Goal: Task Accomplishment & Management: Manage account settings

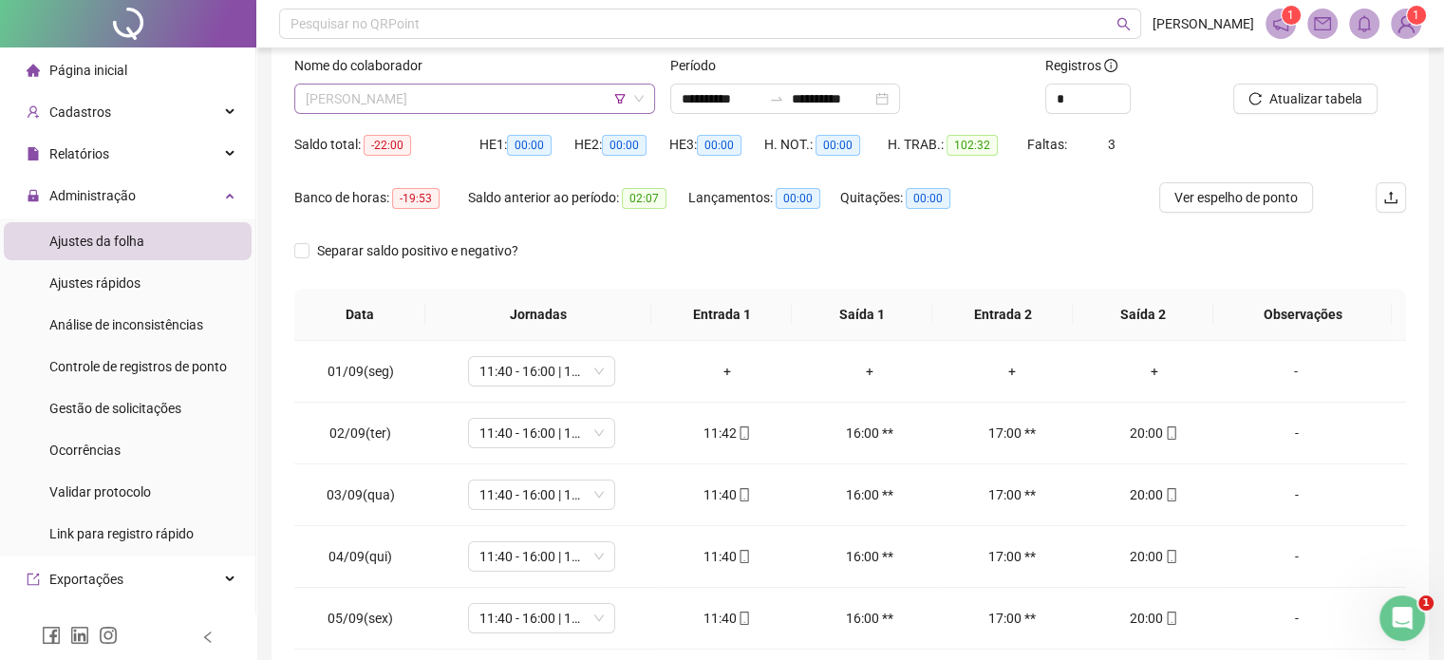
scroll to position [763, 0]
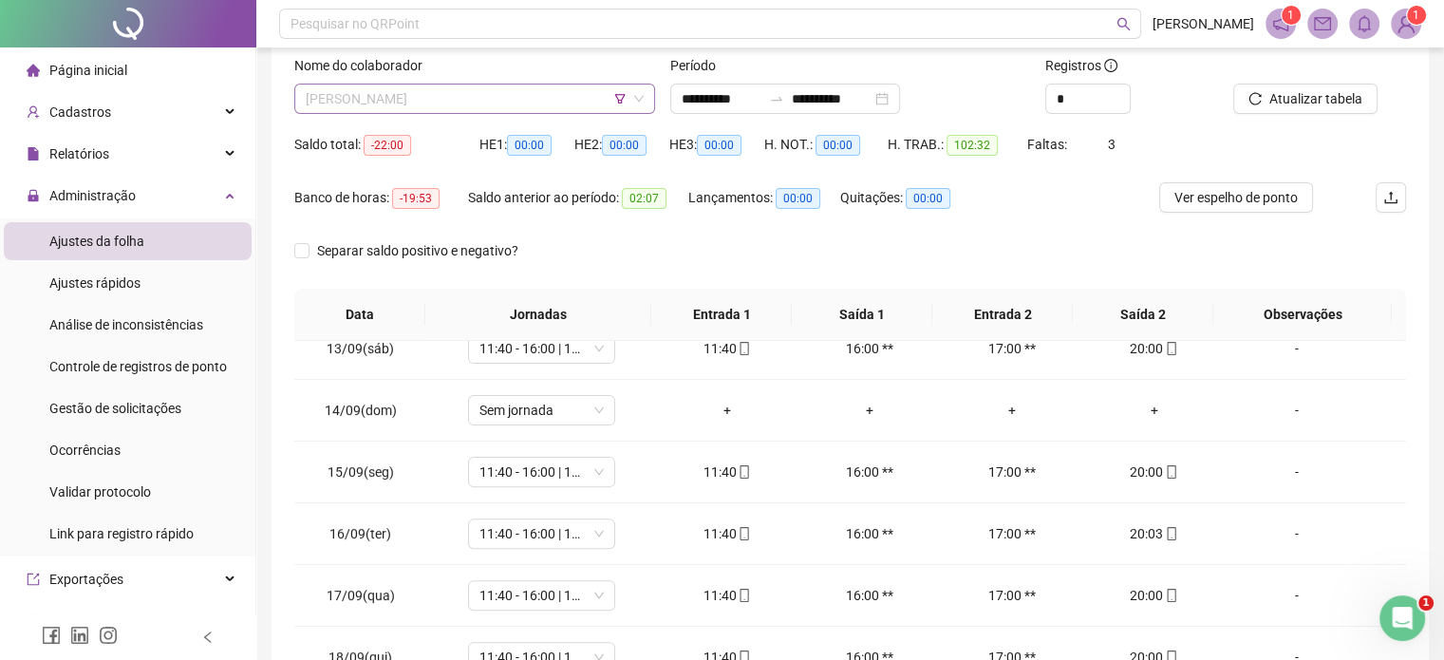
click at [626, 94] on span "[PERSON_NAME] DIA [PERSON_NAME] DE VASCONECELOS" at bounding box center [475, 98] width 338 height 28
click at [620, 96] on icon "filter" at bounding box center [619, 98] width 11 height 11
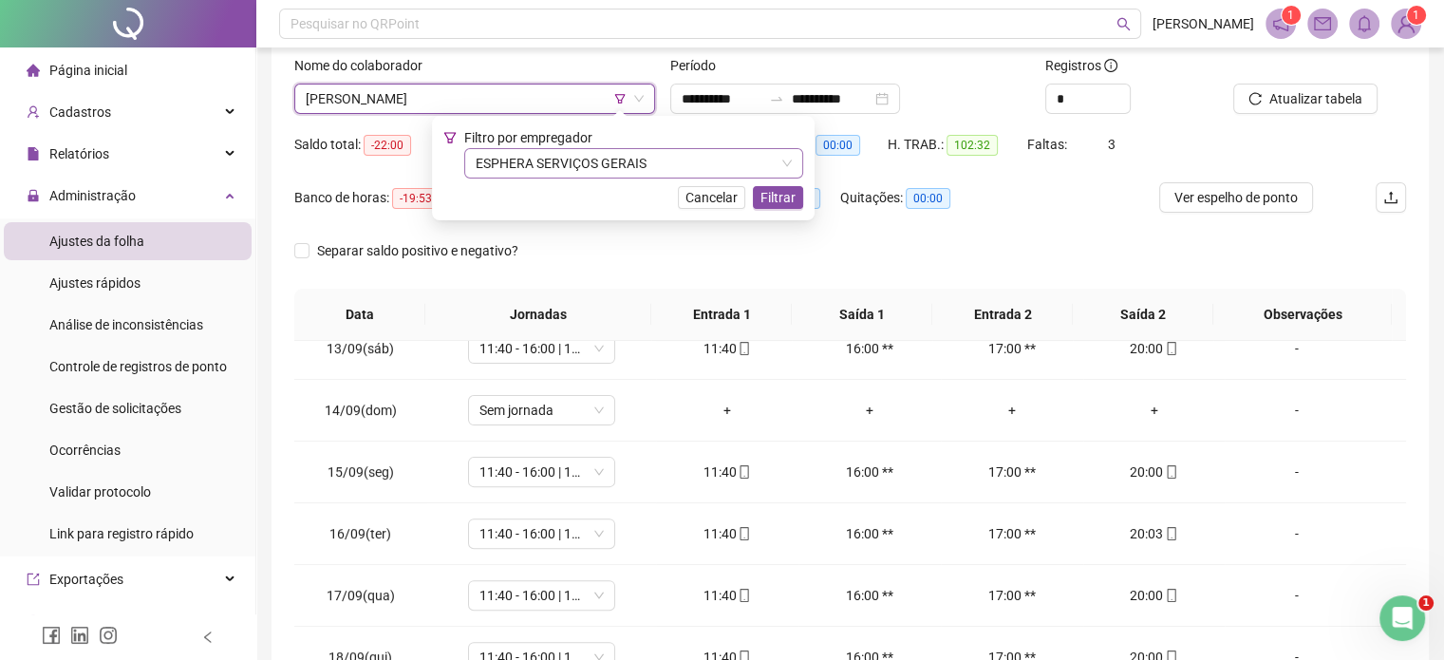
click at [599, 169] on span "ESPHERA SERVIÇOS GERAIS" at bounding box center [634, 163] width 316 height 28
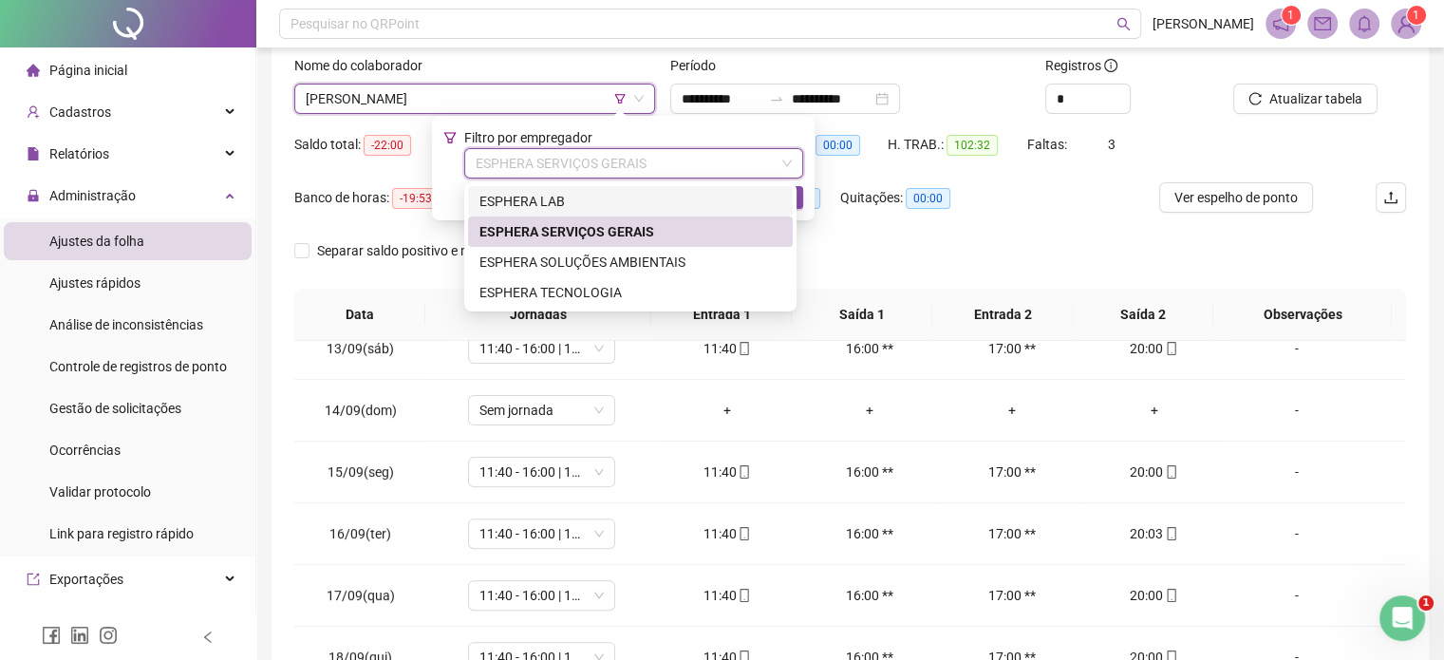
click at [598, 196] on div "ESPHERA LAB" at bounding box center [630, 201] width 302 height 21
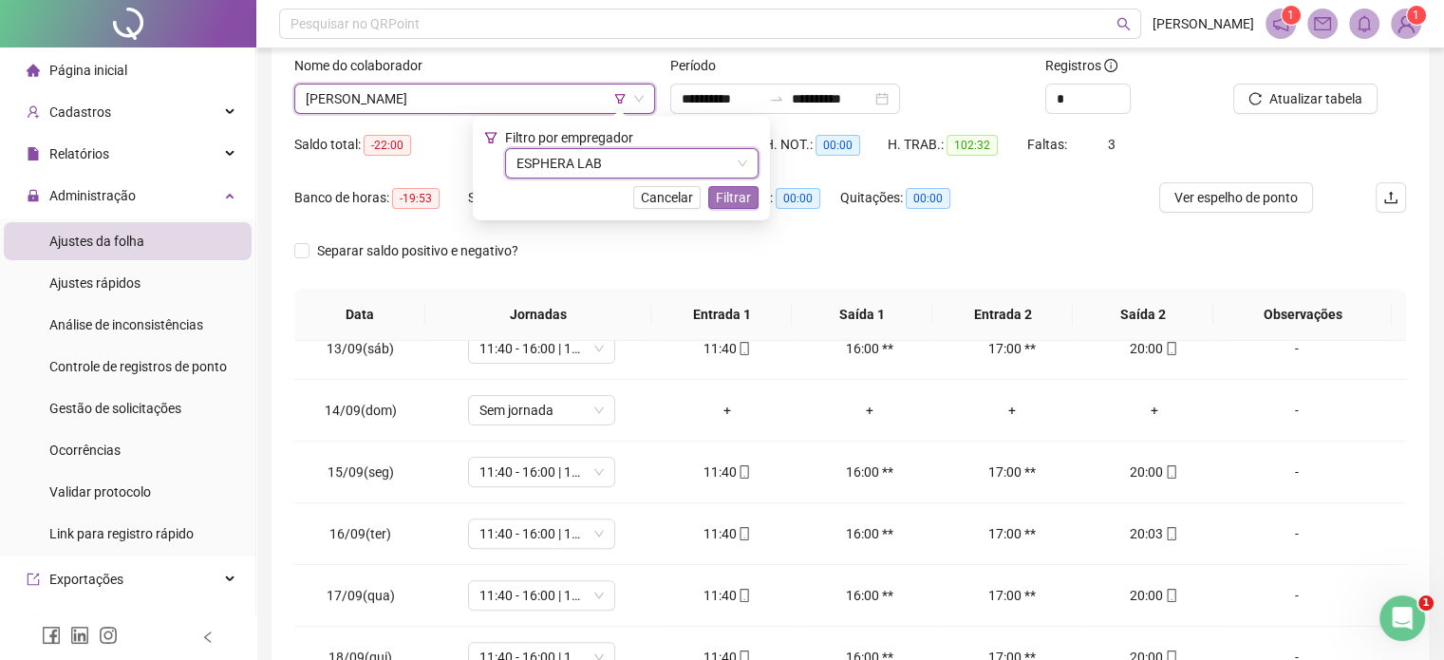
click at [737, 196] on span "Filtrar" at bounding box center [733, 197] width 35 height 21
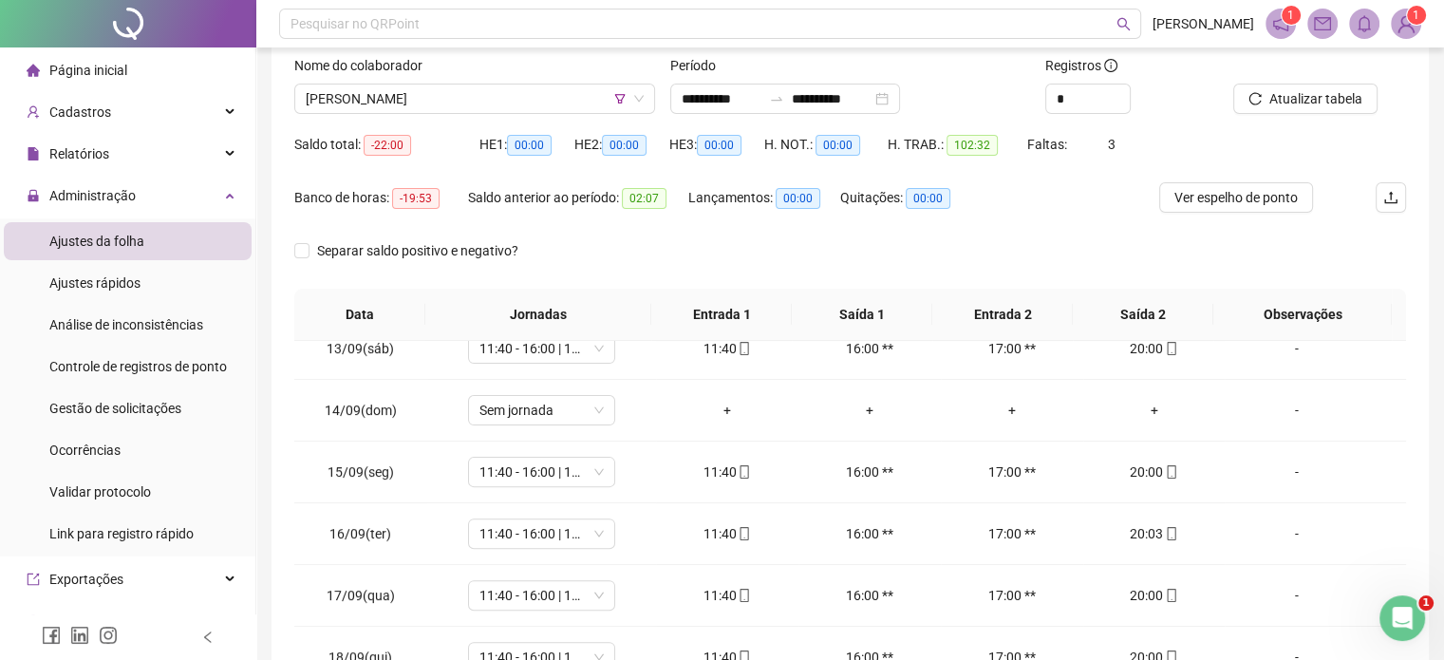
click at [1286, 84] on div "Atualizar tabela" at bounding box center [1295, 99] width 125 height 30
click at [1273, 91] on span "Atualizar tabela" at bounding box center [1315, 98] width 93 height 21
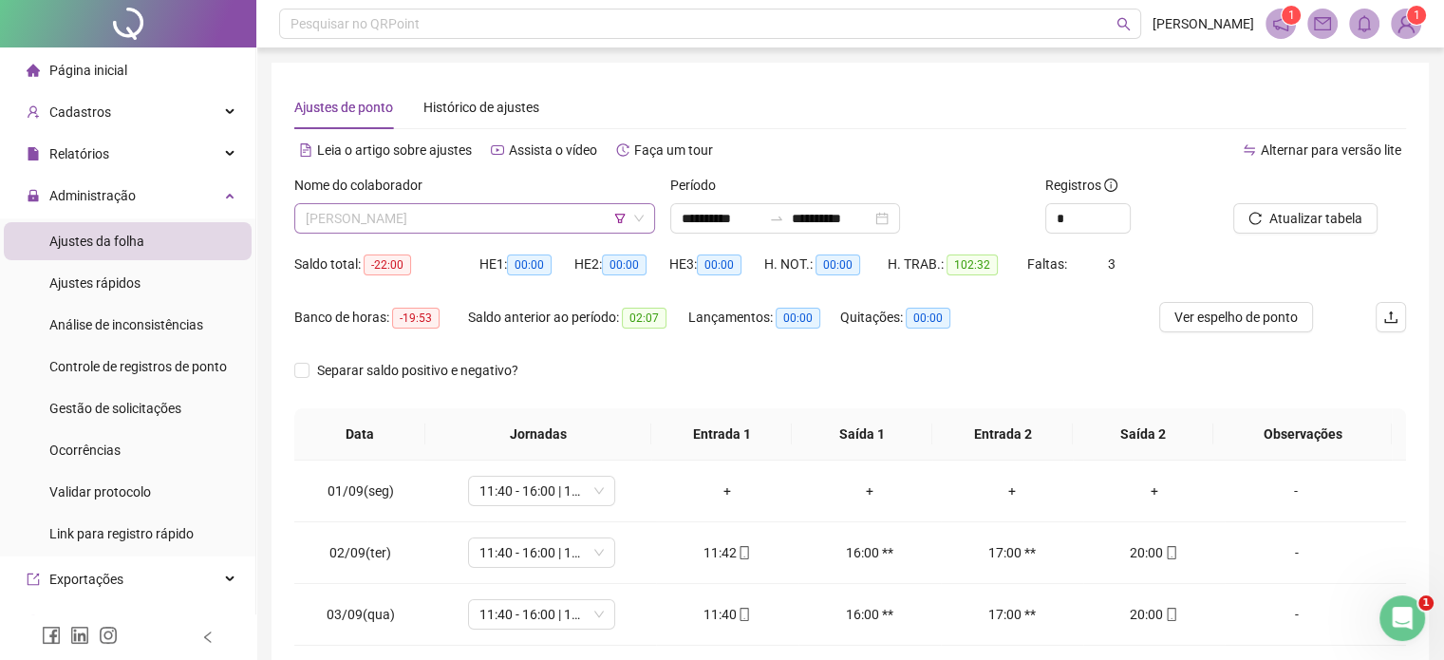
scroll to position [0, 0]
click at [566, 218] on span "[PERSON_NAME]" at bounding box center [475, 218] width 338 height 28
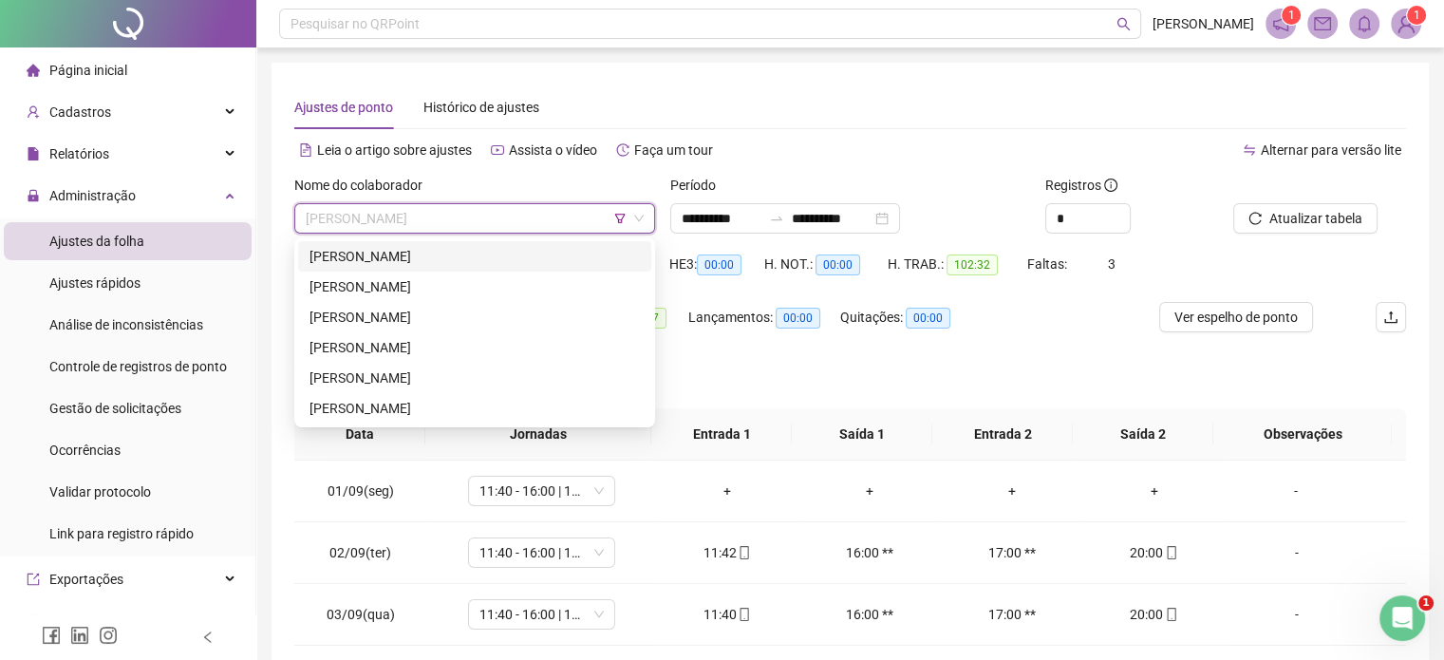
click at [616, 219] on icon "filter" at bounding box center [619, 218] width 11 height 11
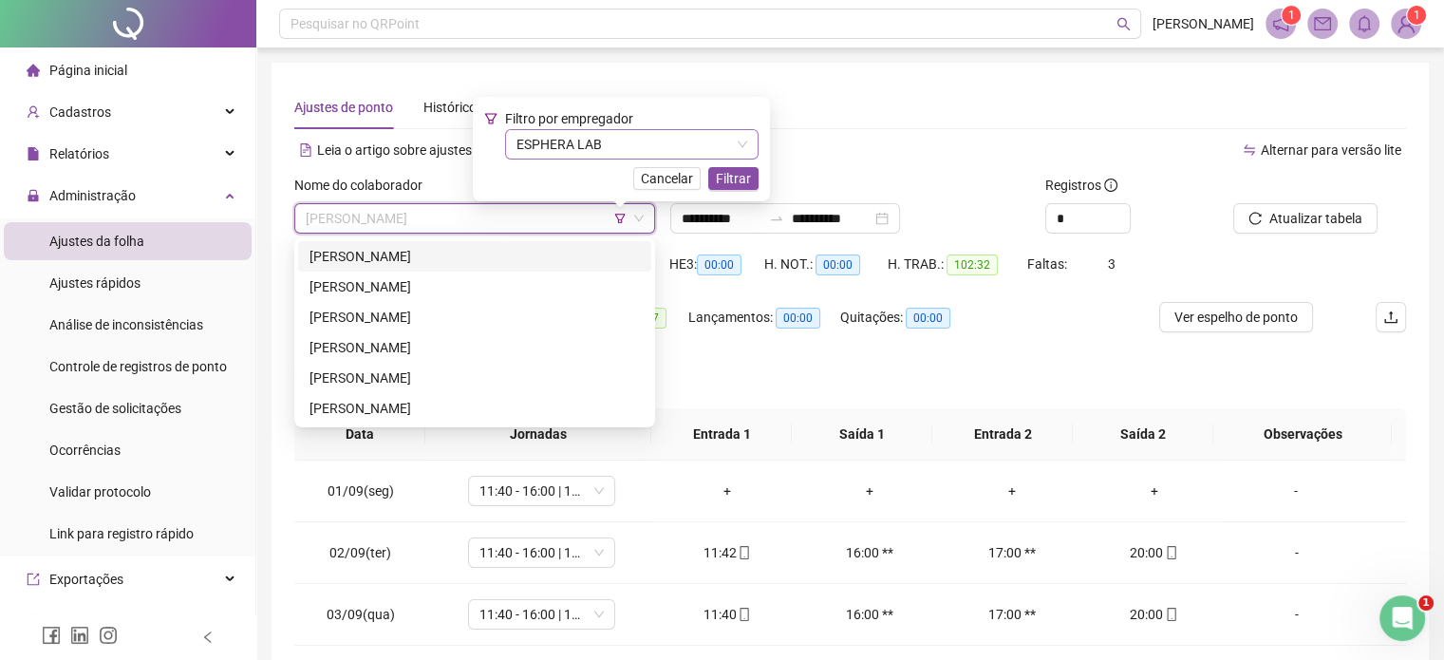
click at [653, 136] on span "ESPHERA LAB" at bounding box center [631, 144] width 231 height 28
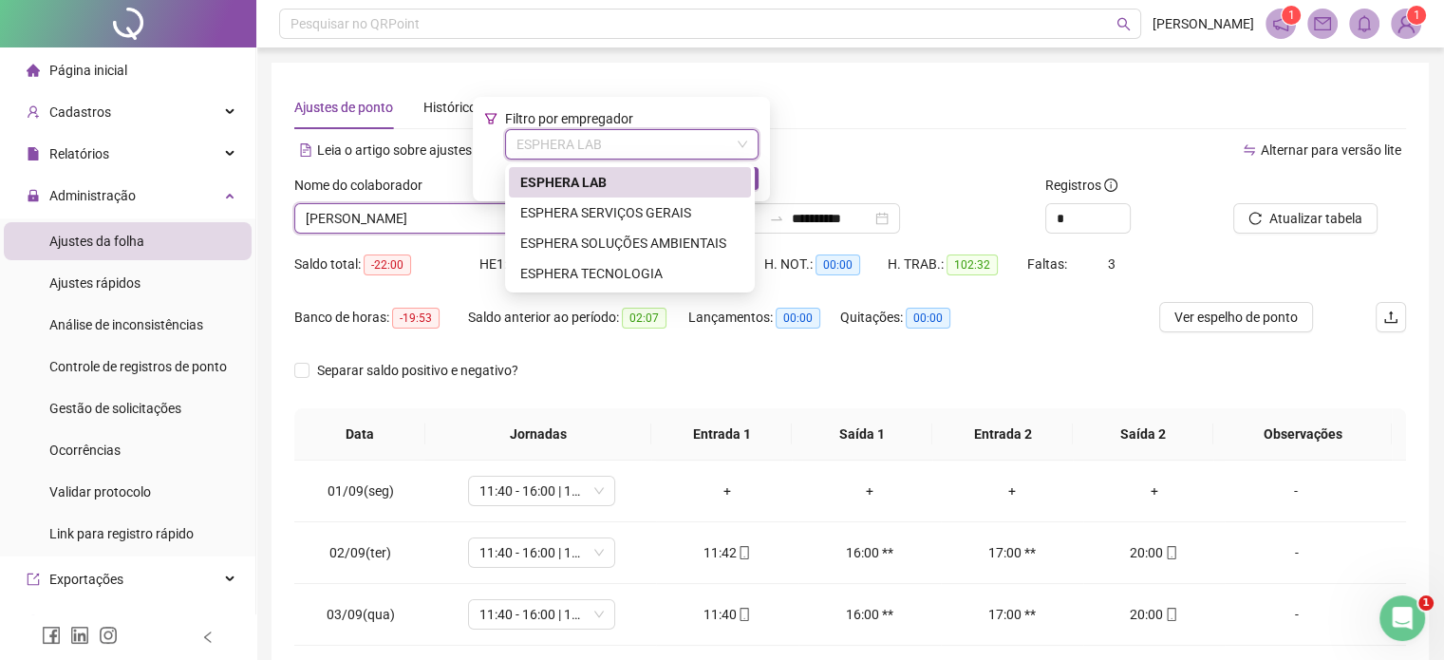
click at [665, 183] on div "ESPHERA LAB" at bounding box center [629, 182] width 219 height 21
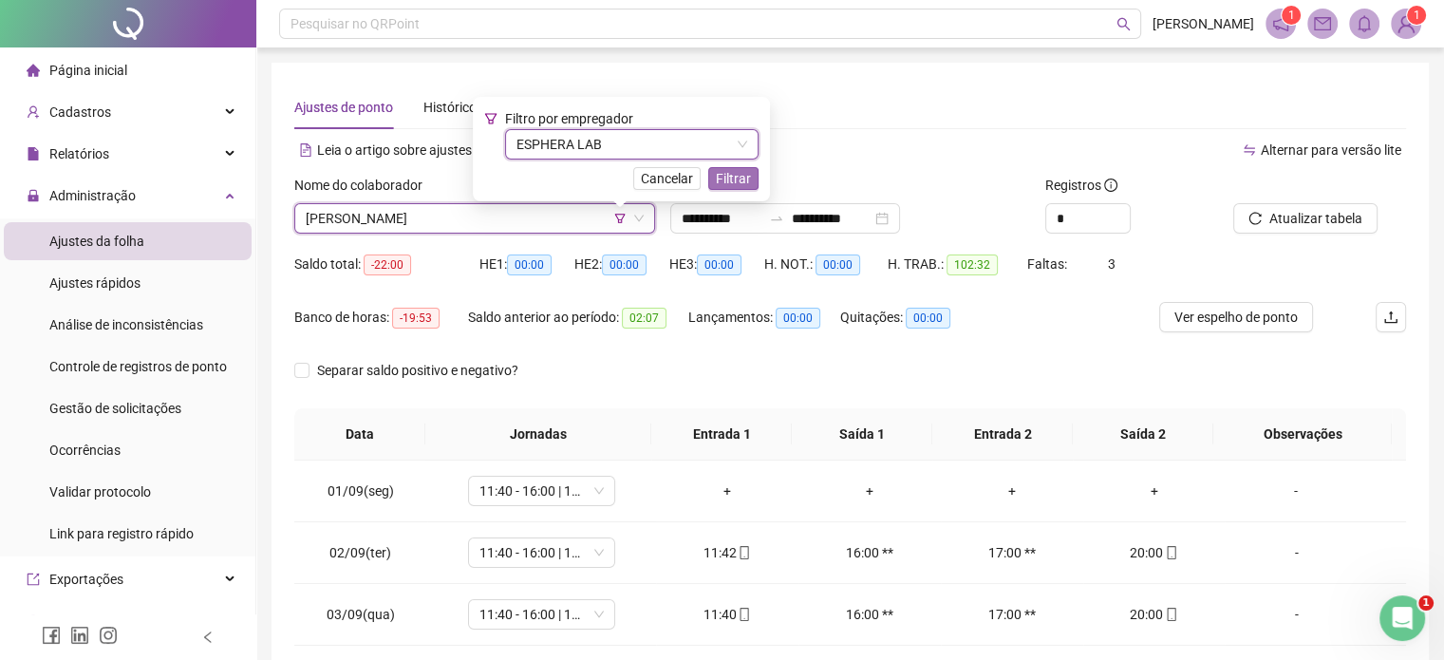
click at [754, 179] on button "Filtrar" at bounding box center [733, 178] width 50 height 23
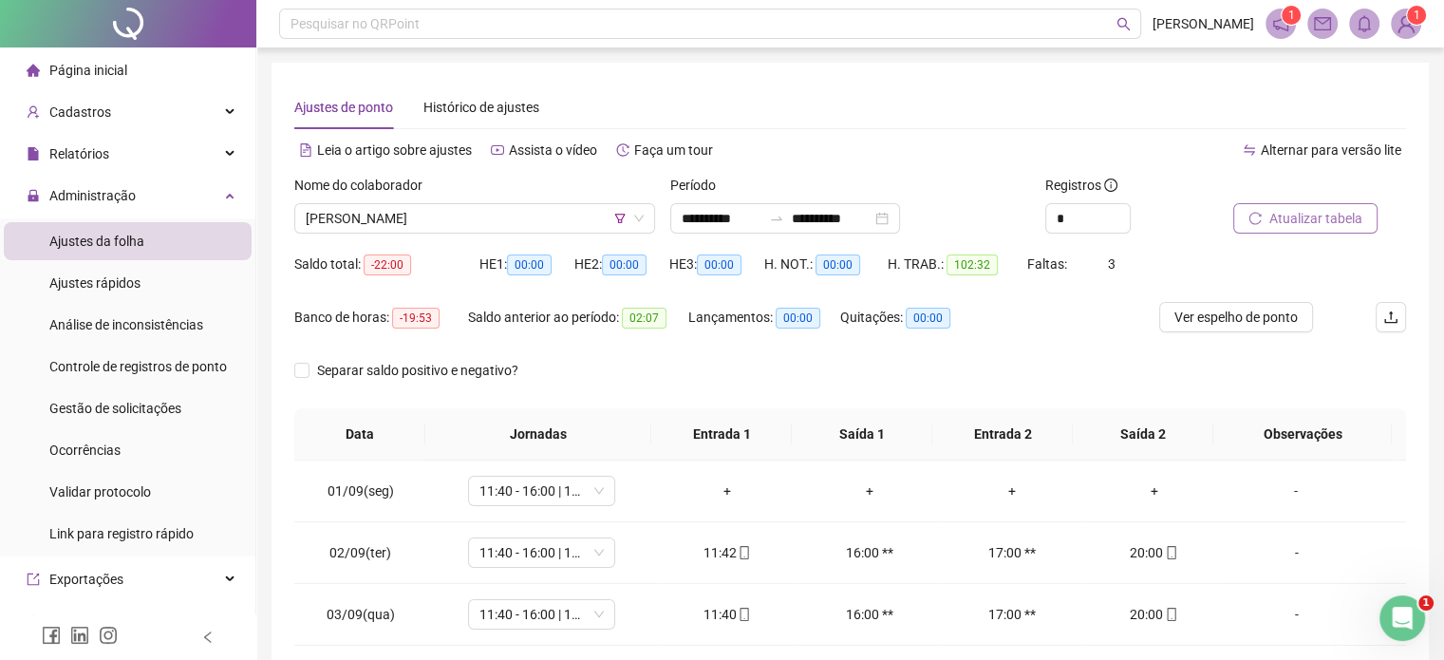
click at [1287, 212] on span "Atualizar tabela" at bounding box center [1315, 218] width 93 height 21
click at [423, 210] on span "SANDRA DIA SOUSA DE VASCONECELOS" at bounding box center [475, 218] width 338 height 28
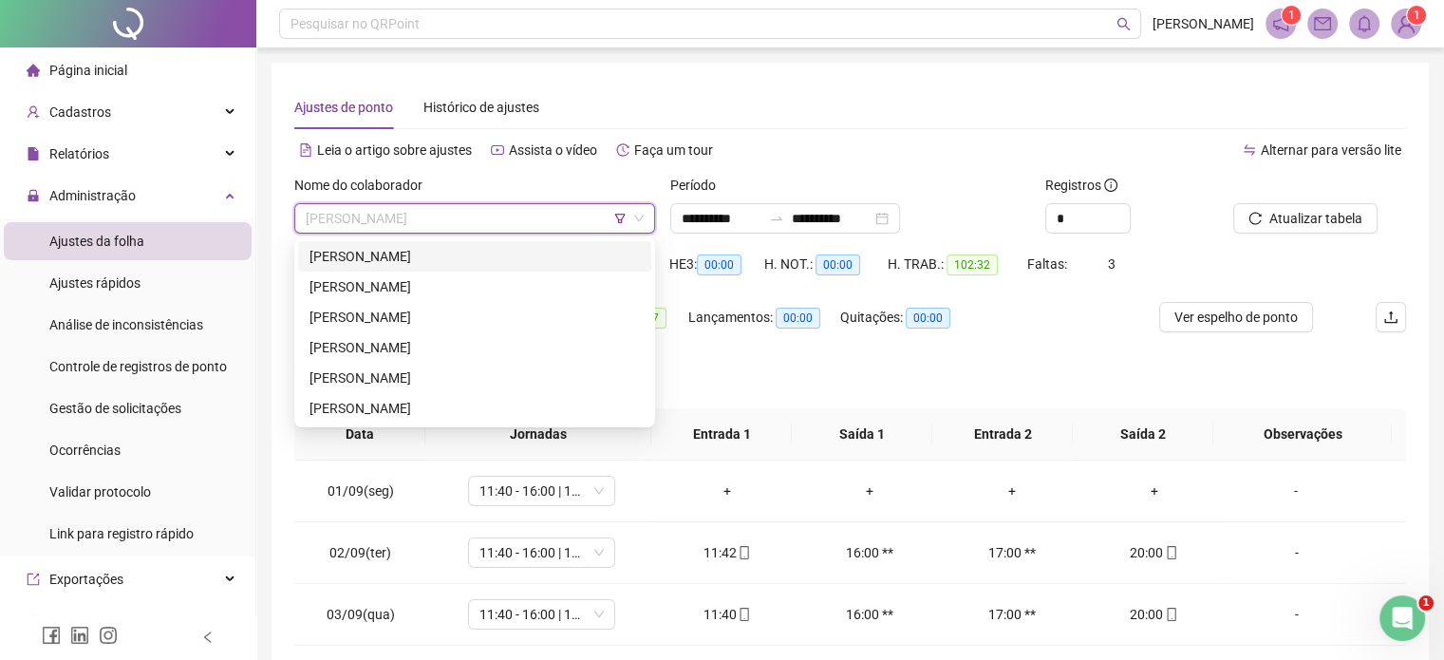
click at [419, 260] on div "[PERSON_NAME]" at bounding box center [474, 256] width 330 height 21
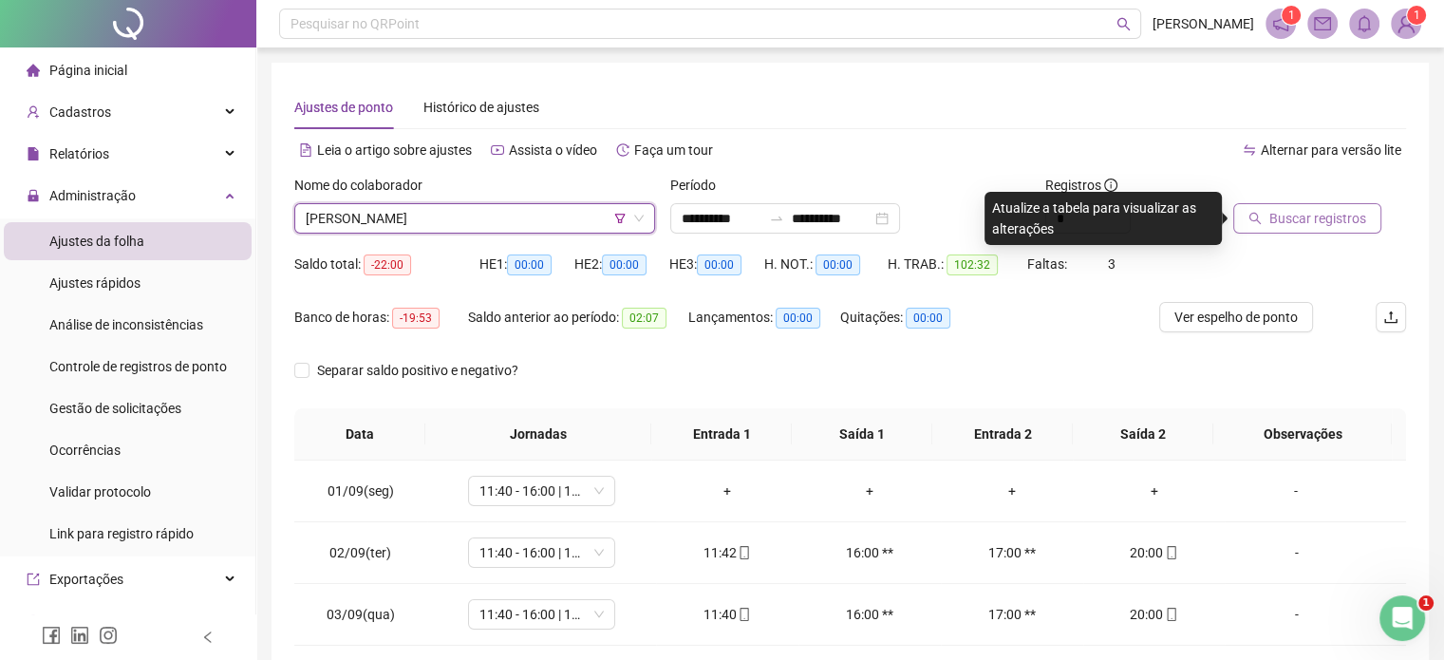
click at [1295, 228] on span "Buscar registros" at bounding box center [1317, 218] width 97 height 21
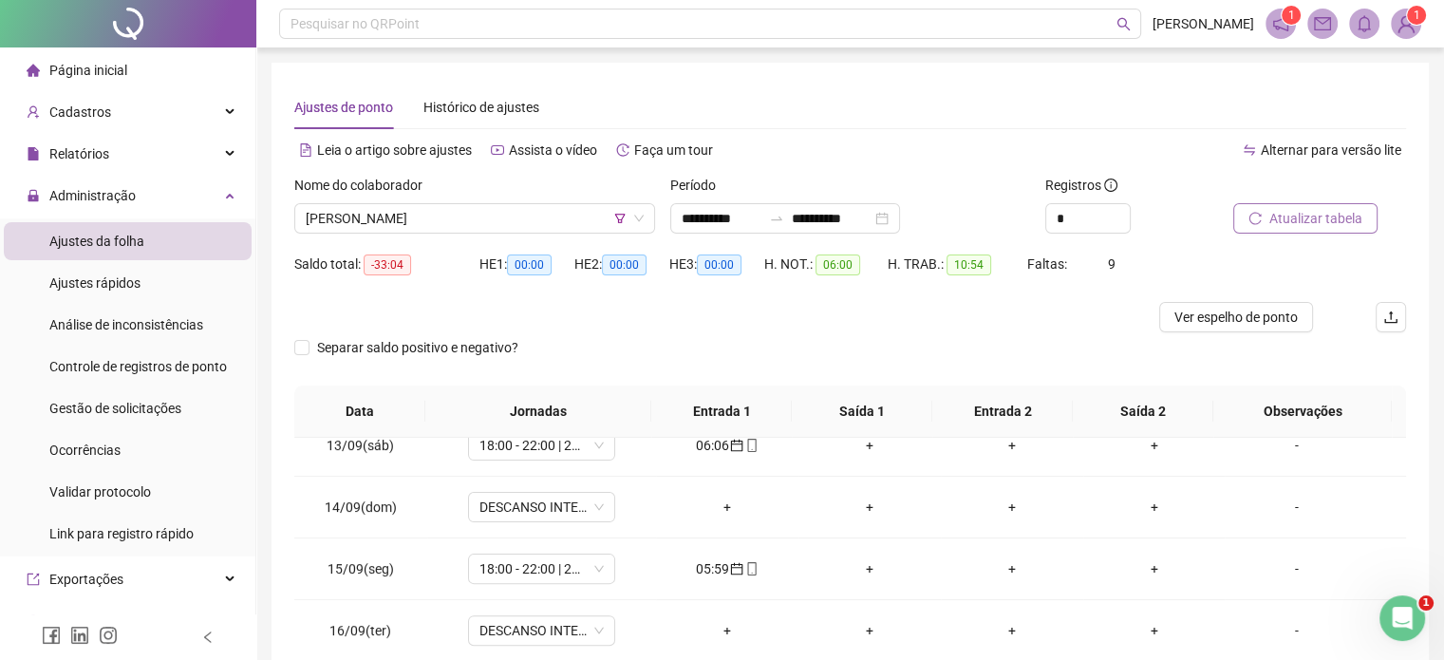
click at [1280, 218] on span "Atualizar tabela" at bounding box center [1315, 218] width 93 height 21
click at [524, 214] on span "[PERSON_NAME]" at bounding box center [475, 218] width 338 height 28
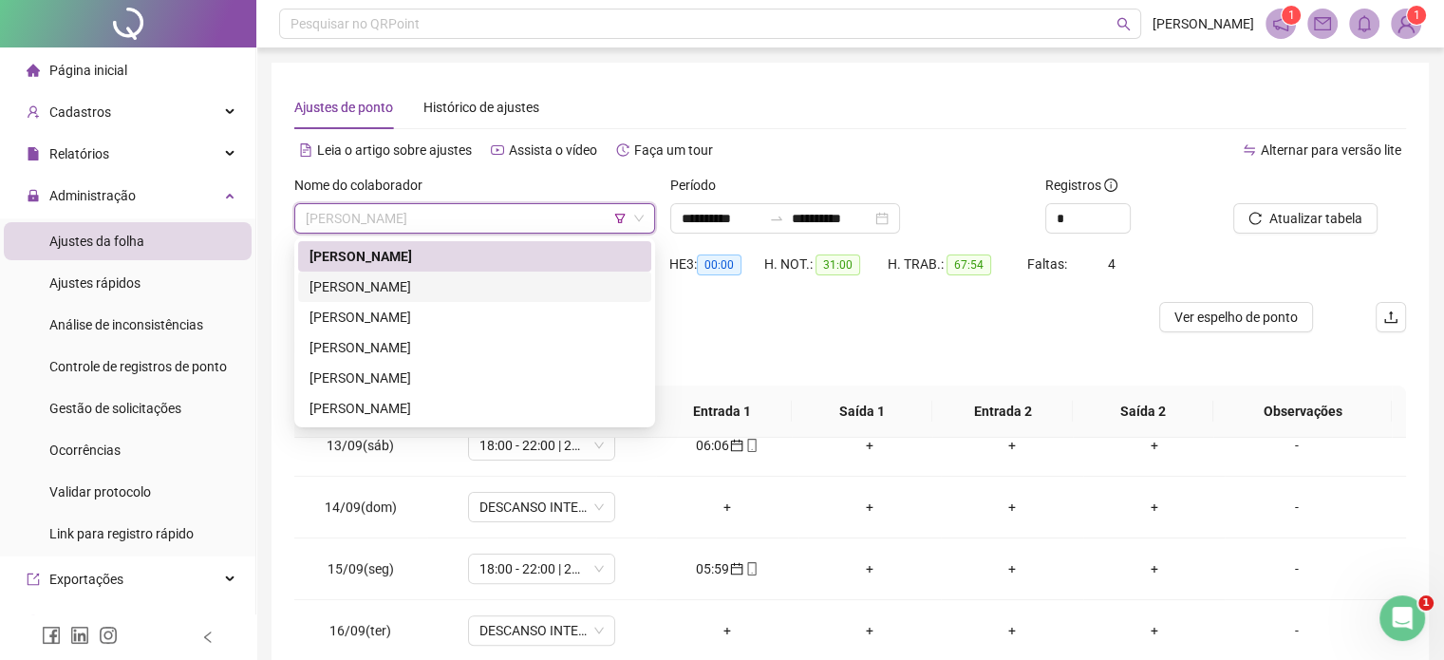
click at [494, 288] on div "[PERSON_NAME]" at bounding box center [474, 286] width 330 height 21
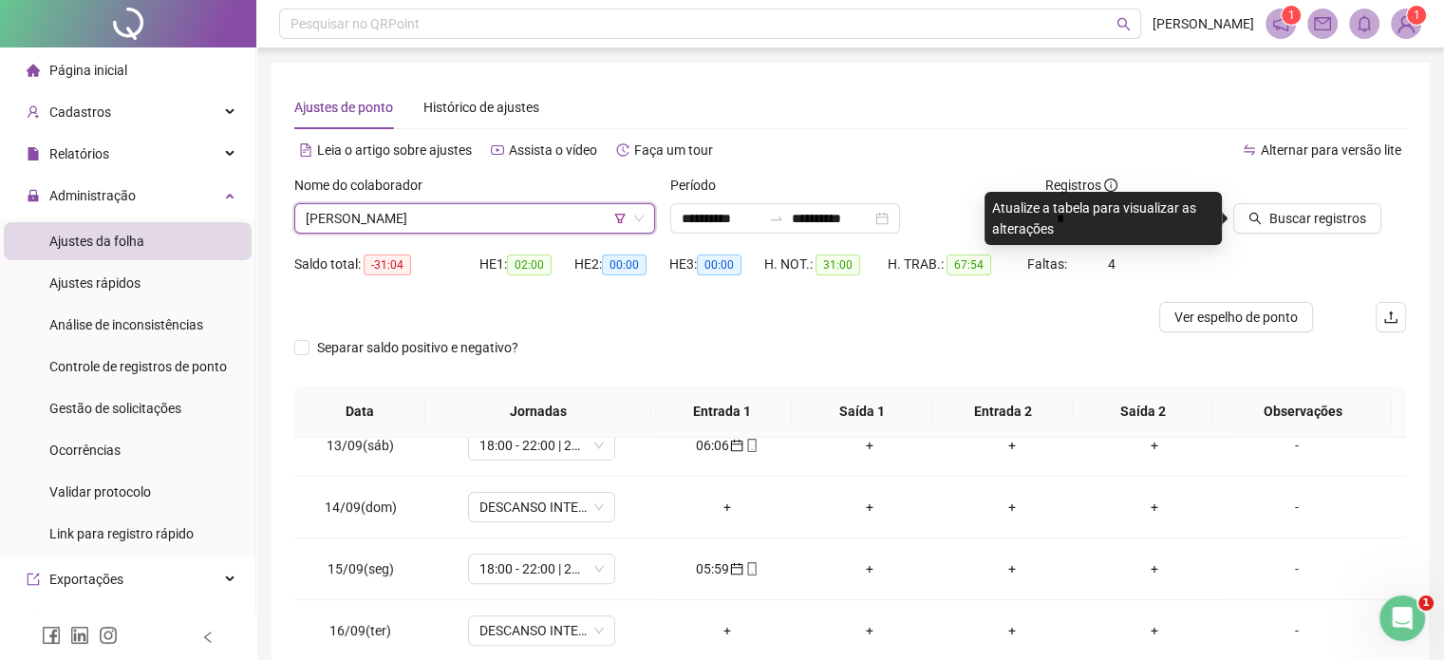
click at [1362, 234] on div "Buscar registros" at bounding box center [1319, 212] width 188 height 74
click at [1325, 215] on span "Buscar registros" at bounding box center [1317, 218] width 97 height 21
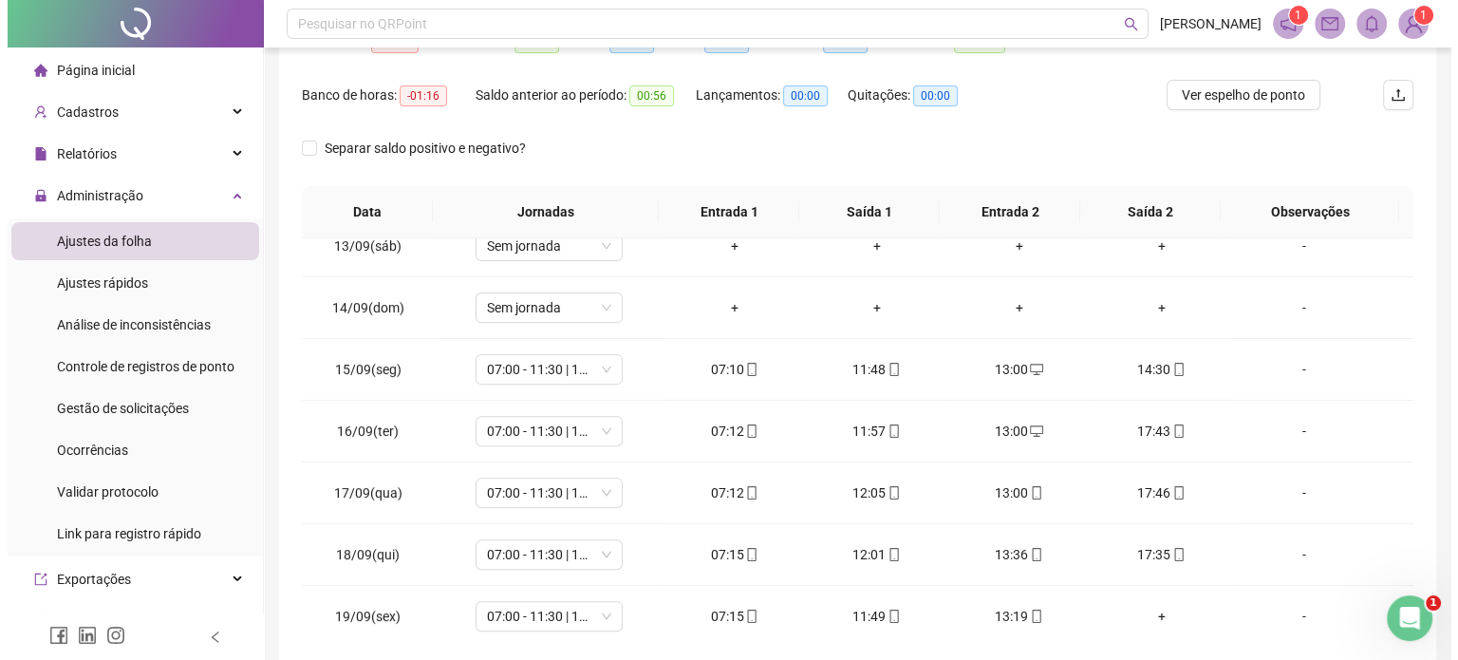
scroll to position [120, 0]
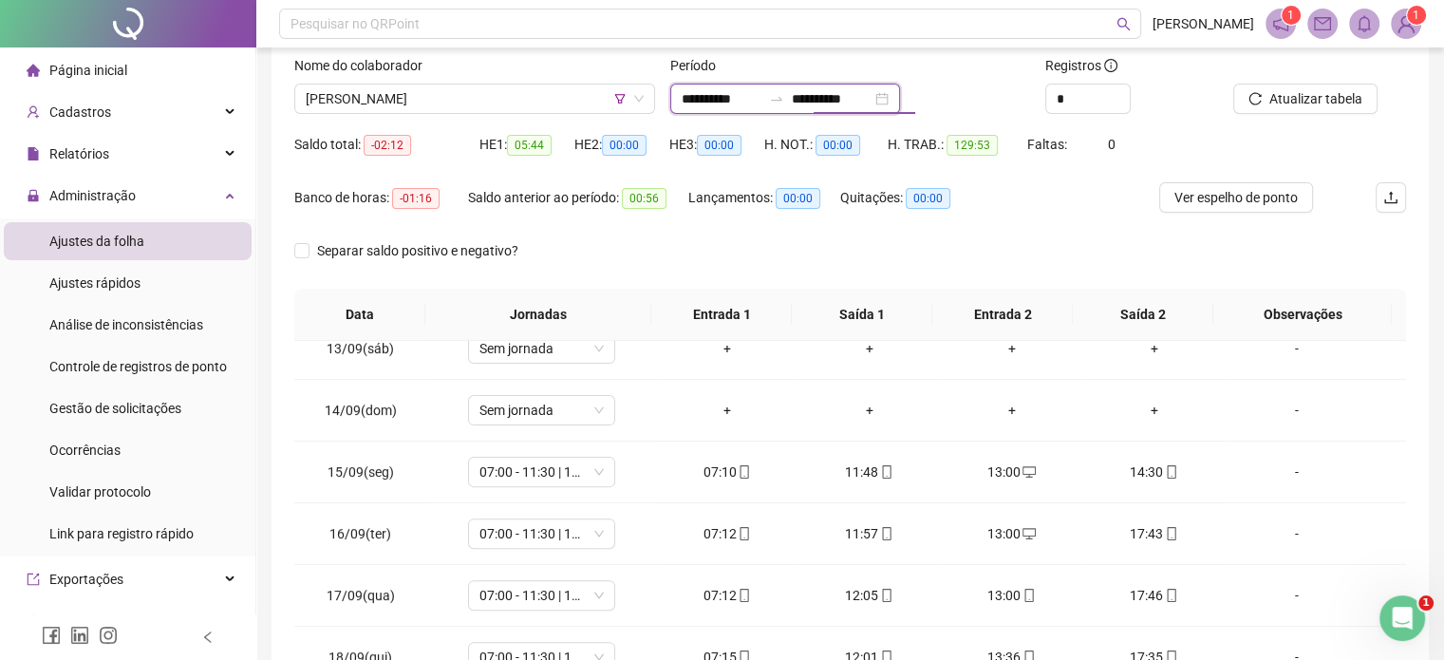
click at [871, 104] on input "**********" at bounding box center [832, 98] width 80 height 21
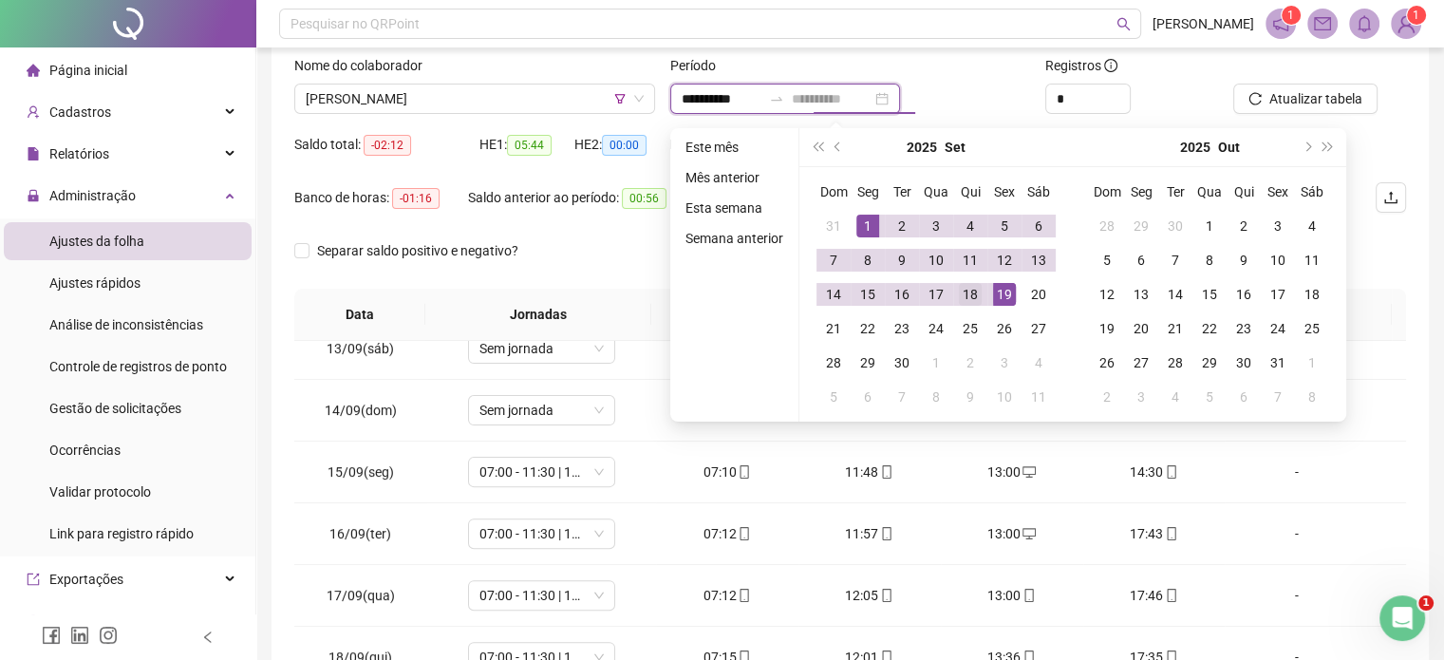
type input "**********"
click at [976, 283] on div "18" at bounding box center [970, 294] width 23 height 23
type input "**********"
click at [1298, 79] on div at bounding box center [1295, 69] width 125 height 28
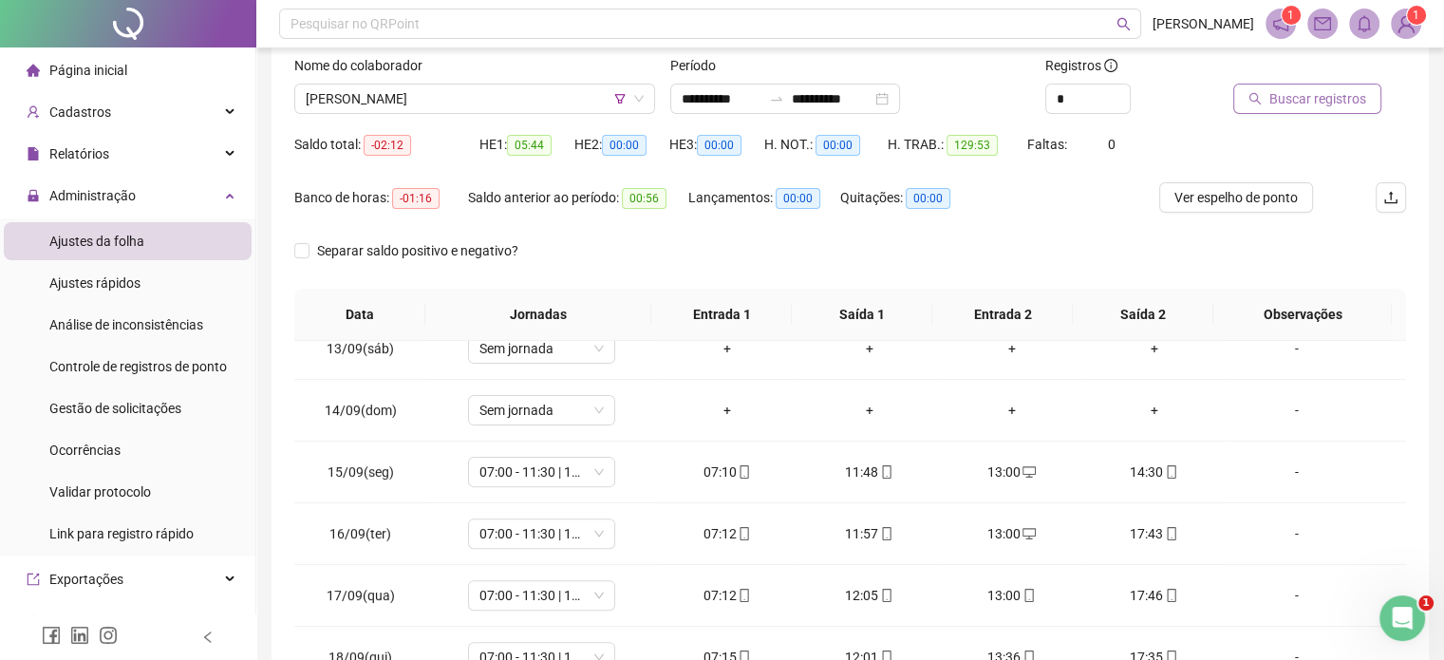
click at [1300, 95] on span "Buscar registros" at bounding box center [1317, 98] width 97 height 21
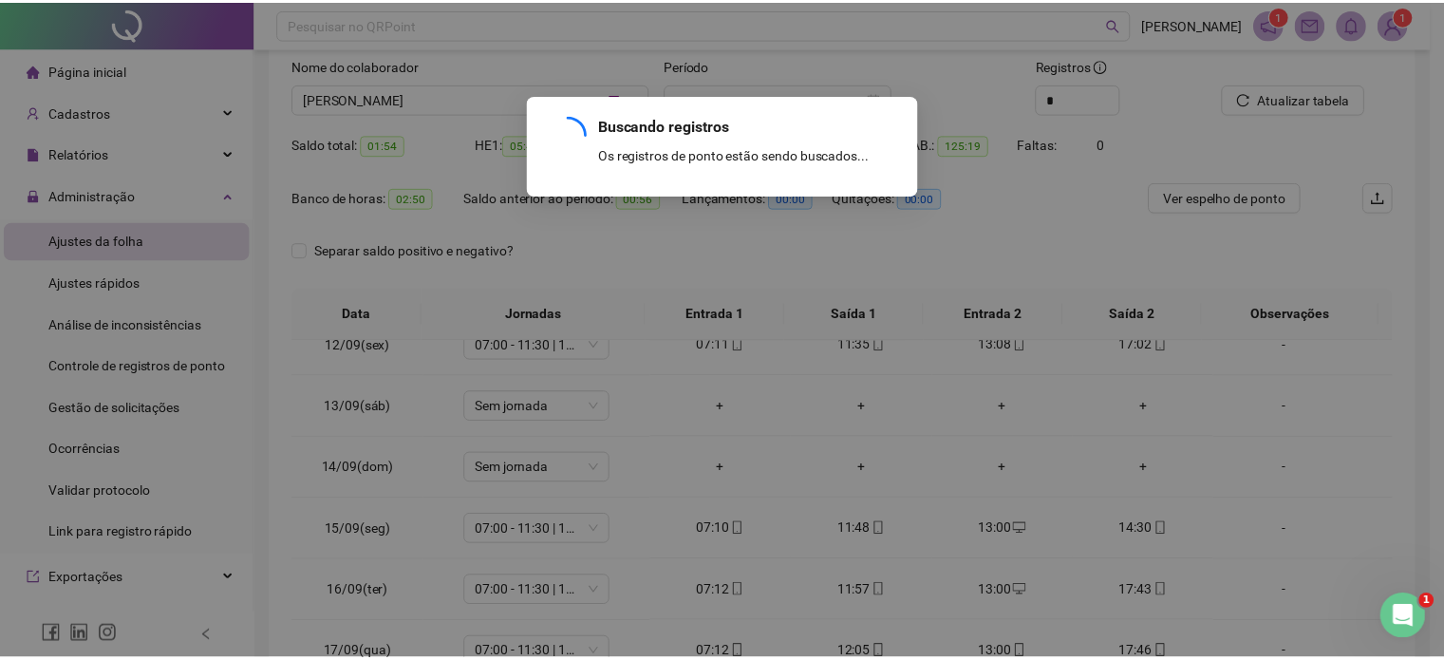
scroll to position [701, 0]
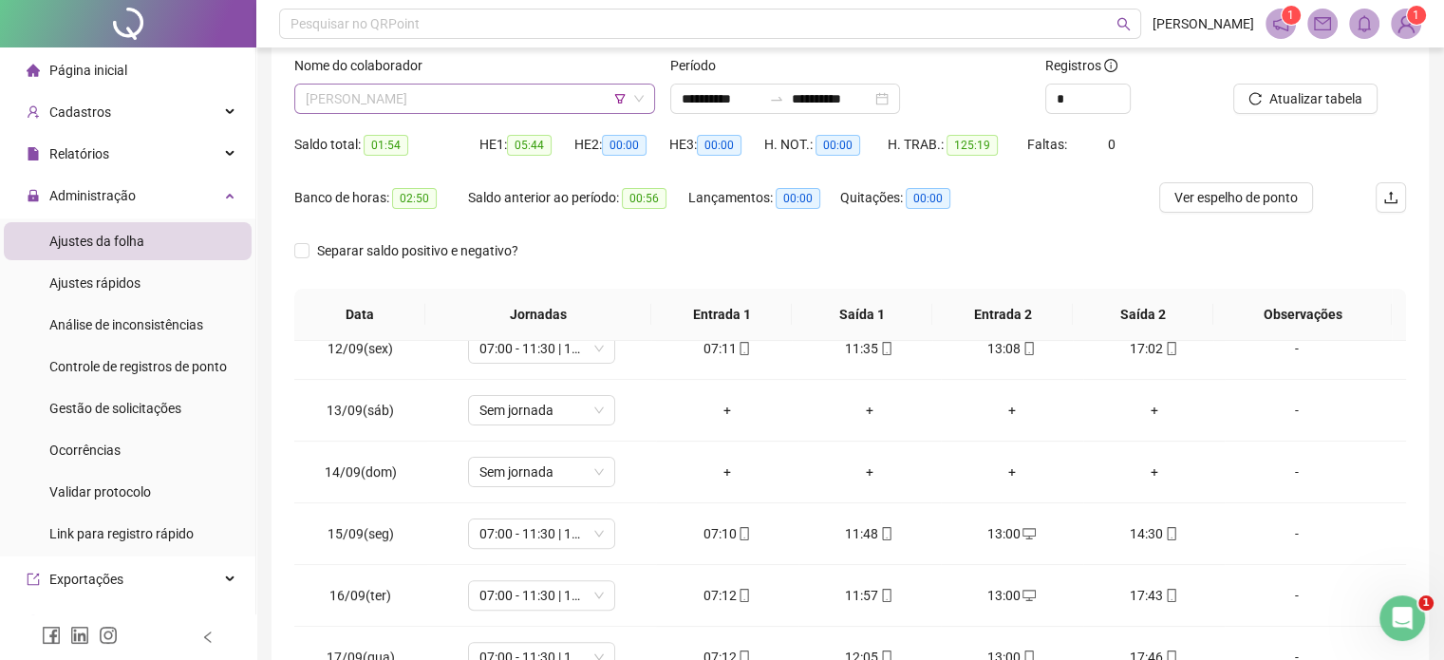
click at [565, 106] on span "[PERSON_NAME]" at bounding box center [475, 98] width 338 height 28
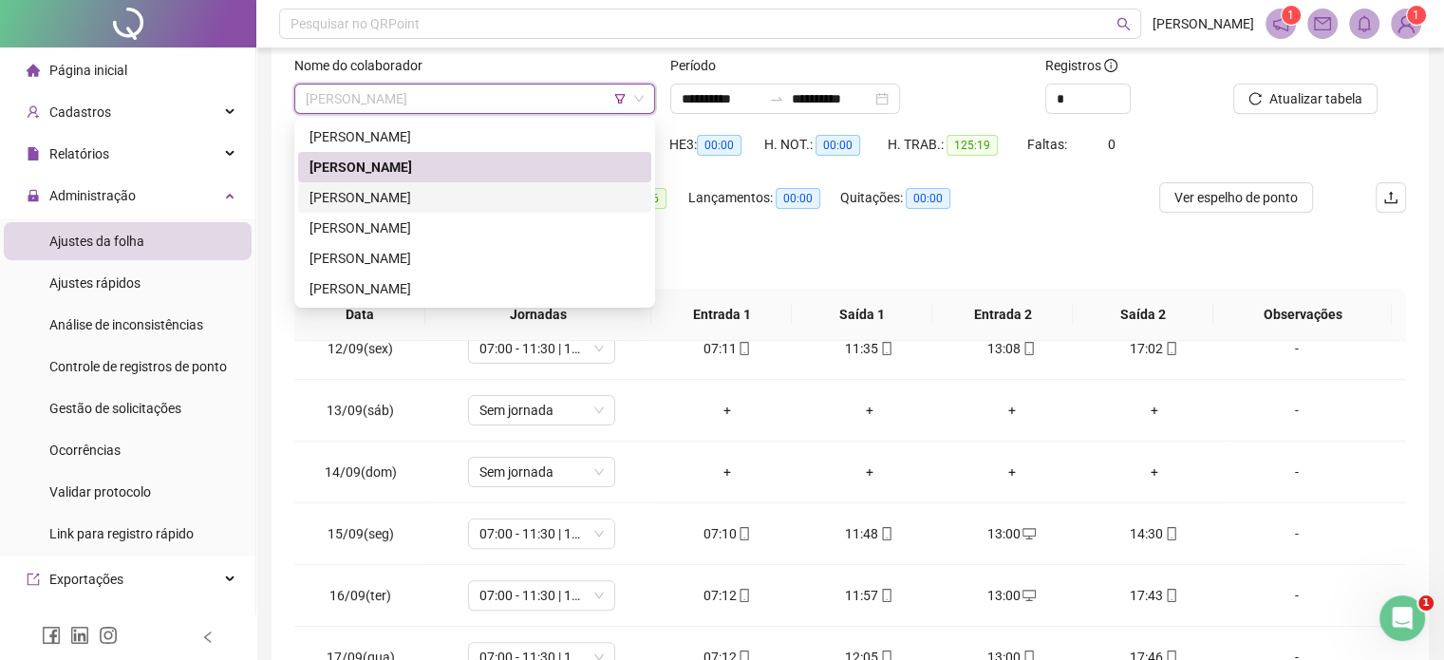
click at [527, 196] on div "[PERSON_NAME]" at bounding box center [474, 197] width 330 height 21
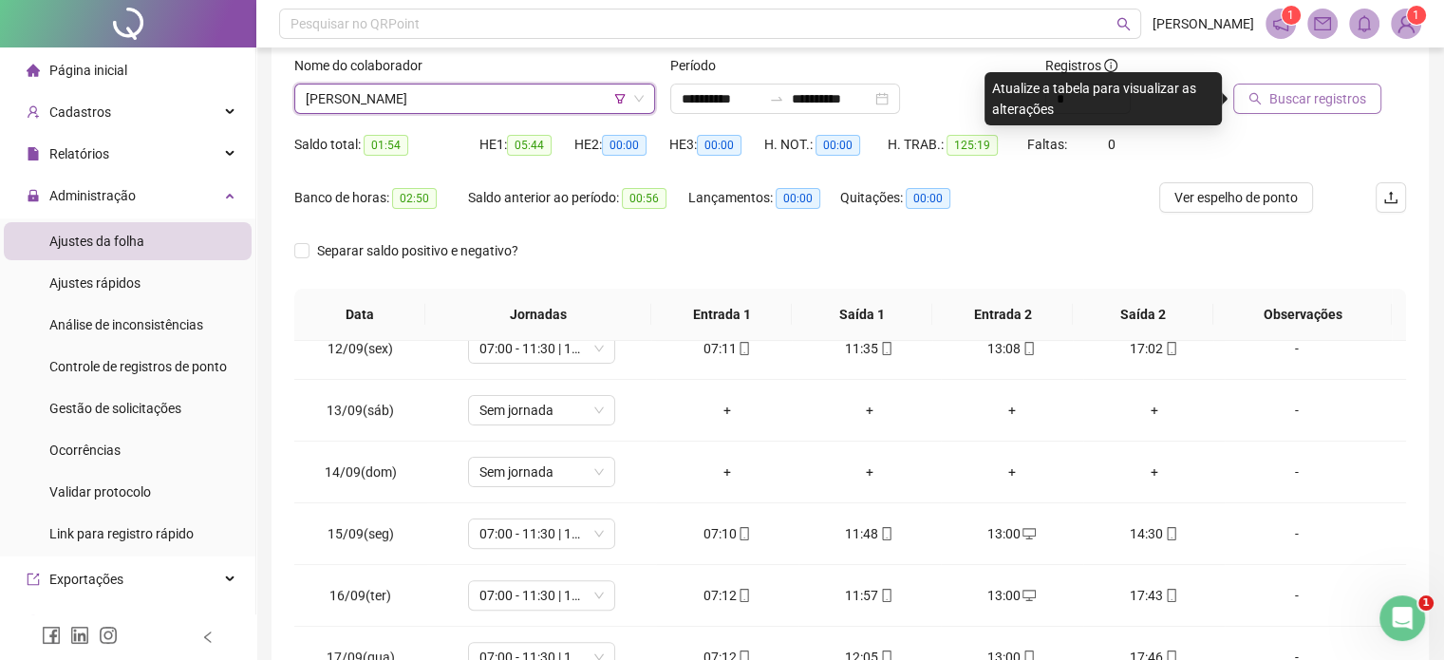
click at [1264, 103] on button "Buscar registros" at bounding box center [1307, 99] width 148 height 30
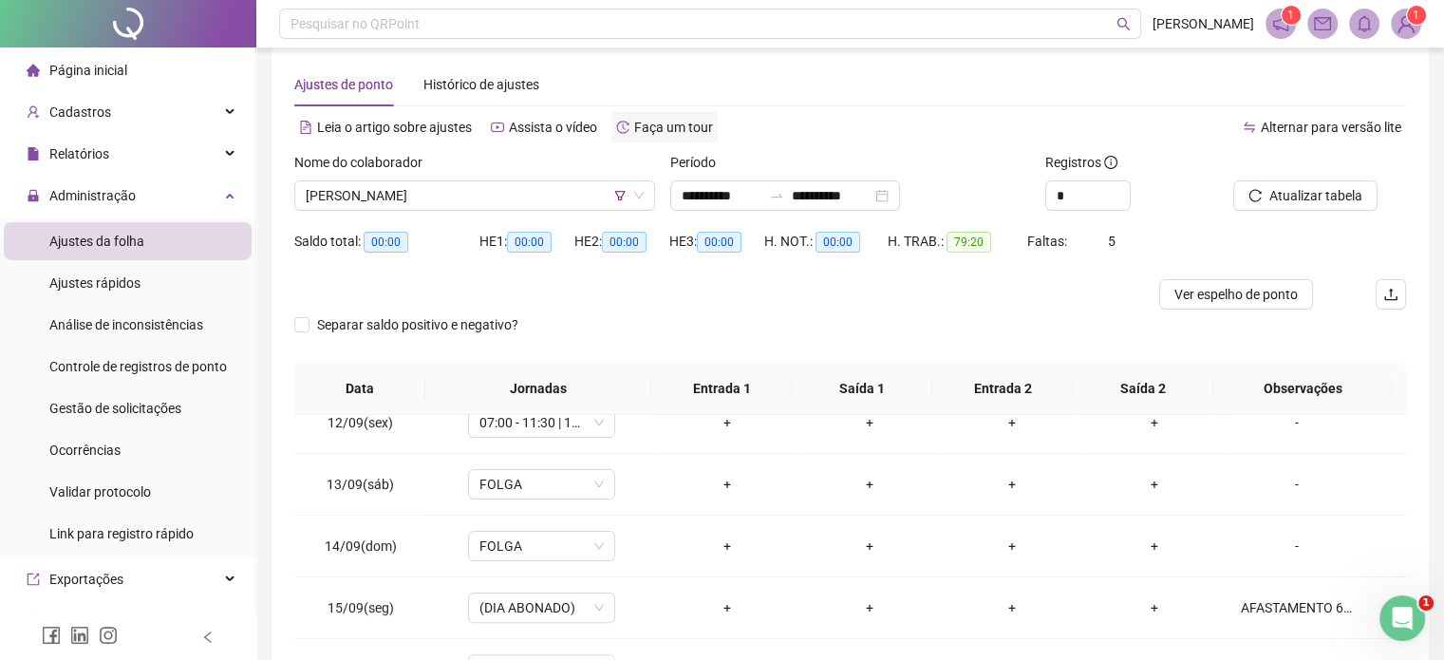
scroll to position [2, 0]
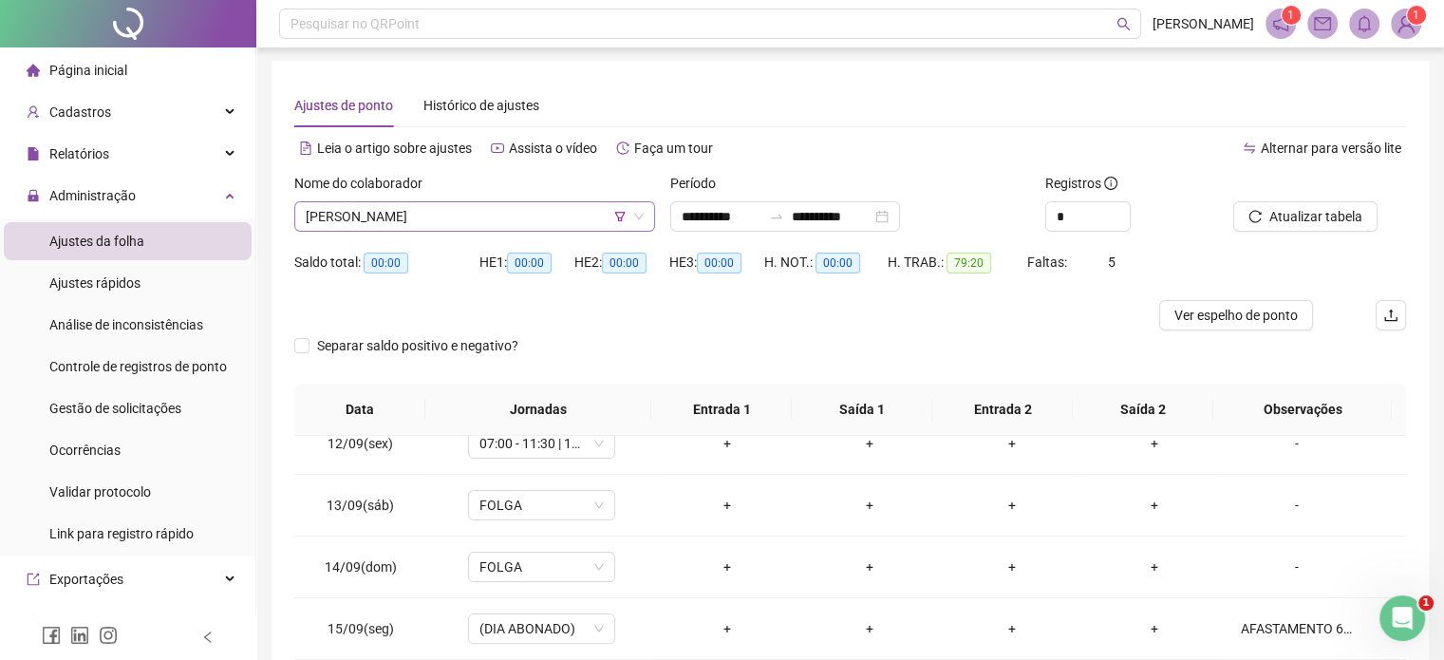
click at [554, 222] on span "[PERSON_NAME]" at bounding box center [475, 216] width 338 height 28
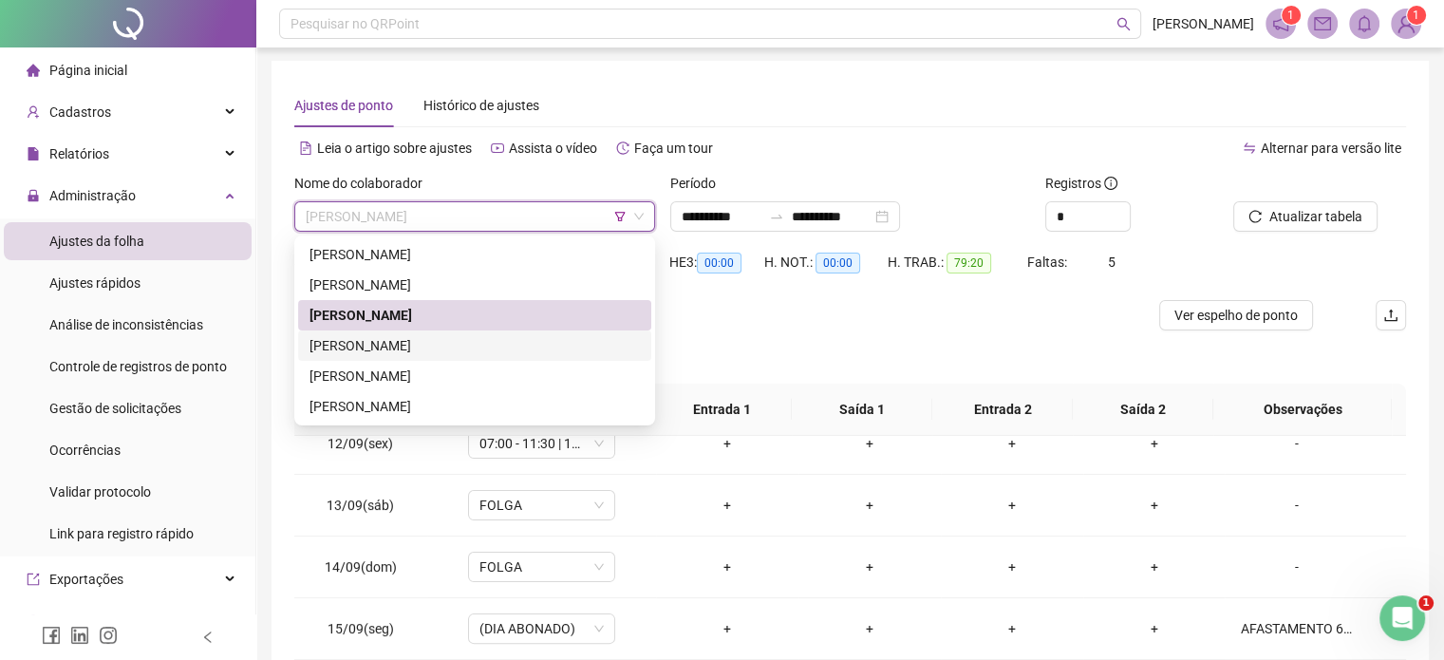
click at [478, 330] on div "JOSÉ RENAN SOUSA SANTOS" at bounding box center [474, 345] width 353 height 30
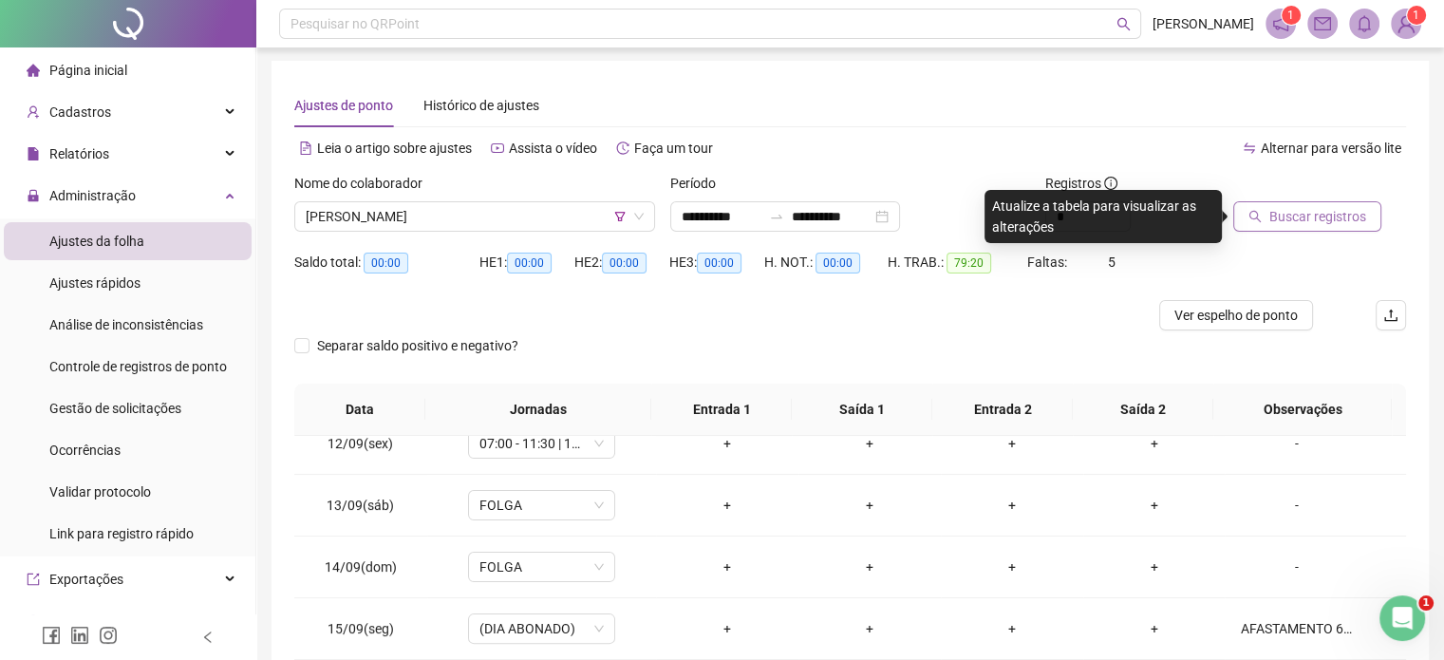
click at [1273, 209] on span "Buscar registros" at bounding box center [1317, 216] width 97 height 21
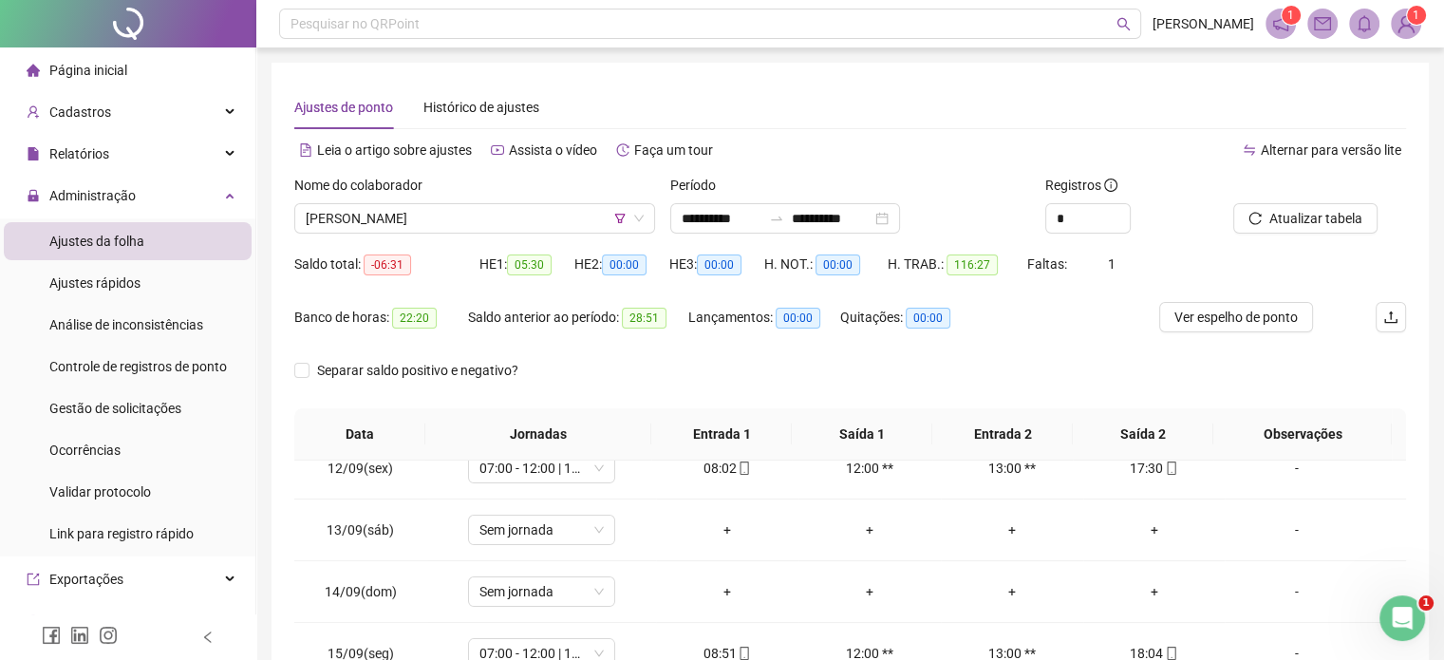
scroll to position [0, 0]
click at [596, 208] on span "JOSÉ RENAN SOUSA SANTOS" at bounding box center [475, 218] width 338 height 28
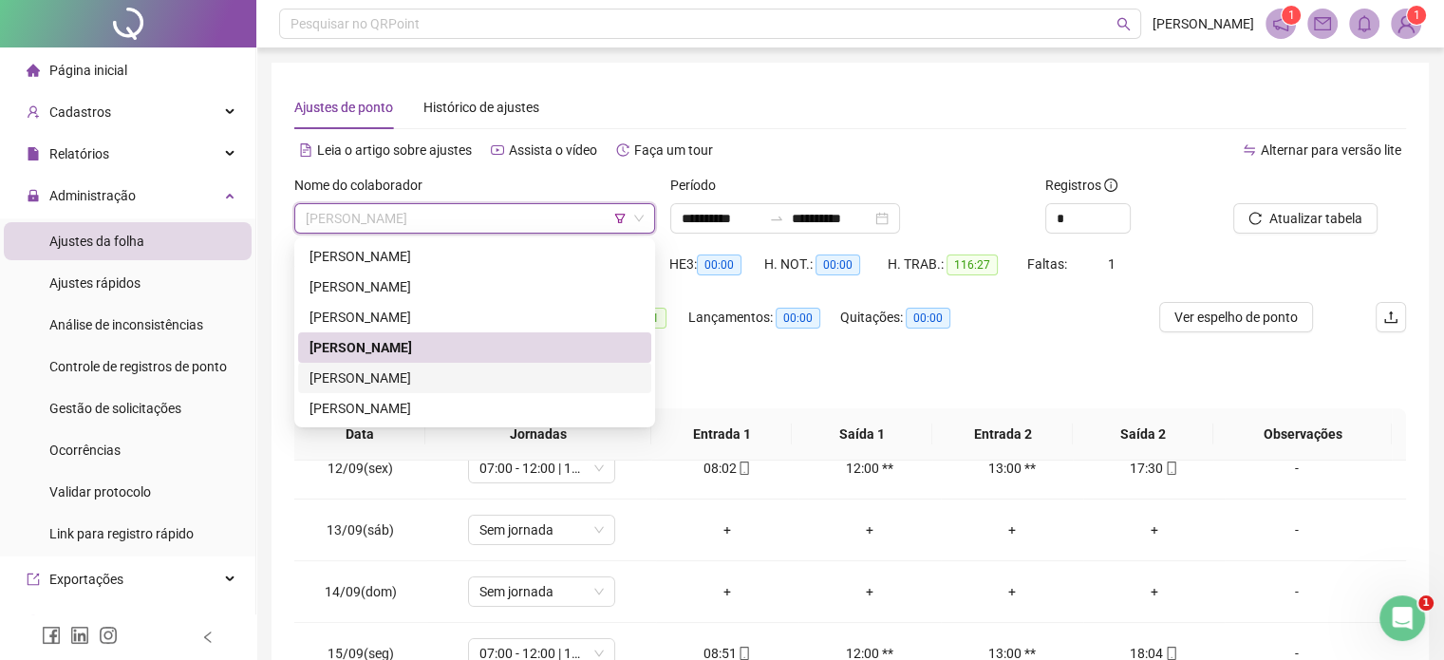
click at [471, 366] on div "PAMELA DANTAS ARAGÃO" at bounding box center [474, 378] width 353 height 30
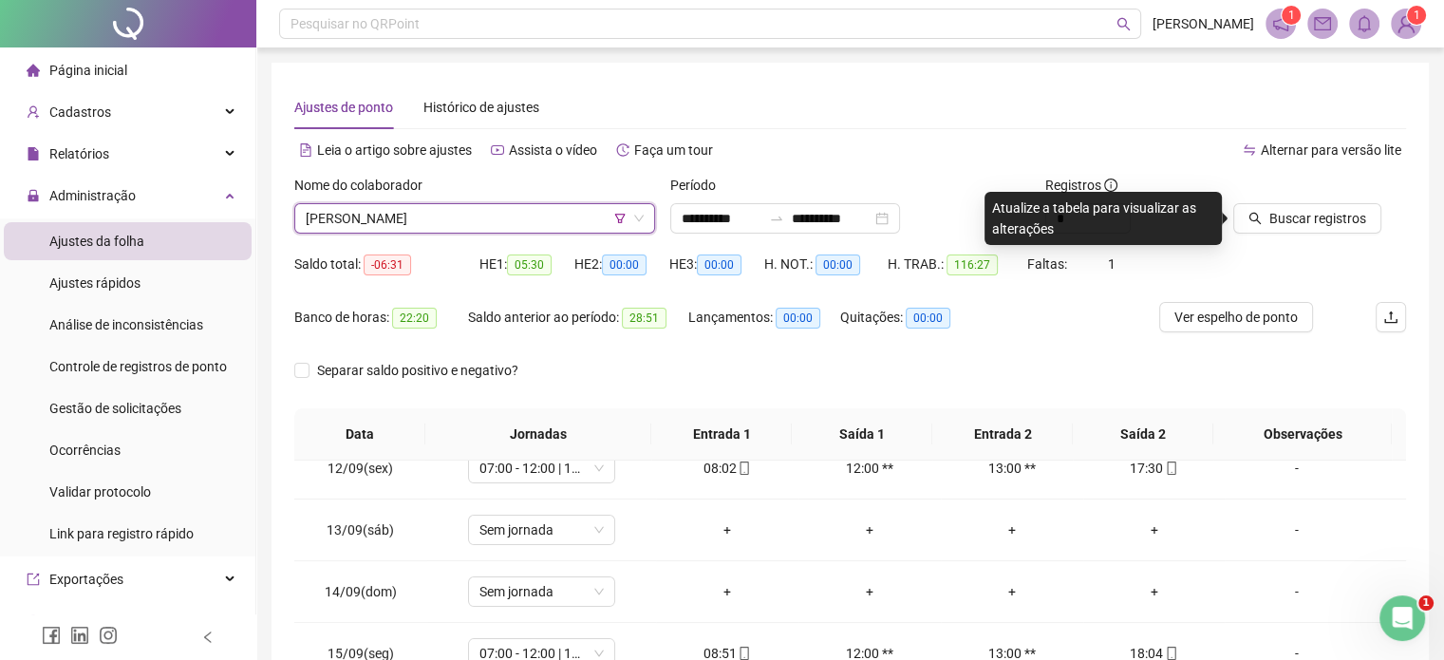
click at [1303, 246] on div "Buscar registros" at bounding box center [1319, 212] width 188 height 74
click at [1299, 232] on button "Buscar registros" at bounding box center [1307, 218] width 148 height 30
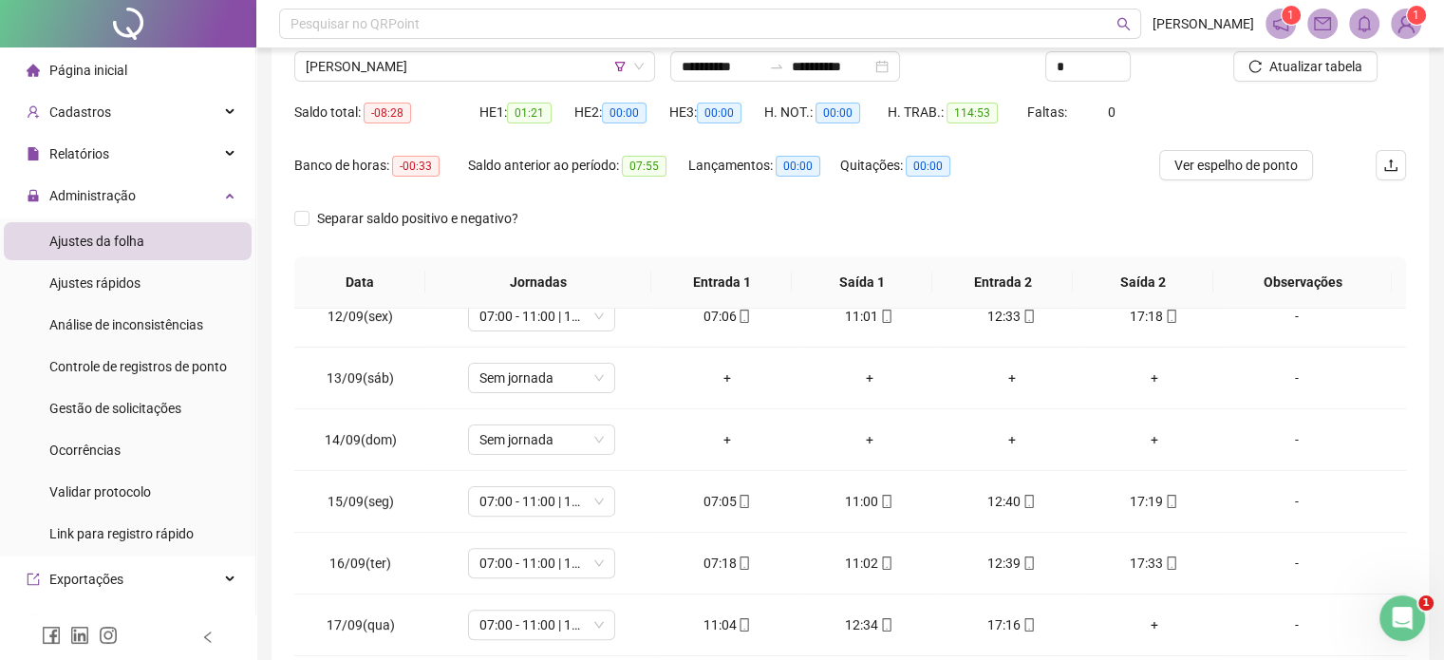
scroll to position [120, 0]
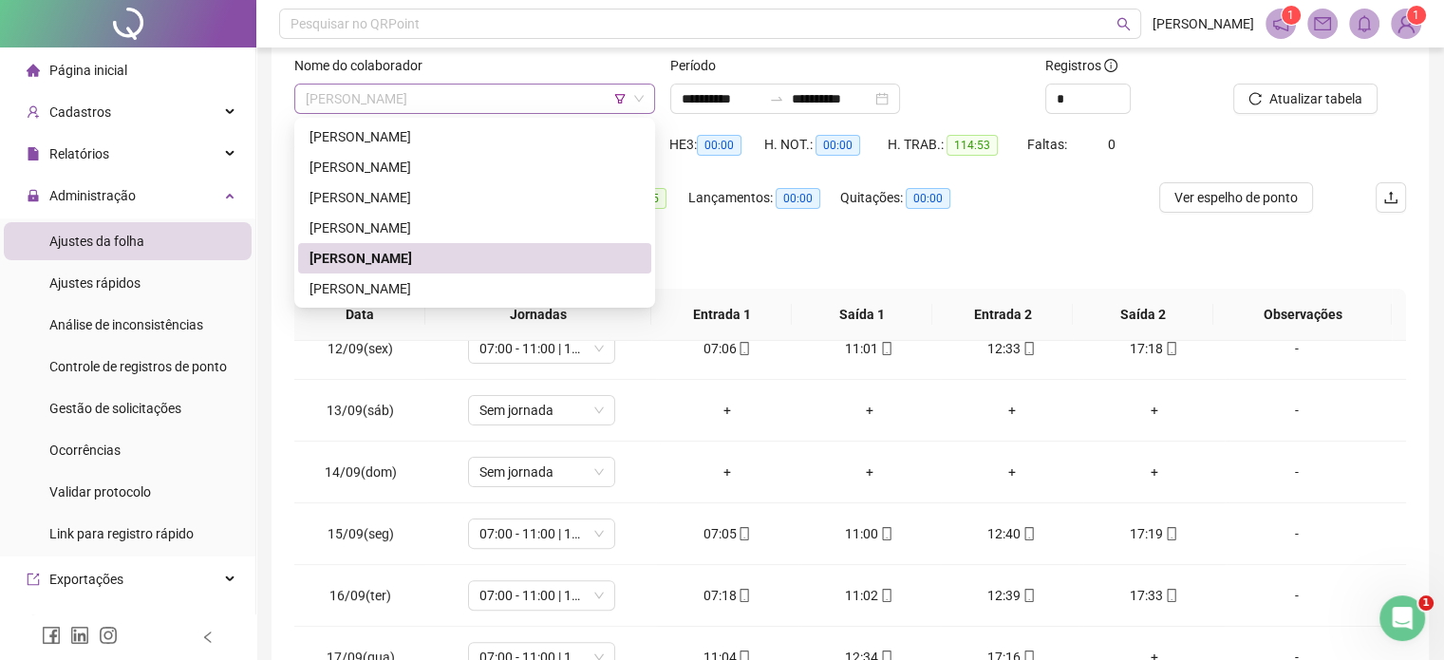
click at [554, 107] on span "PAMELA DANTAS ARAGÃO" at bounding box center [475, 98] width 338 height 28
click at [489, 288] on div "[PERSON_NAME]" at bounding box center [474, 288] width 330 height 21
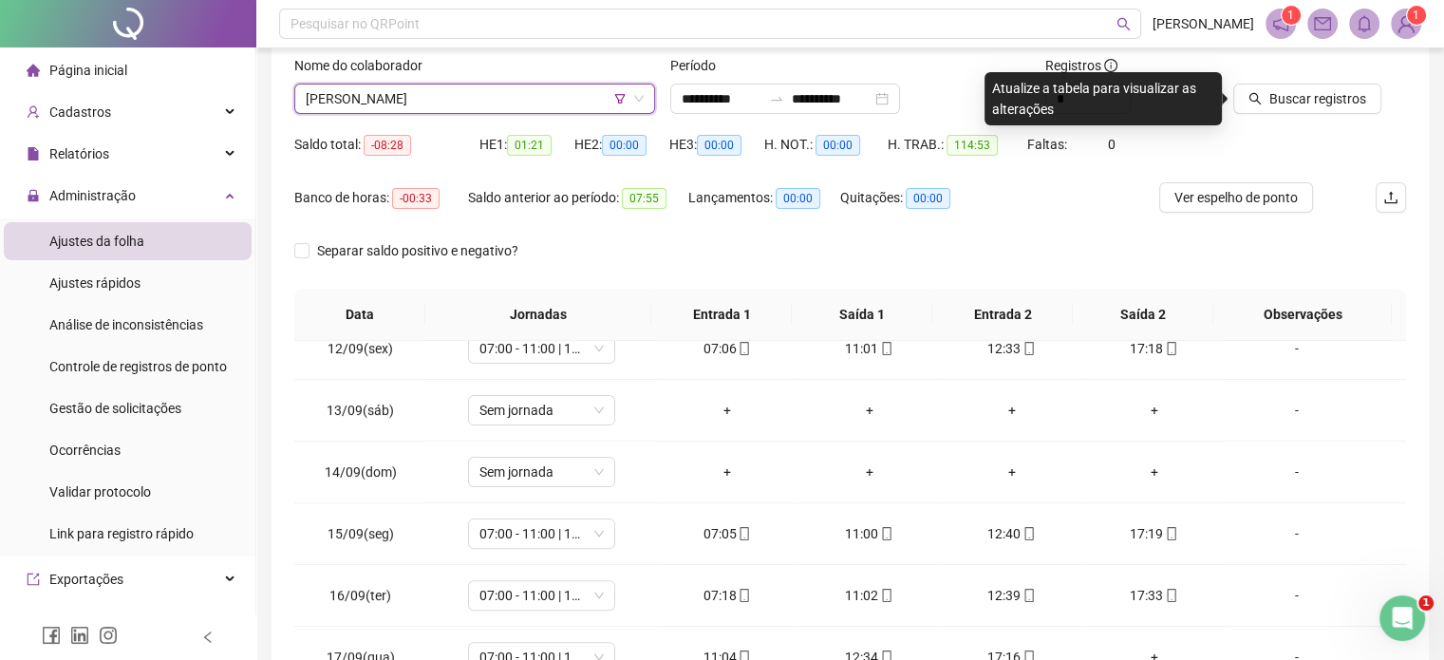
click at [1264, 67] on div at bounding box center [1295, 69] width 125 height 28
click at [1262, 94] on button "Buscar registros" at bounding box center [1307, 99] width 148 height 30
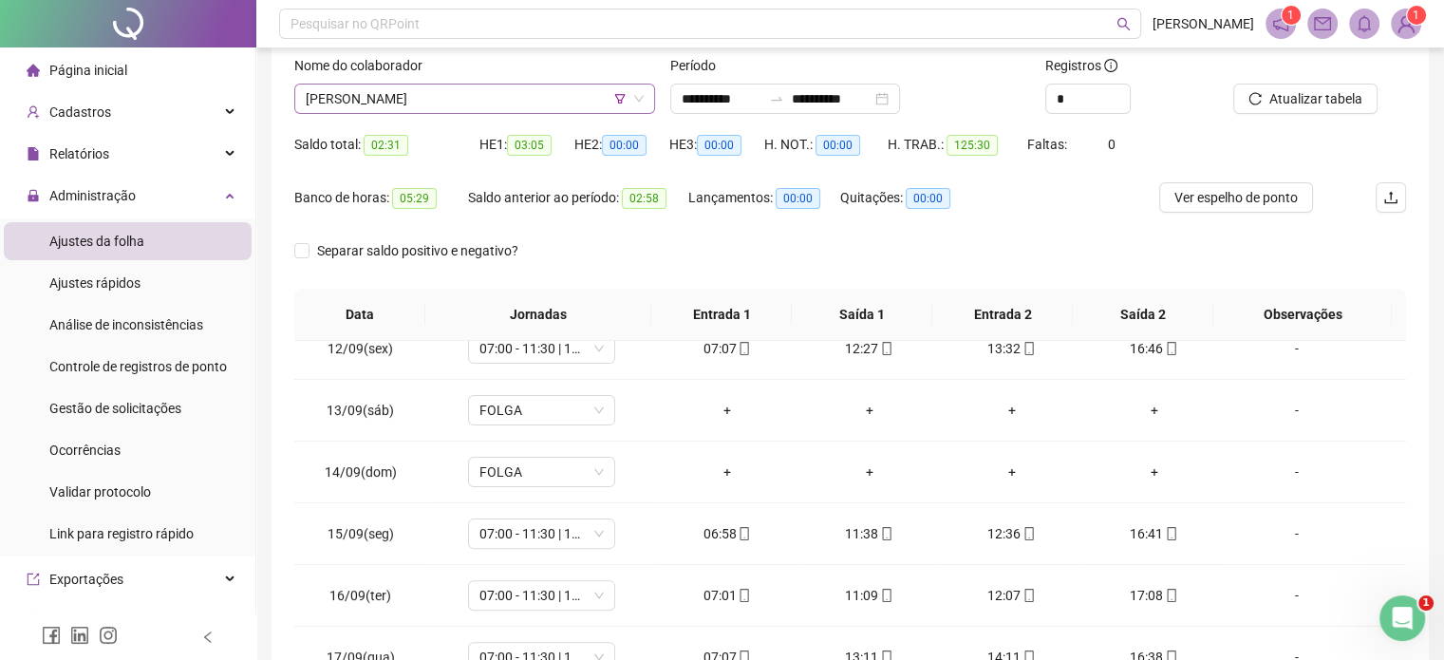
click at [460, 109] on span "[PERSON_NAME]" at bounding box center [475, 98] width 338 height 28
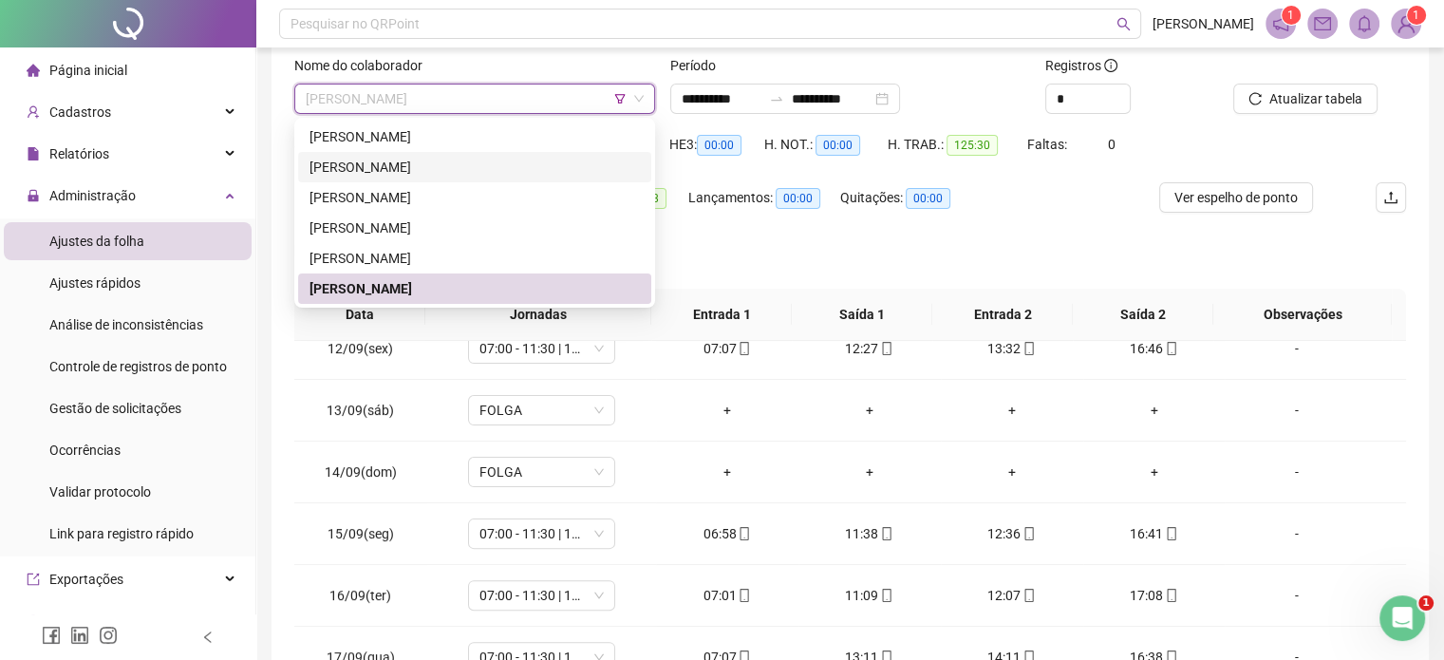
click at [733, 177] on div "HE 3: 00:00" at bounding box center [716, 155] width 95 height 53
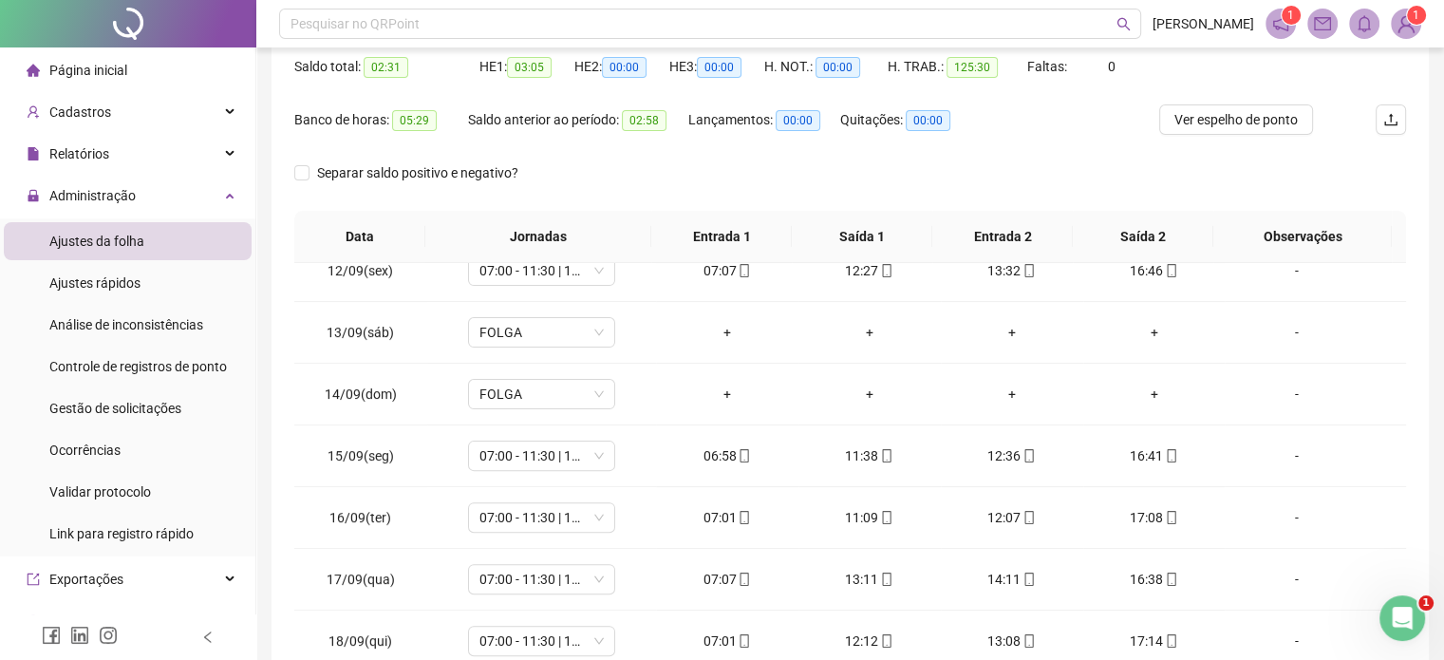
scroll to position [25, 0]
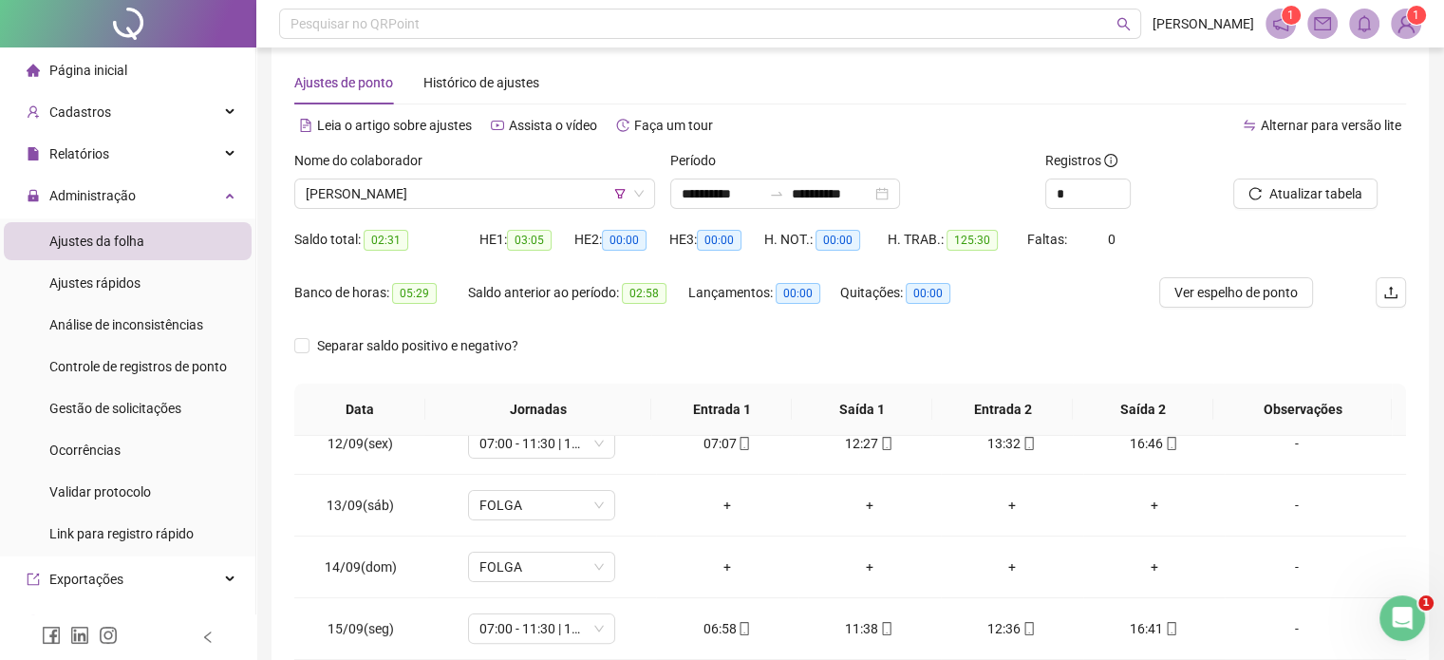
click at [499, 219] on div "Nome do colaborador VANESSA ARAUJO MOTA" at bounding box center [475, 187] width 376 height 74
click at [504, 198] on span "[PERSON_NAME]" at bounding box center [475, 193] width 338 height 28
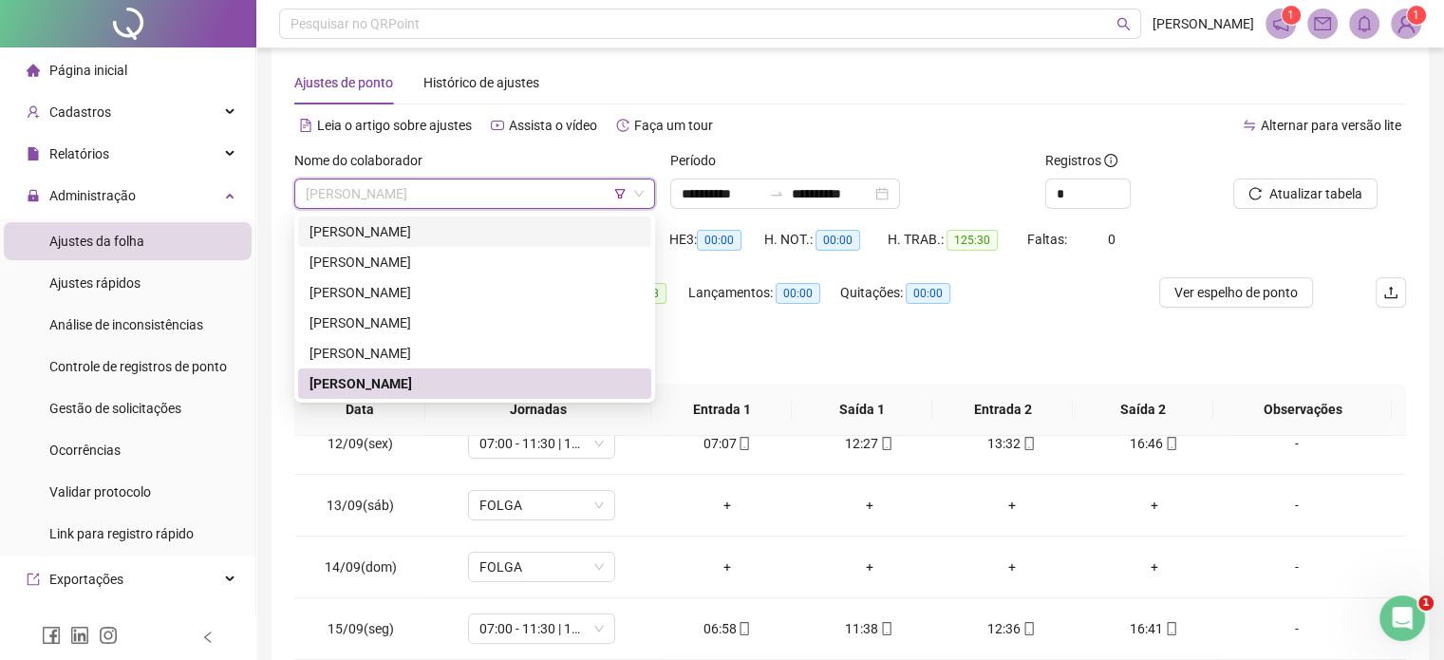
click at [615, 190] on icon "filter" at bounding box center [619, 193] width 10 height 9
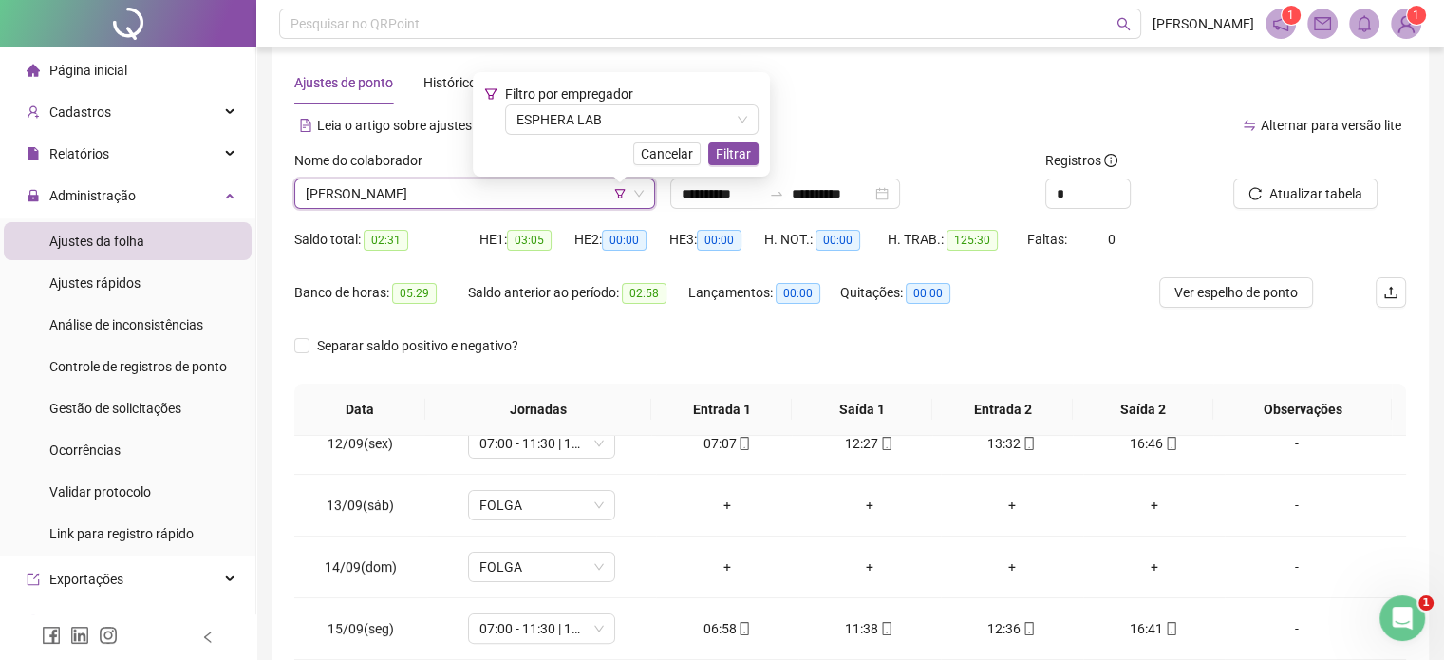
click at [592, 136] on div "Filtro por empregador ESPHERA LAB Cancelar Filtrar" at bounding box center [621, 125] width 274 height 82
click at [592, 132] on span "ESPHERA LAB" at bounding box center [631, 119] width 231 height 28
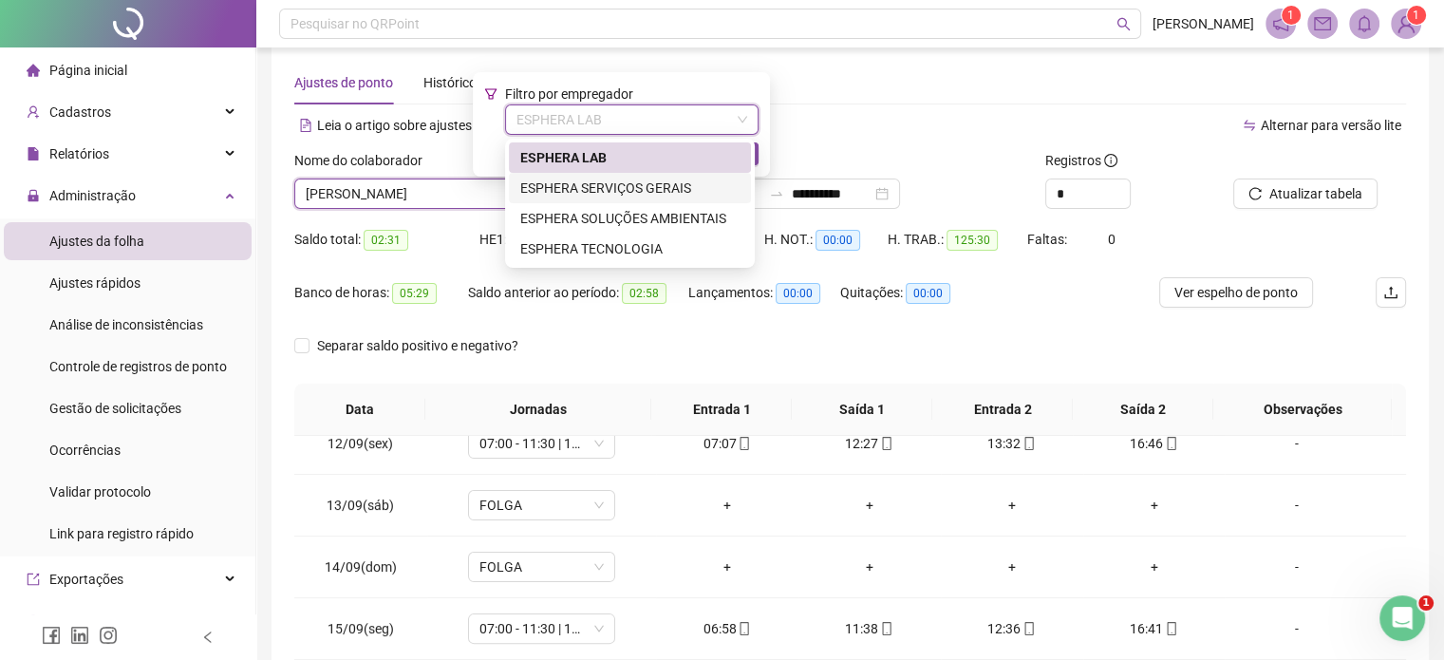
click at [603, 187] on div "ESPHERA SERVIÇOS GERAIS" at bounding box center [629, 187] width 219 height 21
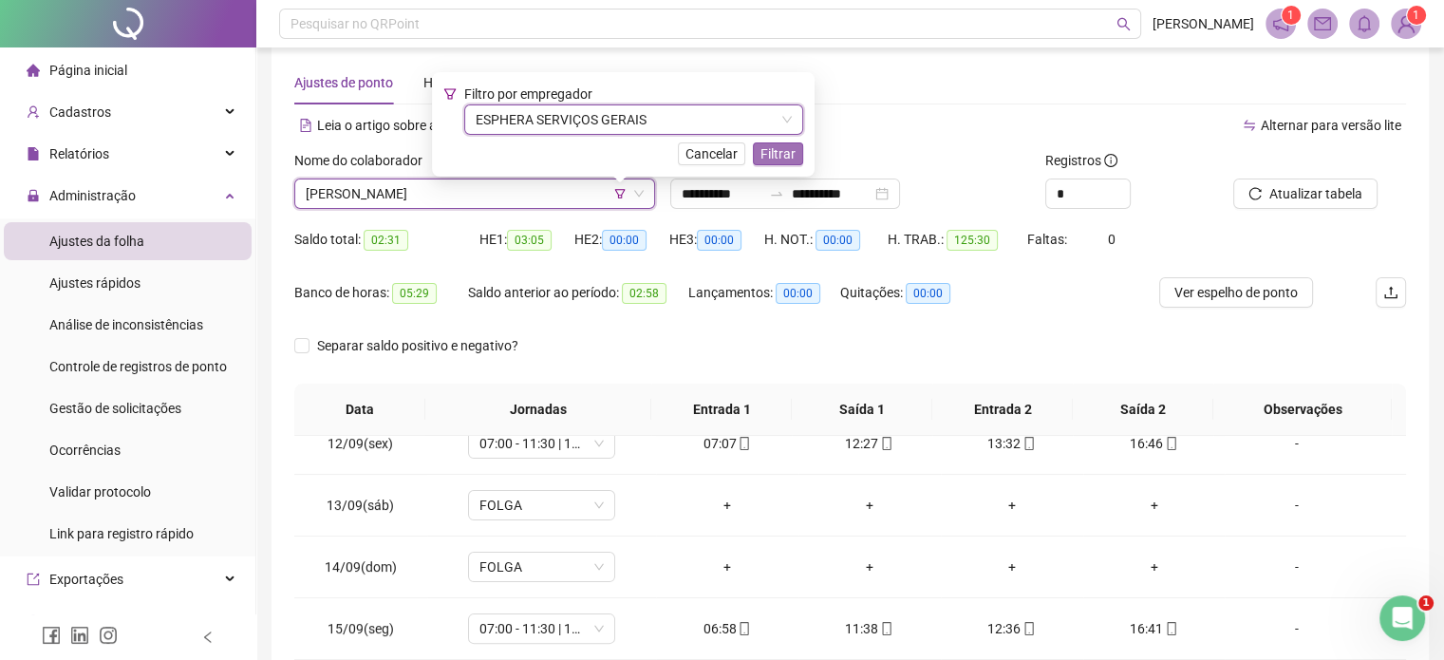
click at [783, 142] on button "Filtrar" at bounding box center [778, 153] width 50 height 23
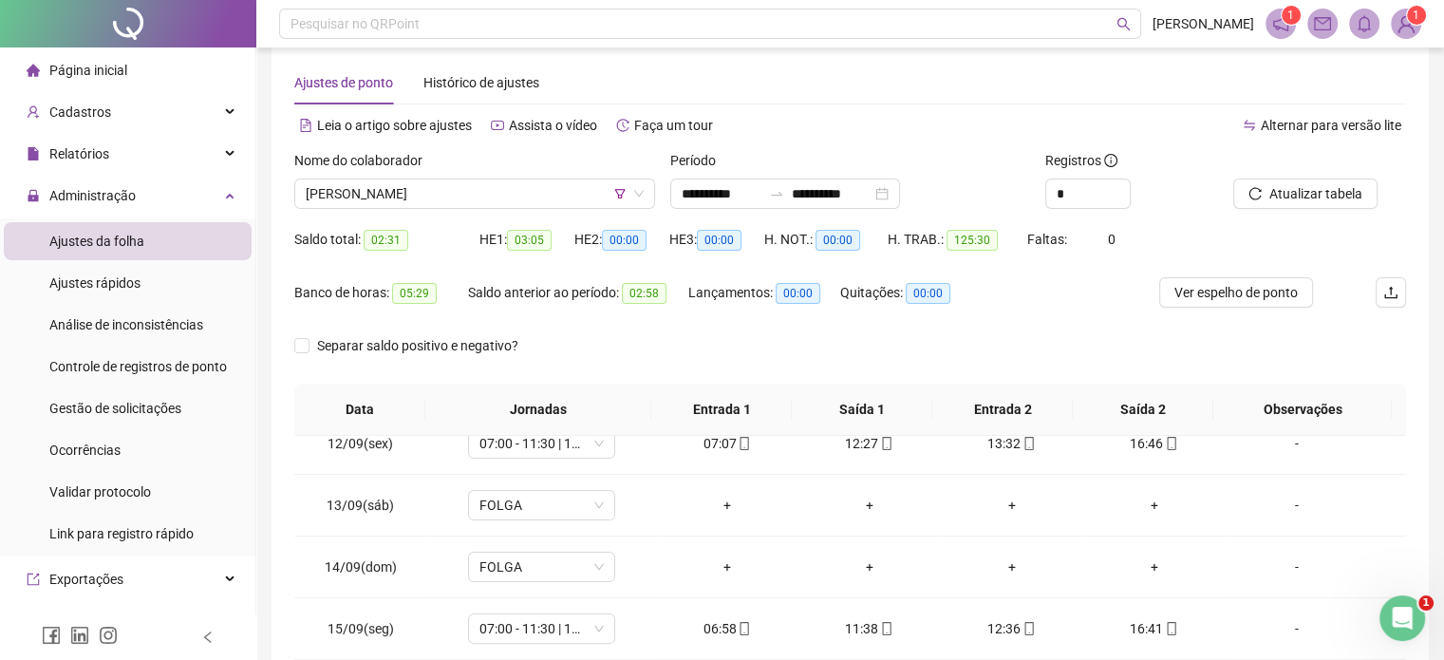
click at [1298, 168] on div at bounding box center [1295, 164] width 125 height 28
click at [1292, 181] on button "Atualizar tabela" at bounding box center [1305, 193] width 144 height 30
click at [585, 184] on span "[PERSON_NAME]" at bounding box center [475, 193] width 338 height 28
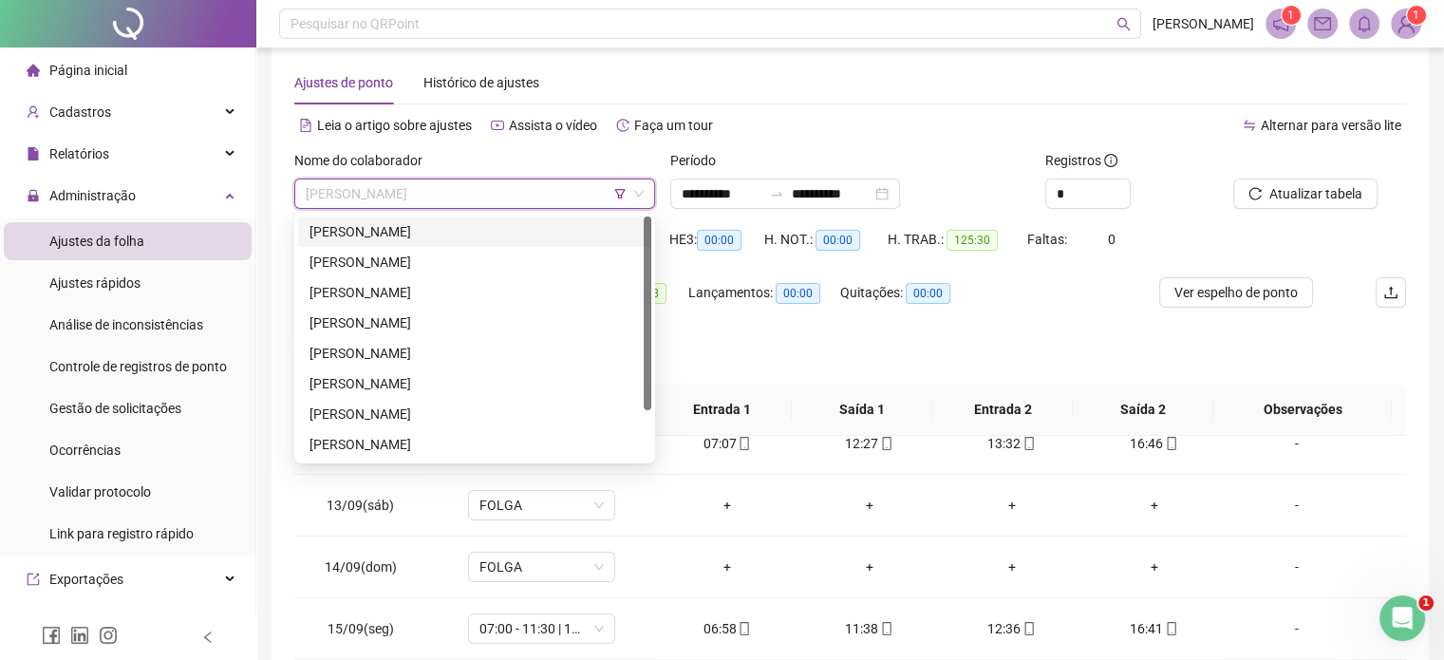
drag, startPoint x: 477, startPoint y: 229, endPoint x: 501, endPoint y: 230, distance: 23.7
click at [477, 231] on div "[PERSON_NAME]" at bounding box center [474, 231] width 330 height 21
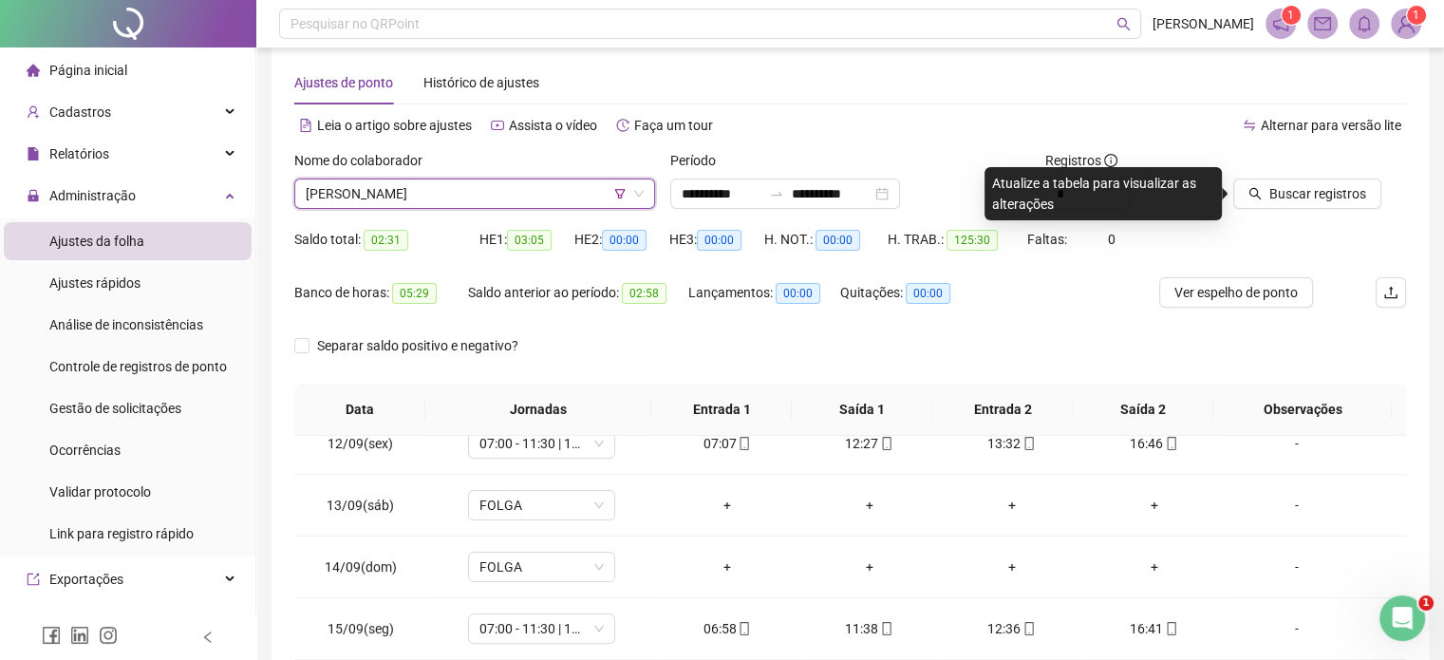
click at [1280, 217] on div "Buscar registros" at bounding box center [1319, 187] width 188 height 74
click at [1280, 208] on button "Buscar registros" at bounding box center [1307, 193] width 148 height 30
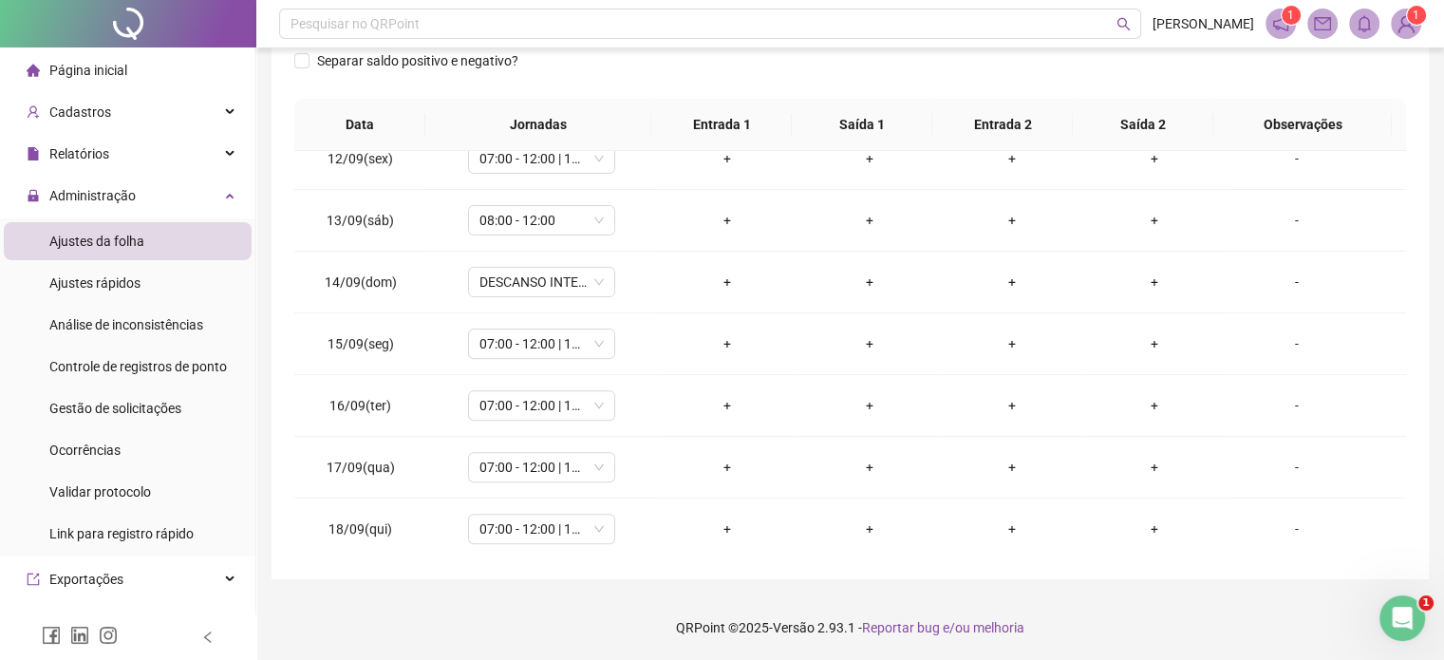
scroll to position [0, 0]
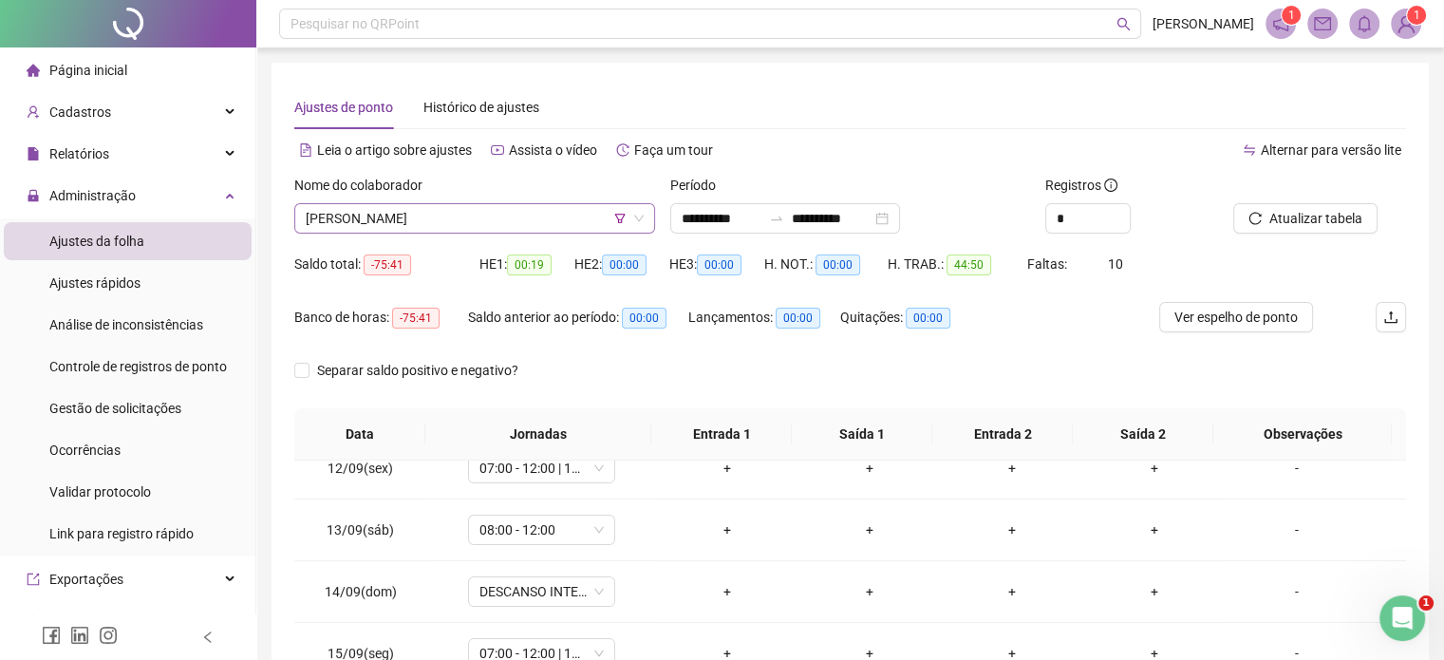
click at [521, 215] on span "[PERSON_NAME]" at bounding box center [475, 218] width 338 height 28
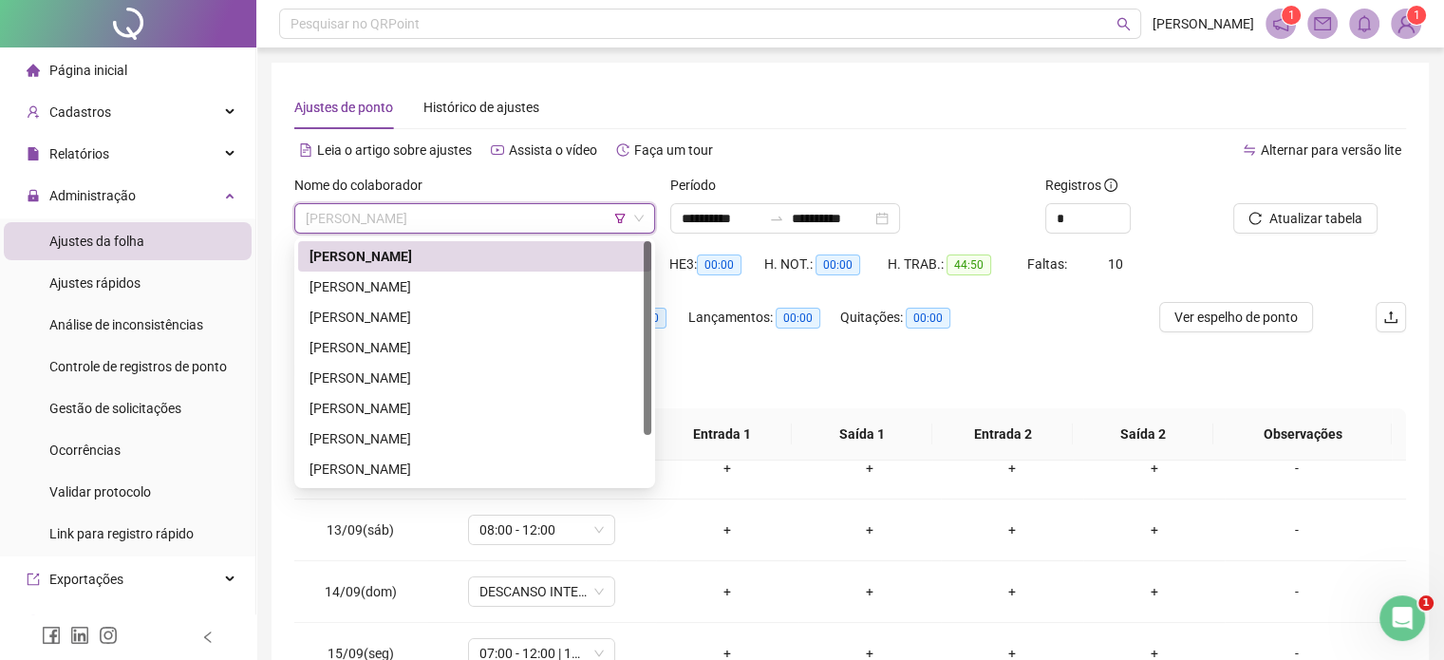
click at [787, 323] on span "00:00" at bounding box center [797, 318] width 45 height 21
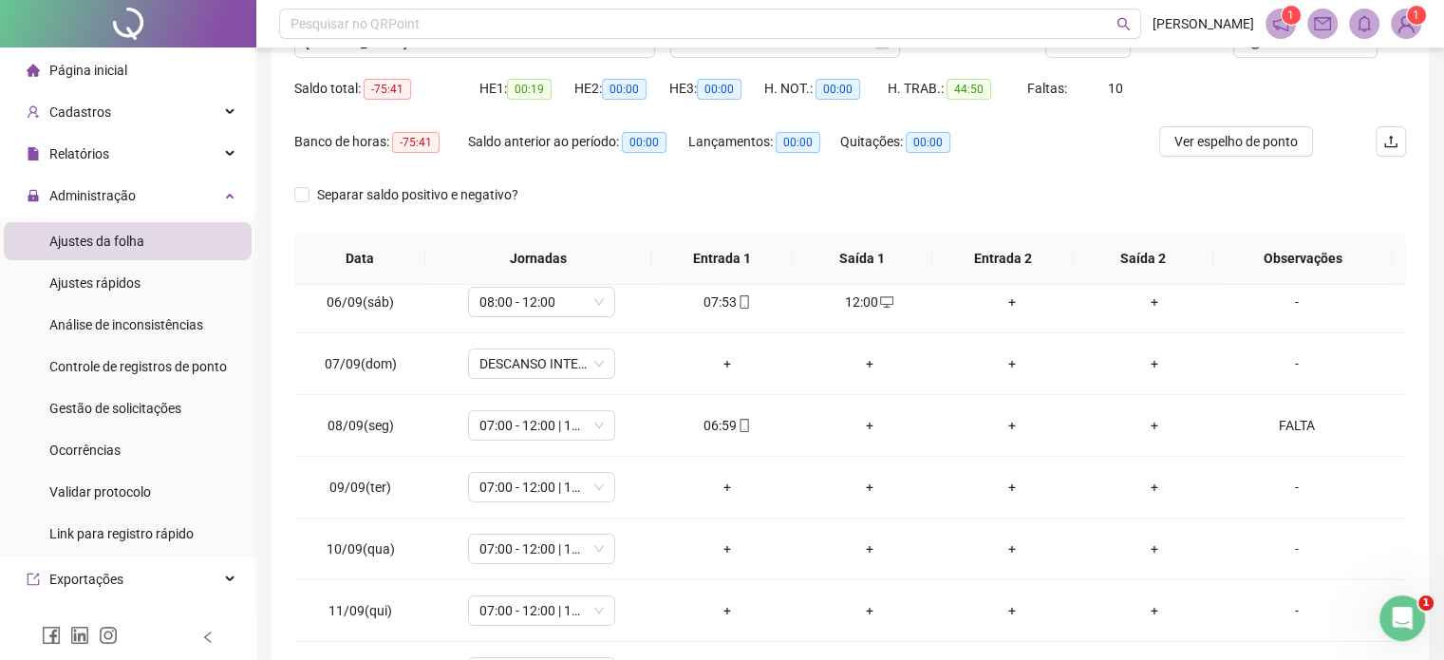
scroll to position [25, 0]
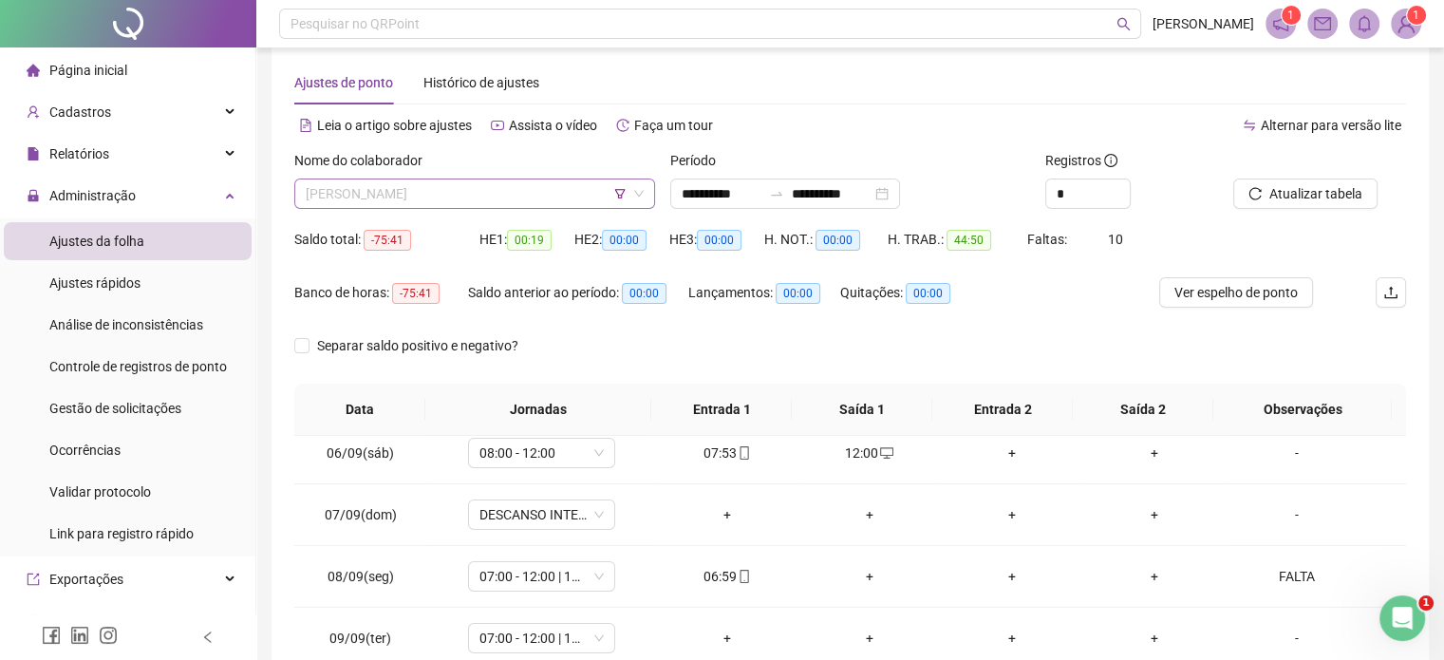
click at [541, 204] on span "[PERSON_NAME]" at bounding box center [475, 193] width 338 height 28
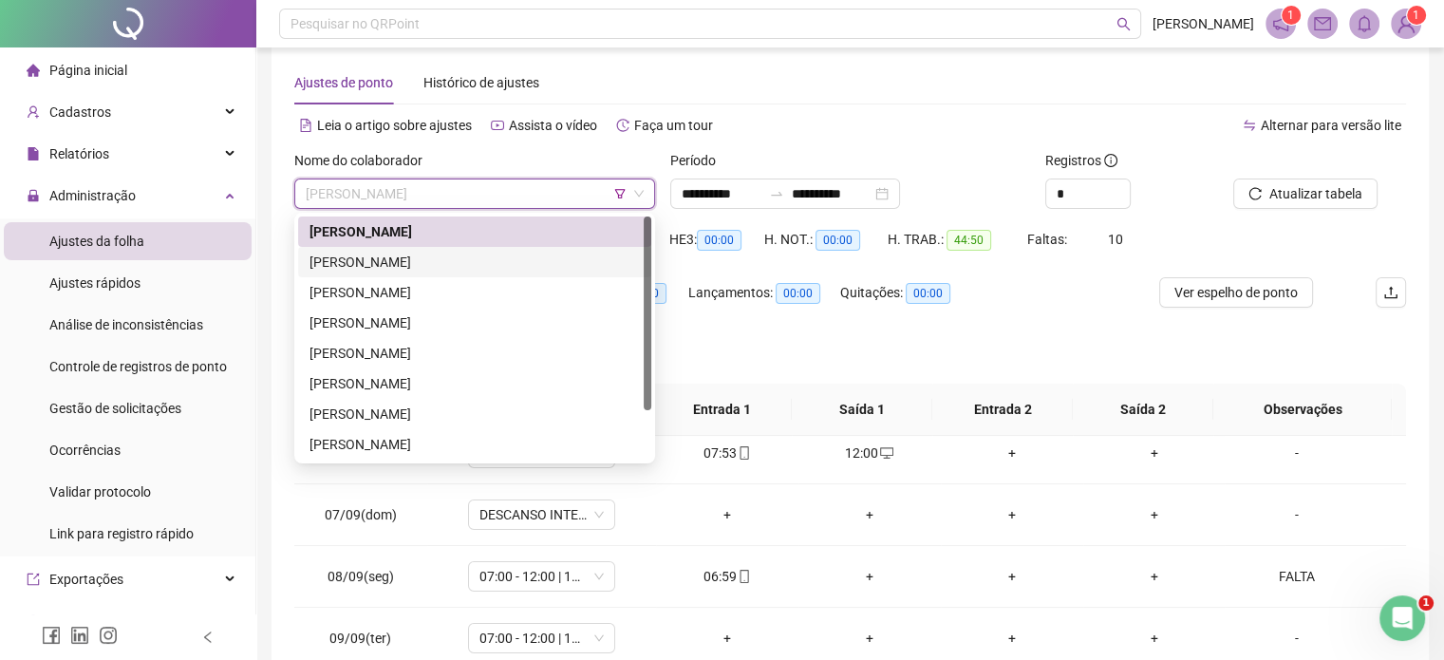
click at [481, 257] on div "[PERSON_NAME]" at bounding box center [474, 262] width 330 height 21
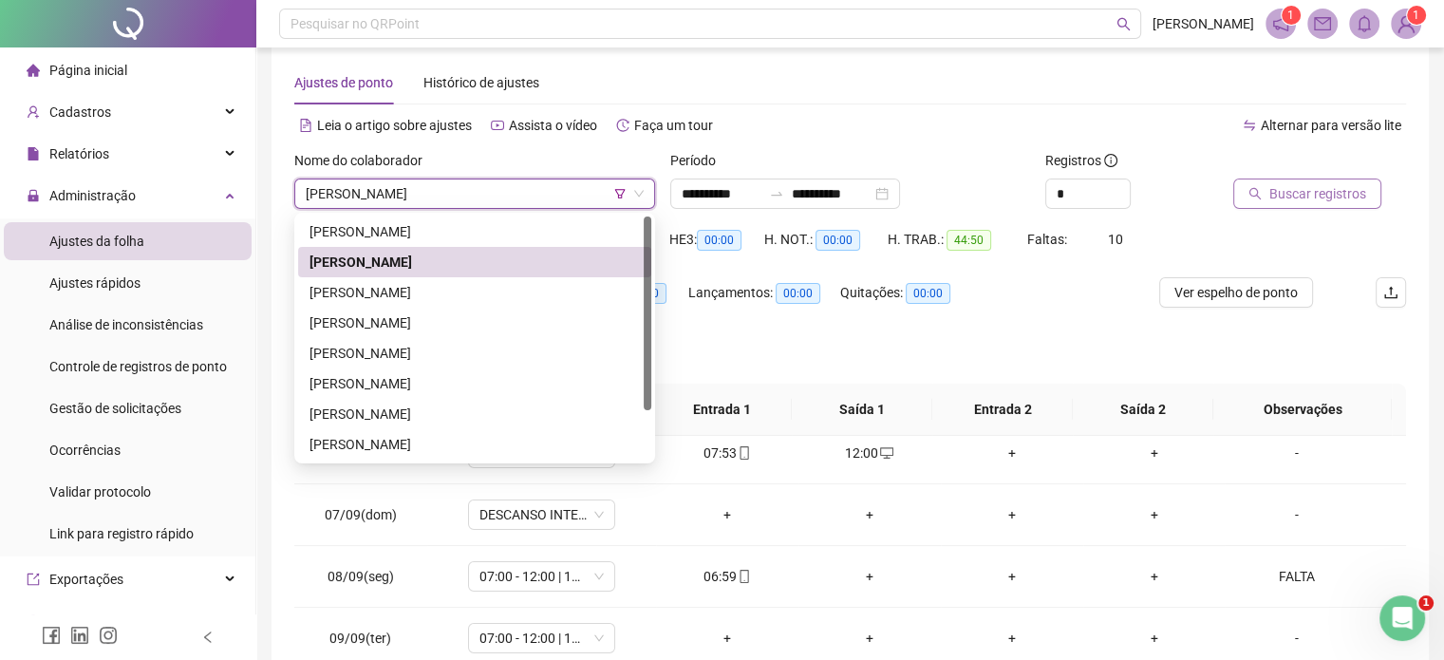
click at [1261, 178] on button "Buscar registros" at bounding box center [1307, 193] width 148 height 30
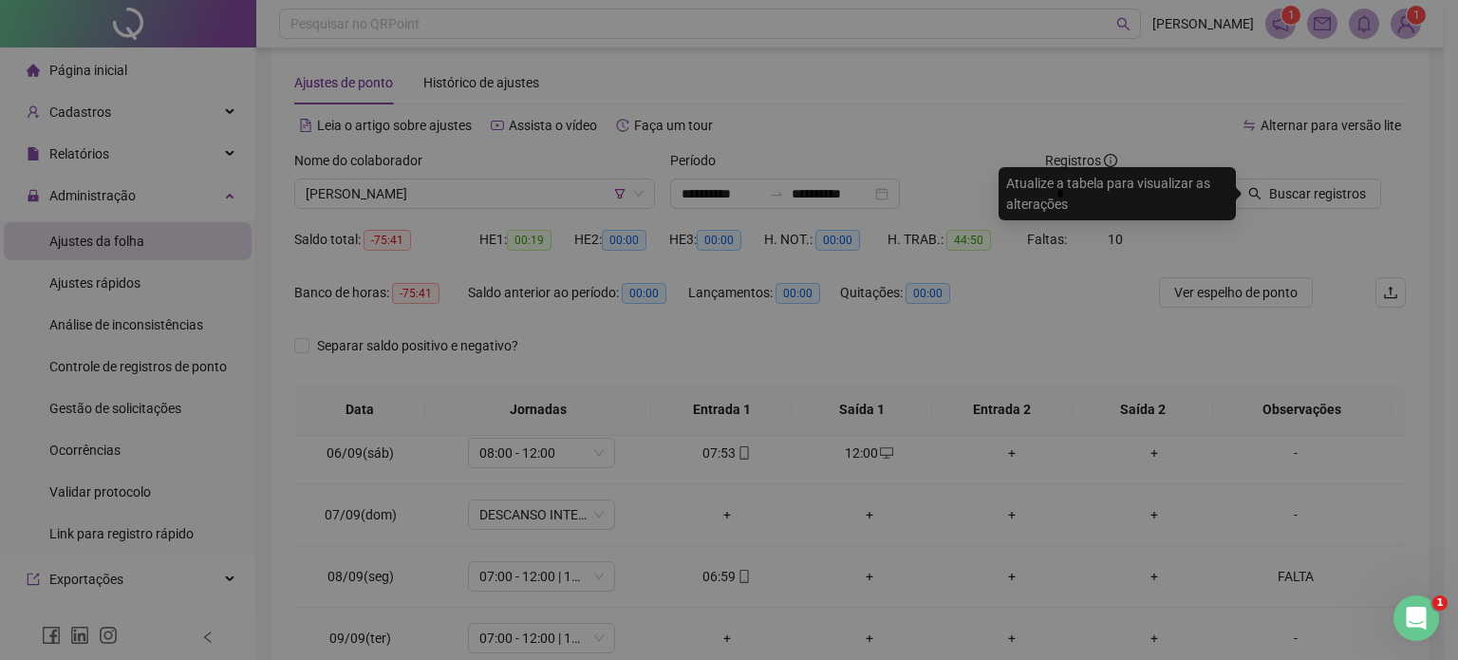
click at [1276, 196] on div "Buscando registros Os registros de ponto estão sendo buscados... OK" at bounding box center [729, 330] width 1458 height 660
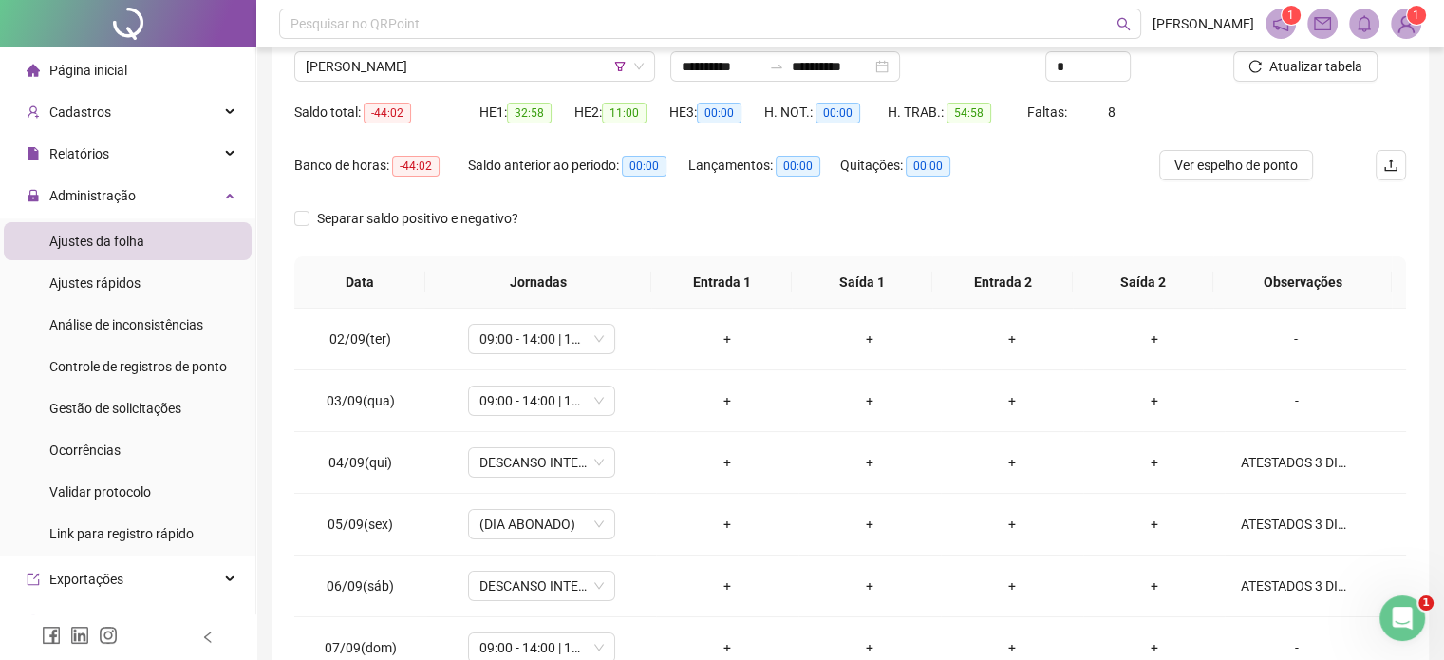
scroll to position [120, 0]
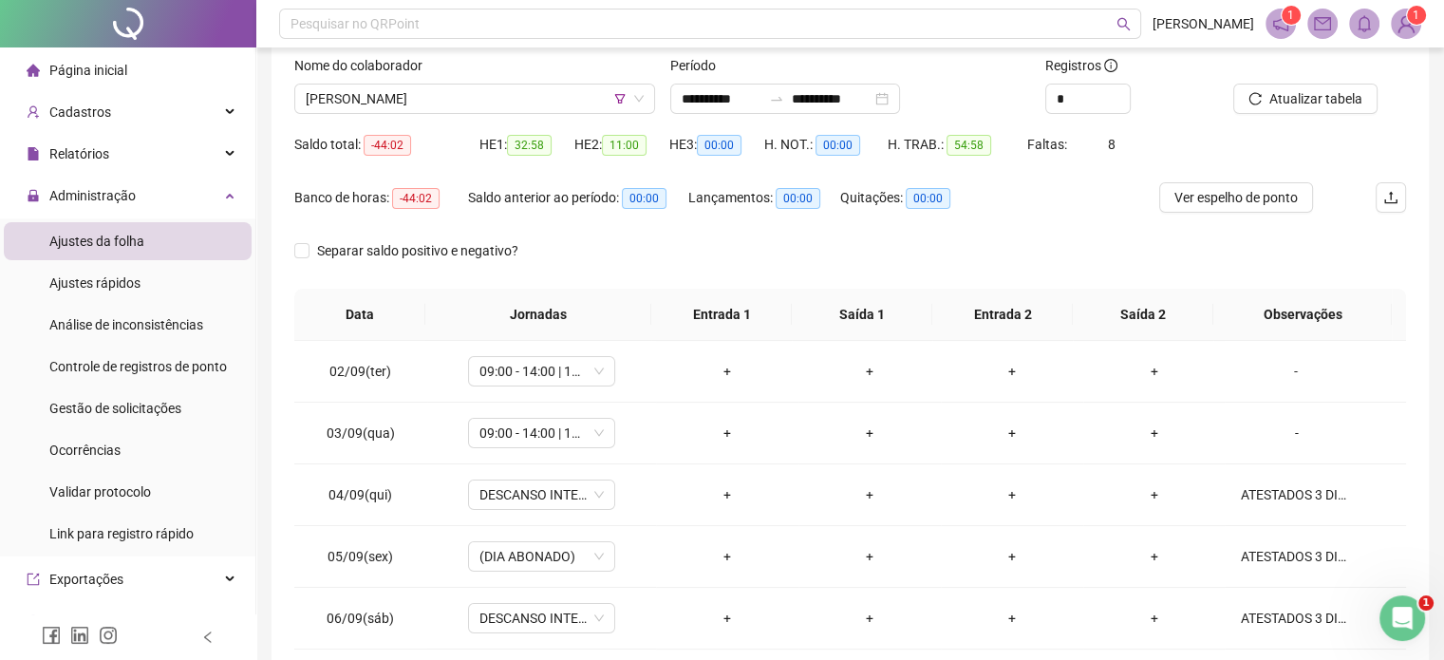
click at [540, 115] on div "Nome do colaborador FABIO AQUINO ROCHA" at bounding box center [475, 92] width 376 height 74
click at [546, 108] on span "[PERSON_NAME]" at bounding box center [475, 98] width 338 height 28
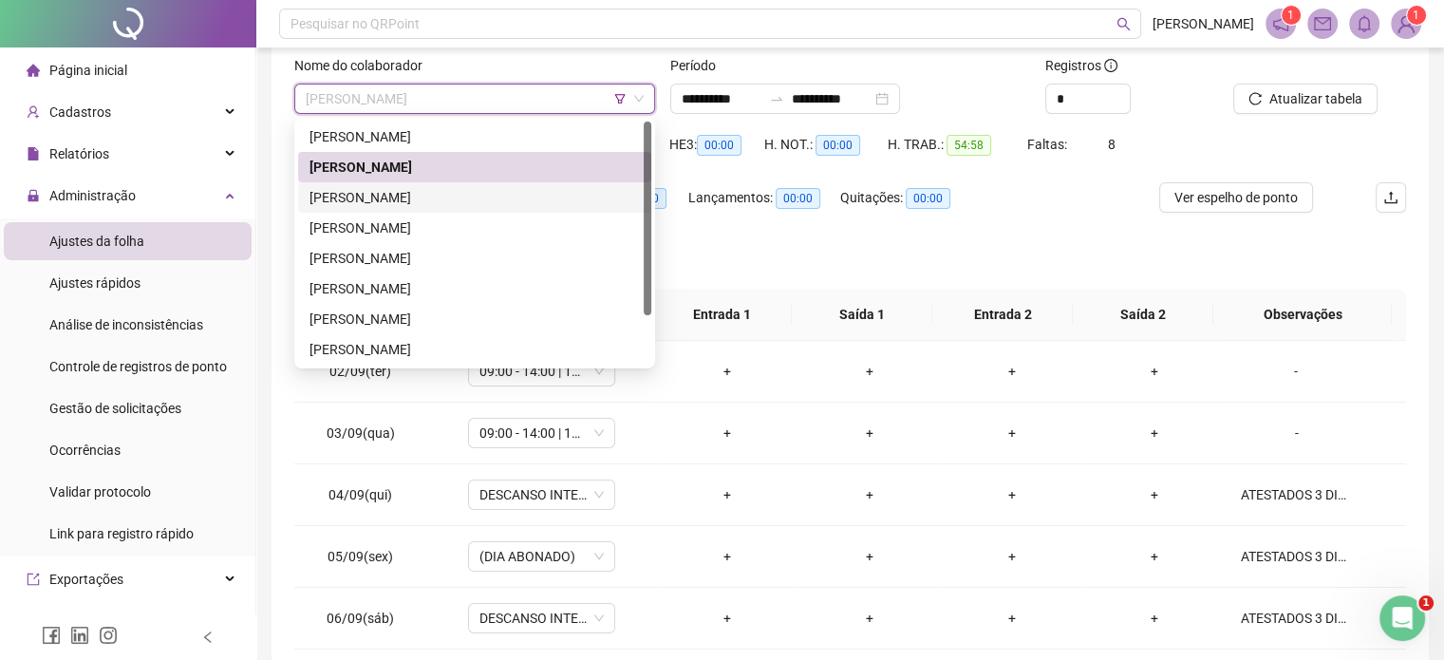
click at [508, 195] on div "JOSE MANOEL FERREIRA MONTEIRO" at bounding box center [474, 197] width 330 height 21
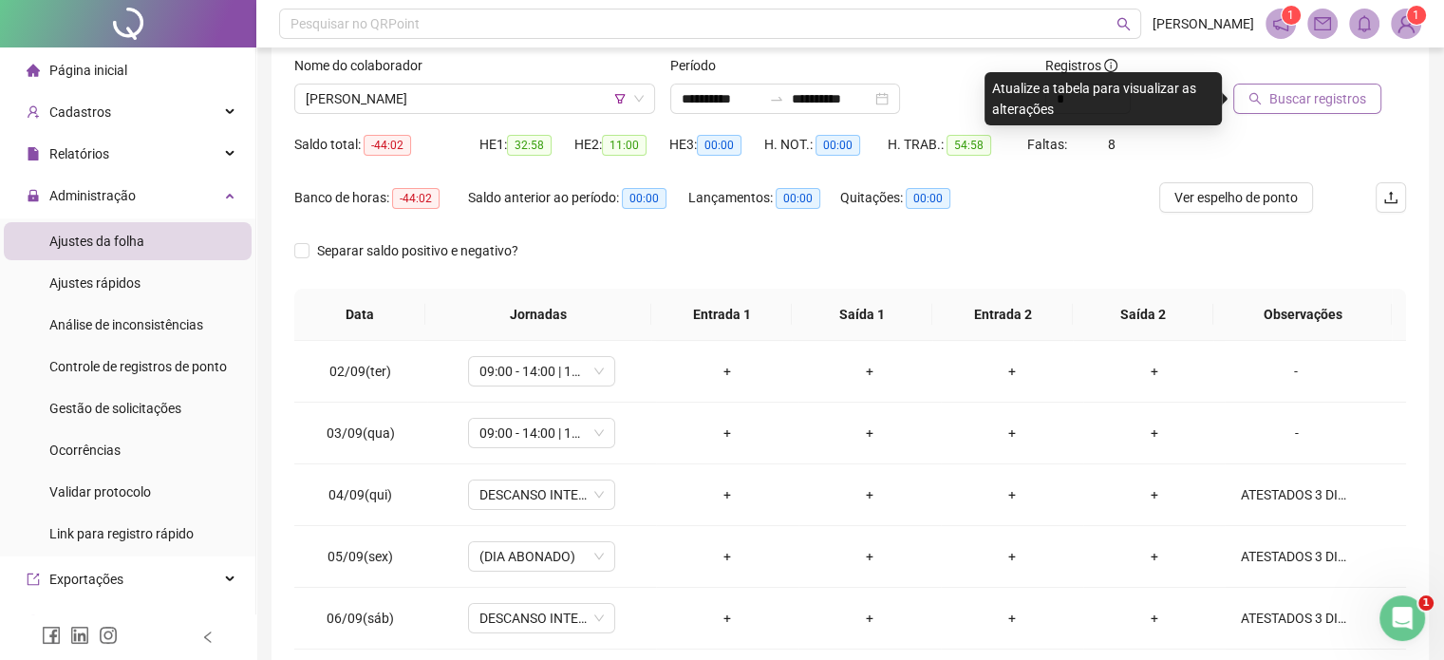
click at [1258, 94] on icon "search" at bounding box center [1254, 98] width 13 height 13
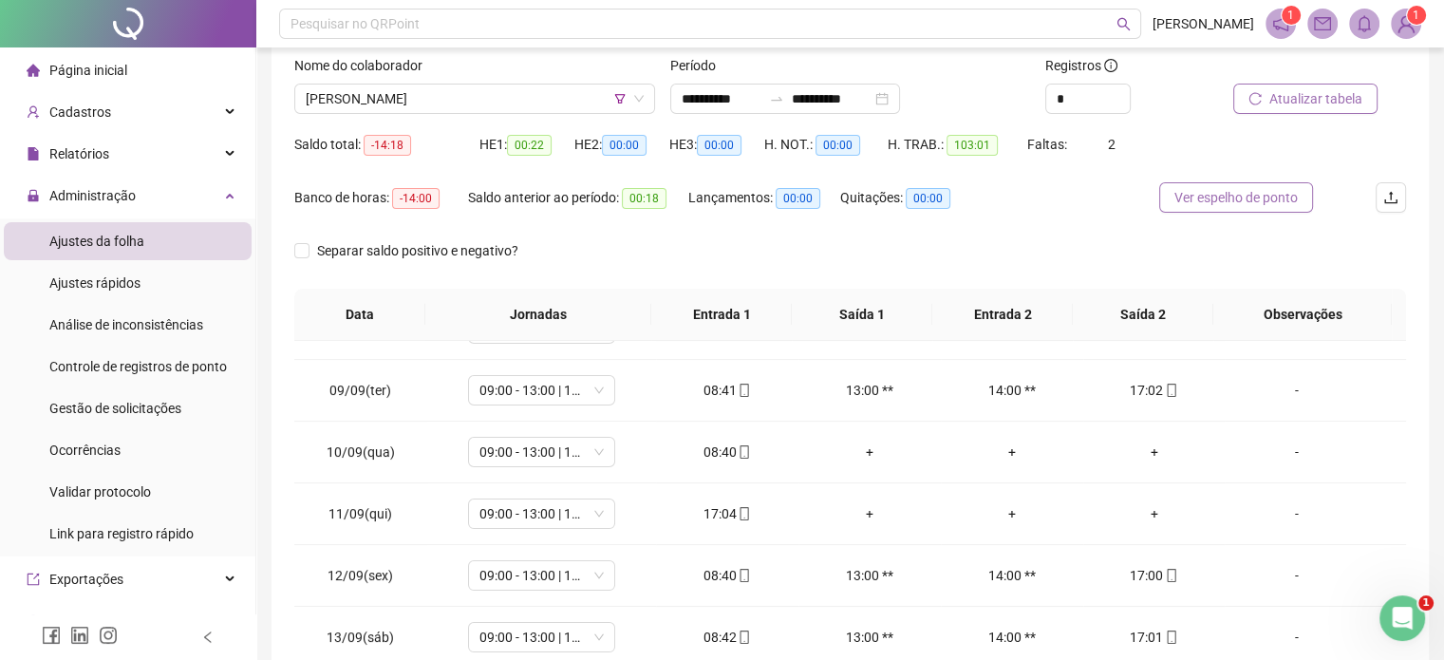
click at [1234, 194] on span "Ver espelho de ponto" at bounding box center [1235, 197] width 123 height 21
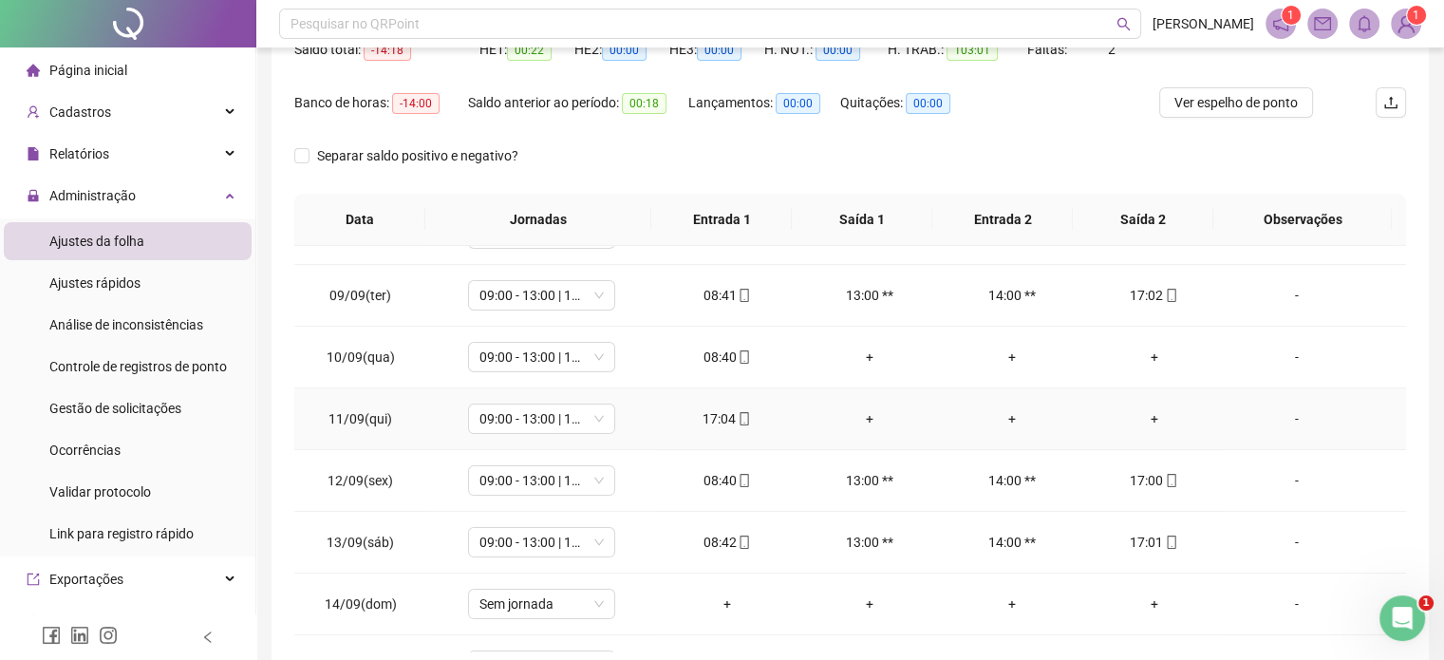
click at [1139, 408] on div "+" at bounding box center [1154, 418] width 112 height 21
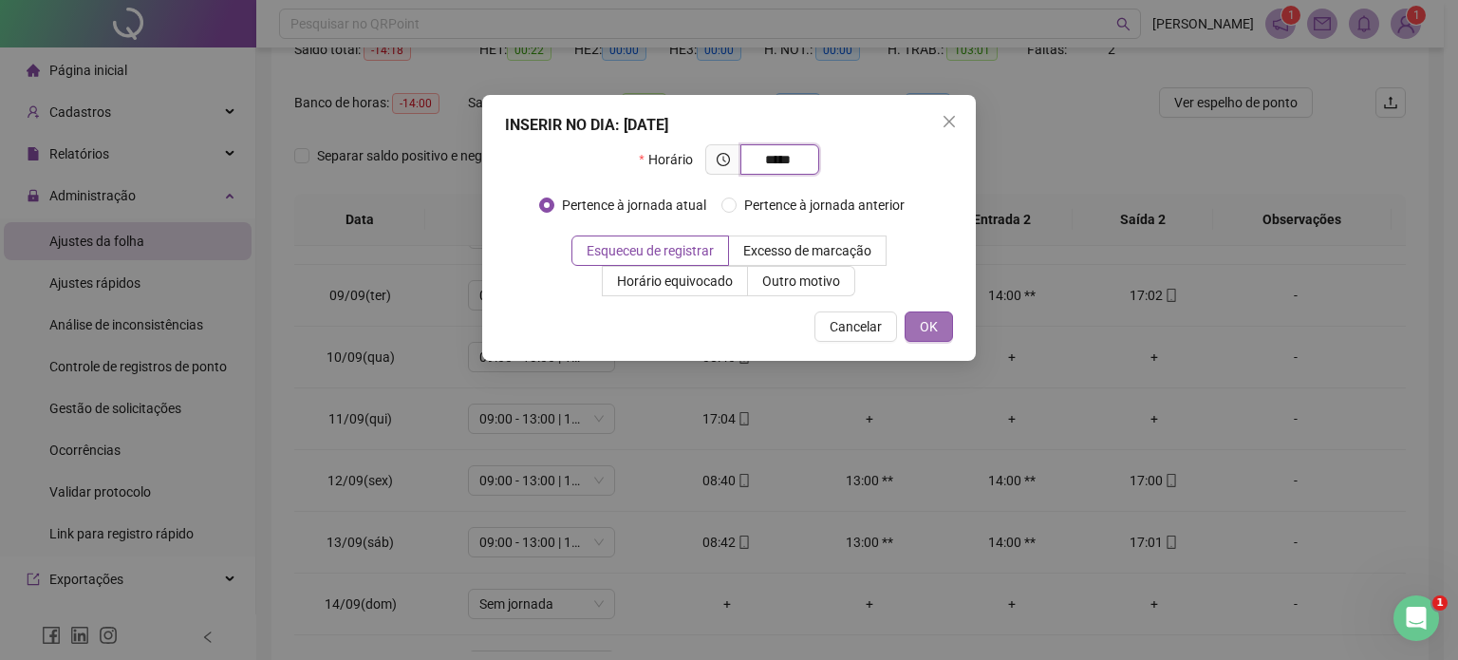
type input "*****"
click at [948, 329] on button "OK" at bounding box center [929, 326] width 48 height 30
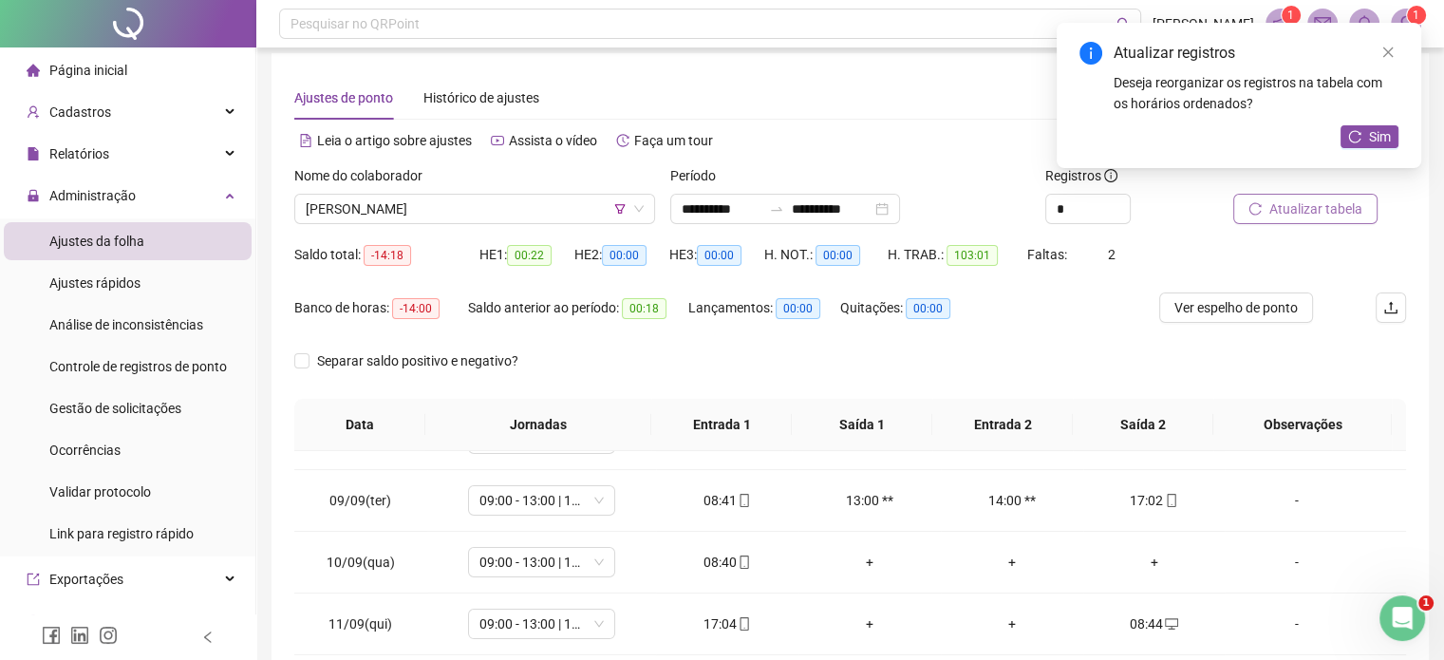
scroll to position [0, 0]
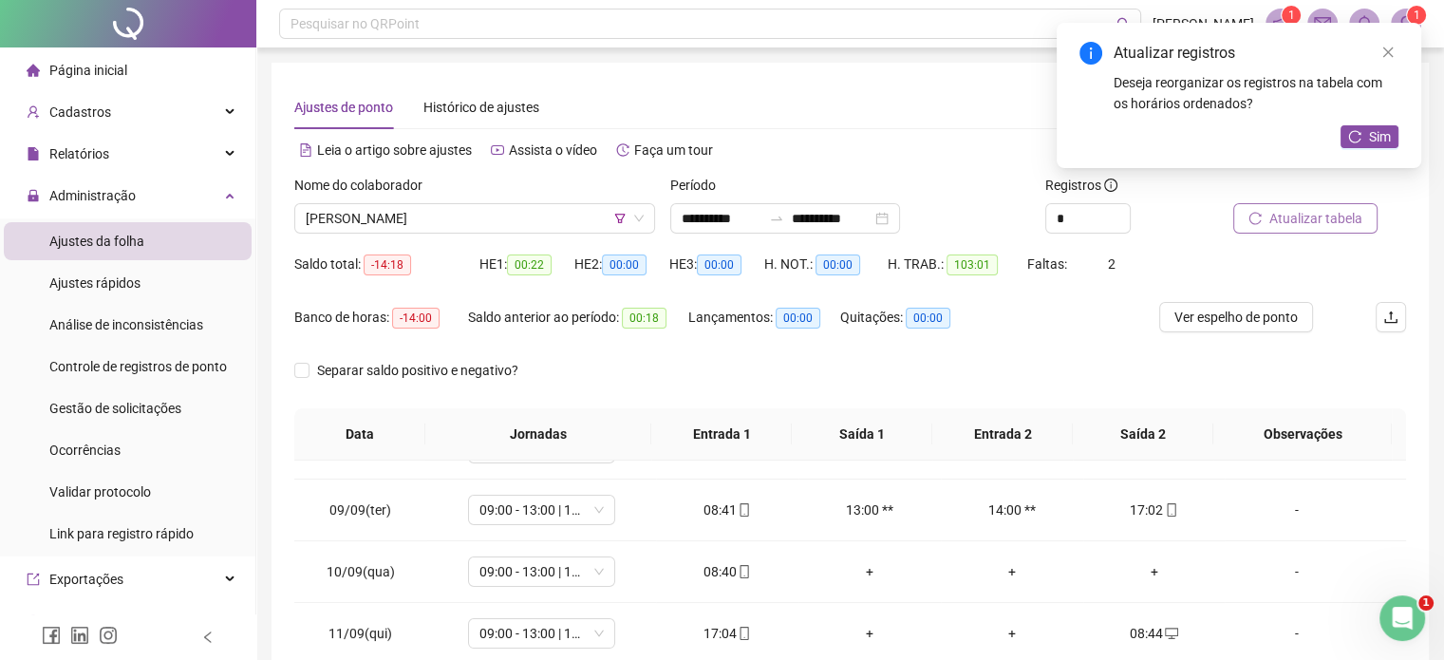
click at [1257, 212] on icon "reload" at bounding box center [1254, 218] width 13 height 13
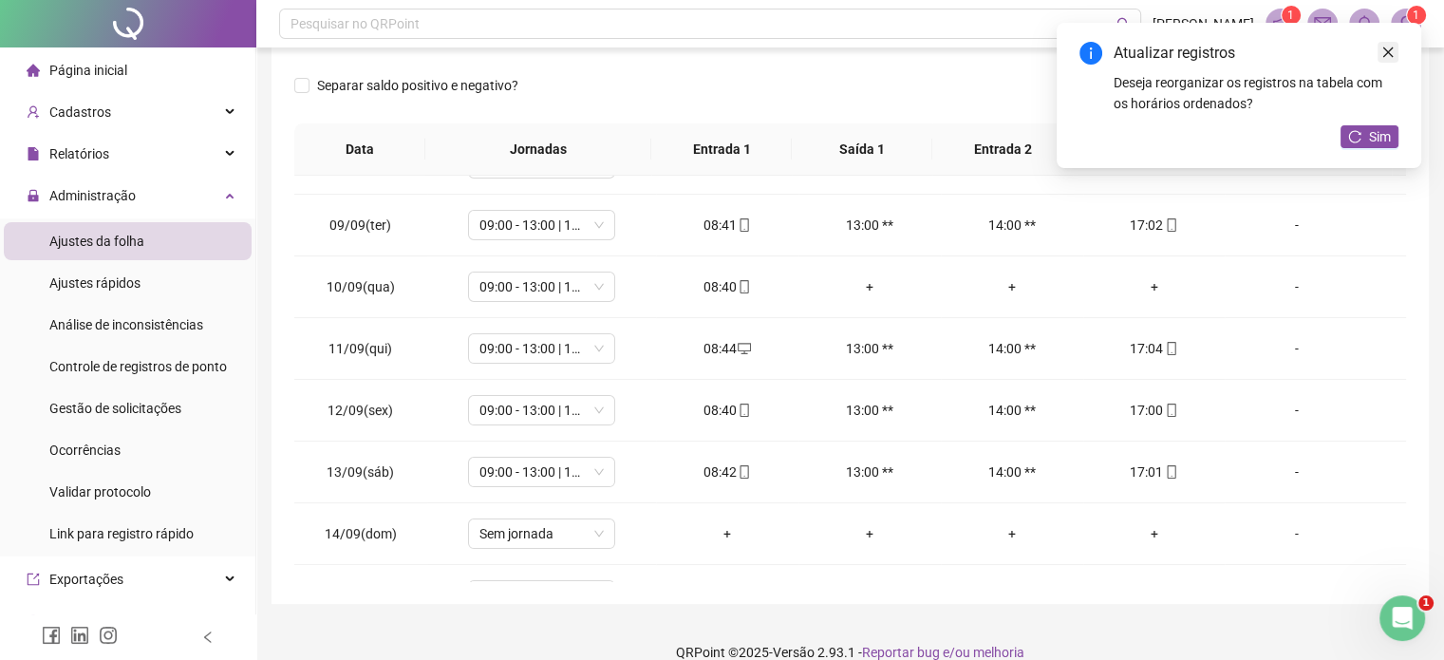
click at [1383, 60] on link "Close" at bounding box center [1387, 52] width 21 height 21
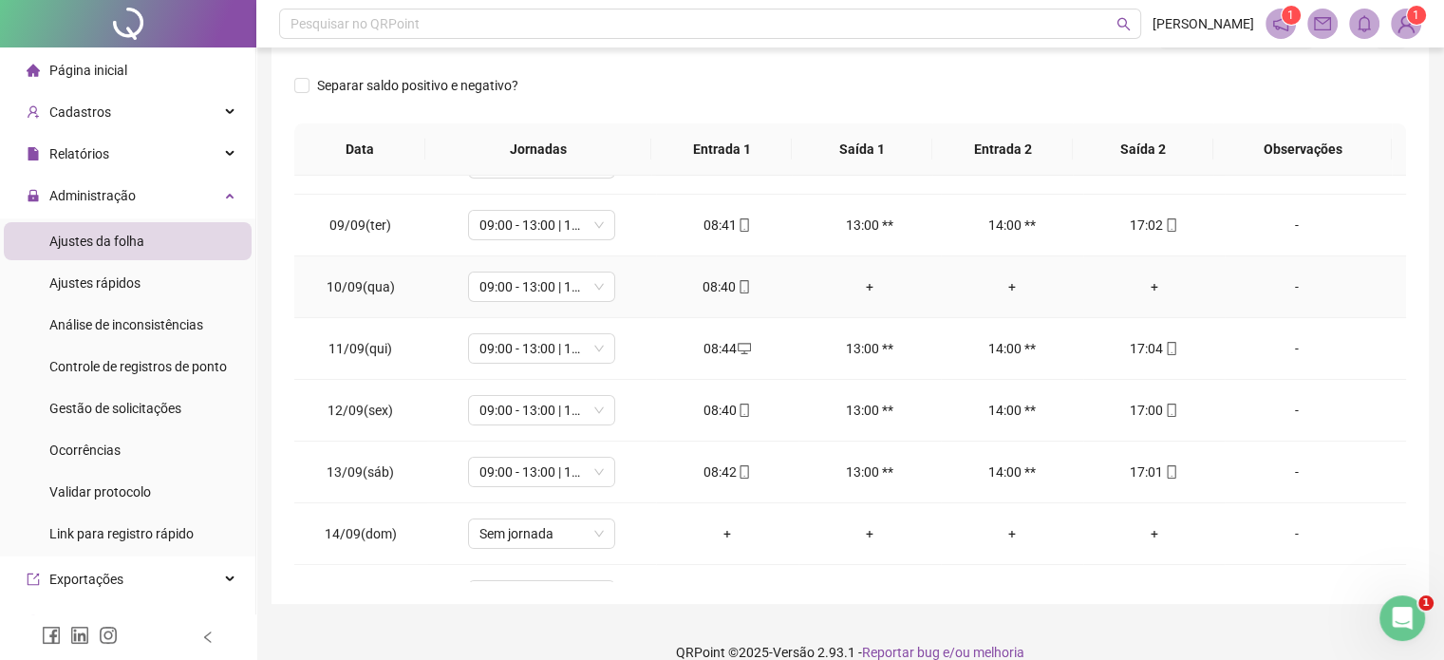
click at [1129, 284] on div "+" at bounding box center [1154, 286] width 112 height 21
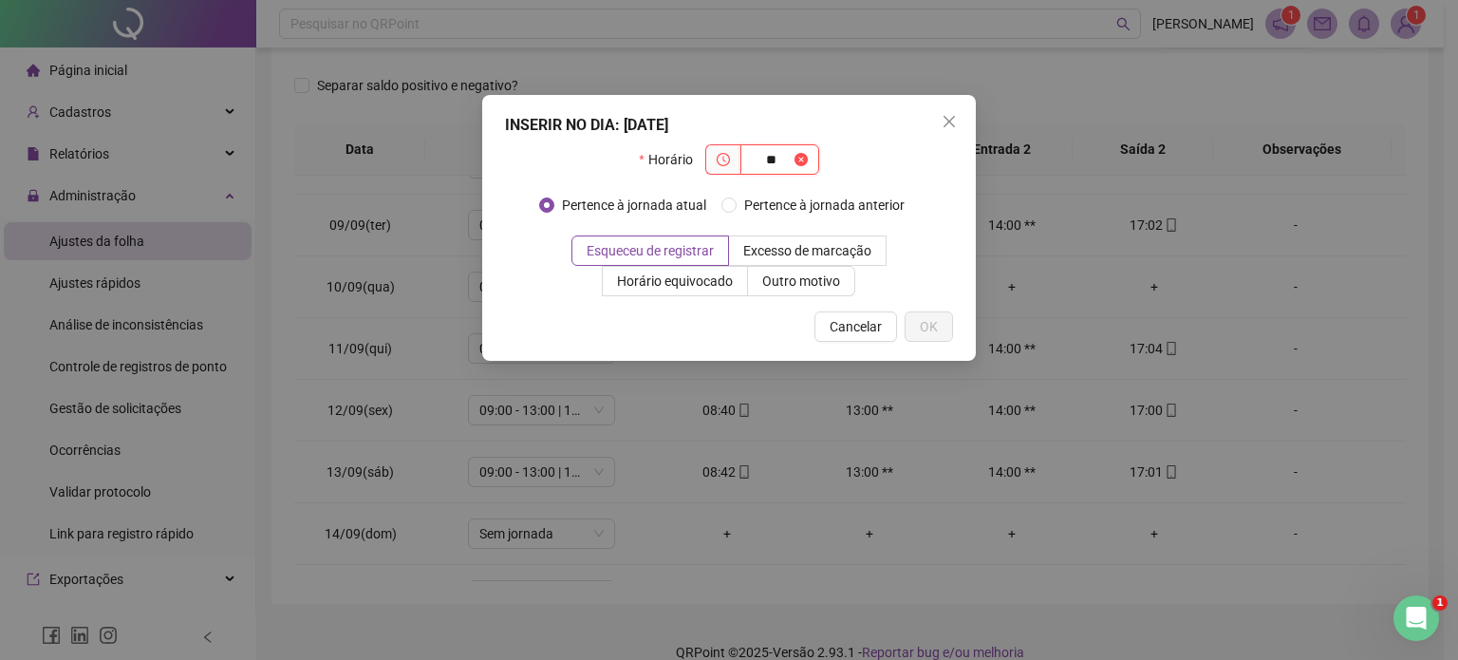
type input "*"
type input "*****"
click at [923, 317] on span "OK" at bounding box center [929, 326] width 18 height 21
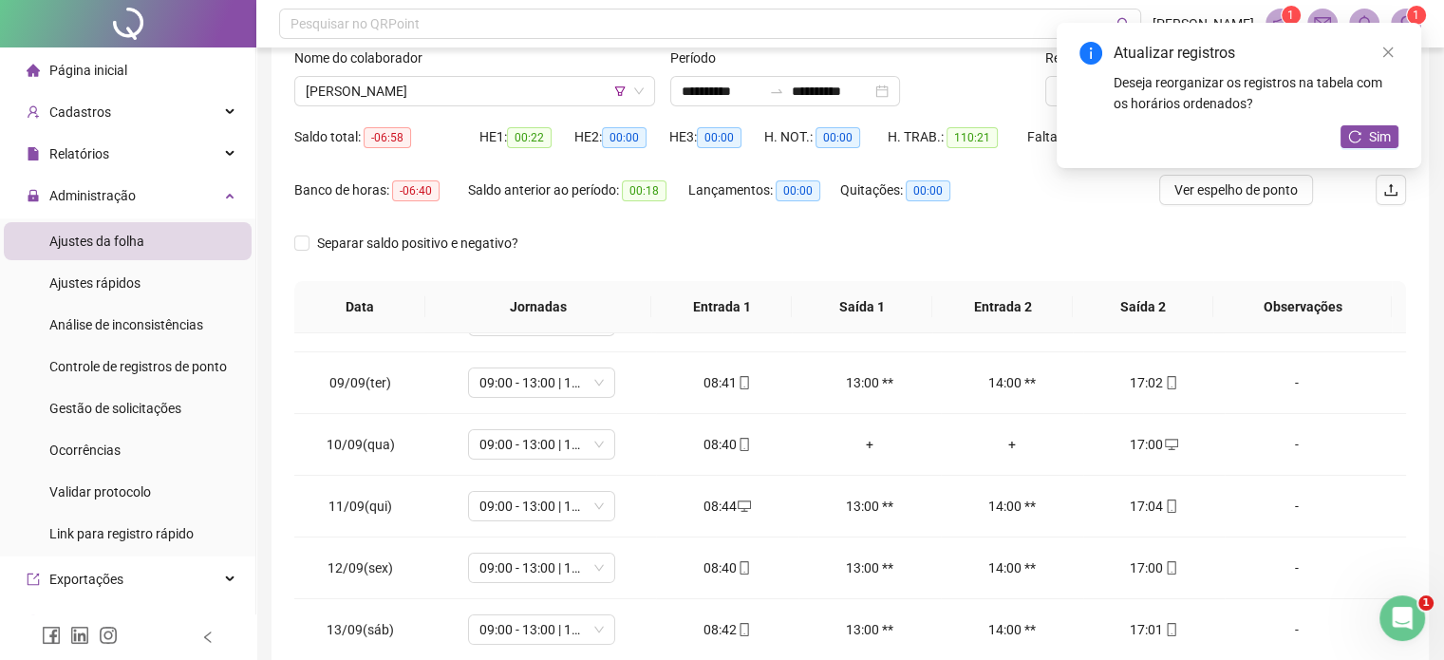
scroll to position [95, 0]
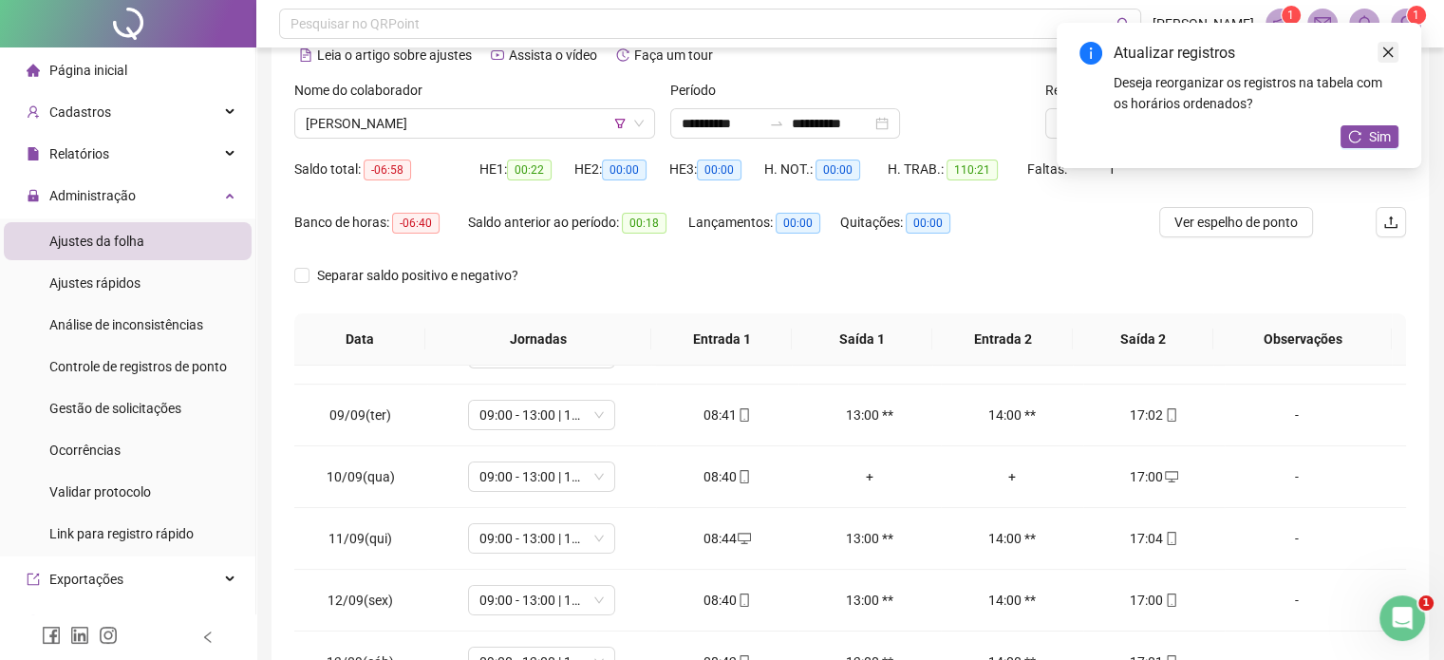
click at [1384, 48] on icon "close" at bounding box center [1388, 52] width 10 height 10
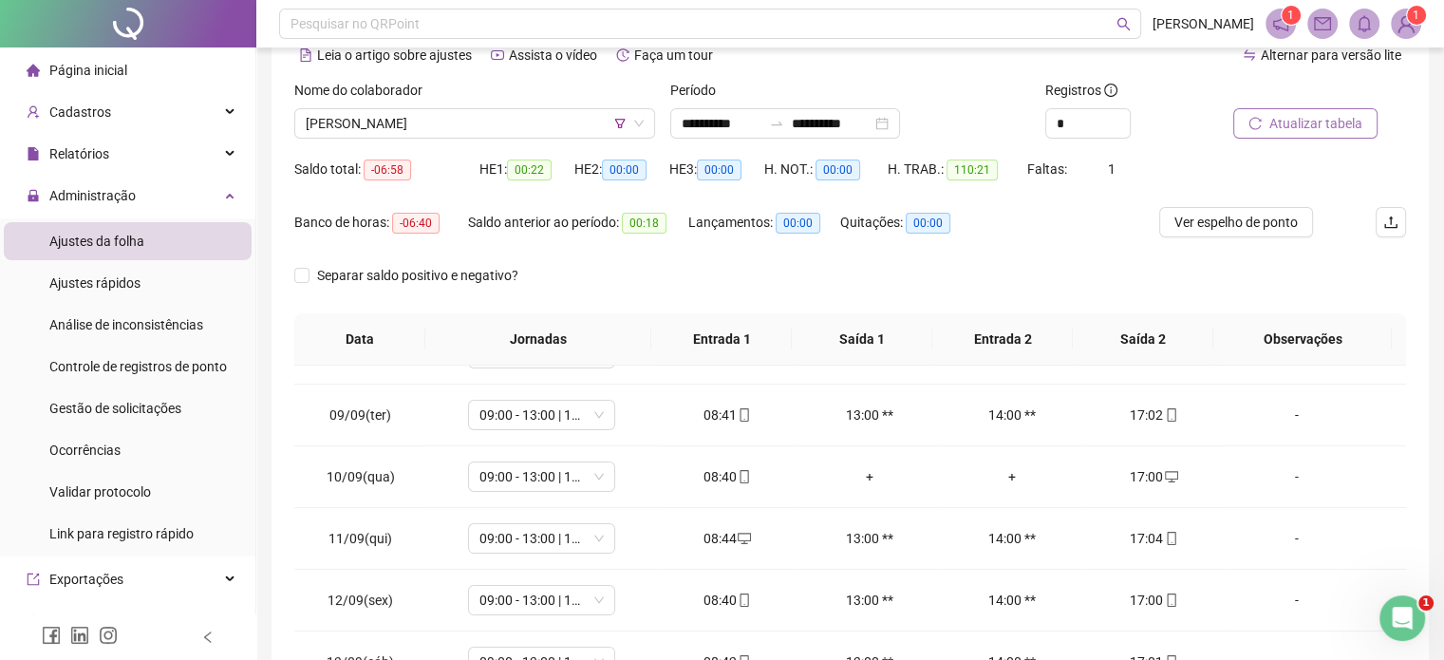
click at [1300, 132] on span "Atualizar tabela" at bounding box center [1315, 123] width 93 height 21
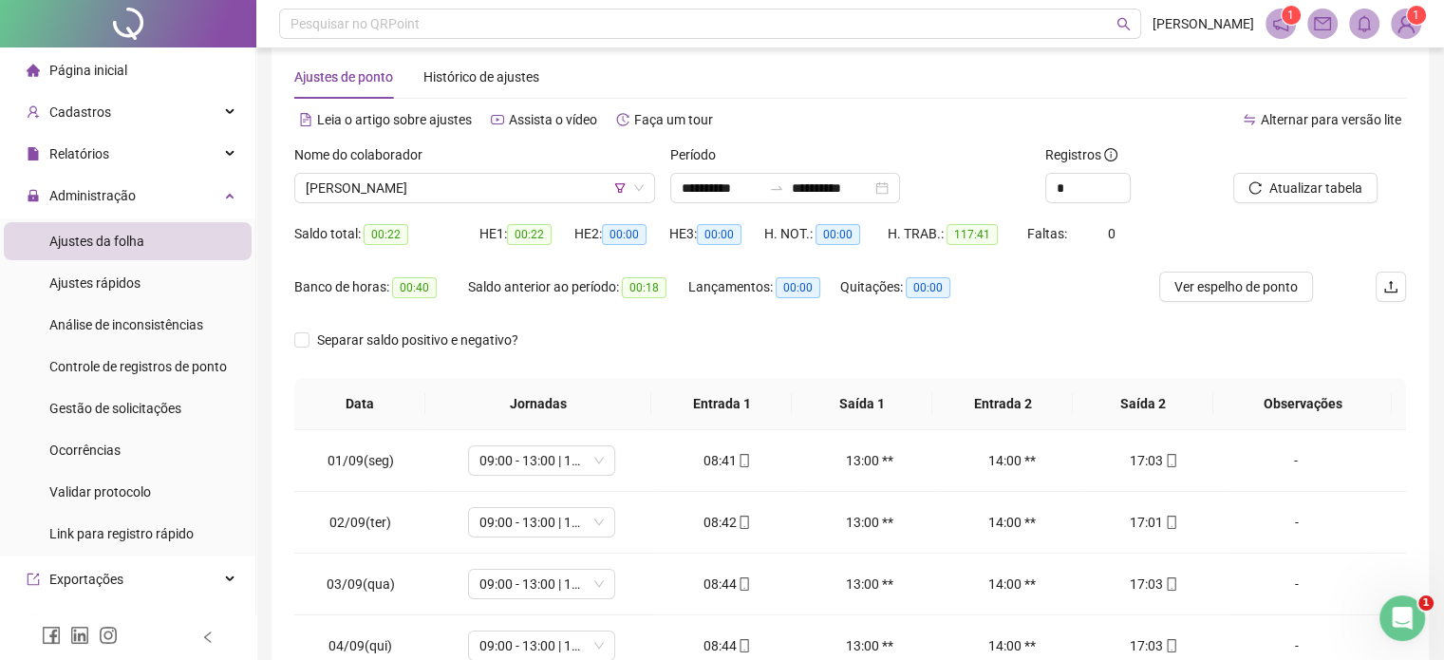
scroll to position [25, 0]
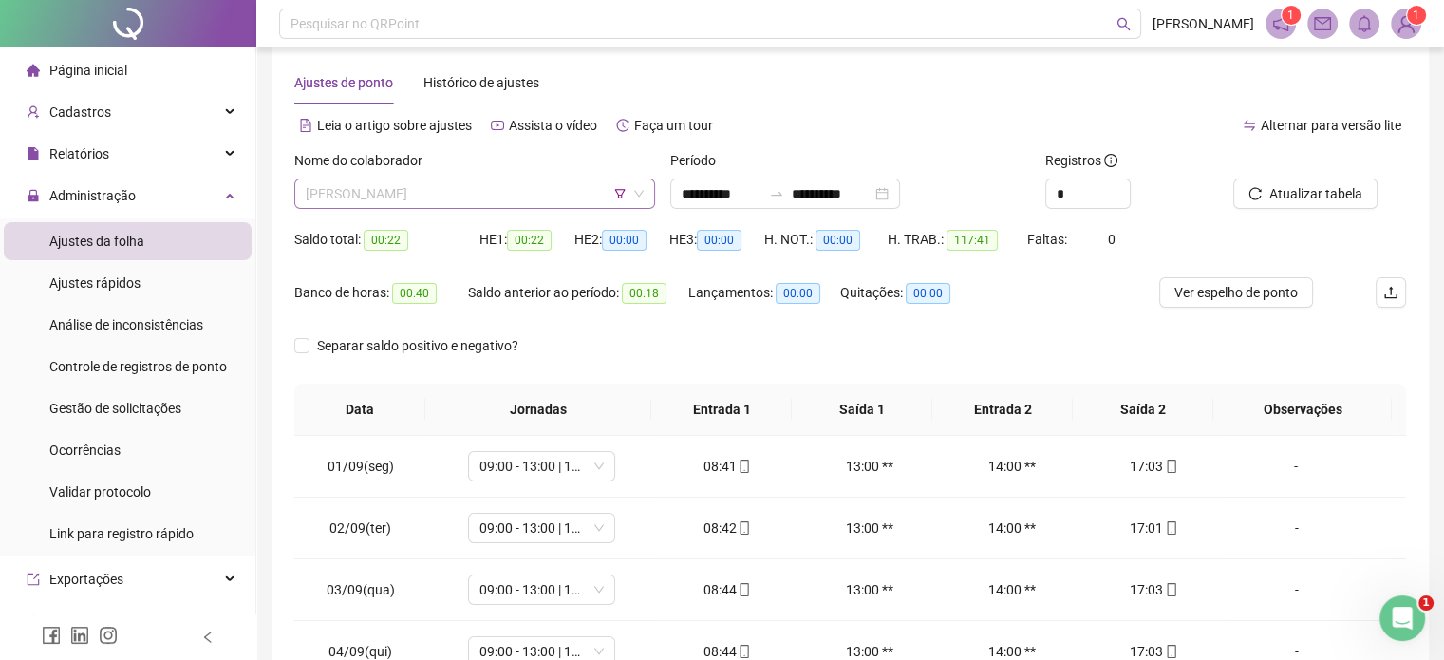
click at [475, 181] on span "JOSE MANOEL FERREIRA MONTEIRO" at bounding box center [475, 193] width 338 height 28
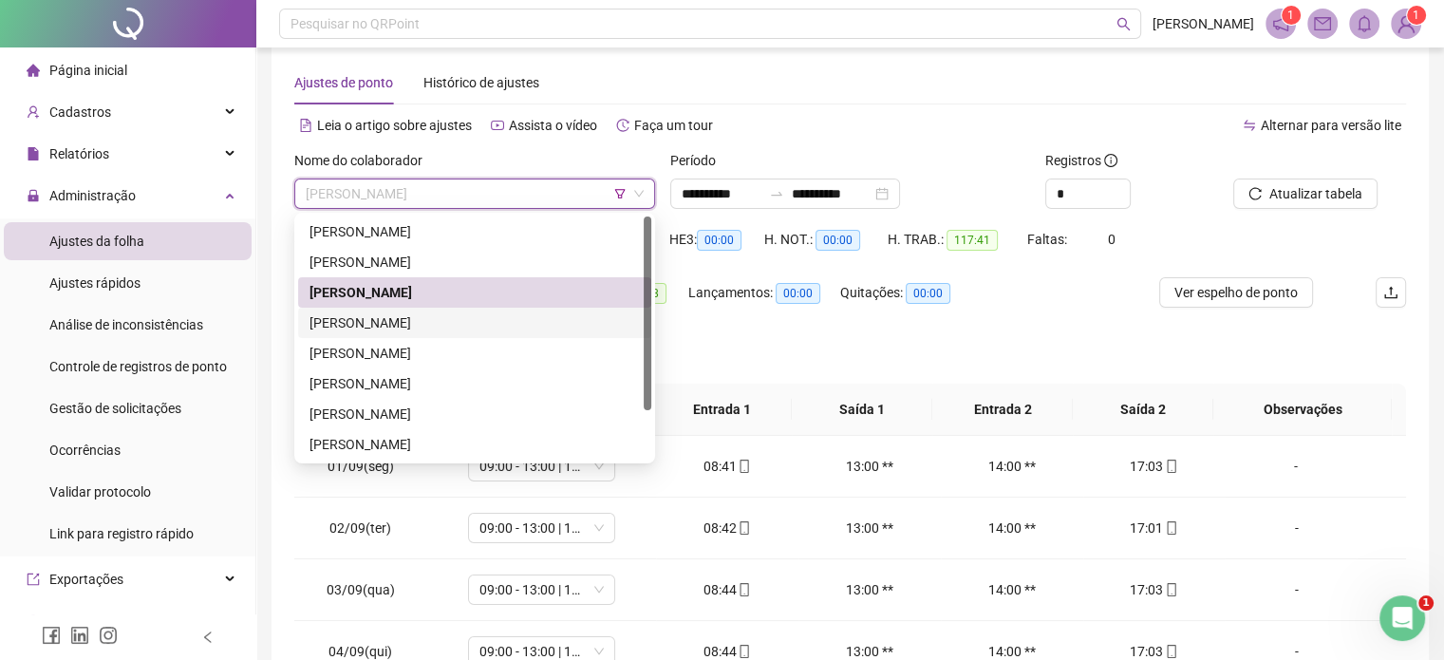
click at [480, 323] on div "[PERSON_NAME]" at bounding box center [474, 322] width 330 height 21
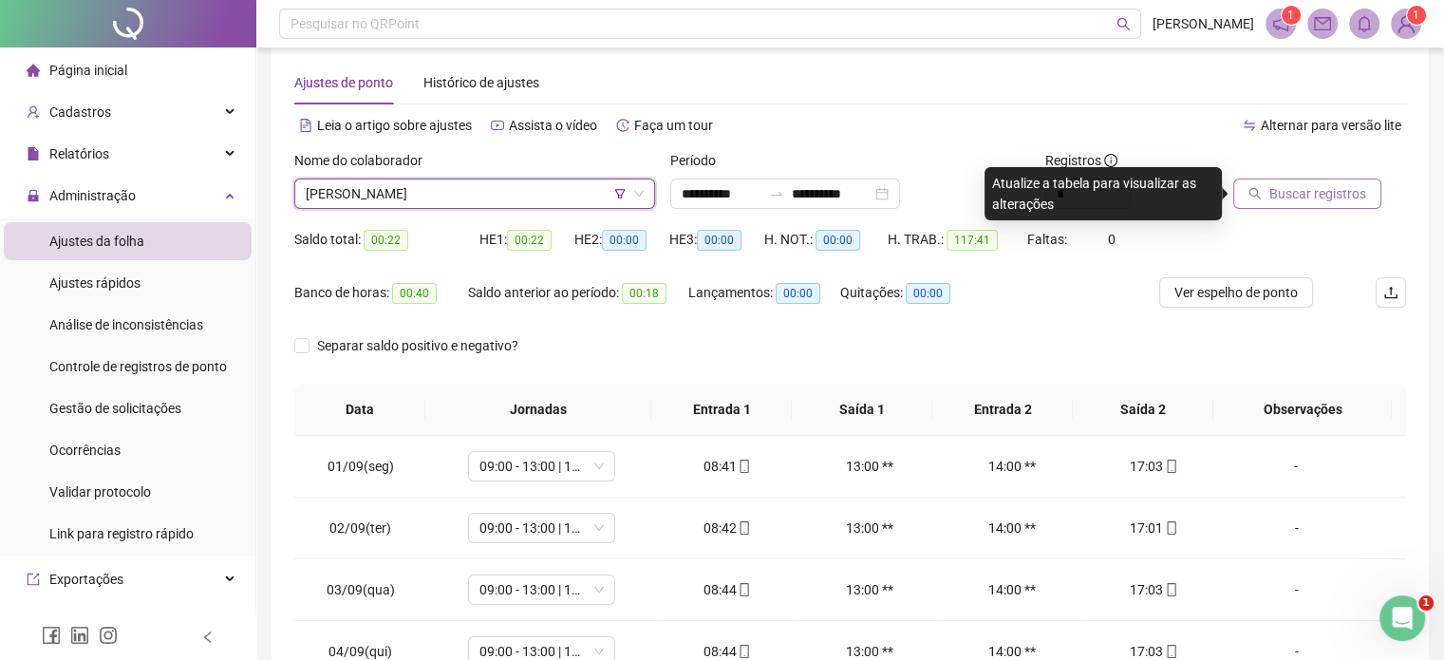
click at [1273, 180] on button "Buscar registros" at bounding box center [1307, 193] width 148 height 30
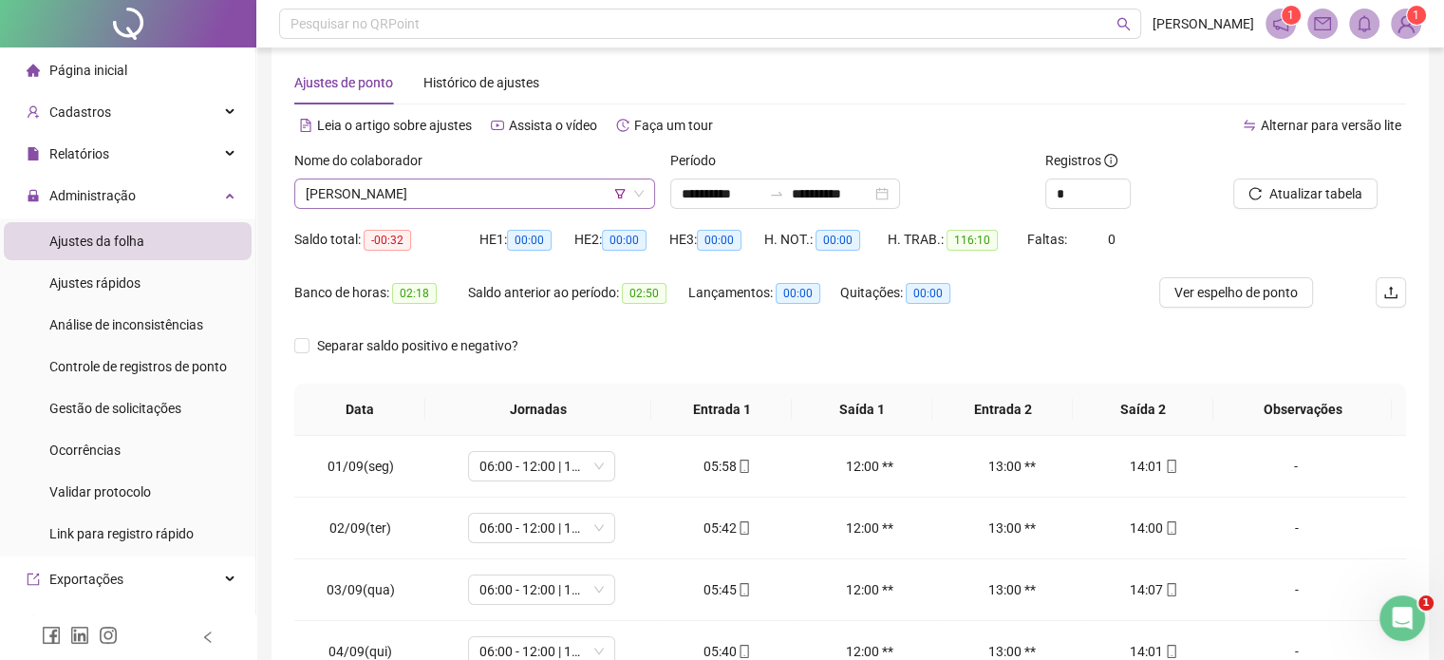
click at [464, 200] on span "[PERSON_NAME]" at bounding box center [475, 193] width 338 height 28
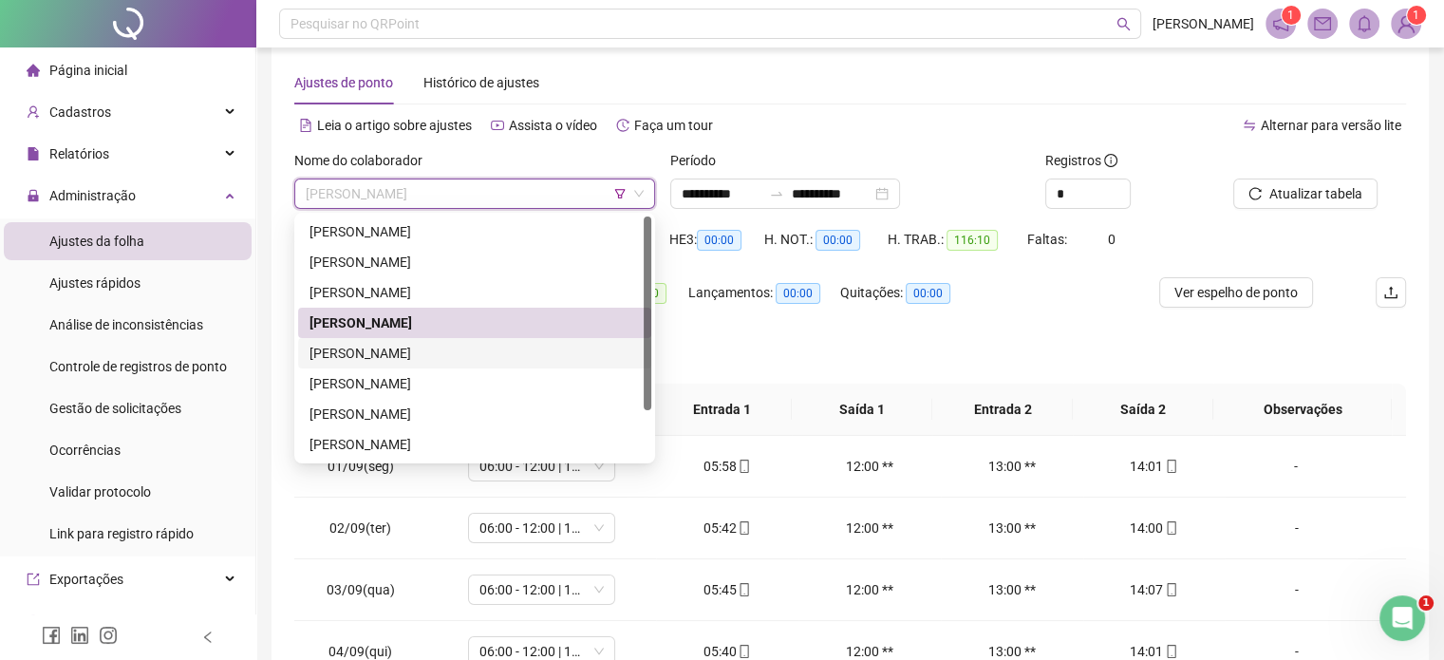
click at [461, 353] on div "MARGARIDA MAIARA DE MELO DE MELO CARVALHO SILVA" at bounding box center [474, 353] width 330 height 21
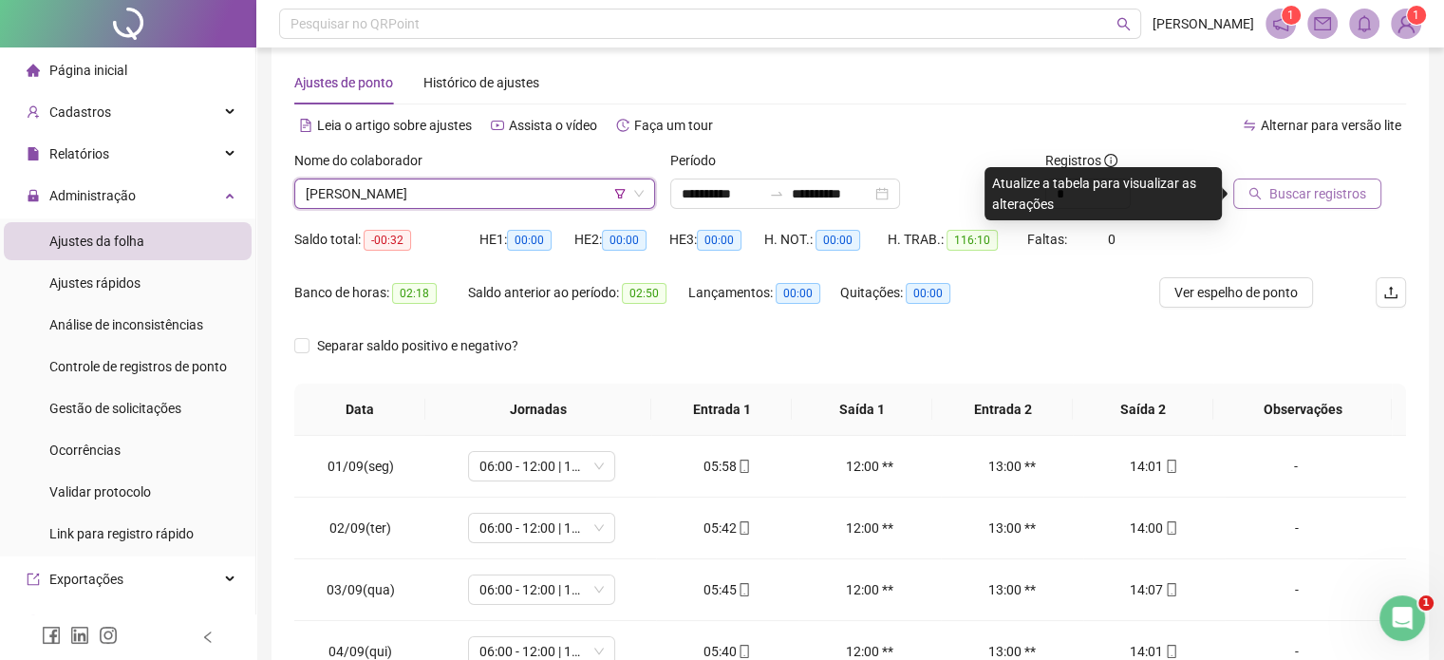
click at [1302, 186] on span "Buscar registros" at bounding box center [1317, 193] width 97 height 21
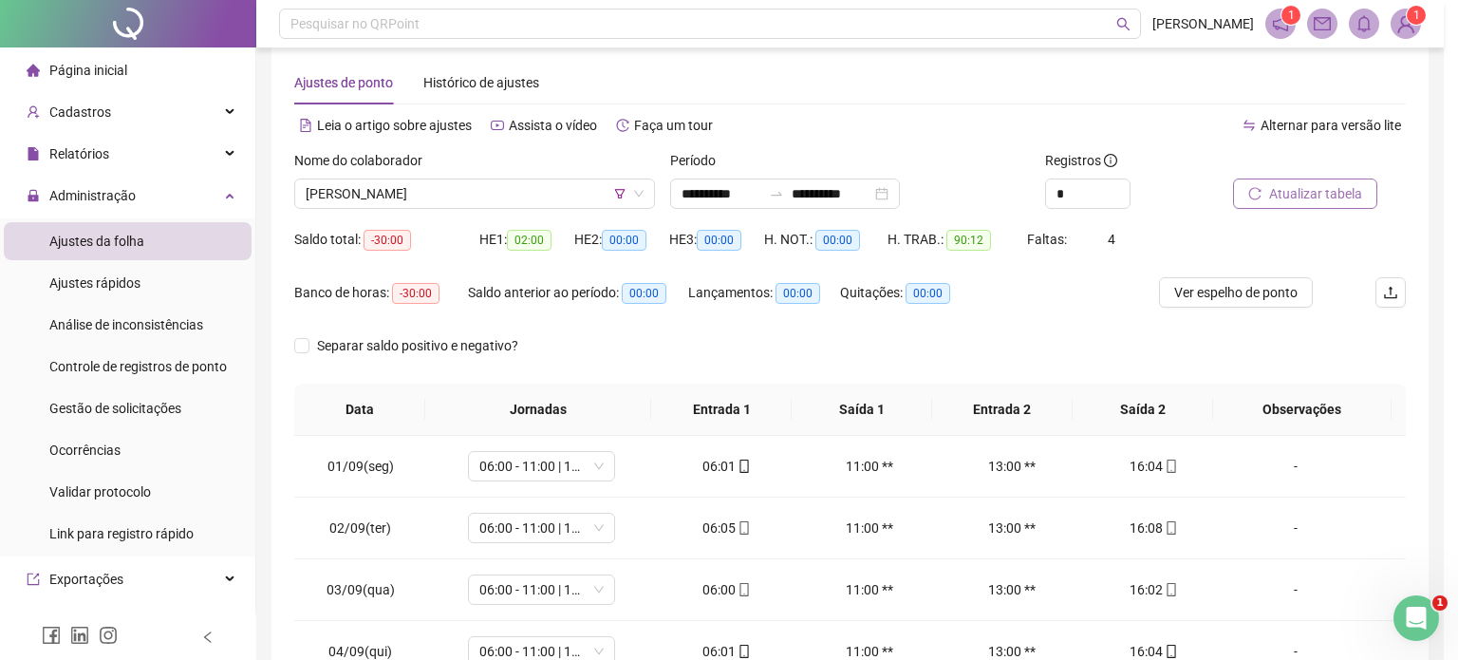
click at [1261, 191] on div "Buscando registros Os registros de ponto estão sendo buscados... OK" at bounding box center [729, 330] width 1458 height 660
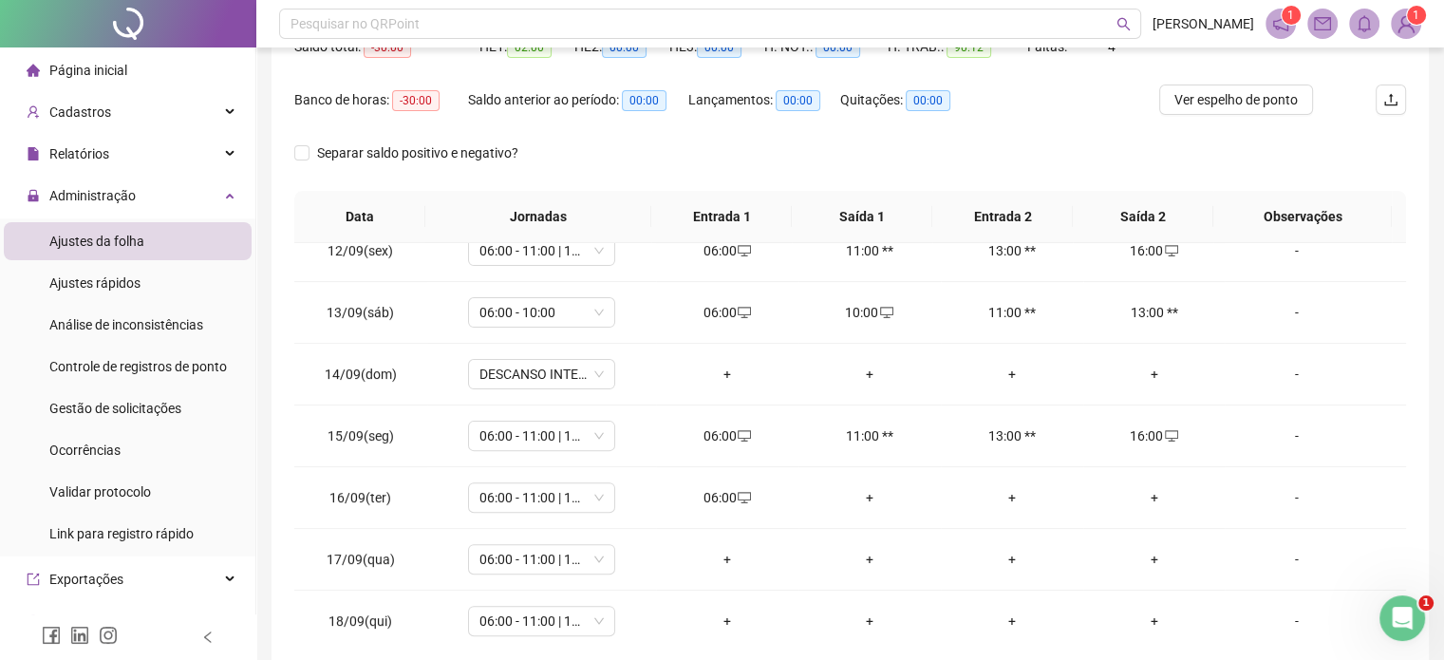
scroll to position [120, 0]
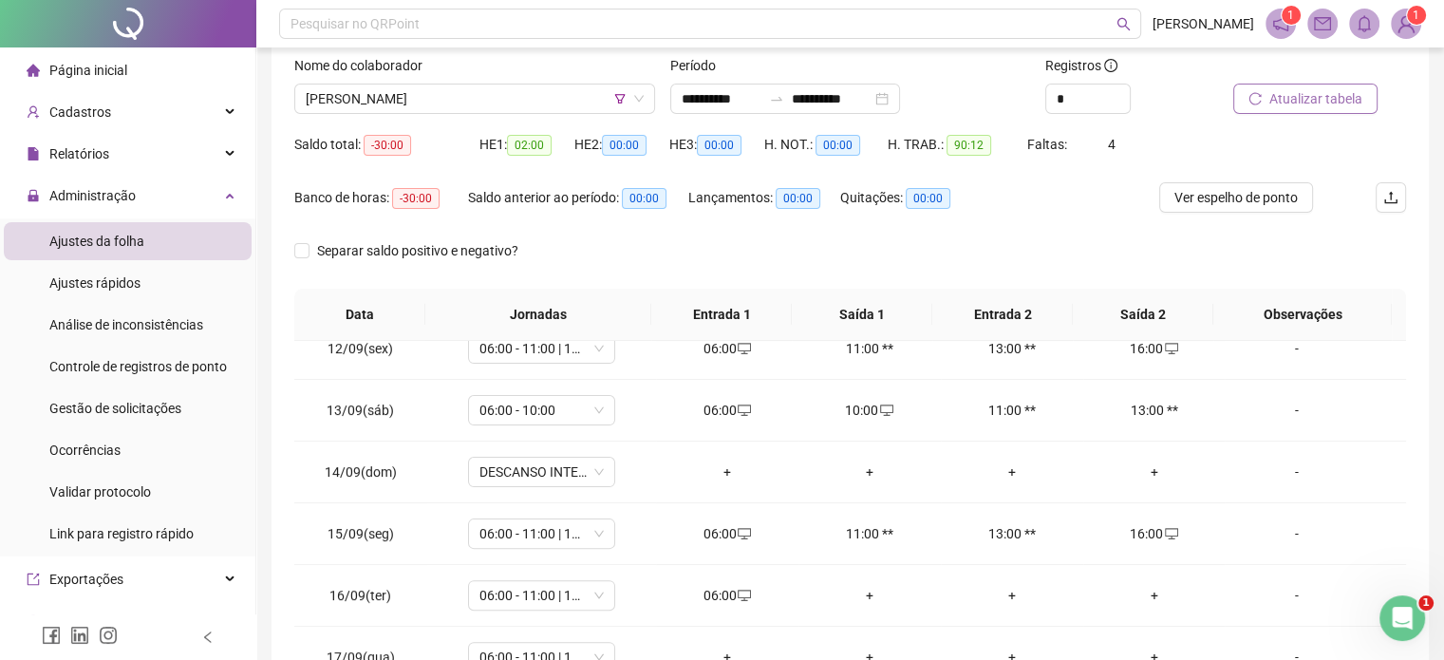
click at [1305, 104] on span "Atualizar tabela" at bounding box center [1315, 98] width 93 height 21
click at [522, 91] on span "MARGARIDA MAIARA DE MELO DE MELO CARVALHO SILVA" at bounding box center [475, 98] width 338 height 28
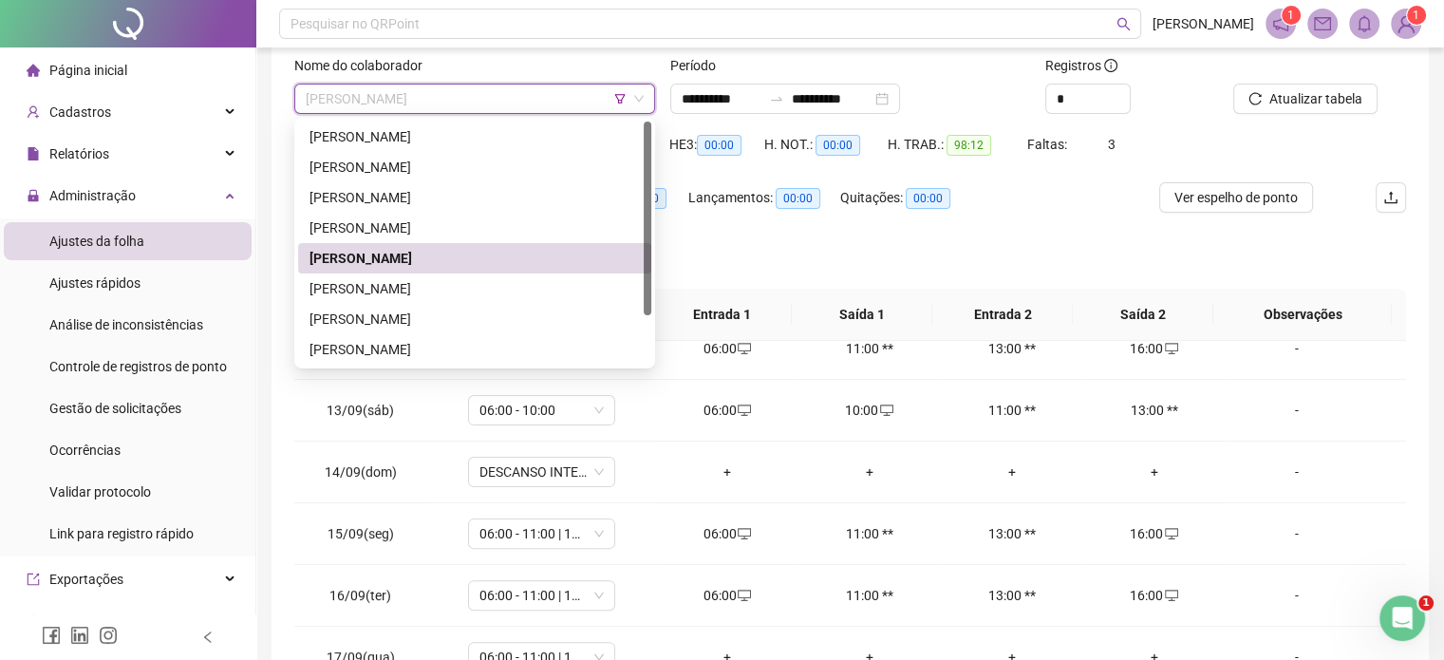
click at [490, 280] on div "MARIA LILIAM ALMEIDA CARNEIRO LIRA" at bounding box center [474, 288] width 330 height 21
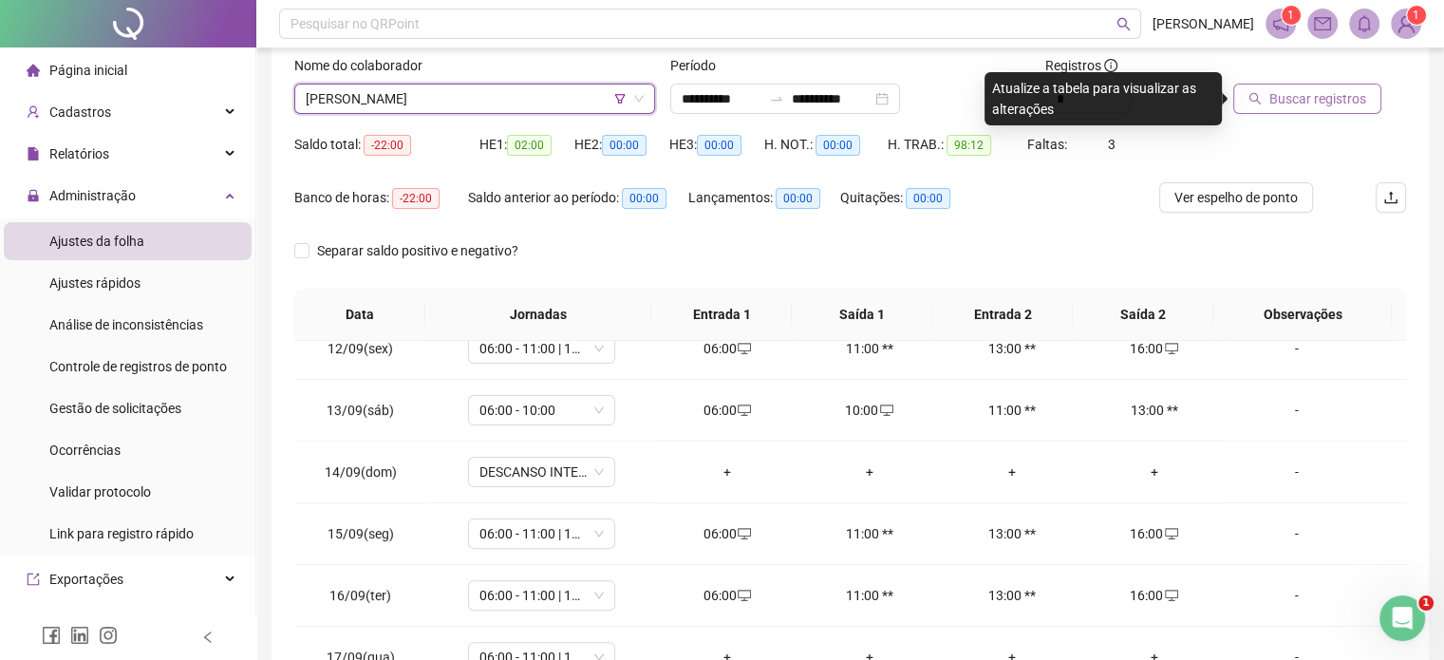
click at [1299, 88] on span "Buscar registros" at bounding box center [1317, 98] width 97 height 21
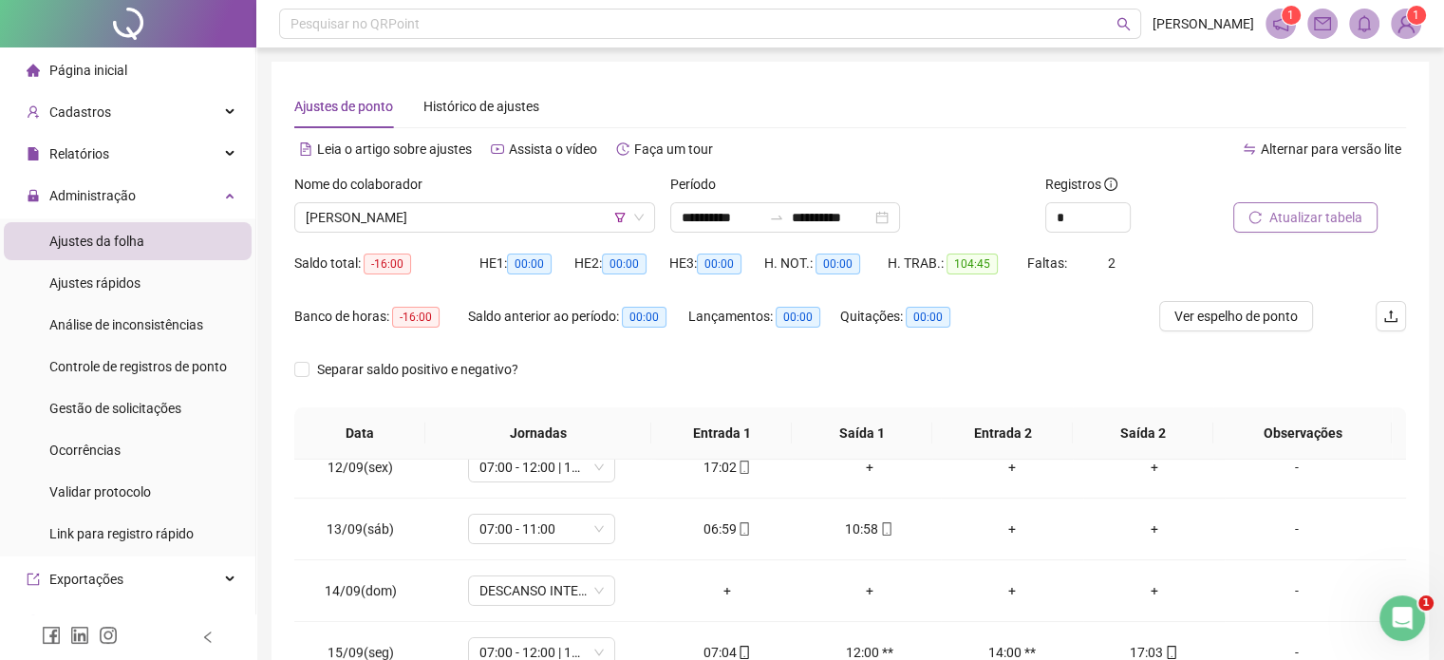
scroll to position [0, 0]
click at [452, 191] on div "Nome do colaborador" at bounding box center [474, 189] width 361 height 28
click at [455, 201] on div "Nome do colaborador" at bounding box center [474, 189] width 361 height 28
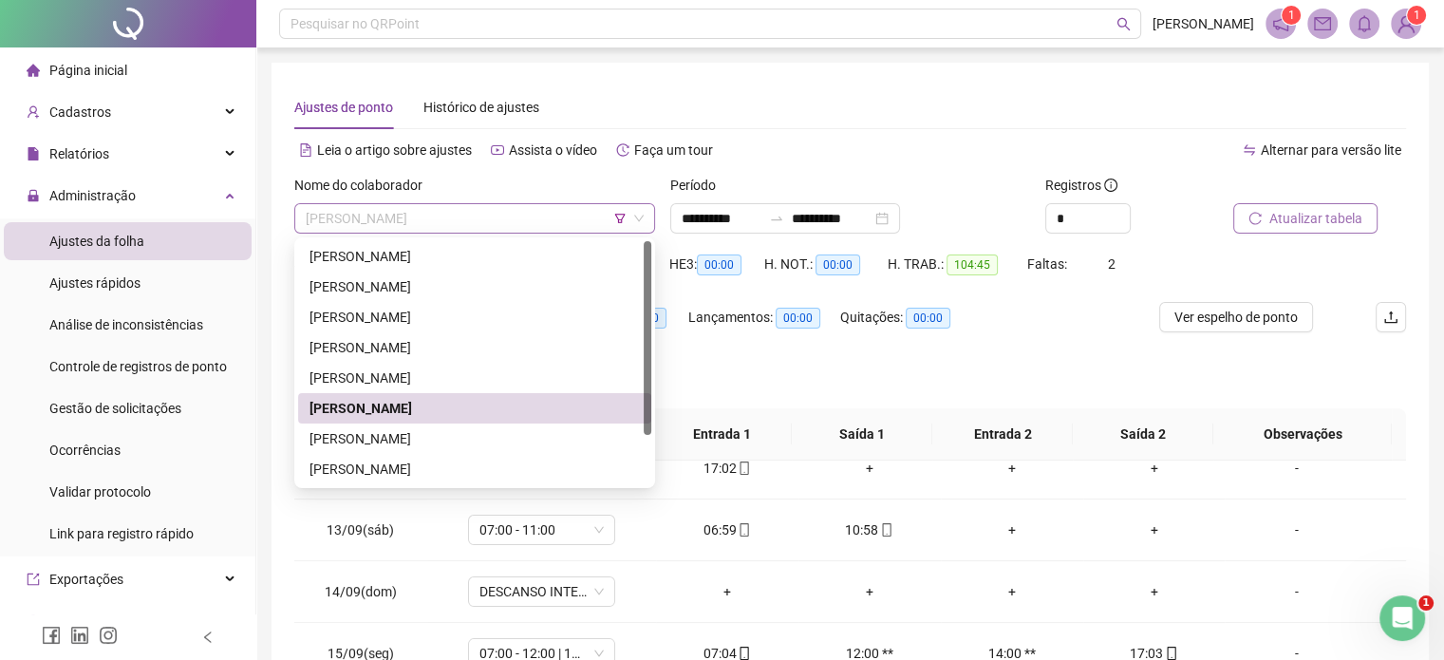
click at [457, 231] on span "MARIA LILIAM ALMEIDA CARNEIRO LIRA" at bounding box center [475, 218] width 338 height 28
drag, startPoint x: 499, startPoint y: 447, endPoint x: 714, endPoint y: 353, distance: 234.2
click at [500, 449] on div "PEDRO RIBEIRO DOS SANTOS NETO" at bounding box center [474, 438] width 353 height 30
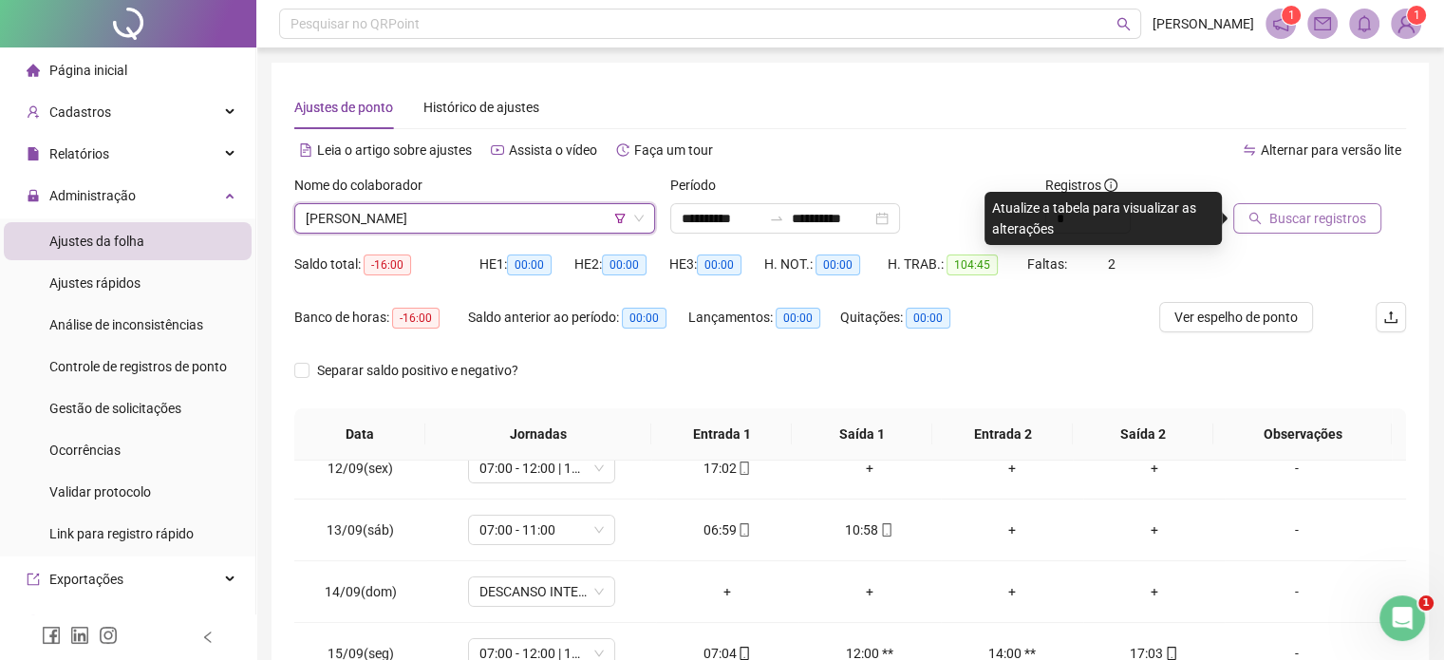
drag, startPoint x: 1226, startPoint y: 223, endPoint x: 1280, endPoint y: 217, distance: 53.5
click at [1235, 223] on div "Buscar registros" at bounding box center [1319, 212] width 188 height 74
click at [1280, 217] on span "Buscar registros" at bounding box center [1317, 218] width 97 height 21
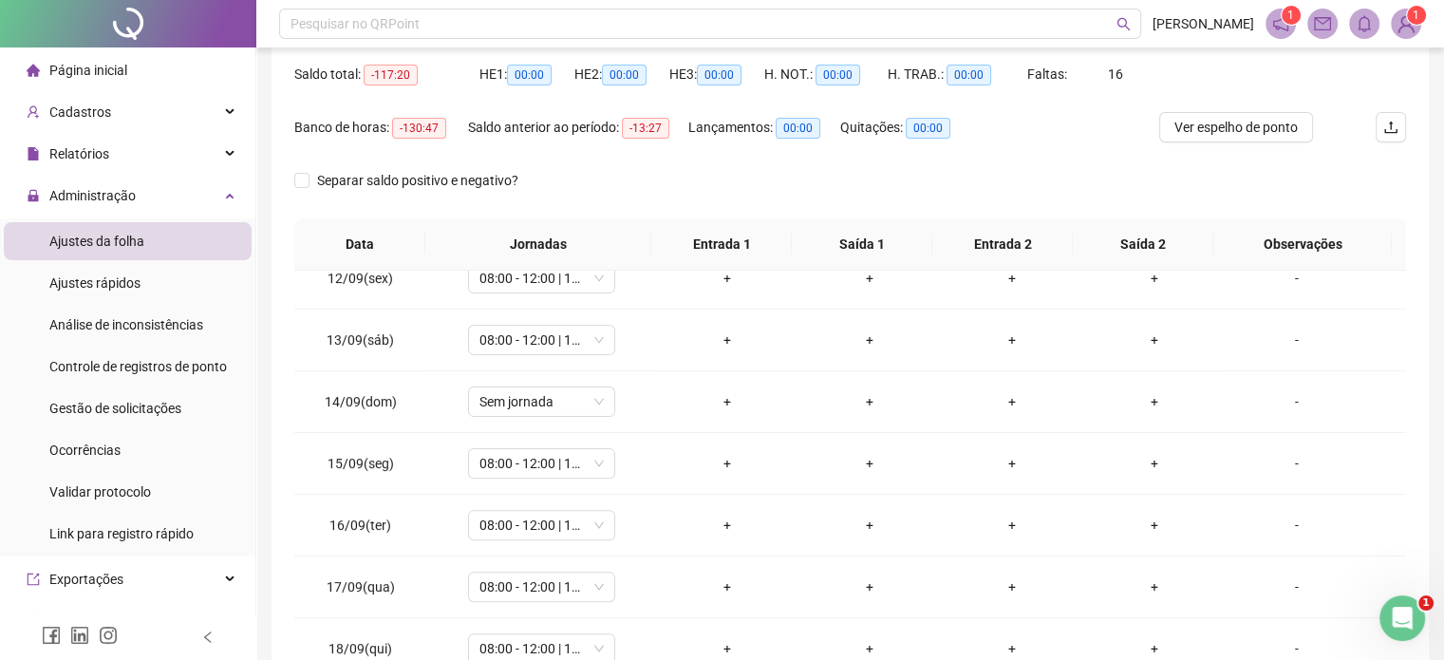
scroll to position [95, 0]
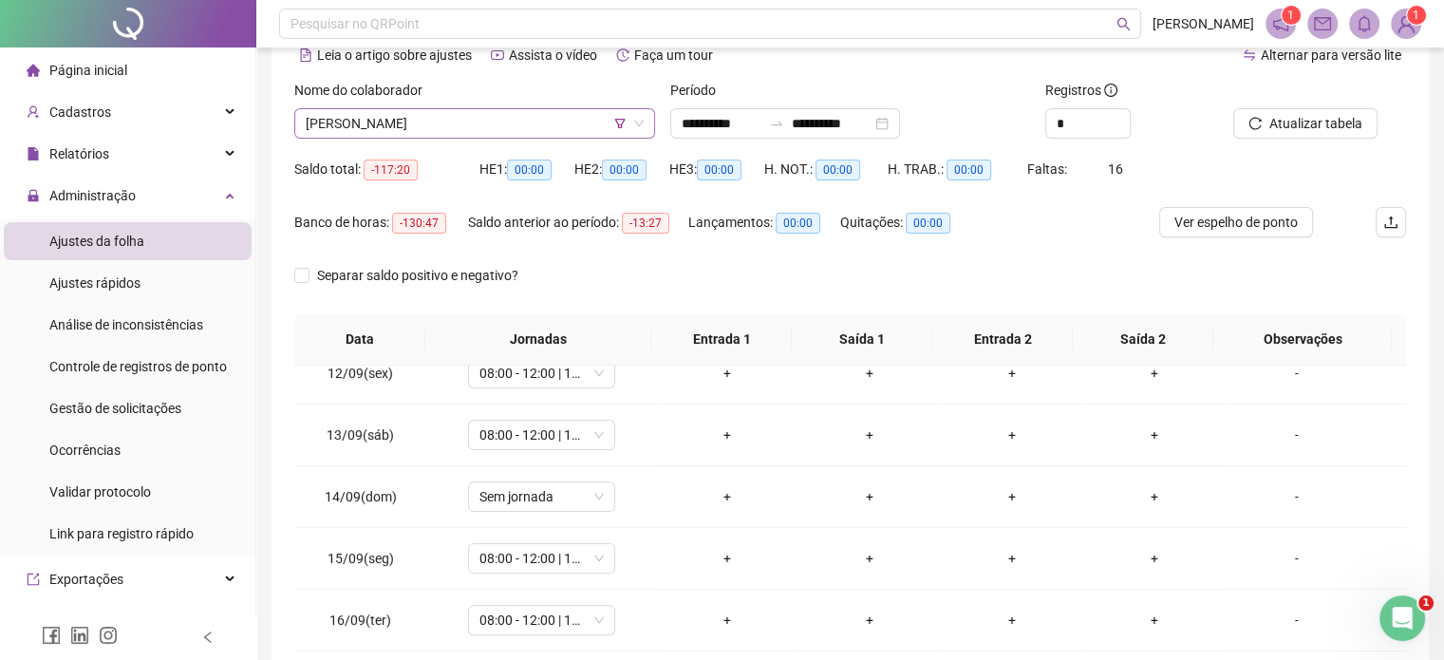
click at [555, 110] on span "PEDRO RIBEIRO DOS SANTOS NETO" at bounding box center [475, 123] width 338 height 28
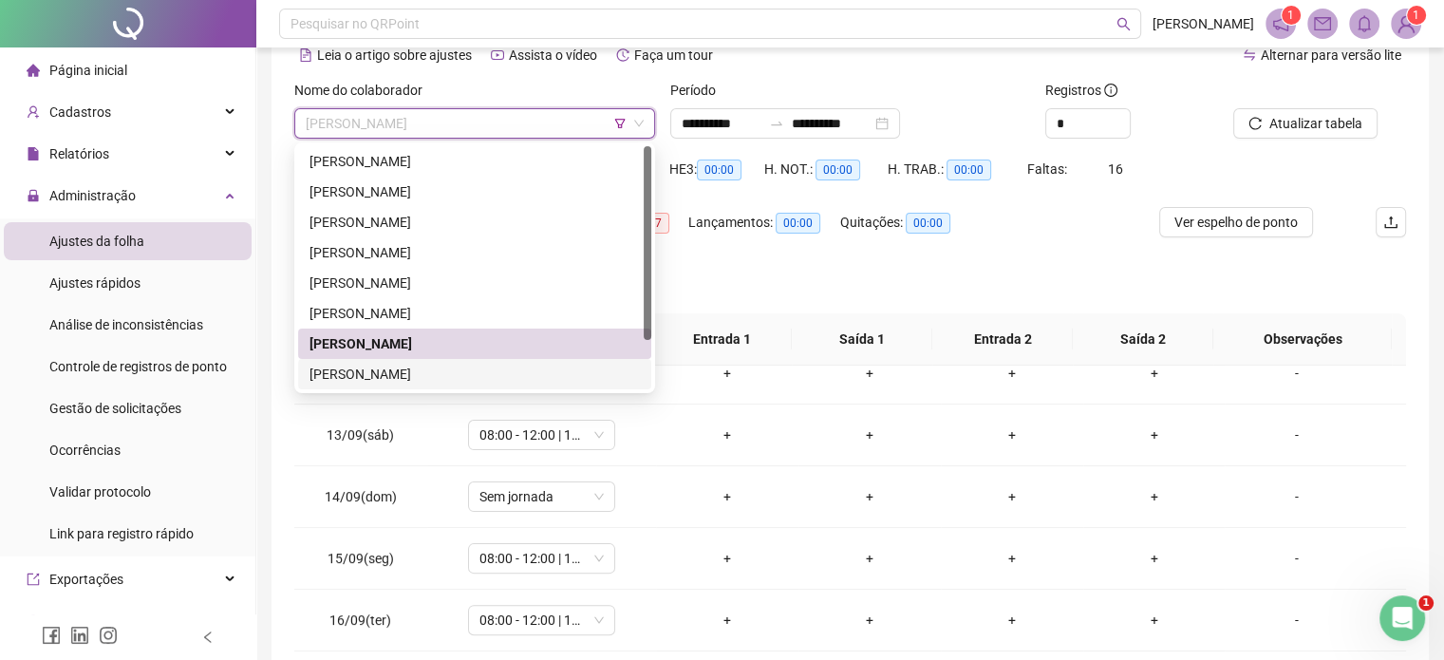
drag, startPoint x: 494, startPoint y: 380, endPoint x: 626, endPoint y: 364, distance: 133.9
click at [495, 380] on div "REGINALDO DE CARVALHO" at bounding box center [474, 374] width 330 height 21
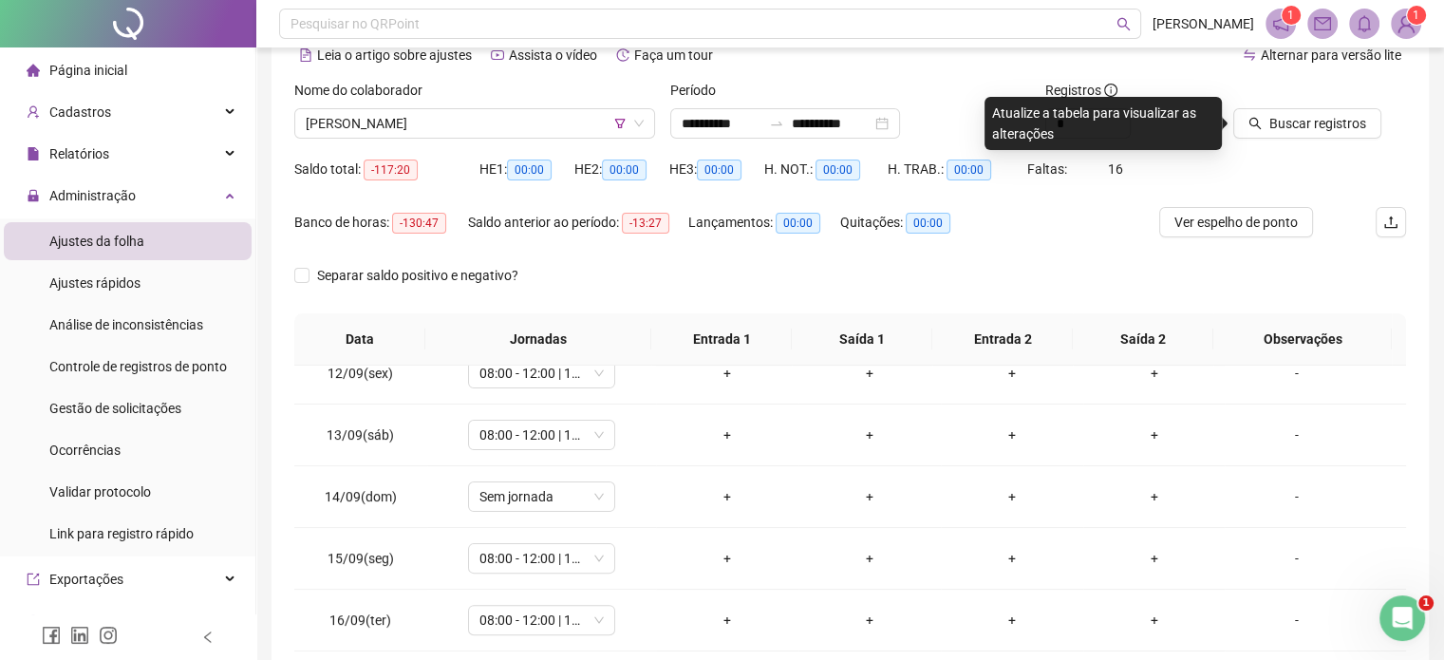
click at [1287, 105] on div at bounding box center [1295, 94] width 125 height 28
click at [1274, 111] on button "Buscar registros" at bounding box center [1307, 123] width 148 height 30
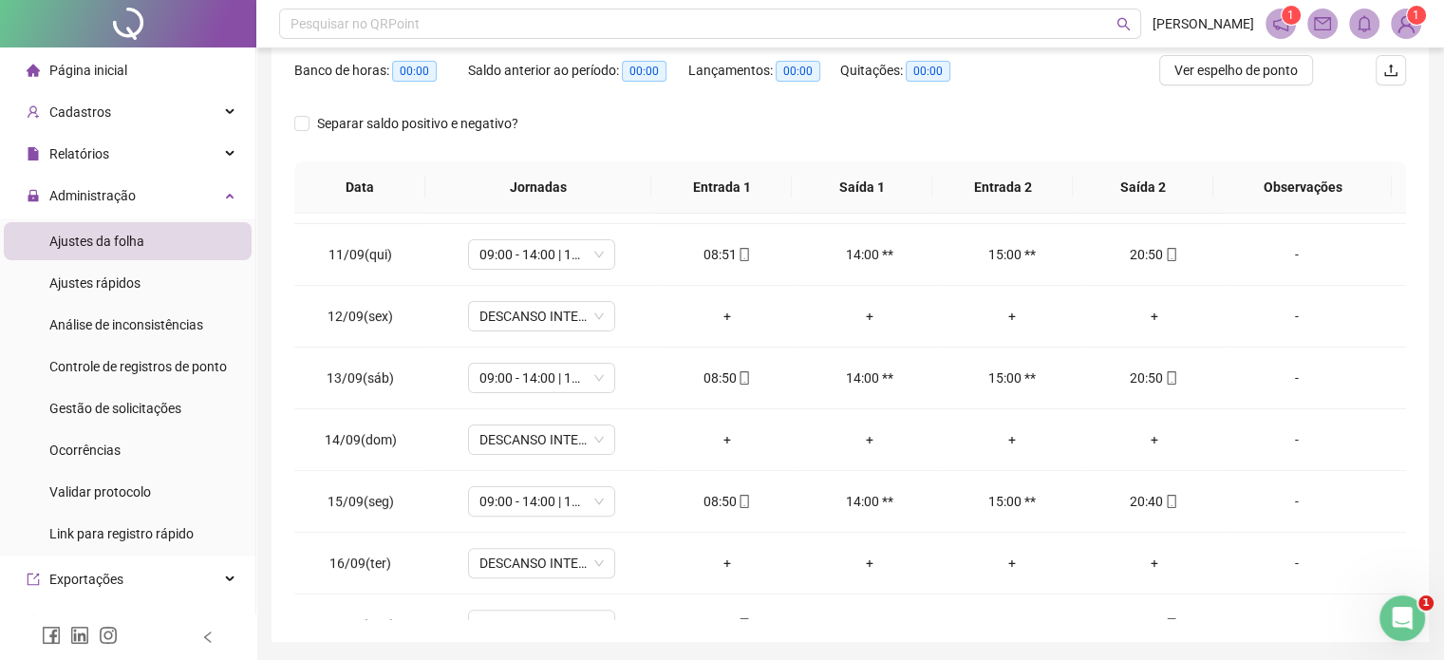
scroll to position [120, 0]
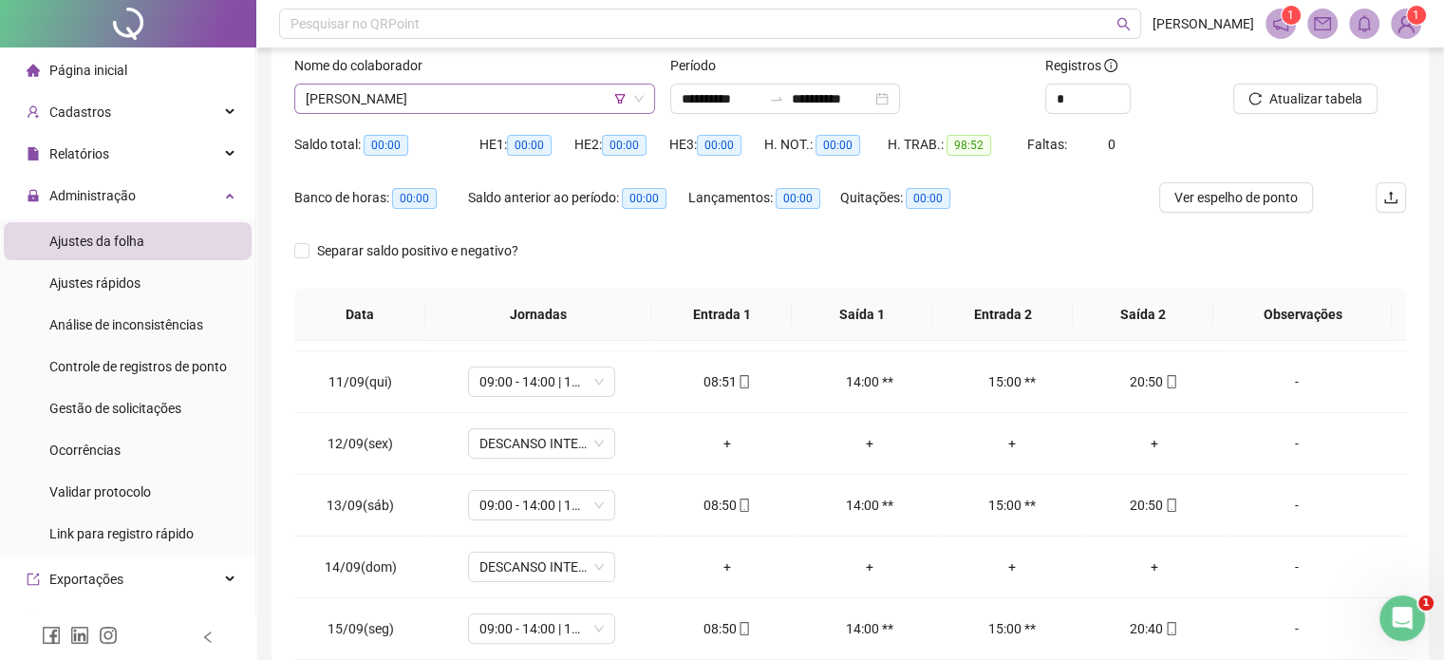
click at [532, 92] on span "REGINALDO DE CARVALHO" at bounding box center [475, 98] width 338 height 28
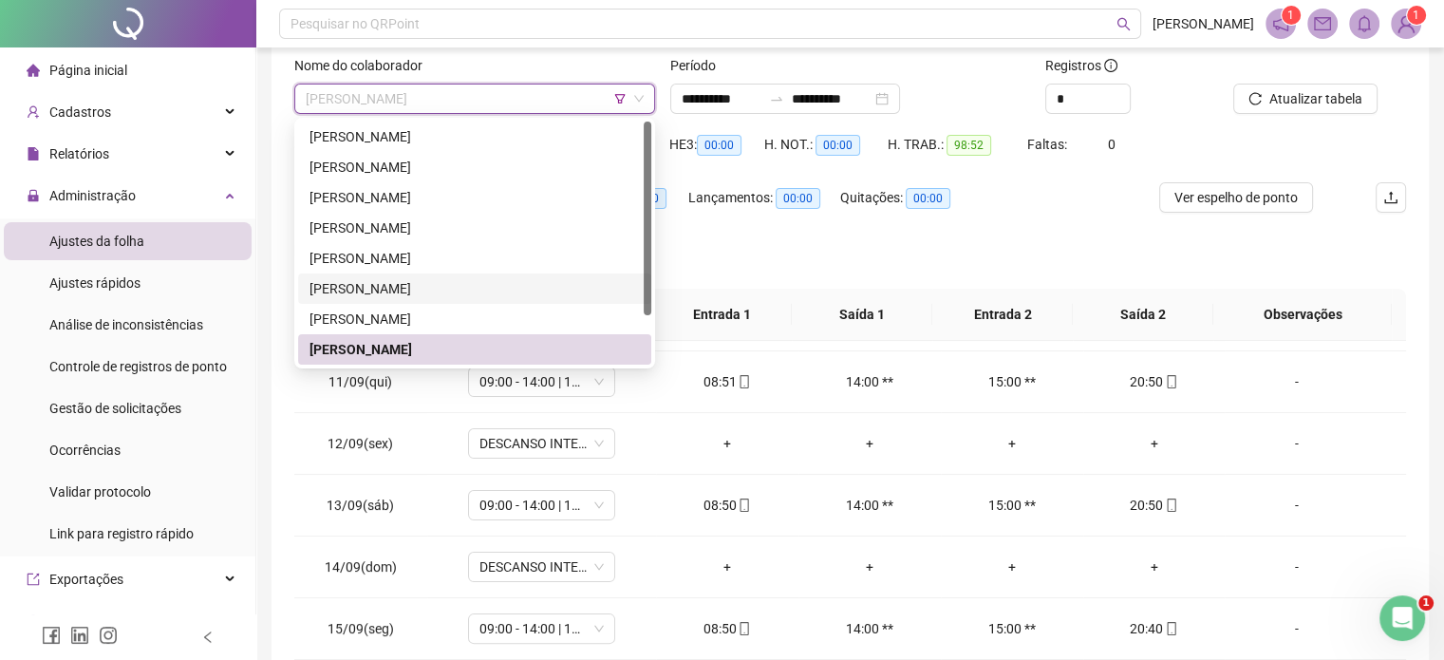
scroll to position [61, 0]
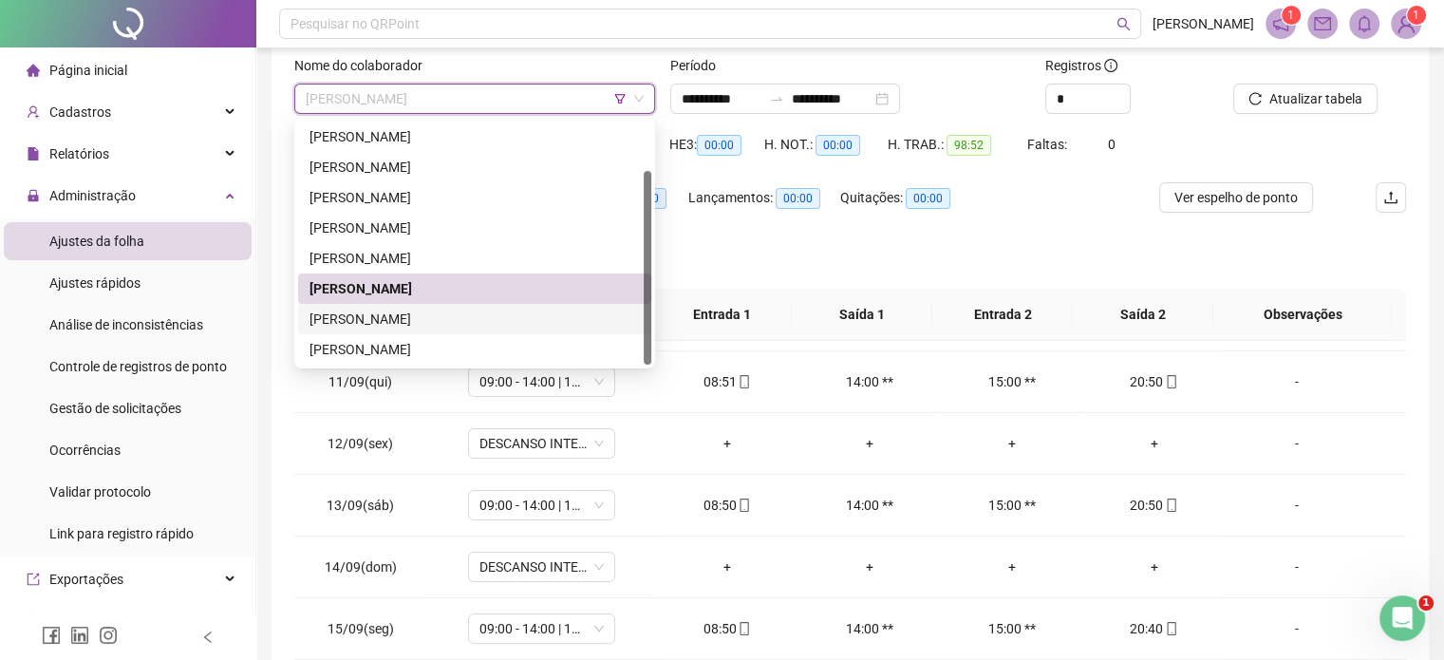
click at [492, 317] on div "[PERSON_NAME]" at bounding box center [474, 318] width 330 height 21
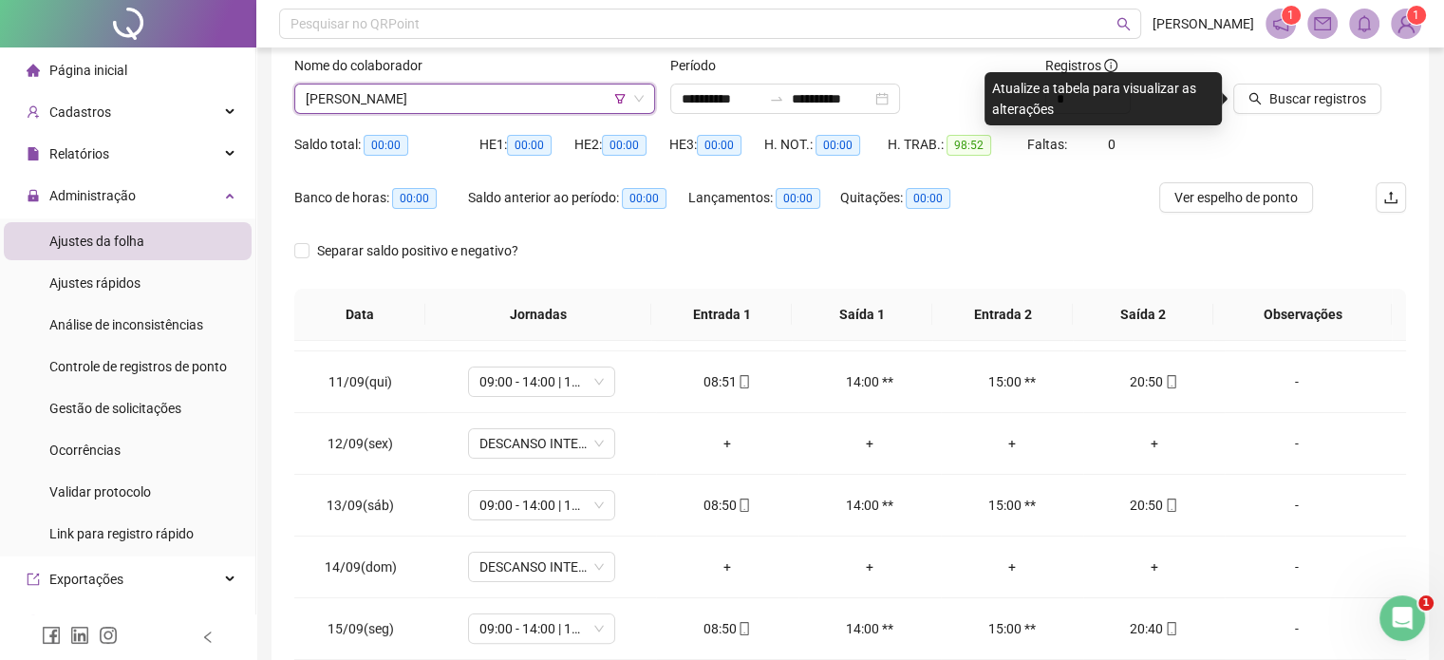
click at [1295, 77] on div at bounding box center [1295, 69] width 125 height 28
click at [1298, 86] on button "Buscar registros" at bounding box center [1307, 99] width 148 height 30
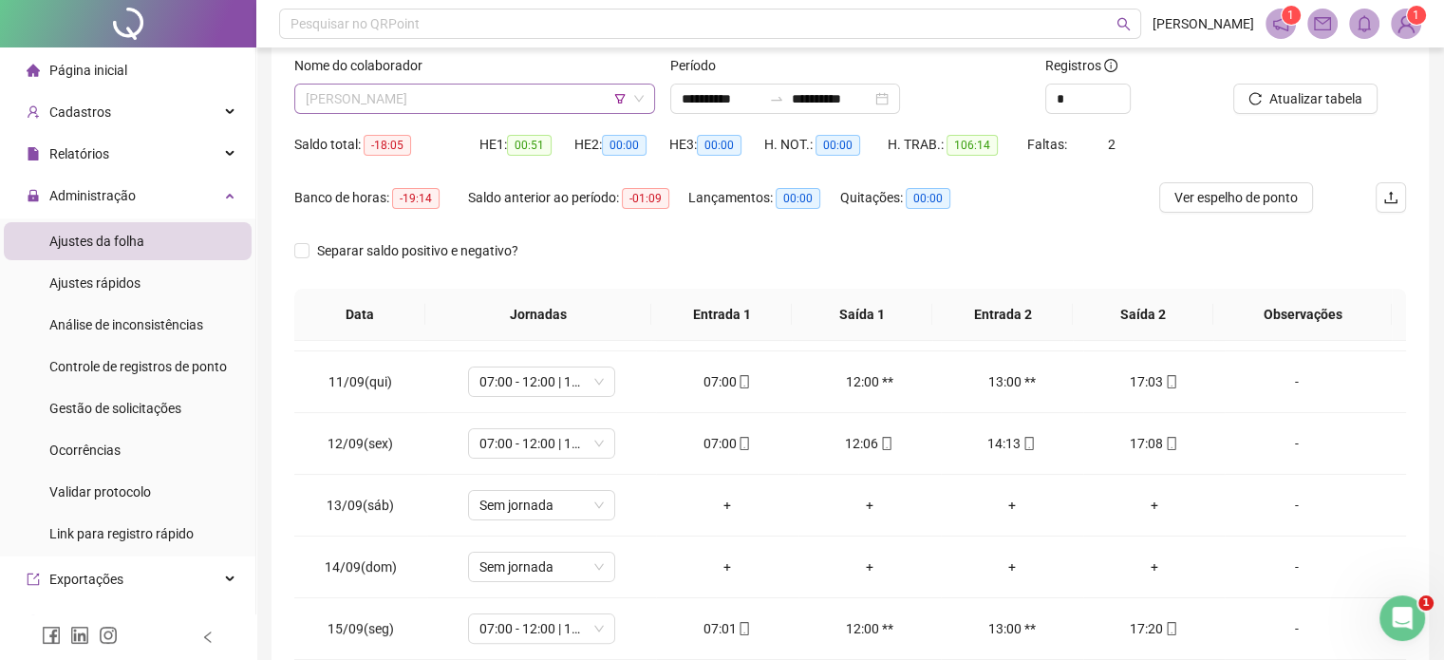
click at [539, 102] on span "[PERSON_NAME]" at bounding box center [475, 98] width 338 height 28
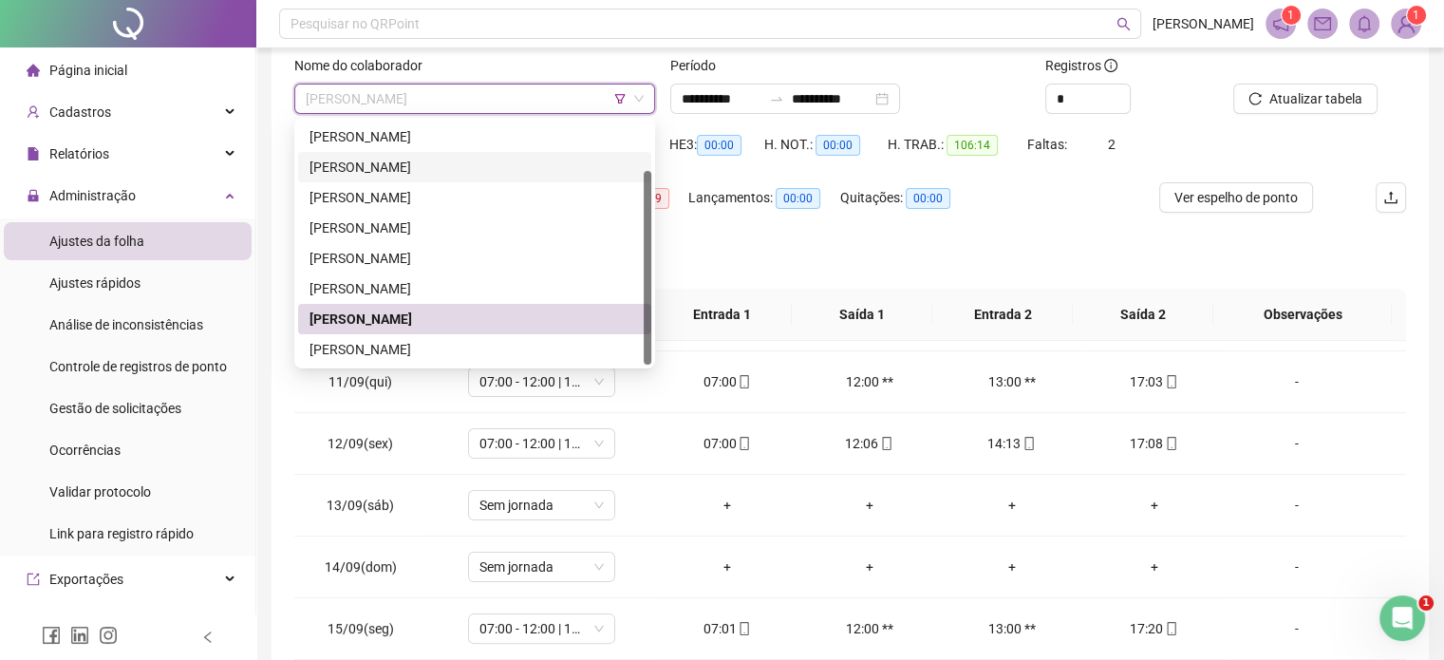
click at [797, 233] on div "Lançamentos: 00:00" at bounding box center [764, 208] width 152 height 53
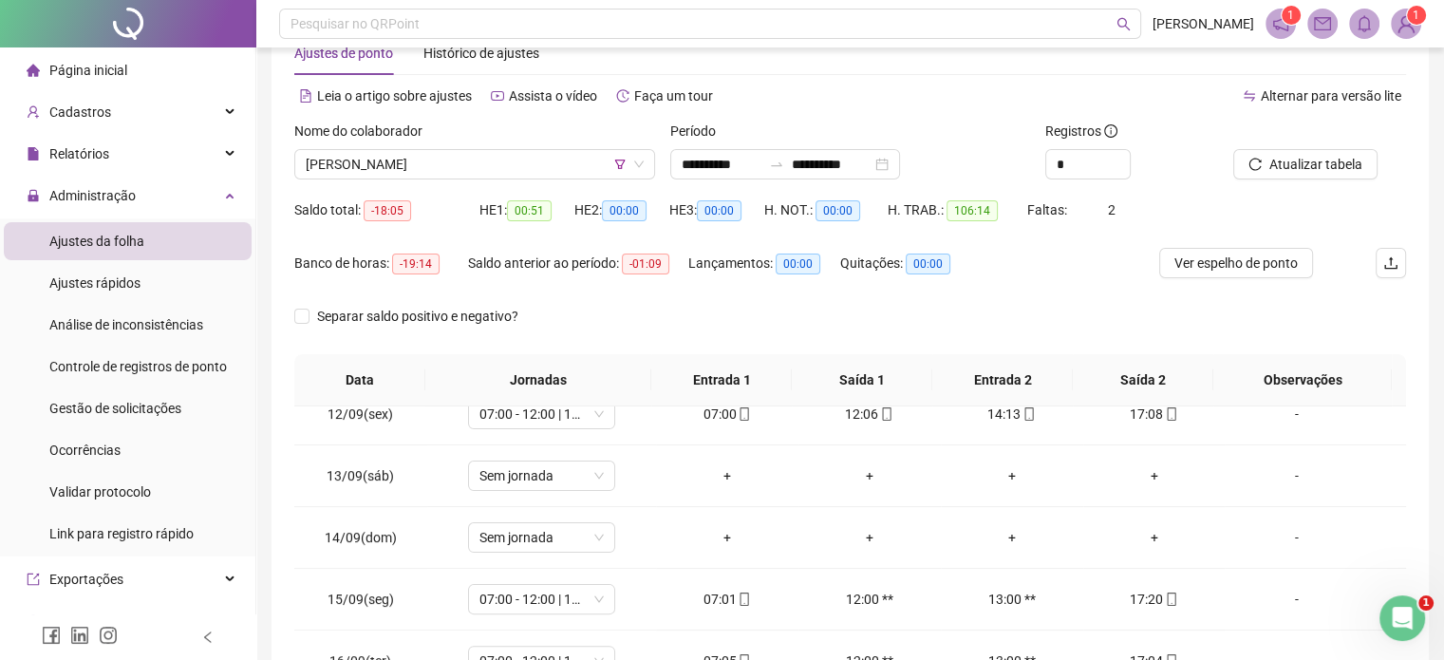
scroll to position [25, 0]
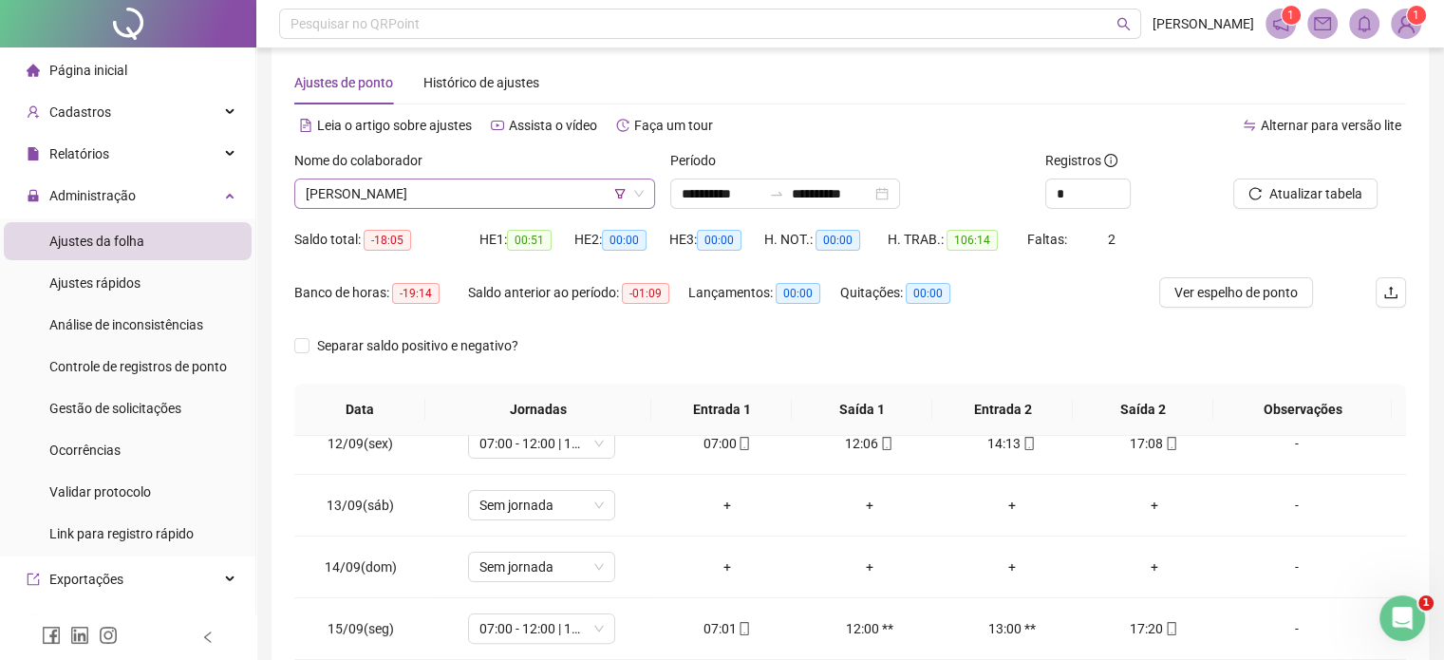
click at [551, 206] on span "[PERSON_NAME]" at bounding box center [475, 193] width 338 height 28
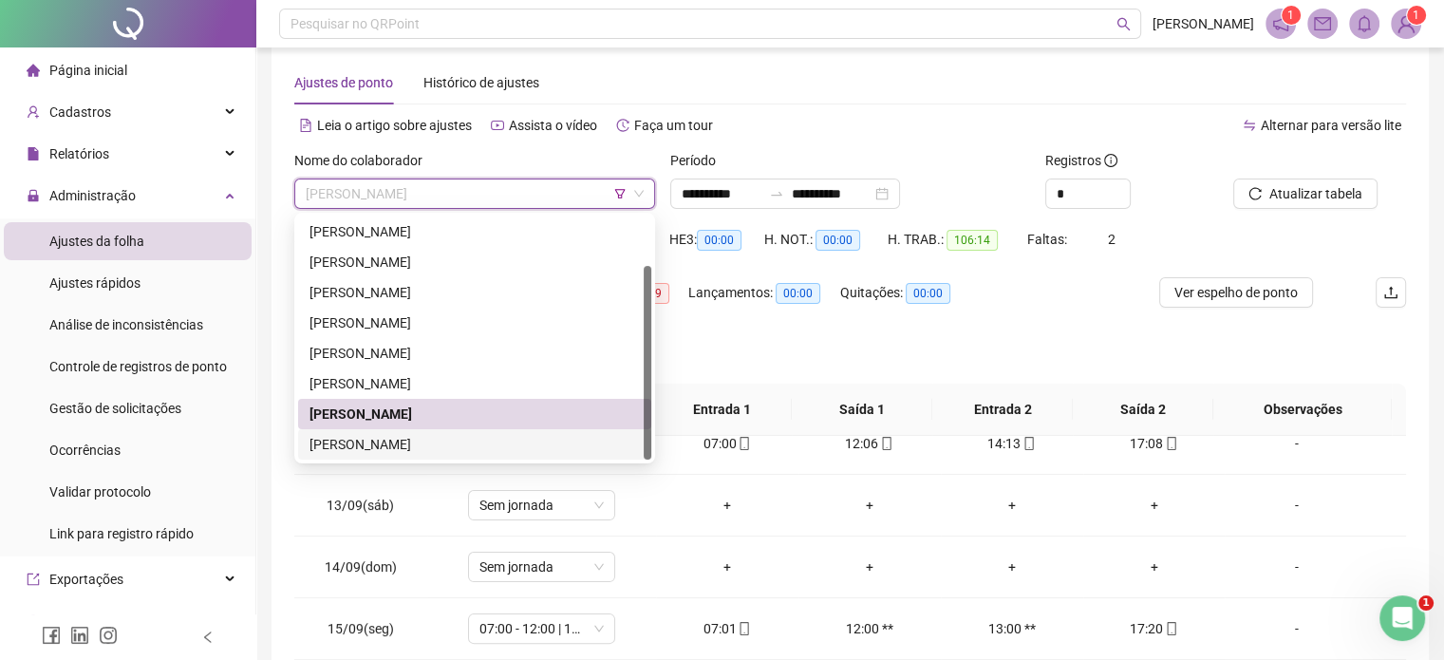
click at [511, 432] on div "SANDRA DIA SOUSA DE VASCONECELOS" at bounding box center [474, 444] width 353 height 30
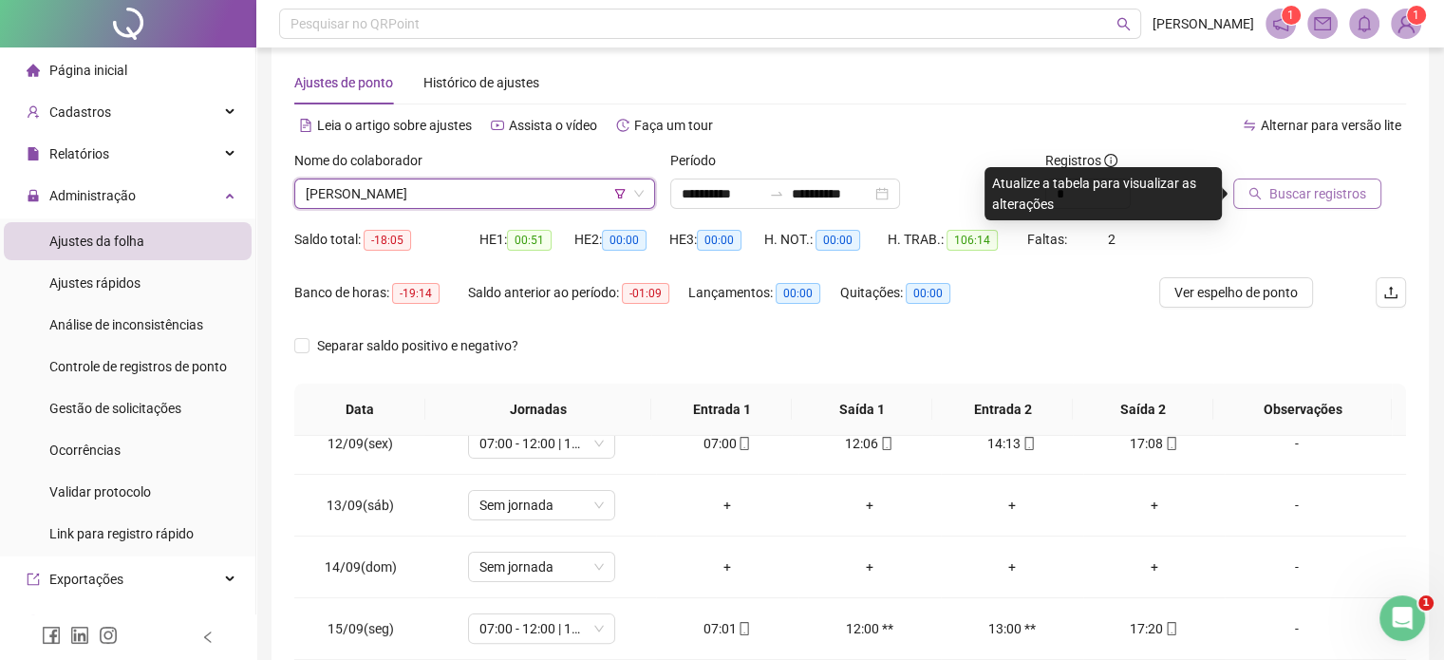
click at [1266, 193] on button "Buscar registros" at bounding box center [1307, 193] width 148 height 30
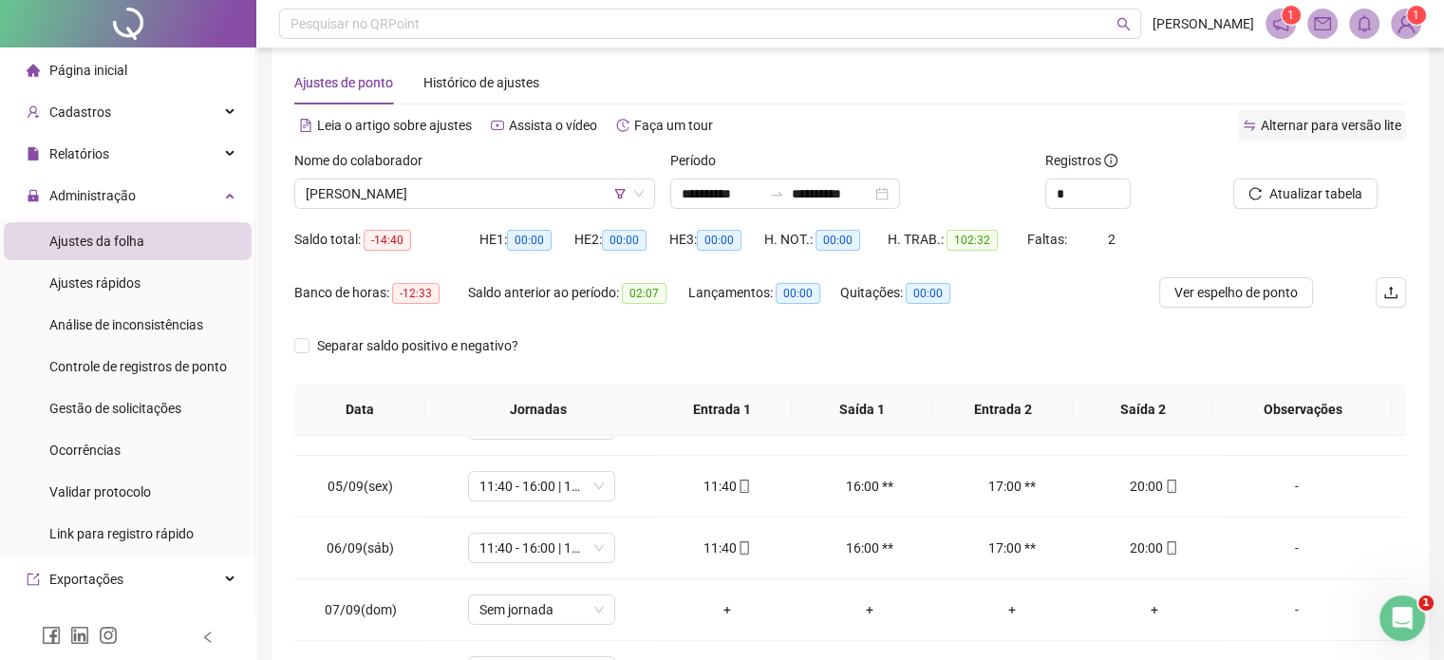
click at [1326, 114] on div "Alternar para versão lite" at bounding box center [1128, 125] width 556 height 30
click at [1302, 206] on button "Atualizar tabela" at bounding box center [1305, 193] width 144 height 30
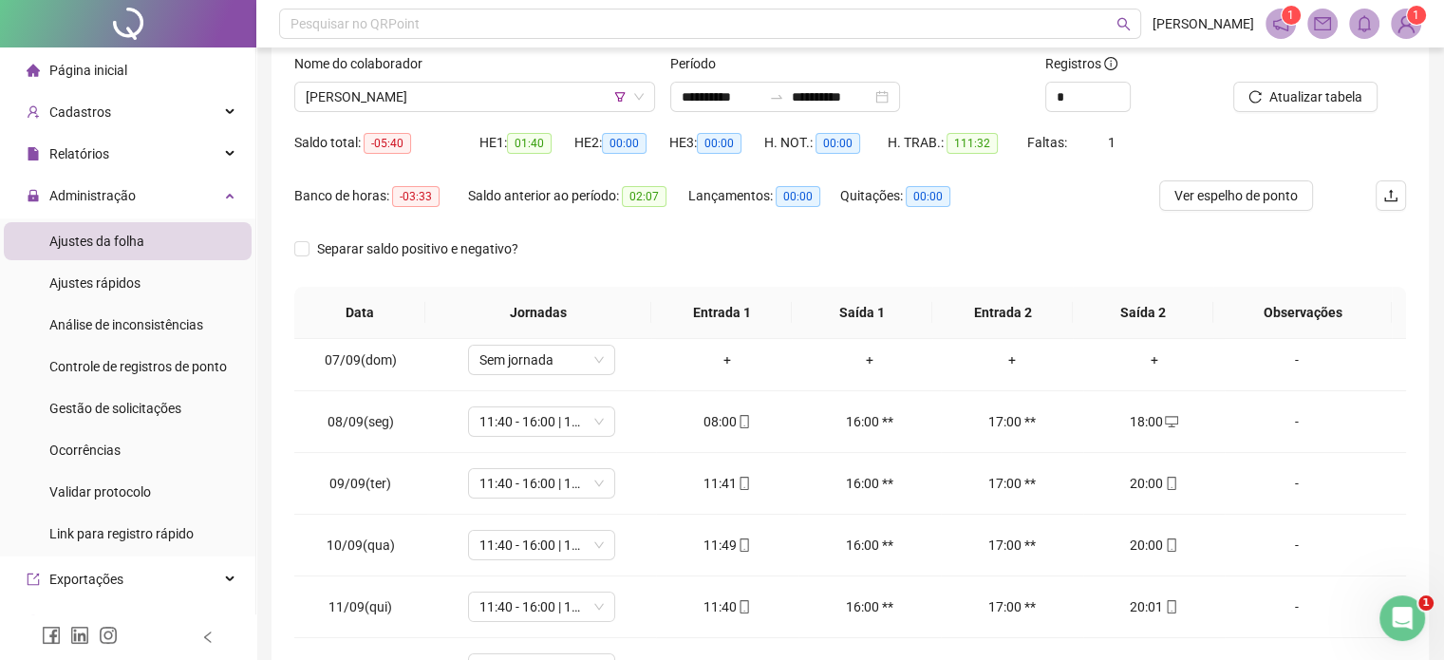
scroll to position [120, 0]
click at [1276, 198] on span "Ver espelho de ponto" at bounding box center [1235, 197] width 123 height 21
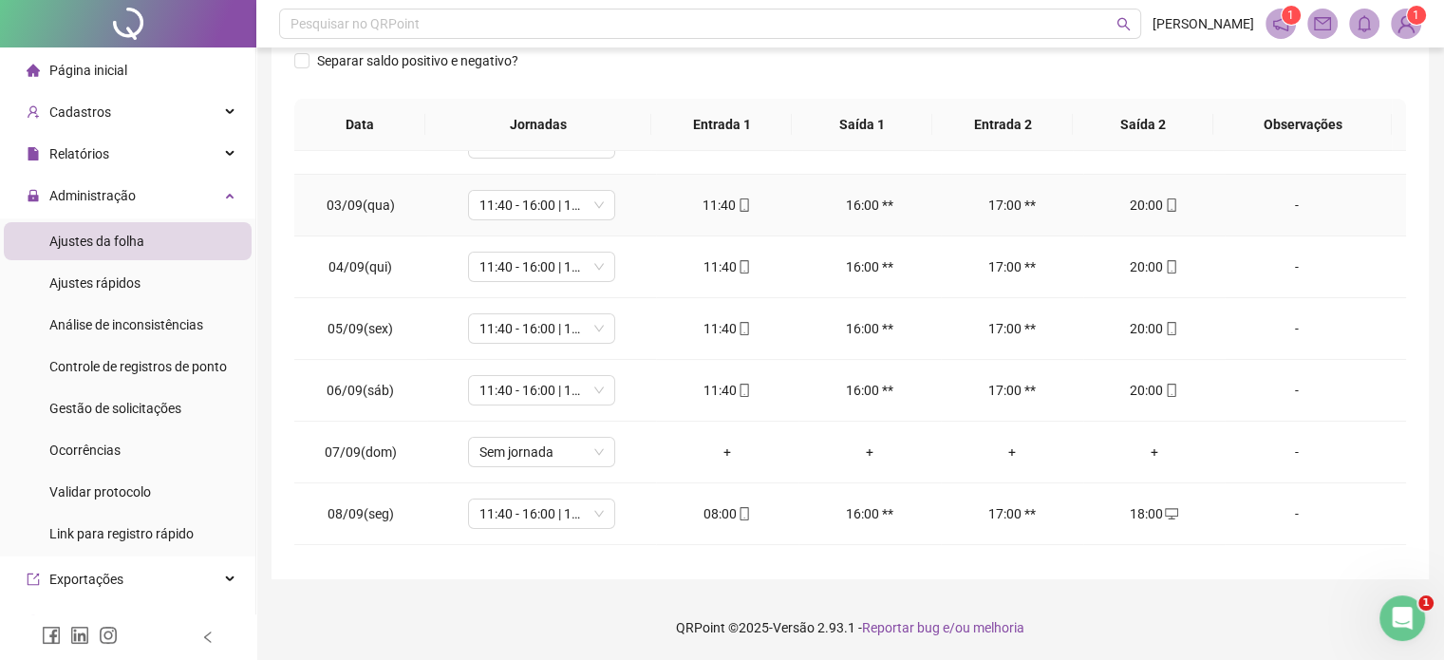
scroll to position [0, 0]
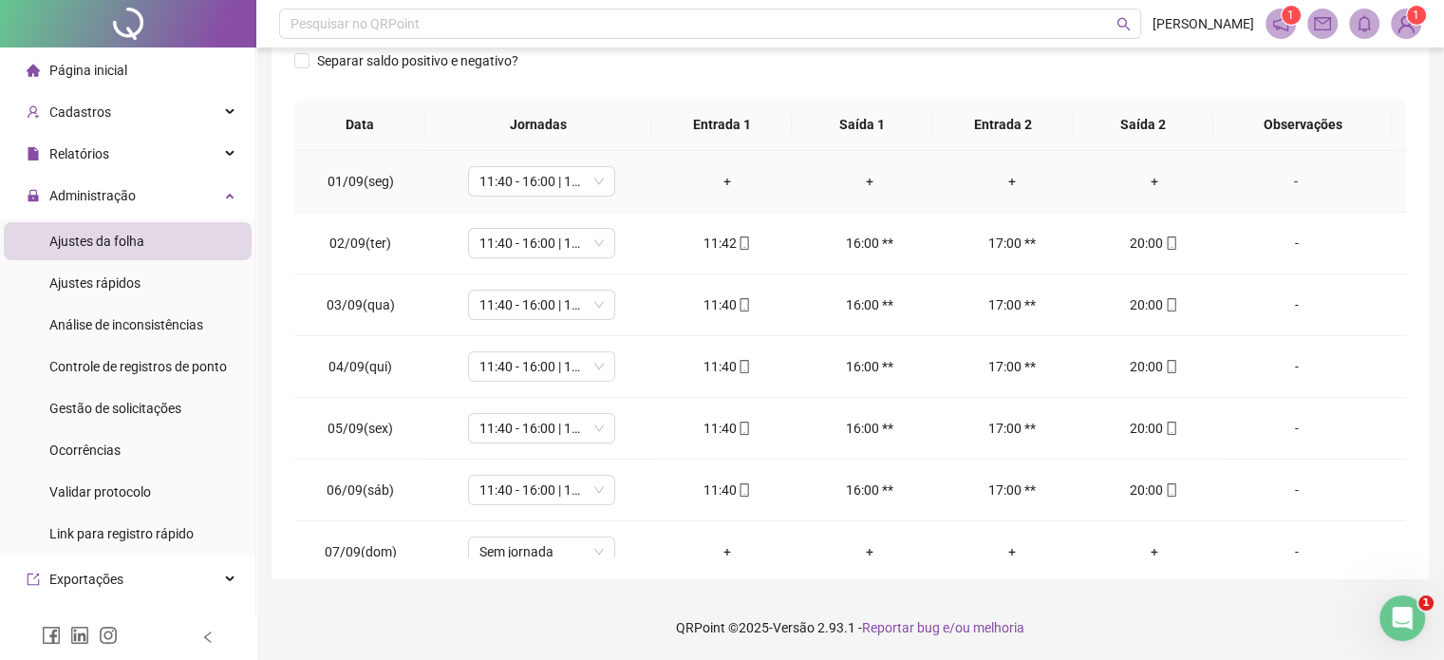
click at [1261, 171] on div "-" at bounding box center [1296, 181] width 112 height 21
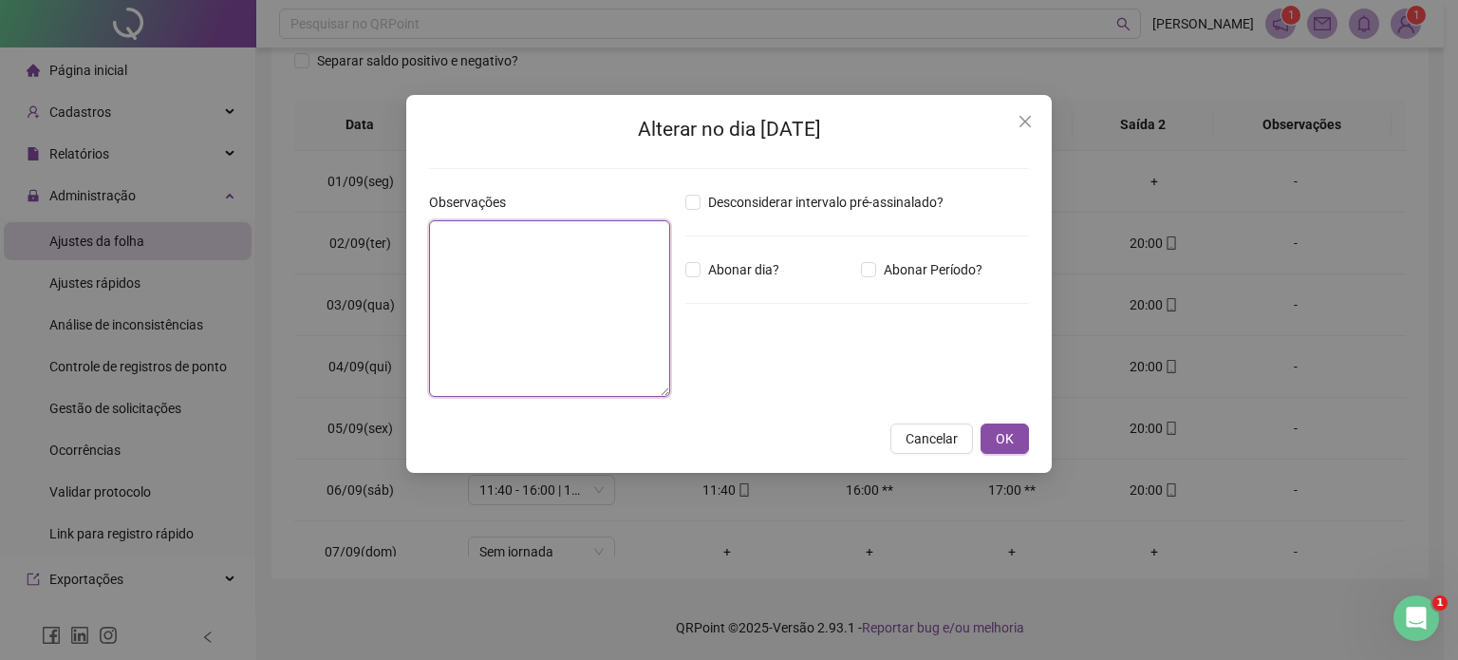
click at [478, 277] on textarea at bounding box center [549, 308] width 241 height 177
type textarea "*"
type textarea "**********"
click at [714, 268] on span "Abonar dia?" at bounding box center [744, 269] width 86 height 21
click at [1018, 446] on button "OK" at bounding box center [1005, 438] width 48 height 30
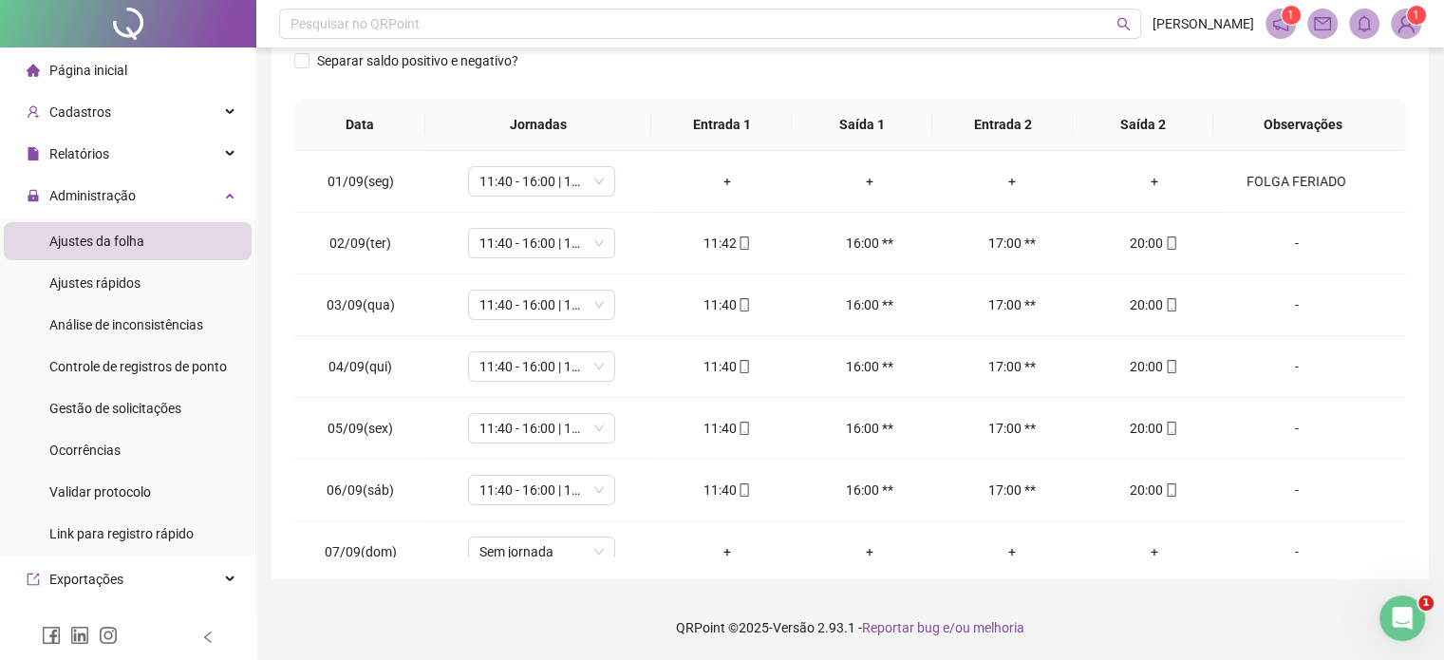
scroll to position [120, 0]
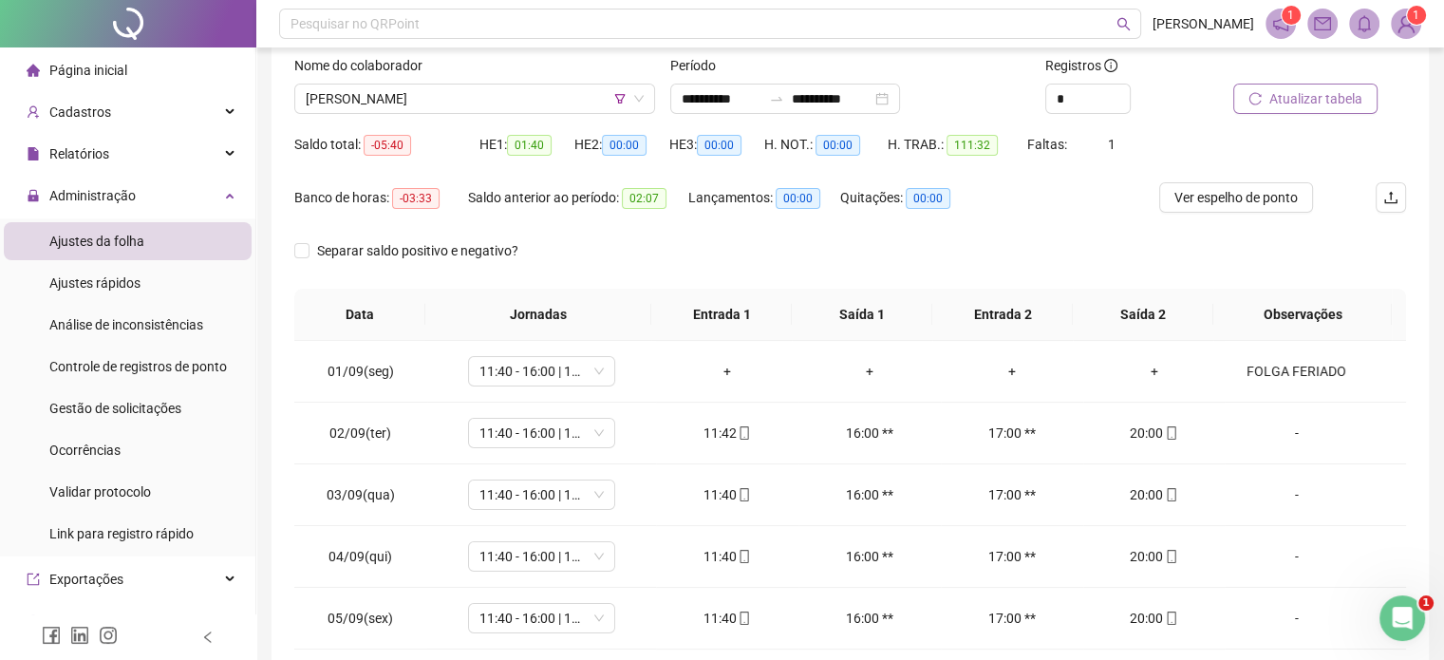
click at [1276, 109] on button "Atualizar tabela" at bounding box center [1305, 99] width 144 height 30
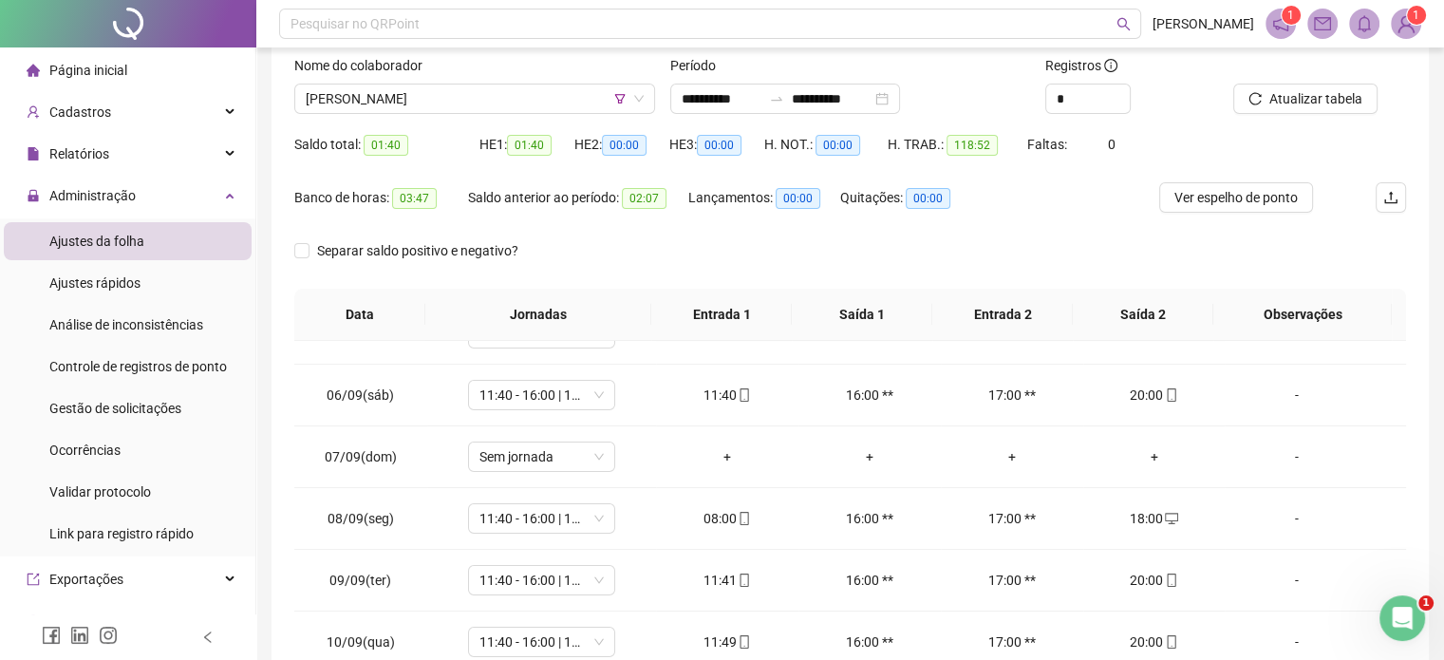
click at [1222, 216] on div "Ver espelho de ponto" at bounding box center [1251, 208] width 185 height 53
click at [1211, 198] on span "Ver espelho de ponto" at bounding box center [1235, 197] width 123 height 21
click at [434, 92] on span "SANDRA DIA SOUSA DE VASCONECELOS" at bounding box center [475, 98] width 338 height 28
click at [790, 250] on div "Separar saldo positivo e negativo?" at bounding box center [850, 261] width 1112 height 53
click at [620, 98] on icon "filter" at bounding box center [619, 98] width 11 height 11
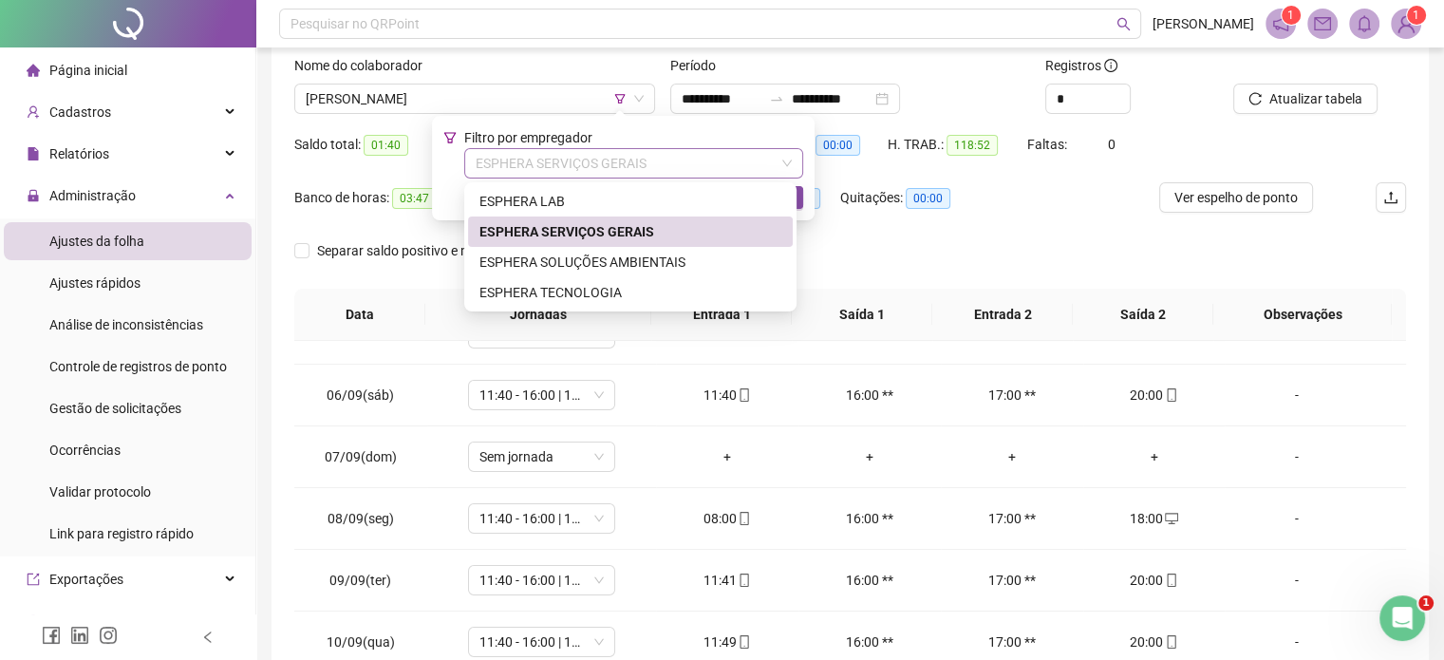
click at [634, 168] on span "ESPHERA SERVIÇOS GERAIS" at bounding box center [634, 163] width 316 height 28
click at [638, 252] on div "ESPHERA SOLUÇÕES AMBIENTAIS" at bounding box center [630, 262] width 302 height 21
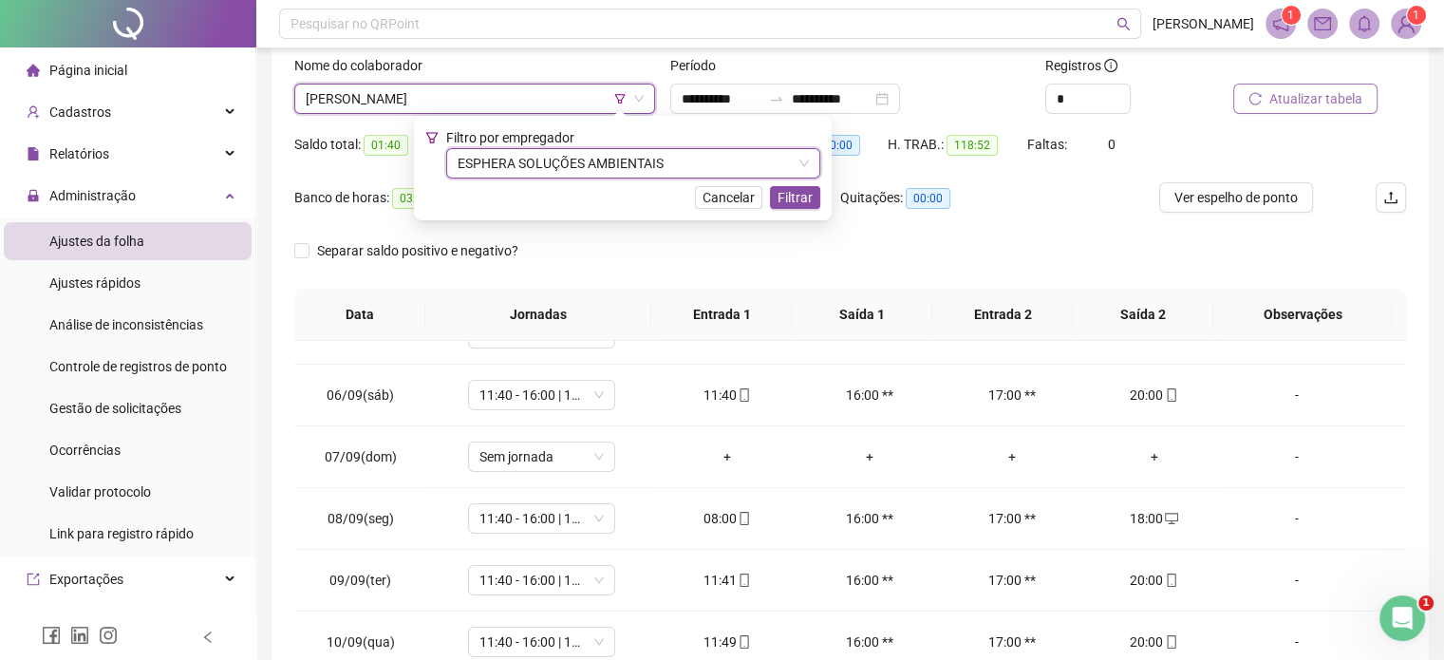
click at [1343, 103] on span "Atualizar tabela" at bounding box center [1315, 98] width 93 height 21
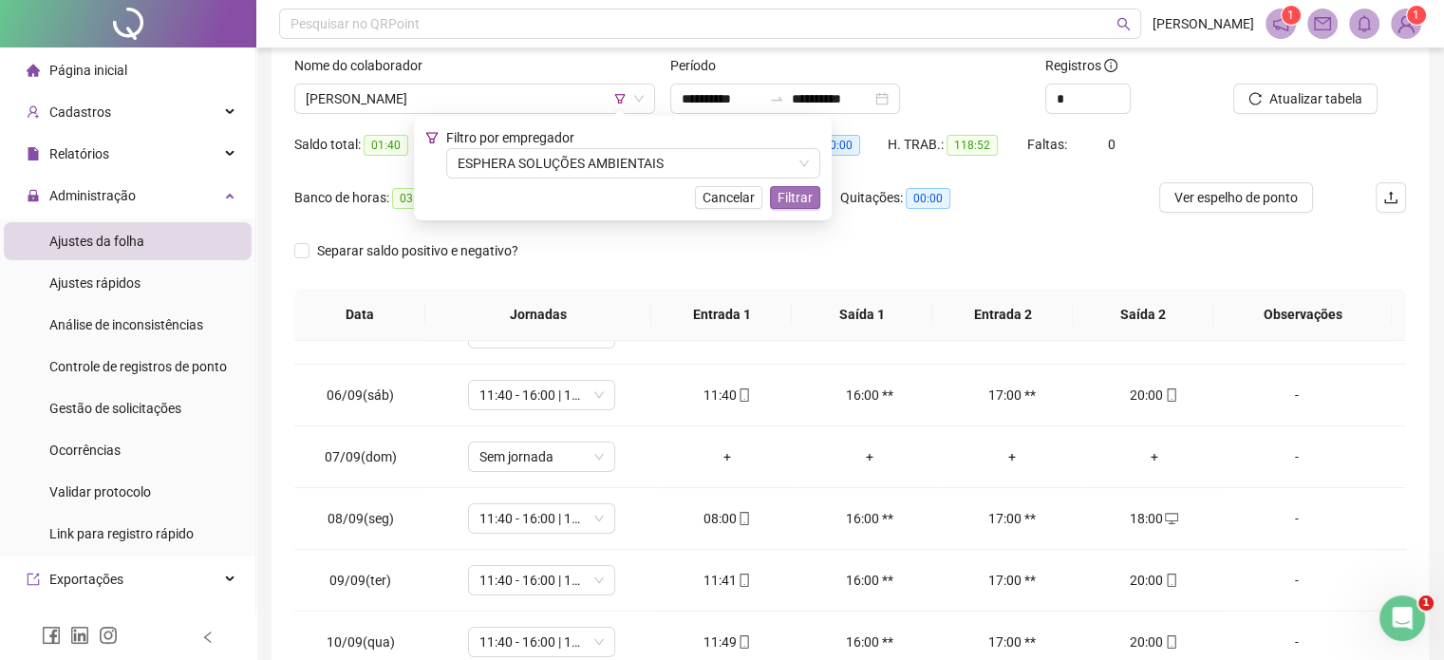
click at [807, 204] on button "Filtrar" at bounding box center [795, 197] width 50 height 23
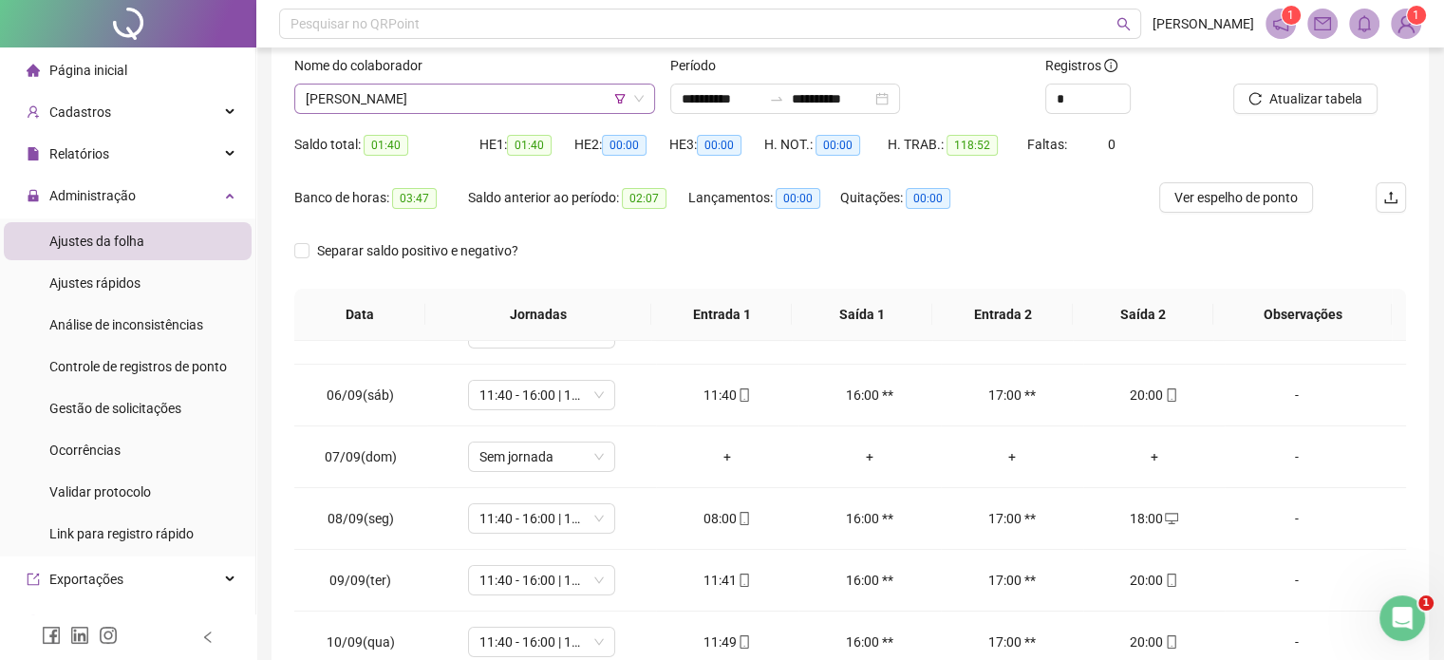
click at [511, 98] on span "SANDRA DIA SOUSA DE VASCONECELOS" at bounding box center [475, 98] width 338 height 28
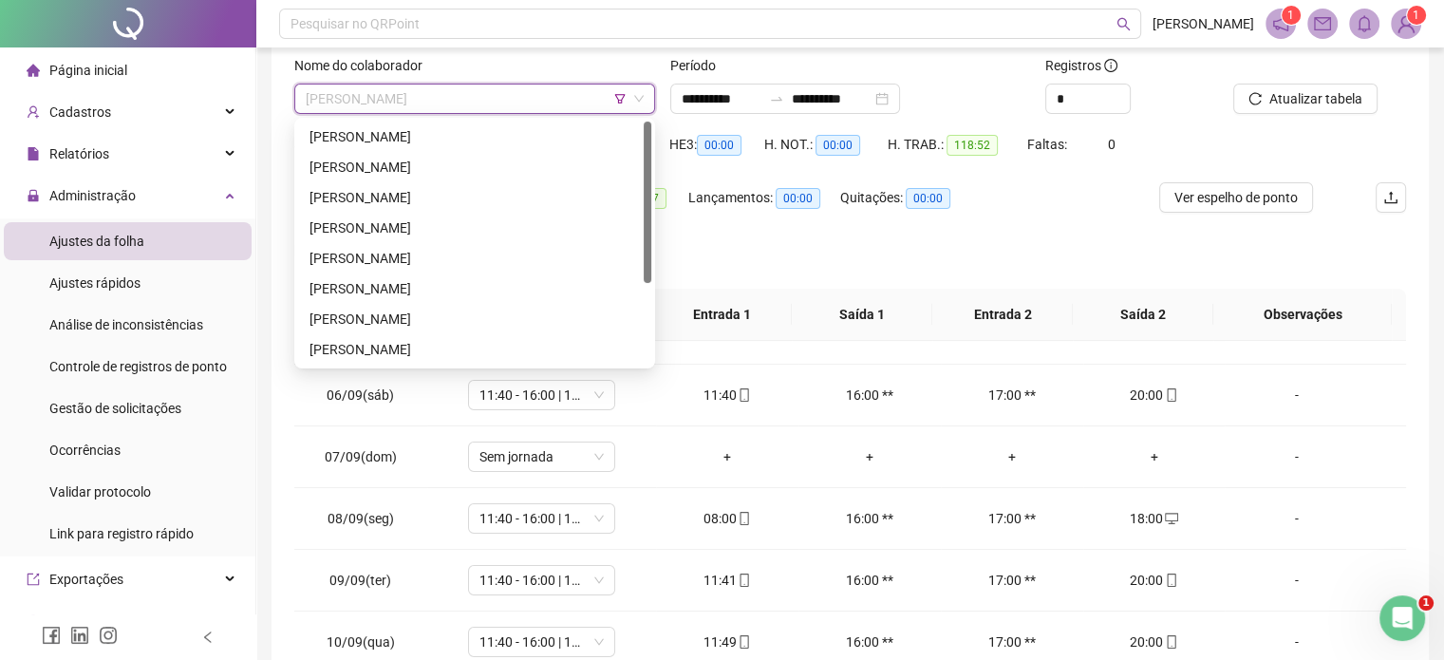
scroll to position [0, 0]
click at [543, 140] on div "[PERSON_NAME]" at bounding box center [474, 136] width 330 height 21
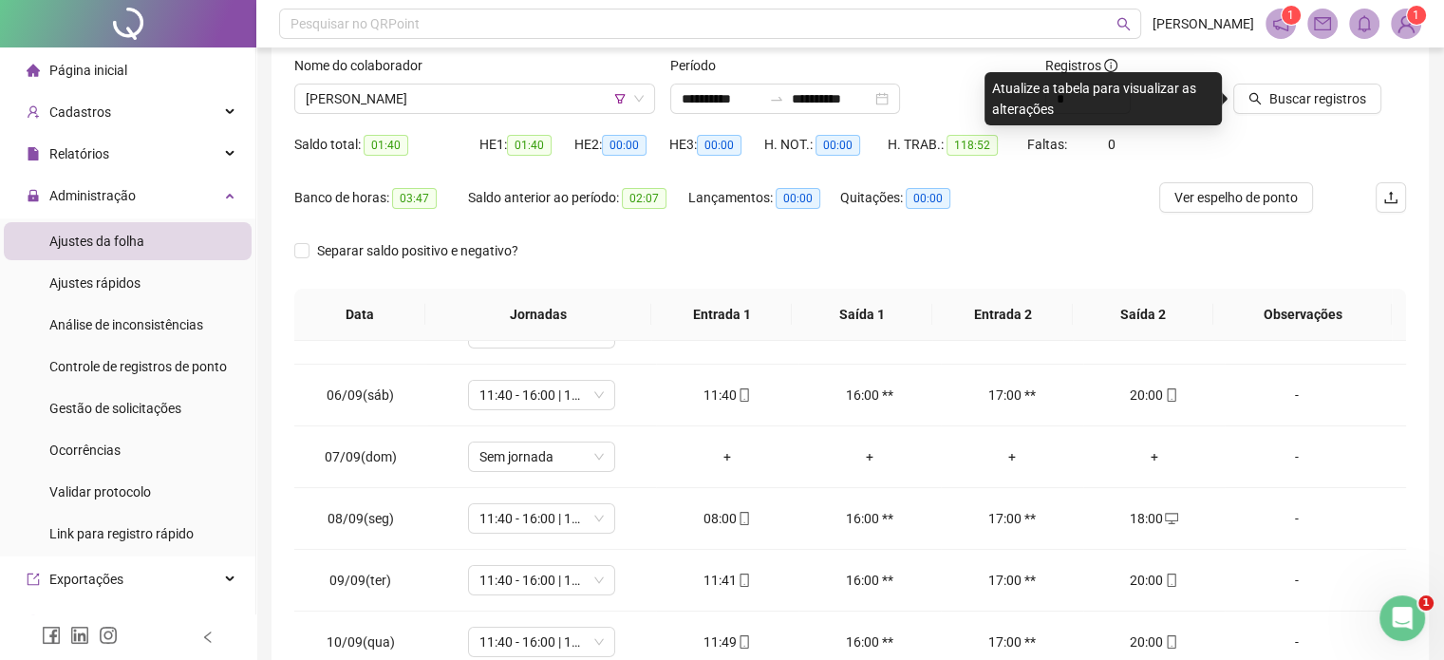
click at [1303, 117] on div "Buscar registros" at bounding box center [1319, 92] width 188 height 74
click at [1303, 108] on span "Buscar registros" at bounding box center [1317, 98] width 97 height 21
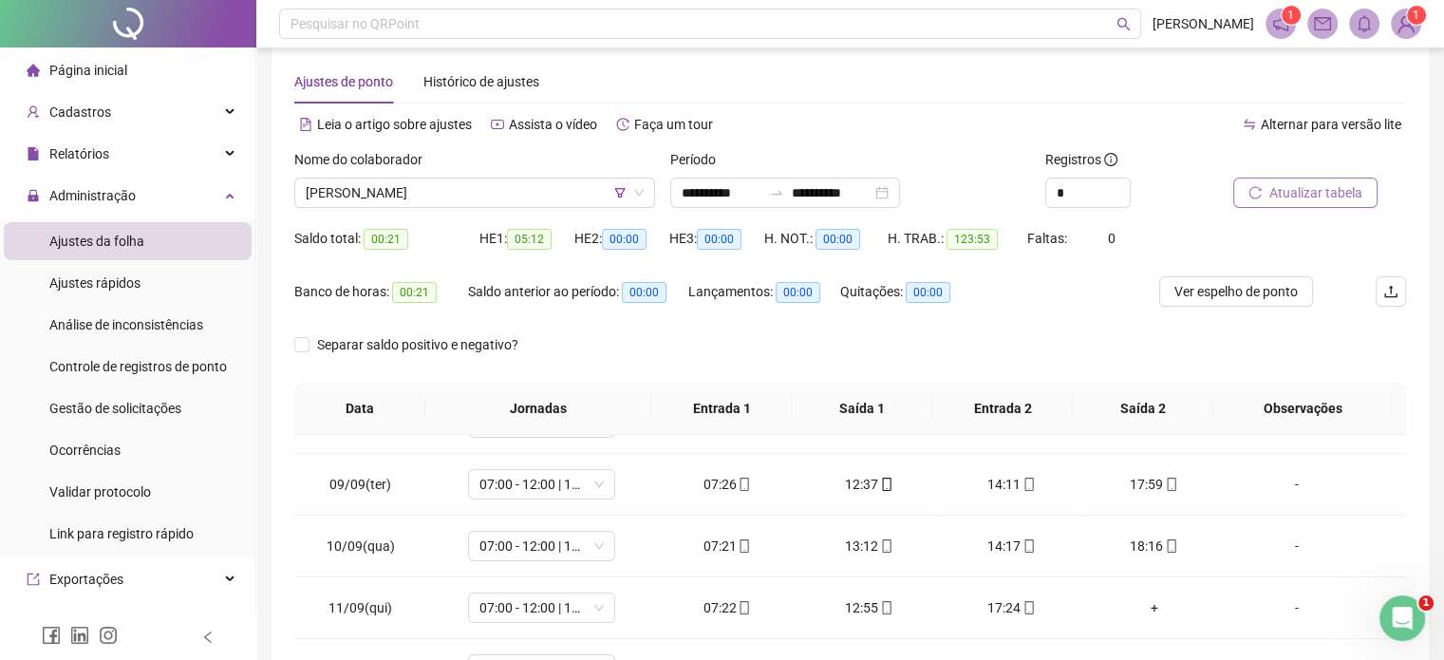
scroll to position [25, 0]
click at [1275, 185] on span "Atualizar tabela" at bounding box center [1315, 193] width 93 height 21
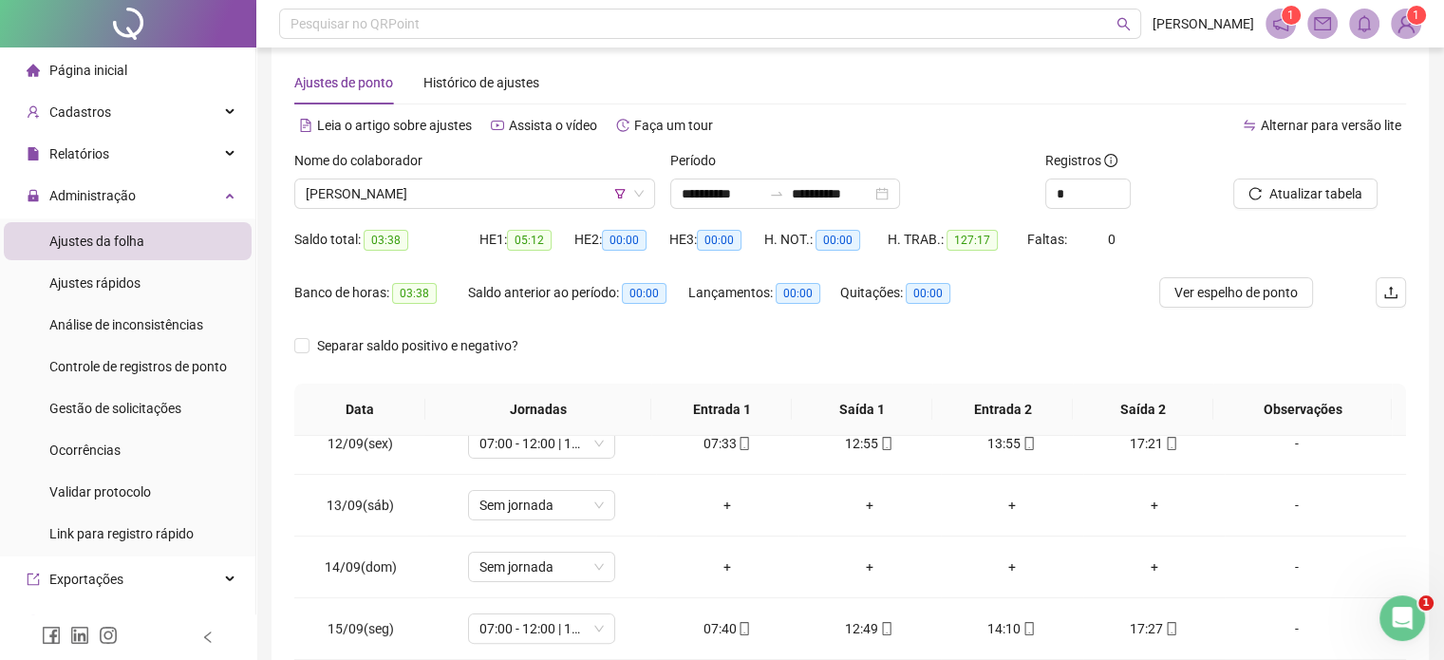
click at [528, 175] on div "Nome do colaborador" at bounding box center [474, 164] width 361 height 28
click at [522, 203] on span "[PERSON_NAME]" at bounding box center [475, 193] width 338 height 28
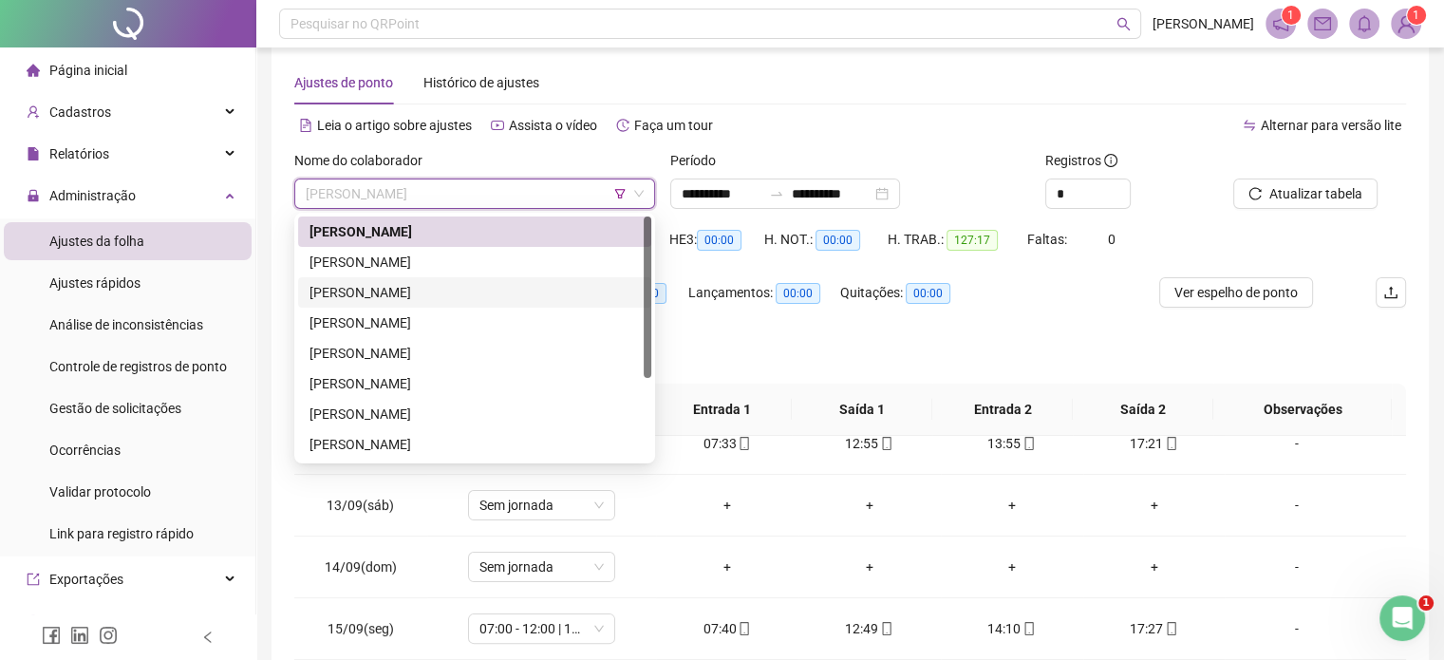
click at [485, 290] on div "[PERSON_NAME]" at bounding box center [474, 292] width 330 height 21
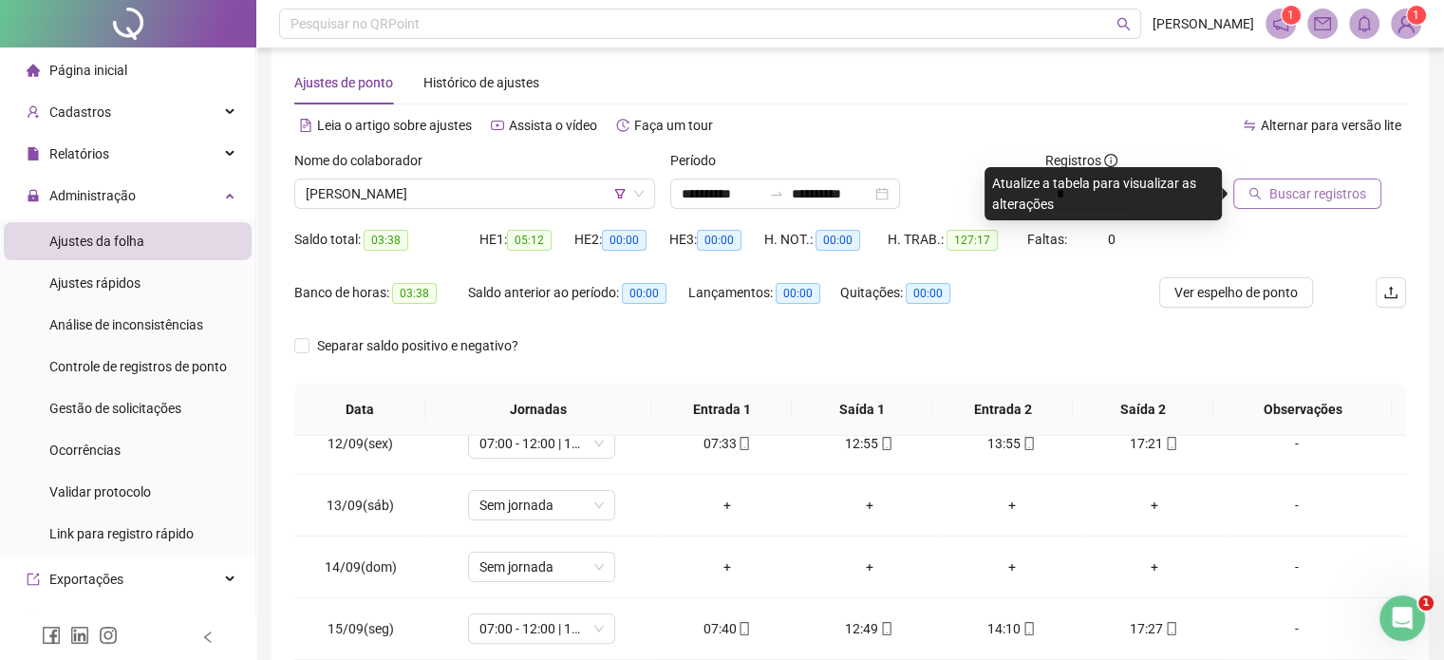
click at [1271, 196] on span "Buscar registros" at bounding box center [1317, 193] width 97 height 21
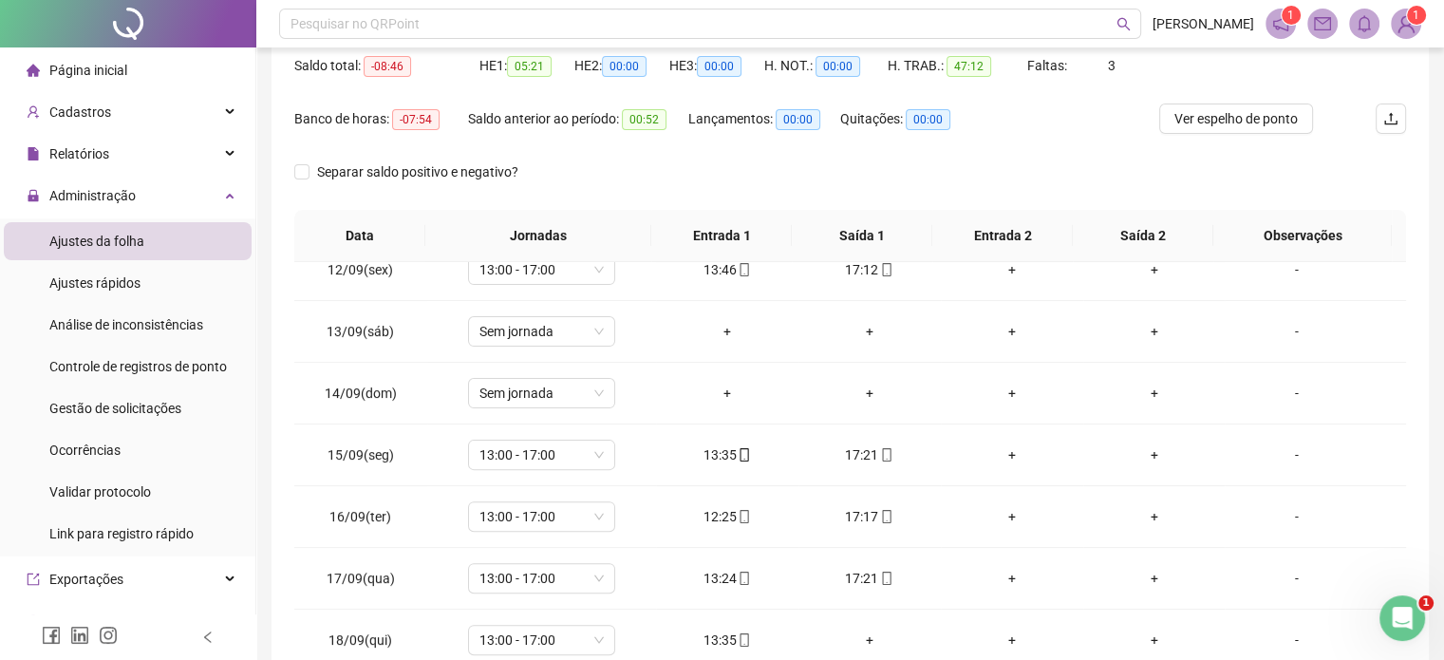
scroll to position [309, 0]
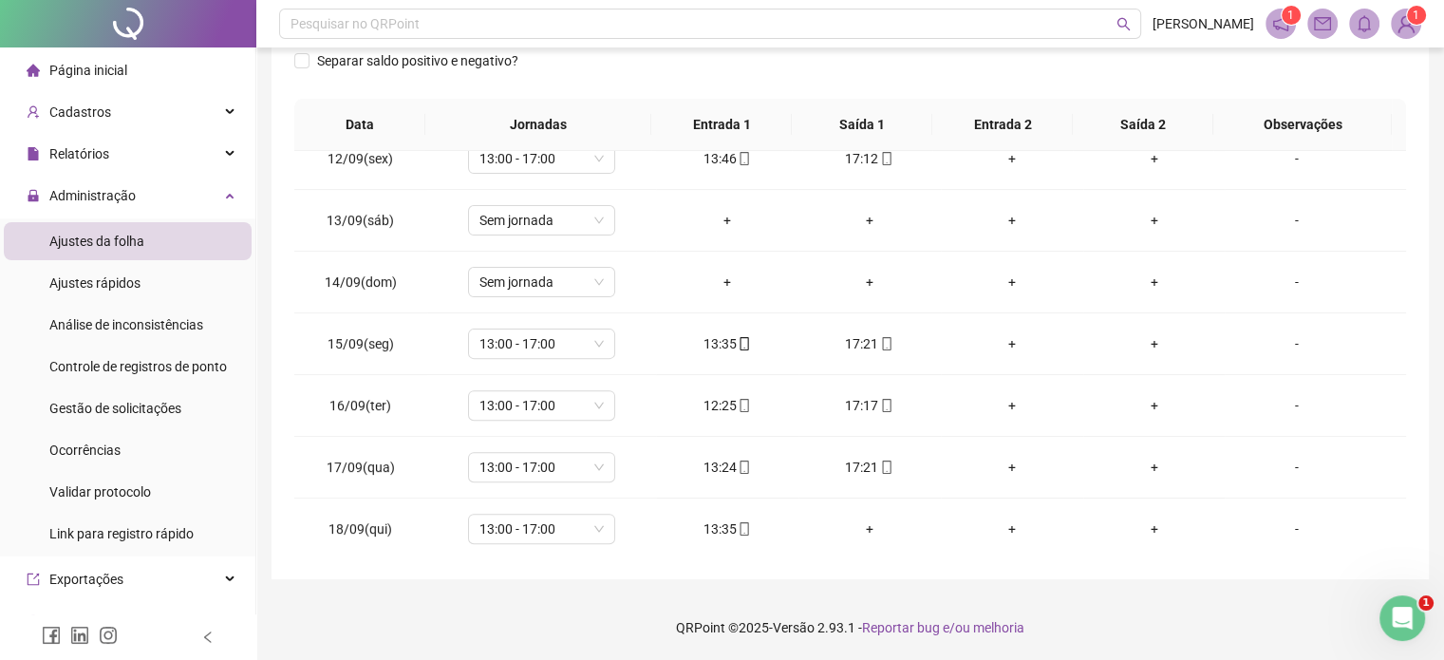
click at [1392, 82] on div "Separar saldo positivo e negativo?" at bounding box center [850, 72] width 1112 height 53
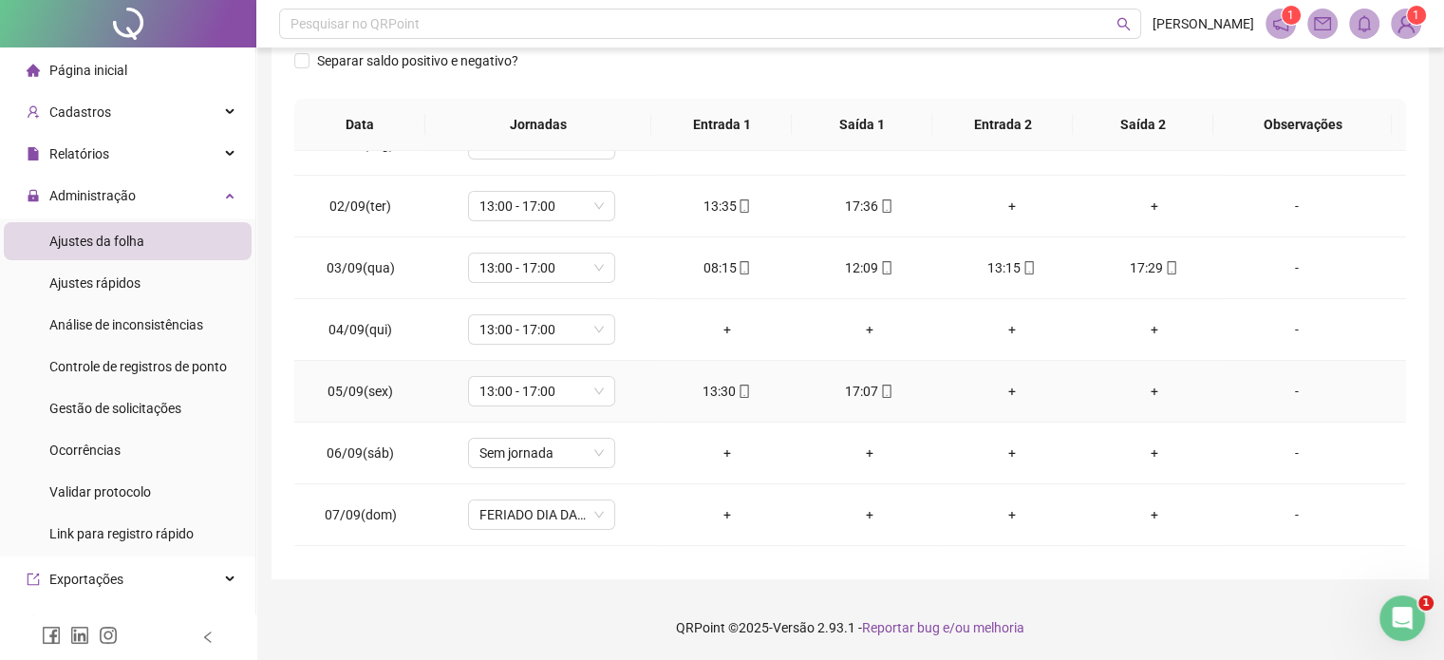
scroll to position [0, 0]
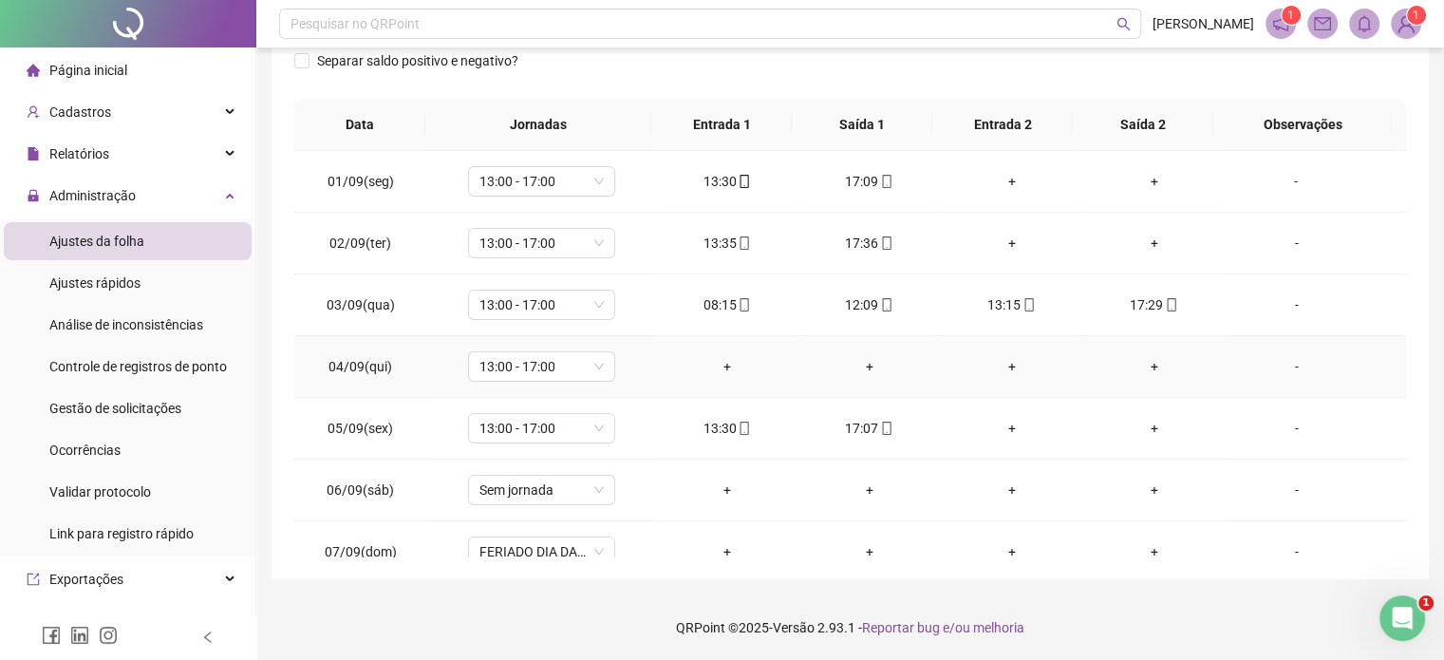
click at [1277, 356] on div "-" at bounding box center [1296, 366] width 112 height 21
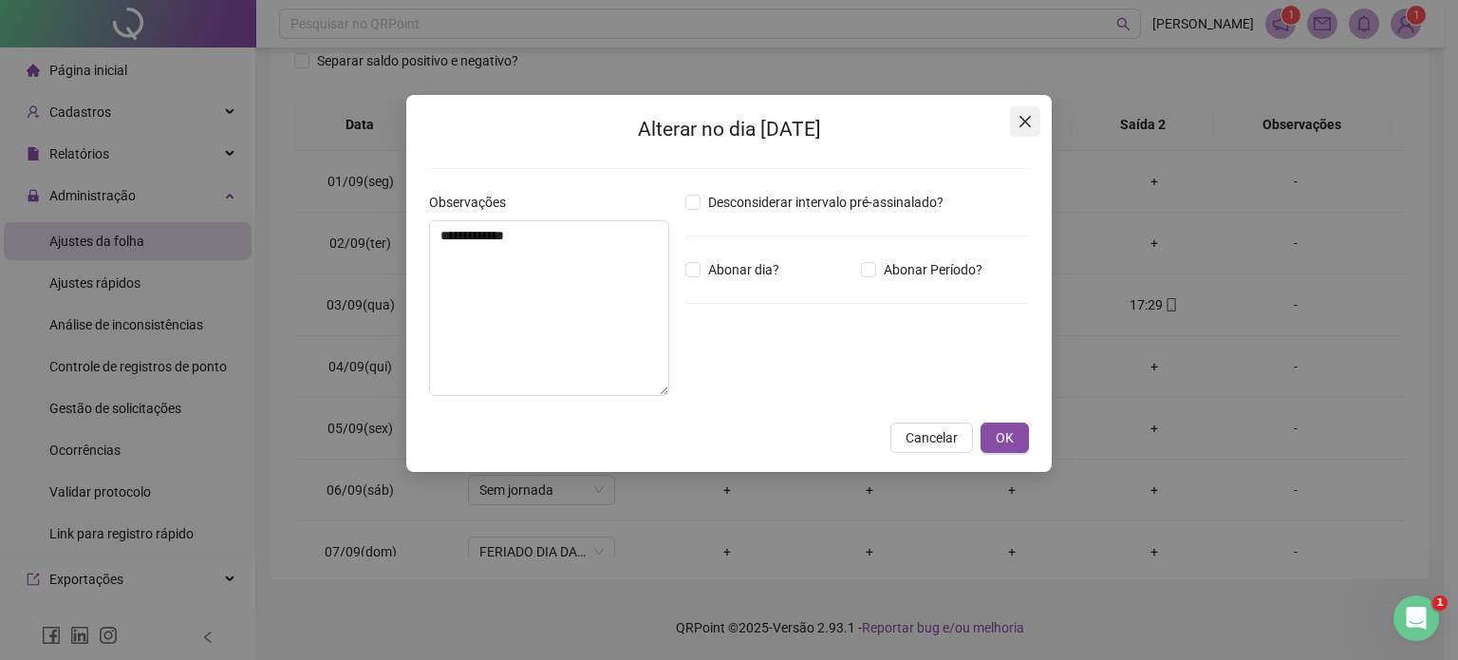
click at [1021, 114] on icon "close" at bounding box center [1025, 121] width 15 height 15
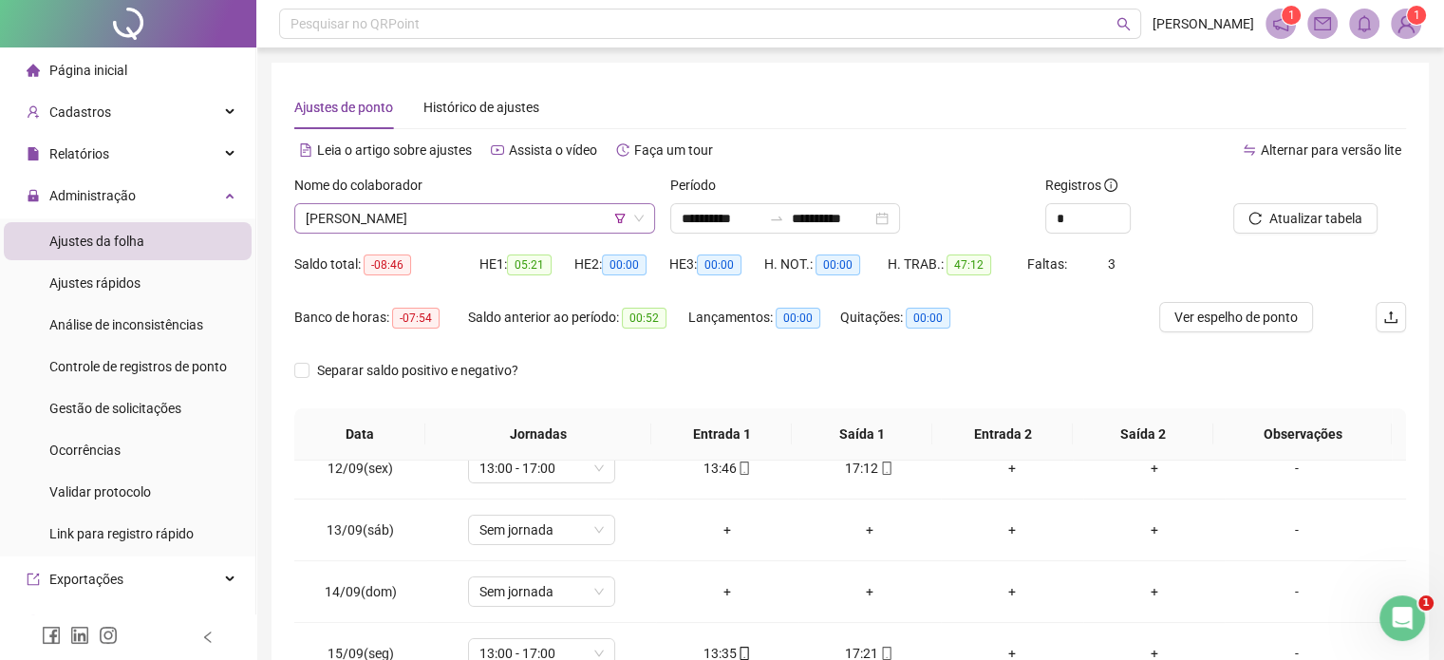
click at [563, 214] on span "[PERSON_NAME]" at bounding box center [475, 218] width 338 height 28
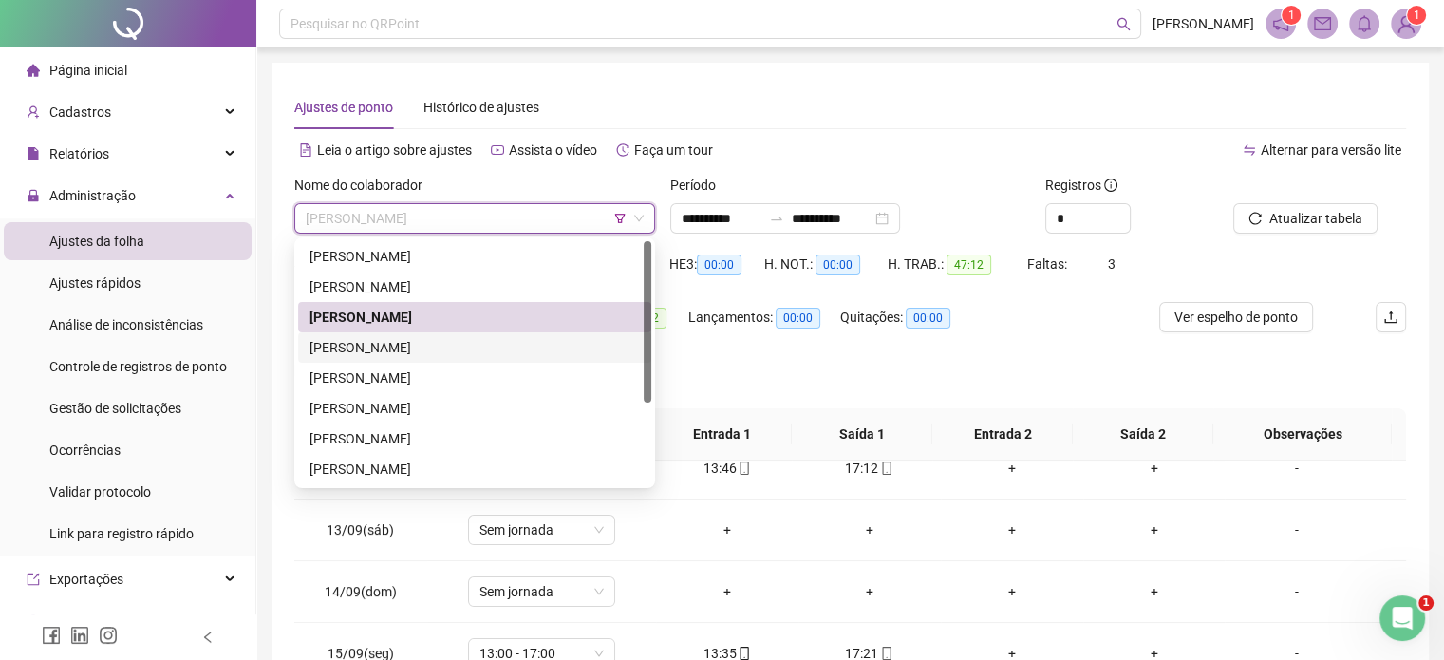
click at [498, 356] on div "[PERSON_NAME]" at bounding box center [474, 347] width 330 height 21
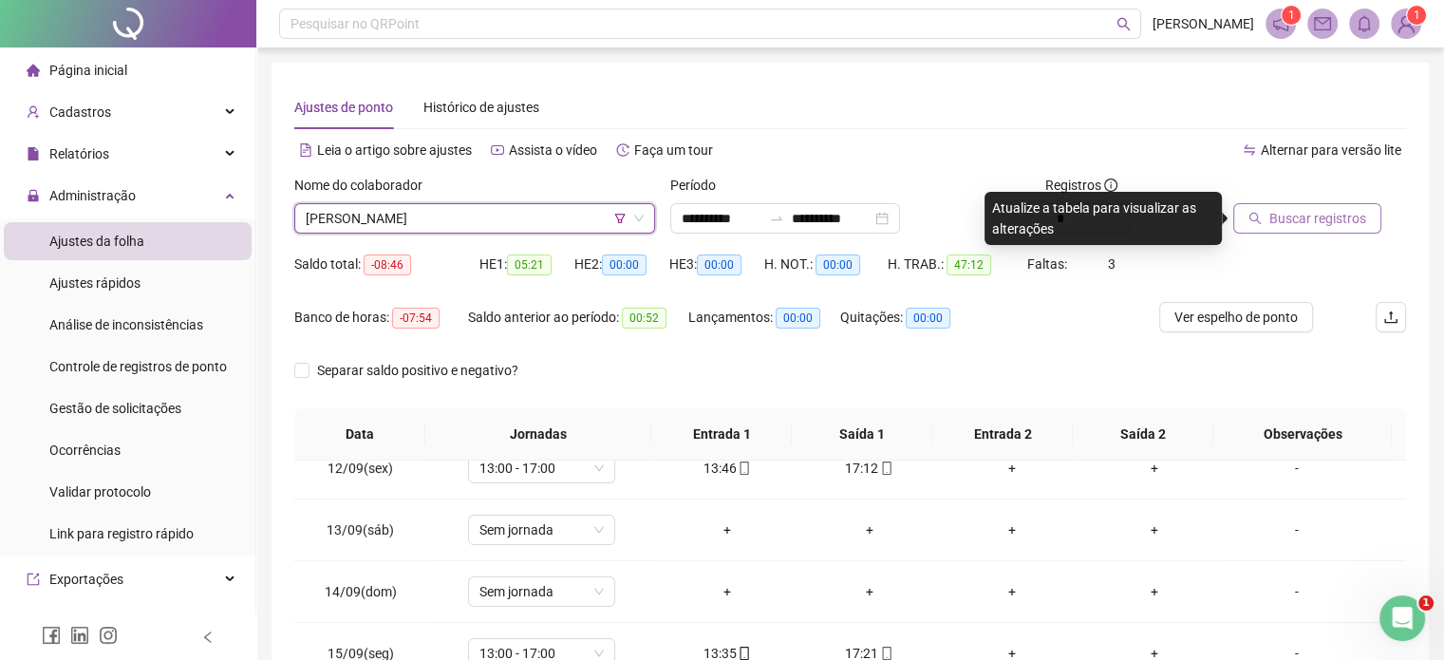
click at [1314, 232] on button "Buscar registros" at bounding box center [1307, 218] width 148 height 30
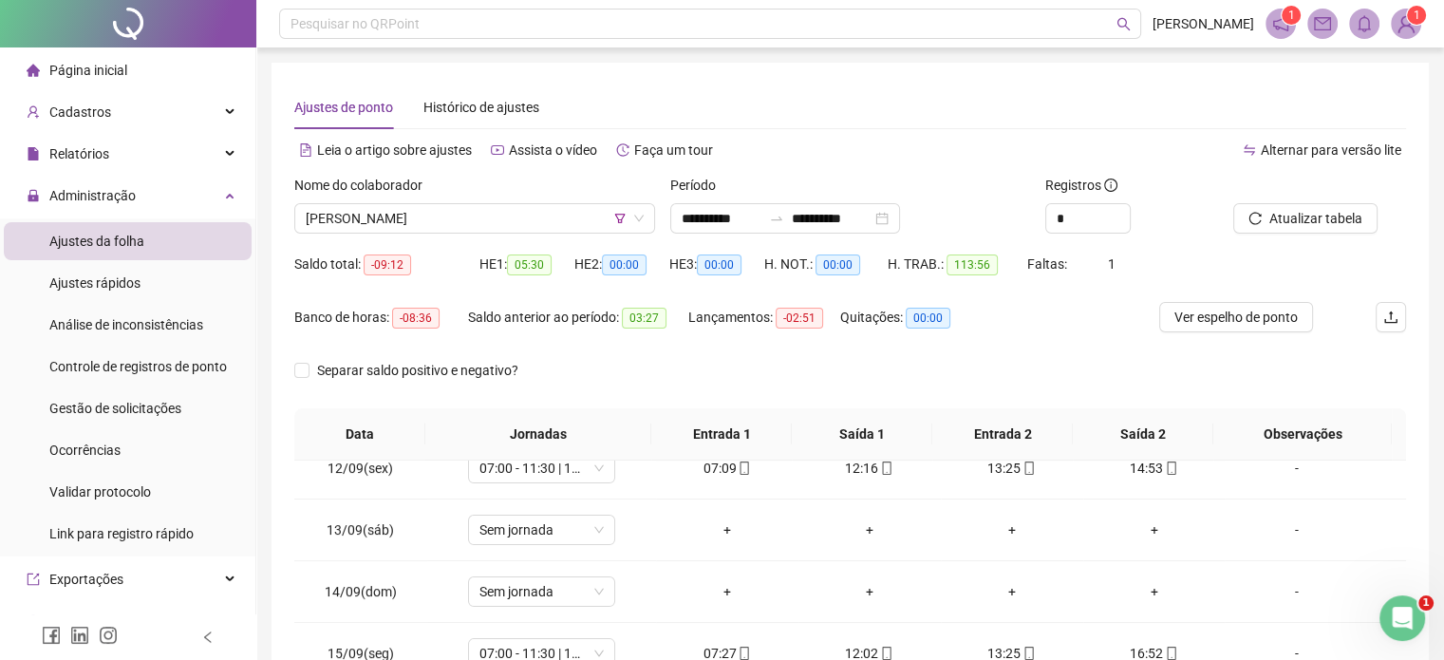
scroll to position [309, 0]
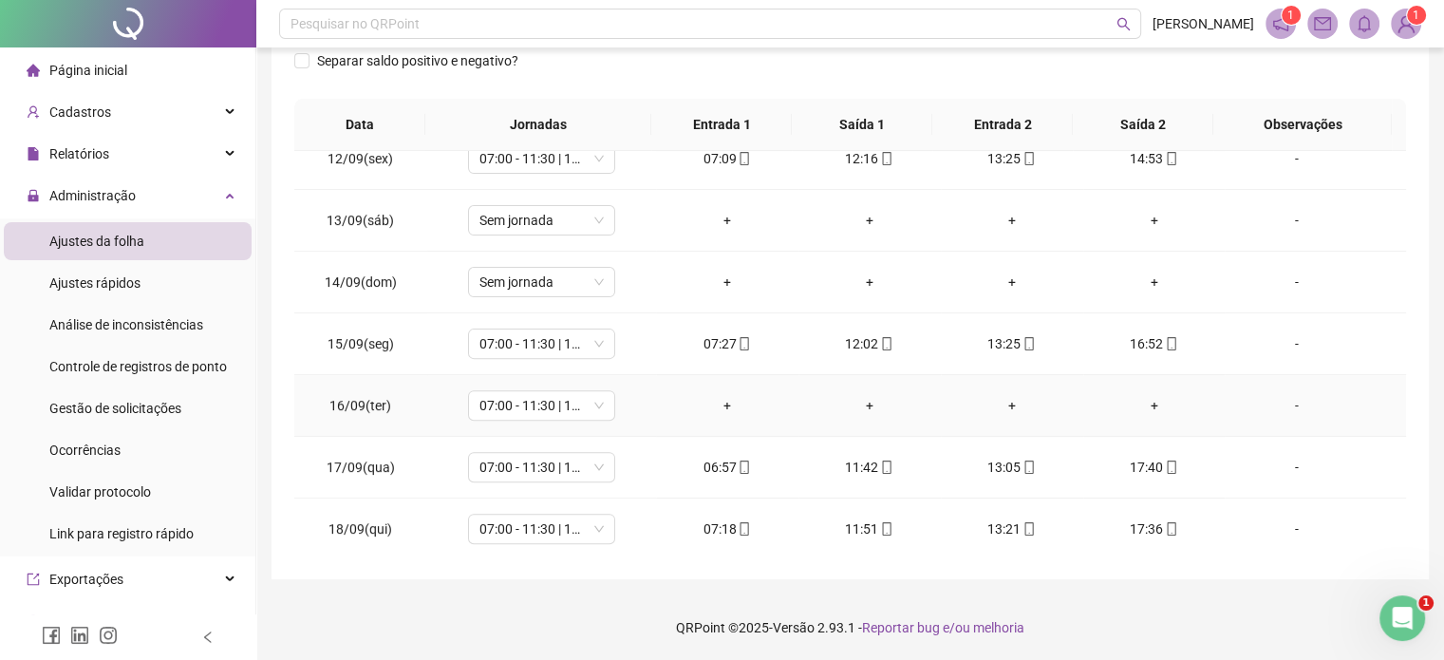
click at [1283, 400] on div "-" at bounding box center [1296, 405] width 112 height 21
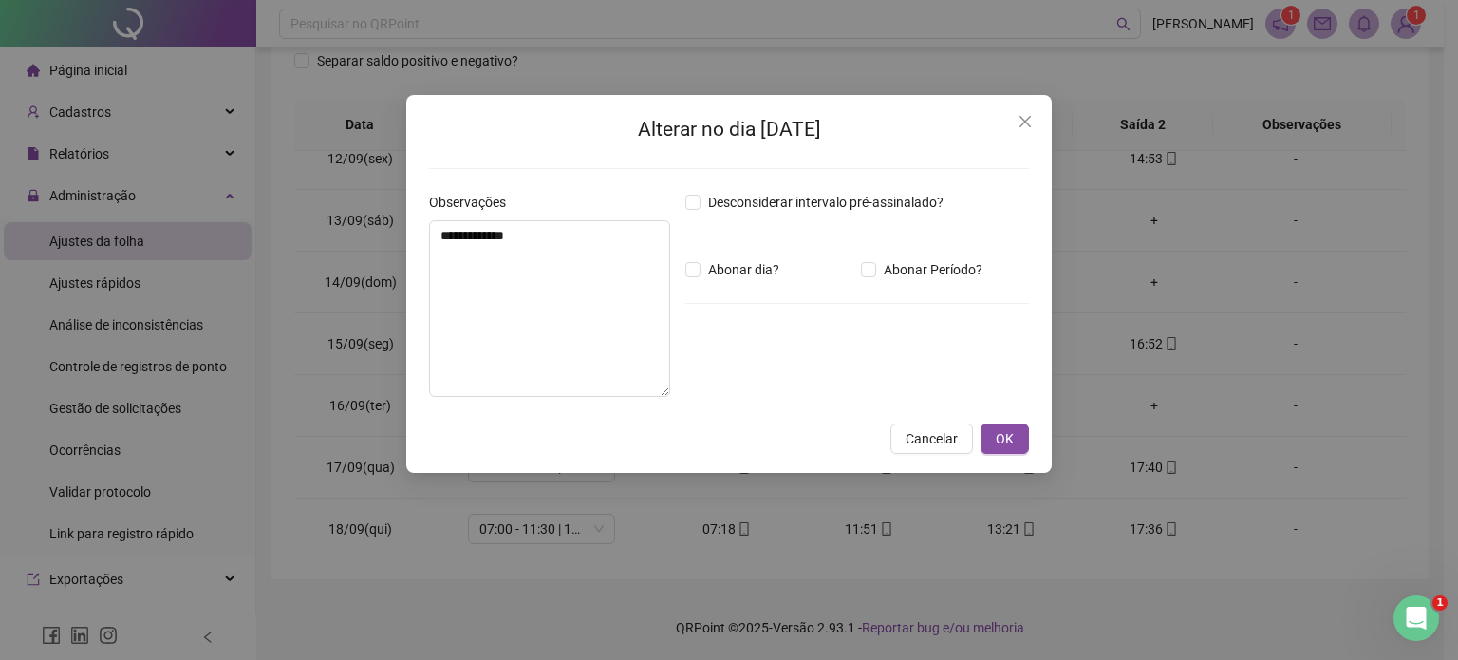
click at [1002, 122] on h2 "Alterar no dia 16/09/2025" at bounding box center [729, 129] width 600 height 31
click at [1007, 121] on h2 "Alterar no dia 16/09/2025" at bounding box center [729, 129] width 600 height 31
click at [1010, 119] on span "Close" at bounding box center [1025, 121] width 30 height 15
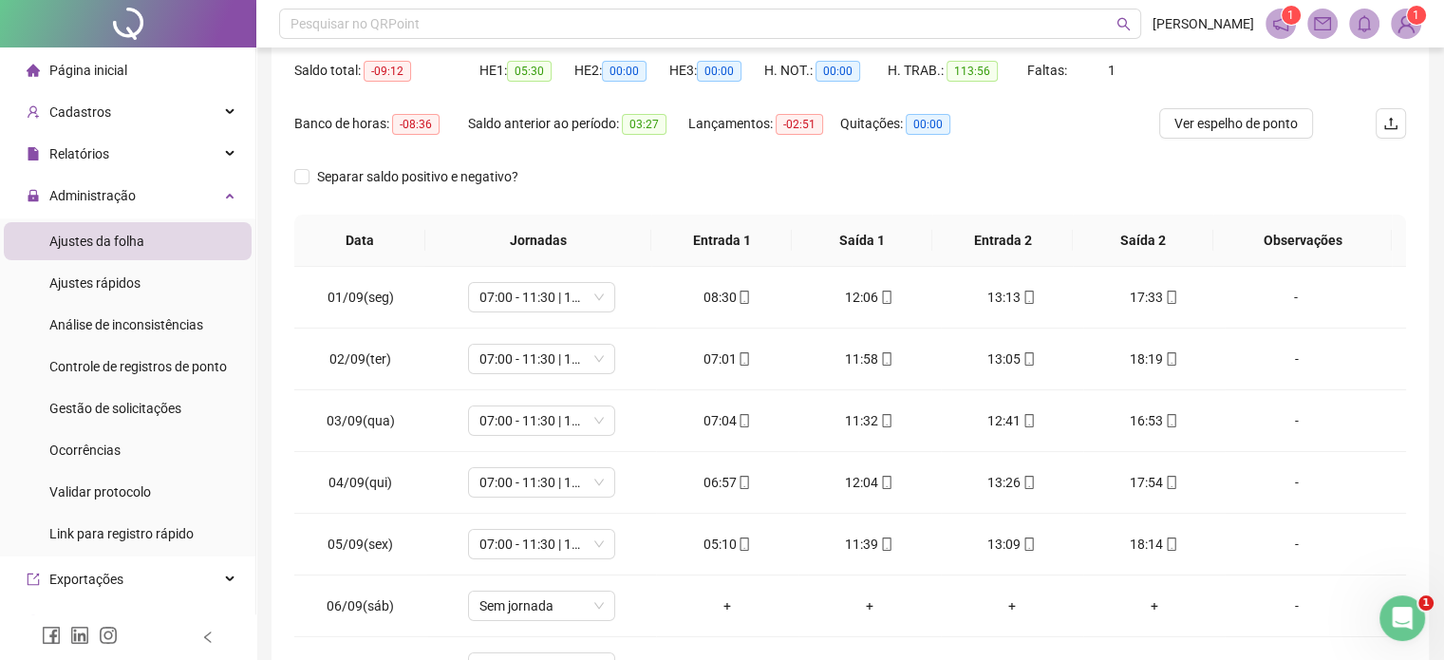
scroll to position [120, 0]
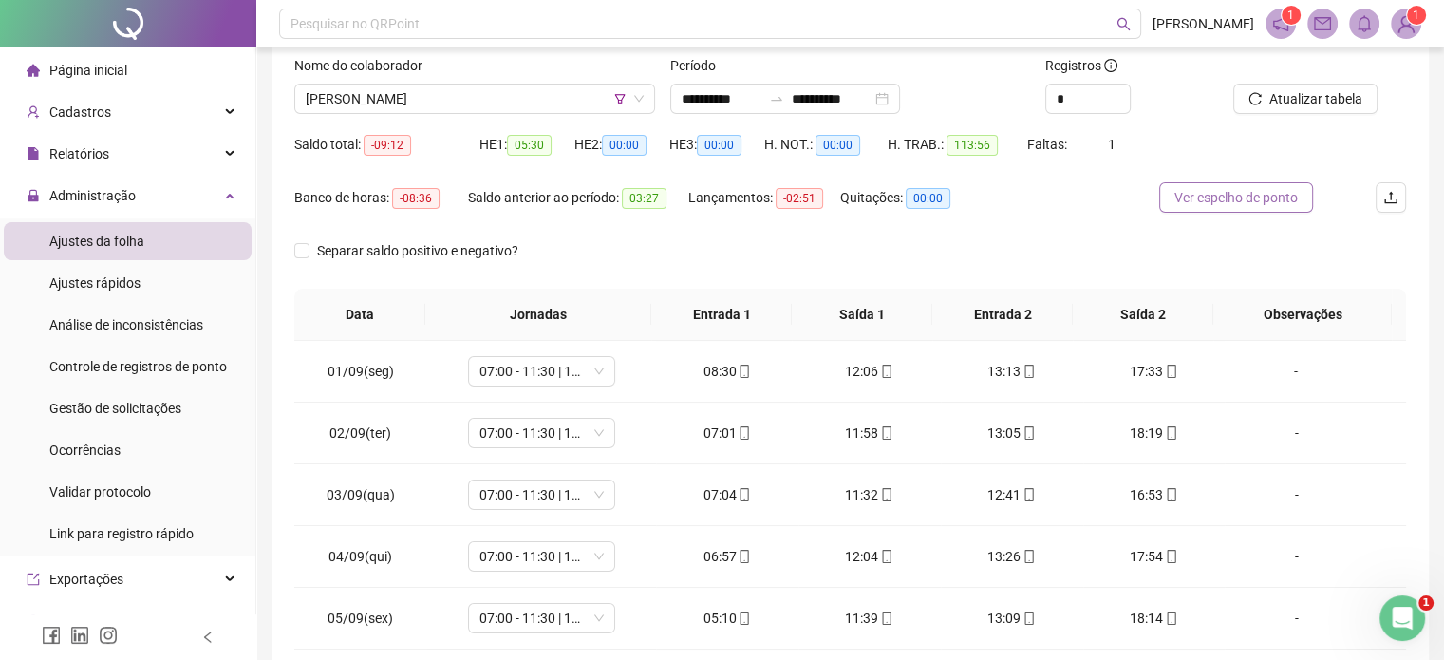
click at [1221, 183] on button "Ver espelho de ponto" at bounding box center [1236, 197] width 154 height 30
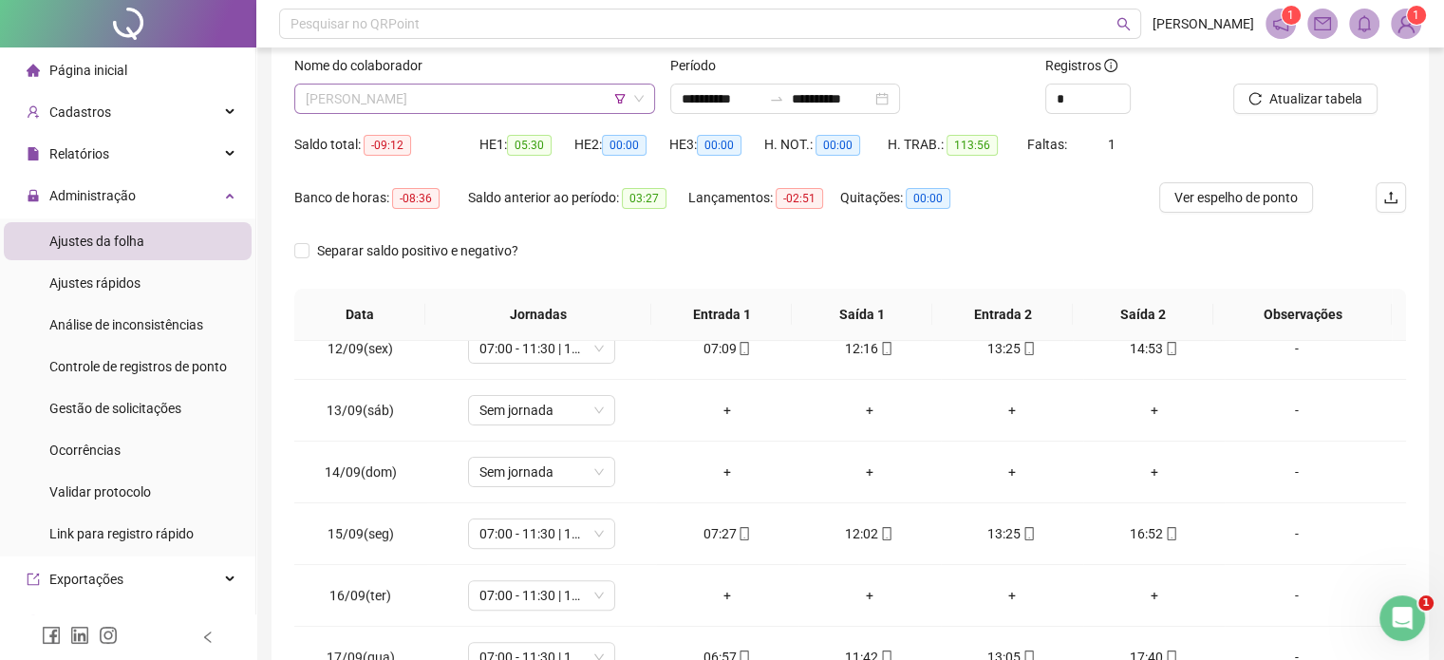
click at [544, 103] on span "[PERSON_NAME]" at bounding box center [475, 98] width 338 height 28
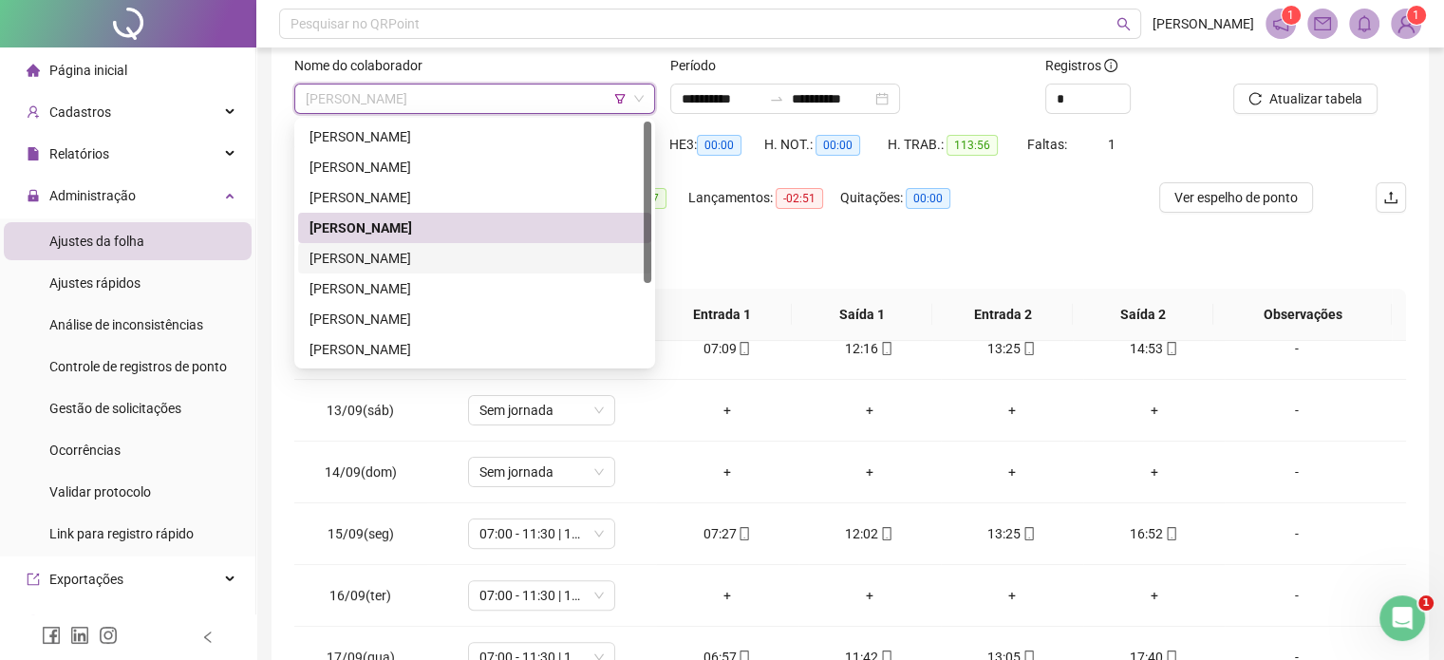
click at [455, 266] on div "[PERSON_NAME]" at bounding box center [474, 258] width 330 height 21
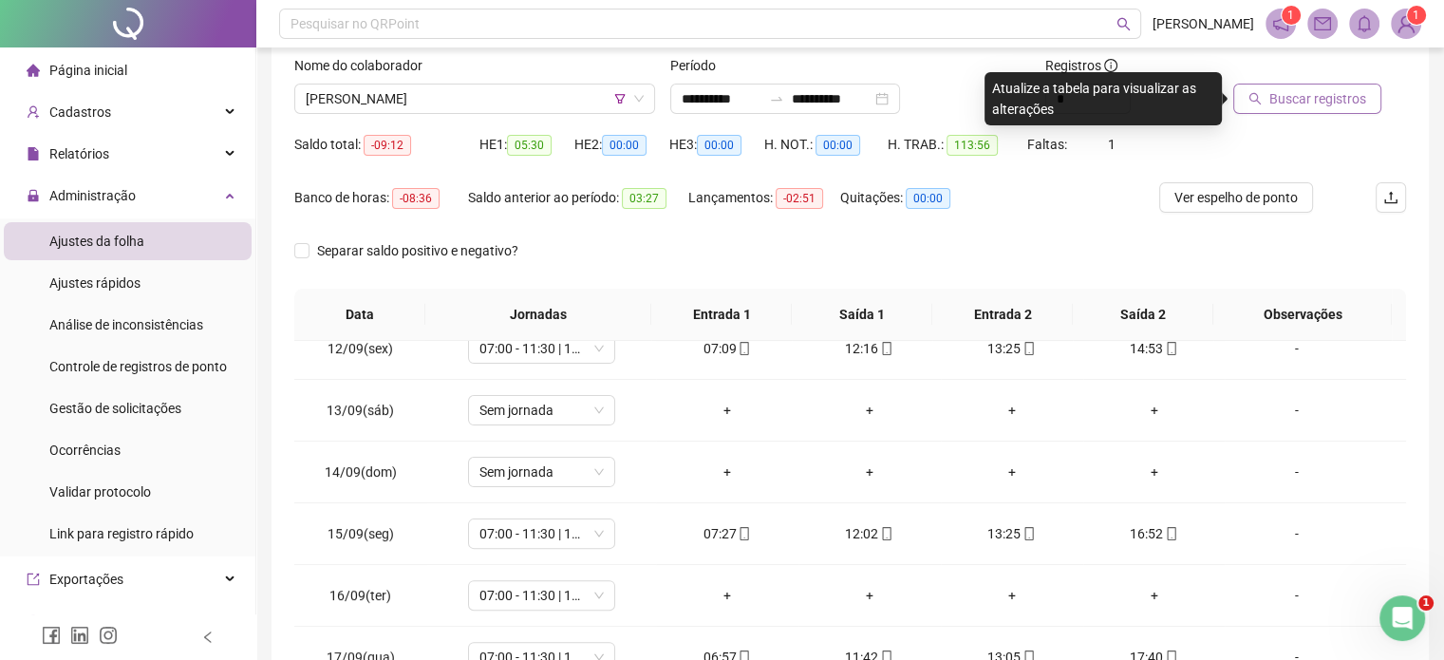
click at [1259, 110] on button "Buscar registros" at bounding box center [1307, 99] width 148 height 30
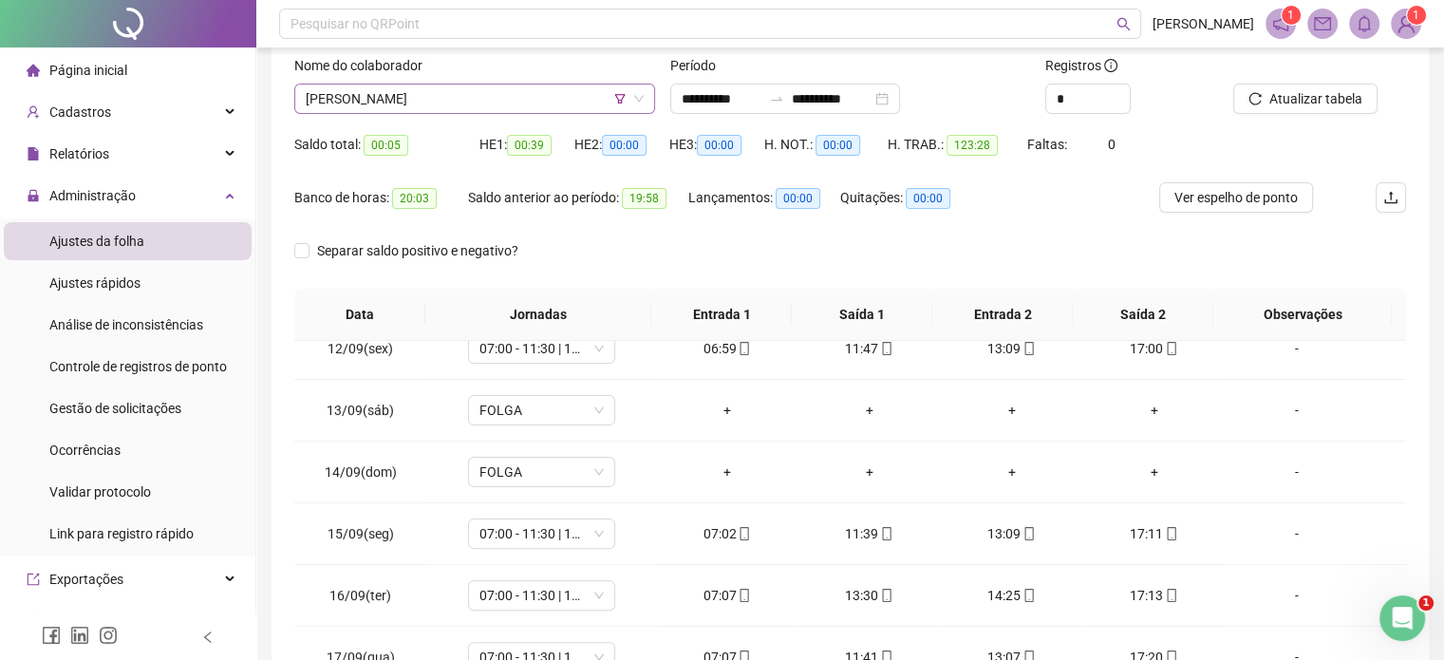
click at [501, 96] on span "[PERSON_NAME]" at bounding box center [475, 98] width 338 height 28
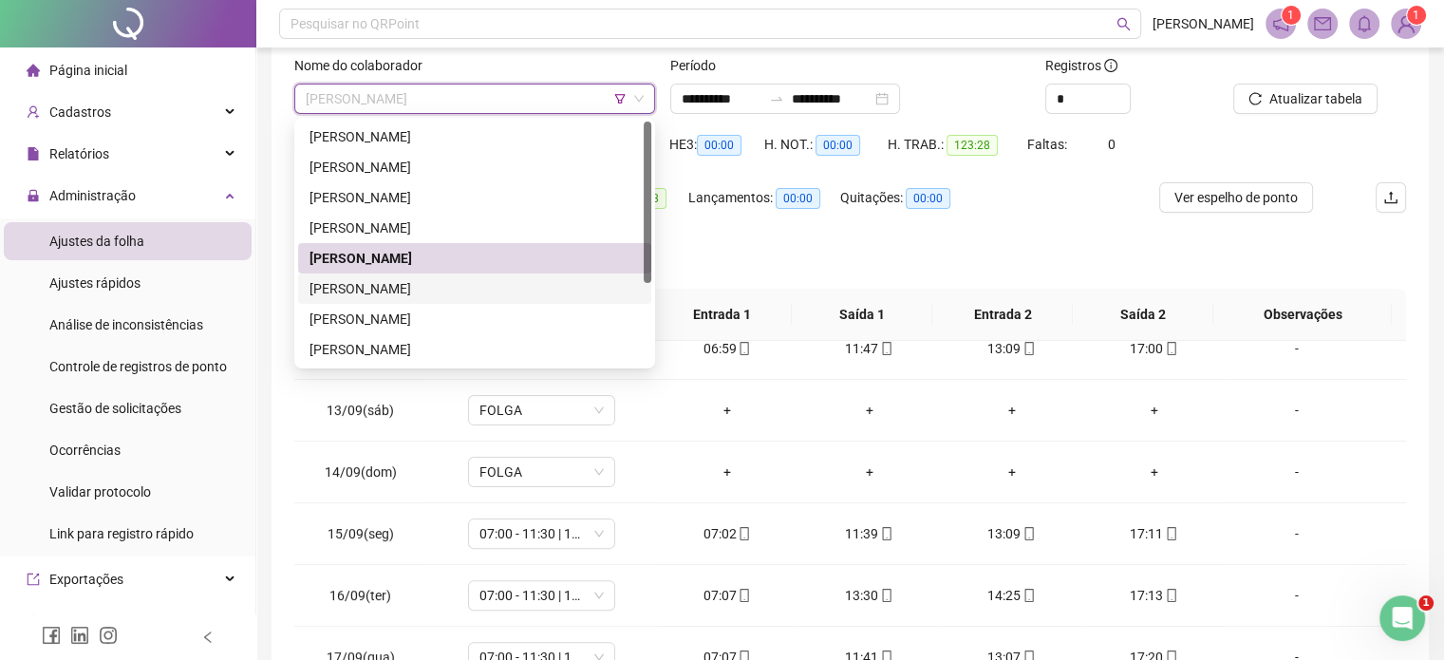
click at [491, 295] on div "[PERSON_NAME]" at bounding box center [474, 288] width 330 height 21
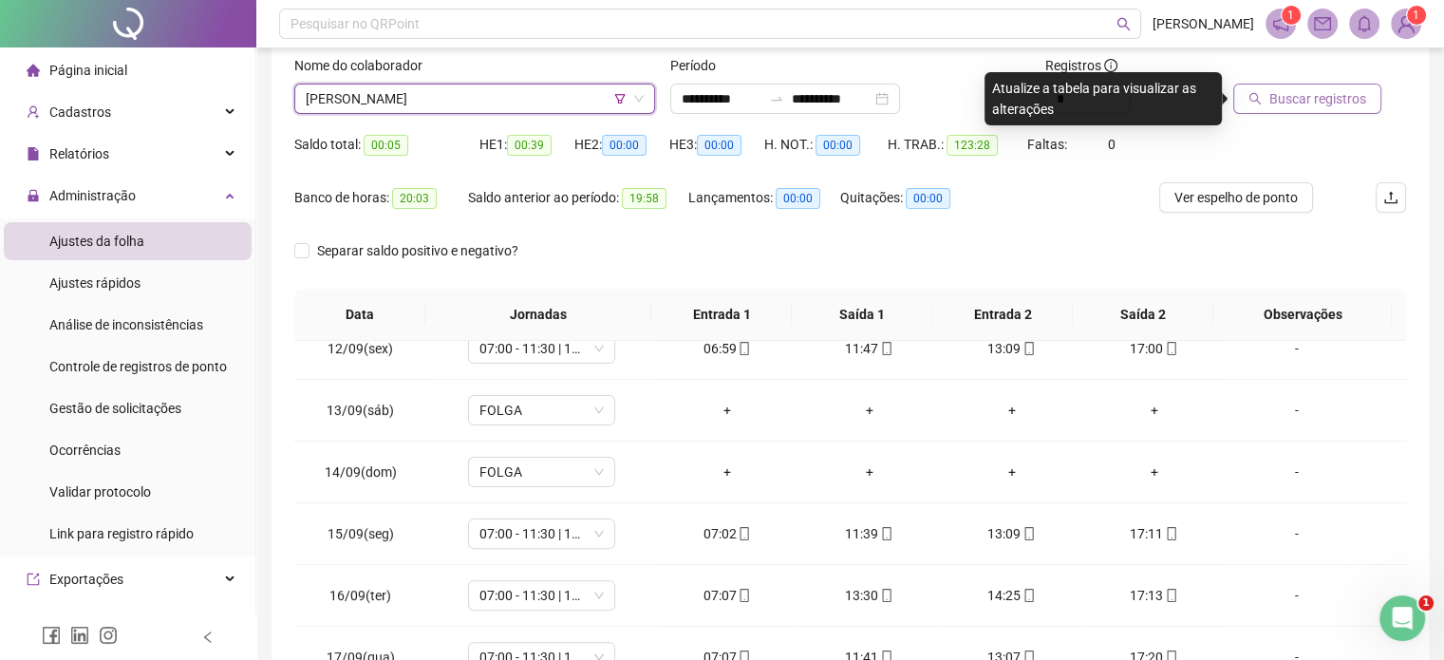
click at [1301, 84] on button "Buscar registros" at bounding box center [1307, 99] width 148 height 30
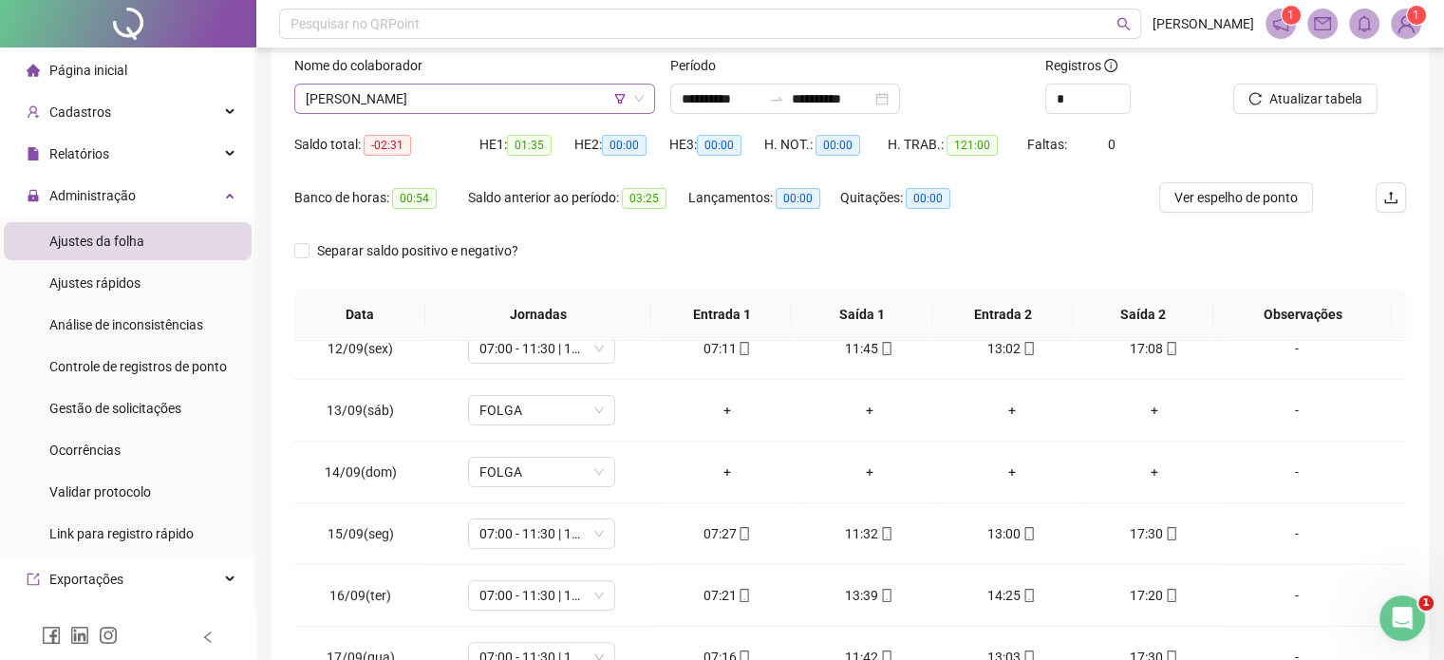
click at [536, 99] on span "[PERSON_NAME]" at bounding box center [475, 98] width 338 height 28
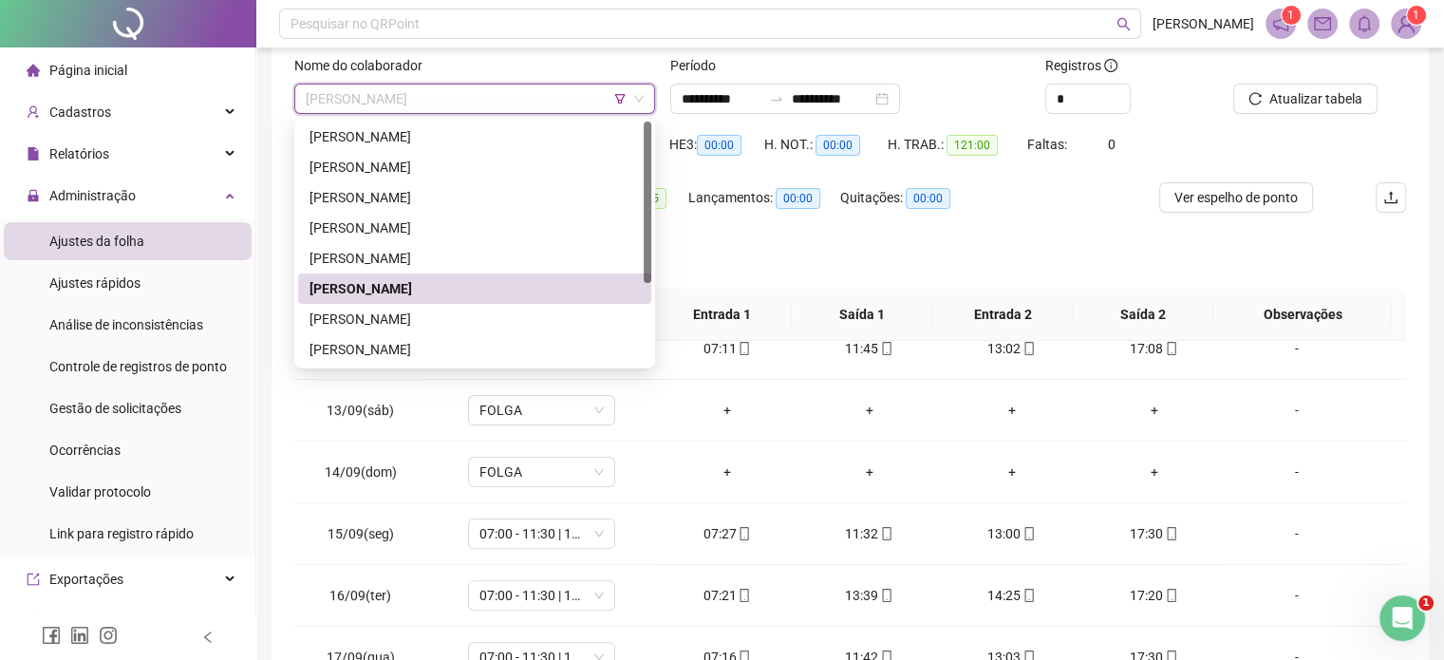
click at [580, 294] on div "[PERSON_NAME]" at bounding box center [474, 288] width 330 height 21
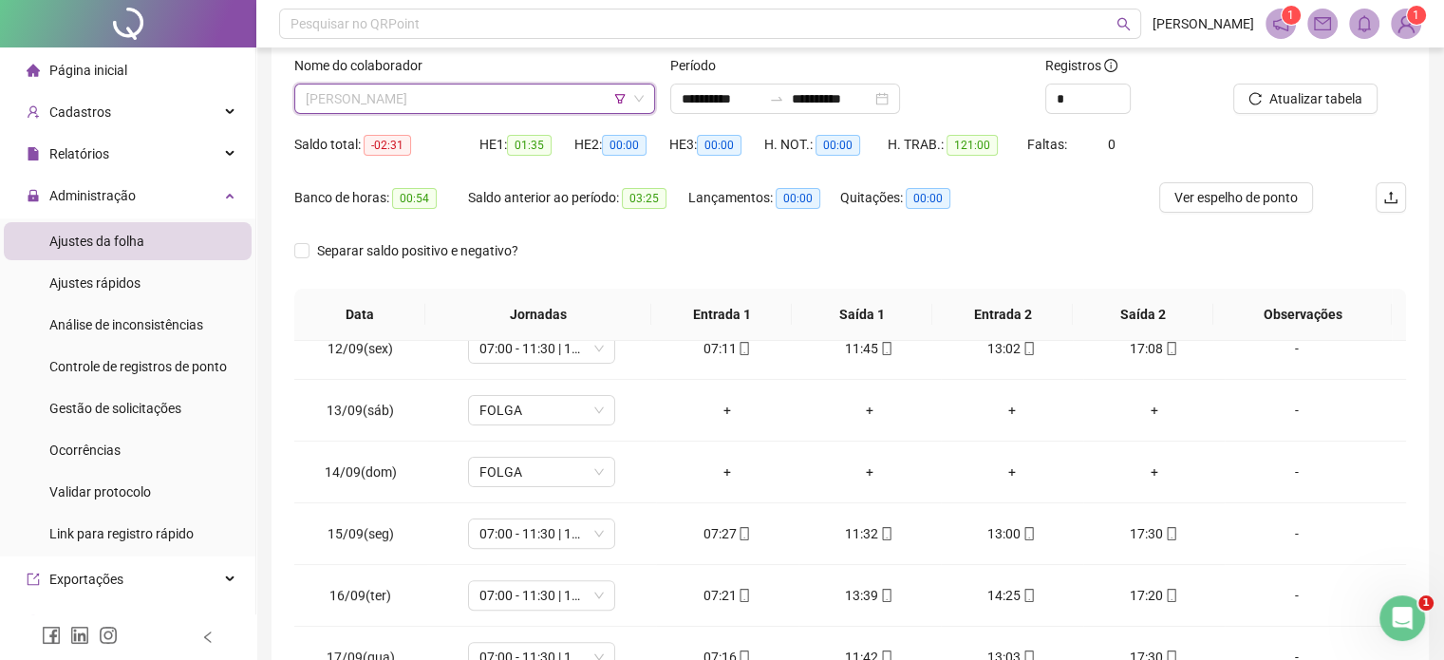
click at [540, 107] on span "[PERSON_NAME]" at bounding box center [475, 98] width 338 height 28
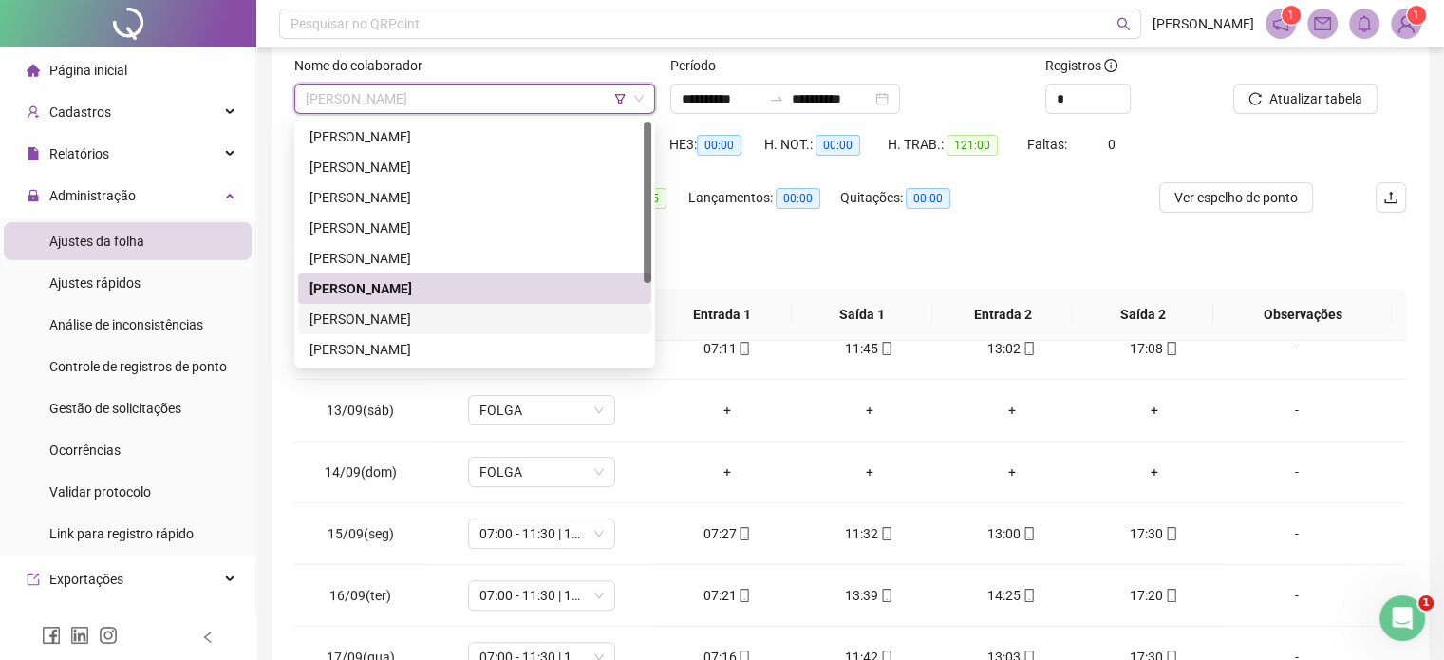
click at [515, 304] on div "[PERSON_NAME]" at bounding box center [474, 319] width 353 height 30
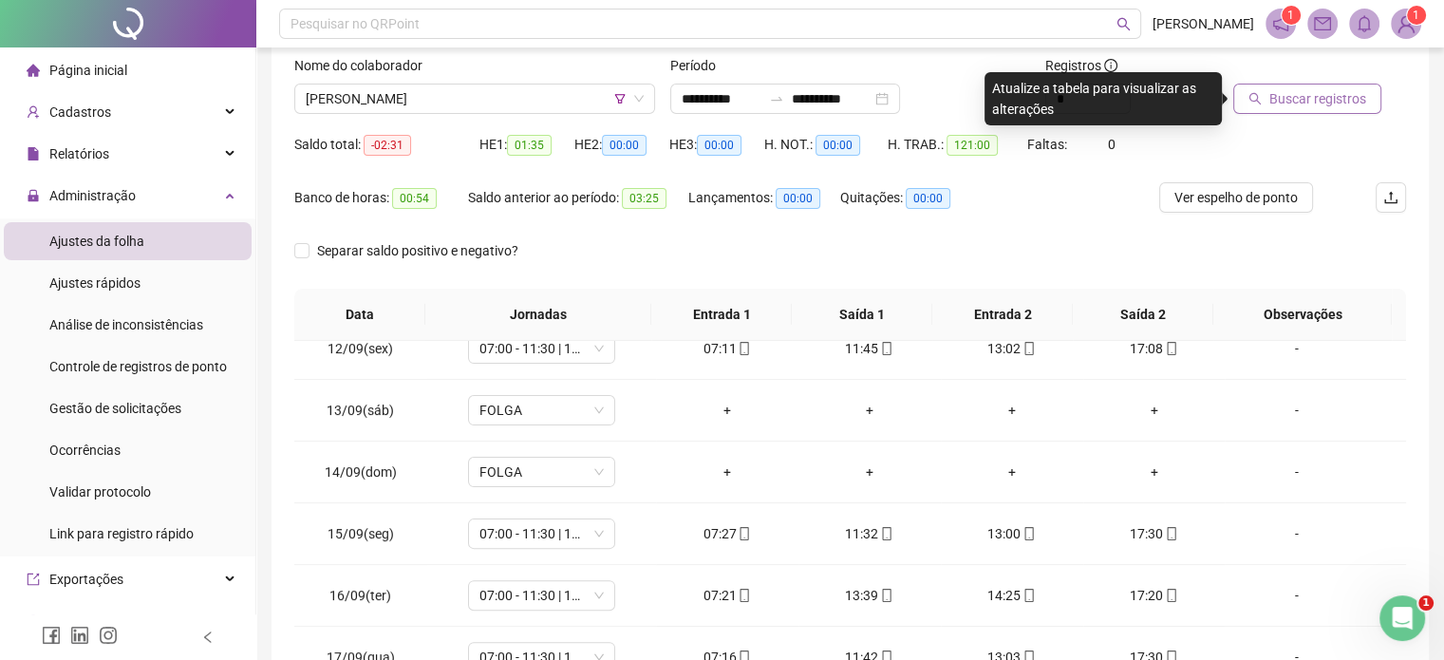
click at [1242, 89] on button "Buscar registros" at bounding box center [1307, 99] width 148 height 30
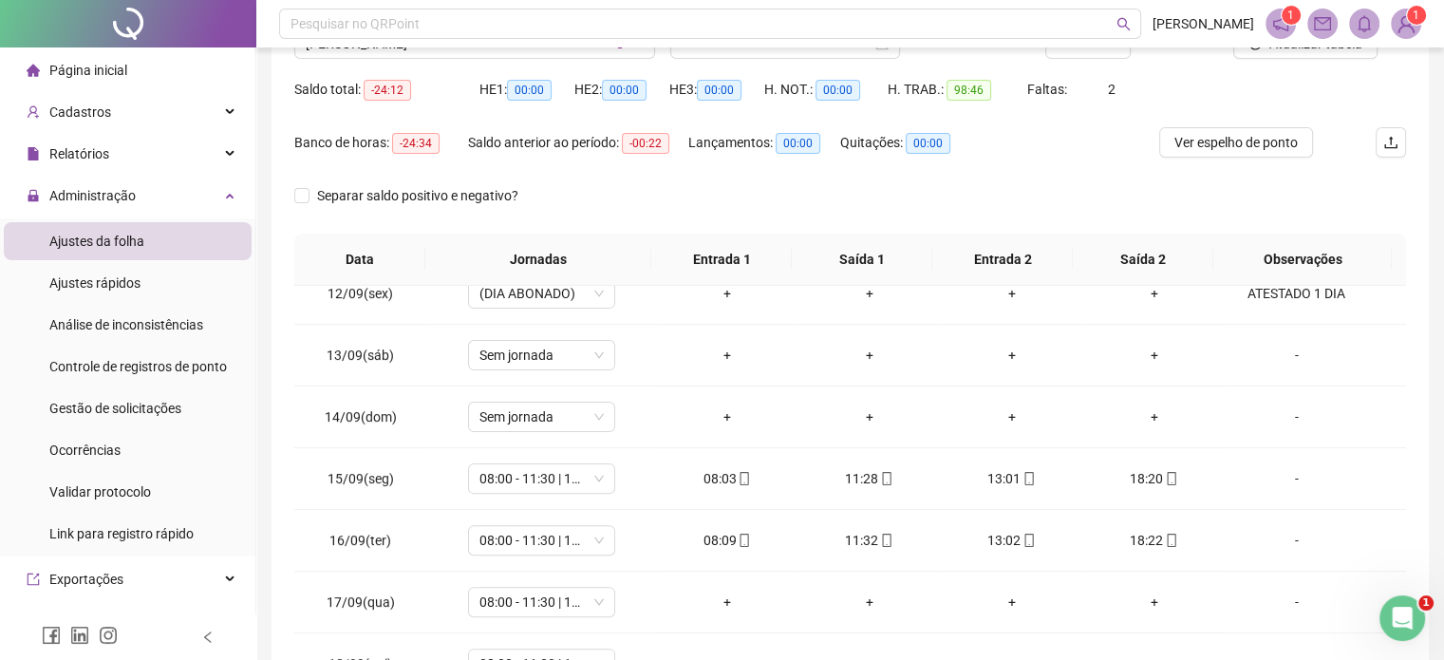
scroll to position [25, 0]
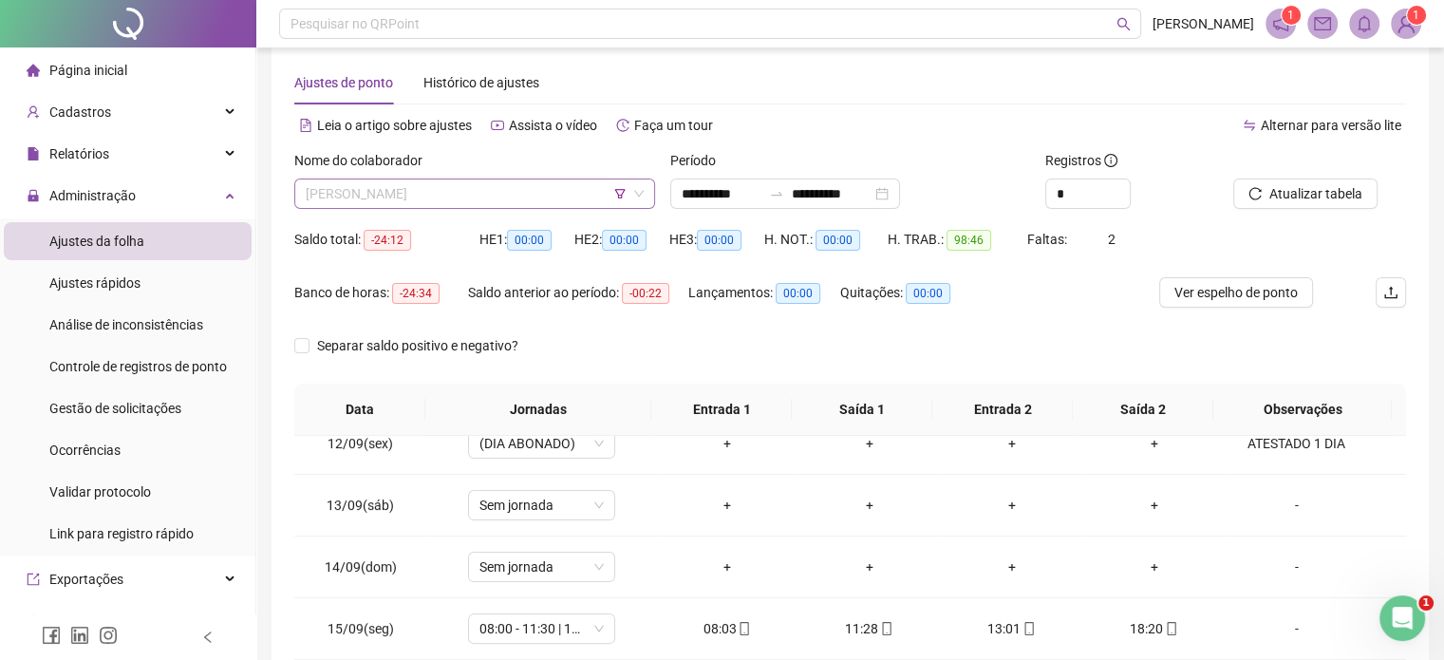
click at [544, 181] on span "[PERSON_NAME]" at bounding box center [475, 193] width 338 height 28
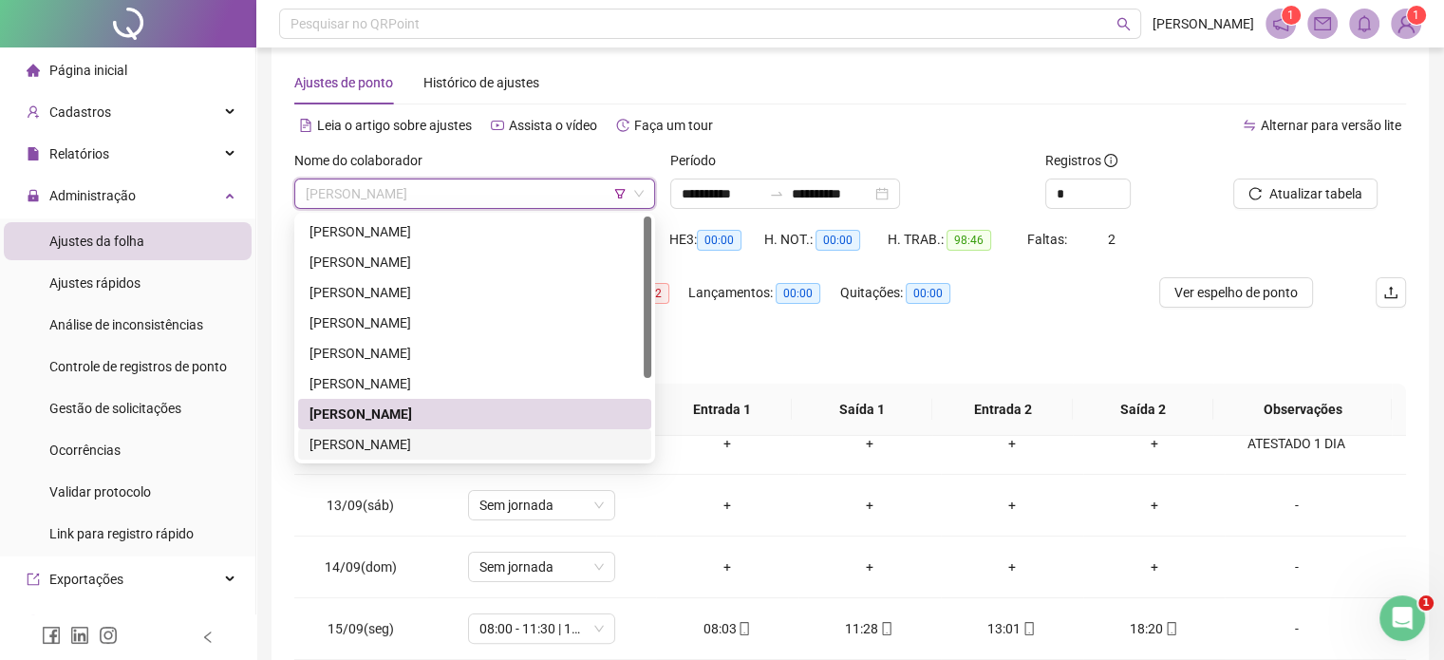
click at [522, 439] on div "[PERSON_NAME]" at bounding box center [474, 444] width 330 height 21
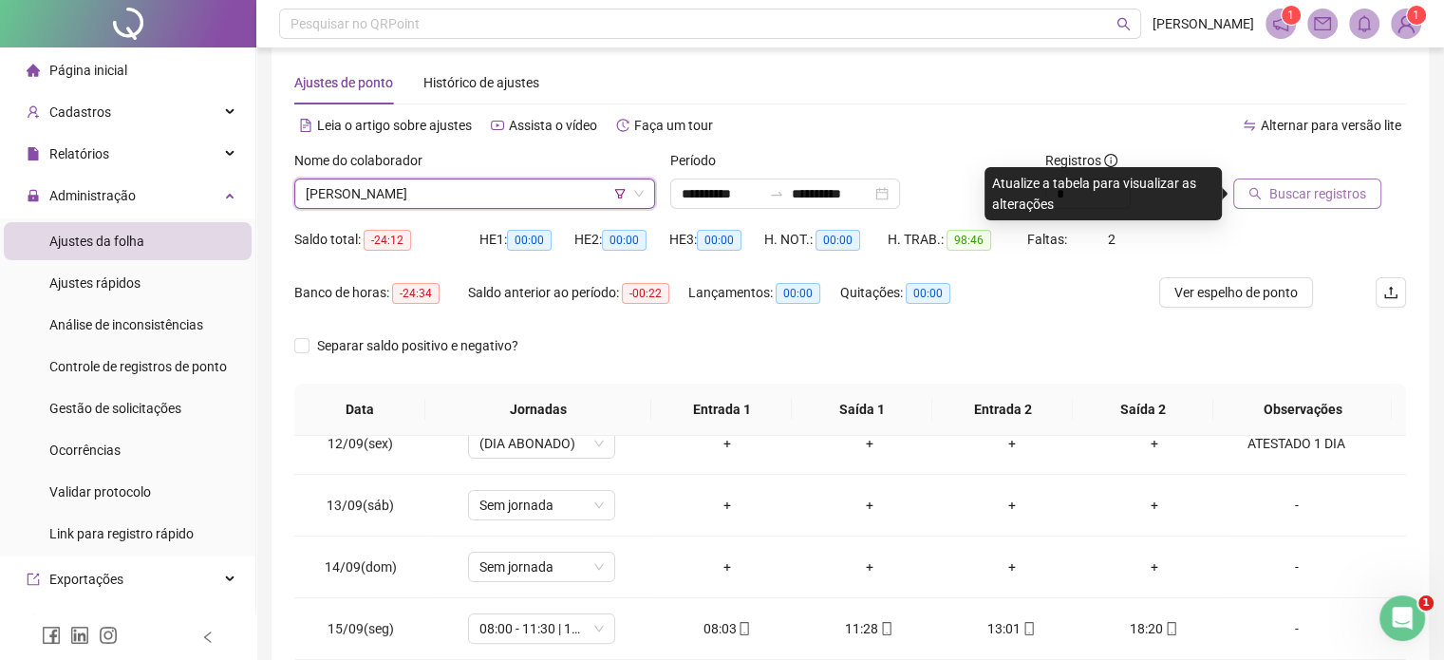
click at [1333, 196] on span "Buscar registros" at bounding box center [1317, 193] width 97 height 21
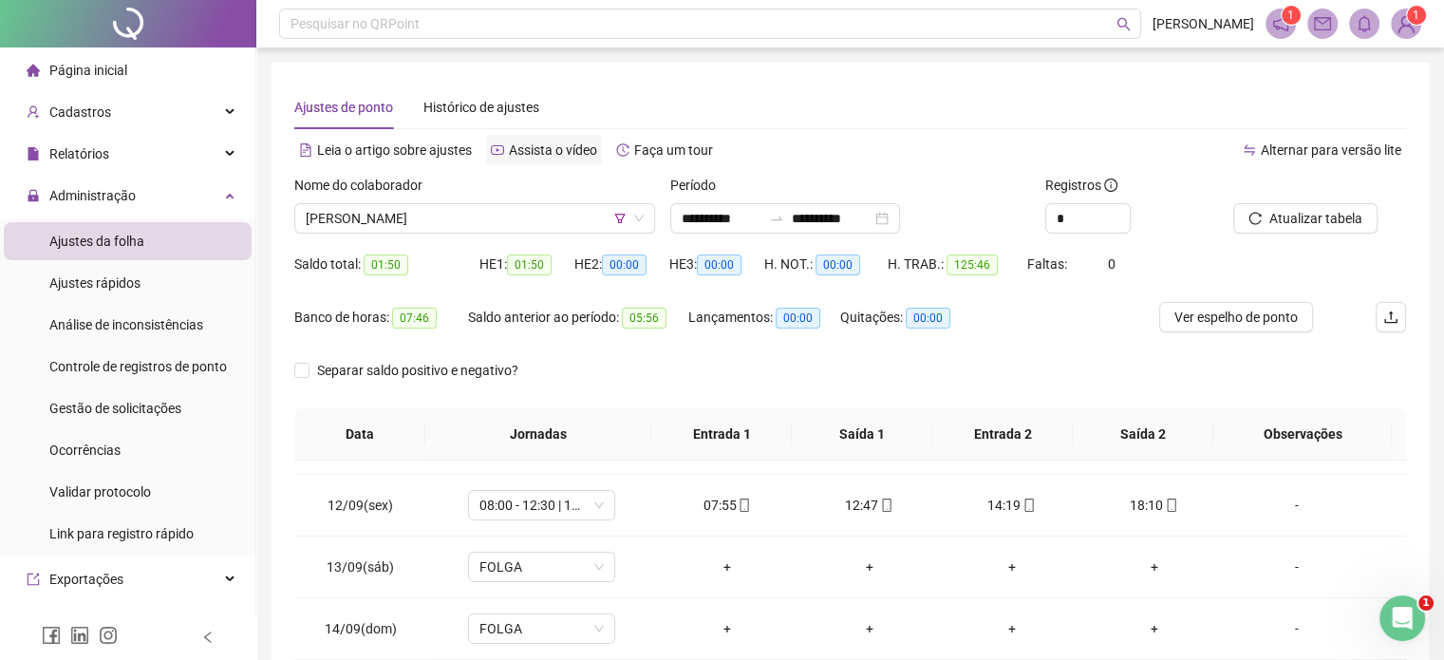
scroll to position [0, 0]
click at [520, 215] on span "[PERSON_NAME]" at bounding box center [475, 218] width 338 height 28
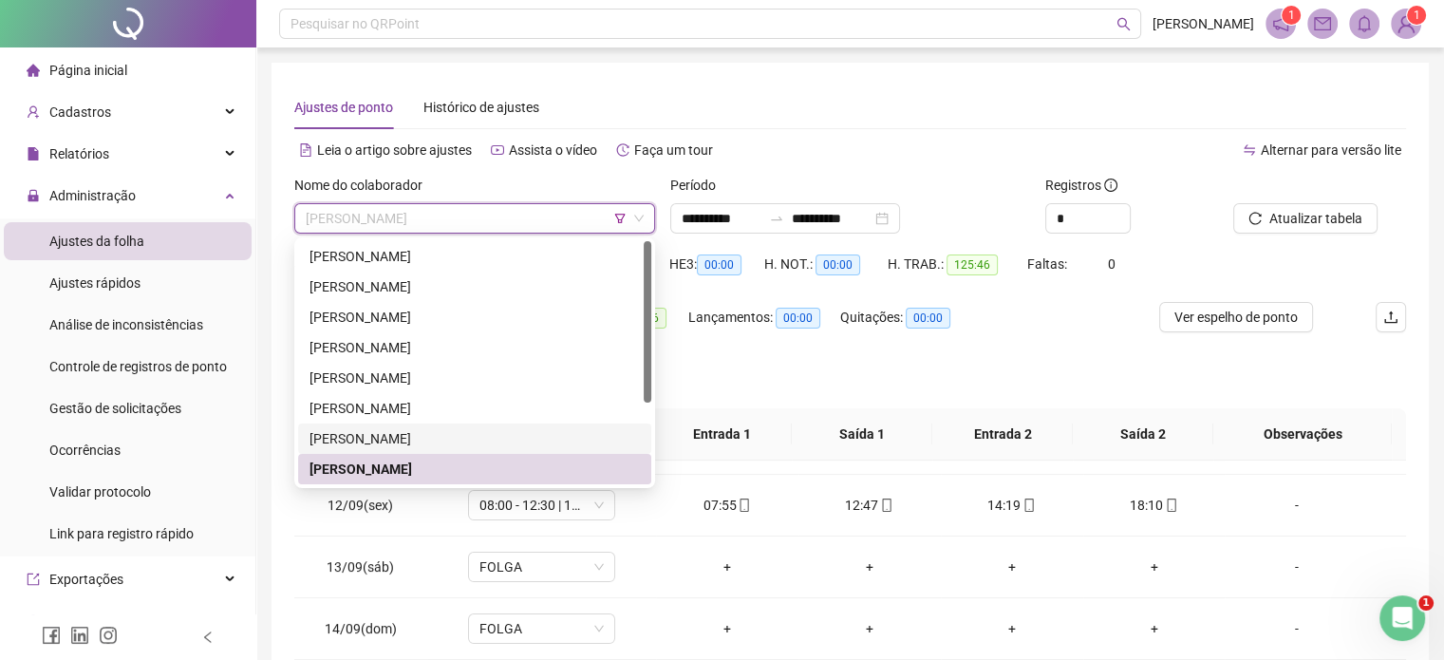
drag, startPoint x: 497, startPoint y: 441, endPoint x: 702, endPoint y: 336, distance: 230.5
click at [497, 442] on div "[PERSON_NAME]" at bounding box center [474, 438] width 330 height 21
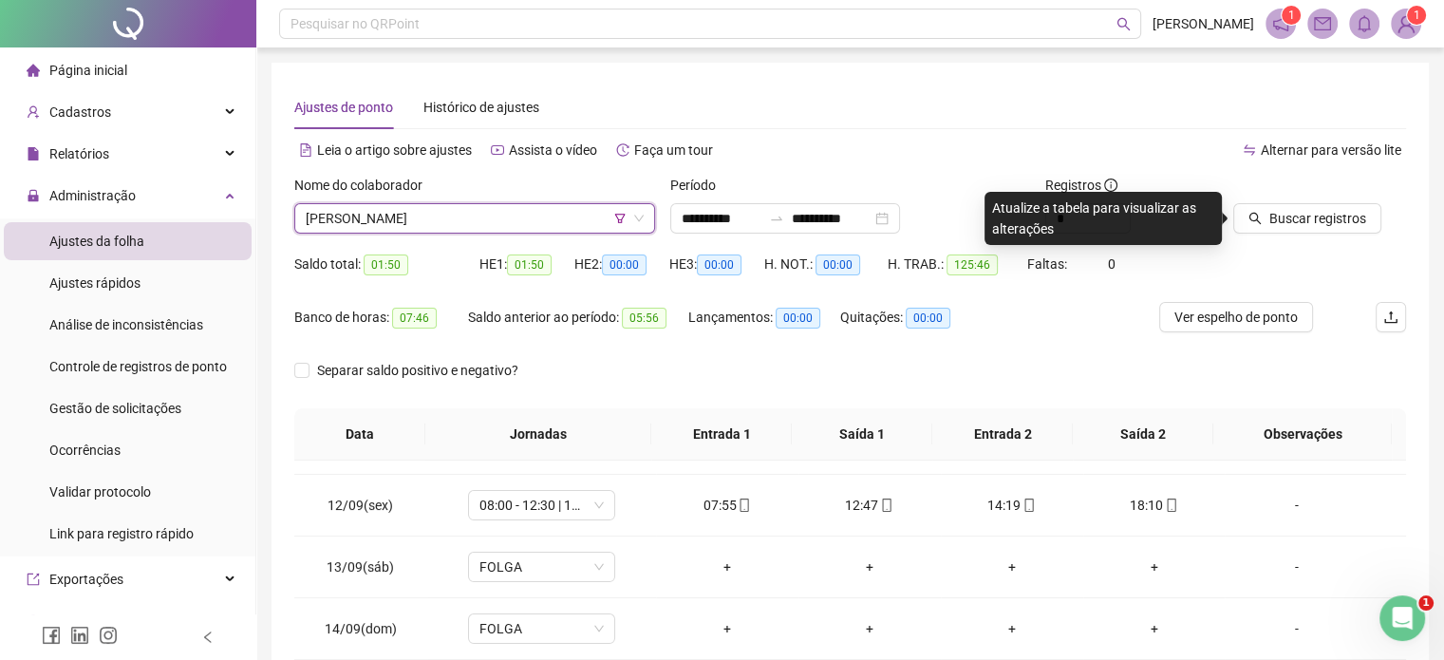
click at [573, 211] on span "[PERSON_NAME]" at bounding box center [475, 218] width 338 height 28
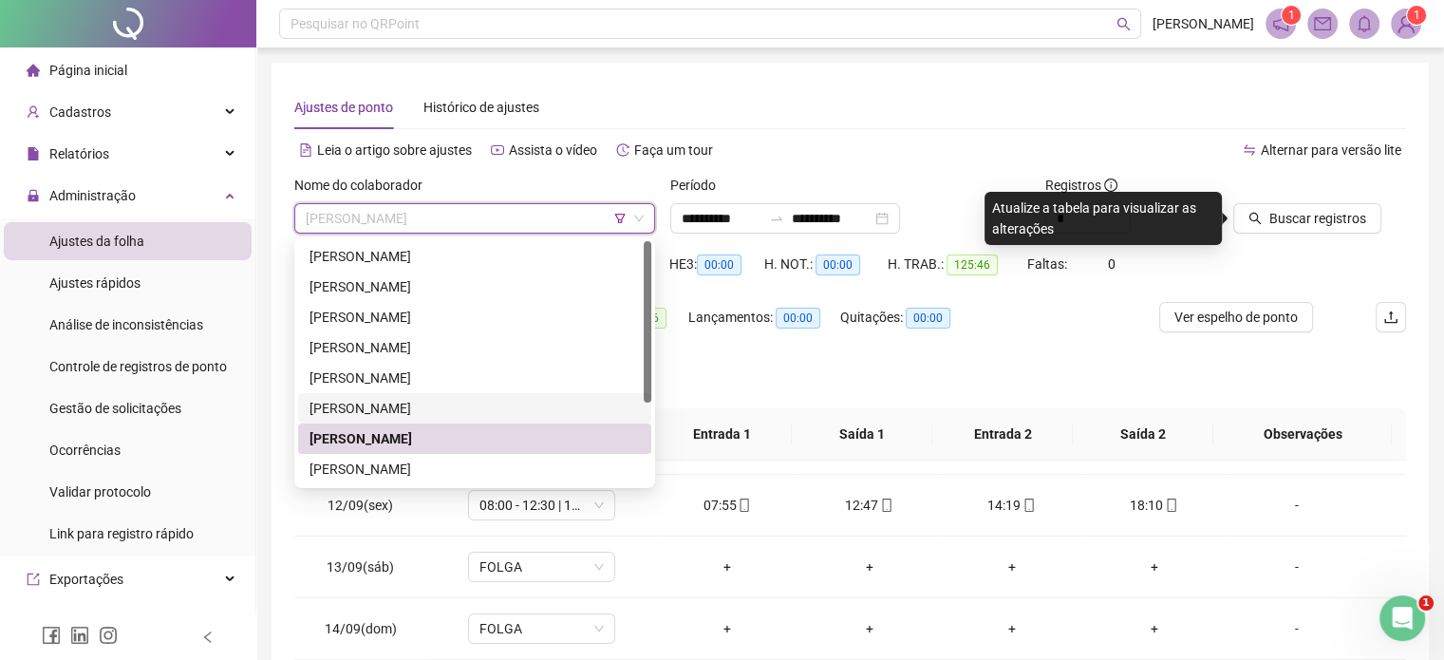
click at [483, 412] on div "[PERSON_NAME]" at bounding box center [474, 408] width 330 height 21
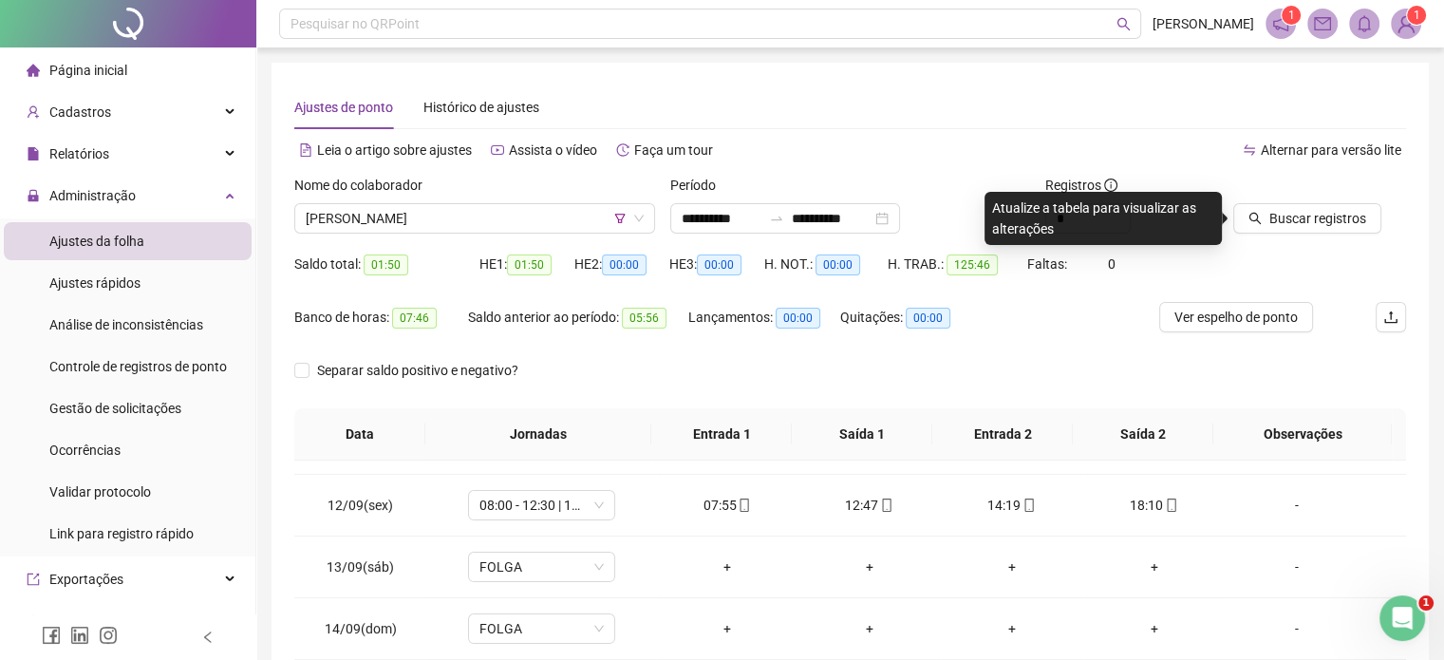
click at [1331, 197] on div at bounding box center [1295, 189] width 125 height 28
drag, startPoint x: 1331, startPoint y: 219, endPoint x: 623, endPoint y: 11, distance: 738.0
click at [1331, 221] on span "Buscar registros" at bounding box center [1317, 218] width 97 height 21
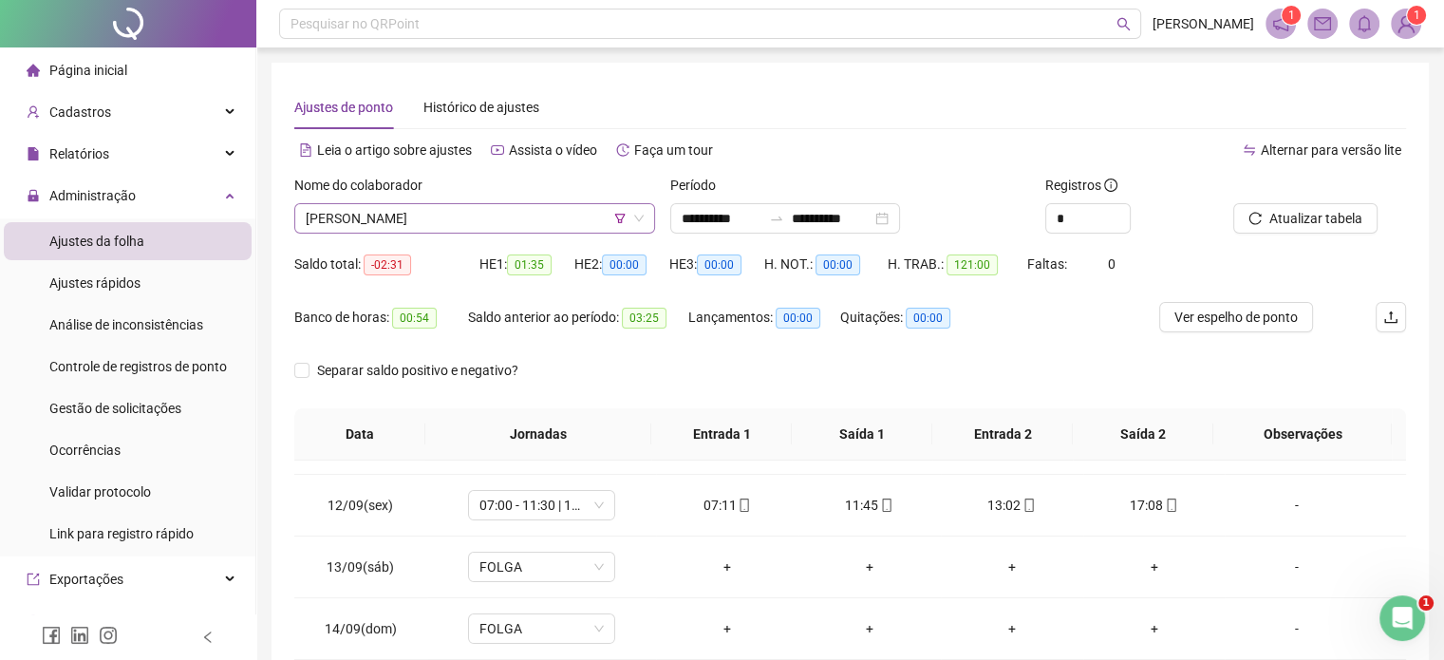
click at [615, 218] on icon "filter" at bounding box center [619, 218] width 11 height 11
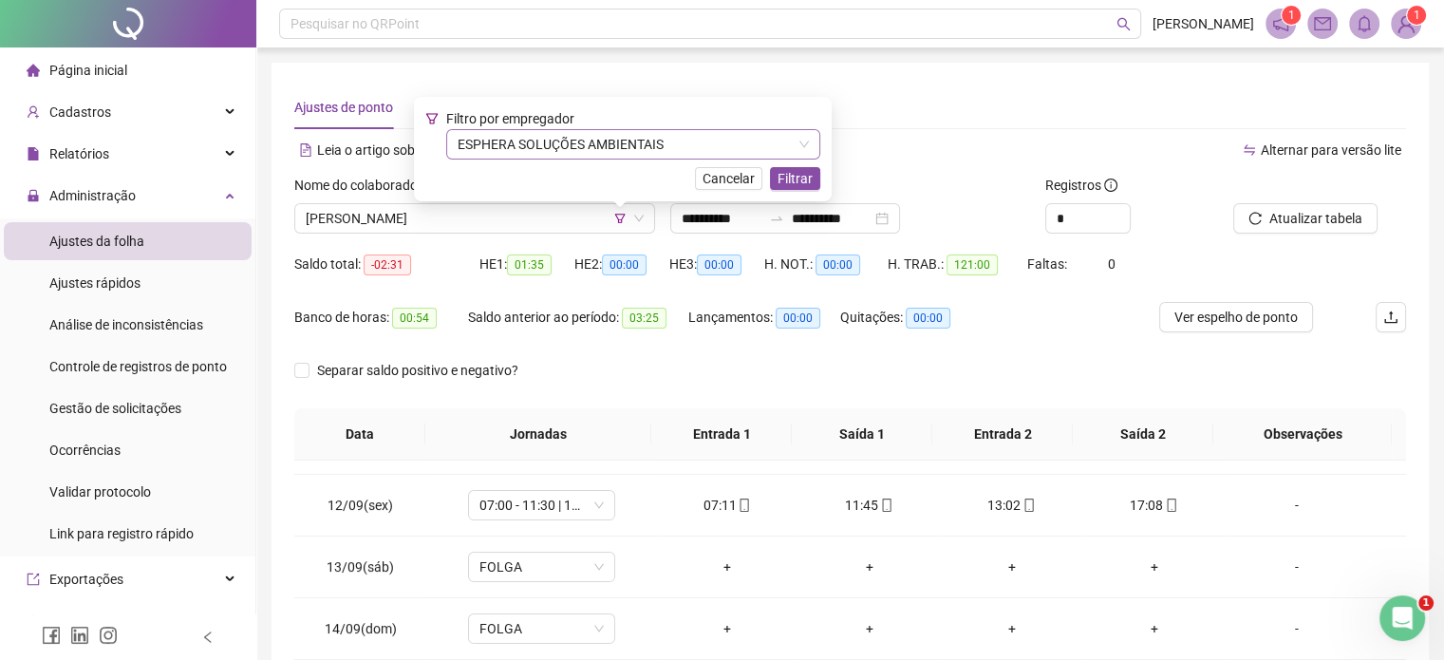
click at [636, 145] on span "ESPHERA SOLUÇÕES AMBIENTAIS" at bounding box center [633, 144] width 351 height 28
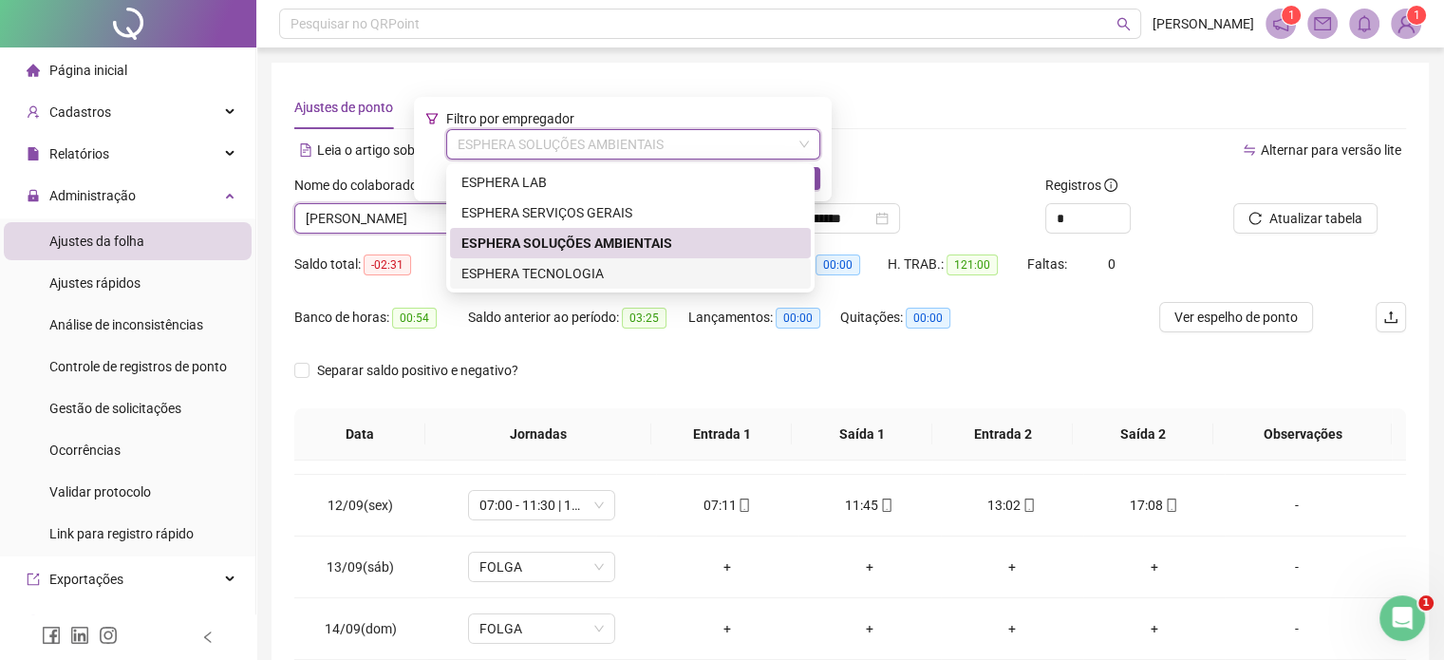
click at [604, 268] on div "ESPHERA TECNOLOGIA" at bounding box center [630, 273] width 338 height 21
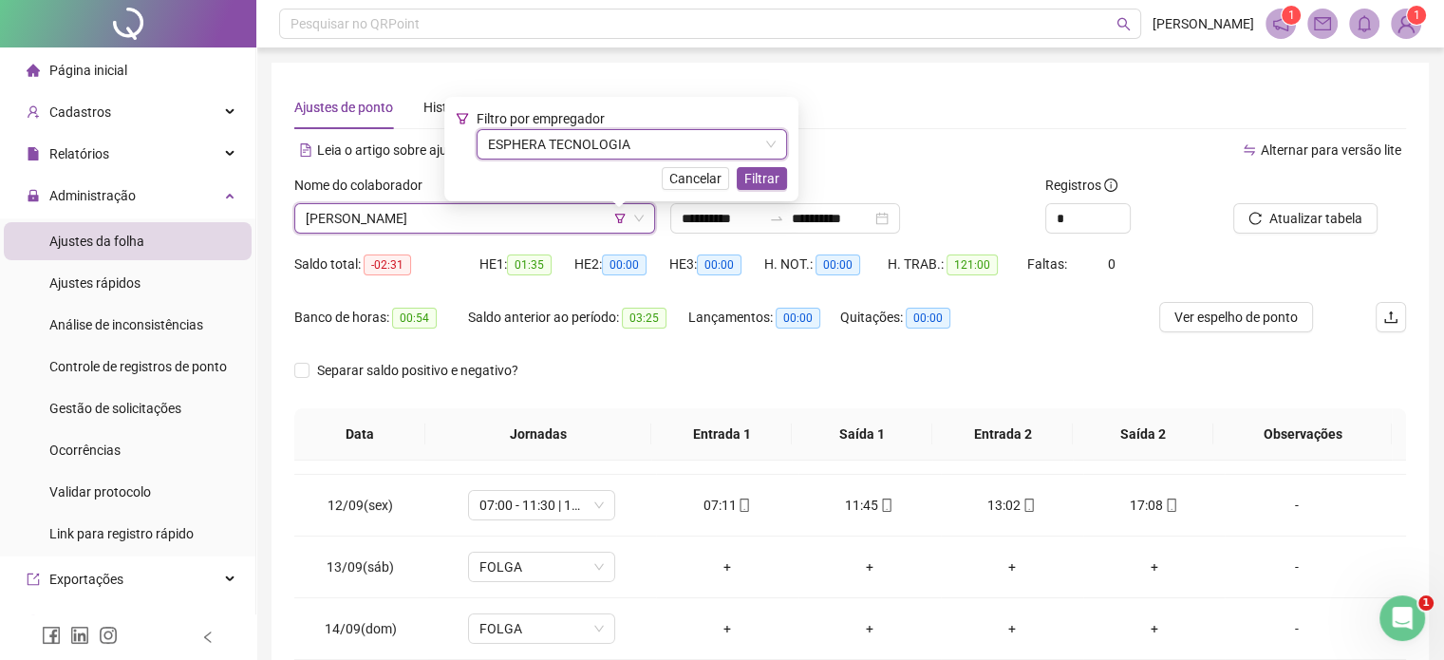
click at [766, 166] on div "Filtro por empregador ESPHERA TECNOLOGIA ESPHERA TECNOLOGIA Cancelar Filtrar" at bounding box center [621, 149] width 331 height 82
click at [757, 181] on span "Filtrar" at bounding box center [761, 178] width 35 height 21
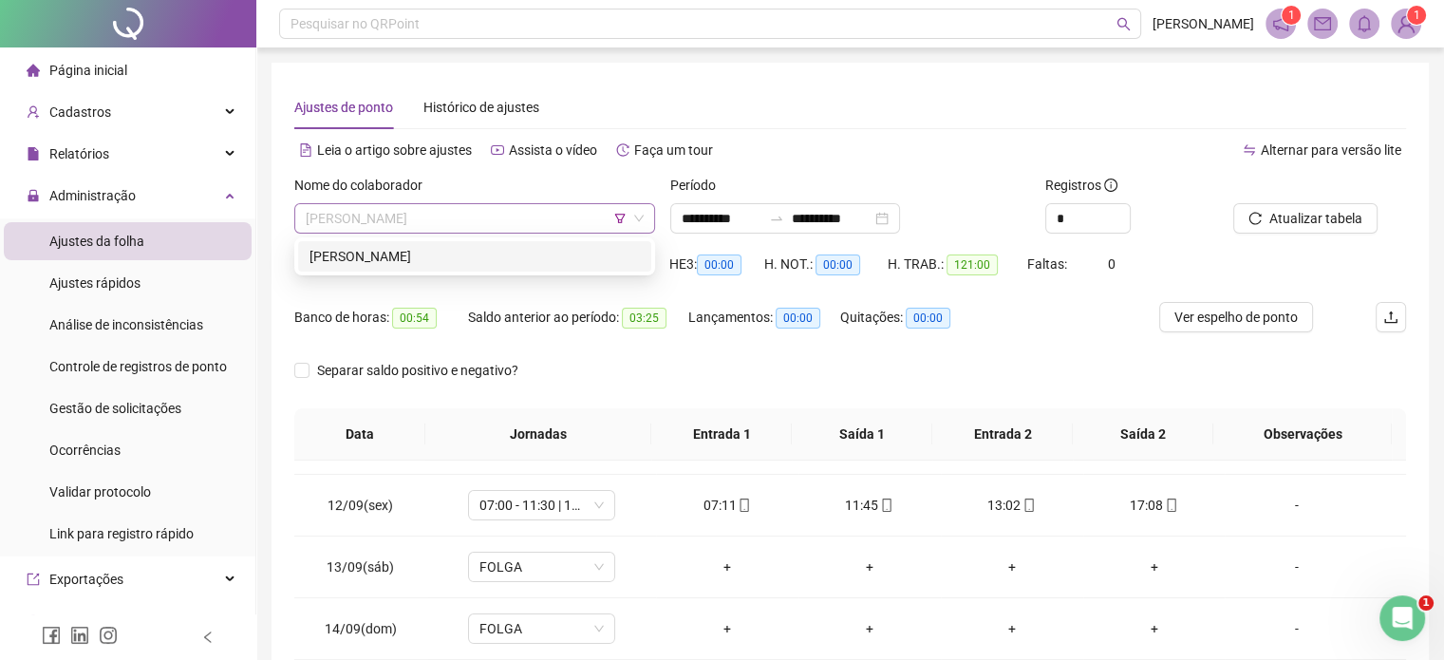
click at [549, 220] on span "[PERSON_NAME]" at bounding box center [475, 218] width 338 height 28
click at [510, 255] on div "[PERSON_NAME]" at bounding box center [474, 256] width 330 height 21
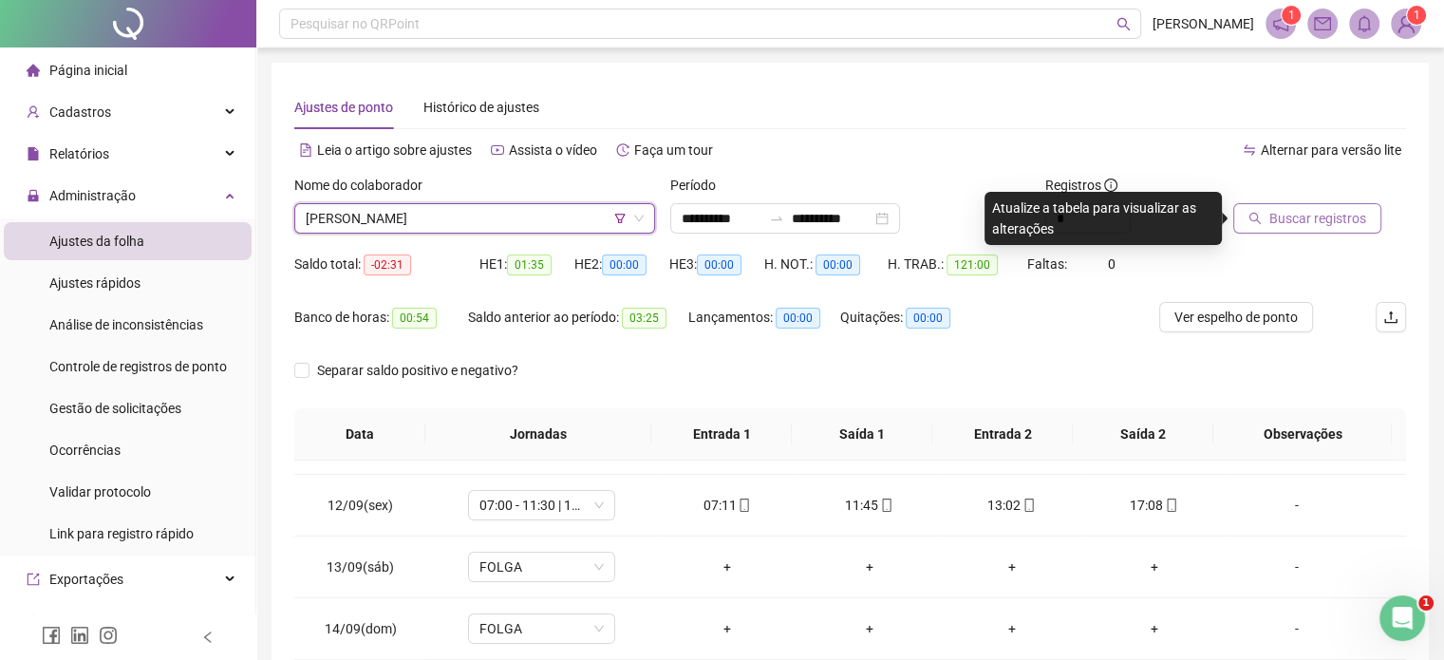
click at [1352, 223] on span "Buscar registros" at bounding box center [1317, 218] width 97 height 21
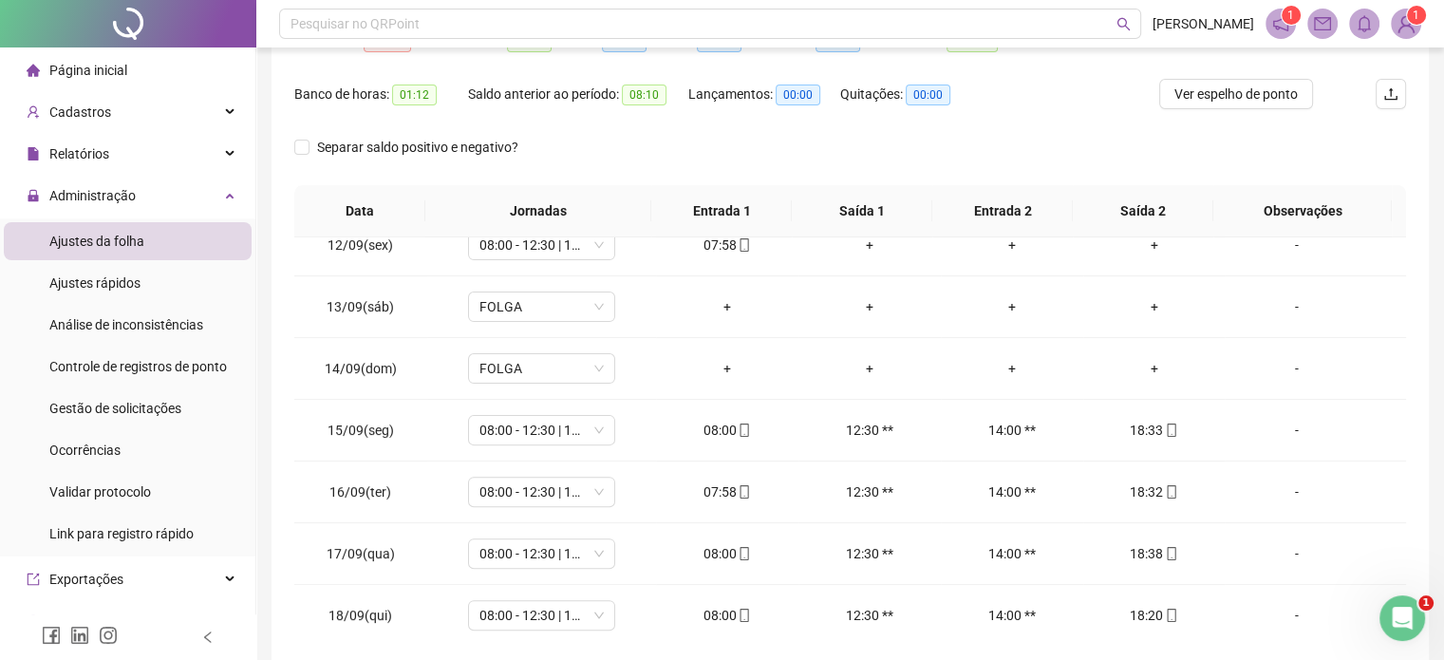
scroll to position [120, 0]
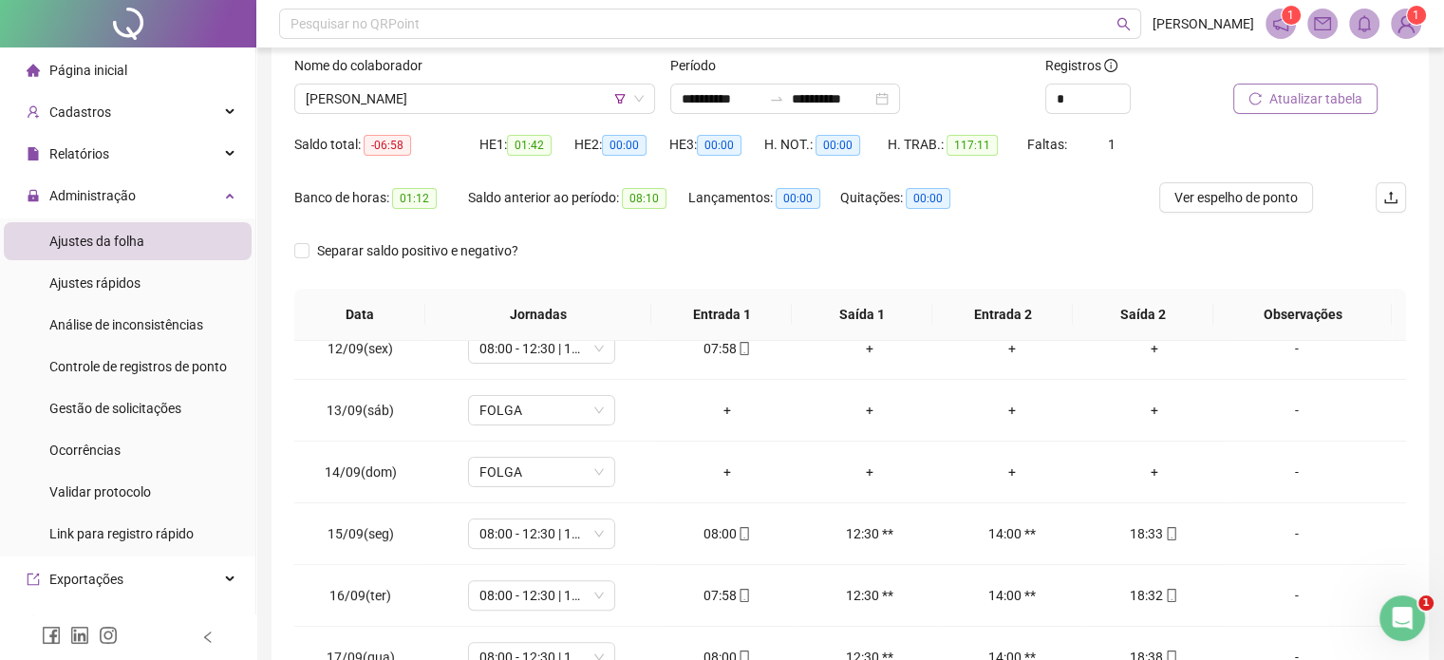
click at [1283, 110] on button "Atualizar tabela" at bounding box center [1305, 99] width 144 height 30
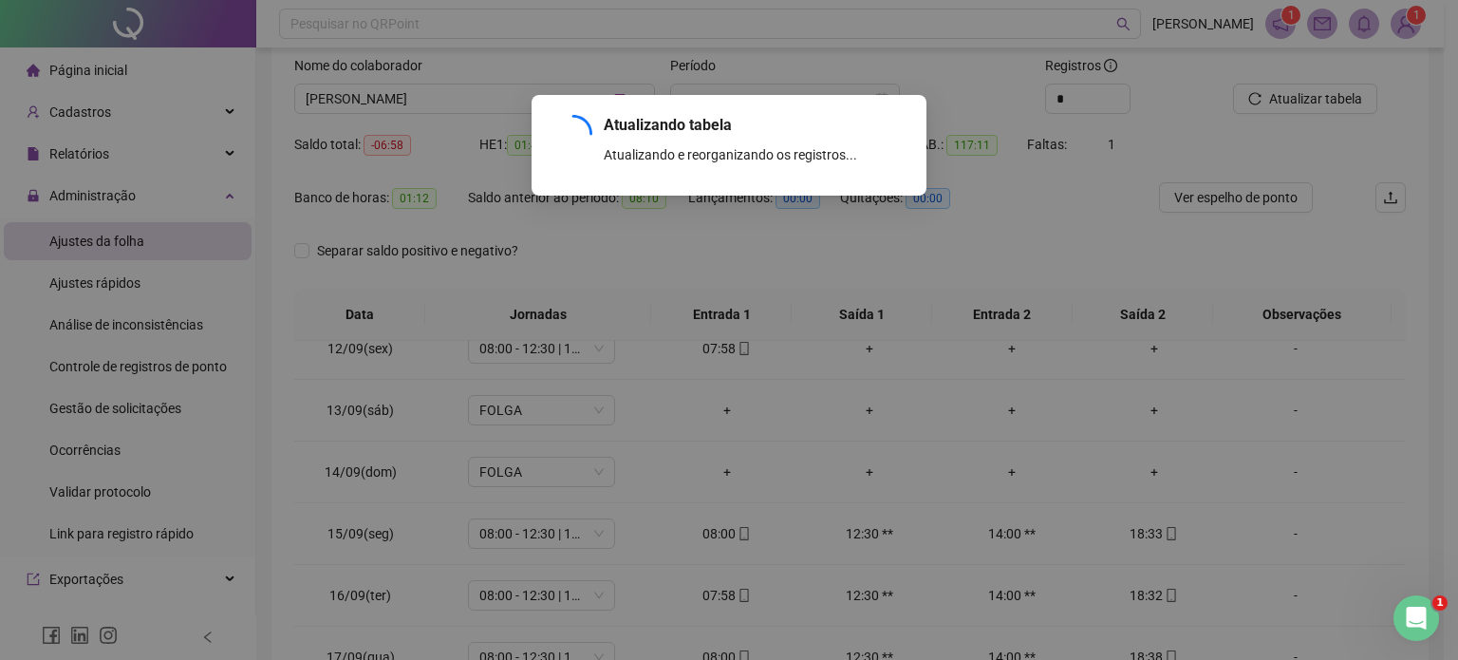
click at [1287, 86] on div "Atualizando tabela Atualizando e reorganizando os registros... OK" at bounding box center [729, 330] width 1458 height 660
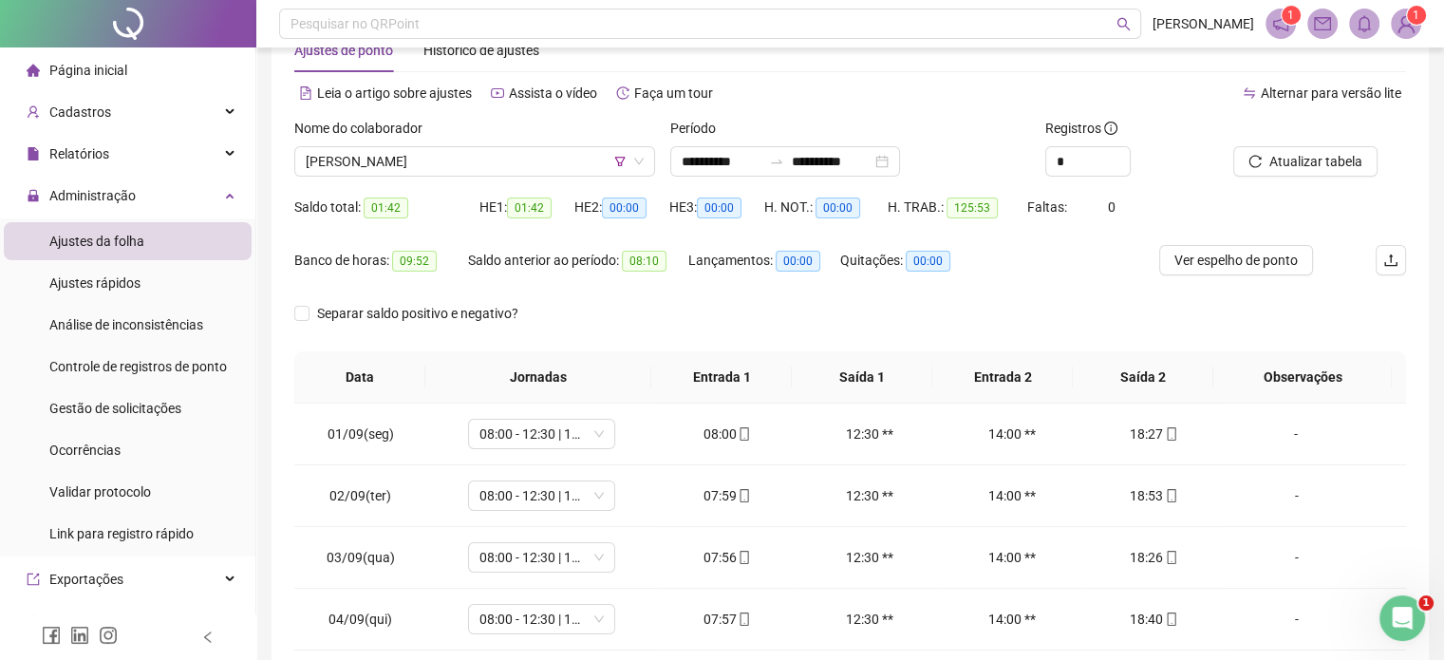
scroll to position [25, 0]
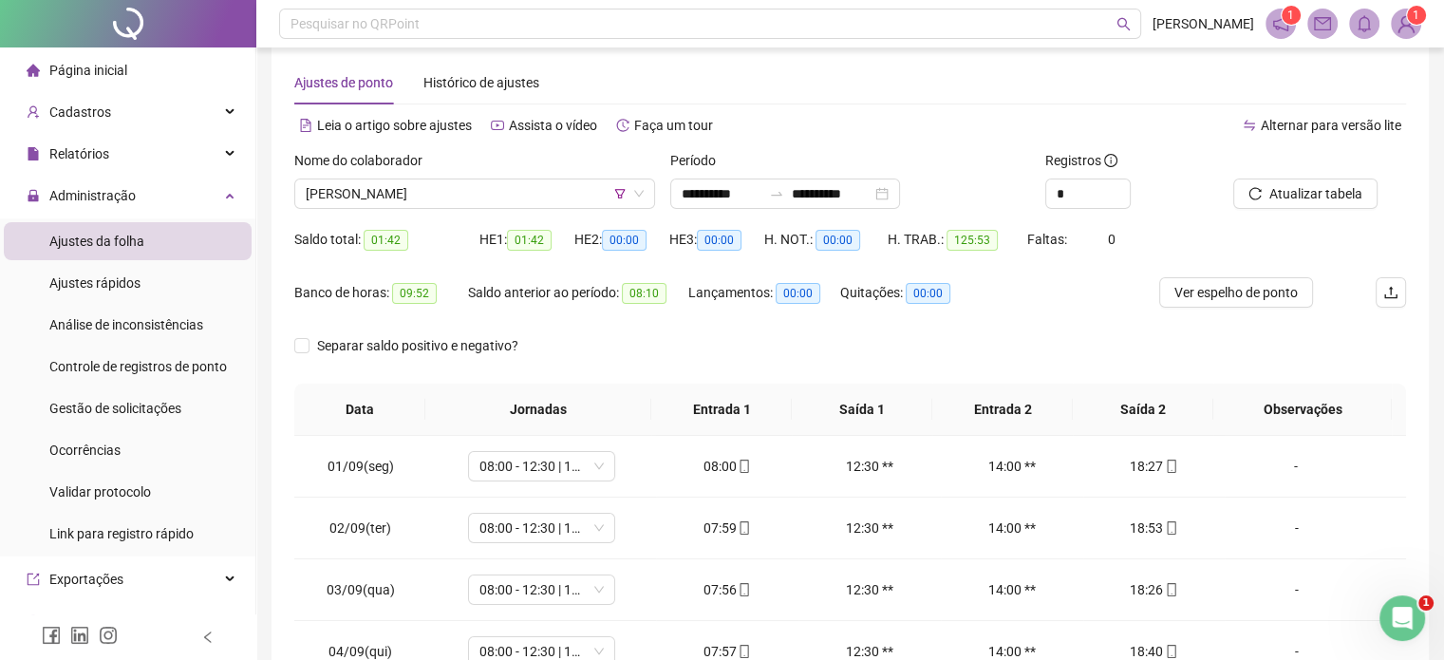
click at [903, 269] on div "H. TRAB.: 125:53" at bounding box center [956, 250] width 139 height 53
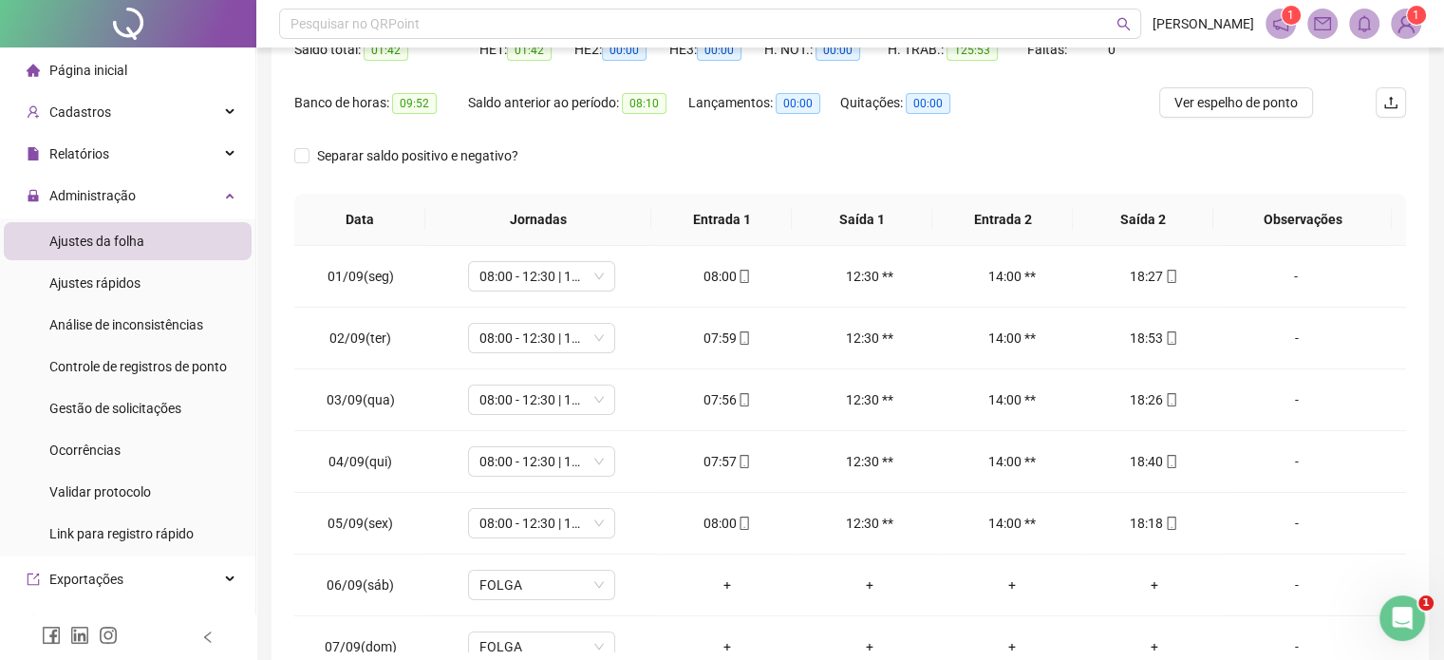
scroll to position [120, 0]
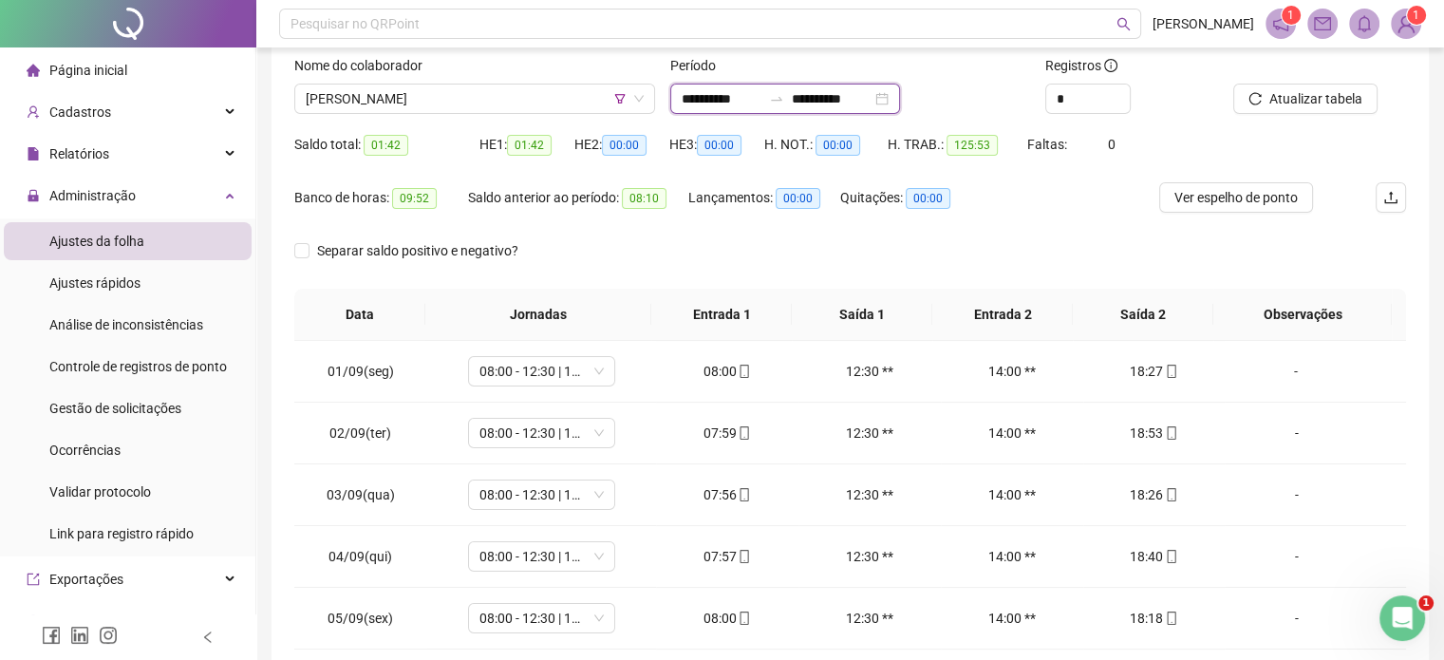
click at [693, 103] on input "**********" at bounding box center [722, 98] width 80 height 21
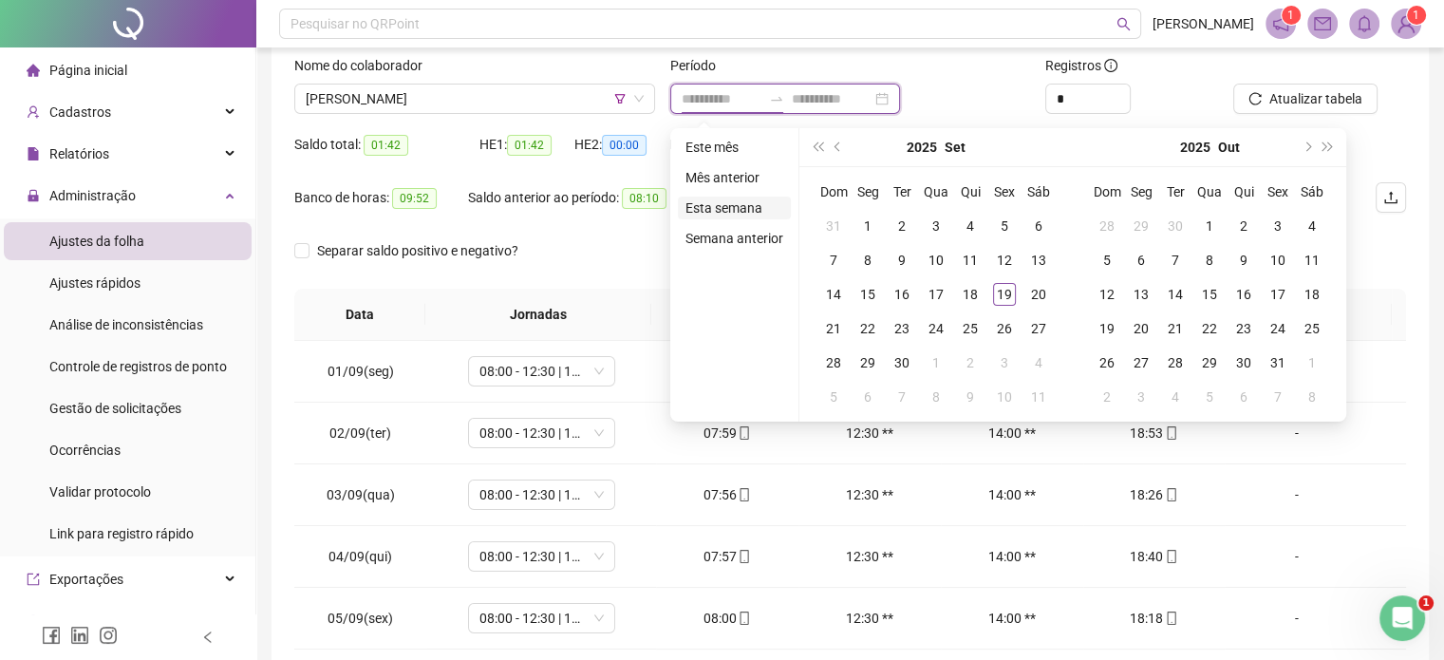
type input "**********"
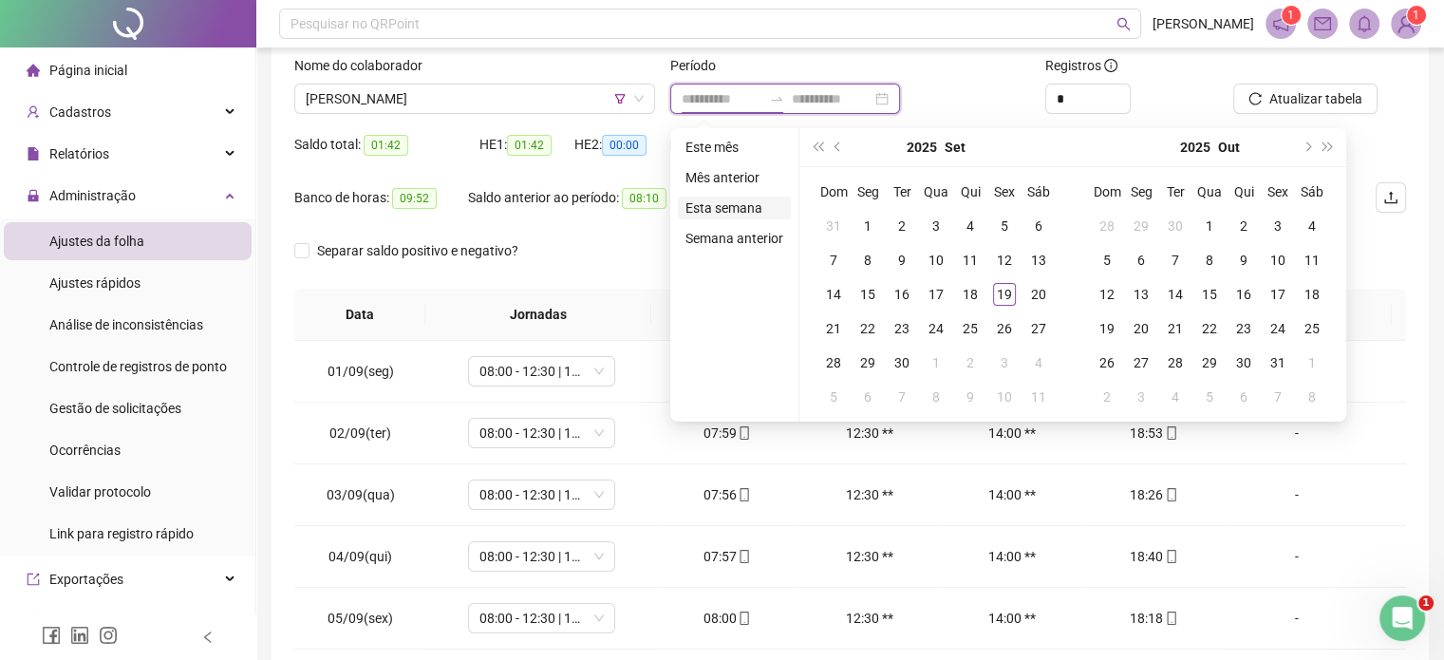
type input "**********"
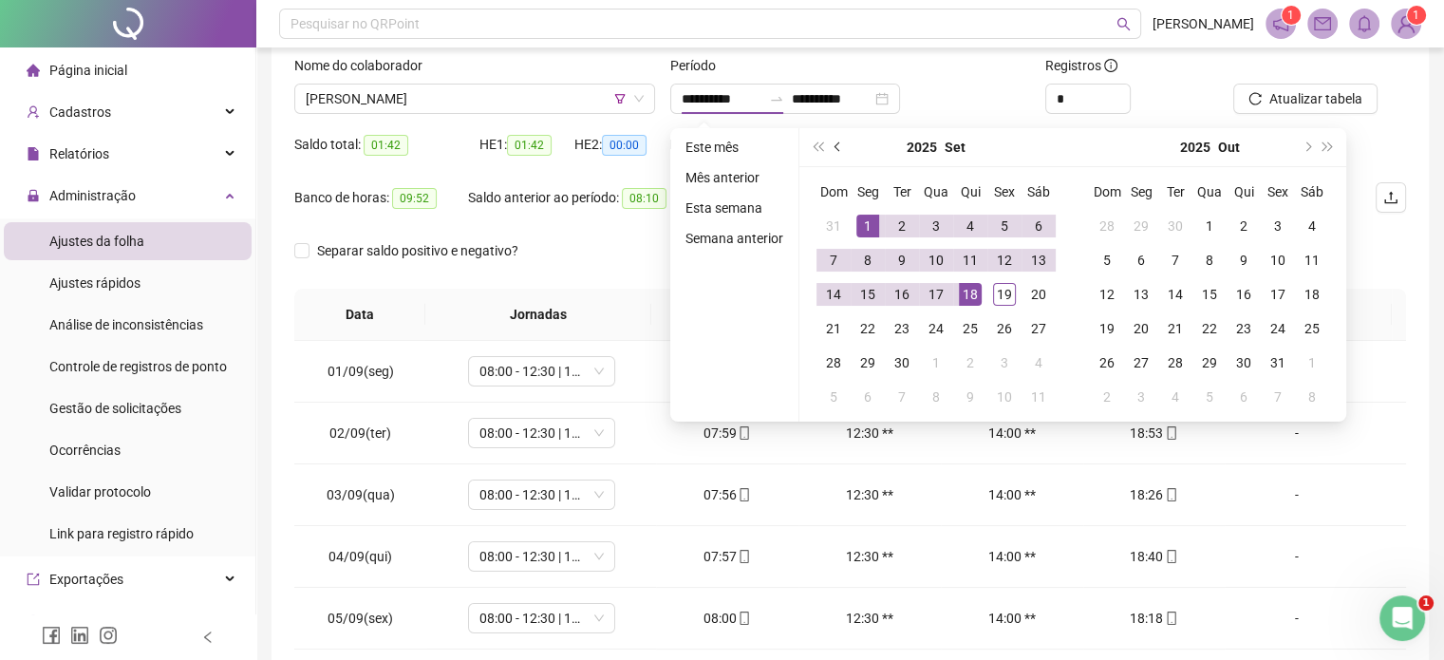
click at [833, 155] on button "prev-year" at bounding box center [838, 147] width 21 height 38
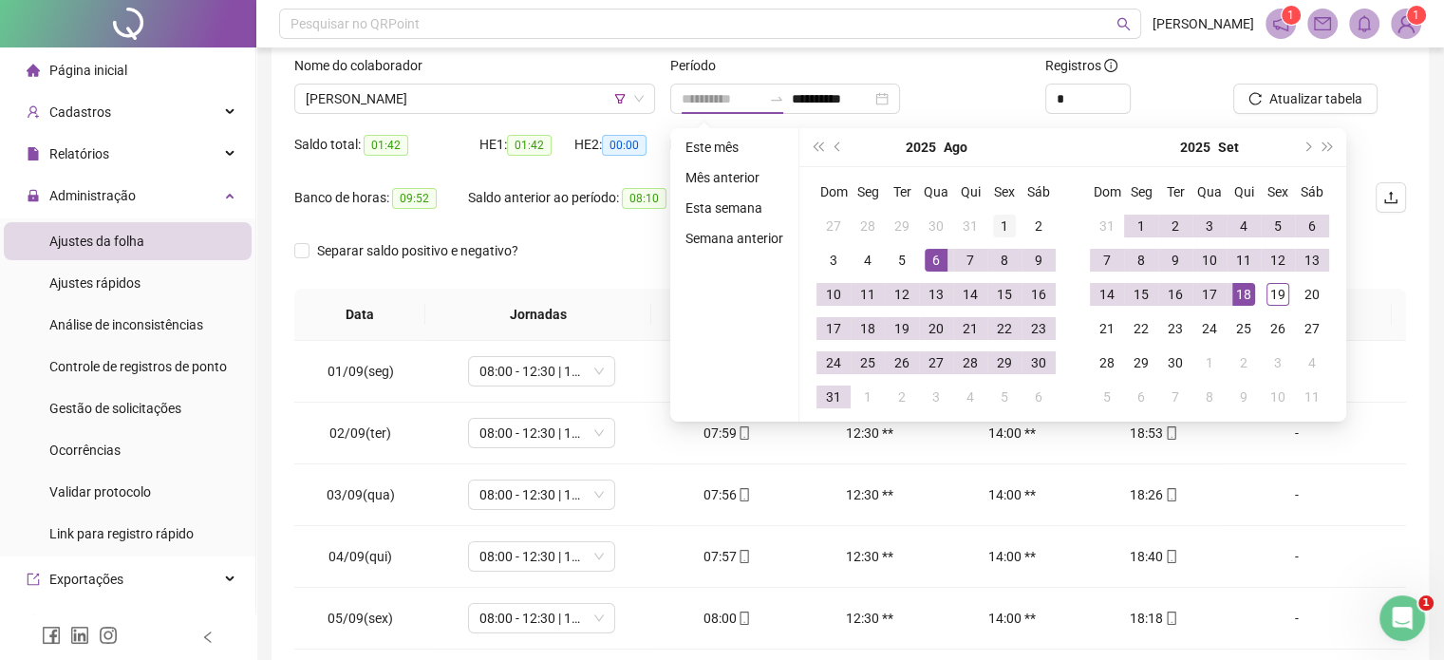
type input "**********"
click at [993, 216] on div "1" at bounding box center [1004, 226] width 23 height 23
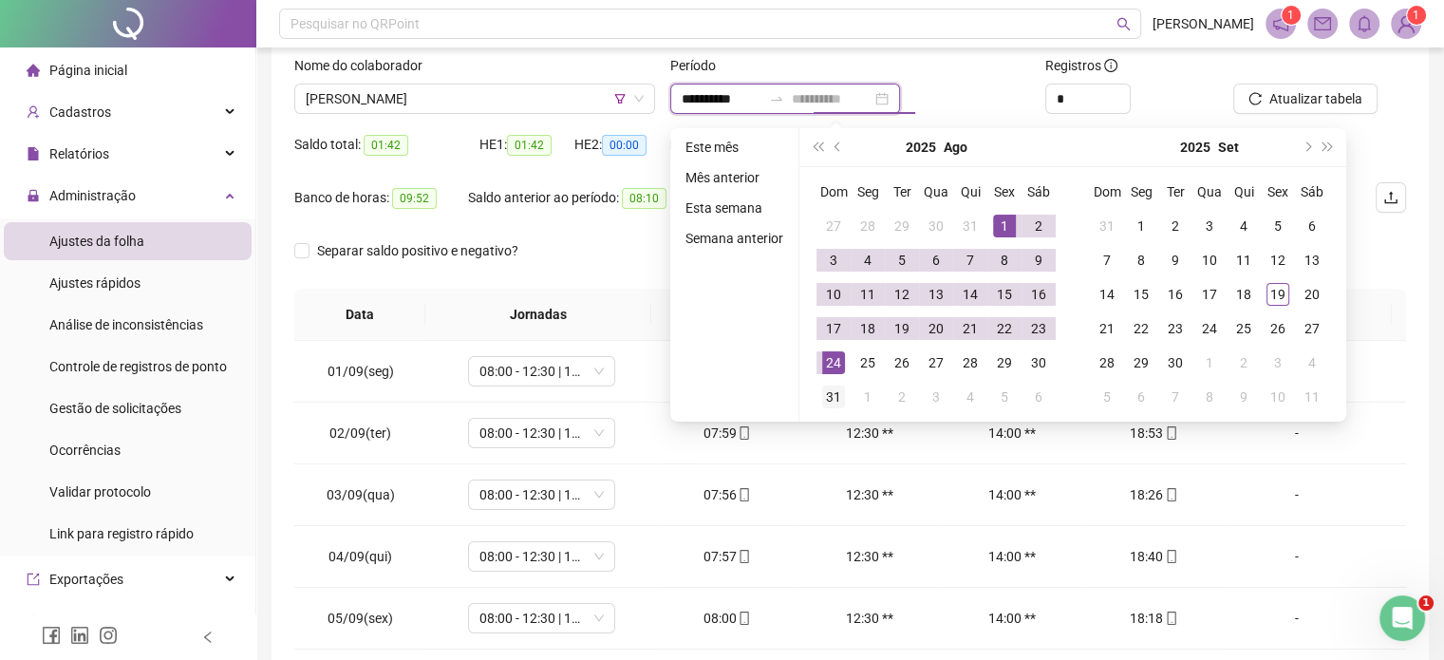
type input "**********"
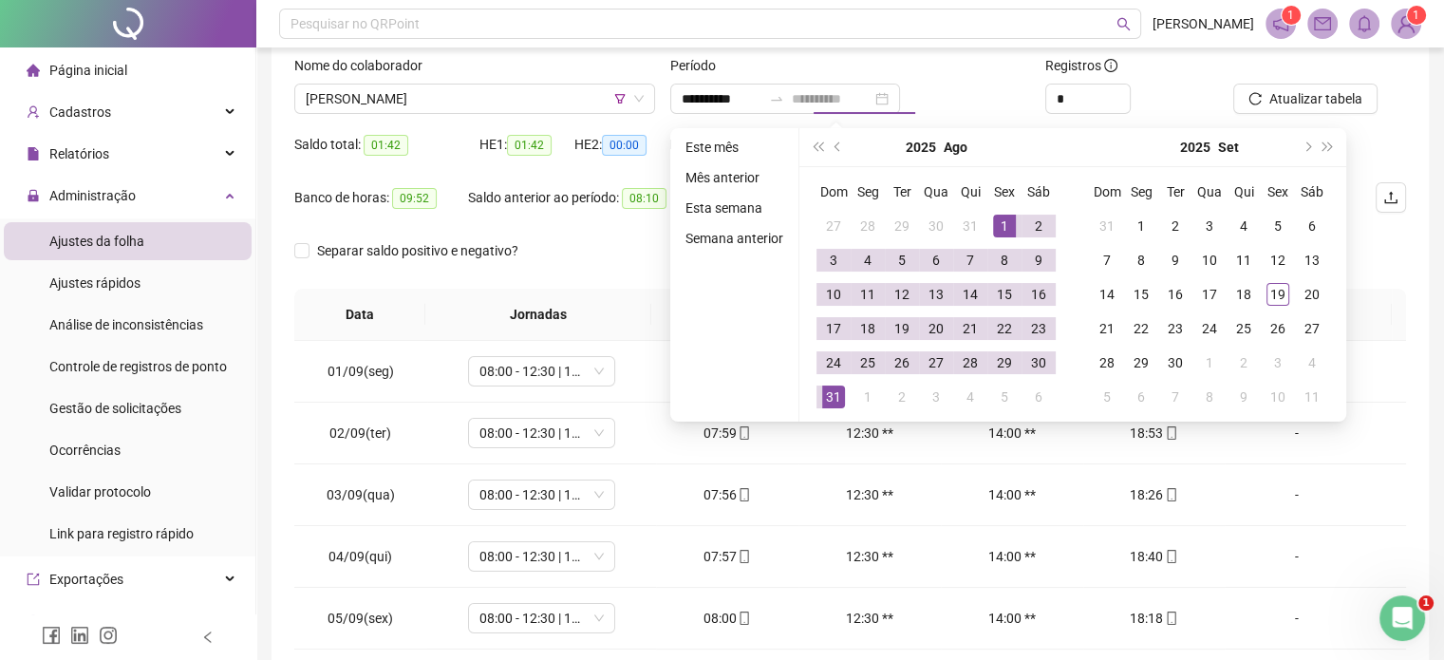
click at [835, 393] on div "31" at bounding box center [833, 396] width 23 height 23
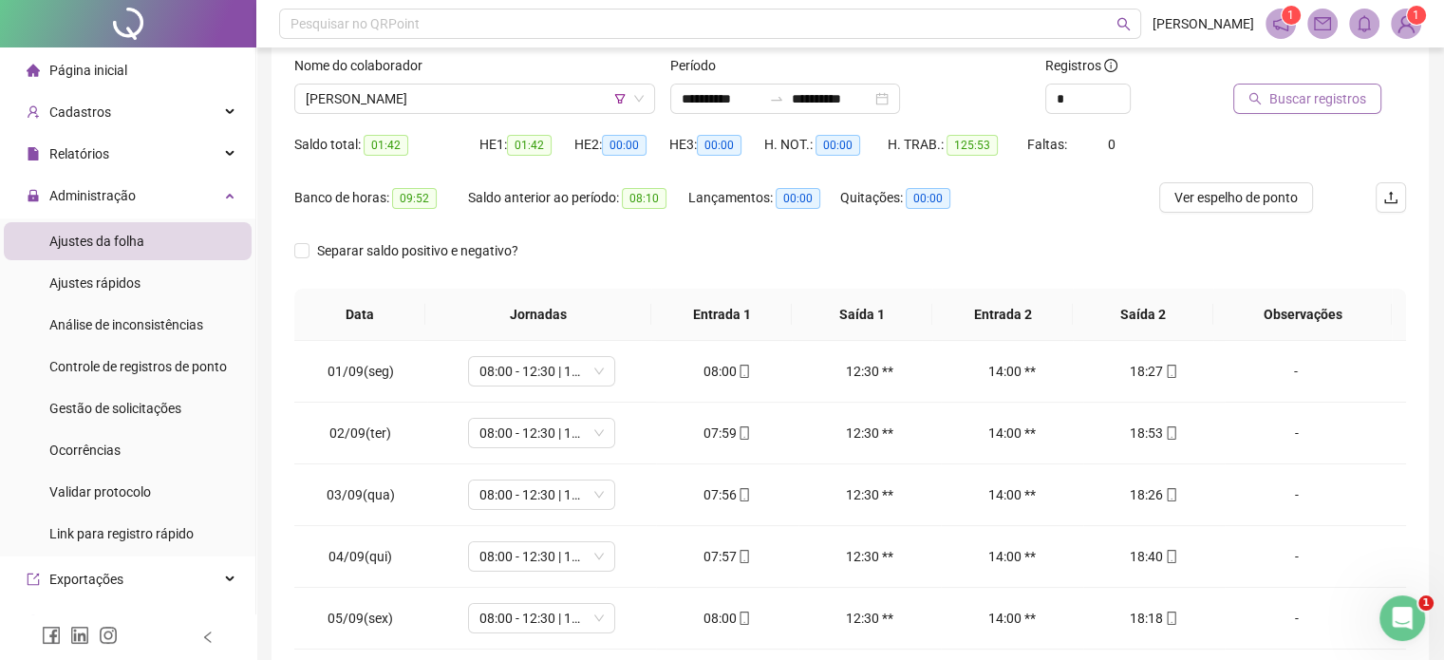
click at [1288, 103] on span "Buscar registros" at bounding box center [1317, 98] width 97 height 21
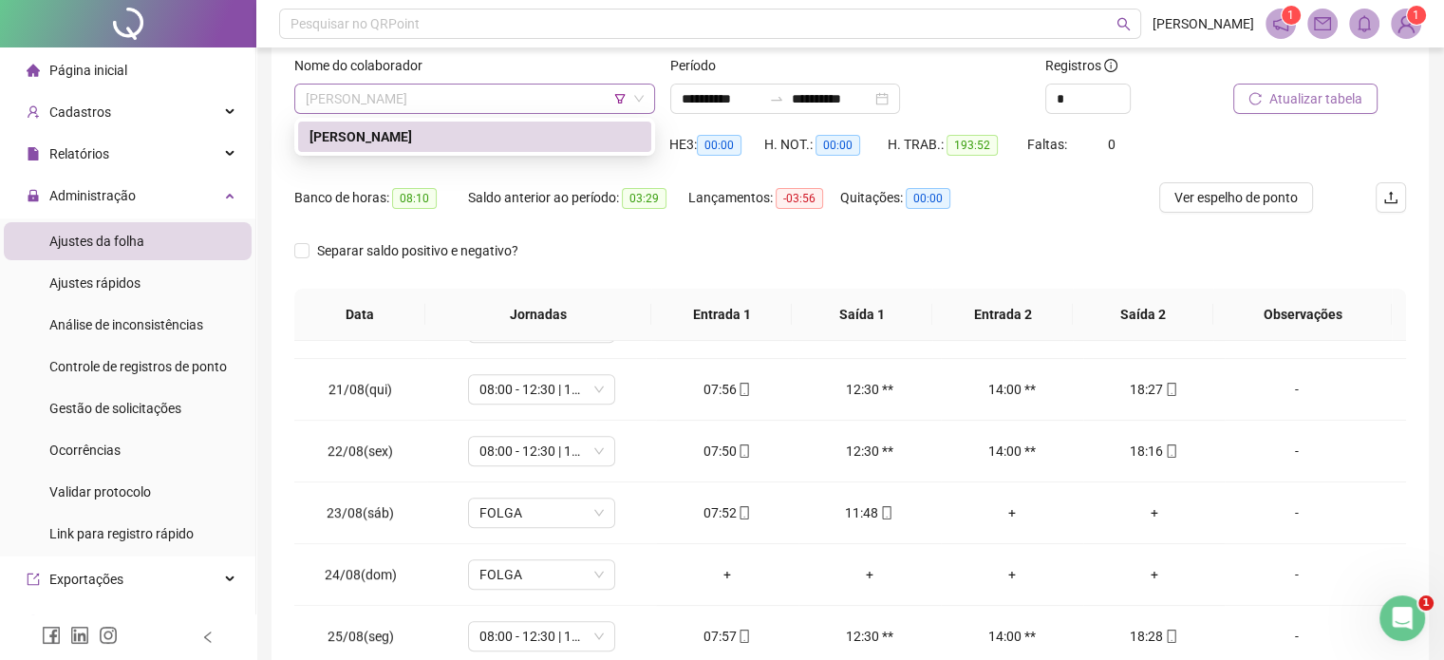
click at [501, 91] on span "[PERSON_NAME]" at bounding box center [475, 98] width 338 height 28
click at [725, 195] on div "Lançamentos: -03:56" at bounding box center [764, 198] width 152 height 22
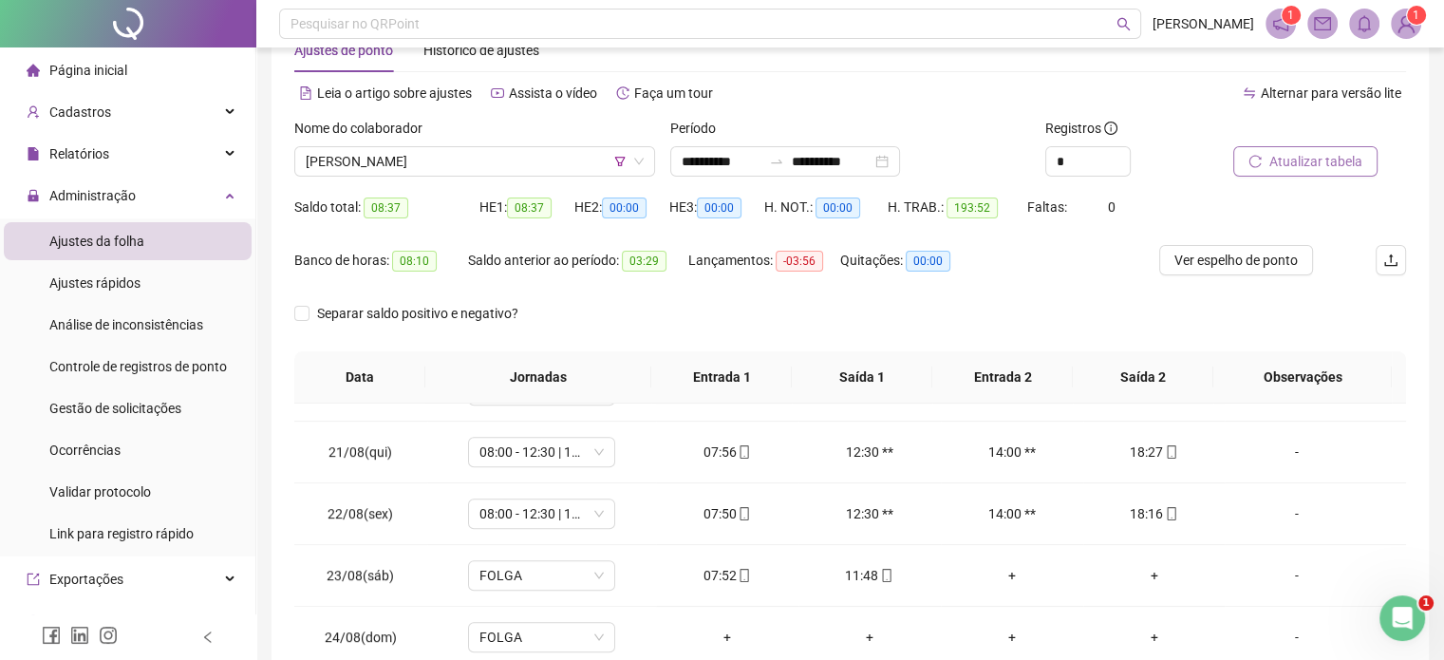
scroll to position [25, 0]
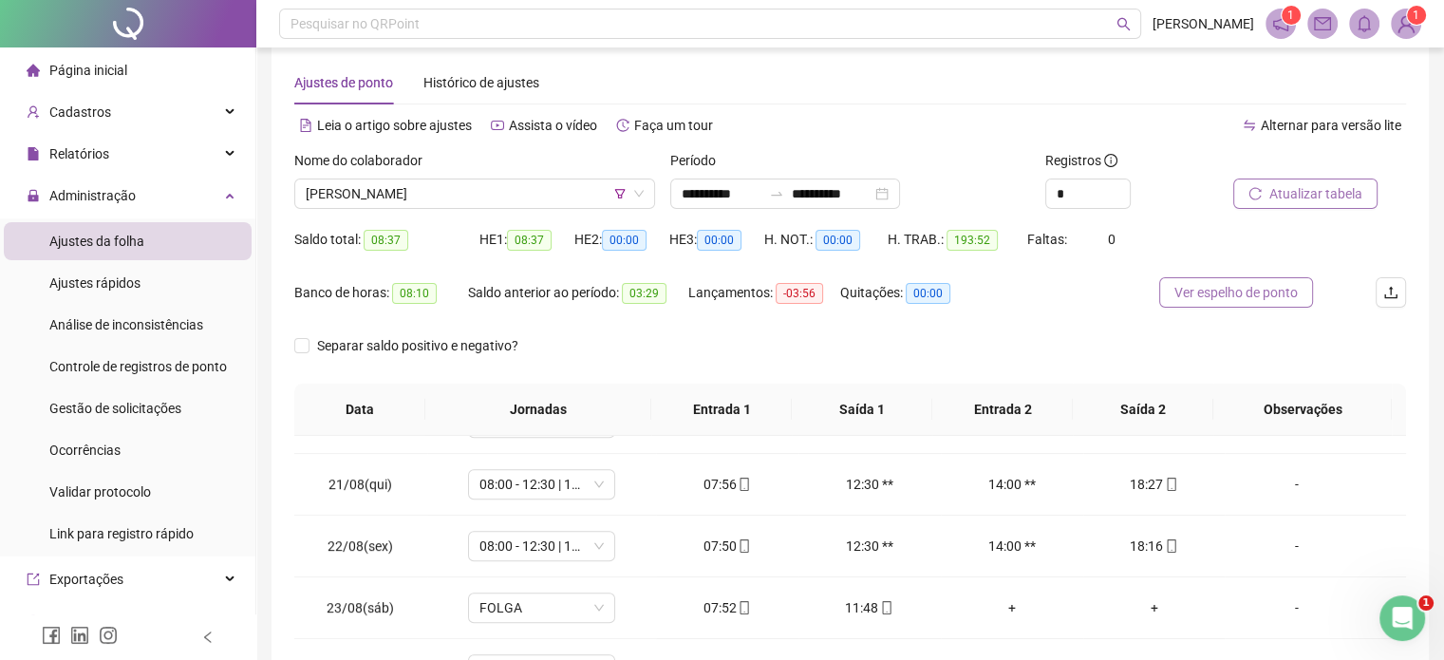
click at [1250, 295] on span "Ver espelho de ponto" at bounding box center [1235, 292] width 123 height 21
click at [1315, 210] on div "Atualizar tabela" at bounding box center [1319, 187] width 188 height 74
click at [1312, 200] on span "Atualizar tabela" at bounding box center [1315, 193] width 93 height 21
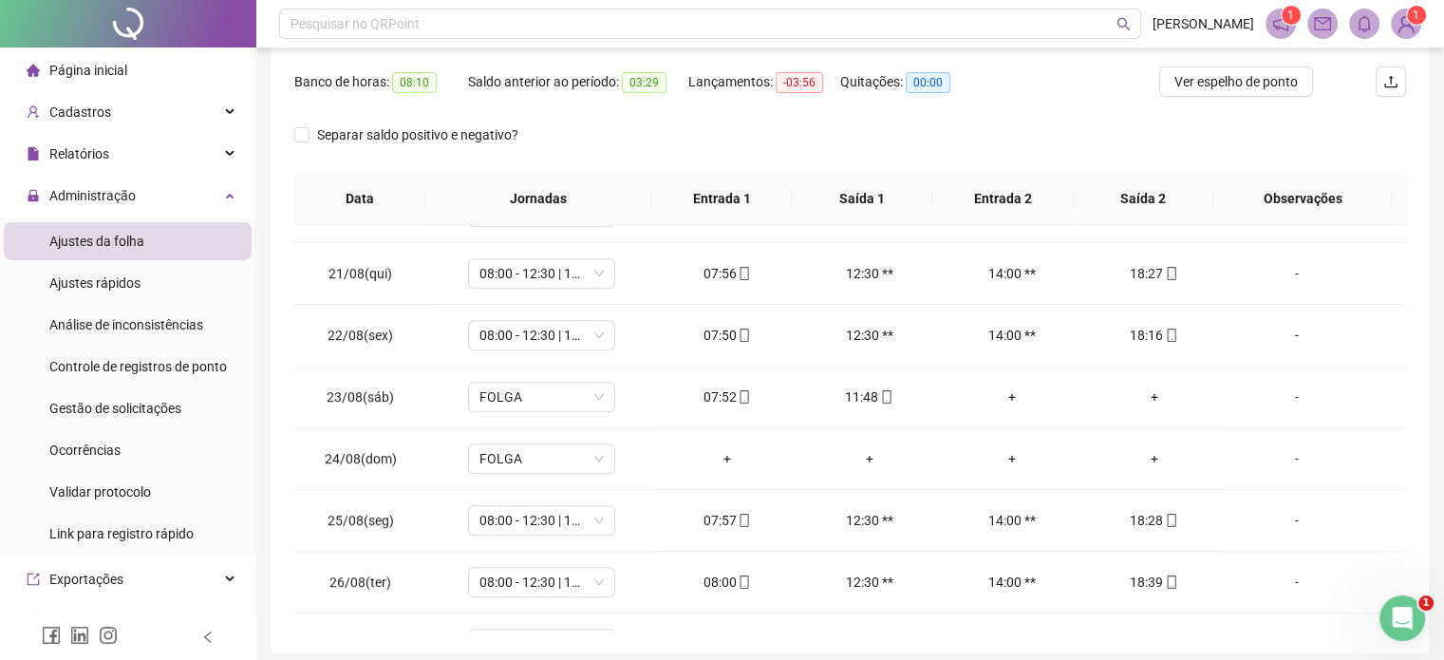
scroll to position [215, 0]
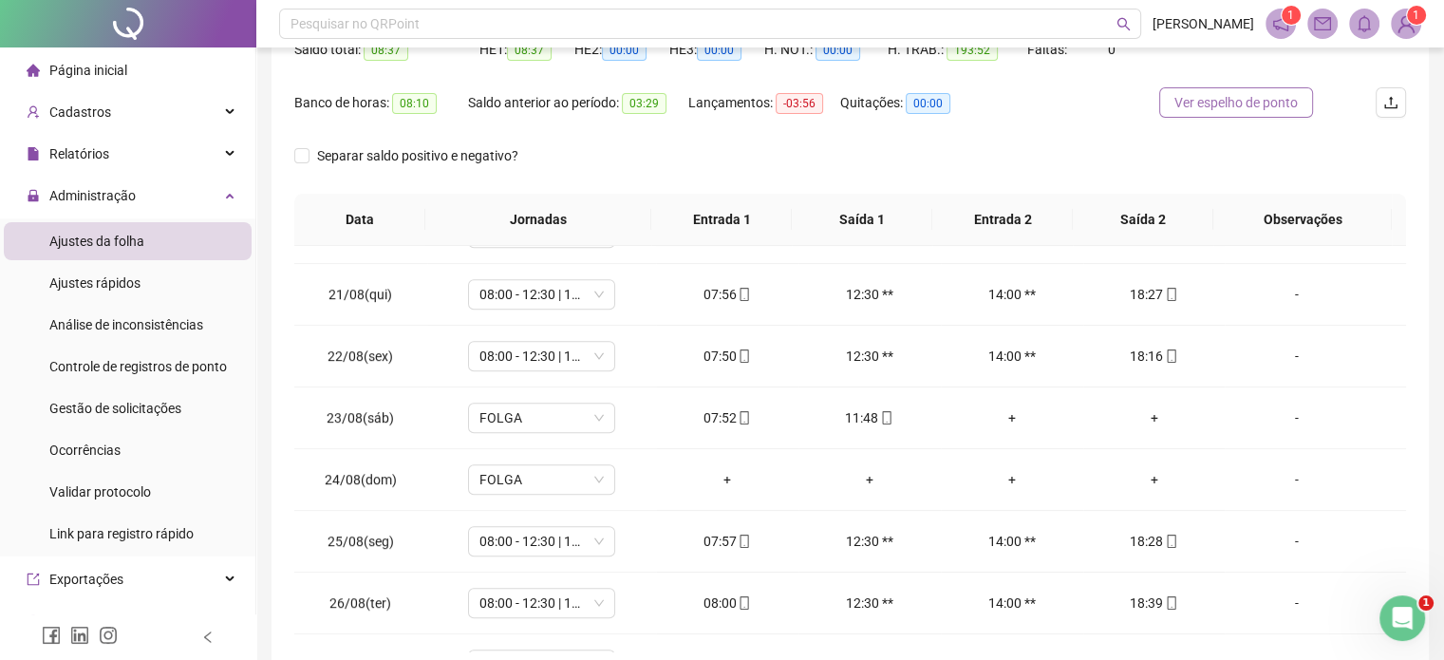
click at [1198, 95] on span "Ver espelho de ponto" at bounding box center [1235, 102] width 123 height 21
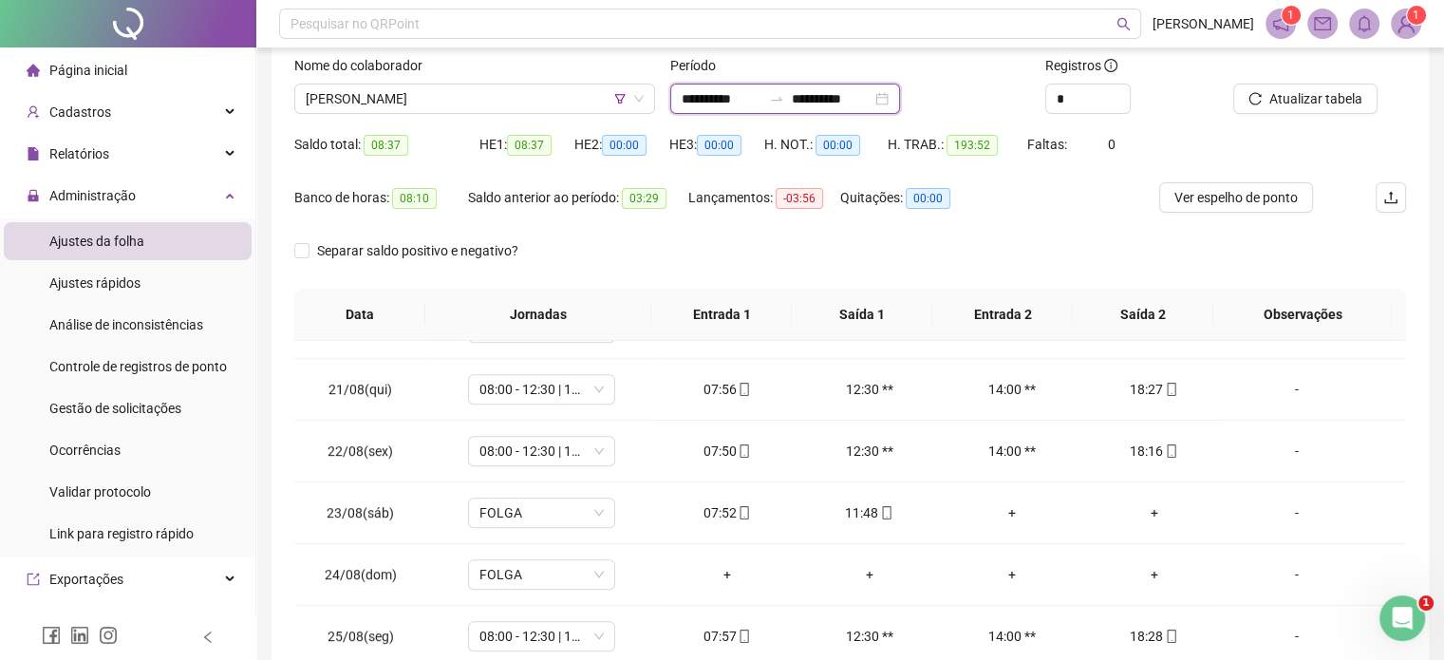
click at [747, 98] on input "**********" at bounding box center [722, 98] width 80 height 21
type input "**********"
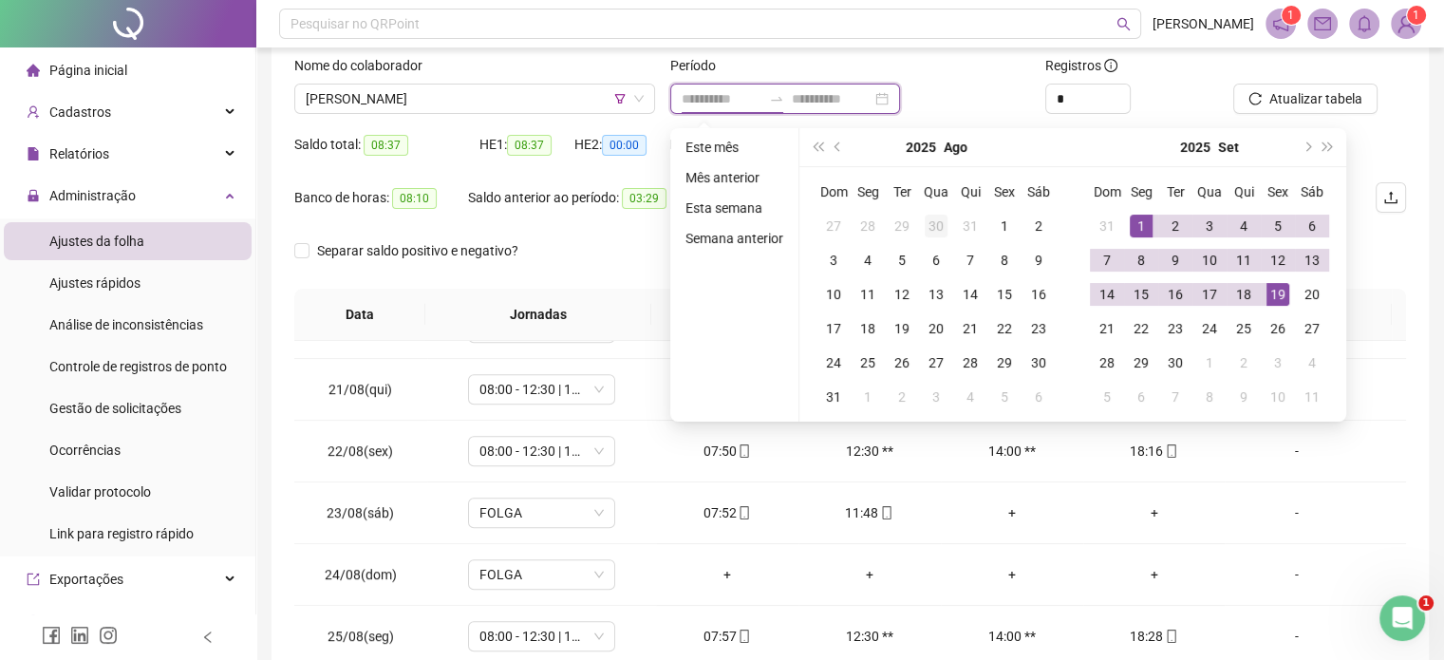
type input "**********"
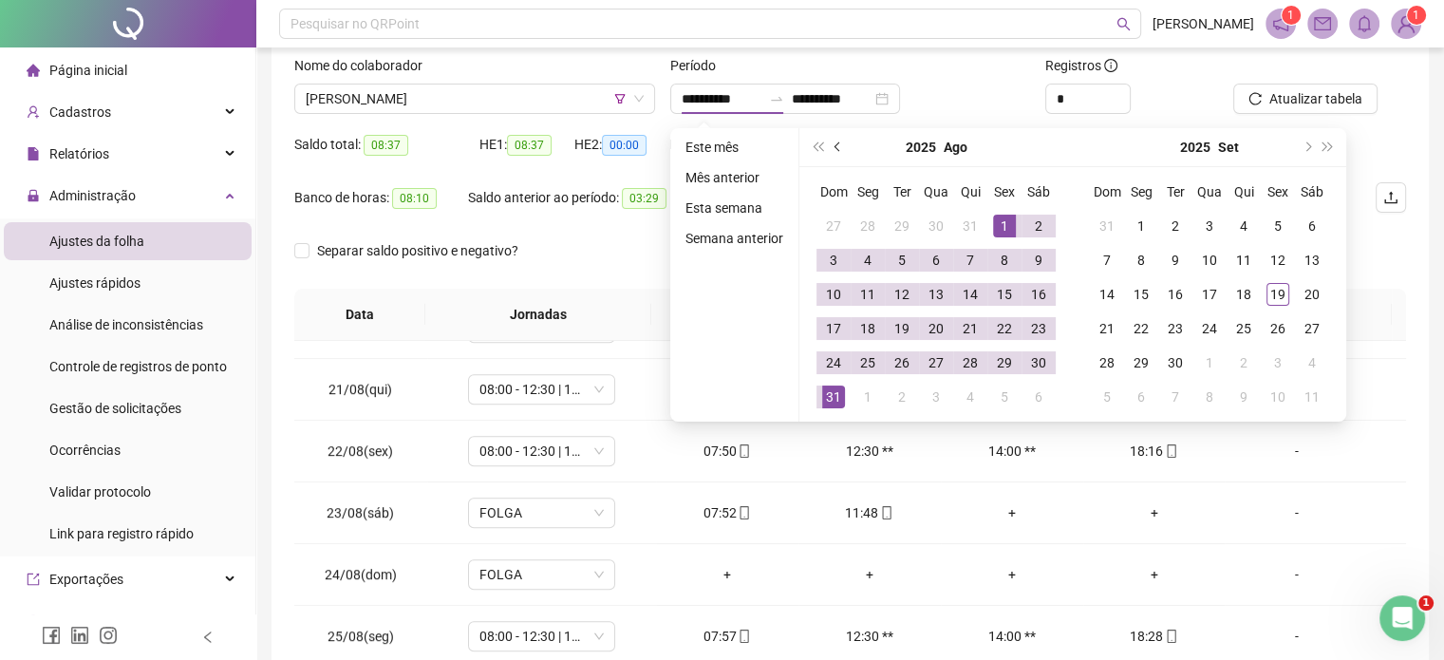
click at [843, 158] on button "prev-year" at bounding box center [838, 147] width 21 height 38
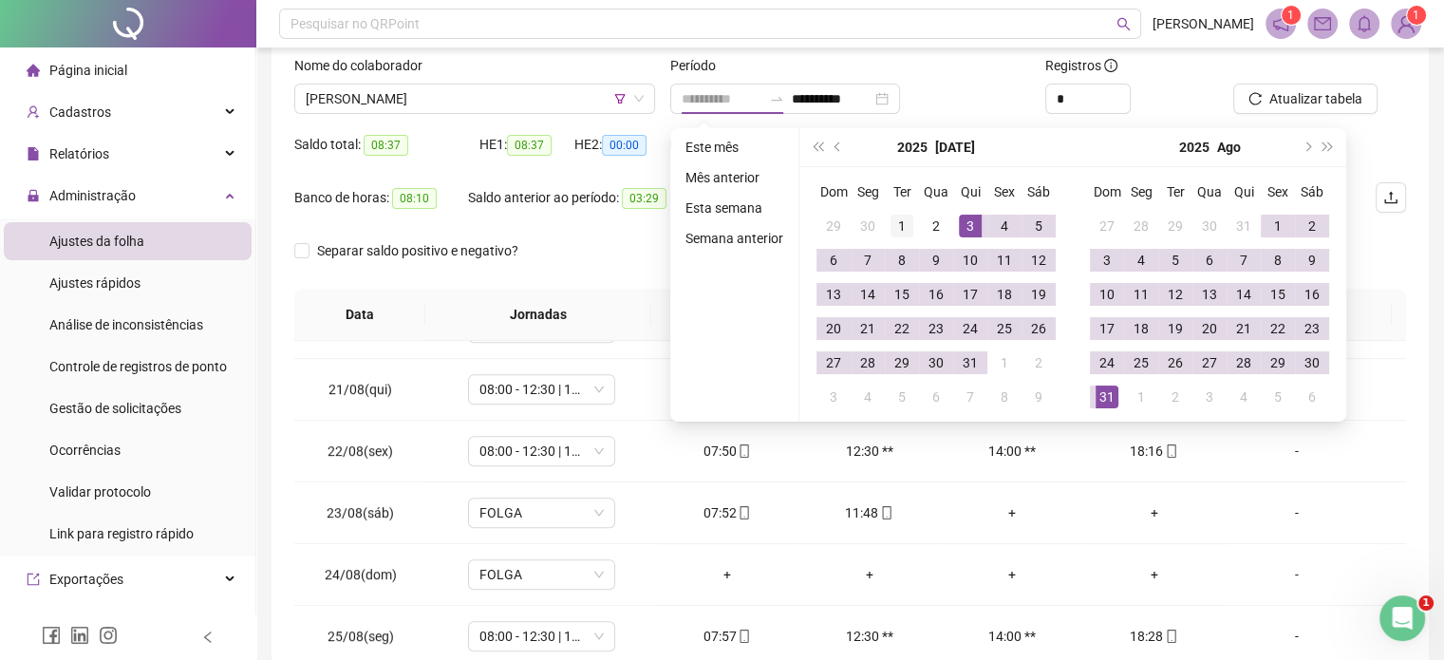
type input "**********"
click at [912, 218] on td "1" at bounding box center [902, 226] width 34 height 34
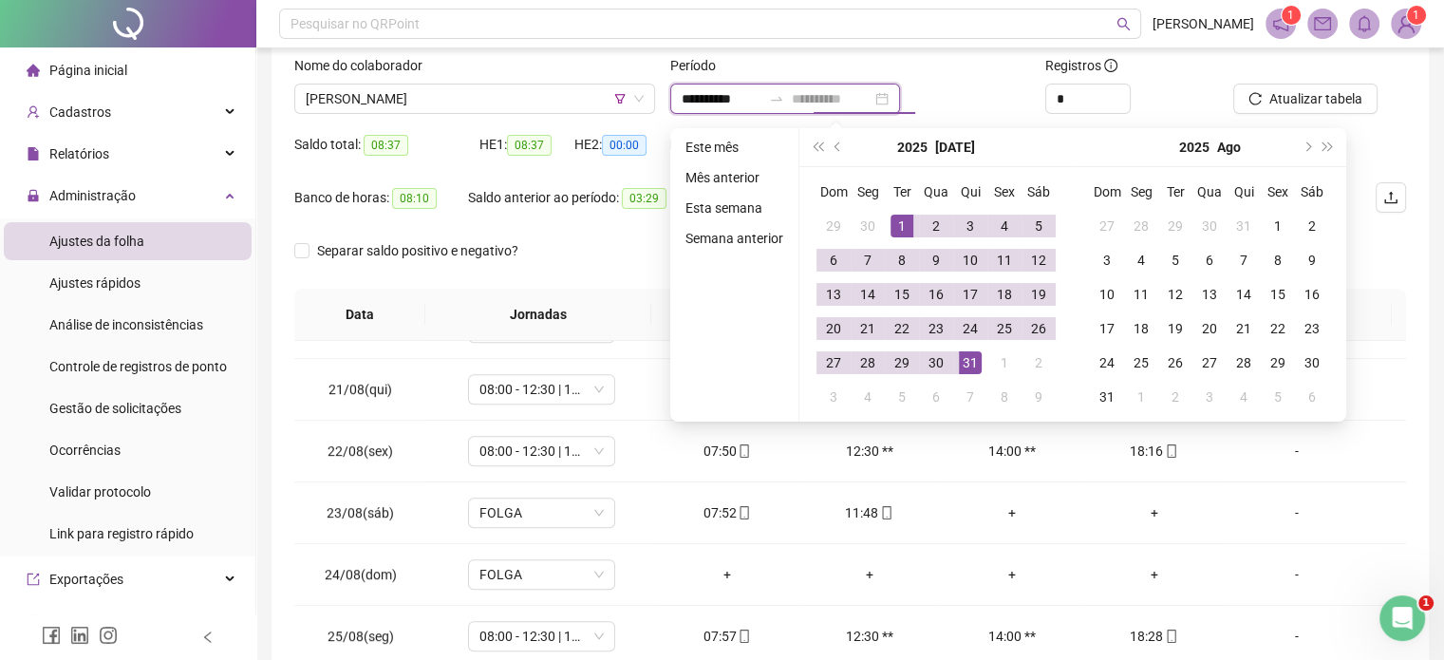
type input "**********"
click at [980, 360] on td "31" at bounding box center [970, 363] width 34 height 34
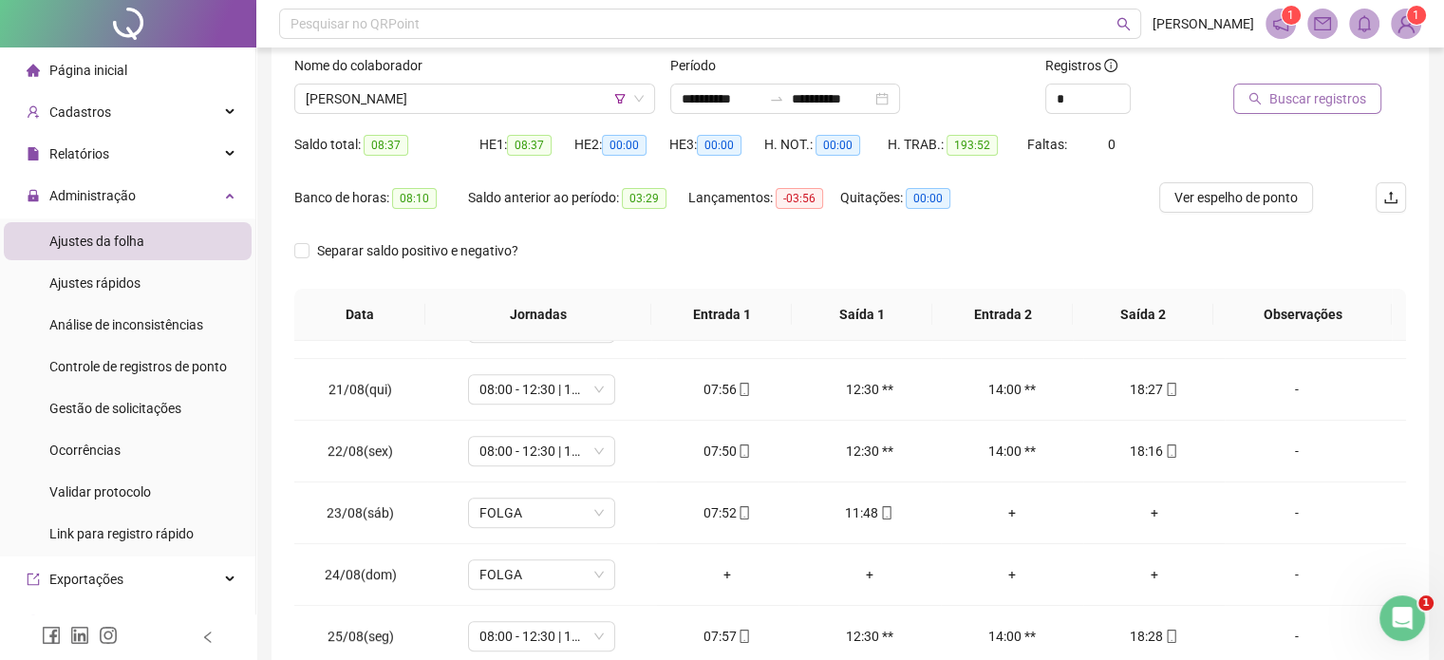
click at [1259, 86] on button "Buscar registros" at bounding box center [1307, 99] width 148 height 30
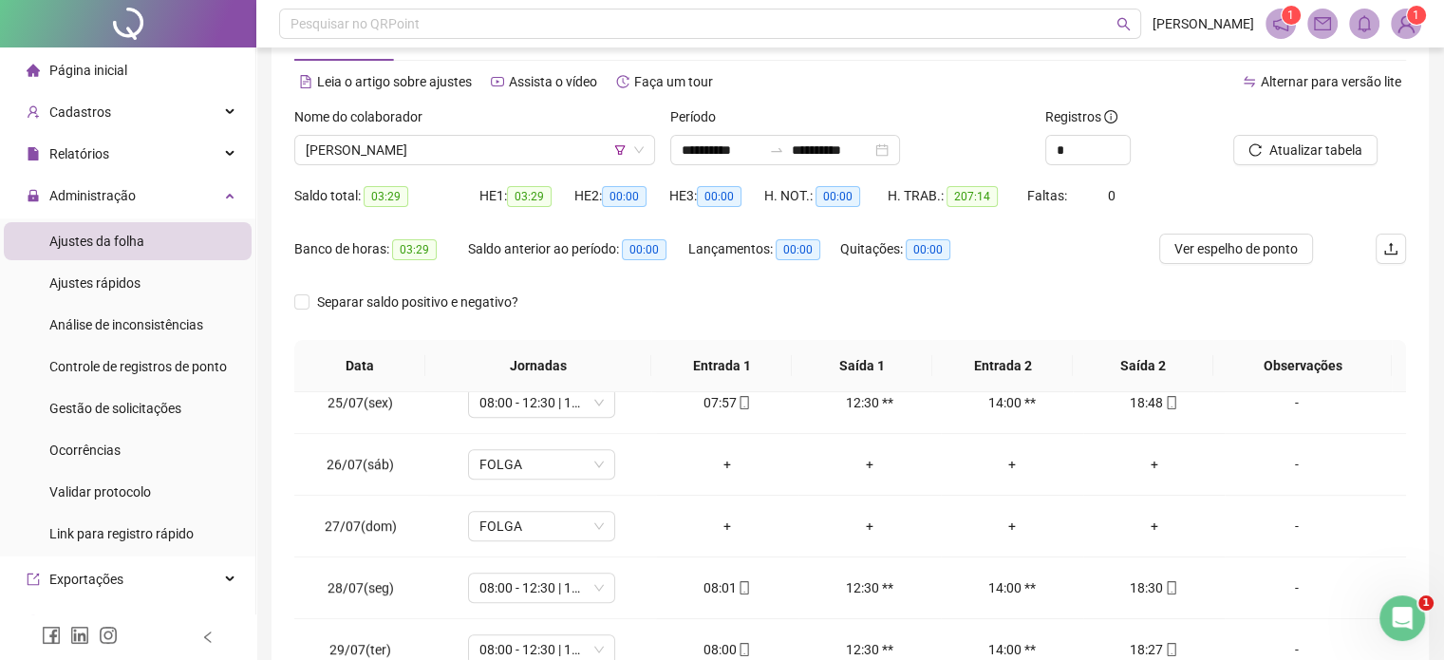
scroll to position [25, 0]
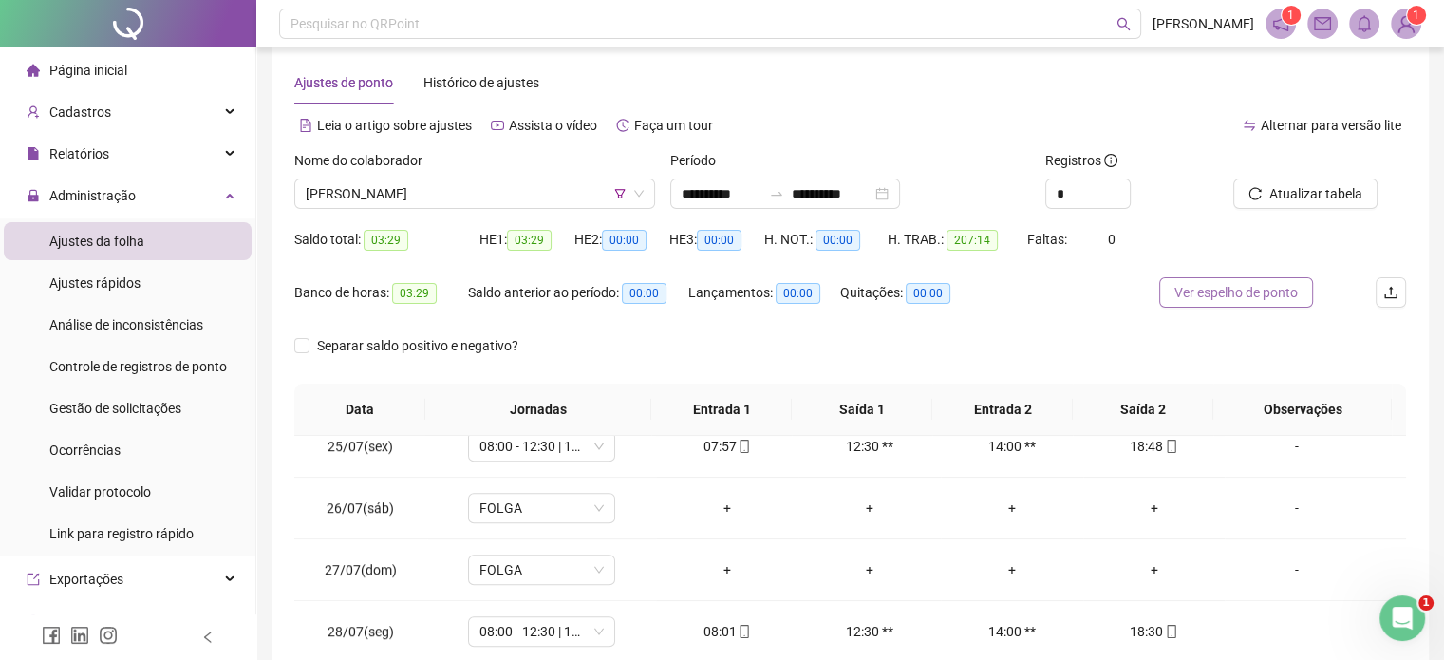
click at [1241, 288] on span "Ver espelho de ponto" at bounding box center [1235, 292] width 123 height 21
click at [720, 198] on input "**********" at bounding box center [722, 193] width 80 height 21
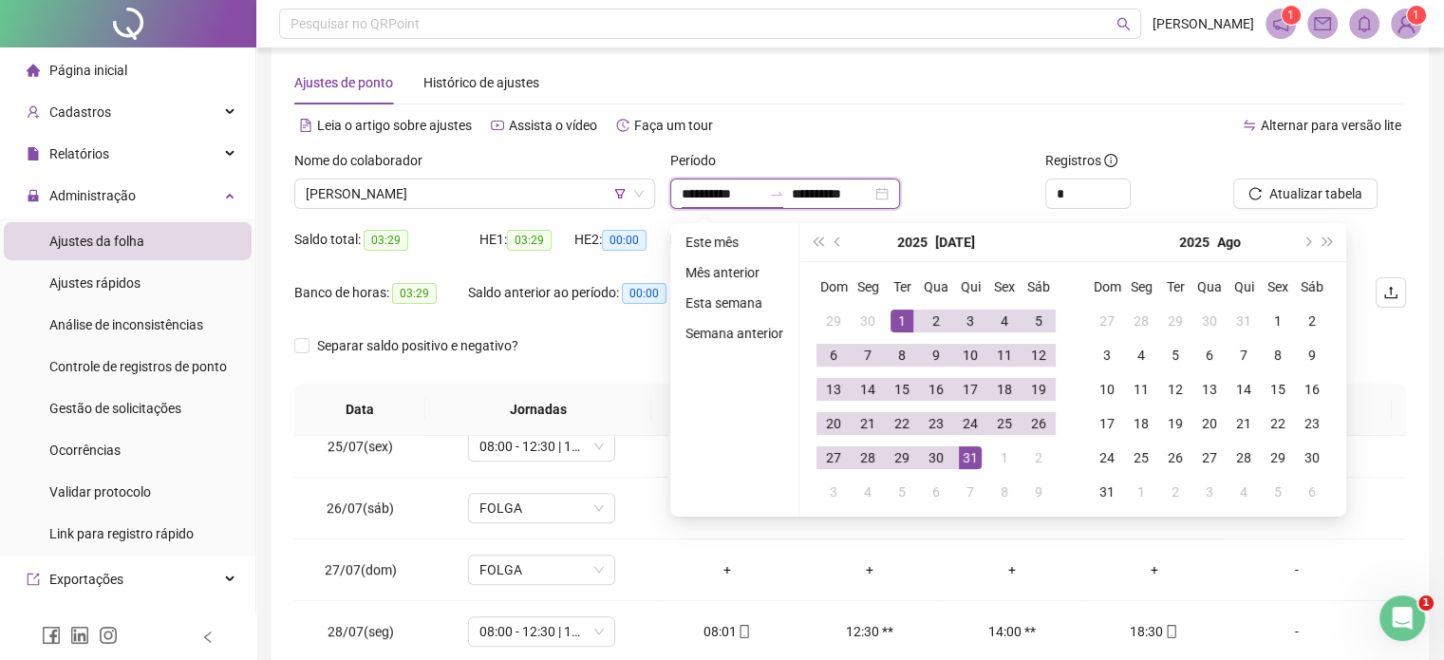
type input "**********"
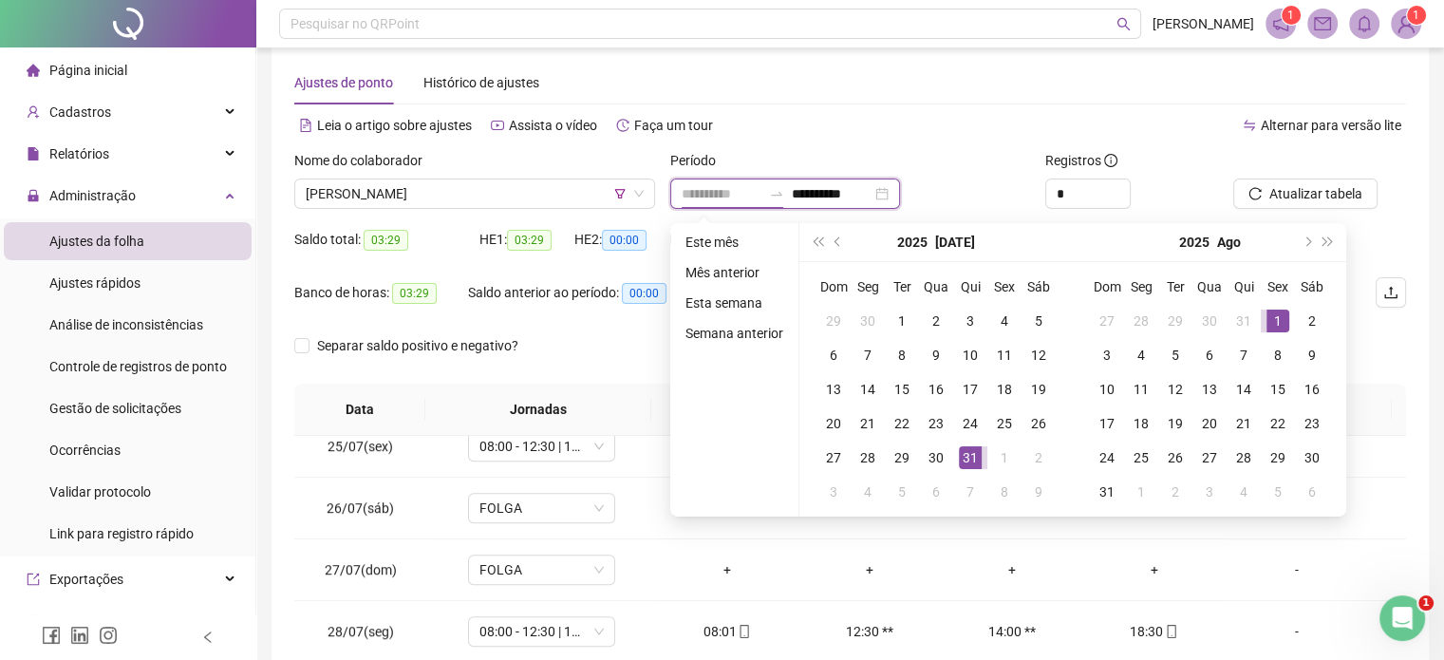
type input "**********"
click at [1261, 306] on td "1" at bounding box center [1278, 321] width 34 height 34
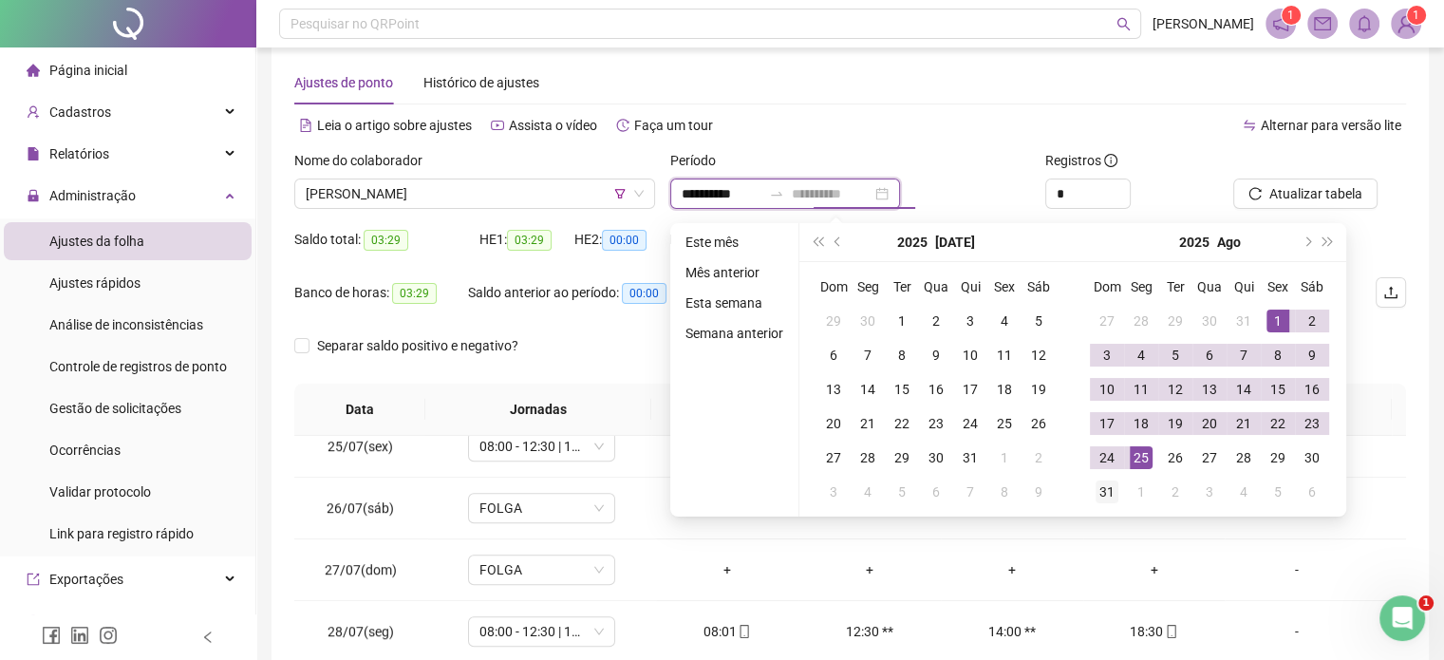
type input "**********"
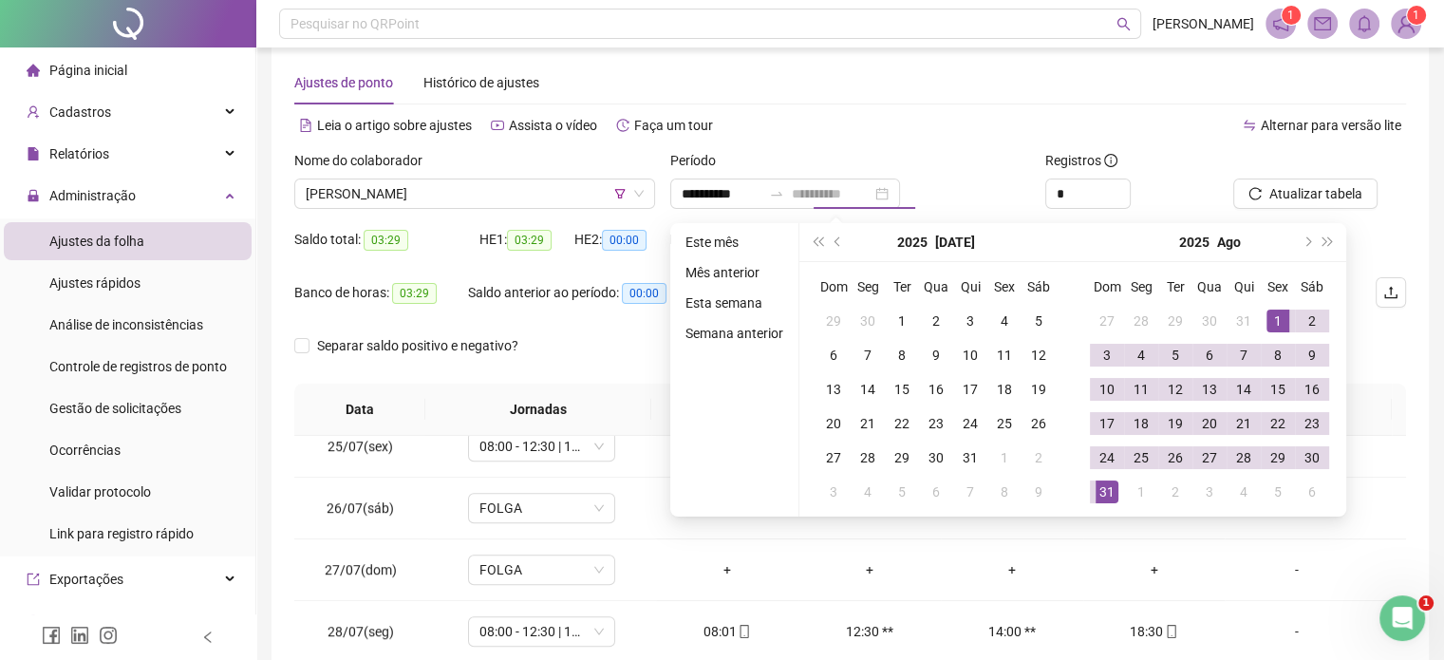
click at [1112, 488] on div "31" at bounding box center [1106, 491] width 23 height 23
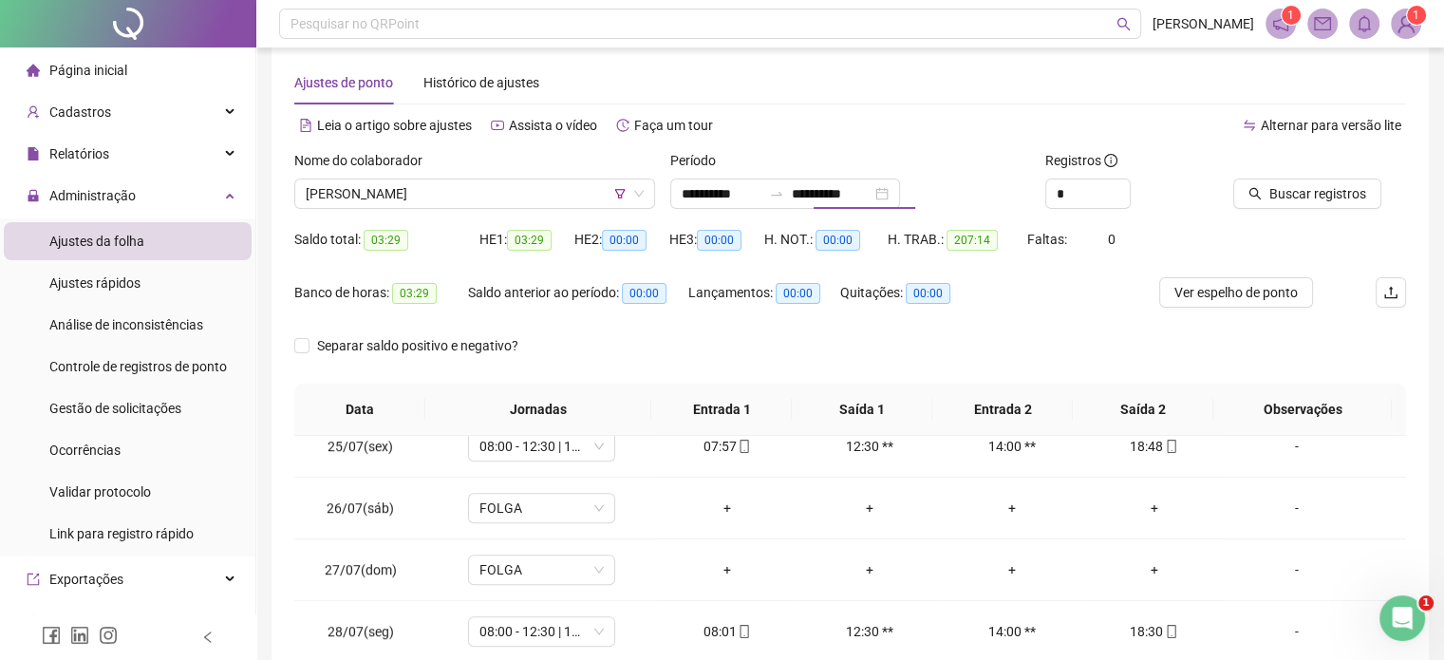
click at [1298, 174] on div at bounding box center [1295, 164] width 125 height 28
click at [1294, 184] on span "Buscar registros" at bounding box center [1317, 193] width 97 height 21
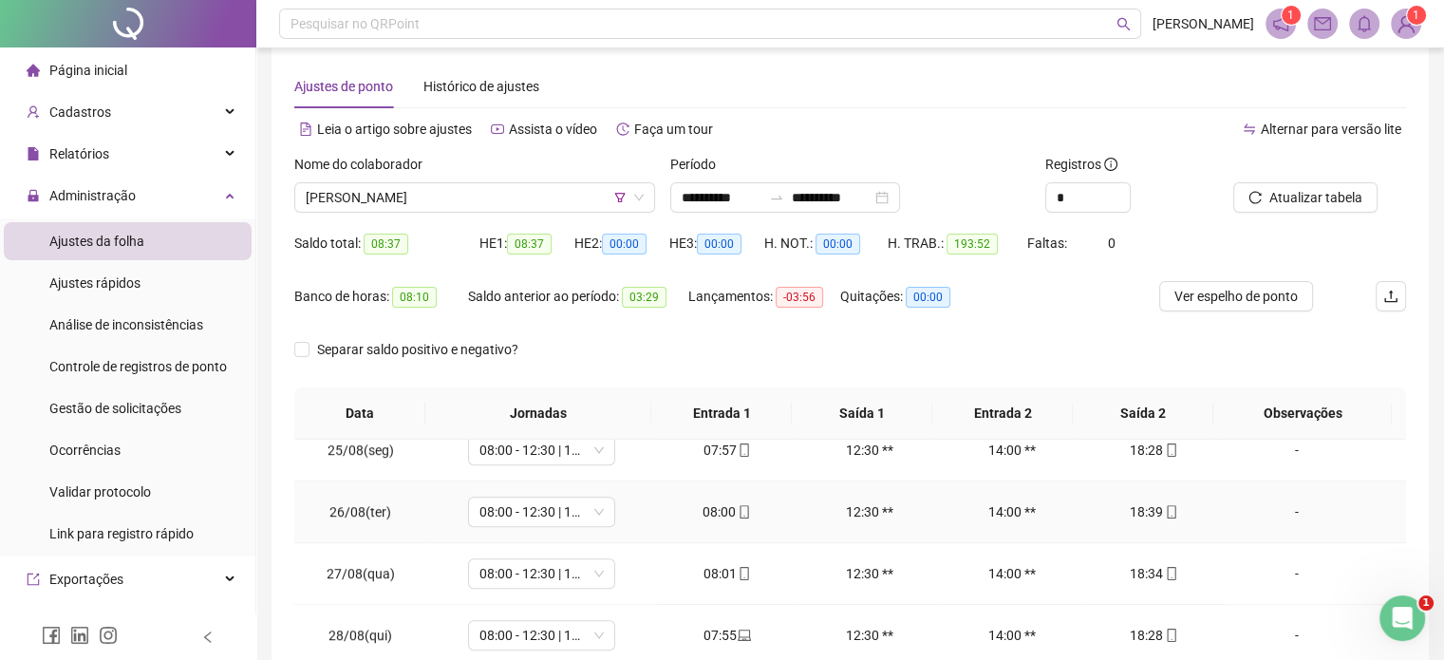
scroll to position [0, 0]
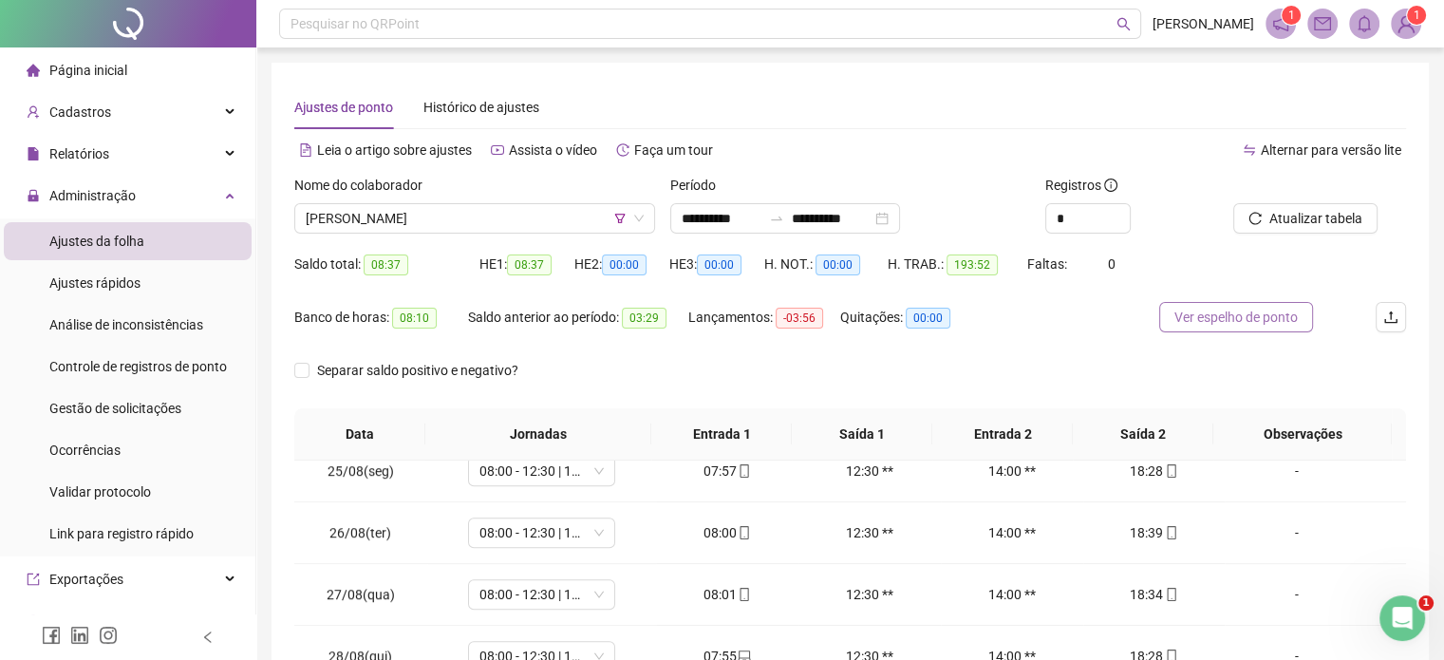
click at [1234, 325] on span "Ver espelho de ponto" at bounding box center [1235, 317] width 123 height 21
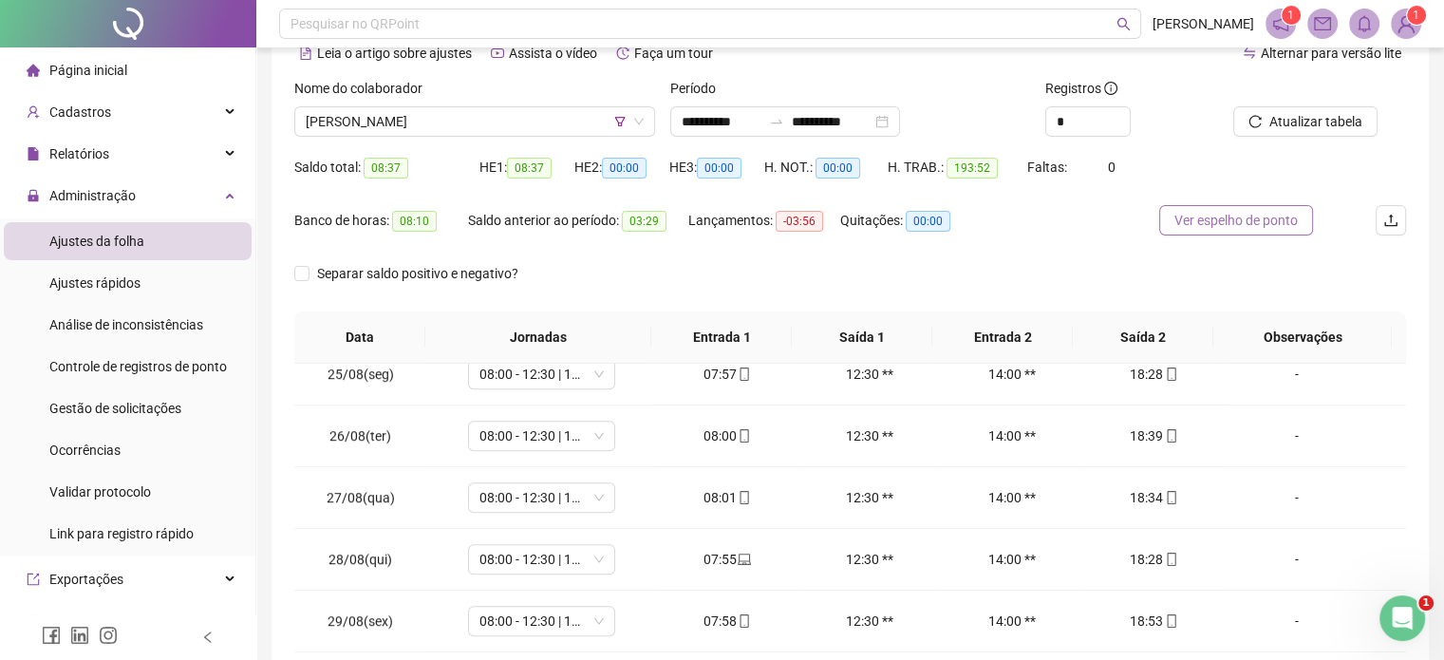
scroll to position [95, 0]
click at [1243, 226] on span "Ver espelho de ponto" at bounding box center [1235, 222] width 123 height 21
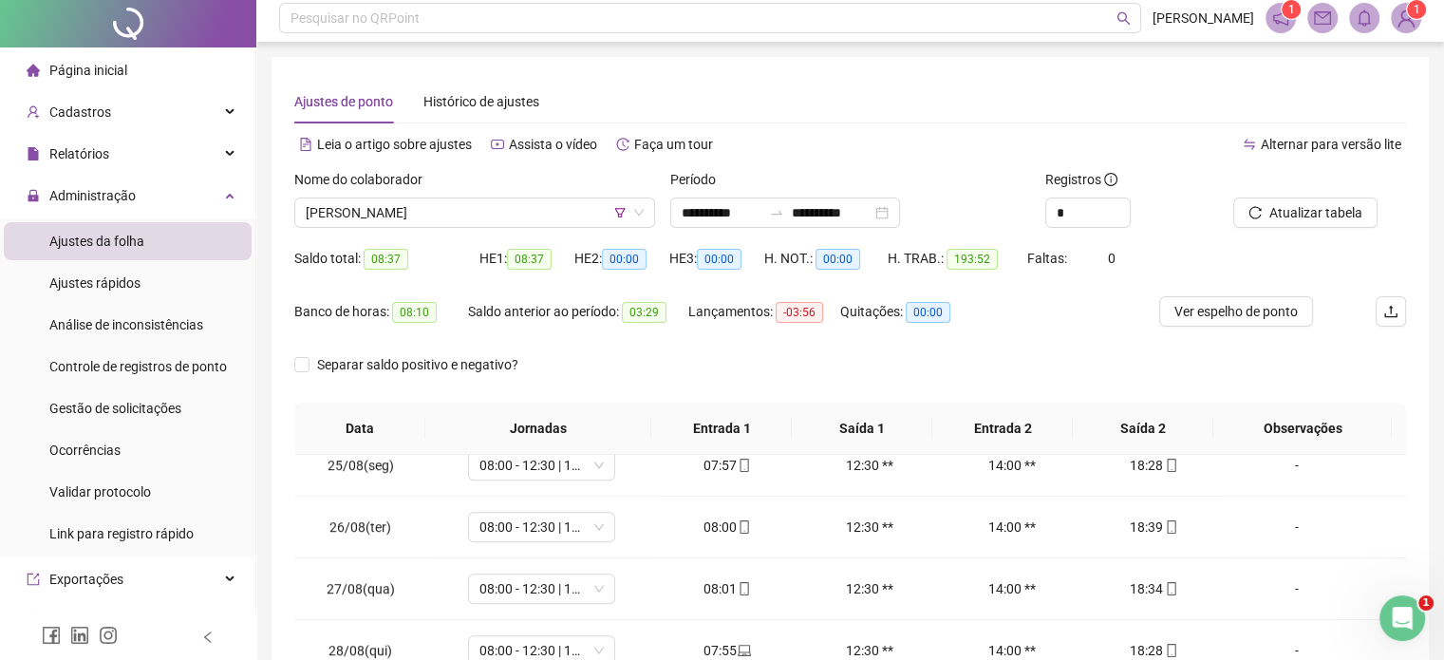
scroll to position [0, 0]
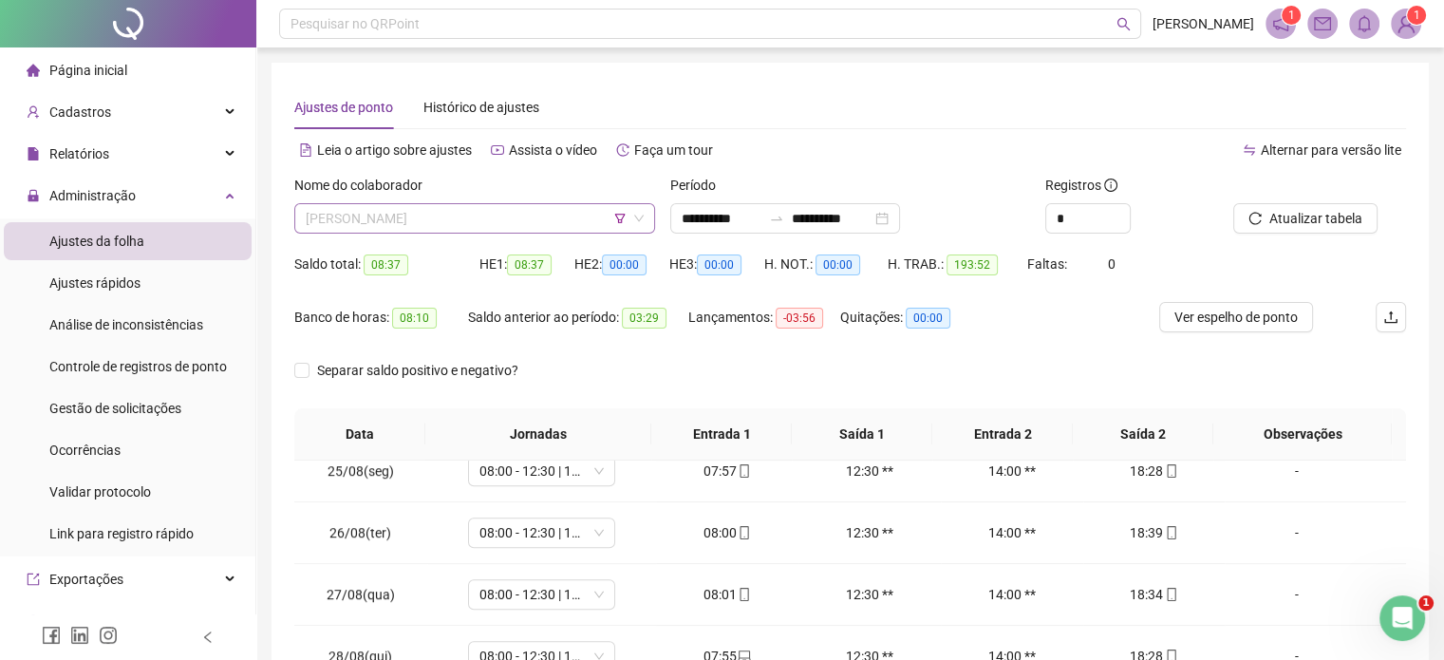
click at [533, 215] on span "[PERSON_NAME]" at bounding box center [475, 218] width 338 height 28
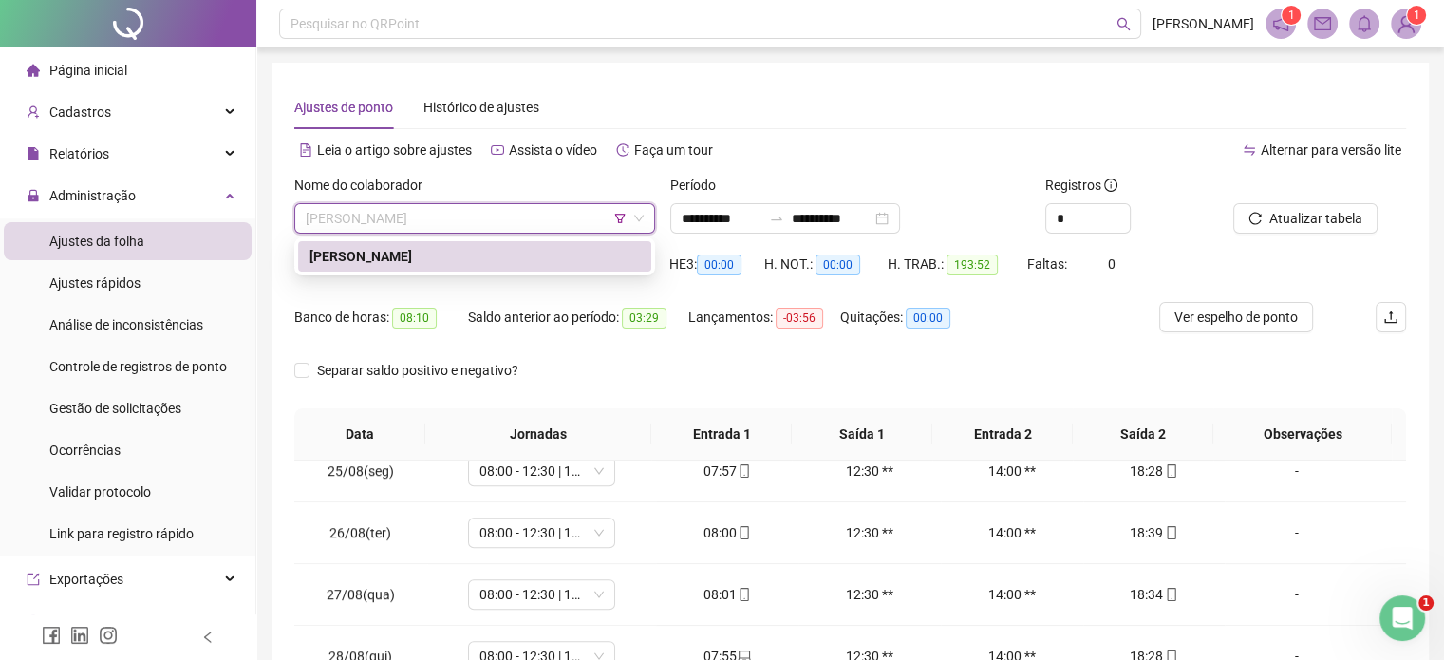
click at [688, 310] on div "Lançamentos: -03:56" at bounding box center [764, 318] width 152 height 22
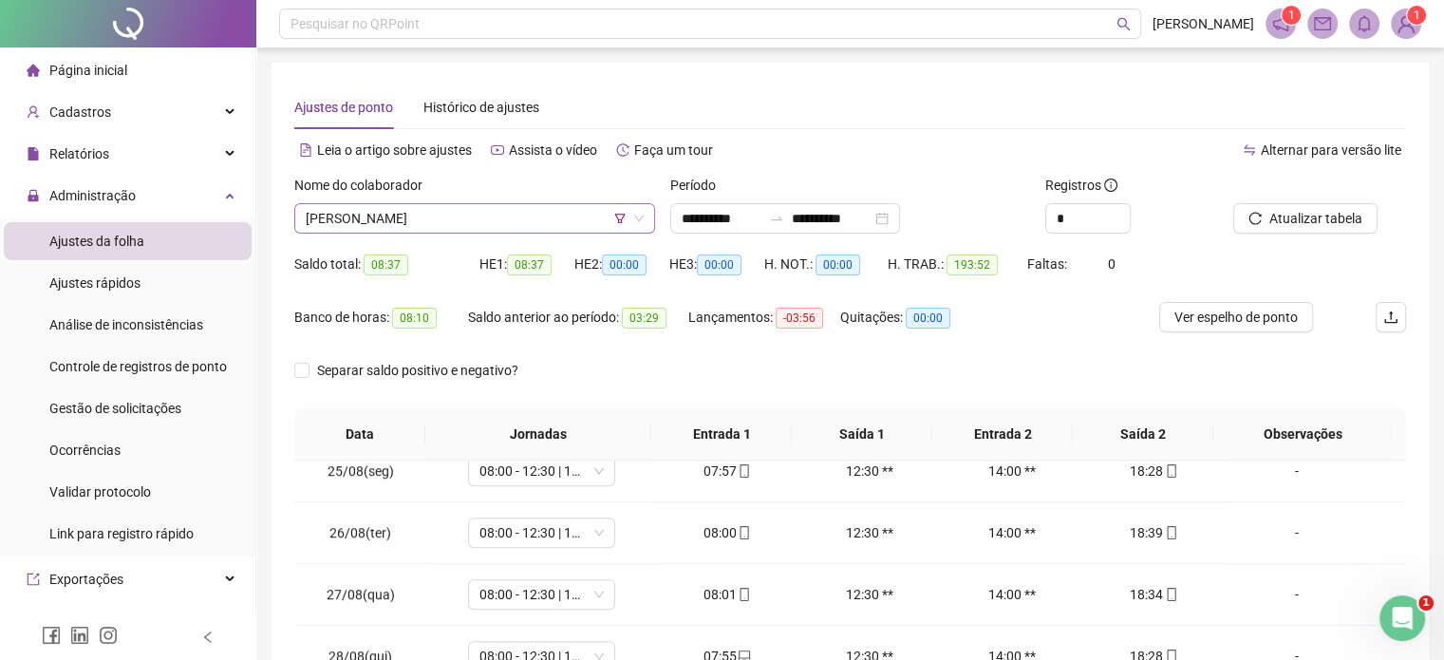
click at [539, 208] on span "[PERSON_NAME]" at bounding box center [475, 218] width 338 height 28
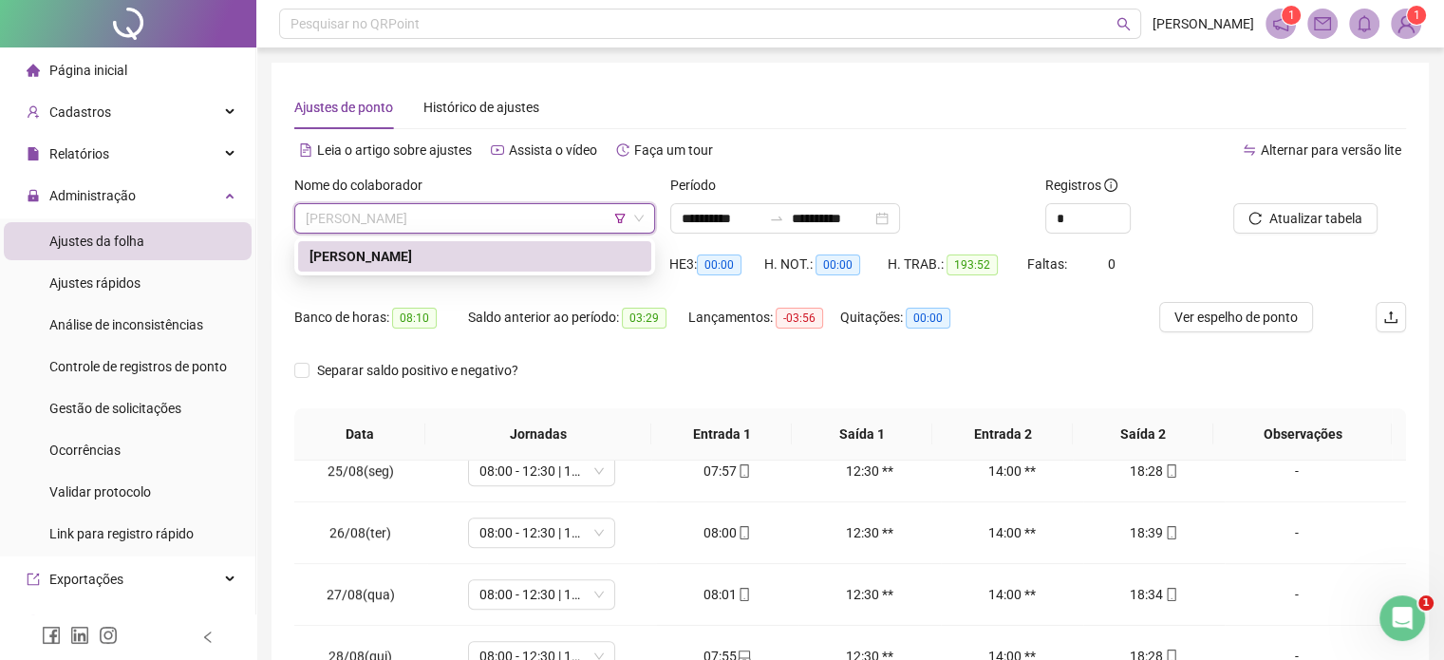
click at [626, 209] on span "[PERSON_NAME]" at bounding box center [475, 218] width 338 height 28
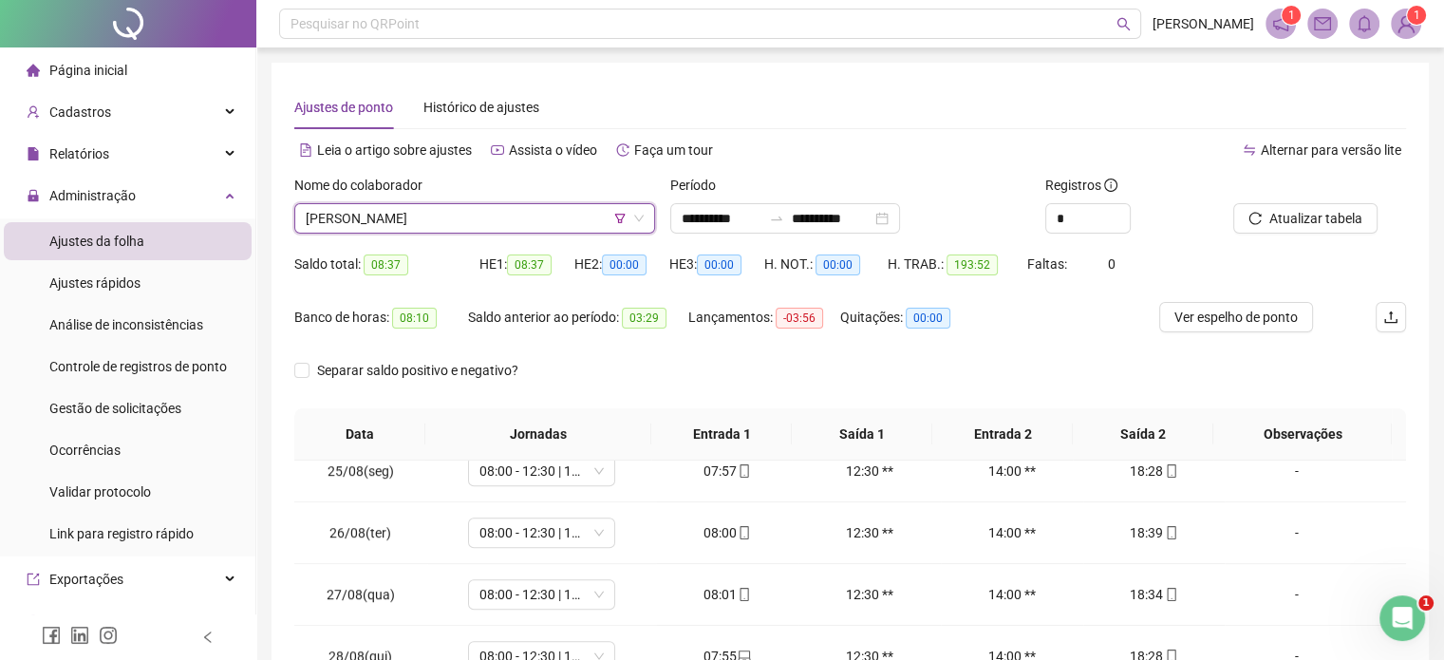
click at [621, 215] on icon "filter" at bounding box center [619, 218] width 11 height 11
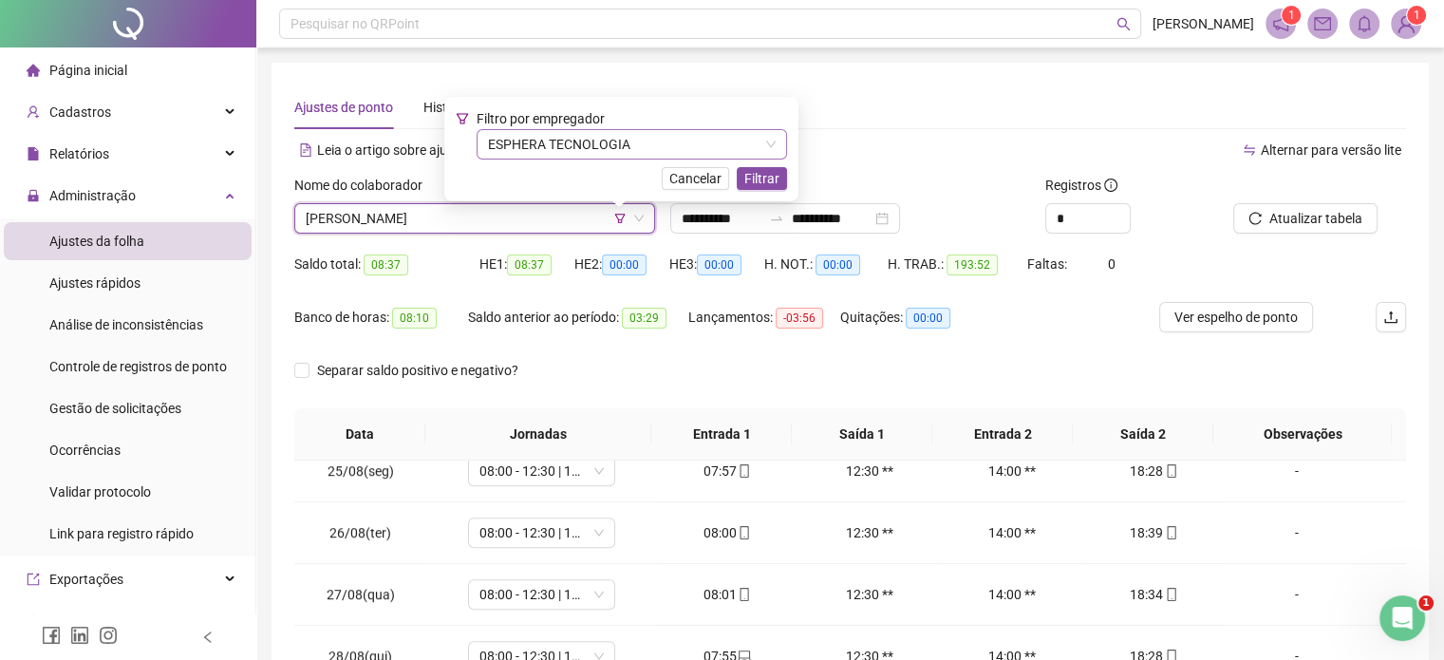
click at [546, 147] on span "ESPHERA TECNOLOGIA" at bounding box center [632, 144] width 288 height 28
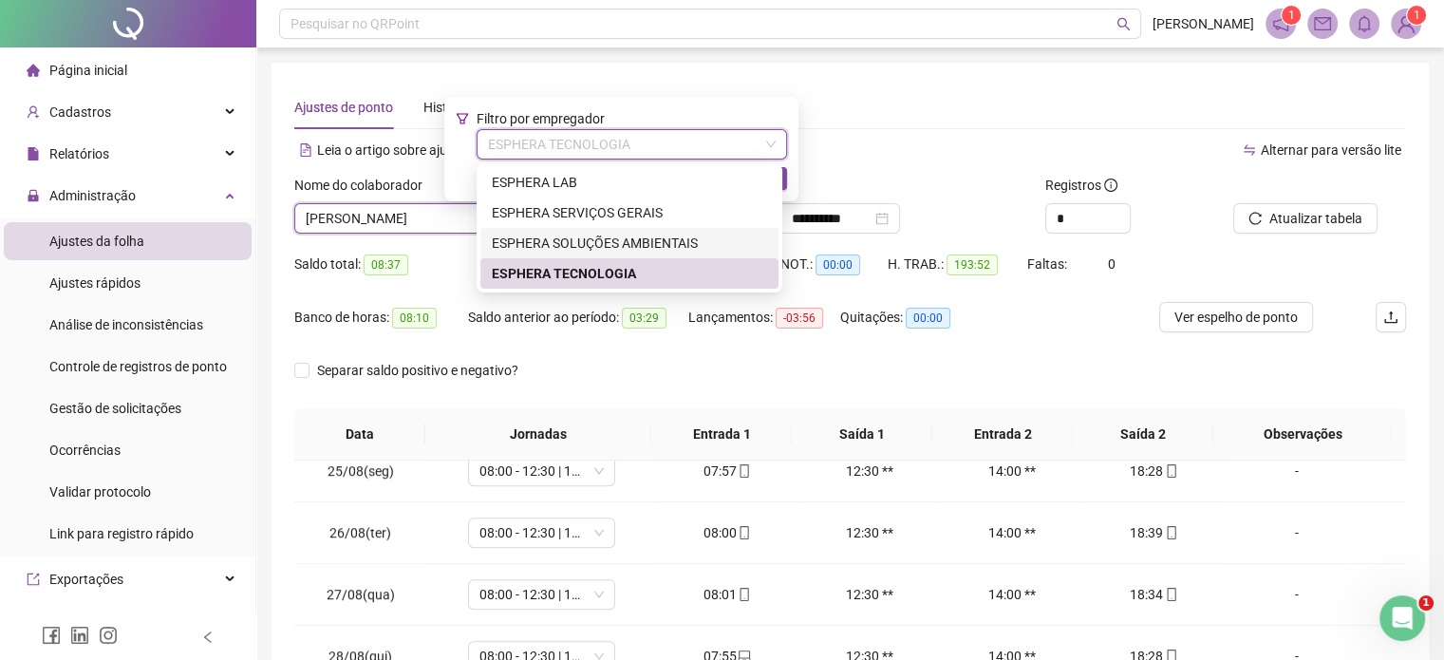
click at [583, 234] on div "ESPHERA SOLUÇÕES AMBIENTAIS" at bounding box center [629, 243] width 275 height 21
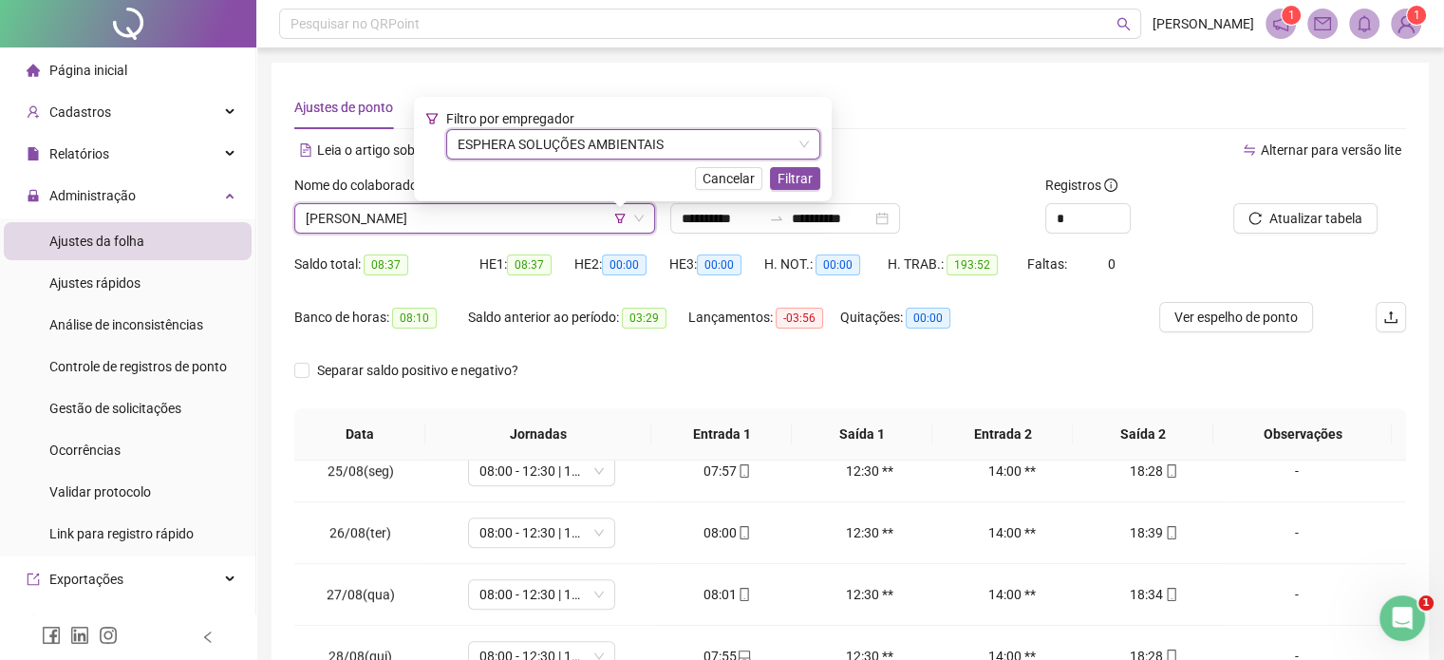
click at [705, 147] on span "ESPHERA SOLUÇÕES AMBIENTAIS" at bounding box center [633, 144] width 351 height 28
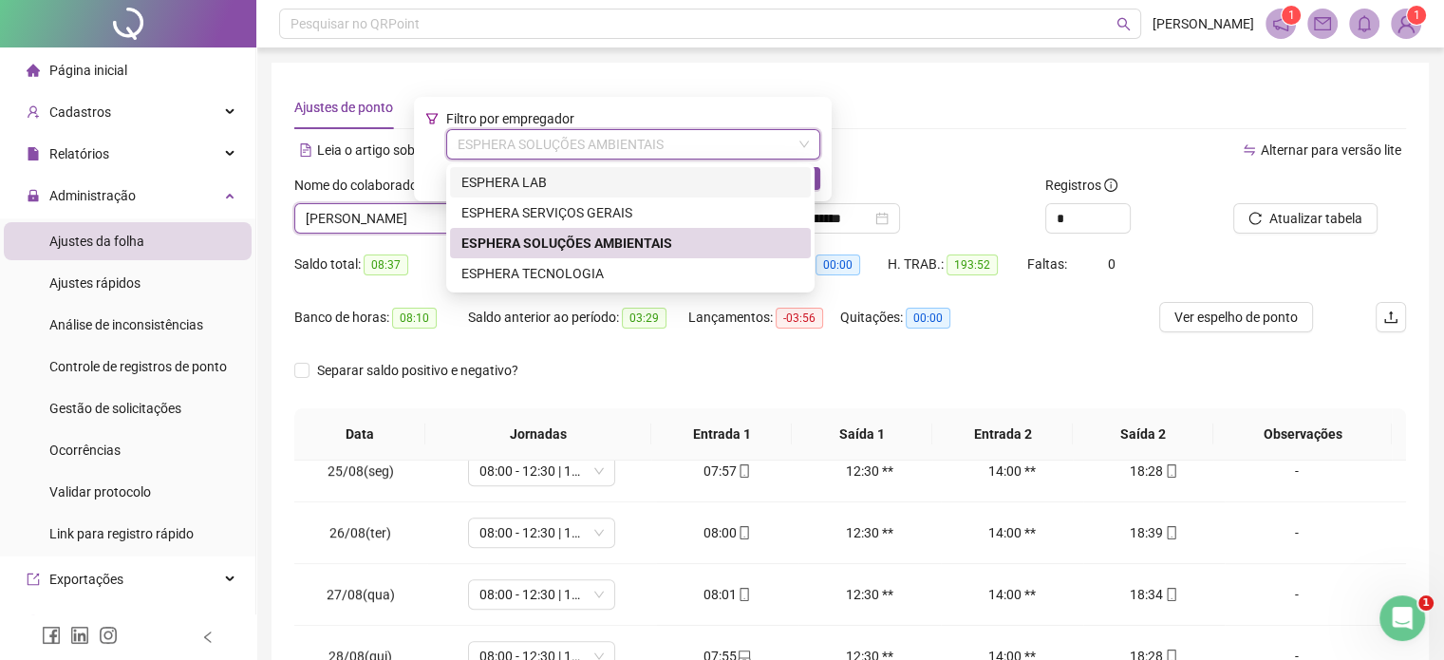
click at [664, 174] on div "ESPHERA LAB" at bounding box center [630, 182] width 338 height 21
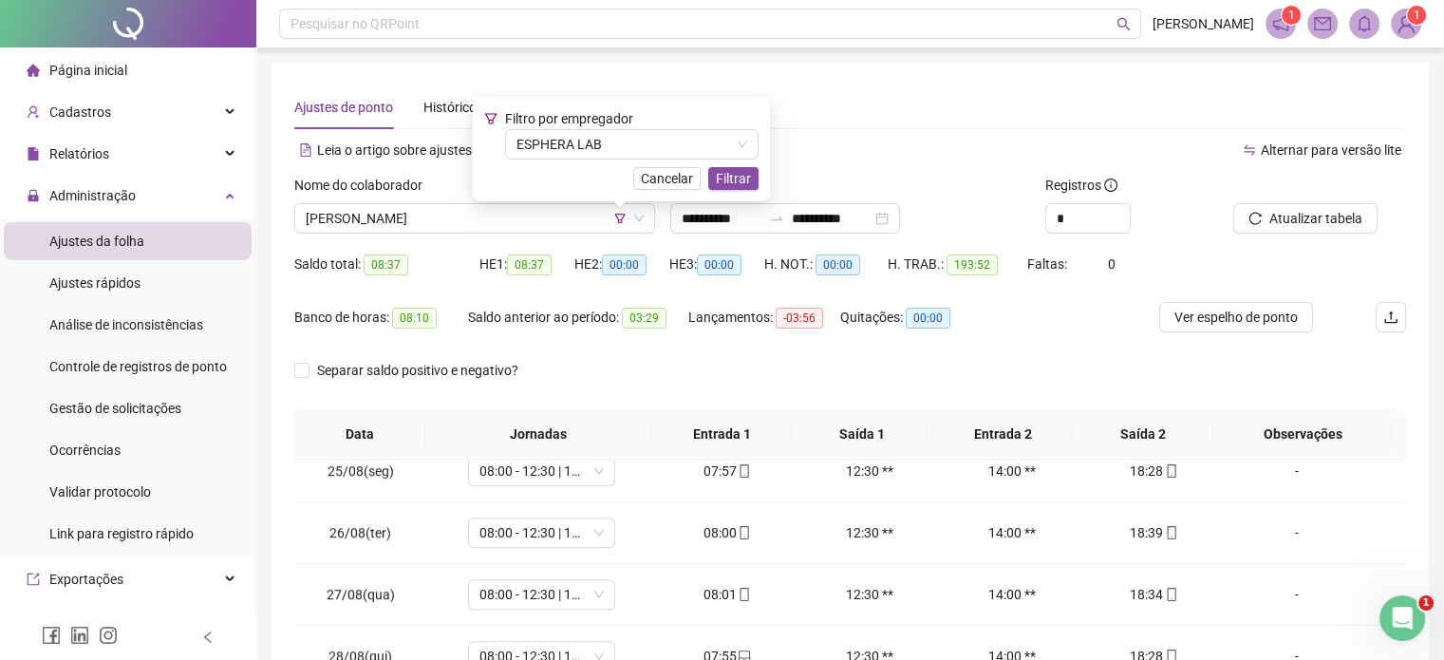
click at [798, 177] on div "Período" at bounding box center [850, 189] width 361 height 28
click at [752, 177] on button "Filtrar" at bounding box center [733, 178] width 50 height 23
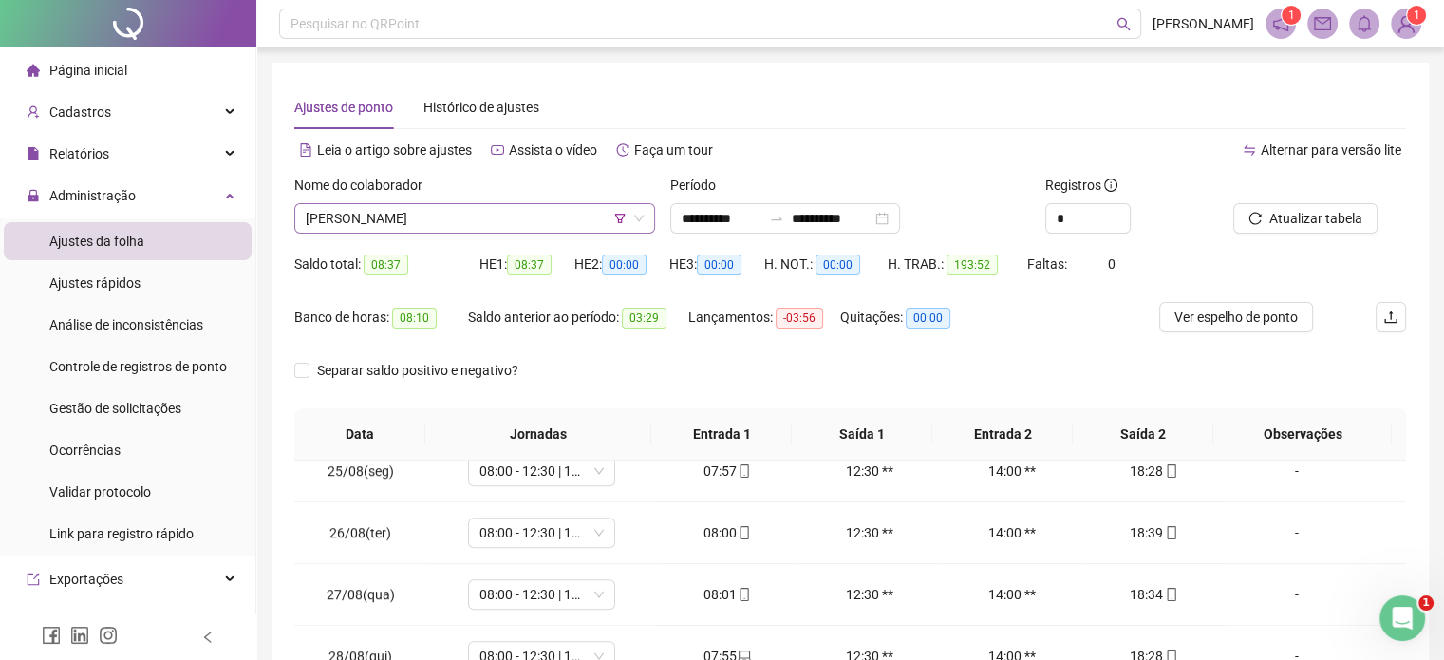
click at [532, 220] on span "[PERSON_NAME]" at bounding box center [475, 218] width 338 height 28
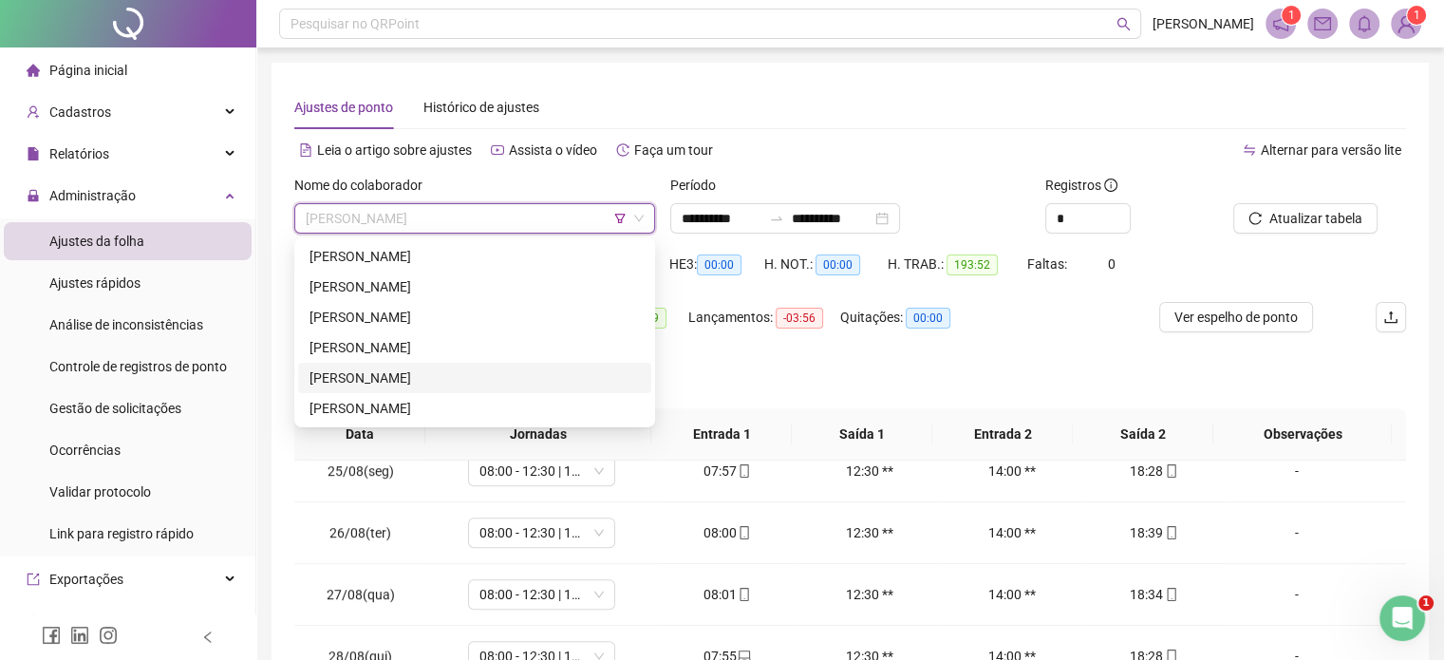
click at [477, 372] on div "PAMELA DANTAS ARAGÃO" at bounding box center [474, 377] width 330 height 21
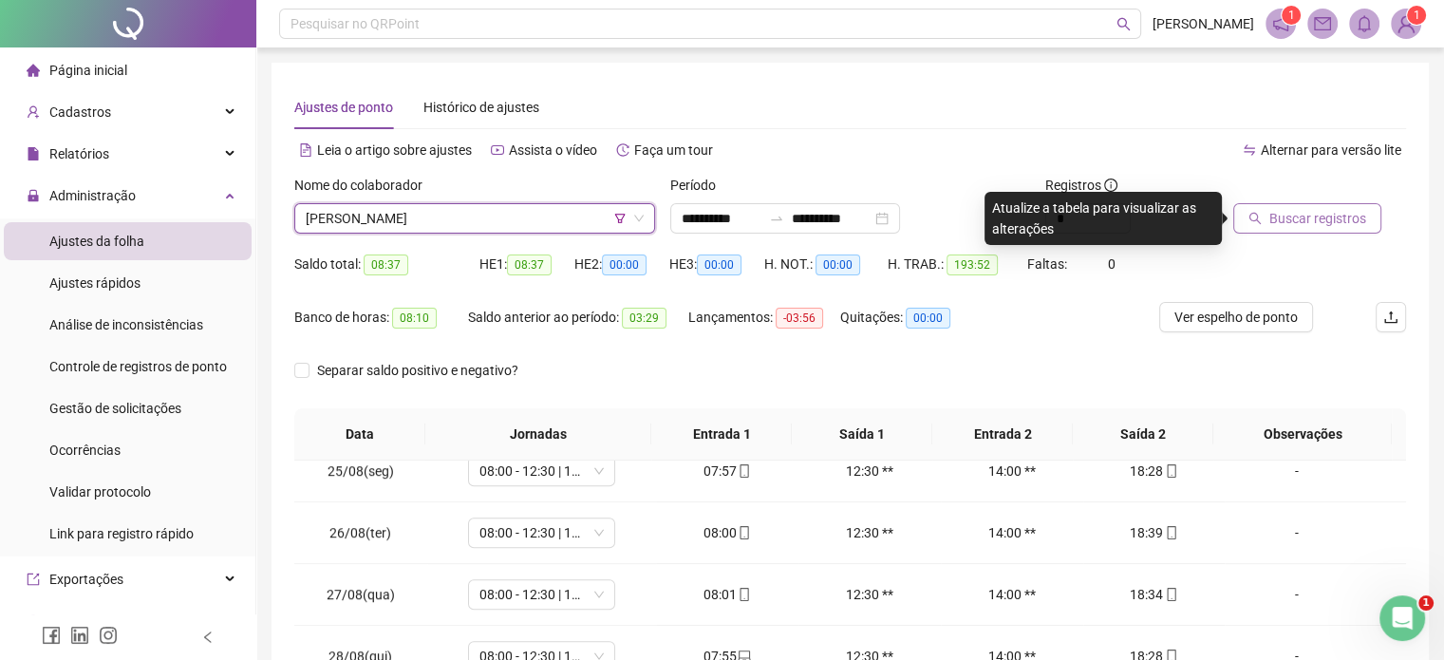
click at [1236, 205] on button "Buscar registros" at bounding box center [1307, 218] width 148 height 30
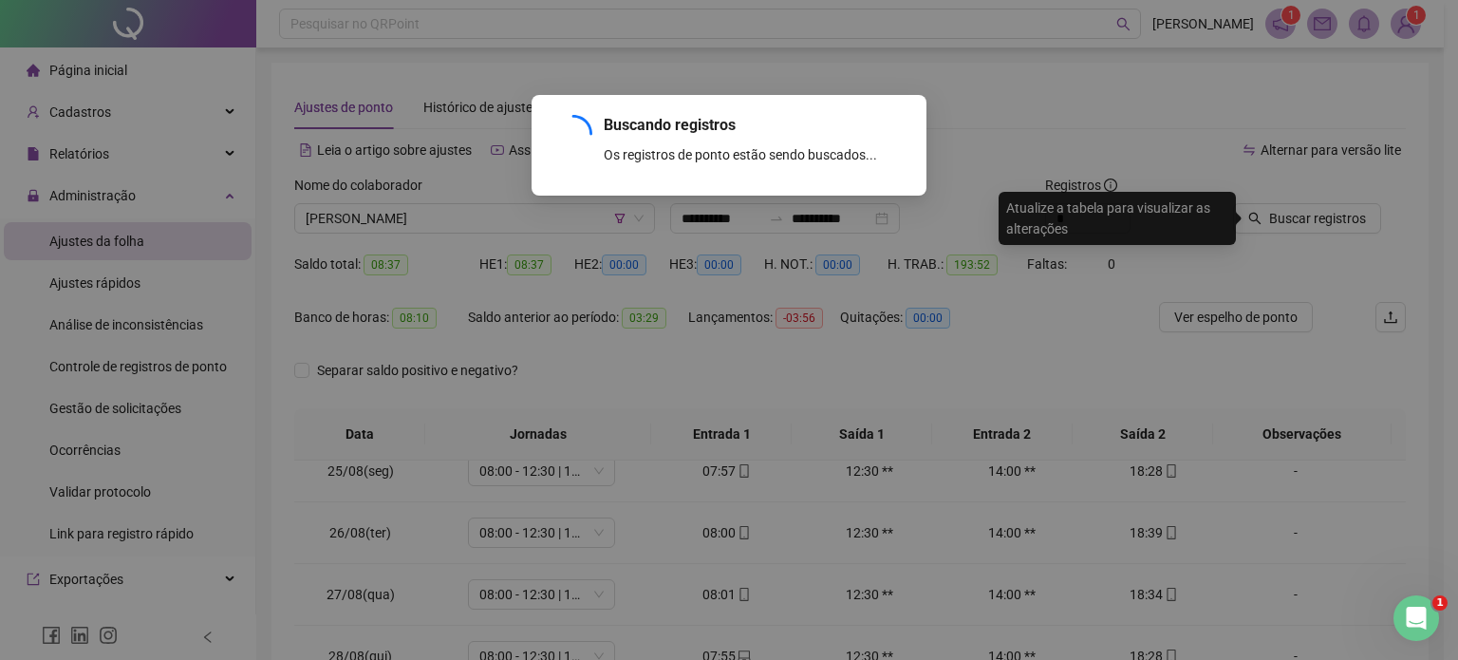
click at [1247, 214] on div "Buscando registros Os registros de ponto estão sendo buscados... OK" at bounding box center [729, 330] width 1458 height 660
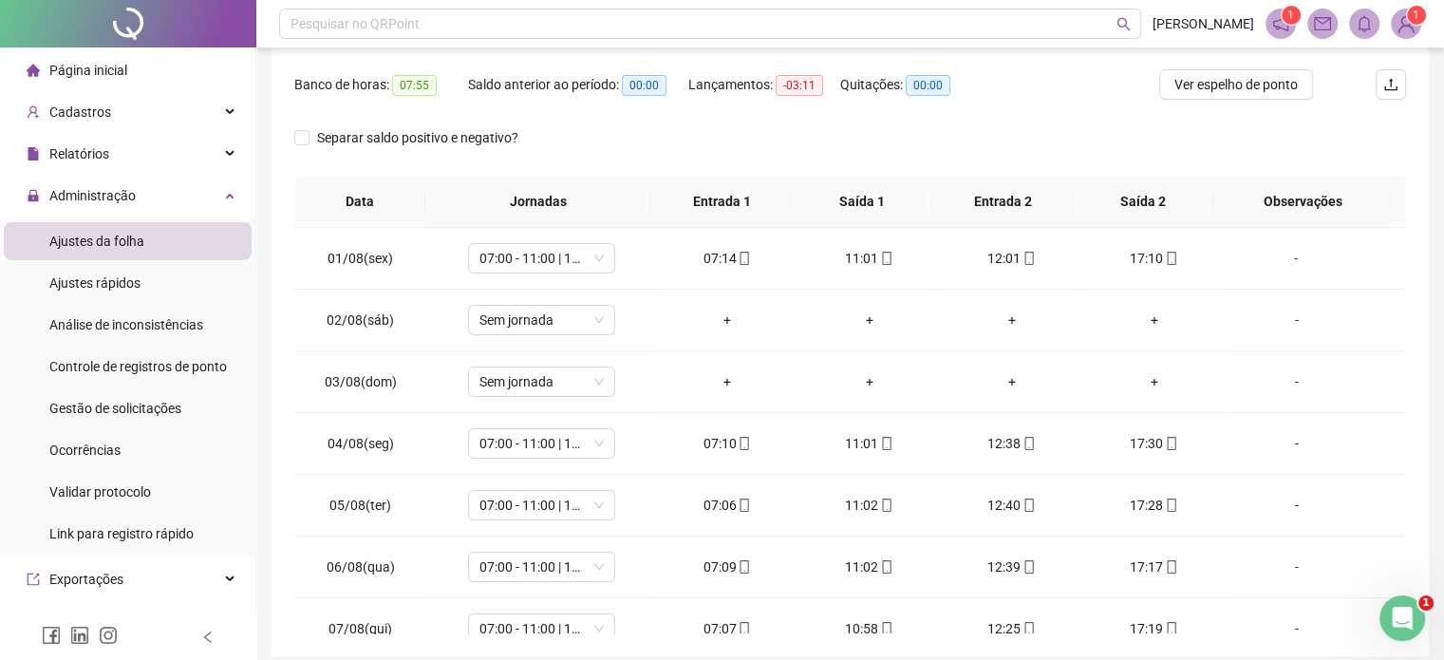
scroll to position [120, 0]
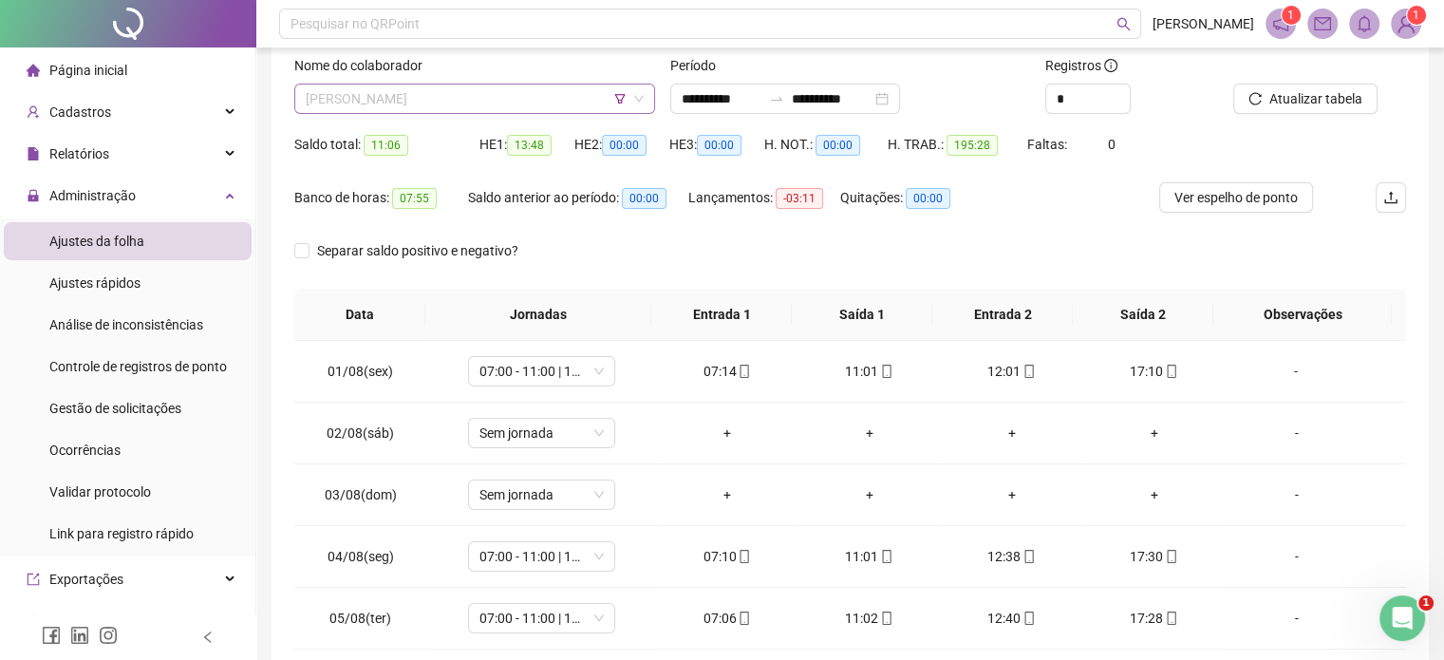
click at [524, 106] on span "PAMELA DANTAS ARAGÃO" at bounding box center [475, 98] width 338 height 28
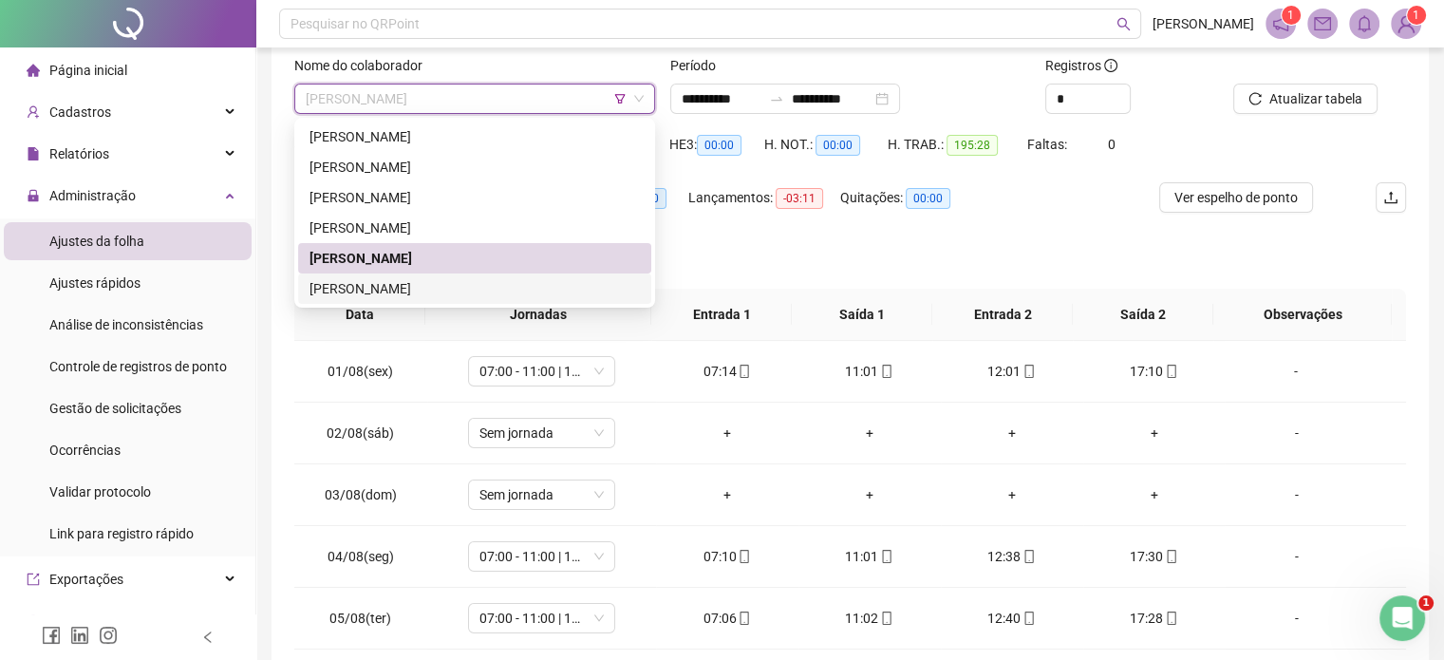
click at [487, 292] on div "[PERSON_NAME]" at bounding box center [474, 288] width 330 height 21
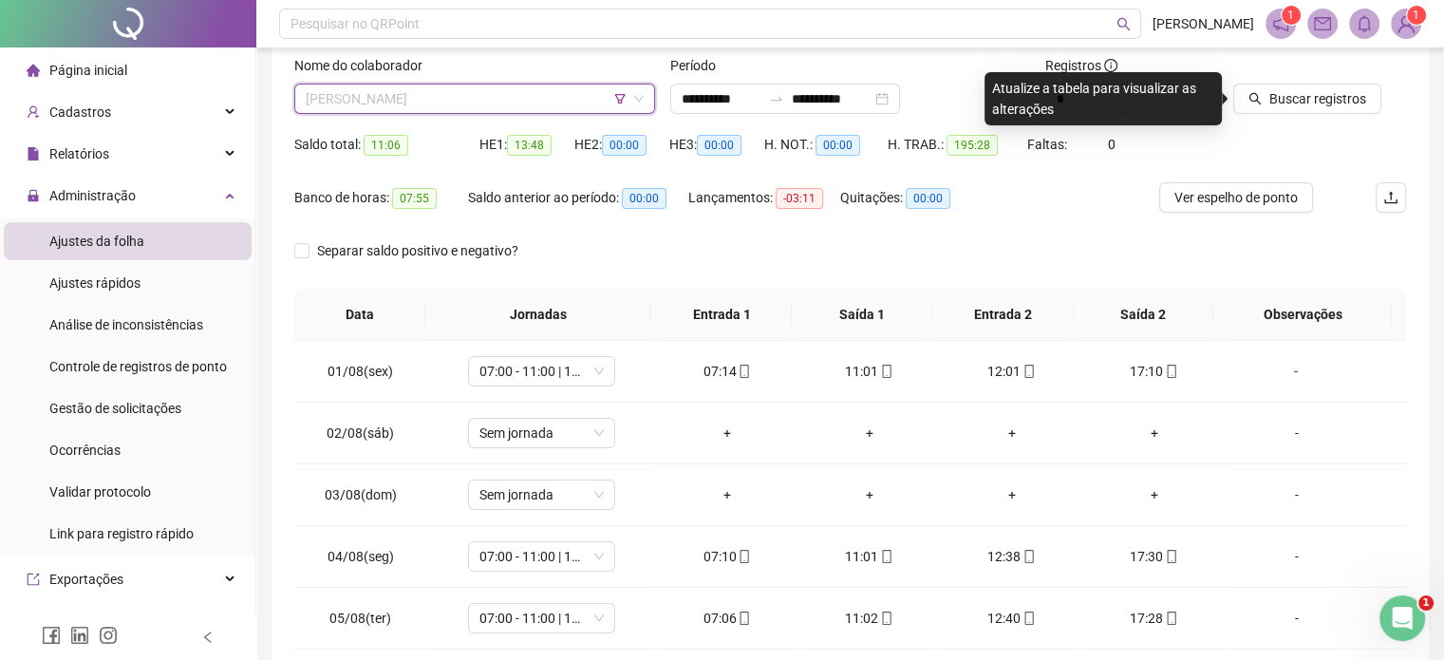
click at [579, 98] on span "[PERSON_NAME]" at bounding box center [475, 98] width 338 height 28
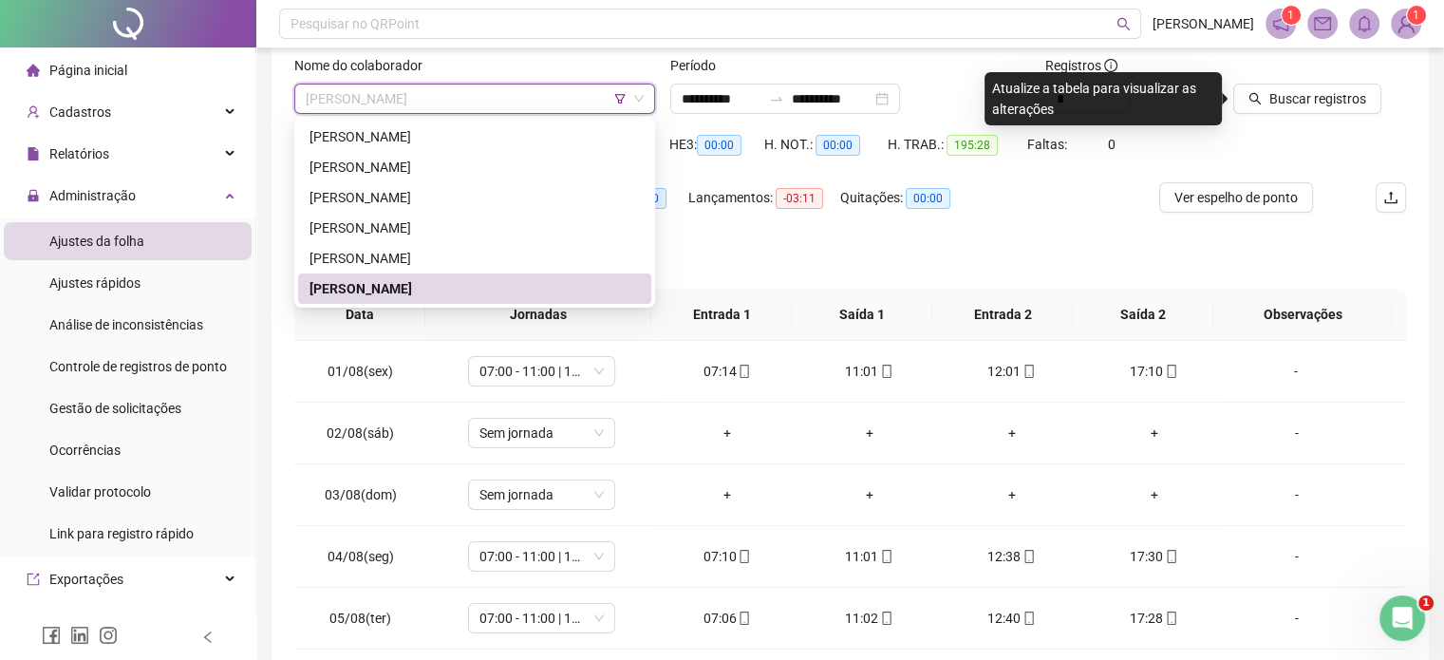
click at [590, 98] on span "[PERSON_NAME]" at bounding box center [475, 98] width 338 height 28
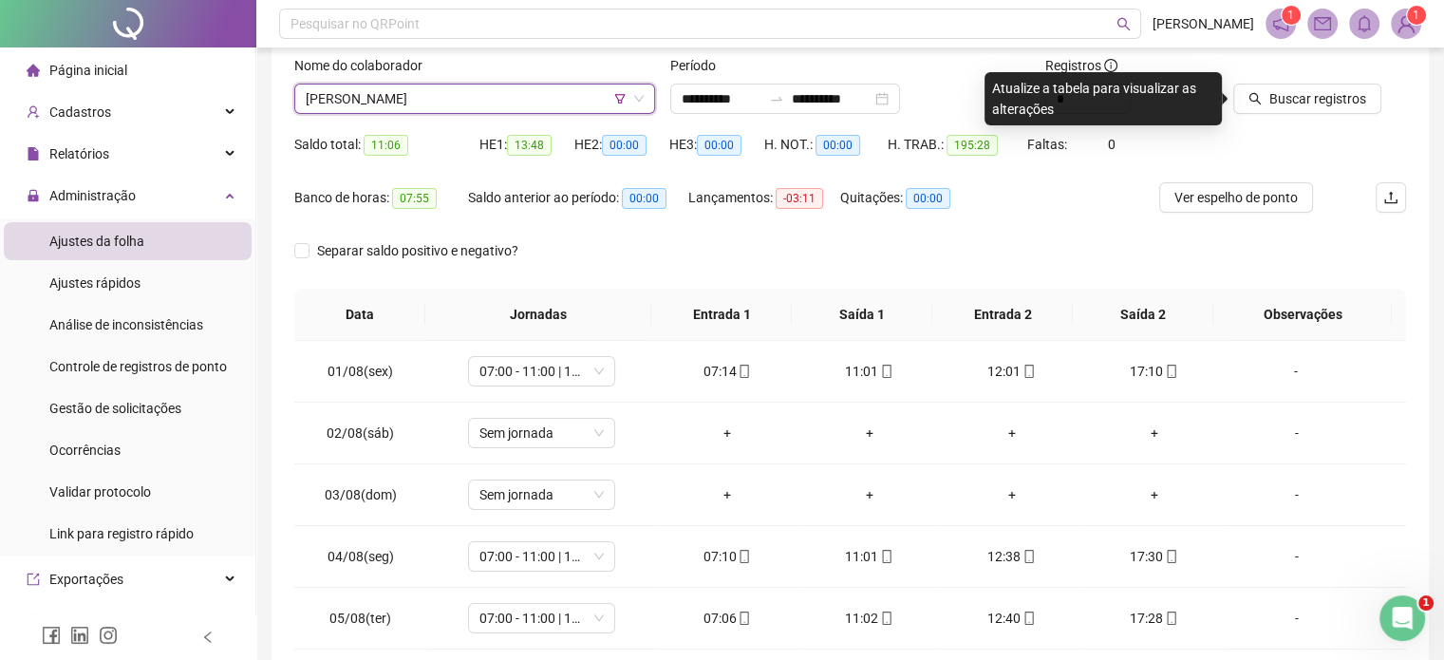
click at [614, 93] on icon "filter" at bounding box center [619, 98] width 11 height 11
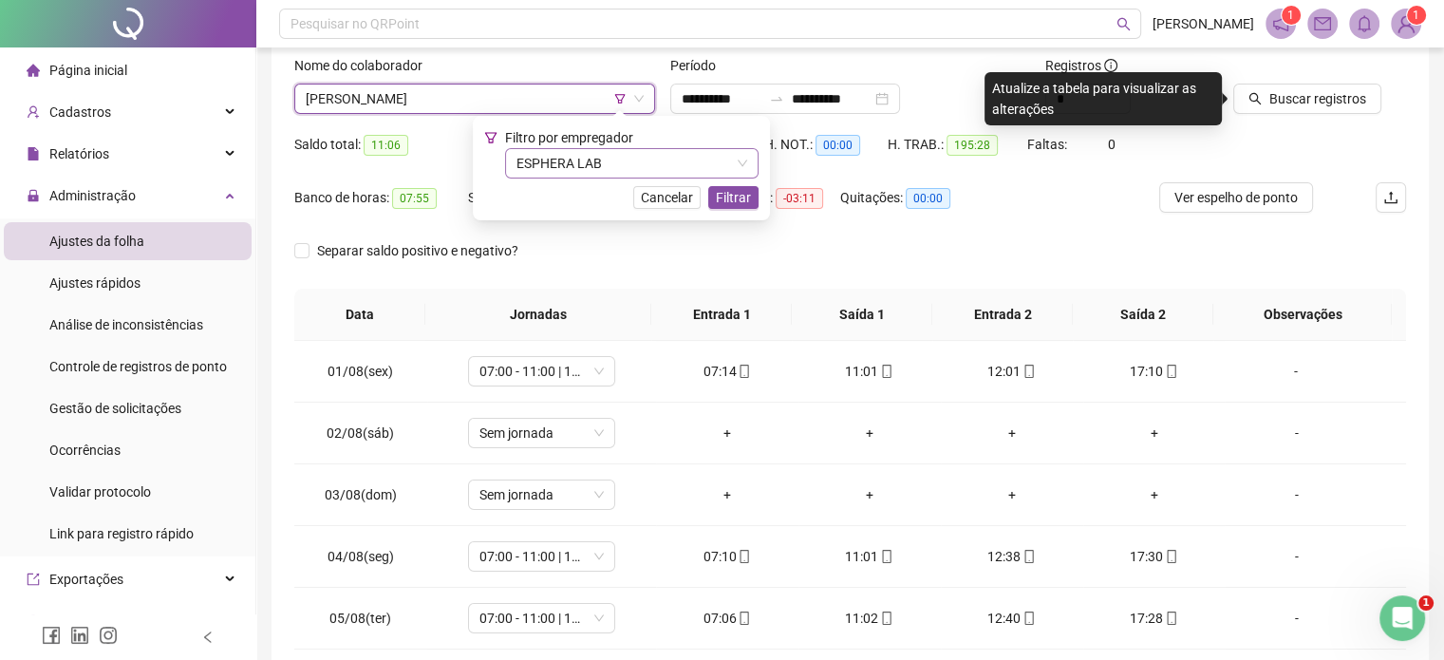
click at [567, 159] on span "ESPHERA LAB" at bounding box center [631, 163] width 231 height 28
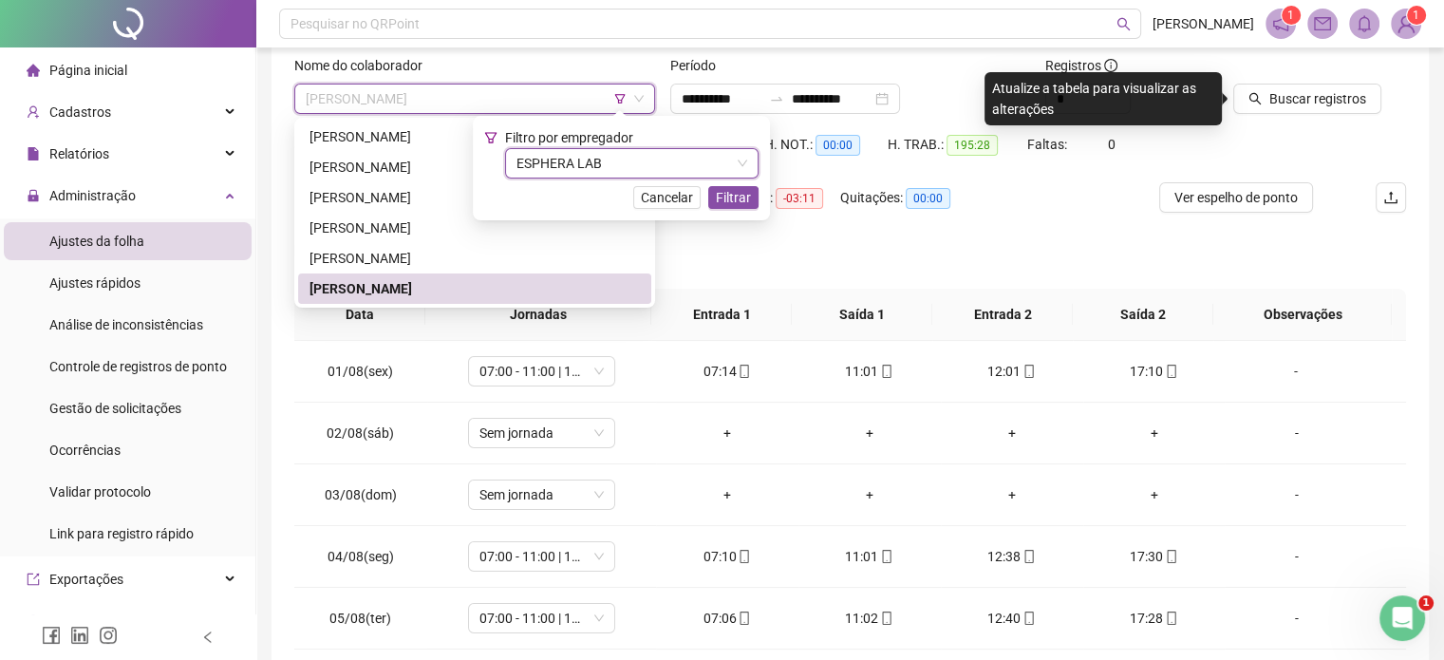
click at [494, 96] on span "[PERSON_NAME]" at bounding box center [475, 98] width 338 height 28
drag, startPoint x: 611, startPoint y: 183, endPoint x: 622, endPoint y: 169, distance: 17.7
click at [611, 183] on div "Filtro por empregador ESPHERA LAB Cancelar Filtrar" at bounding box center [621, 168] width 274 height 82
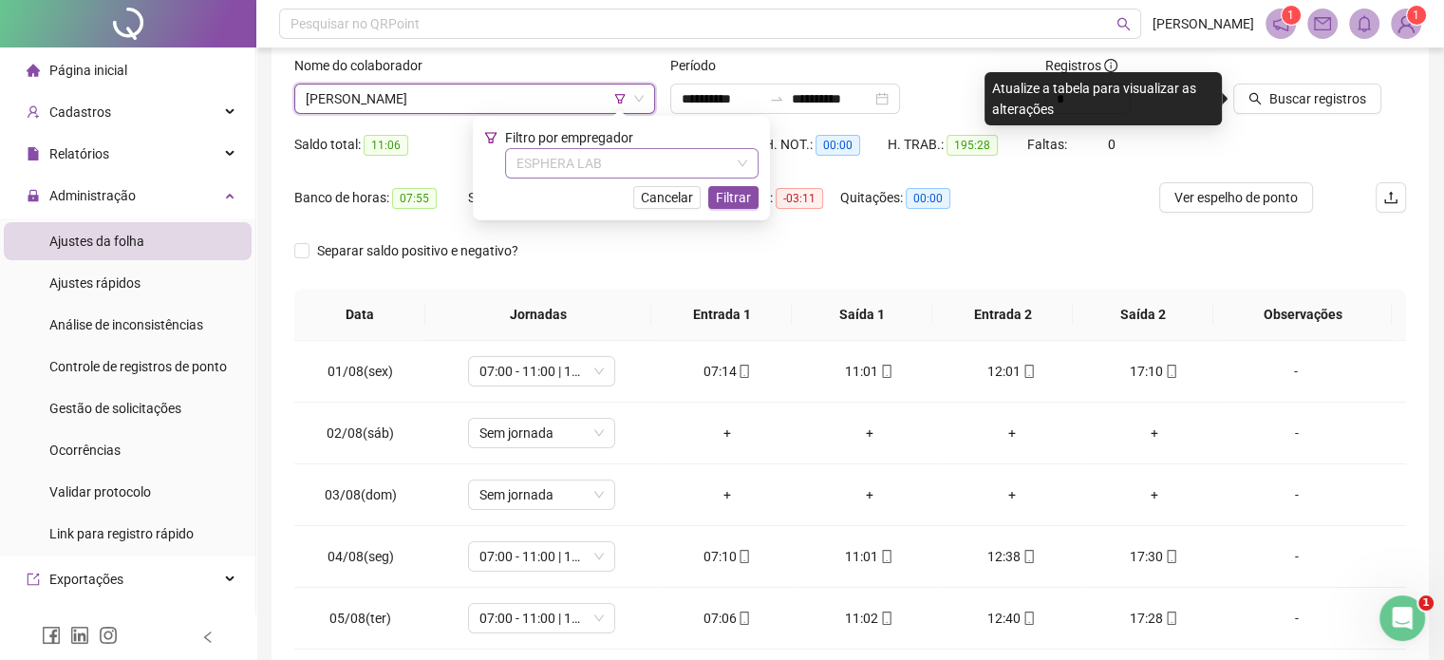
click at [622, 169] on span "ESPHERA LAB" at bounding box center [631, 163] width 231 height 28
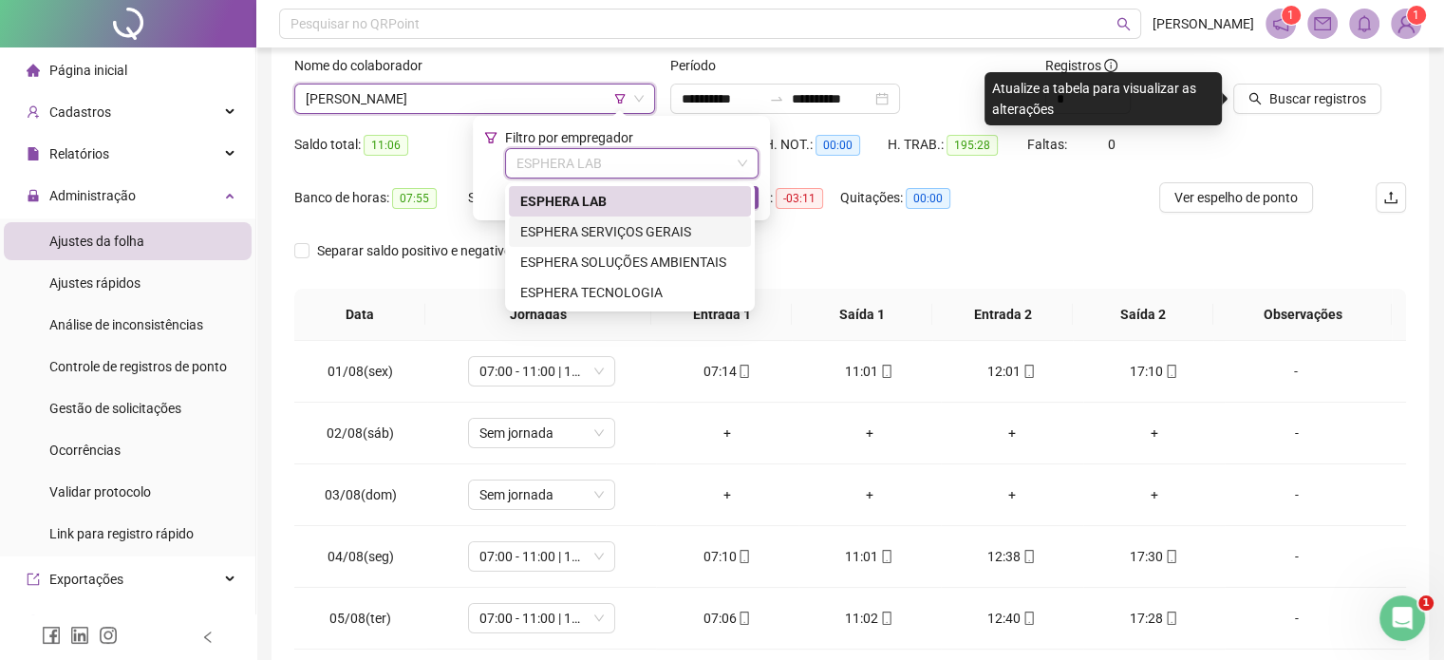
click at [637, 247] on div "ESPHERA SOLUÇÕES AMBIENTAIS" at bounding box center [630, 262] width 242 height 30
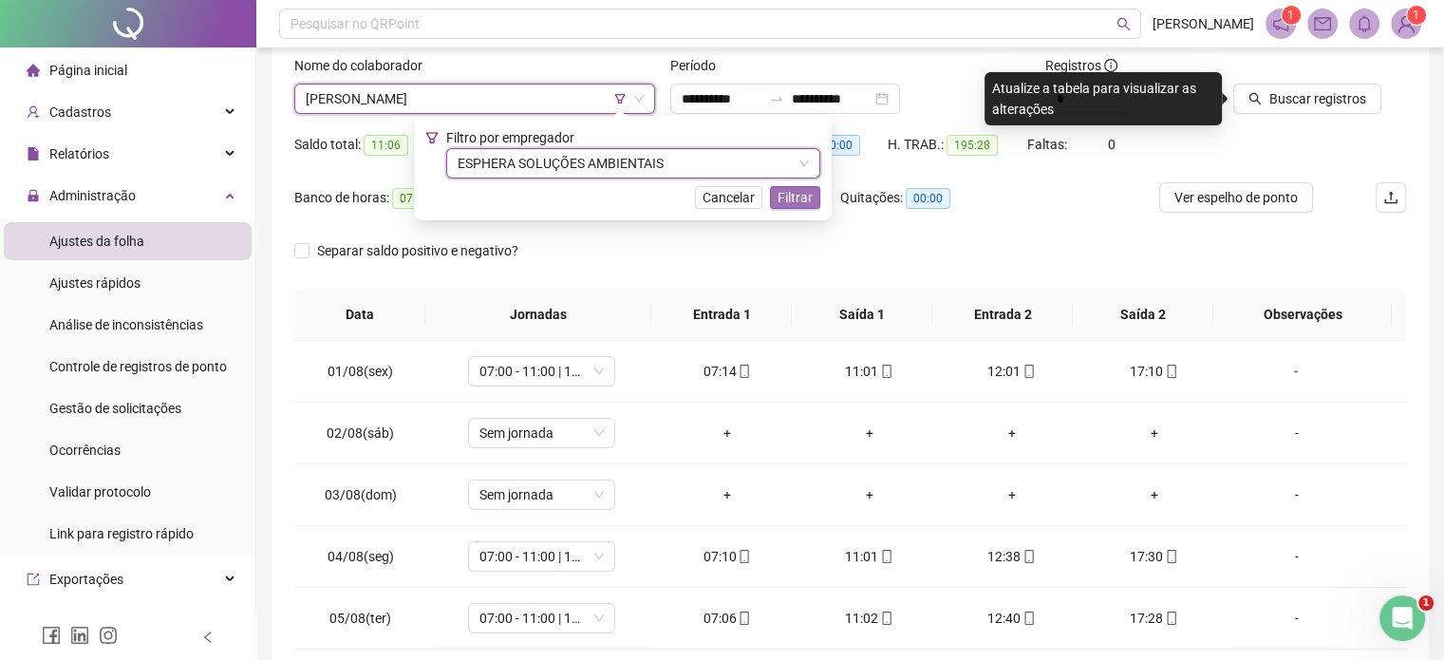
click at [777, 187] on span "Filtrar" at bounding box center [794, 197] width 35 height 21
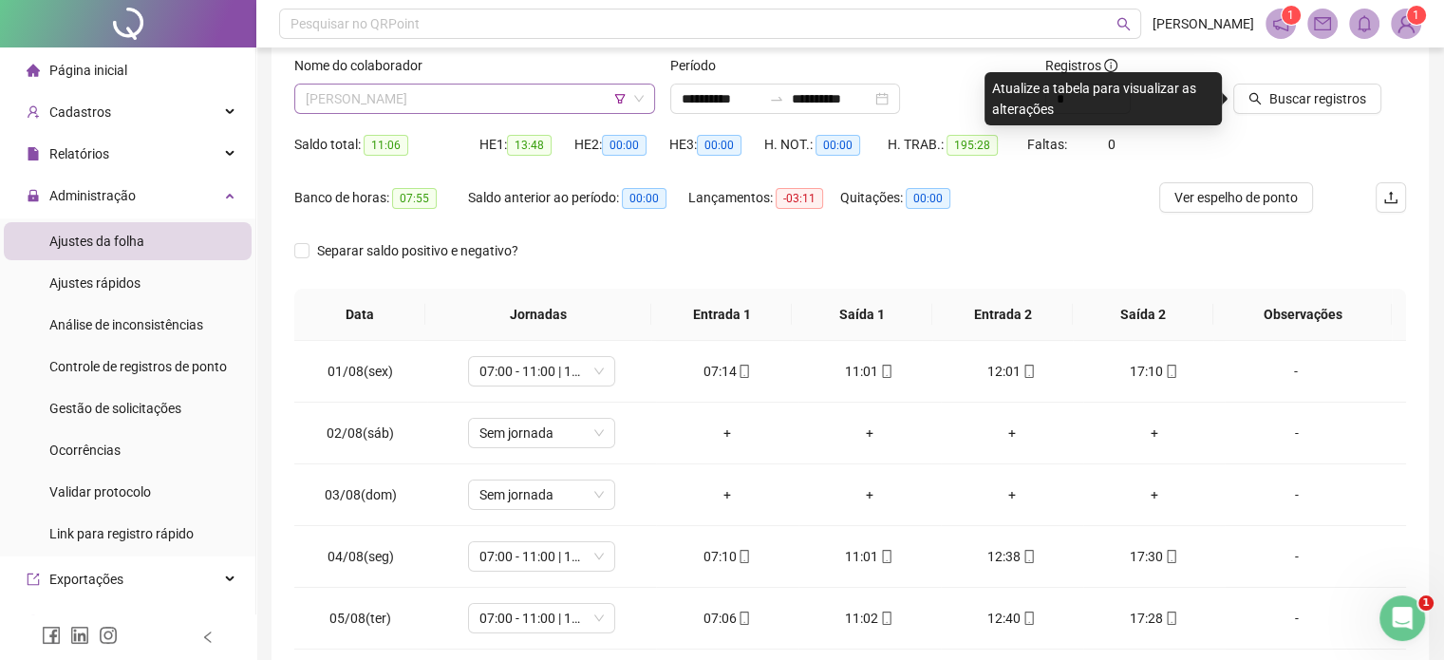
click at [585, 100] on span "[PERSON_NAME]" at bounding box center [475, 98] width 338 height 28
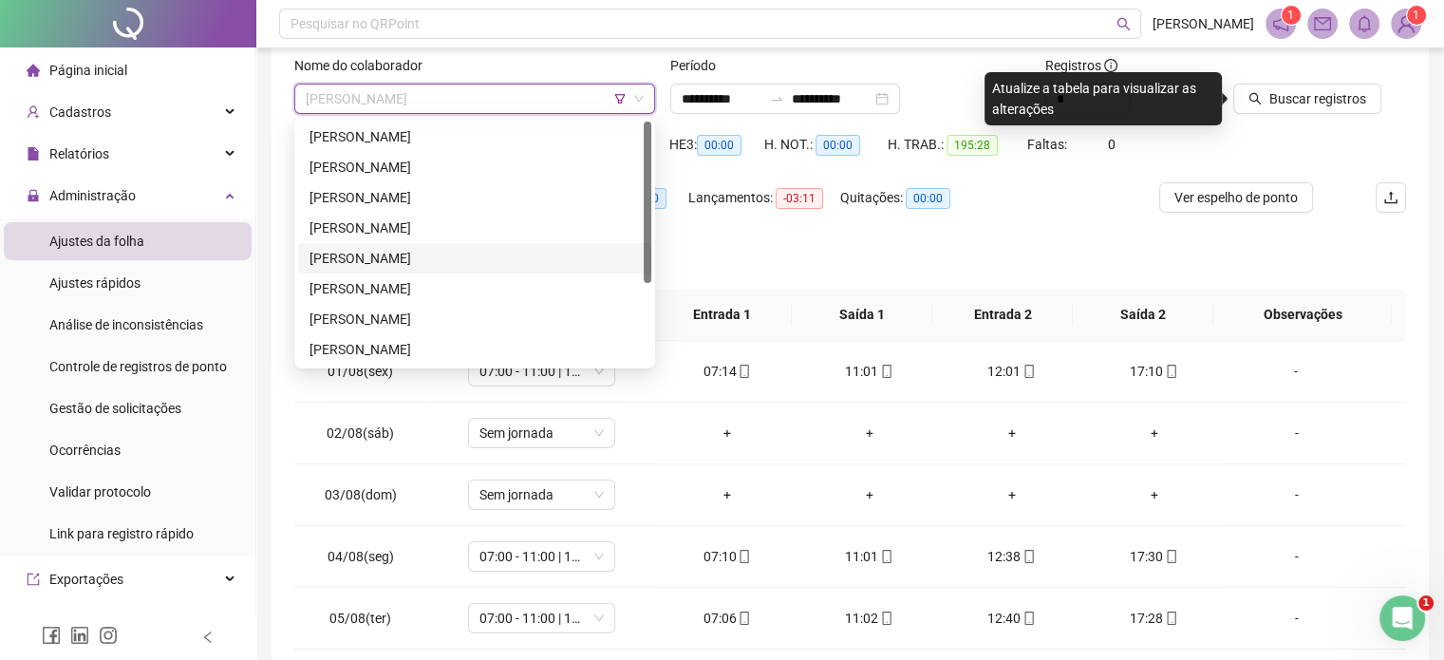
click at [518, 250] on div "[PERSON_NAME]" at bounding box center [474, 258] width 330 height 21
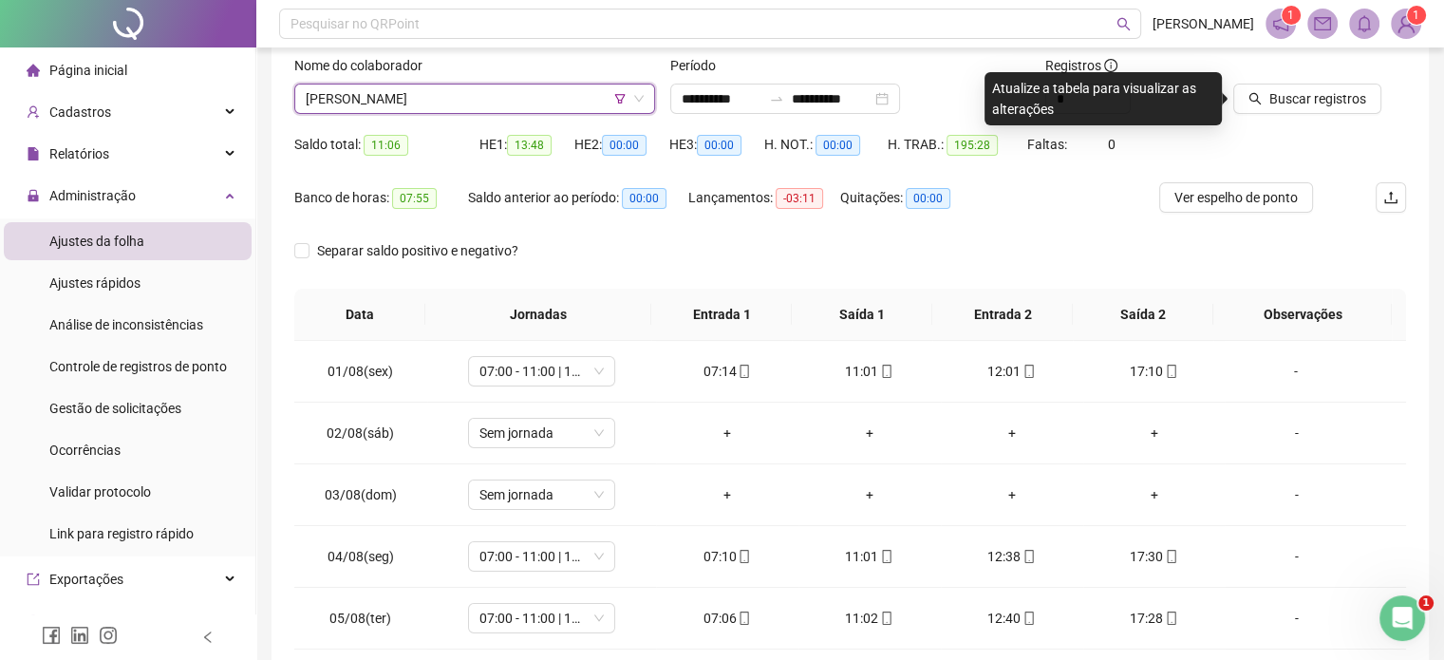
click at [513, 85] on span "[PERSON_NAME]" at bounding box center [475, 98] width 338 height 28
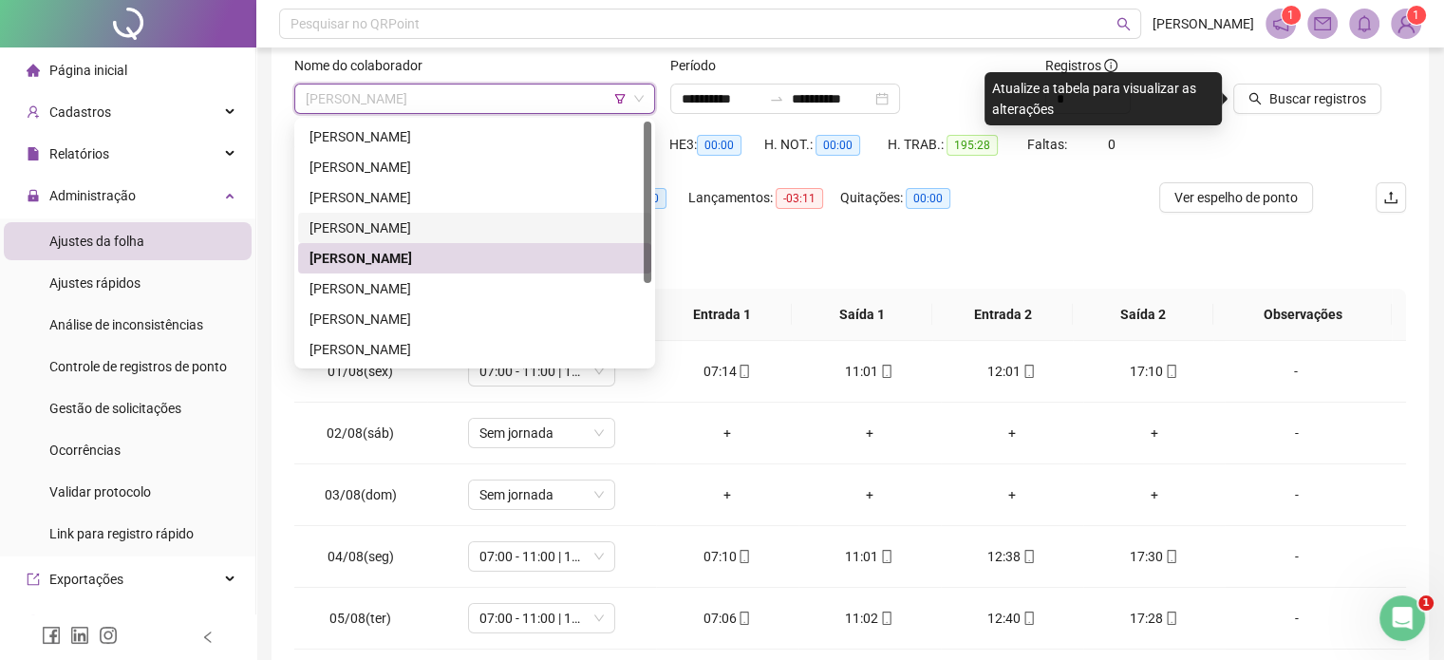
click at [451, 225] on div "[PERSON_NAME]" at bounding box center [474, 227] width 330 height 21
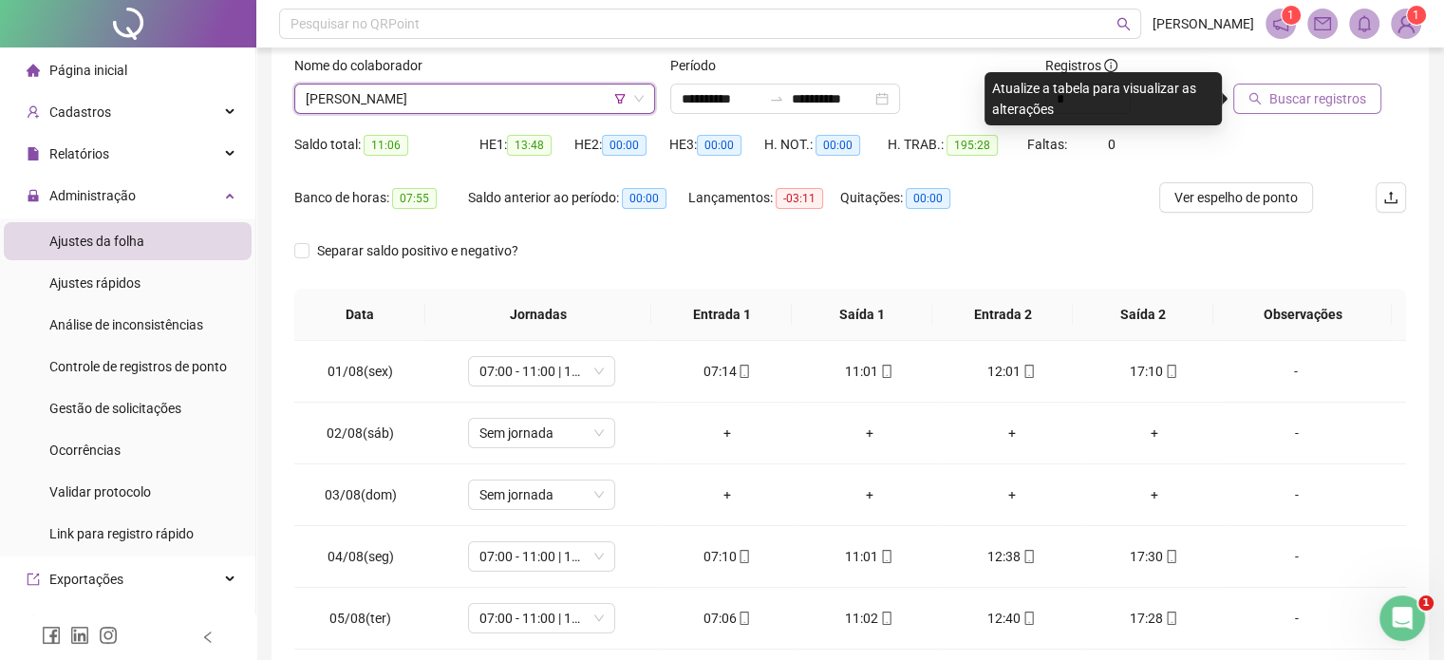
click at [1308, 100] on span "Buscar registros" at bounding box center [1317, 98] width 97 height 21
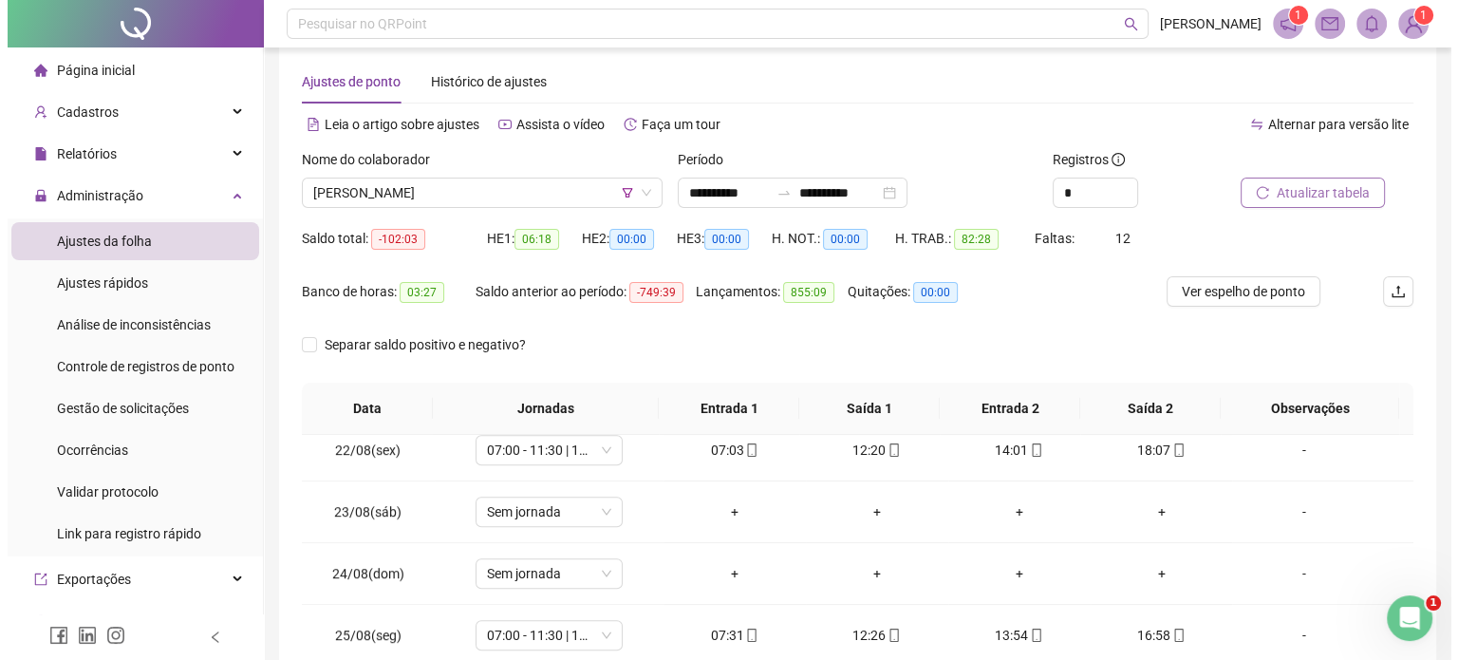
scroll to position [25, 0]
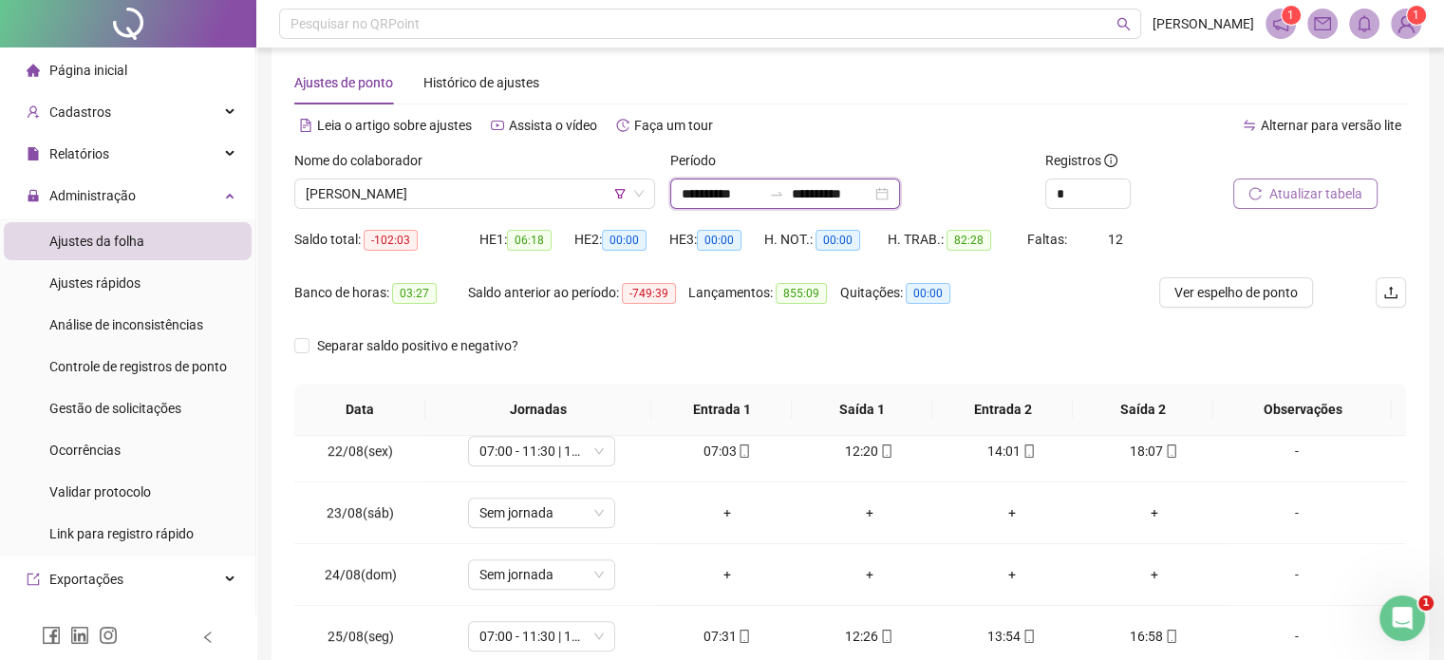
click at [759, 188] on input "**********" at bounding box center [722, 193] width 80 height 21
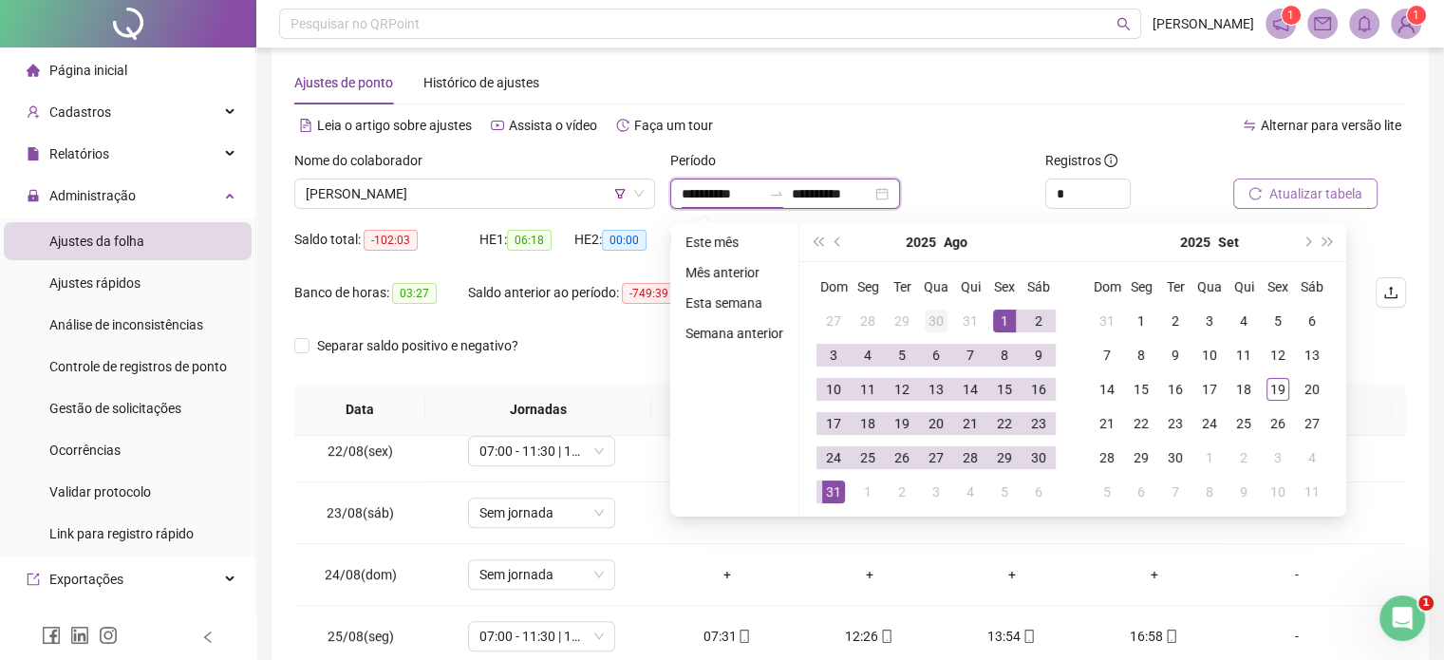
type input "**********"
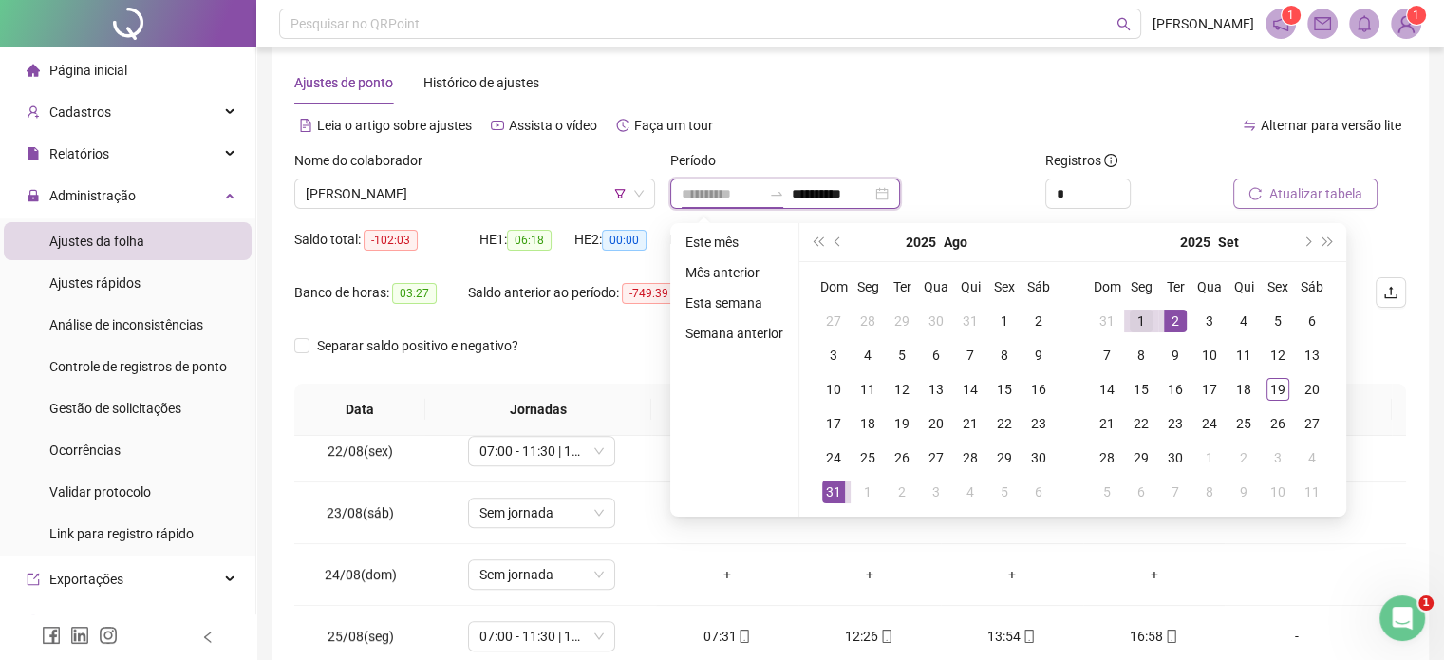
type input "**********"
click at [1142, 317] on div "1" at bounding box center [1141, 320] width 23 height 23
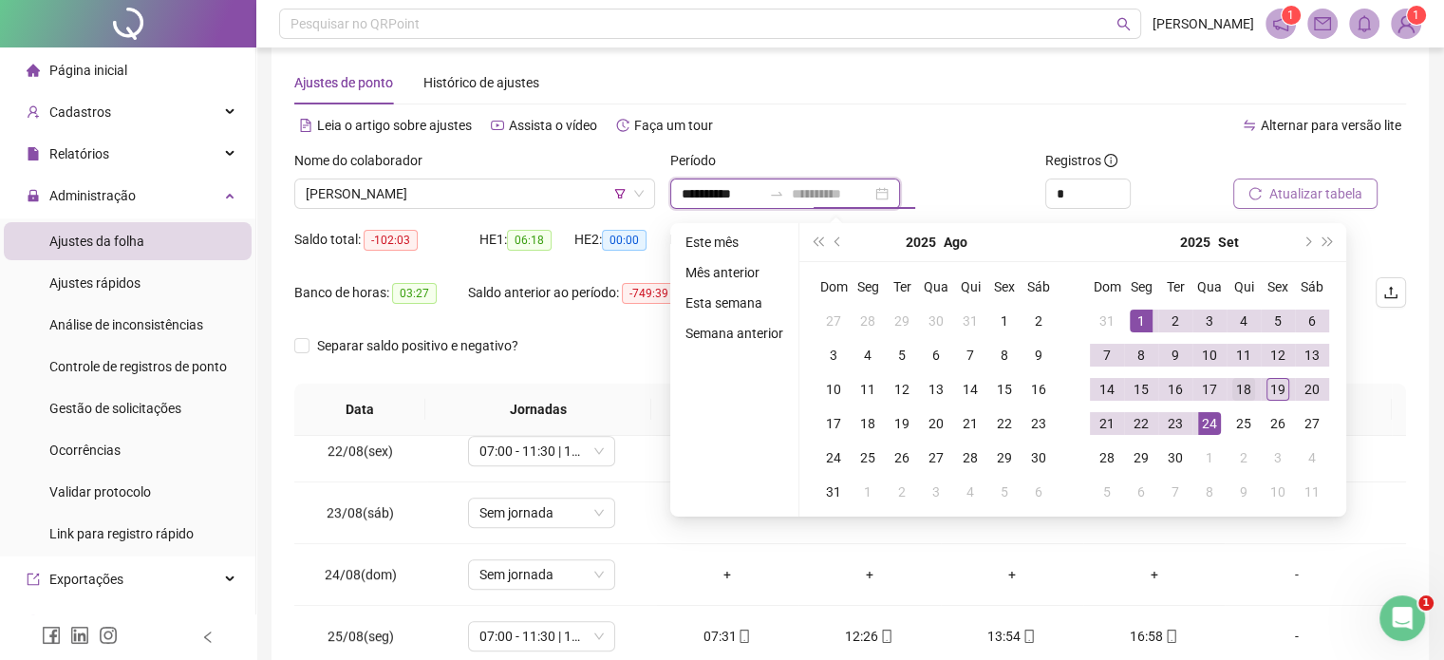
type input "**********"
click at [1233, 393] on div "18" at bounding box center [1243, 389] width 23 height 23
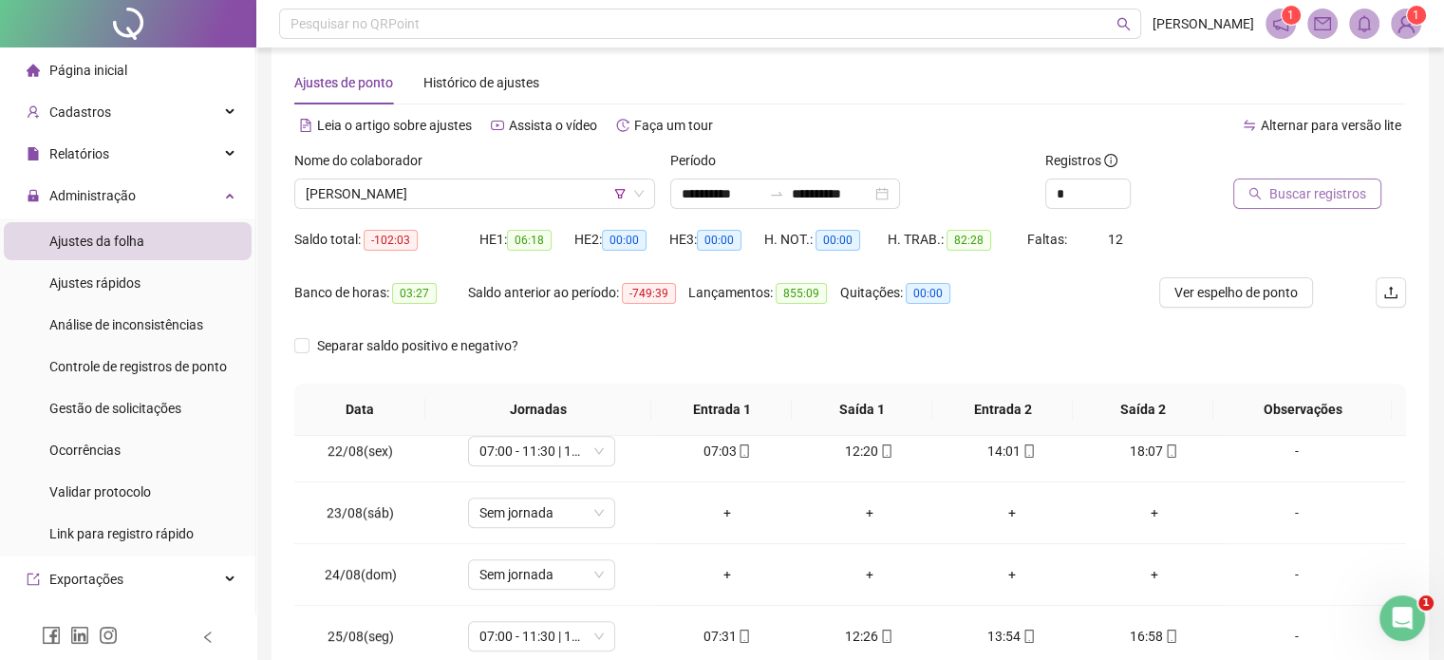
click at [1270, 174] on div at bounding box center [1295, 164] width 125 height 28
click at [1274, 207] on button "Buscar registros" at bounding box center [1307, 193] width 148 height 30
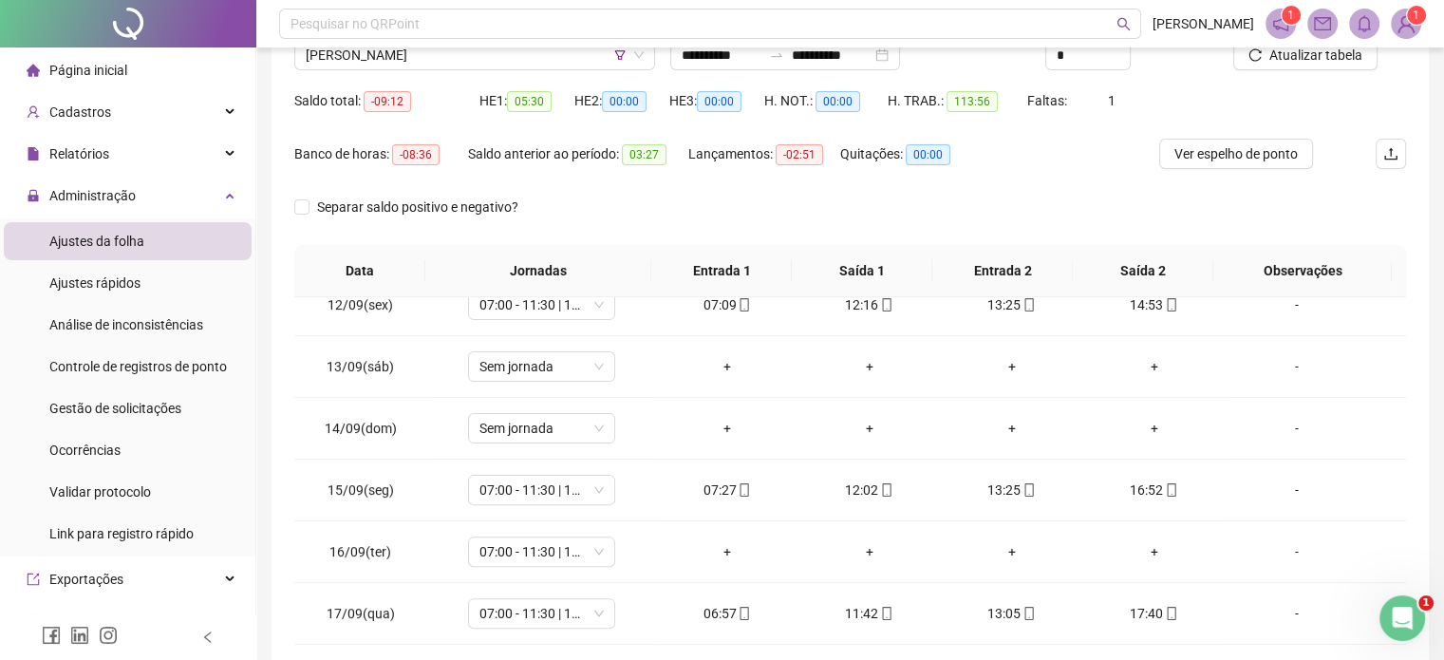
scroll to position [309, 0]
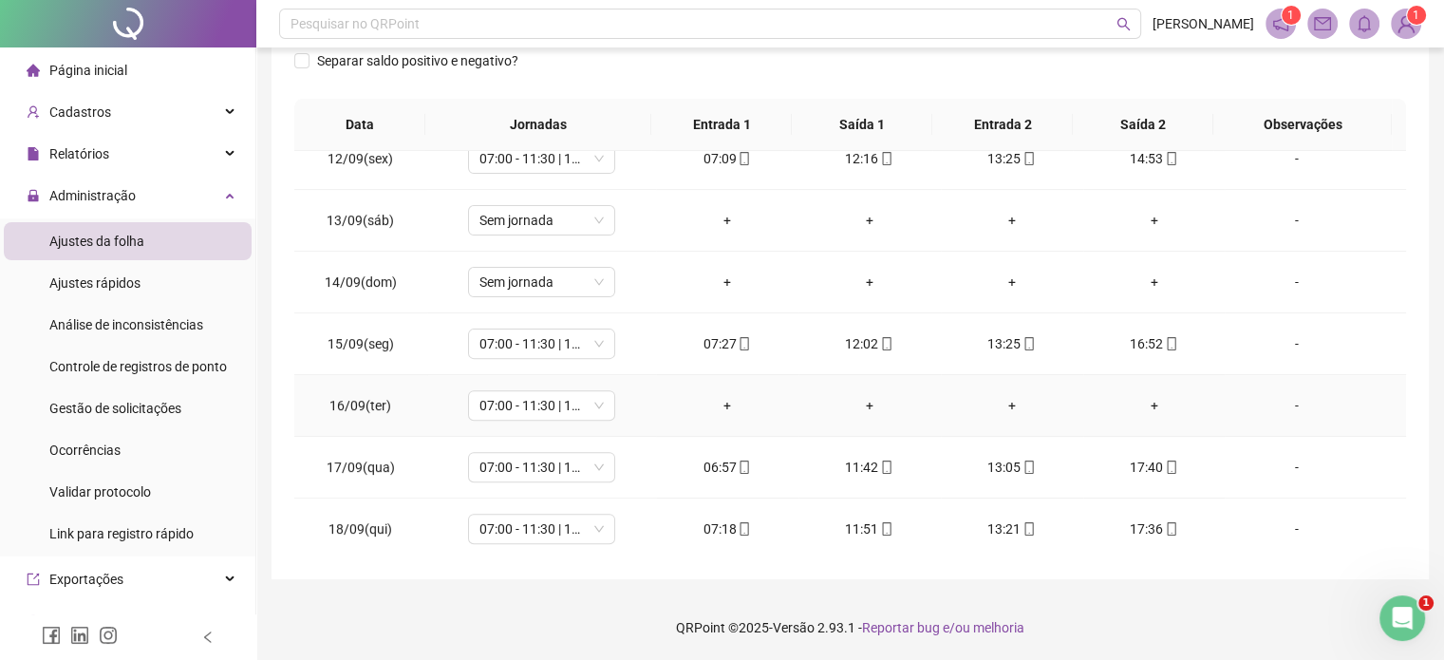
click at [1270, 398] on div "-" at bounding box center [1296, 405] width 112 height 21
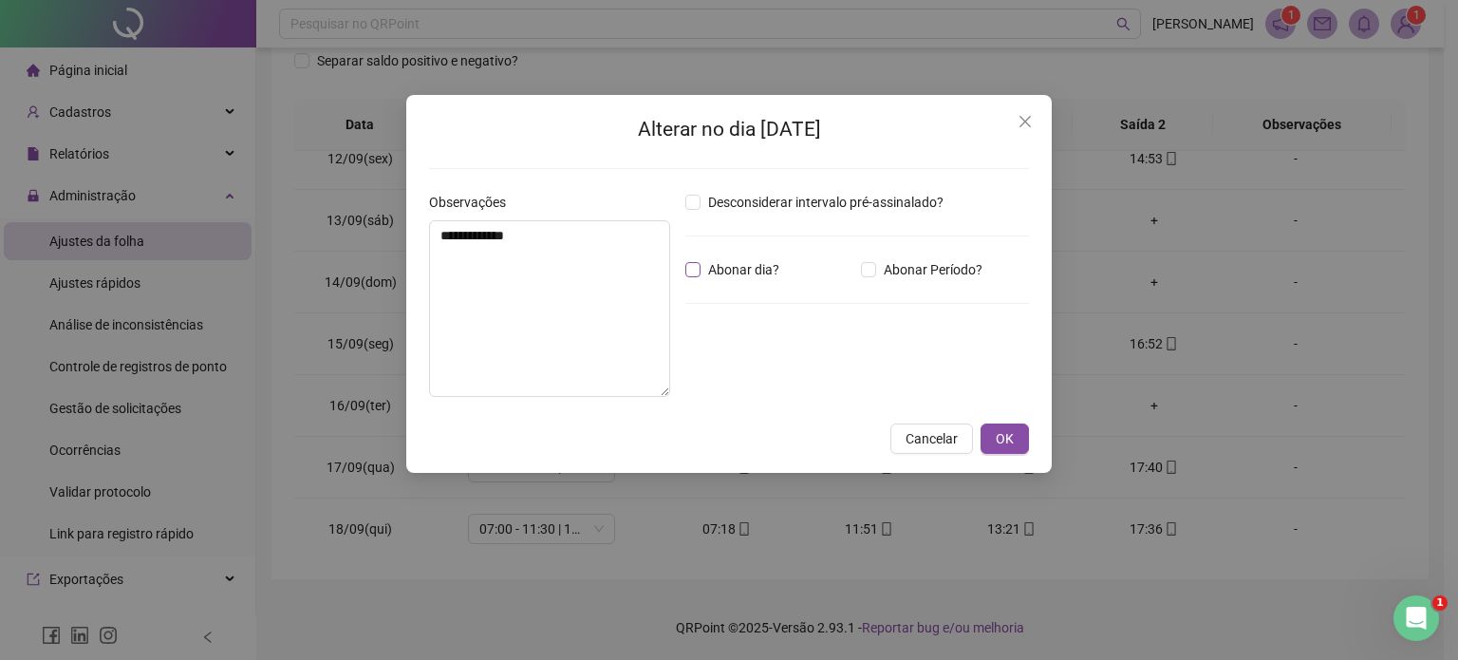
click at [740, 269] on span "Abonar dia?" at bounding box center [744, 269] width 86 height 21
click at [585, 327] on textarea "**********" at bounding box center [549, 308] width 241 height 177
type textarea "*"
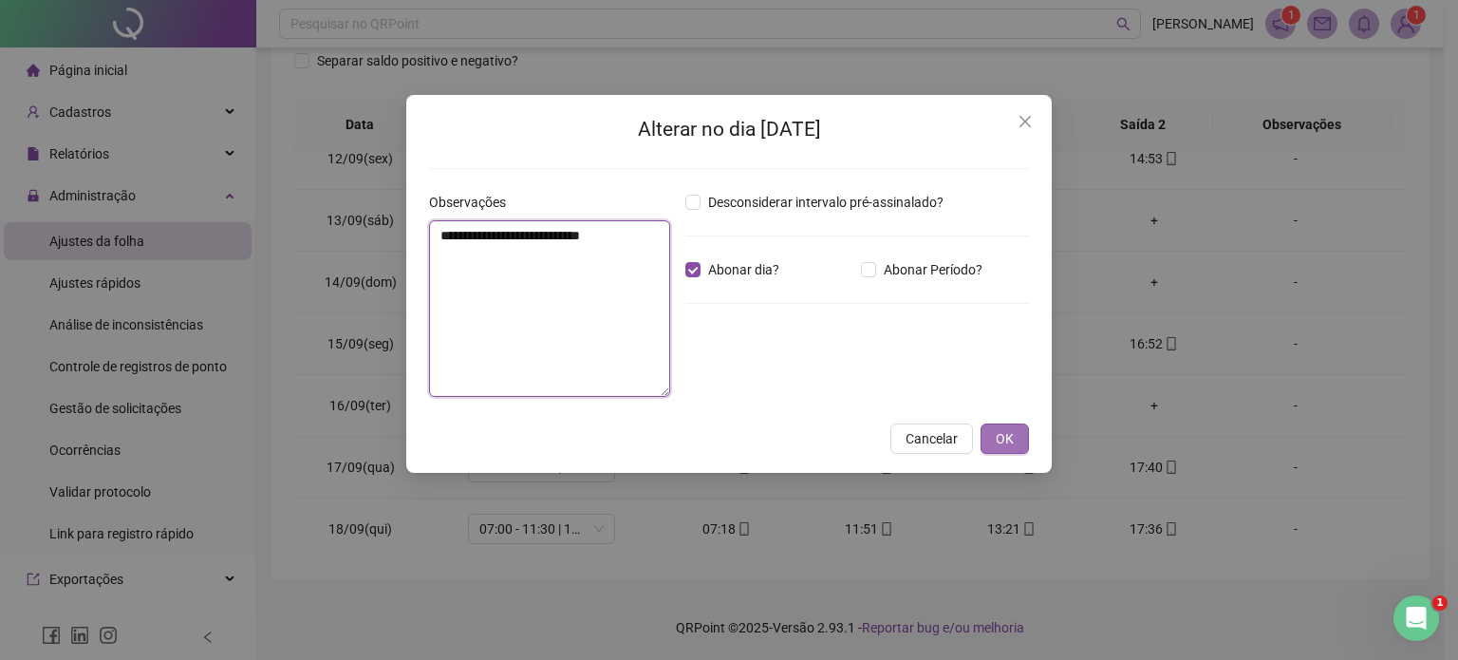
type textarea "**********"
click at [1000, 436] on span "OK" at bounding box center [1005, 438] width 18 height 21
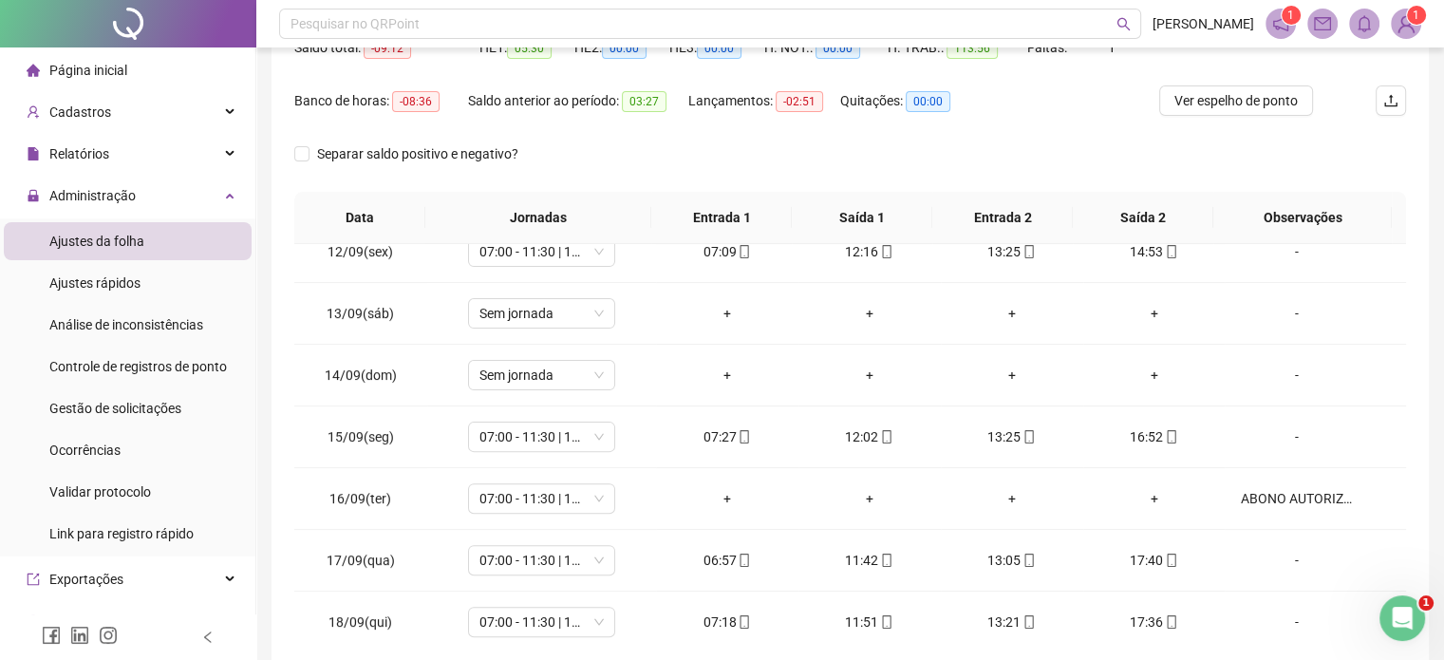
scroll to position [120, 0]
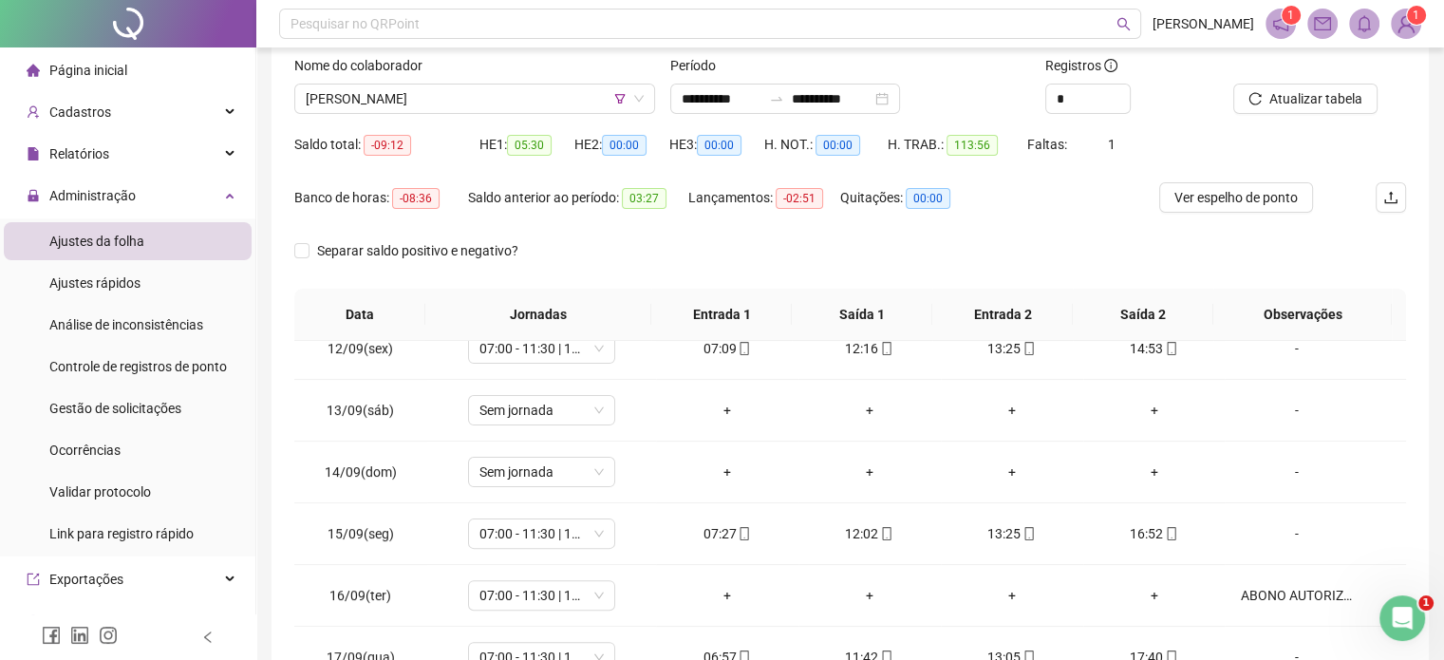
click at [1268, 65] on div at bounding box center [1295, 69] width 125 height 28
click at [1269, 91] on span "Atualizar tabela" at bounding box center [1315, 98] width 93 height 21
click at [490, 90] on span "[PERSON_NAME]" at bounding box center [475, 98] width 338 height 28
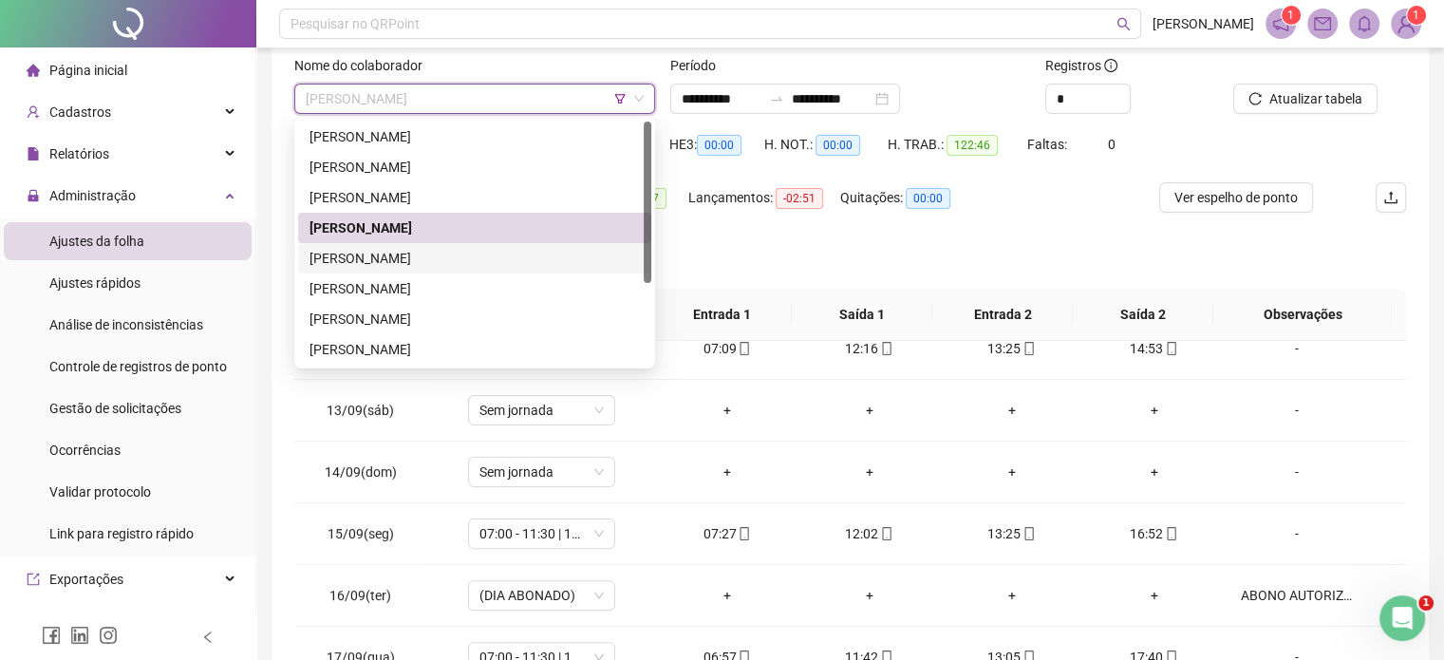
click at [499, 258] on div "[PERSON_NAME]" at bounding box center [474, 258] width 330 height 21
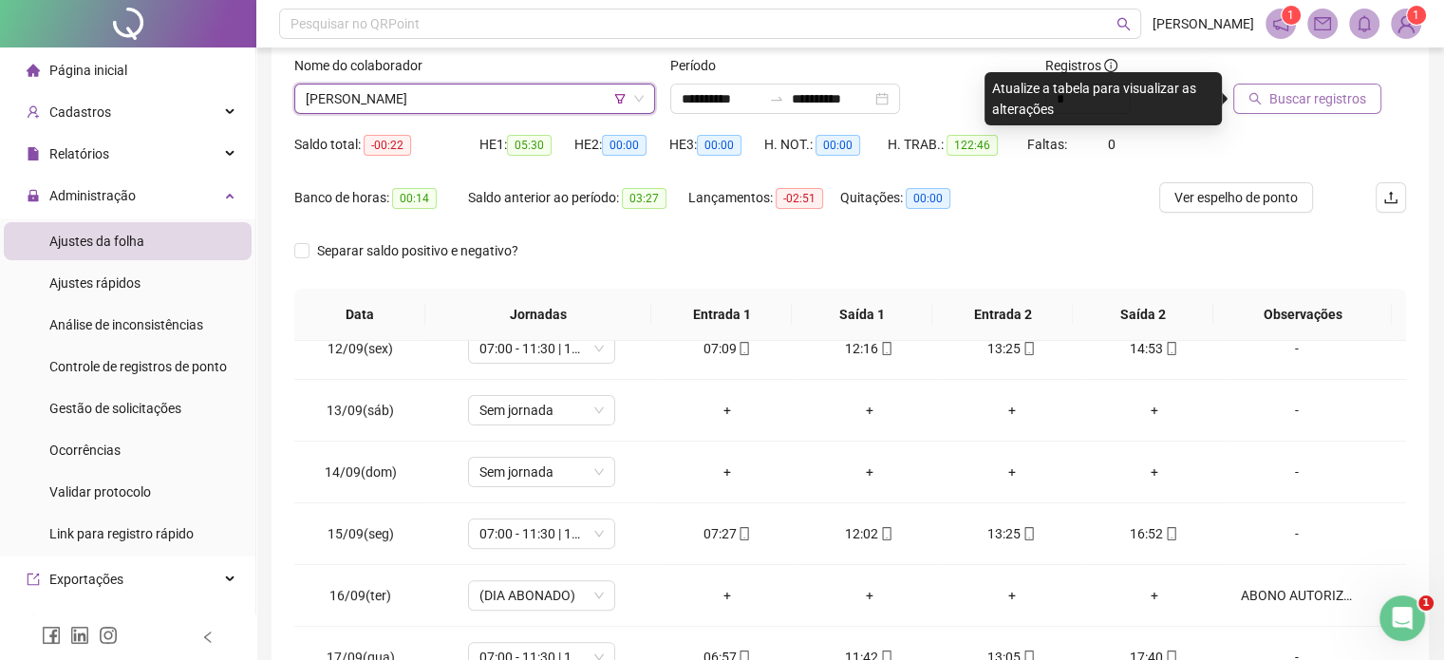
click at [1295, 104] on span "Buscar registros" at bounding box center [1317, 98] width 97 height 21
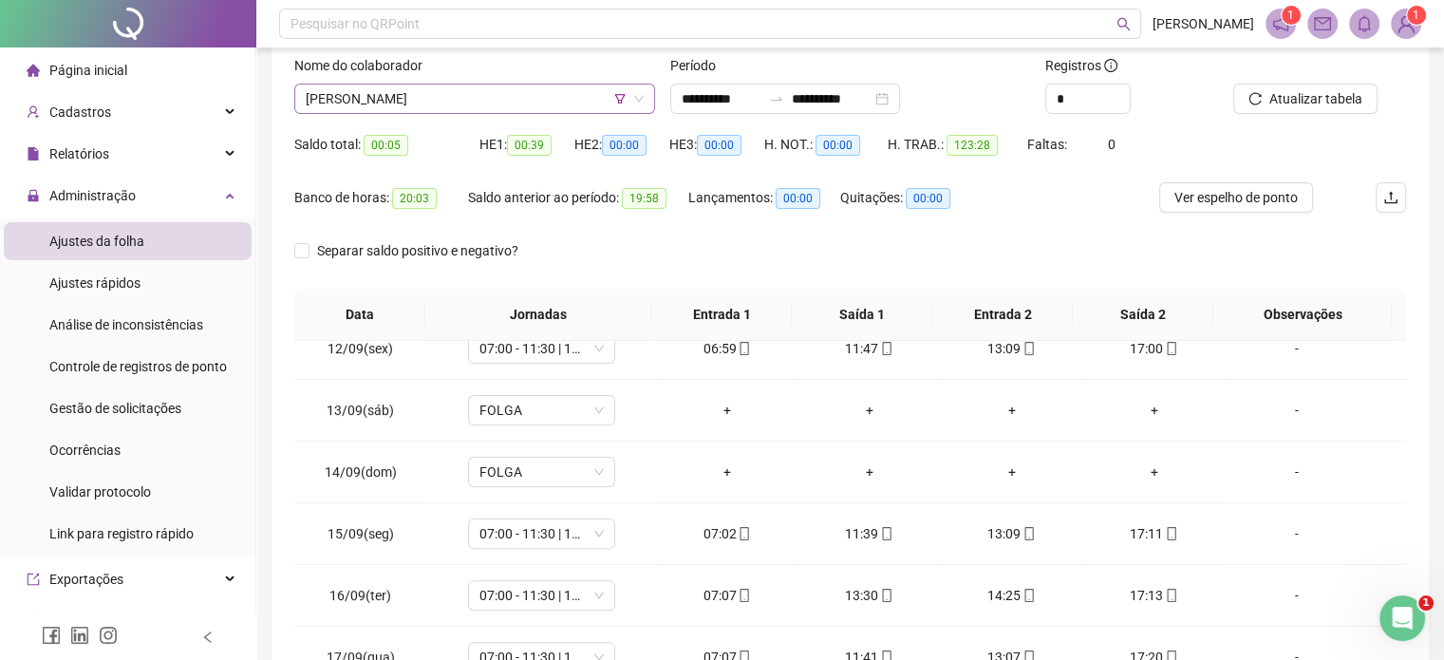
click at [608, 98] on span "[PERSON_NAME]" at bounding box center [475, 98] width 338 height 28
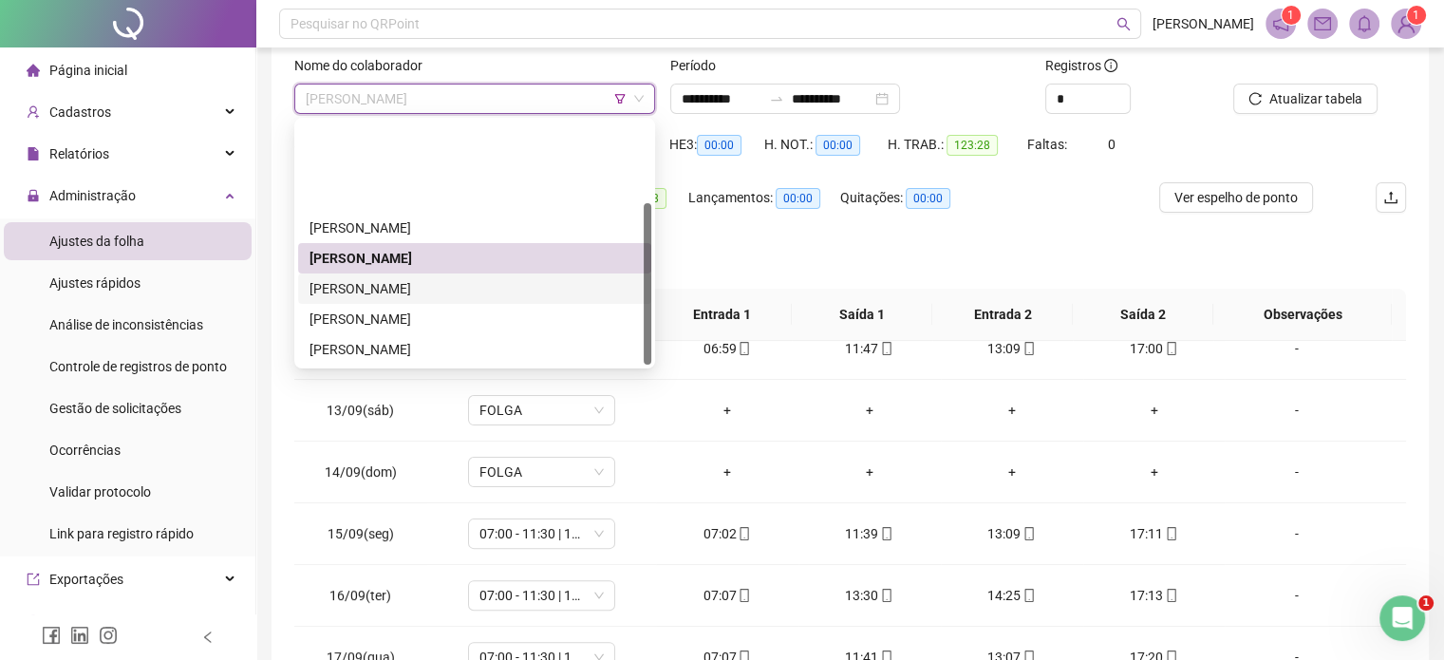
scroll to position [121, 0]
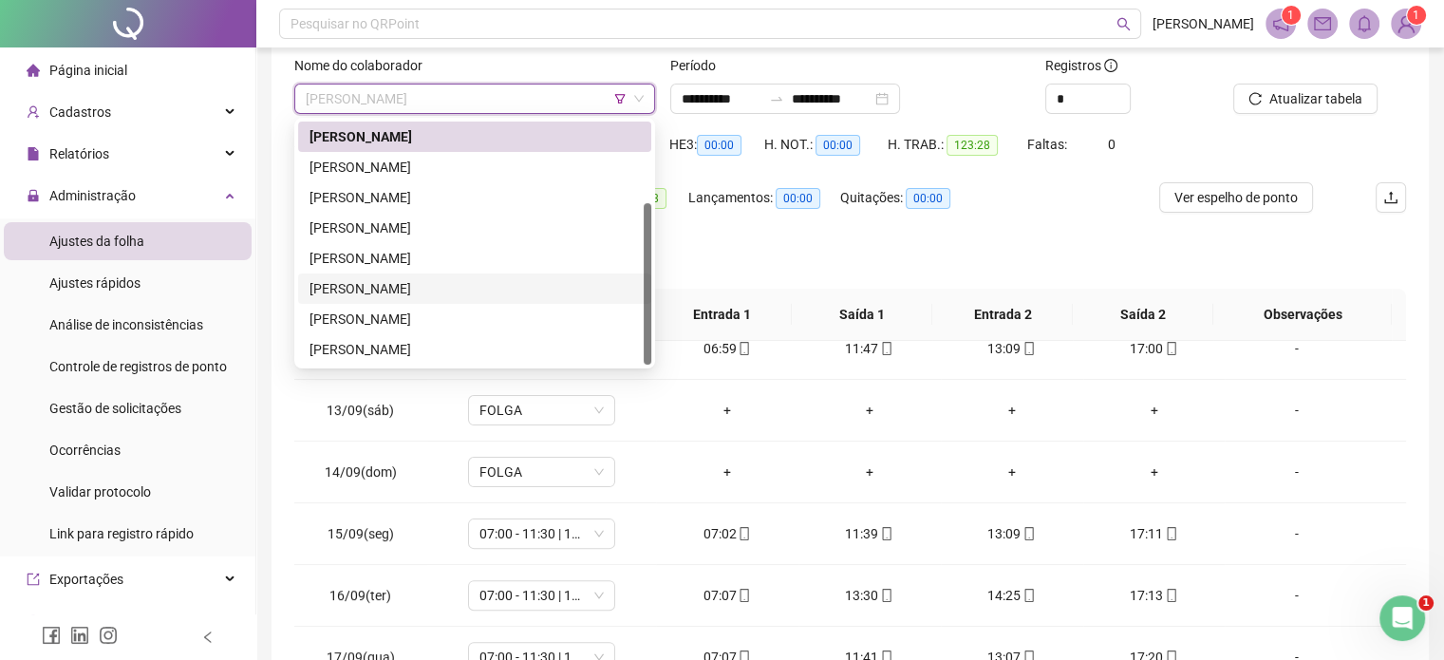
click at [535, 285] on div "[PERSON_NAME]" at bounding box center [474, 288] width 330 height 21
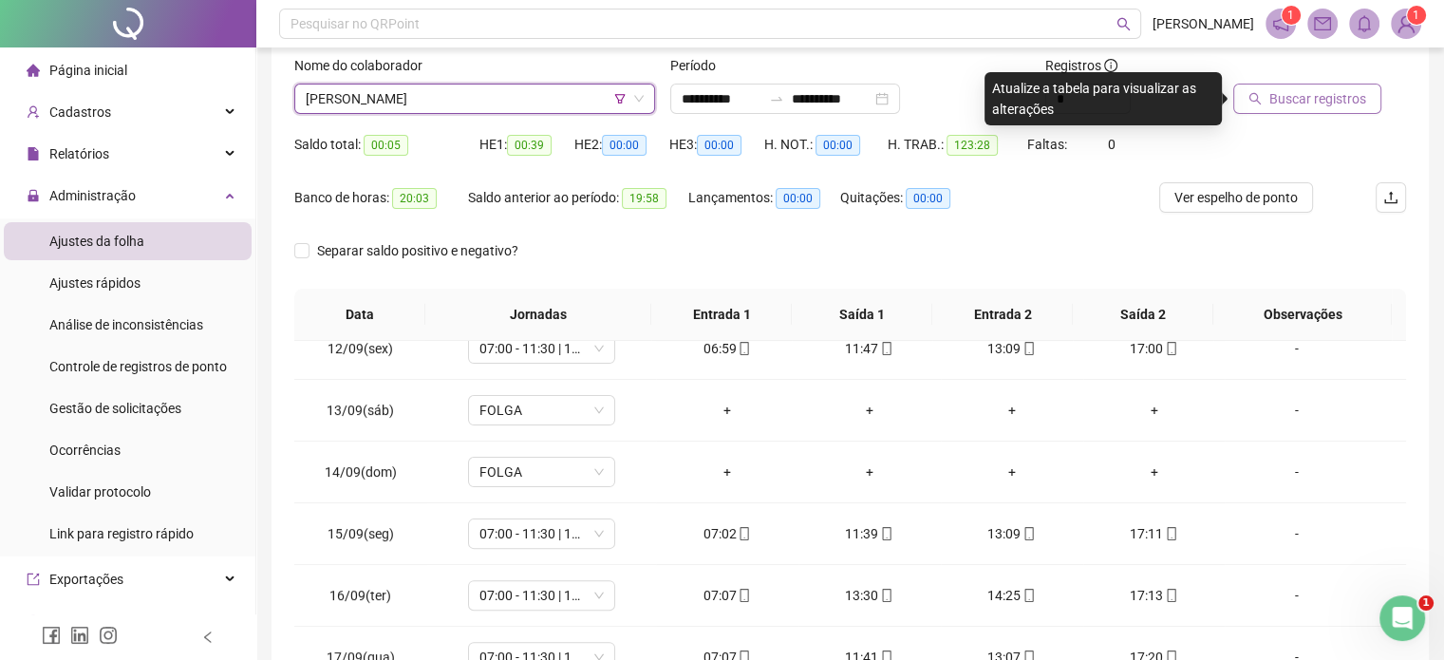
click at [1325, 91] on span "Buscar registros" at bounding box center [1317, 98] width 97 height 21
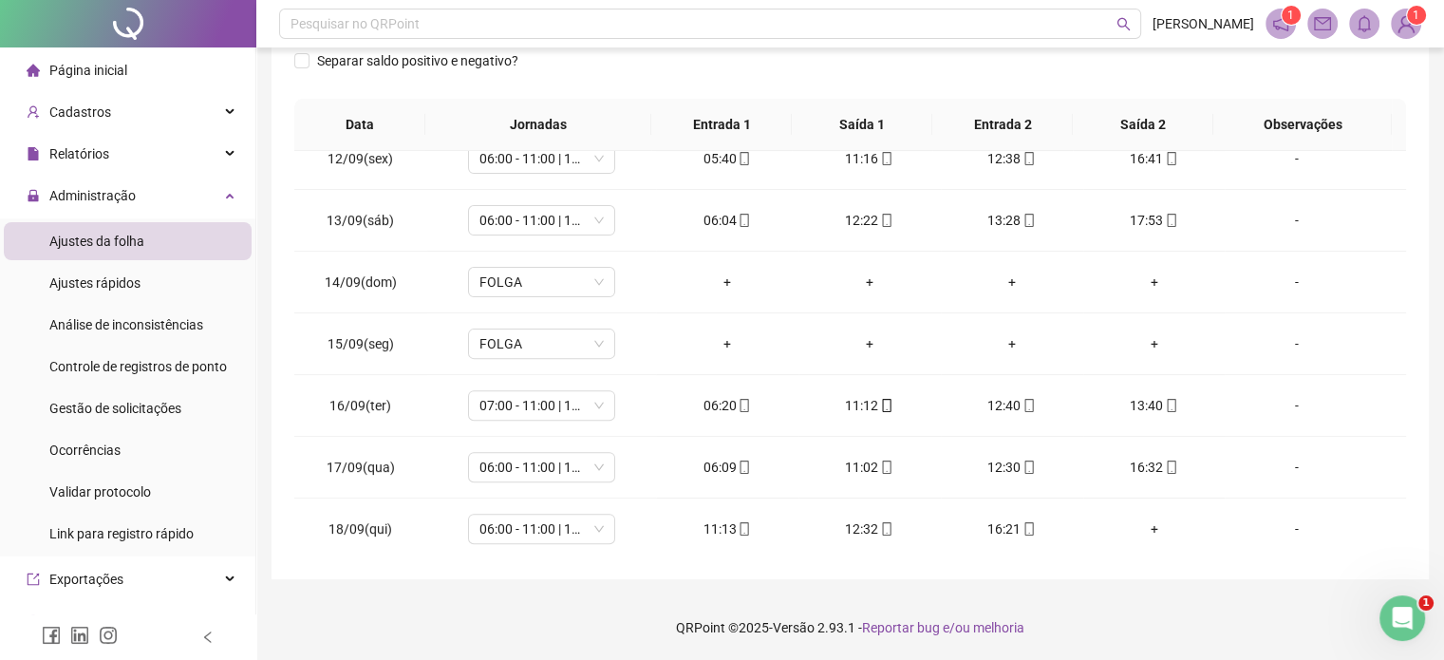
scroll to position [120, 0]
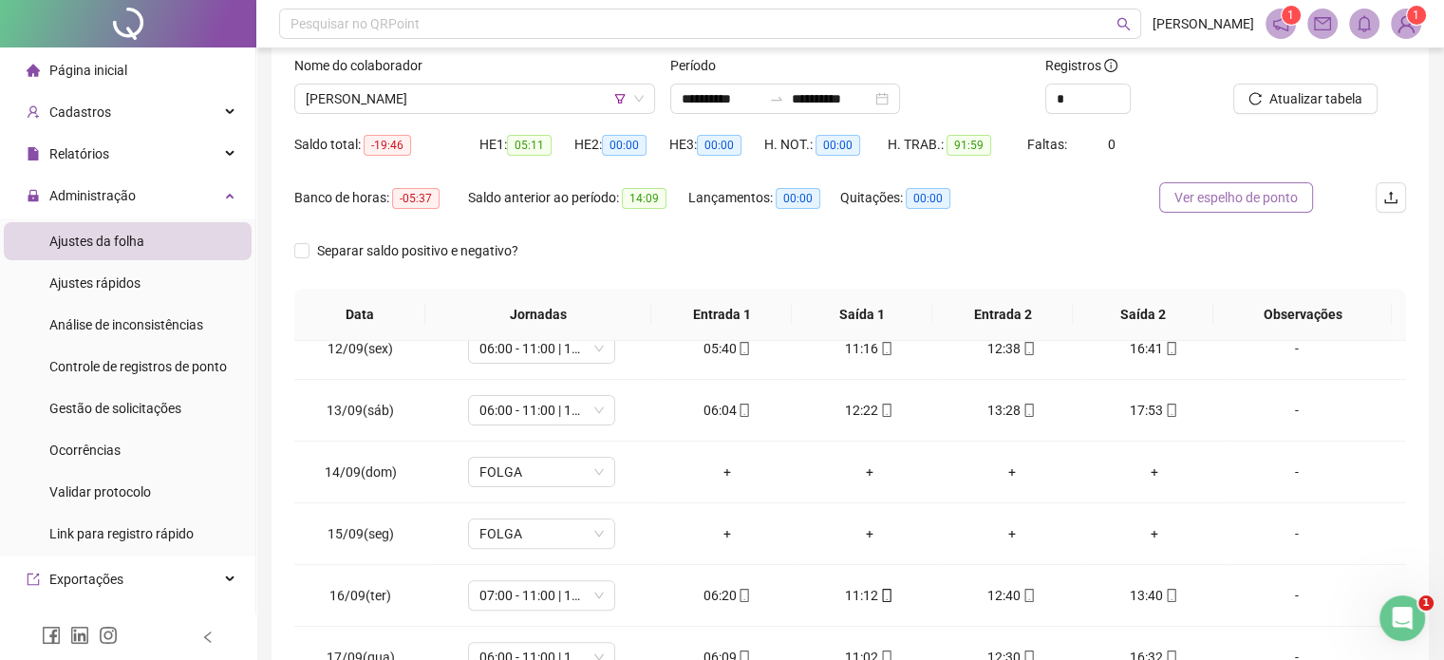
click at [1292, 189] on span "Ver espelho de ponto" at bounding box center [1235, 197] width 123 height 21
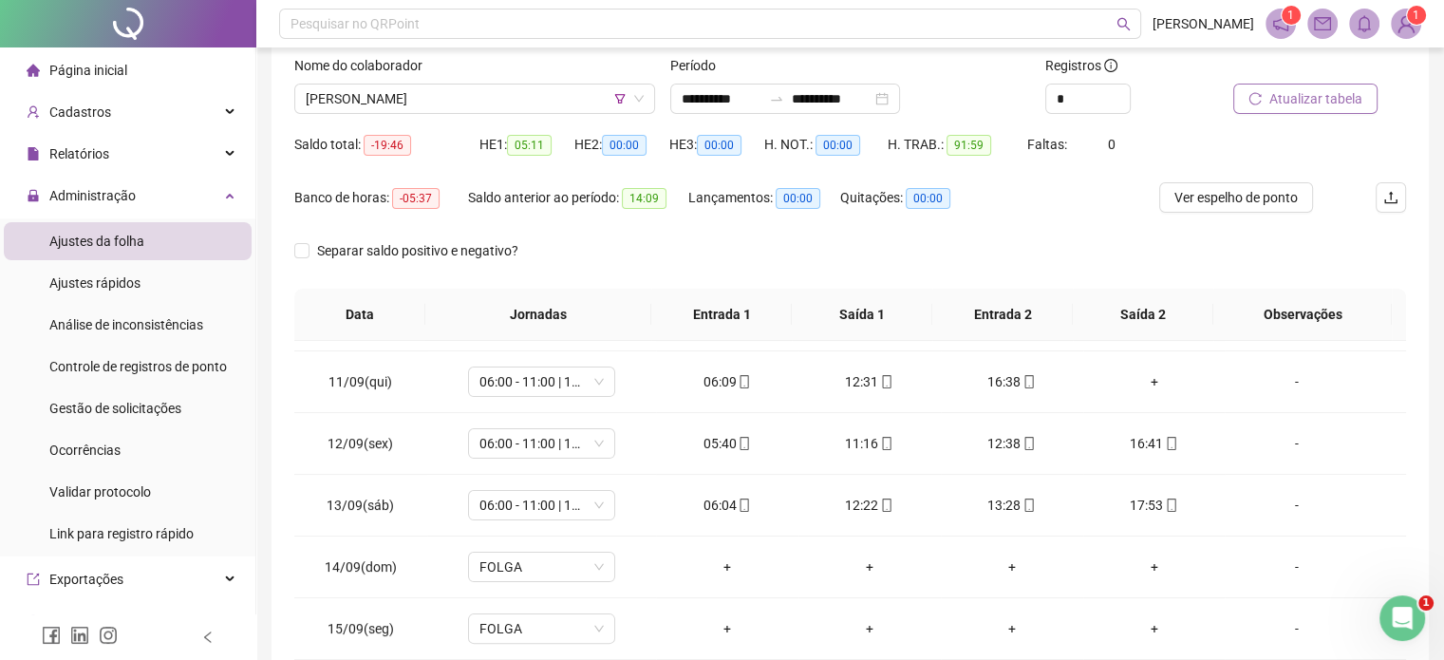
click at [1290, 95] on span "Atualizar tabela" at bounding box center [1315, 98] width 93 height 21
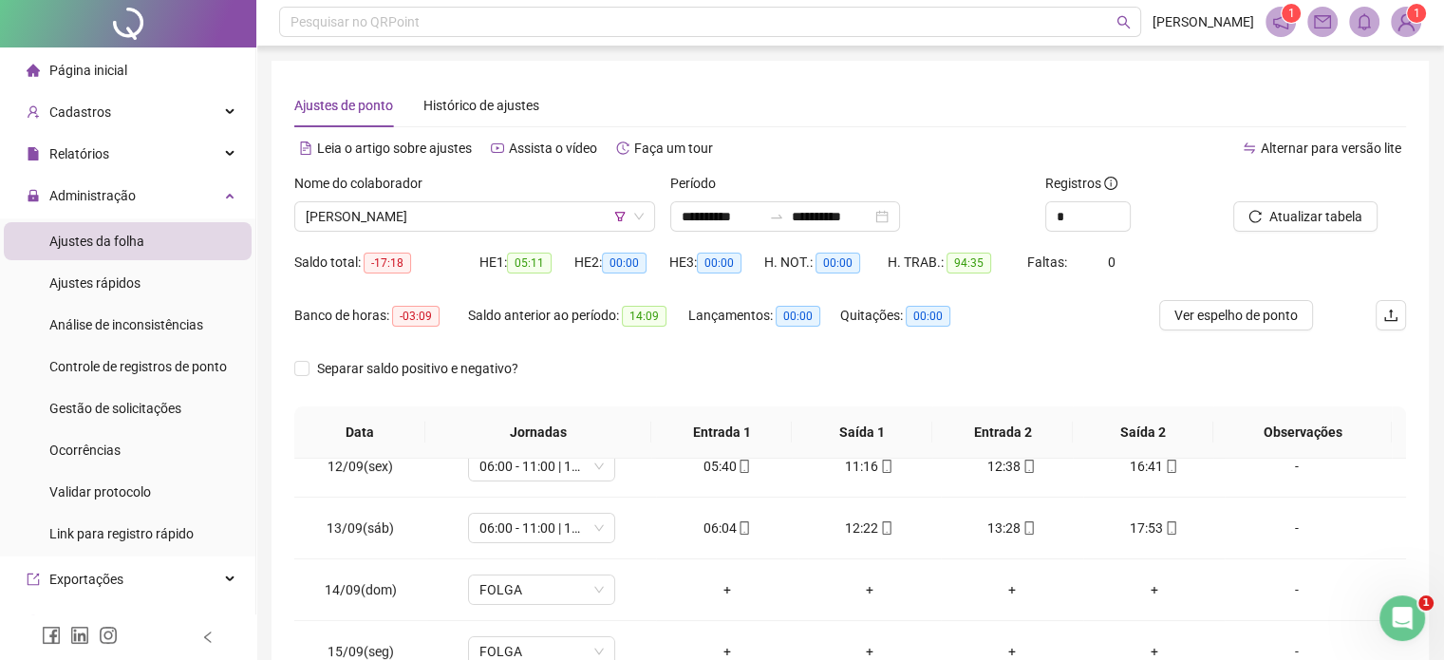
scroll to position [0, 0]
click at [500, 231] on span "[PERSON_NAME]" at bounding box center [475, 218] width 338 height 28
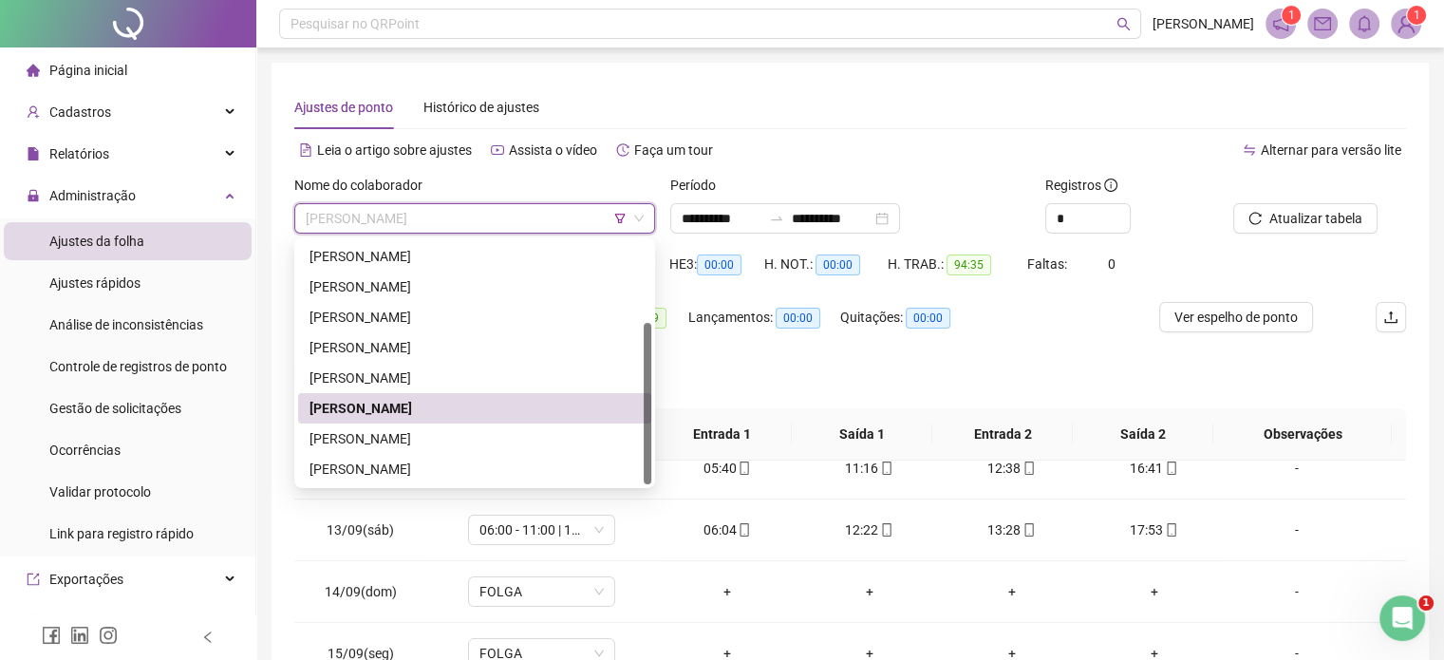
click at [622, 225] on span "[PERSON_NAME]" at bounding box center [475, 218] width 338 height 28
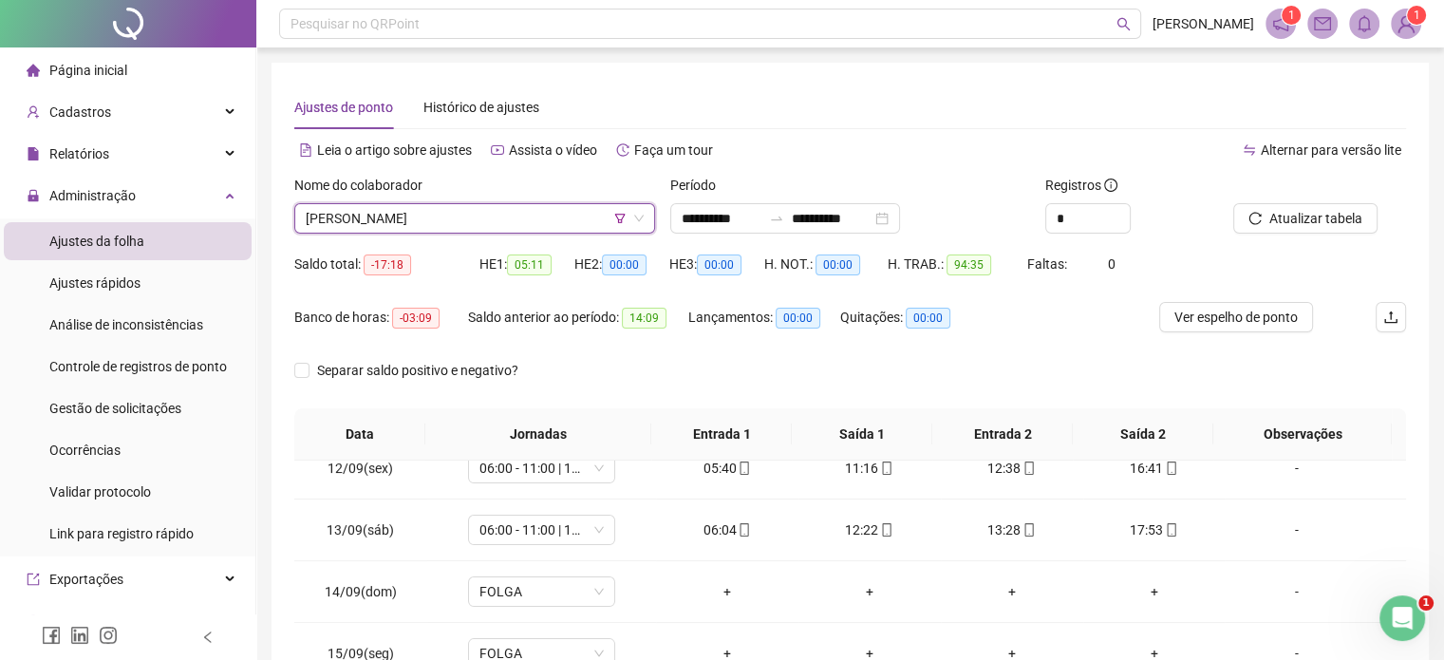
click at [618, 217] on icon "filter" at bounding box center [619, 218] width 11 height 11
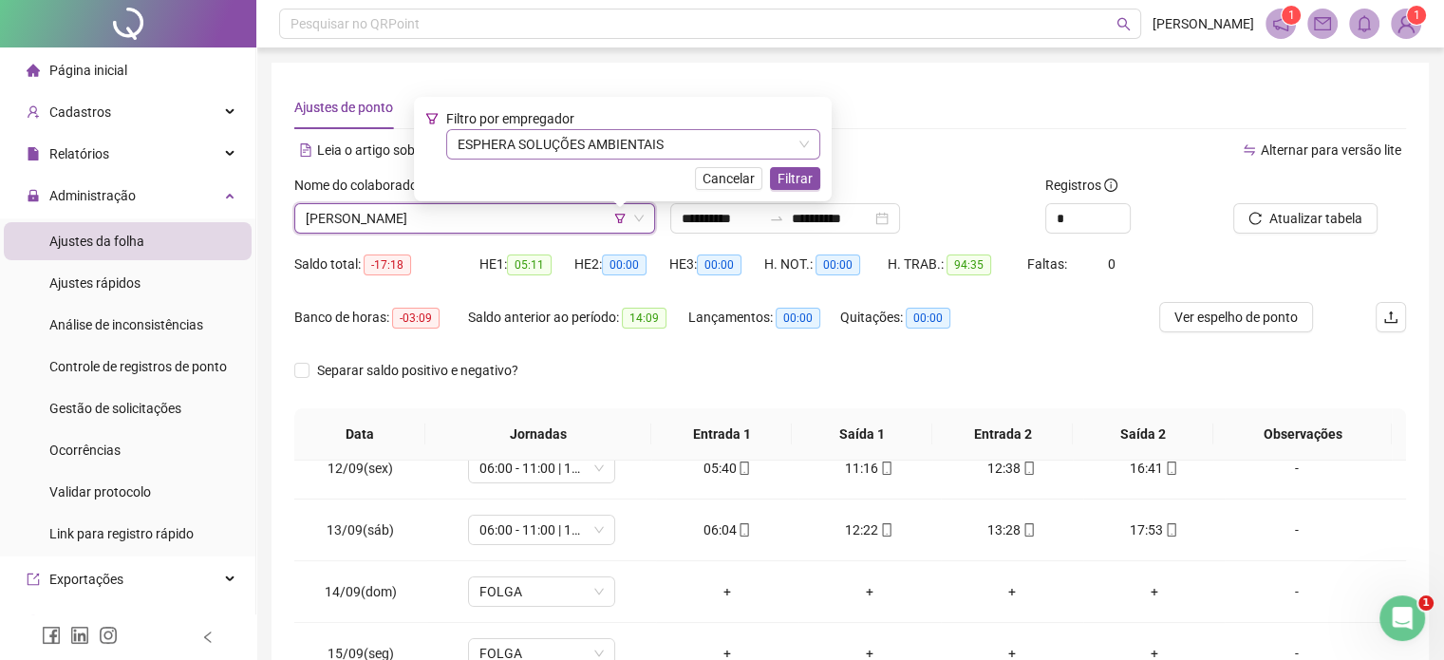
click at [634, 158] on span "ESPHERA SOLUÇÕES AMBIENTAIS" at bounding box center [633, 144] width 351 height 28
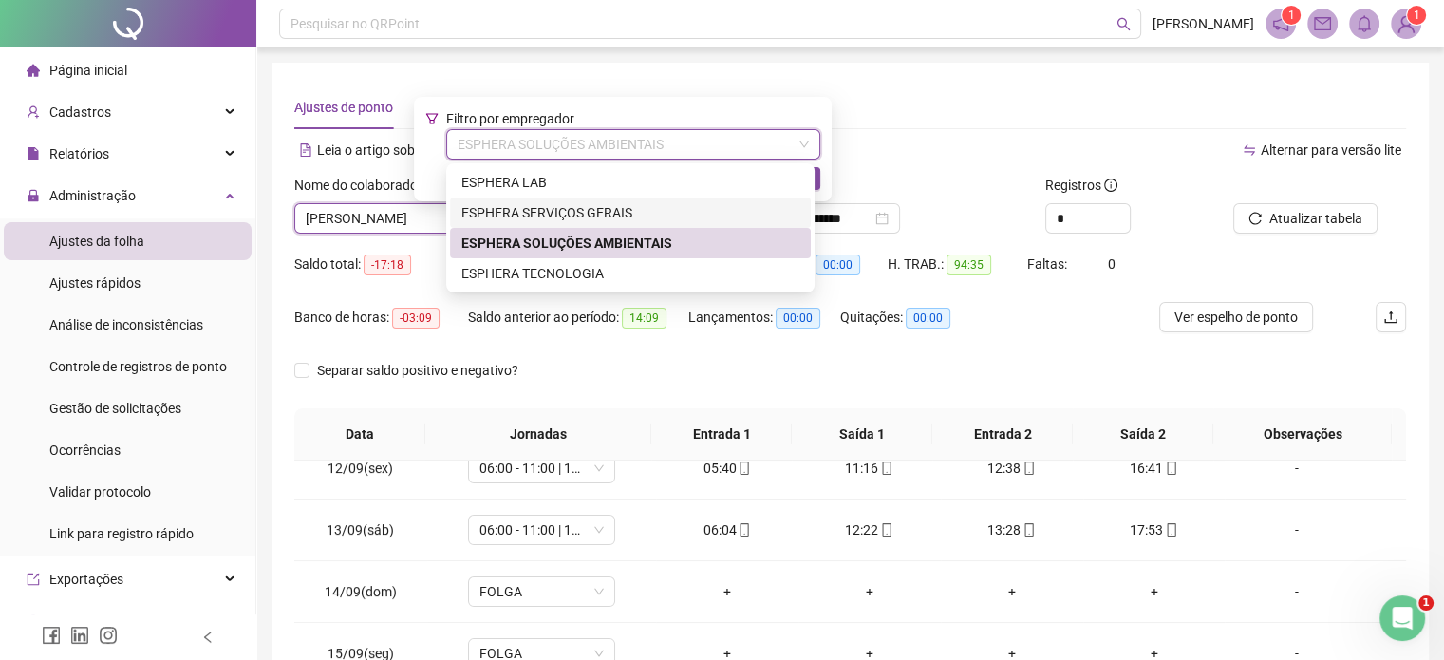
click at [934, 154] on div "Alternar para versão lite" at bounding box center [1128, 150] width 556 height 30
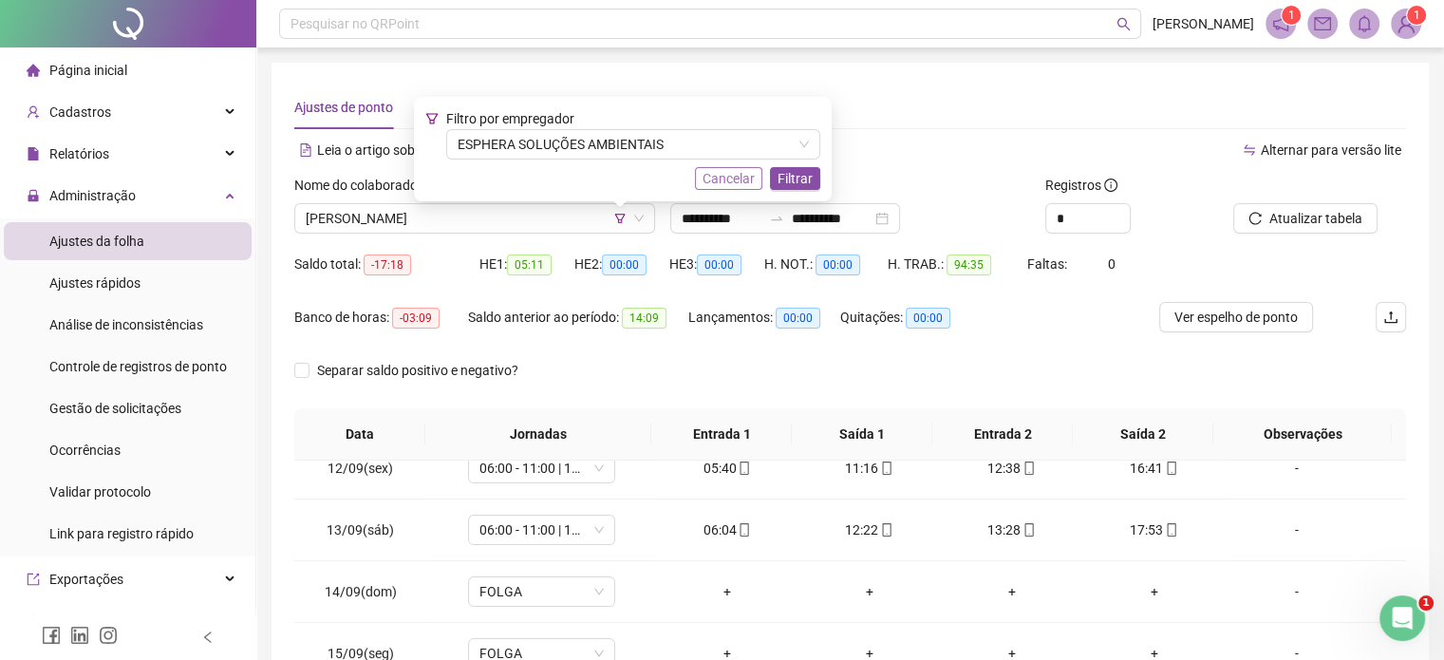
click at [737, 186] on span "Cancelar" at bounding box center [728, 178] width 52 height 21
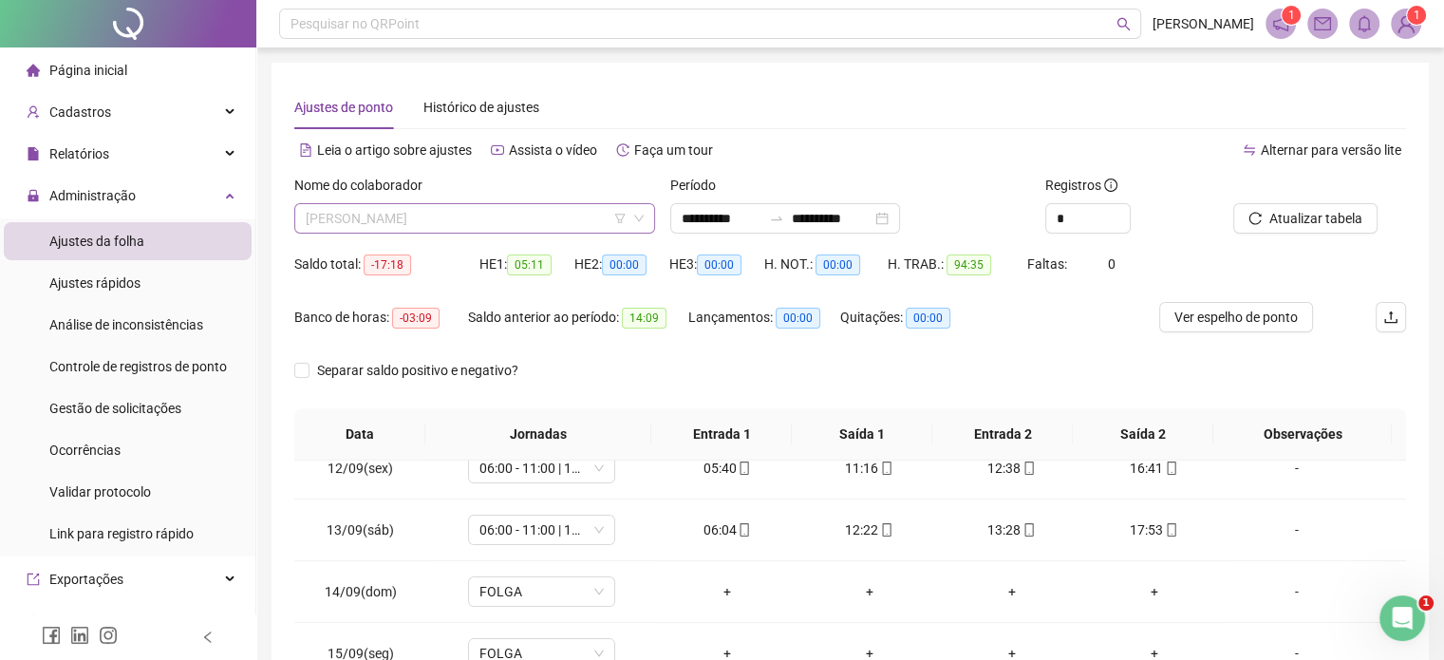
click at [588, 216] on span "[PERSON_NAME]" at bounding box center [475, 218] width 338 height 28
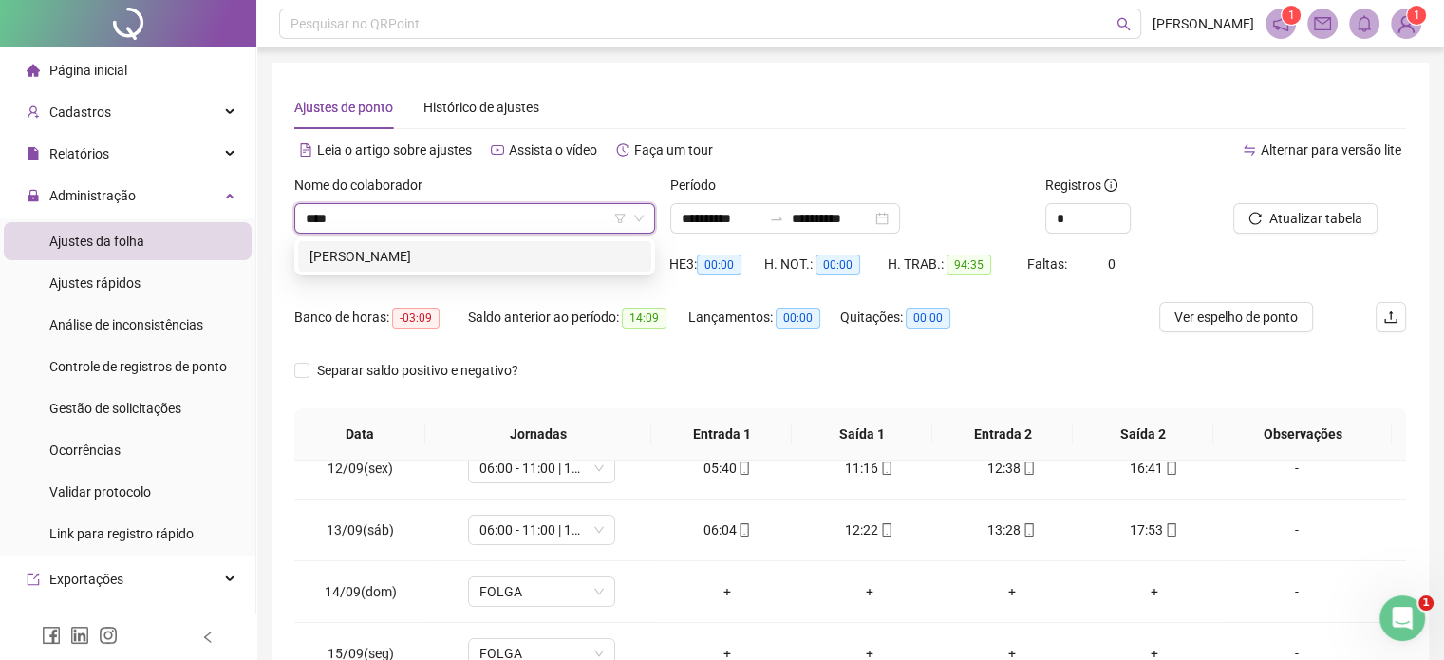
type input "*****"
click at [546, 246] on div "[PERSON_NAME]" at bounding box center [474, 256] width 330 height 21
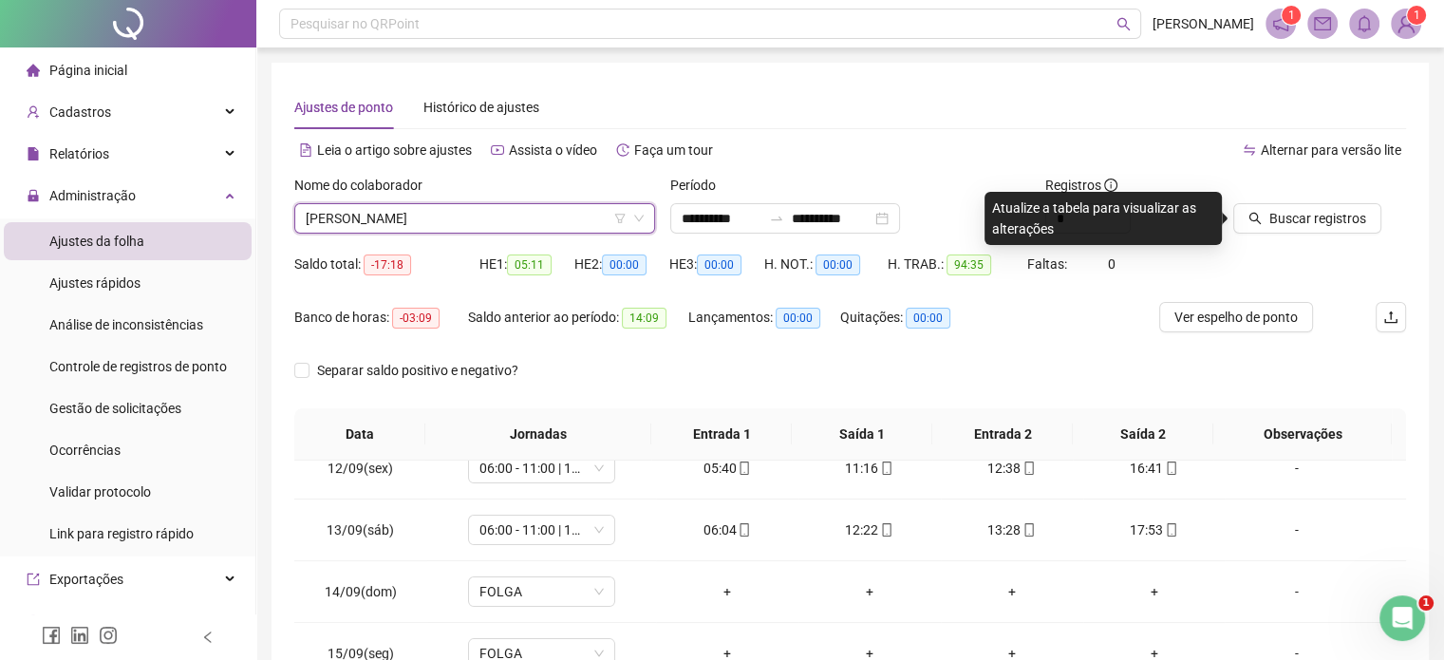
click at [1390, 250] on div "Saldo total: -17:18 HE 1: 05:11 HE 2: 00:00 HE 3: 00:00 H. NOT.: 00:00 H. TRAB.…" at bounding box center [850, 275] width 1112 height 53
click at [1333, 214] on span "Buscar registros" at bounding box center [1317, 218] width 97 height 21
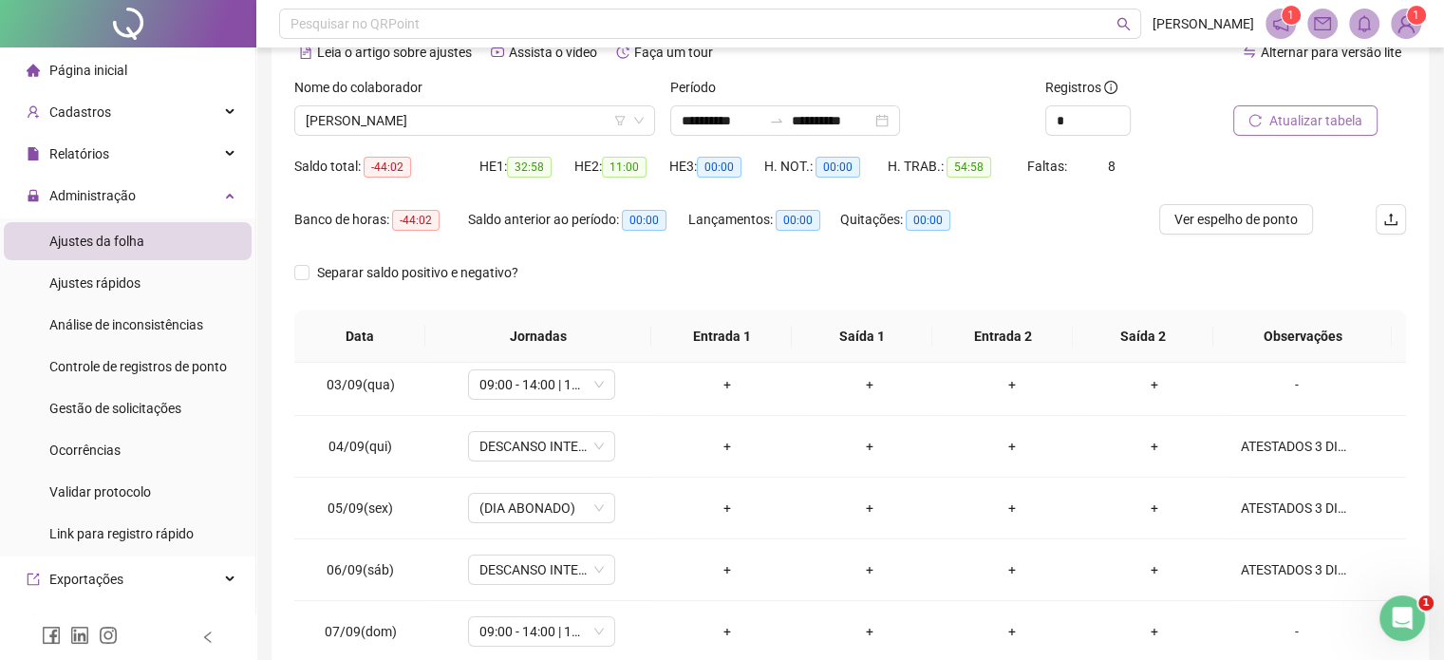
scroll to position [95, 0]
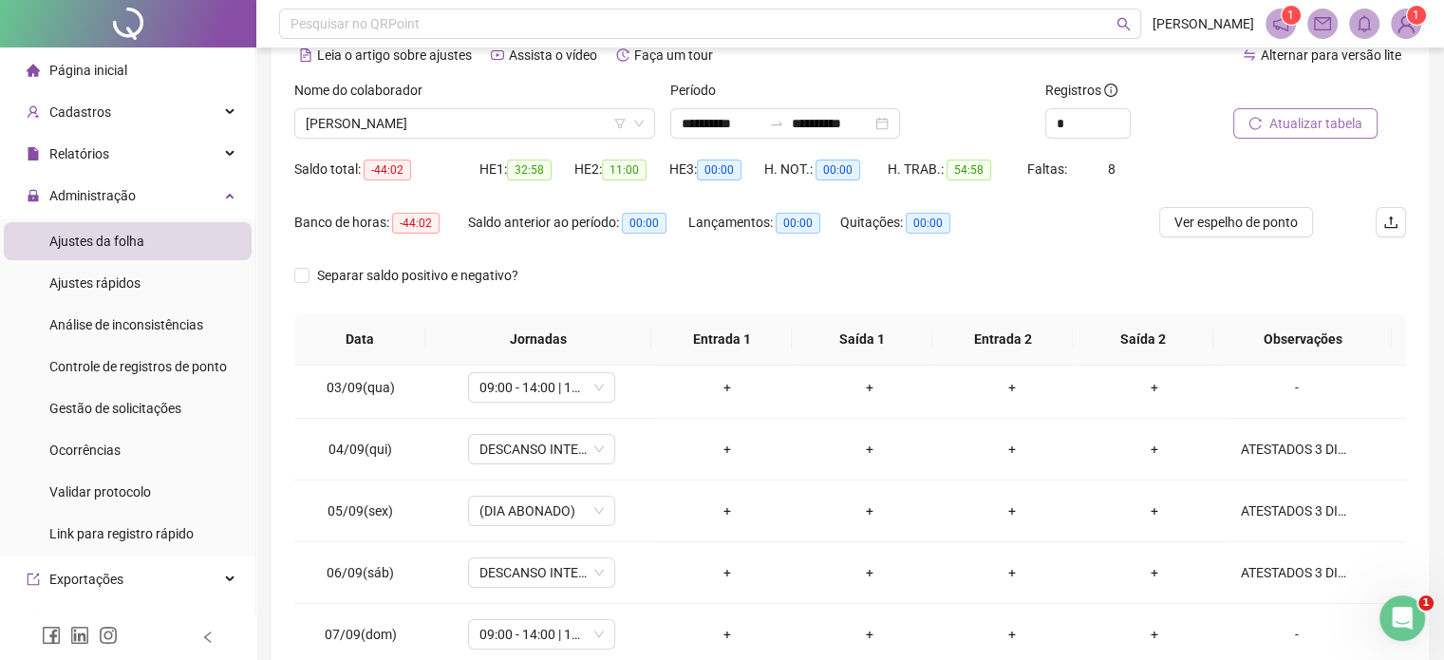
click at [1303, 127] on span "Atualizar tabela" at bounding box center [1315, 123] width 93 height 21
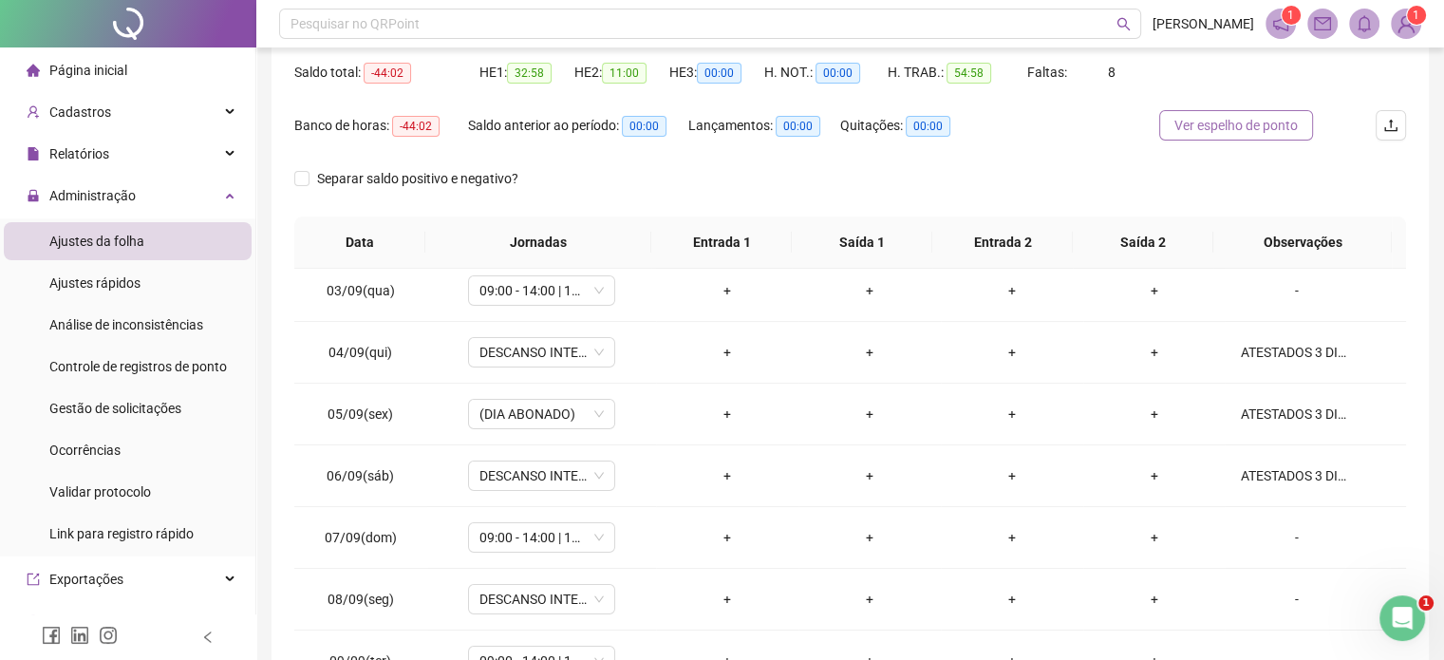
scroll to position [25, 0]
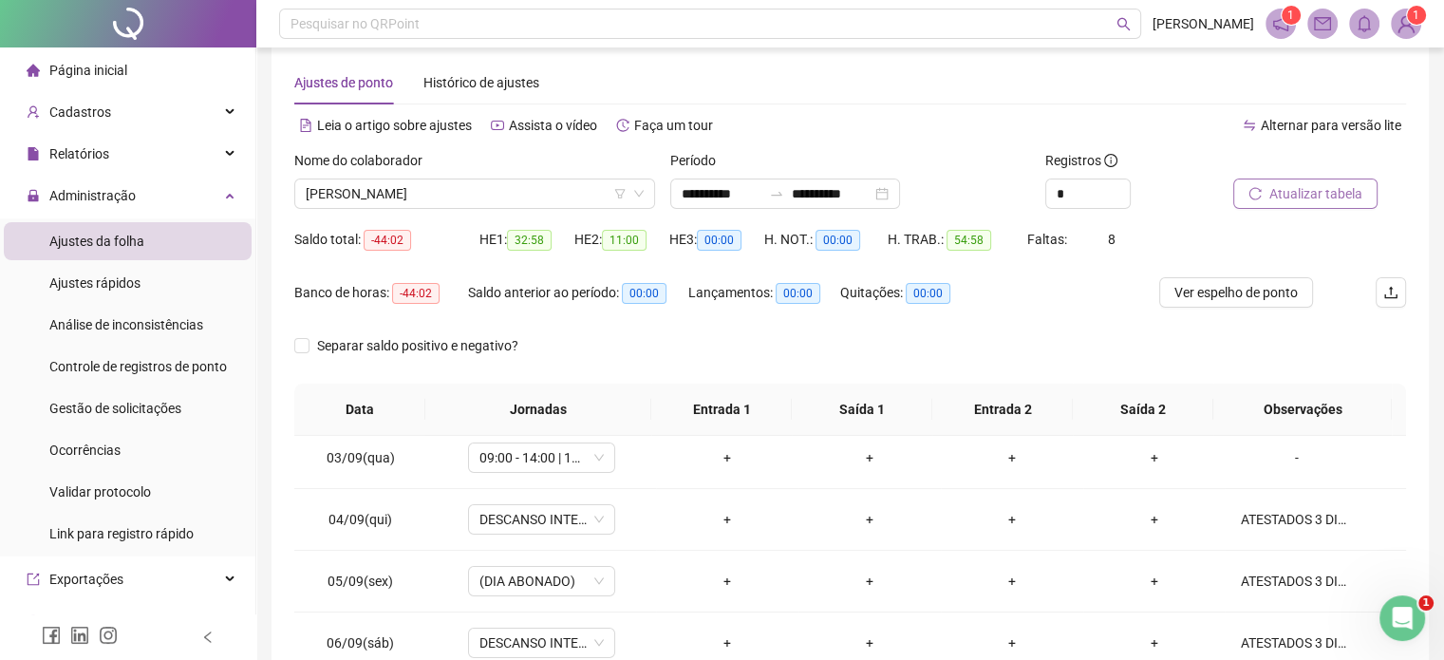
click at [1298, 180] on button "Atualizar tabela" at bounding box center [1305, 193] width 144 height 30
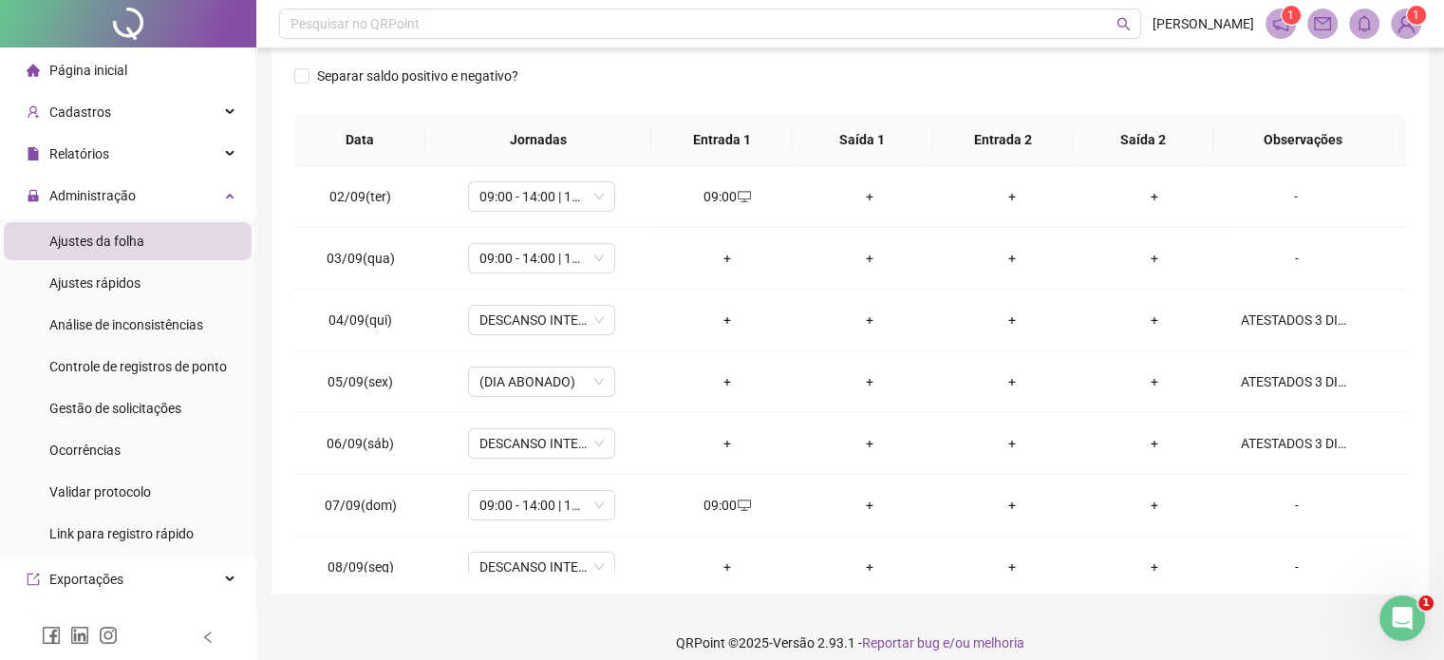
scroll to position [0, 0]
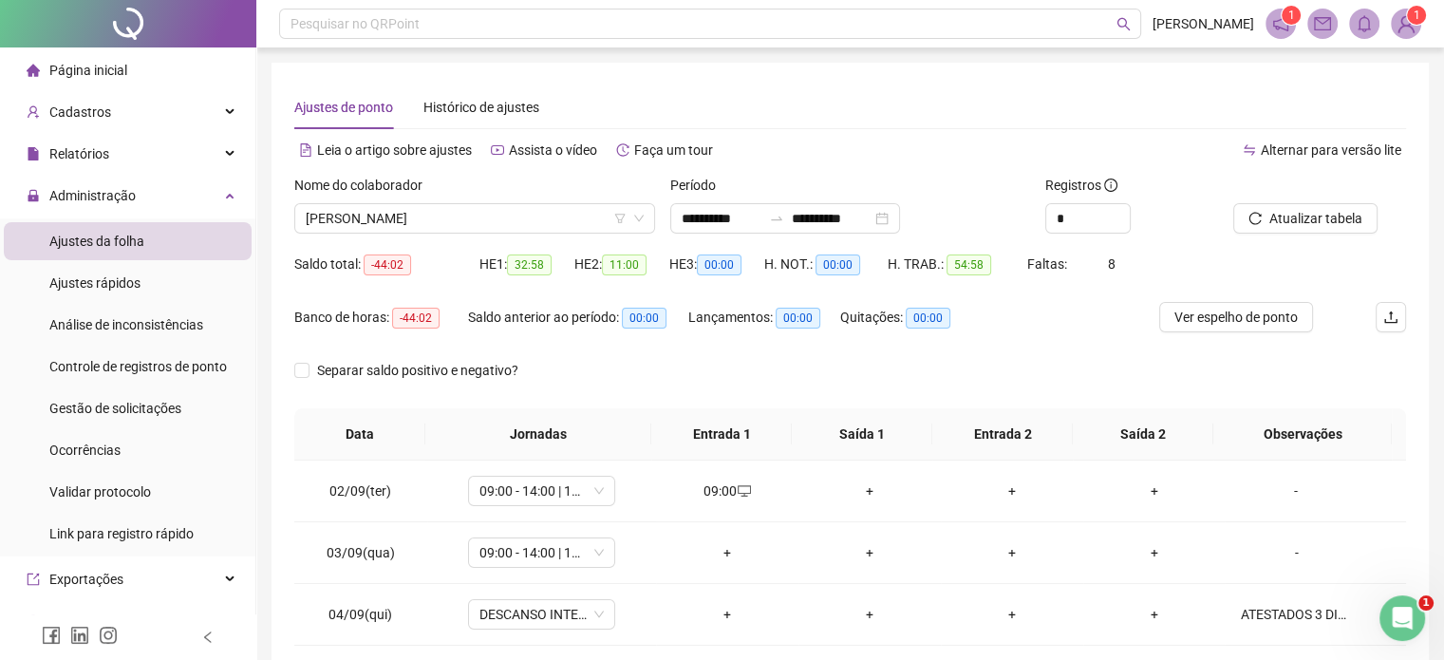
click at [468, 185] on div "Nome do colaborador" at bounding box center [474, 189] width 361 height 28
click at [471, 207] on span "[PERSON_NAME]" at bounding box center [475, 218] width 338 height 28
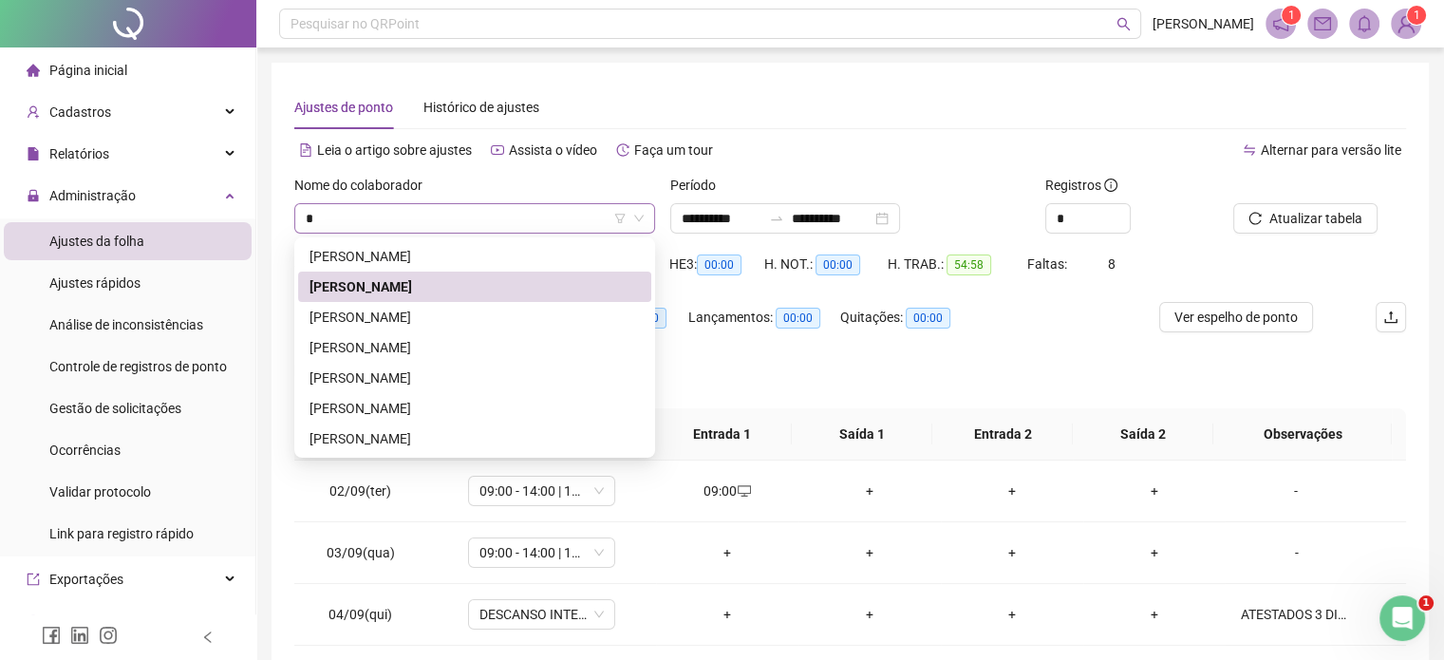
type input "**"
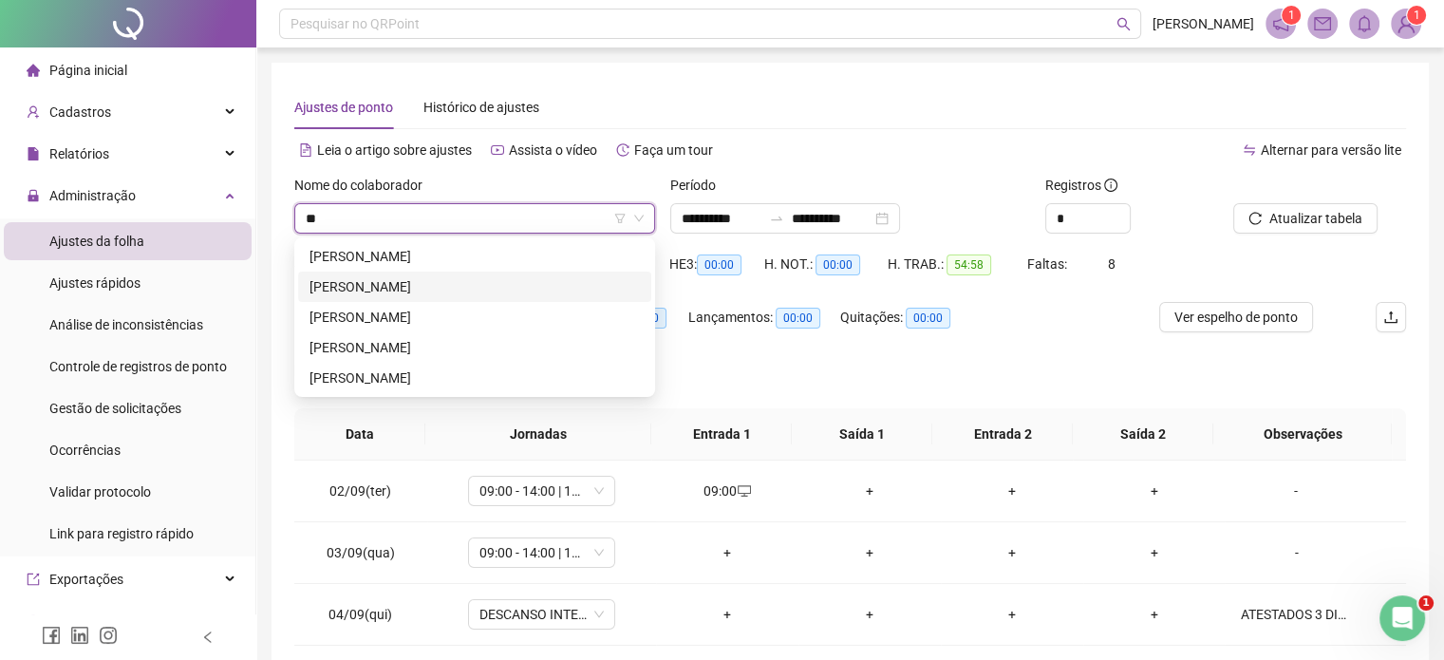
drag, startPoint x: 441, startPoint y: 288, endPoint x: 451, endPoint y: 290, distance: 9.9
click at [441, 288] on div "[PERSON_NAME]" at bounding box center [474, 286] width 330 height 21
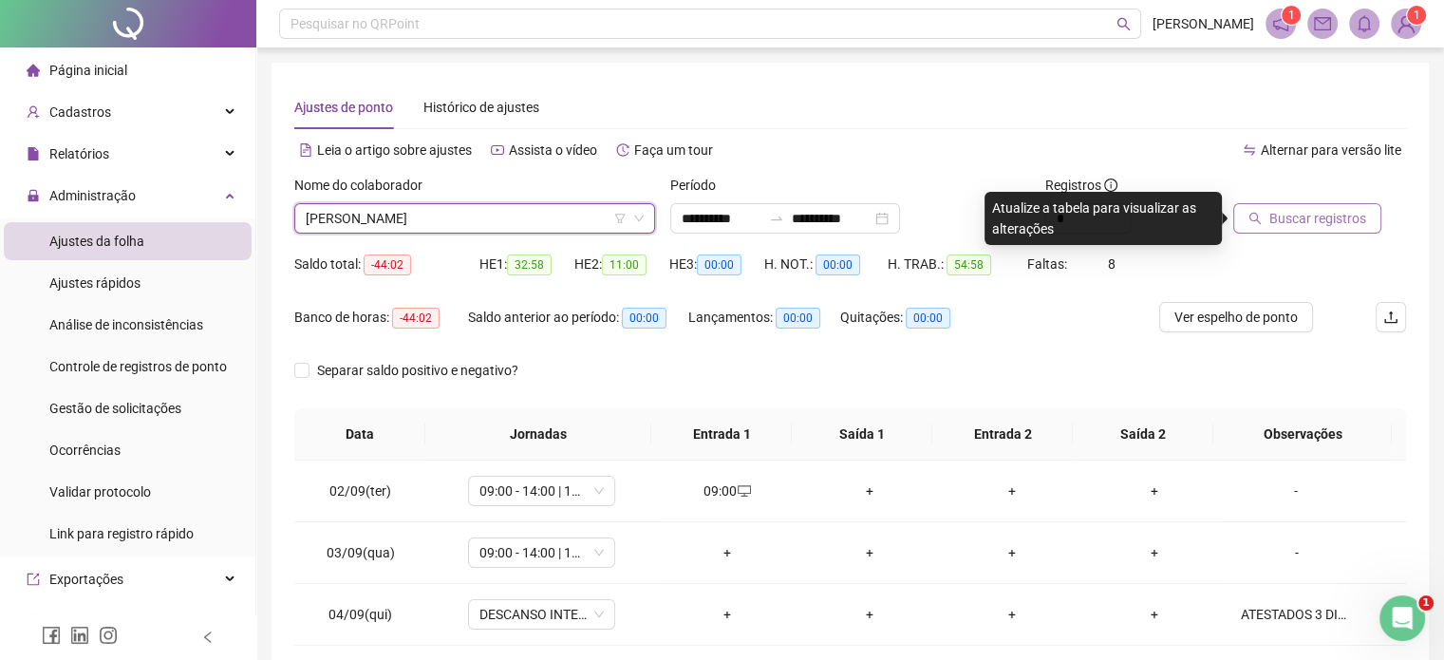
click at [1253, 219] on icon "search" at bounding box center [1254, 218] width 13 height 13
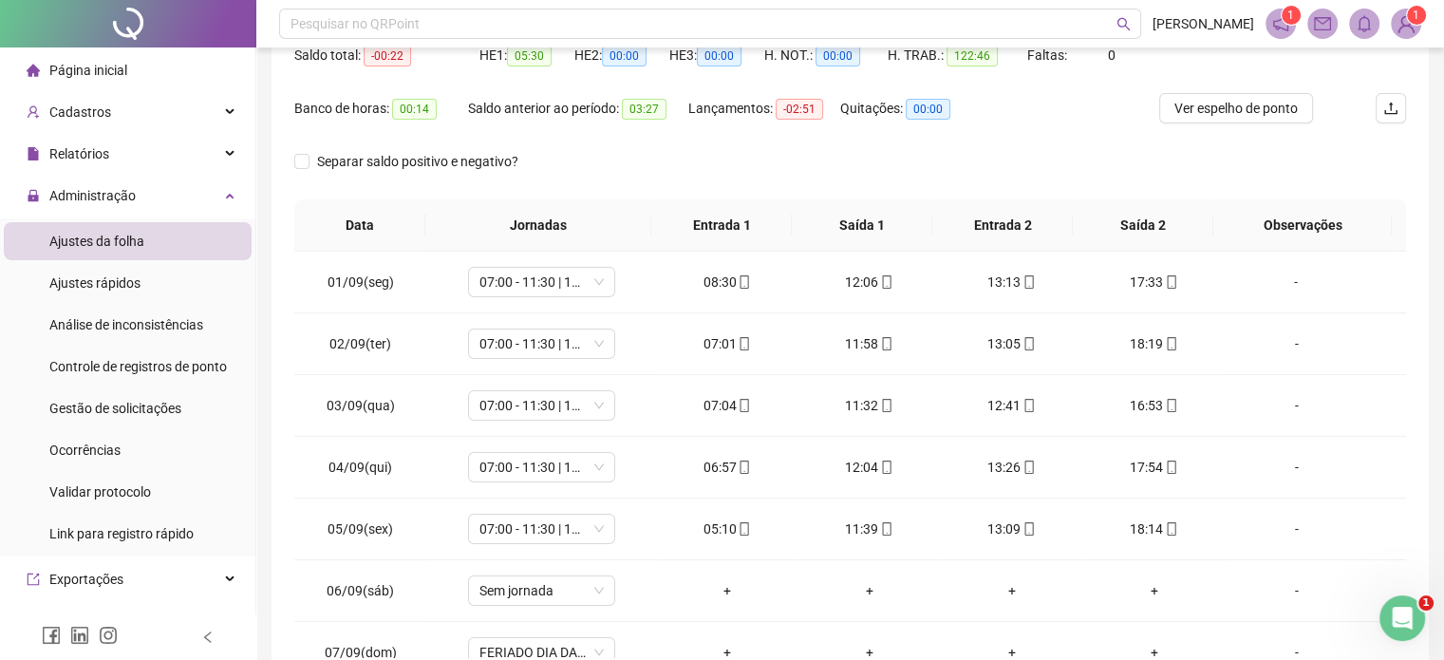
scroll to position [120, 0]
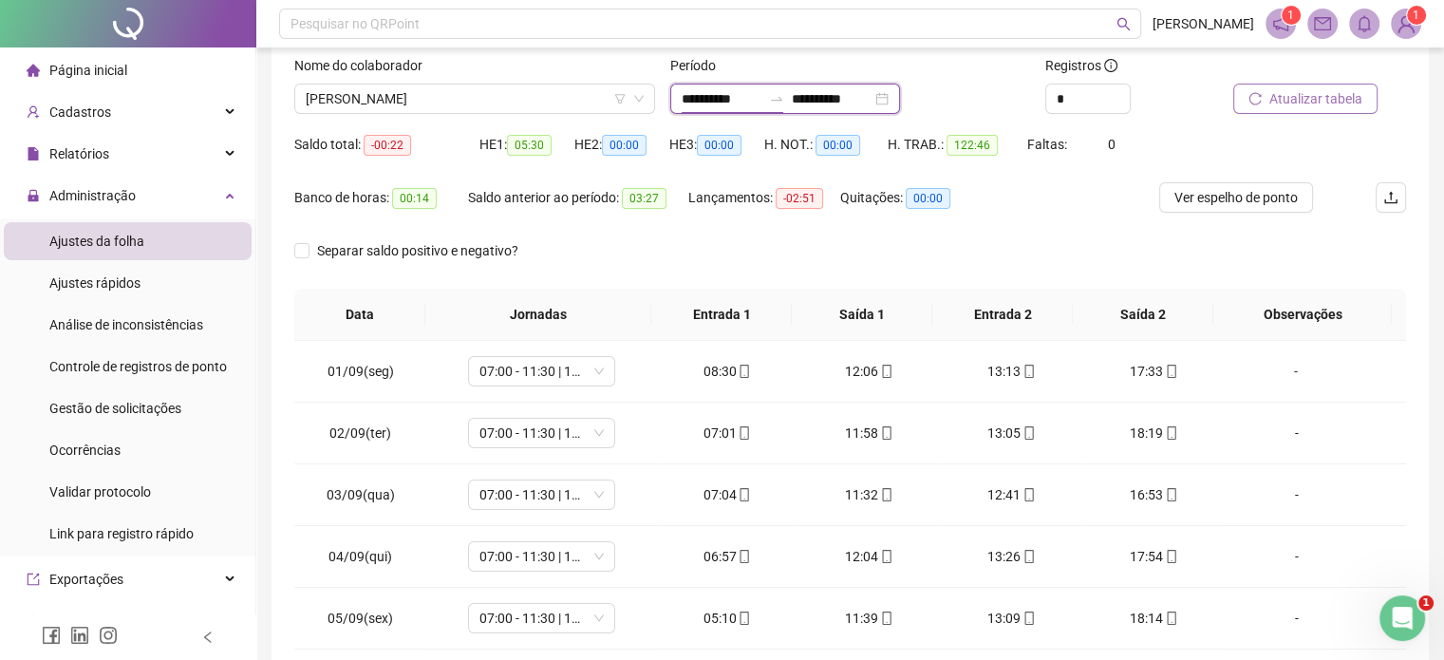
click at [705, 88] on input "**********" at bounding box center [722, 98] width 80 height 21
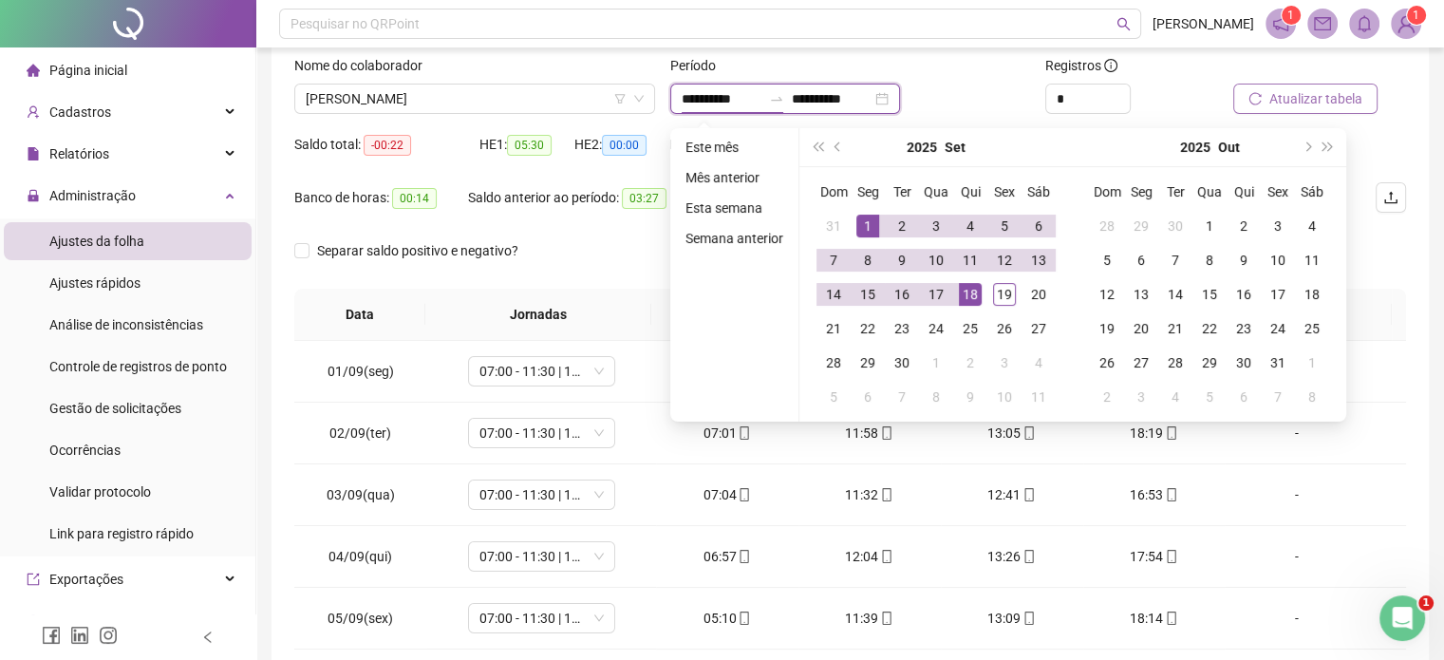
type input "**********"
click at [830, 140] on button "prev-year" at bounding box center [838, 147] width 21 height 38
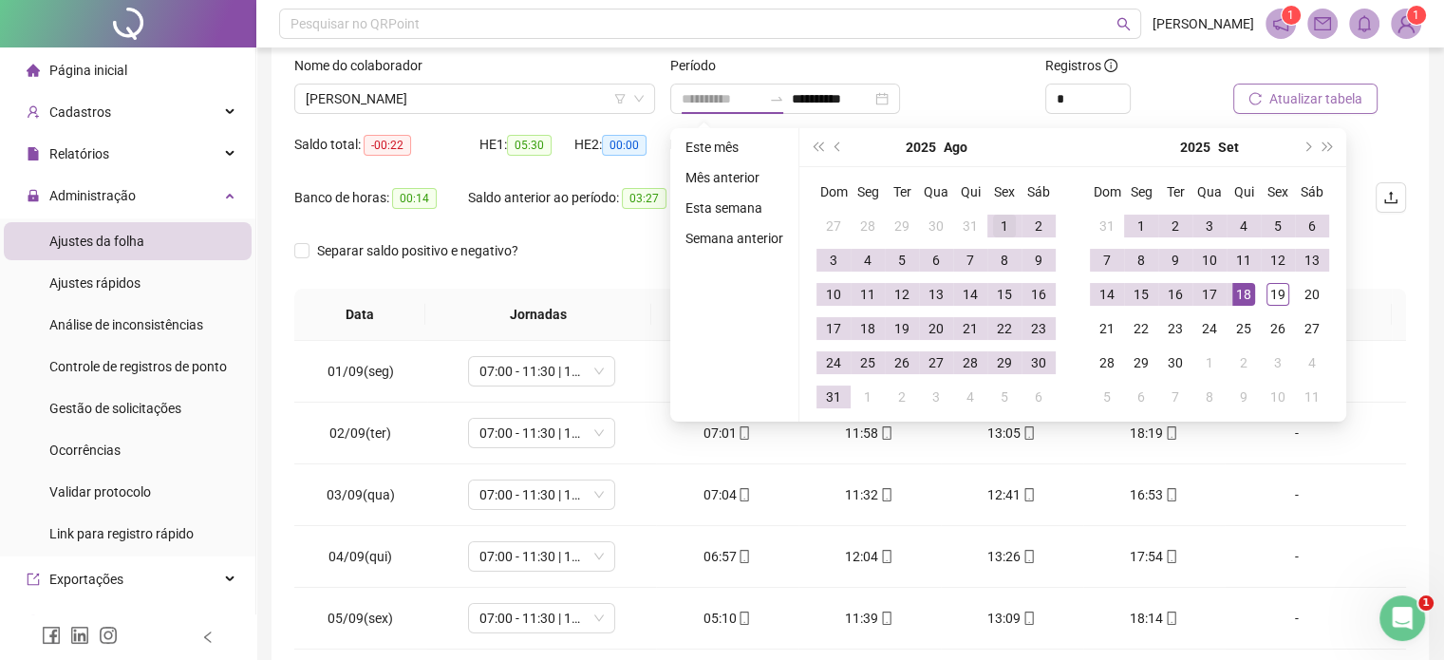
type input "**********"
click at [993, 223] on div "1" at bounding box center [1004, 226] width 23 height 23
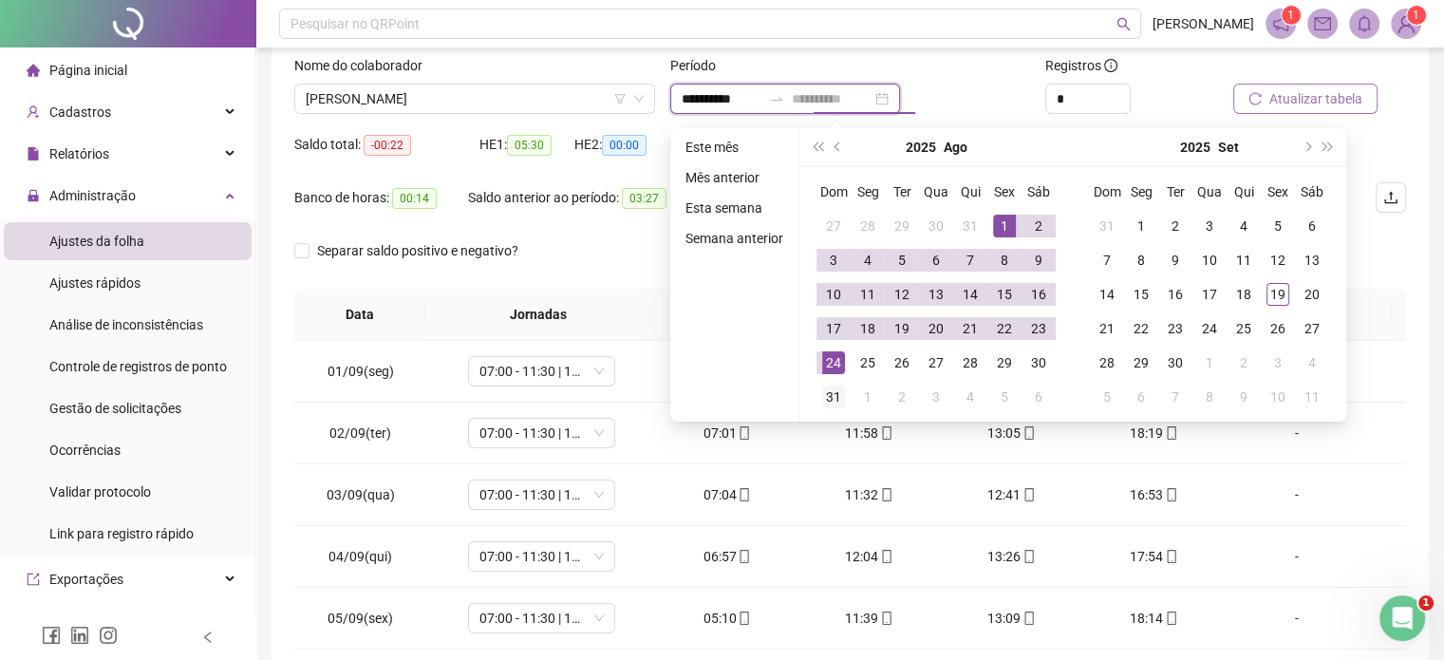
type input "**********"
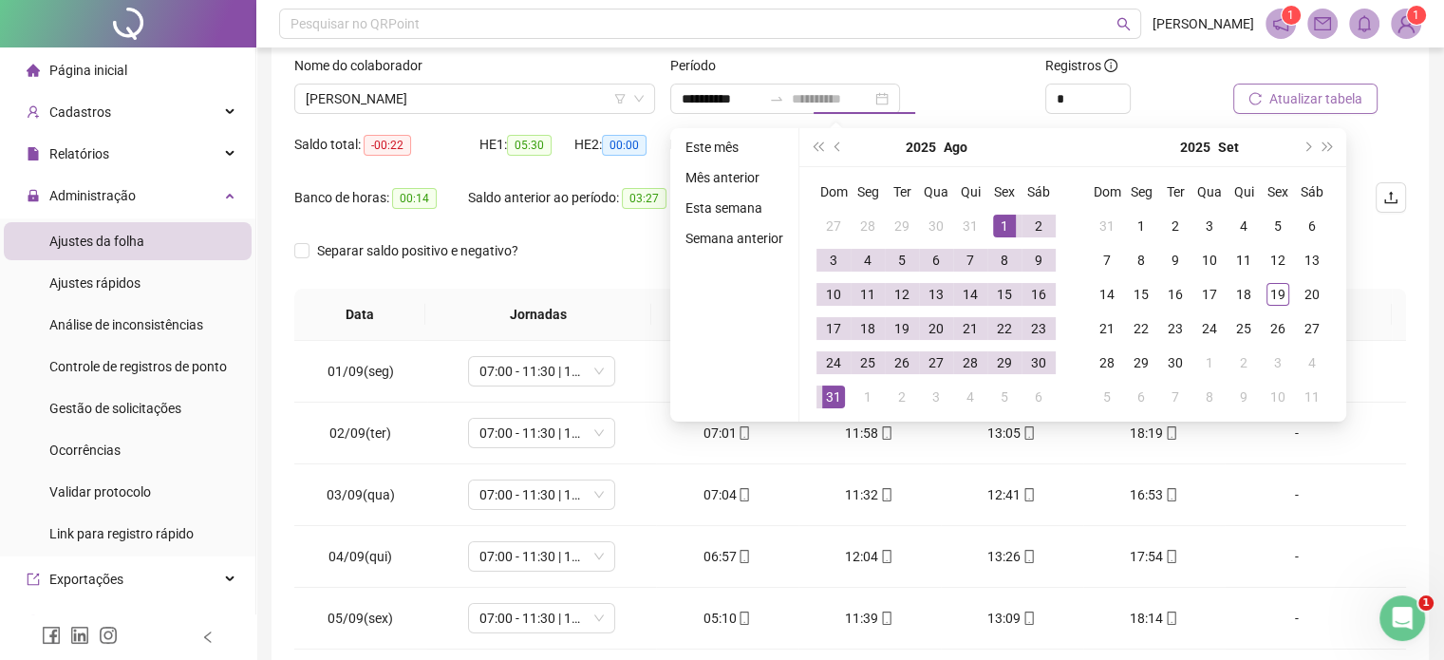
click at [840, 389] on div "31" at bounding box center [833, 396] width 23 height 23
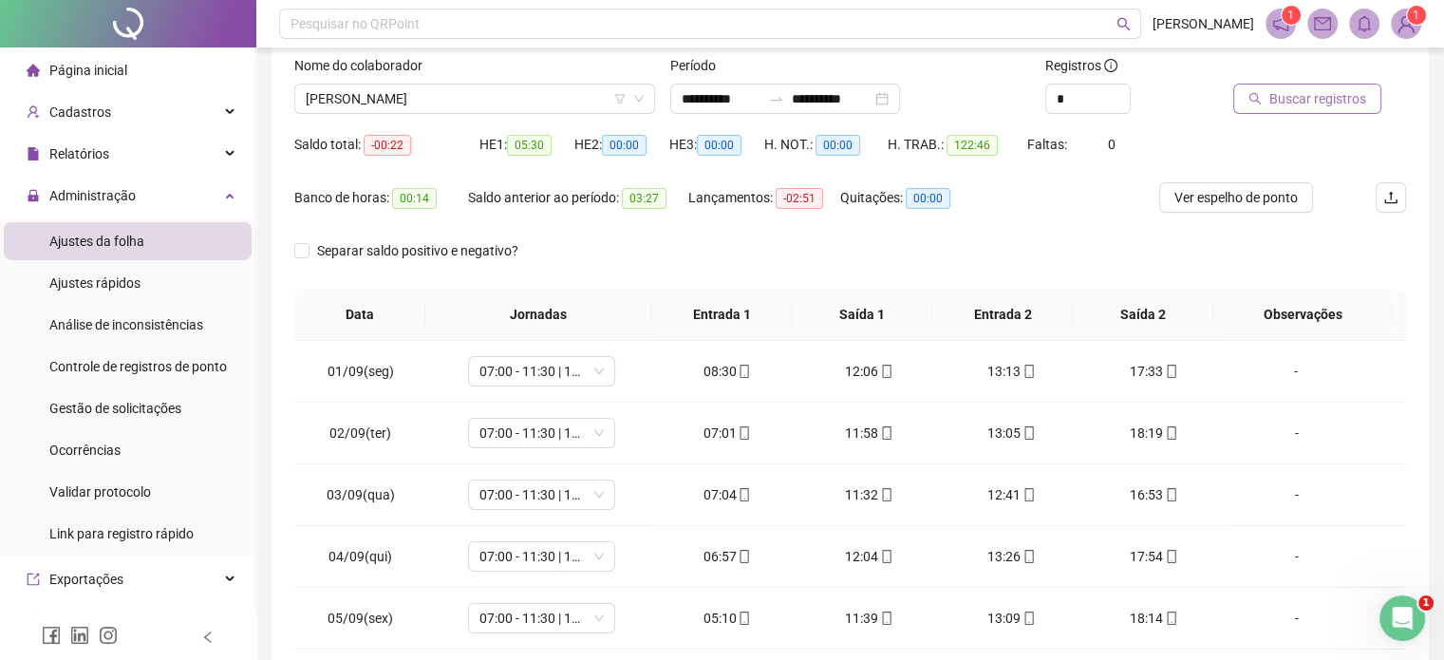
click at [1308, 90] on span "Buscar registros" at bounding box center [1317, 98] width 97 height 21
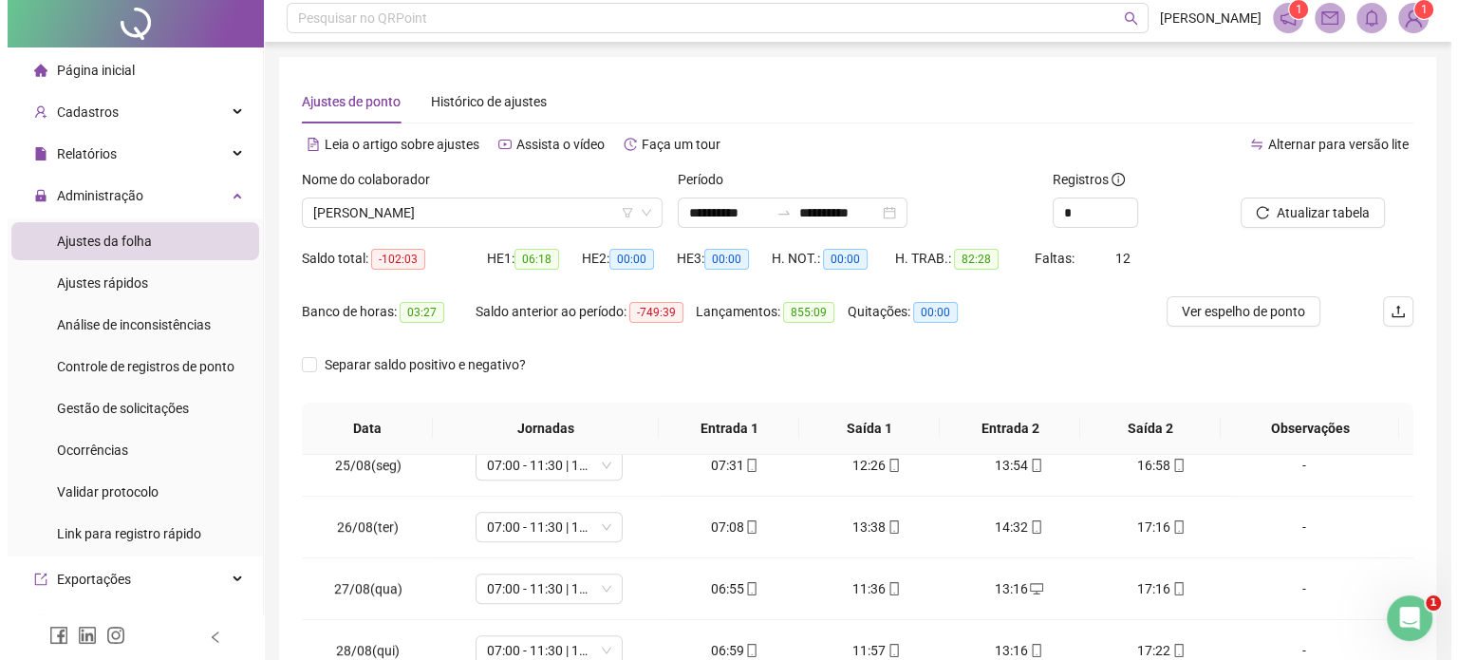
scroll to position [0, 0]
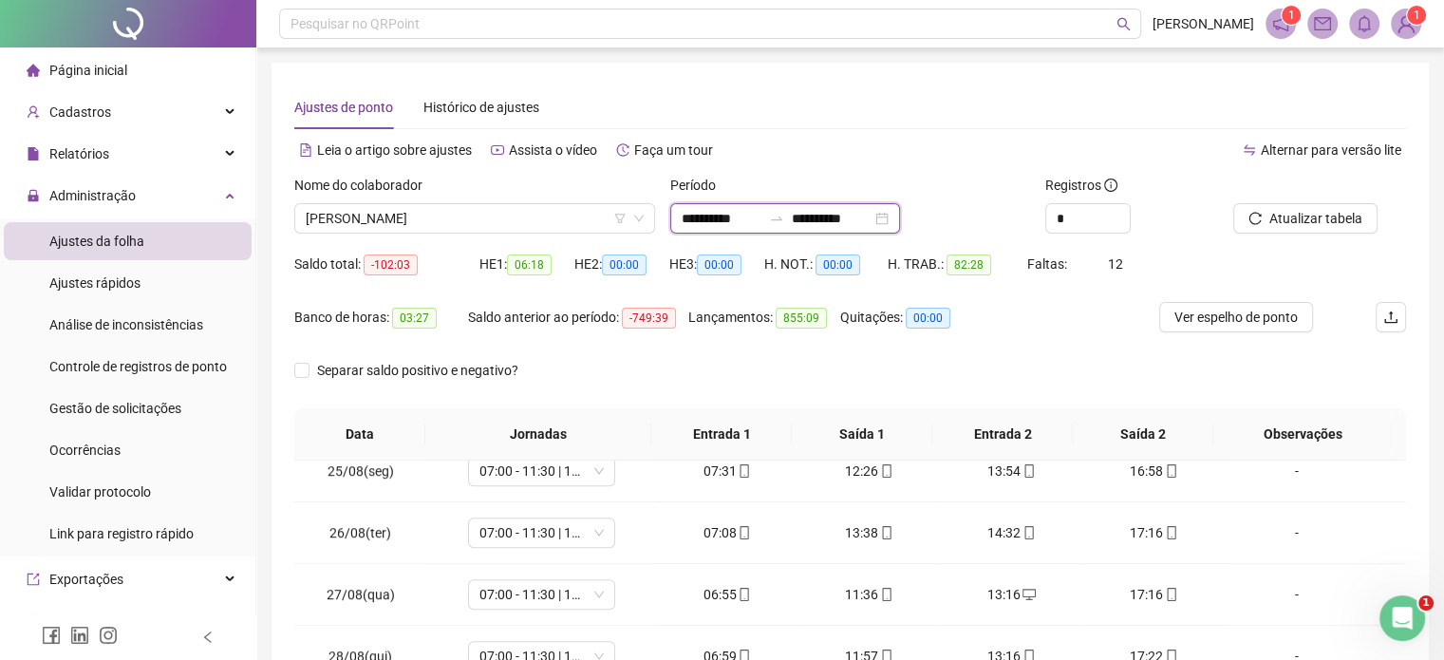
click at [756, 226] on input "**********" at bounding box center [722, 218] width 80 height 21
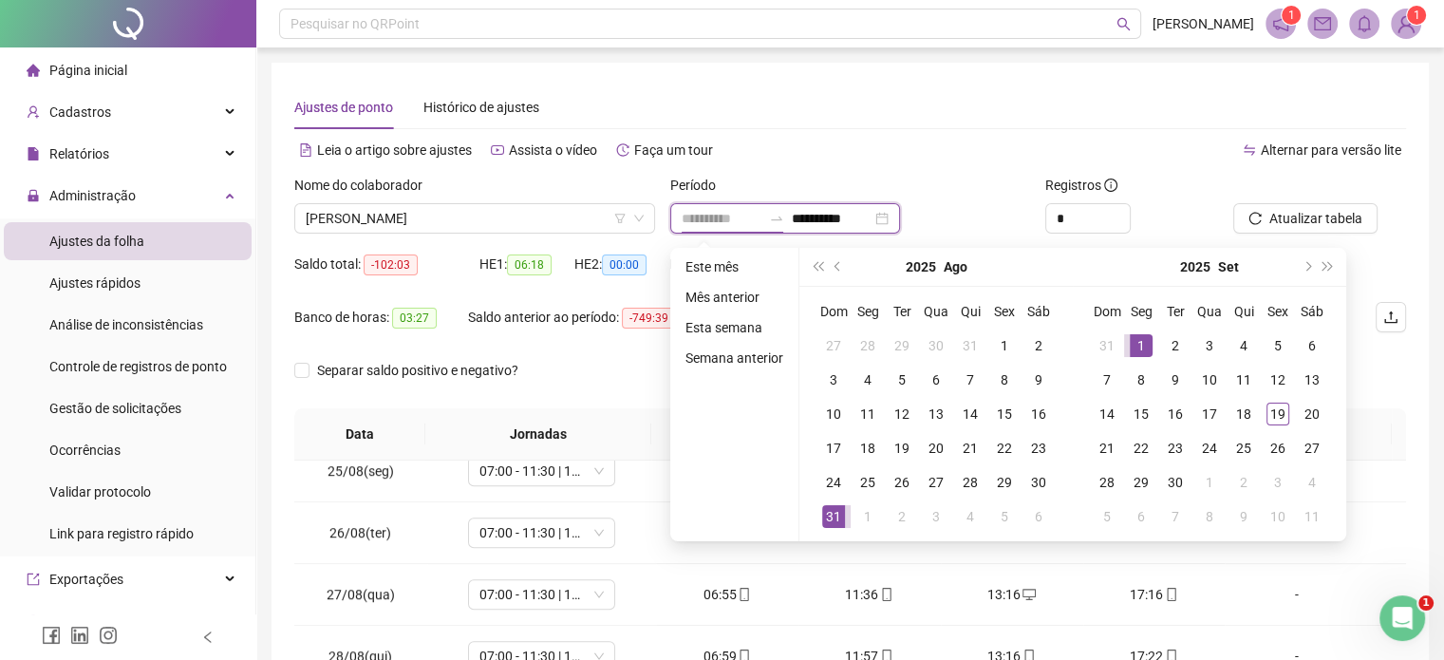
type input "**********"
click at [1134, 341] on div "1" at bounding box center [1141, 345] width 23 height 23
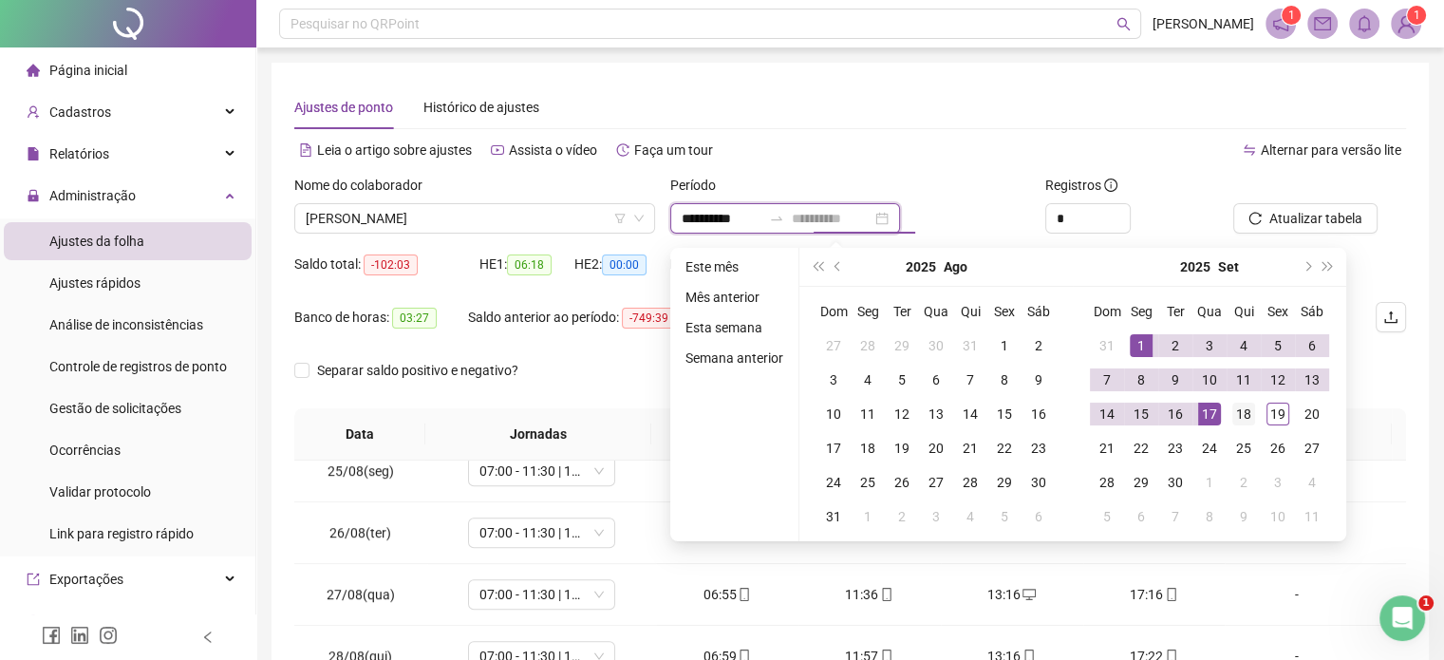
type input "**********"
click at [1240, 413] on div "18" at bounding box center [1243, 413] width 23 height 23
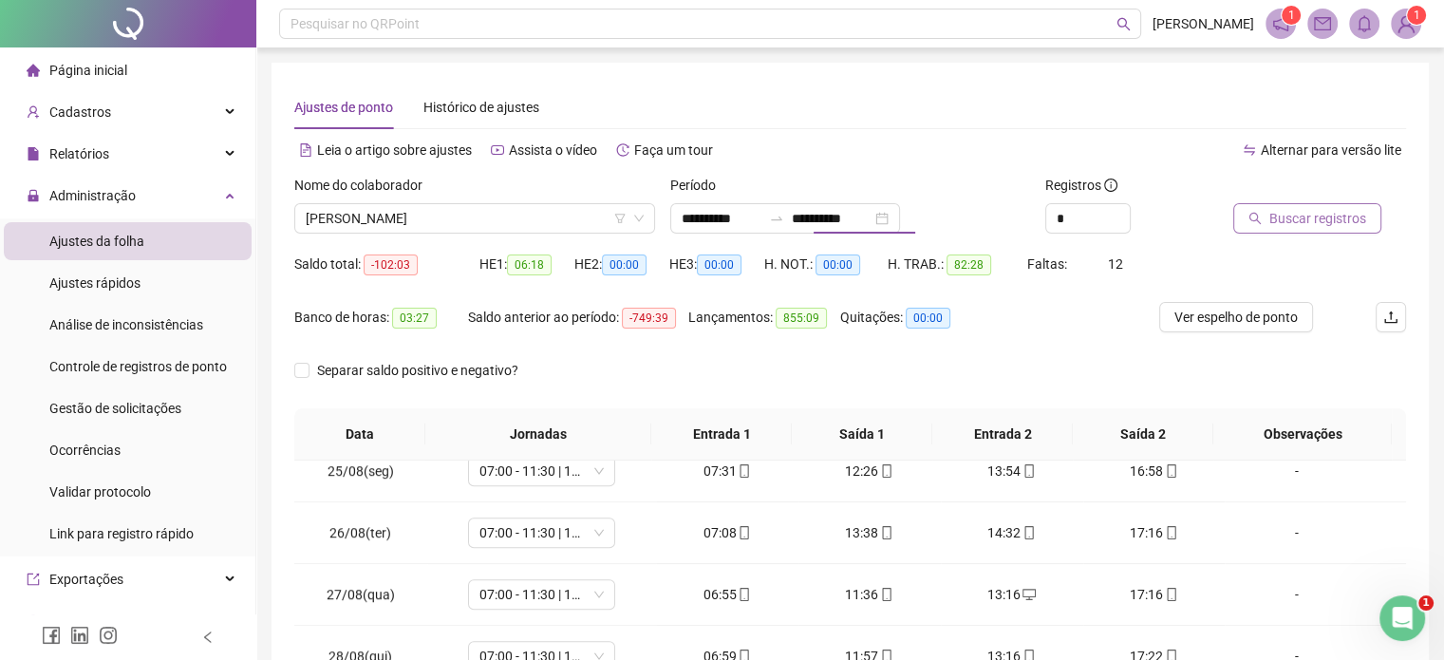
click at [1296, 219] on span "Buscar registros" at bounding box center [1317, 218] width 97 height 21
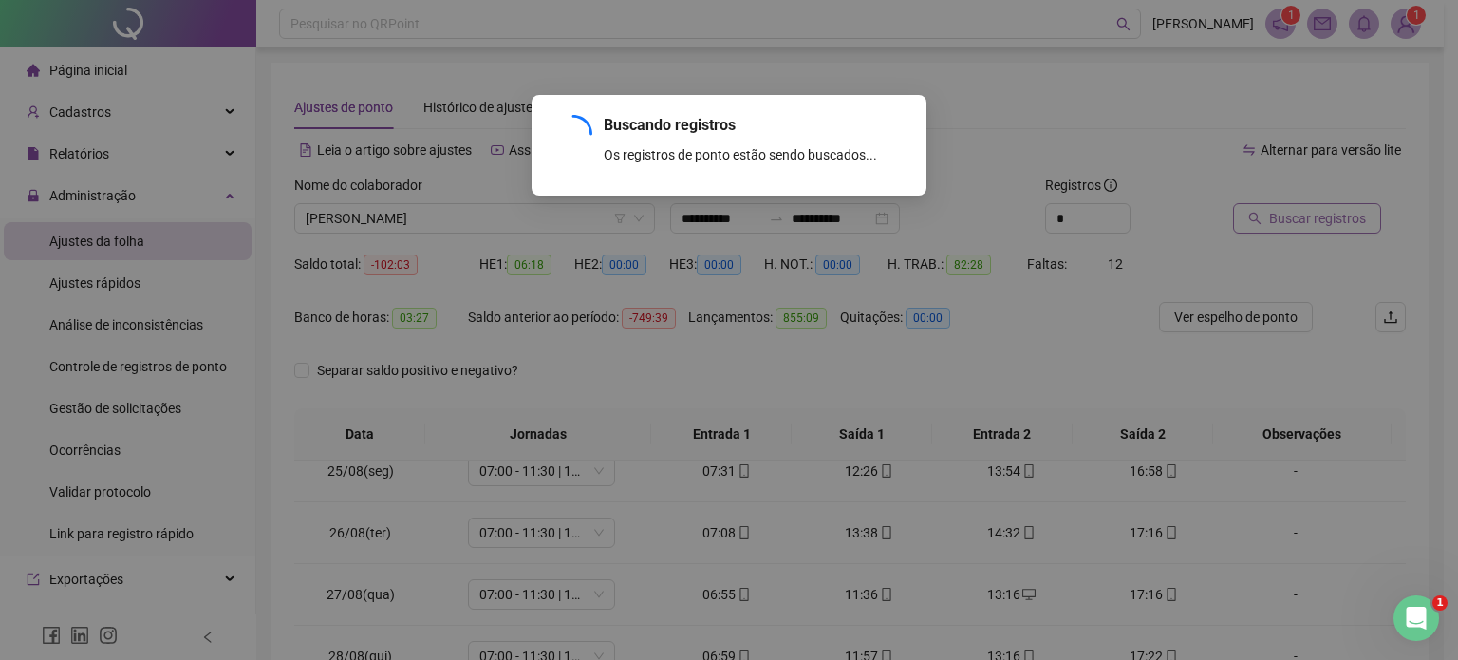
click at [1296, 219] on div "Buscando registros Os registros de ponto estão sendo buscados... OK" at bounding box center [729, 330] width 1458 height 660
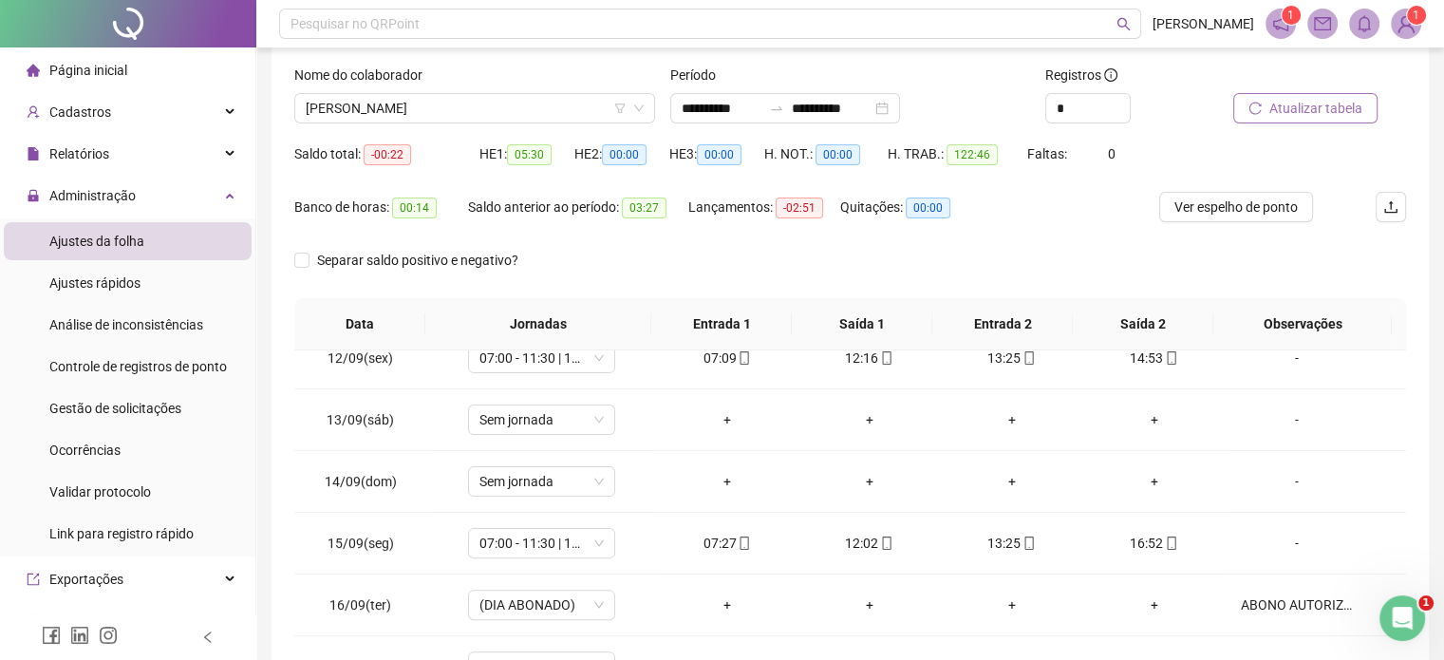
scroll to position [25, 0]
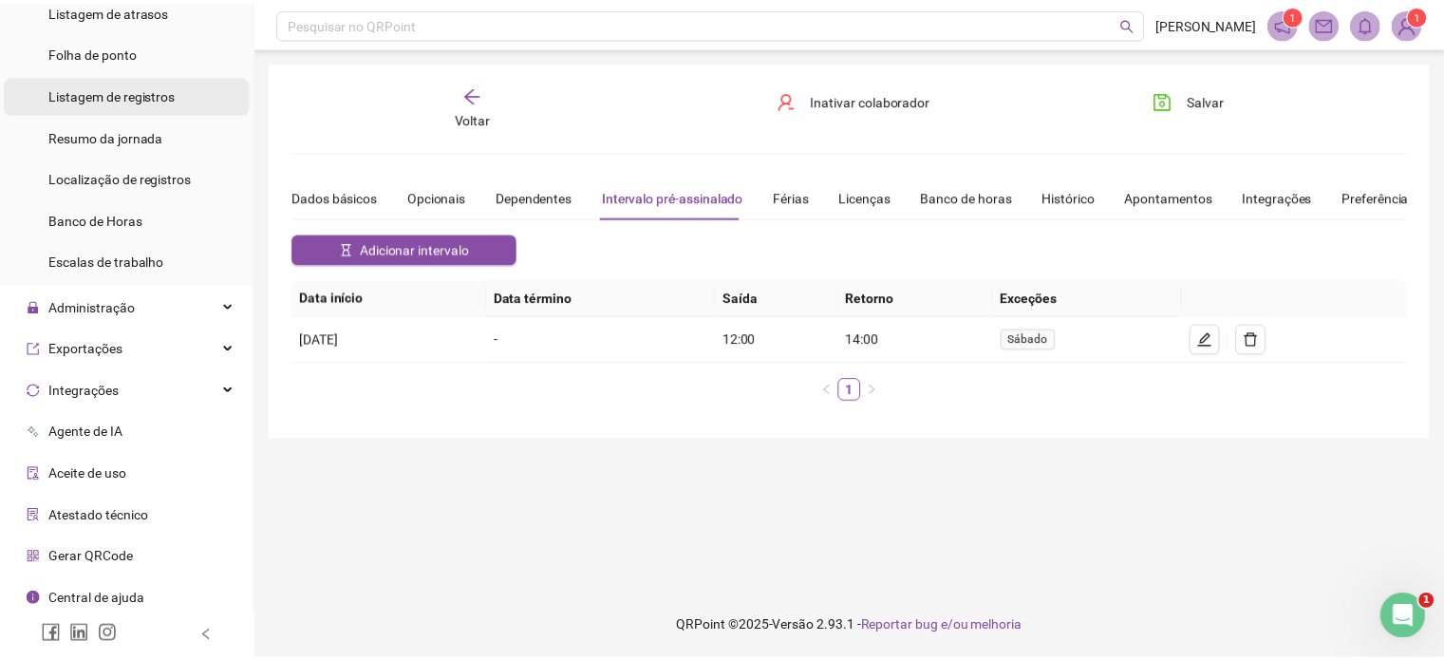
scroll to position [493, 0]
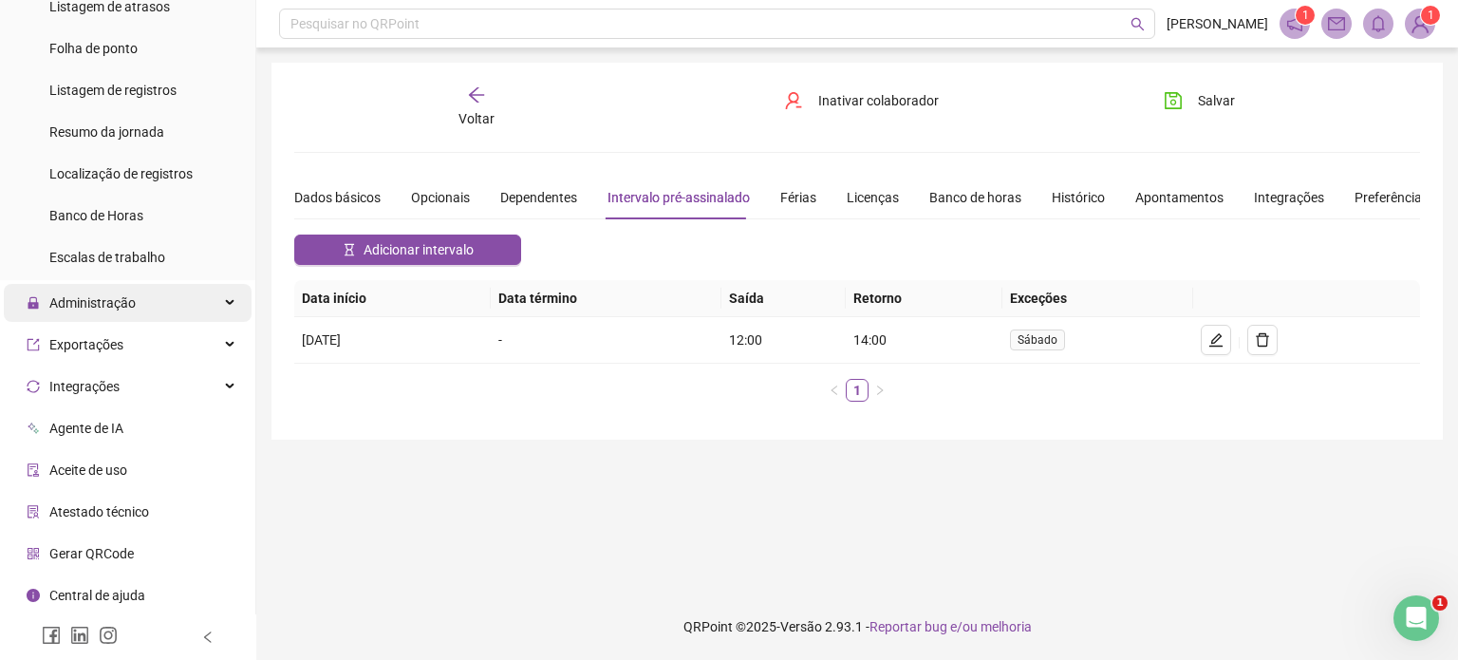
click at [117, 300] on span "Administração" at bounding box center [92, 302] width 86 height 15
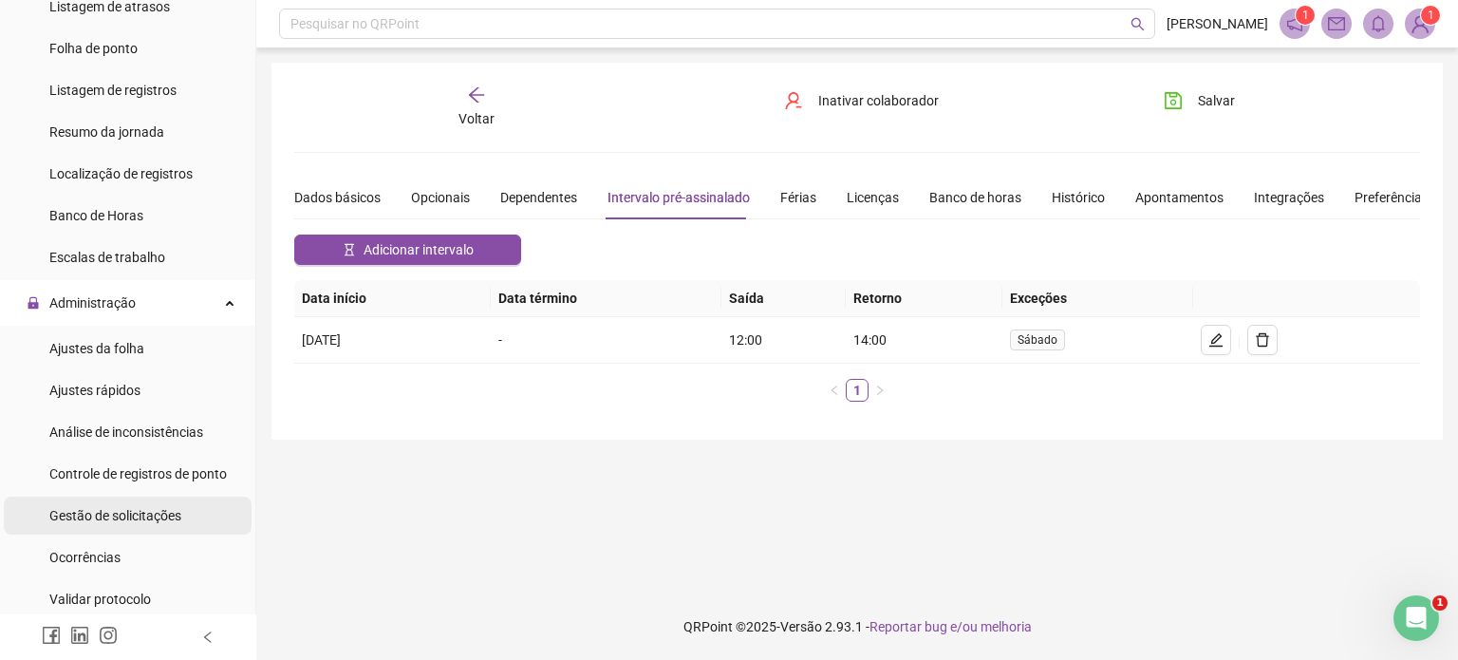
click at [133, 508] on span "Gestão de solicitações" at bounding box center [115, 515] width 132 height 15
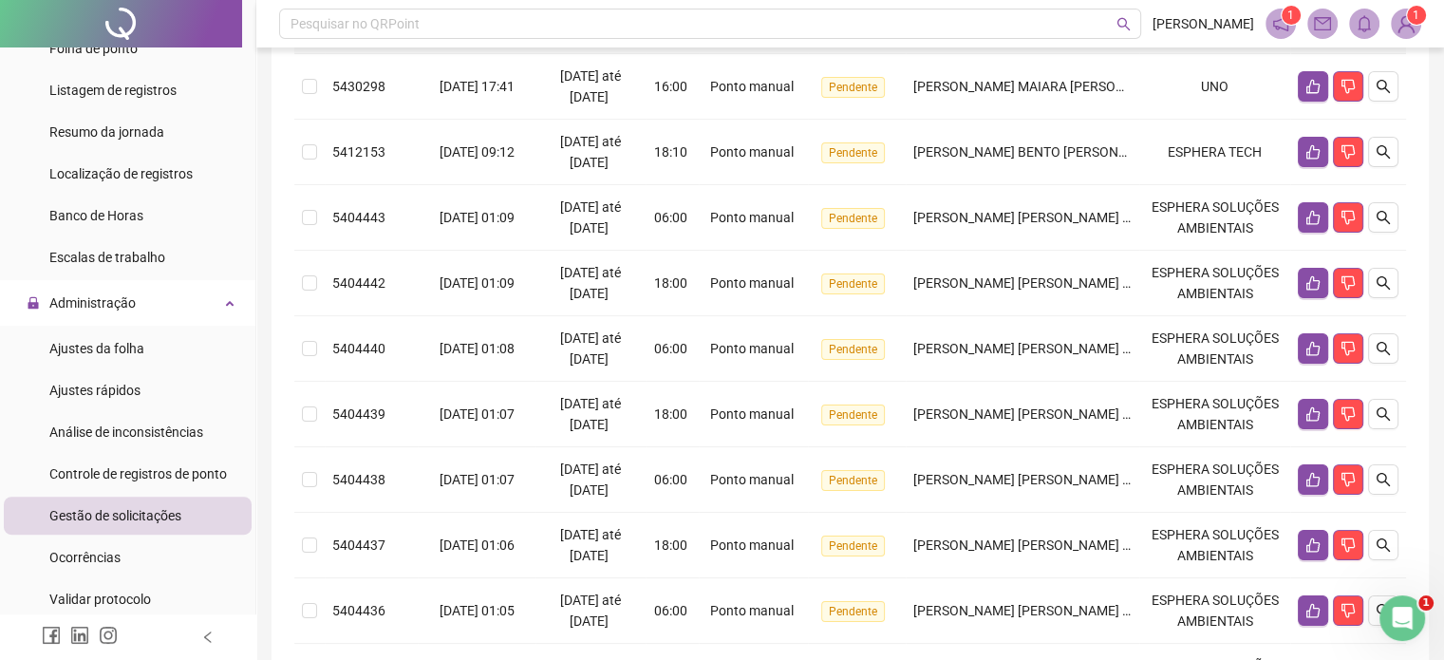
scroll to position [285, 0]
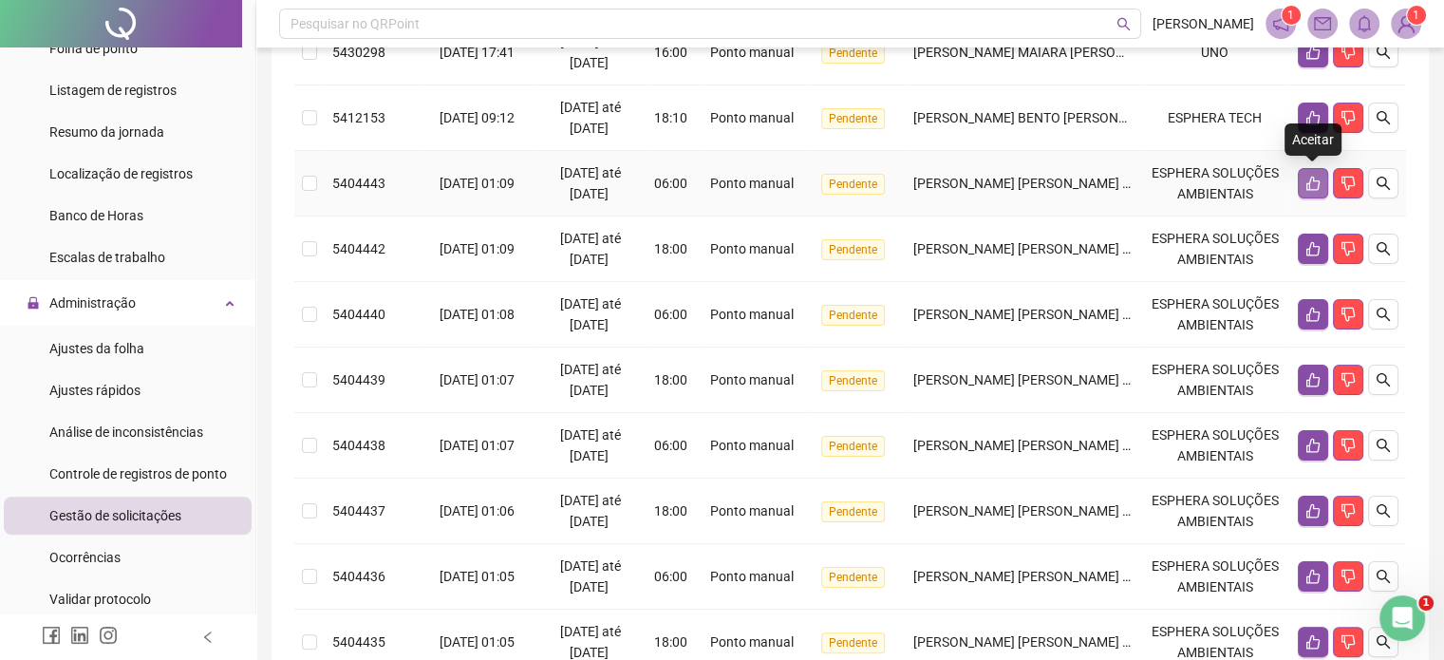
click at [1310, 181] on icon "like" at bounding box center [1312, 183] width 15 height 15
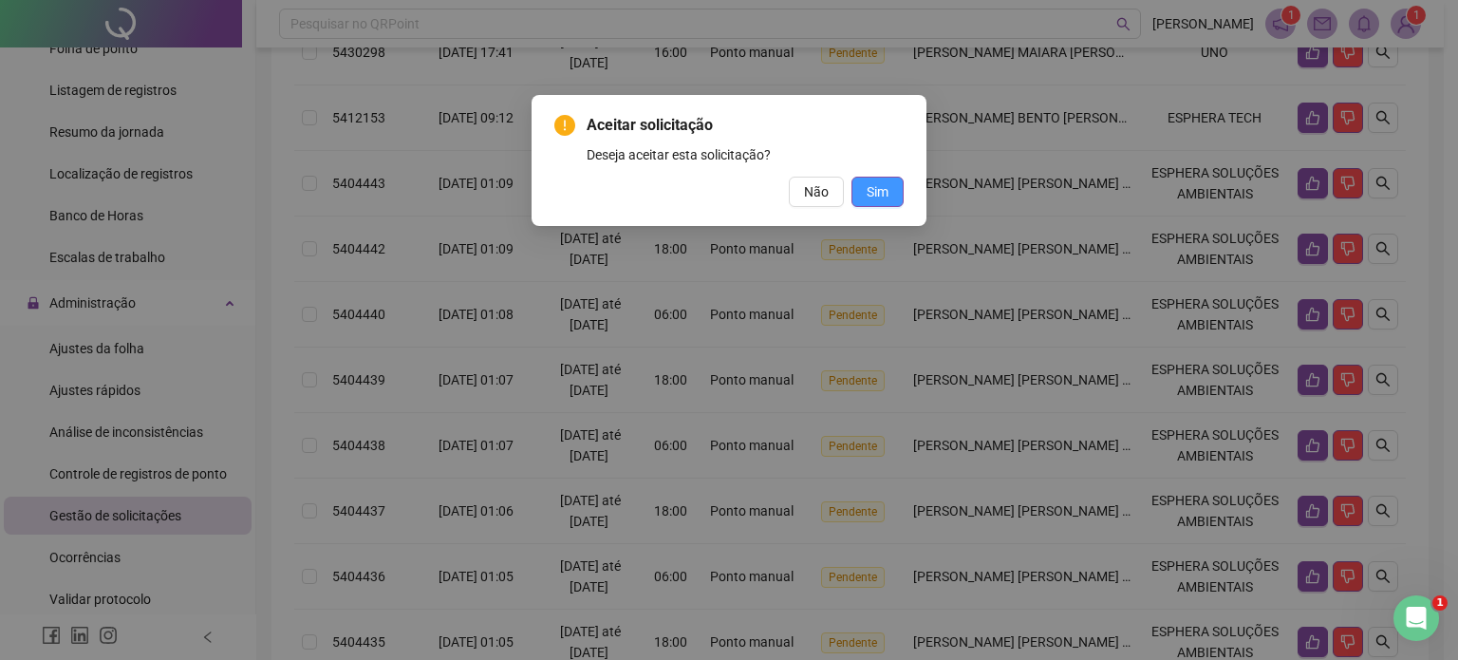
click at [894, 196] on button "Sim" at bounding box center [877, 192] width 52 height 30
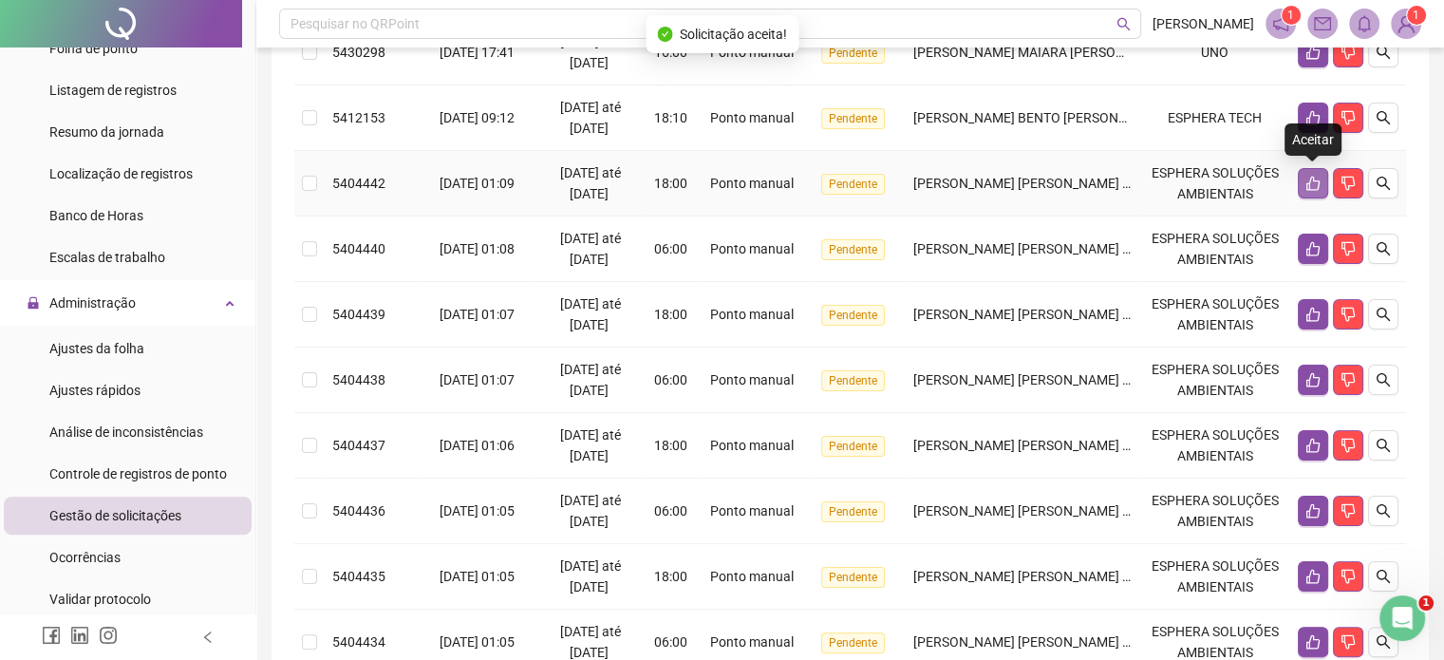
click at [1317, 177] on icon "like" at bounding box center [1312, 183] width 15 height 15
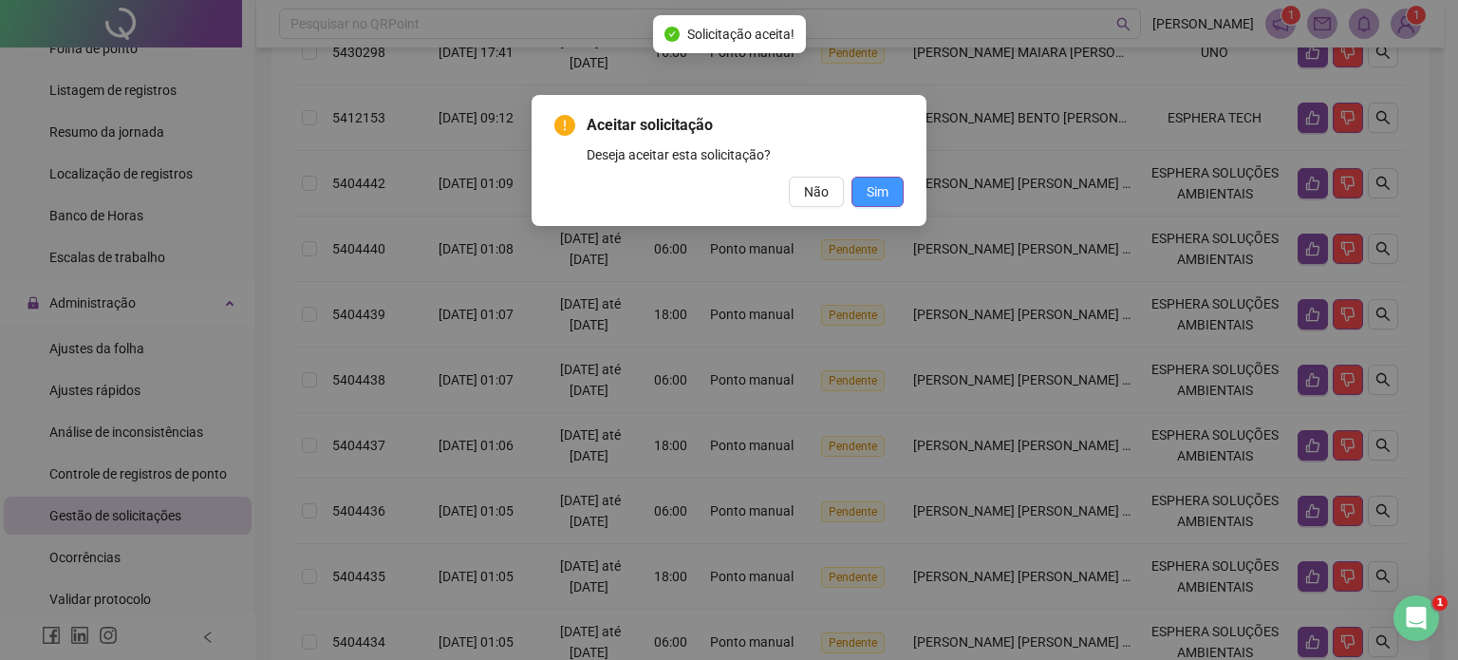
click at [880, 196] on span "Sim" at bounding box center [878, 191] width 22 height 21
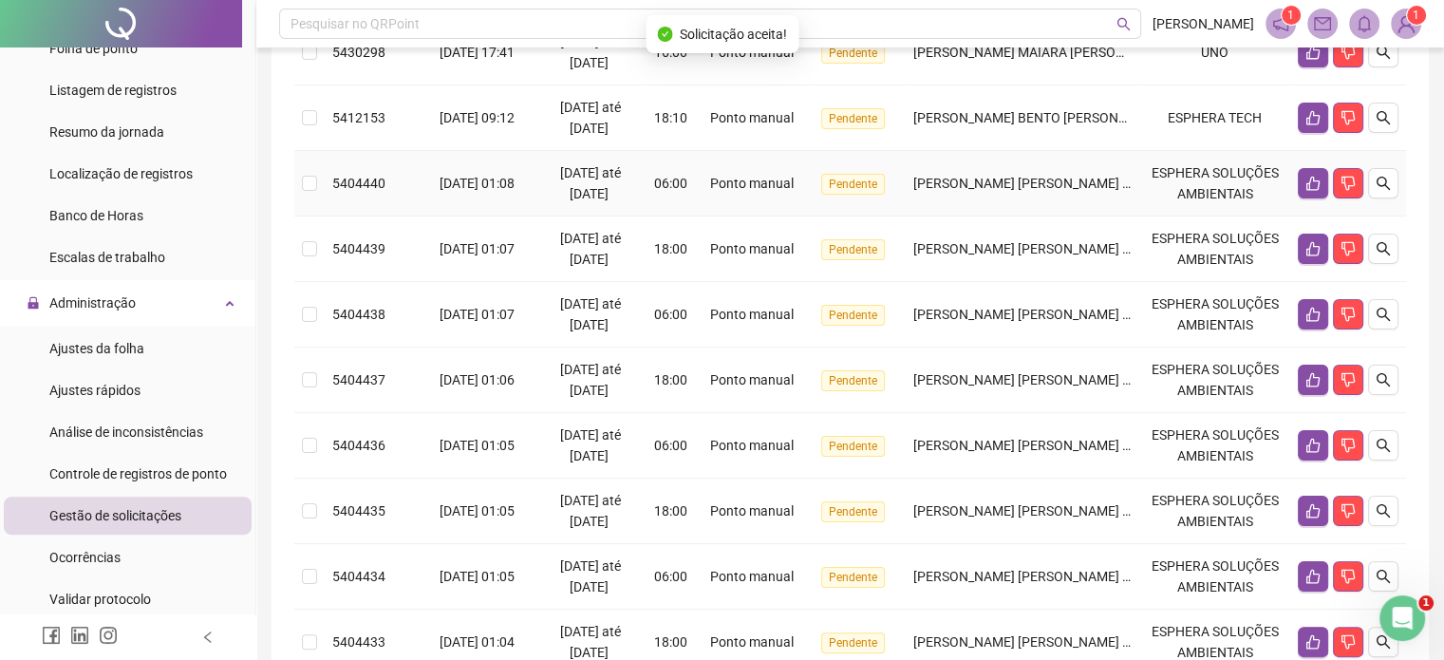
click at [1294, 190] on td at bounding box center [1348, 183] width 116 height 65
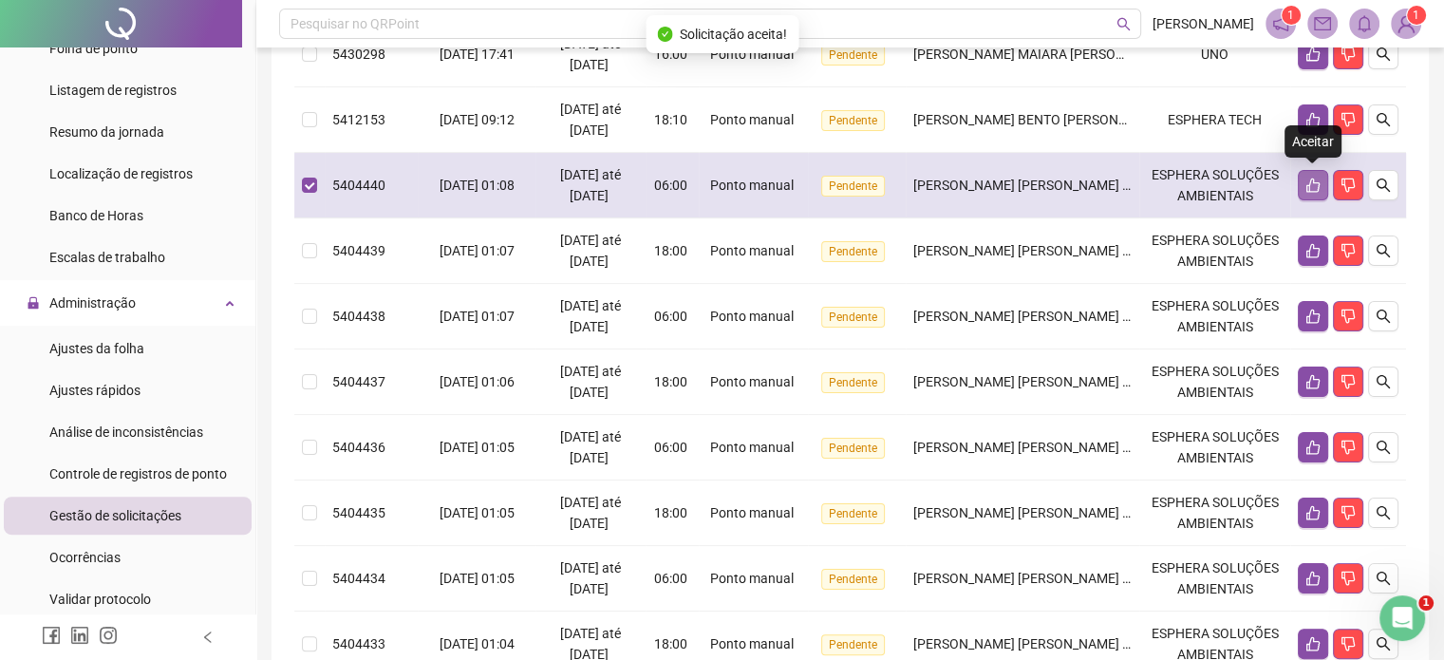
click at [1306, 179] on icon "like" at bounding box center [1312, 184] width 15 height 15
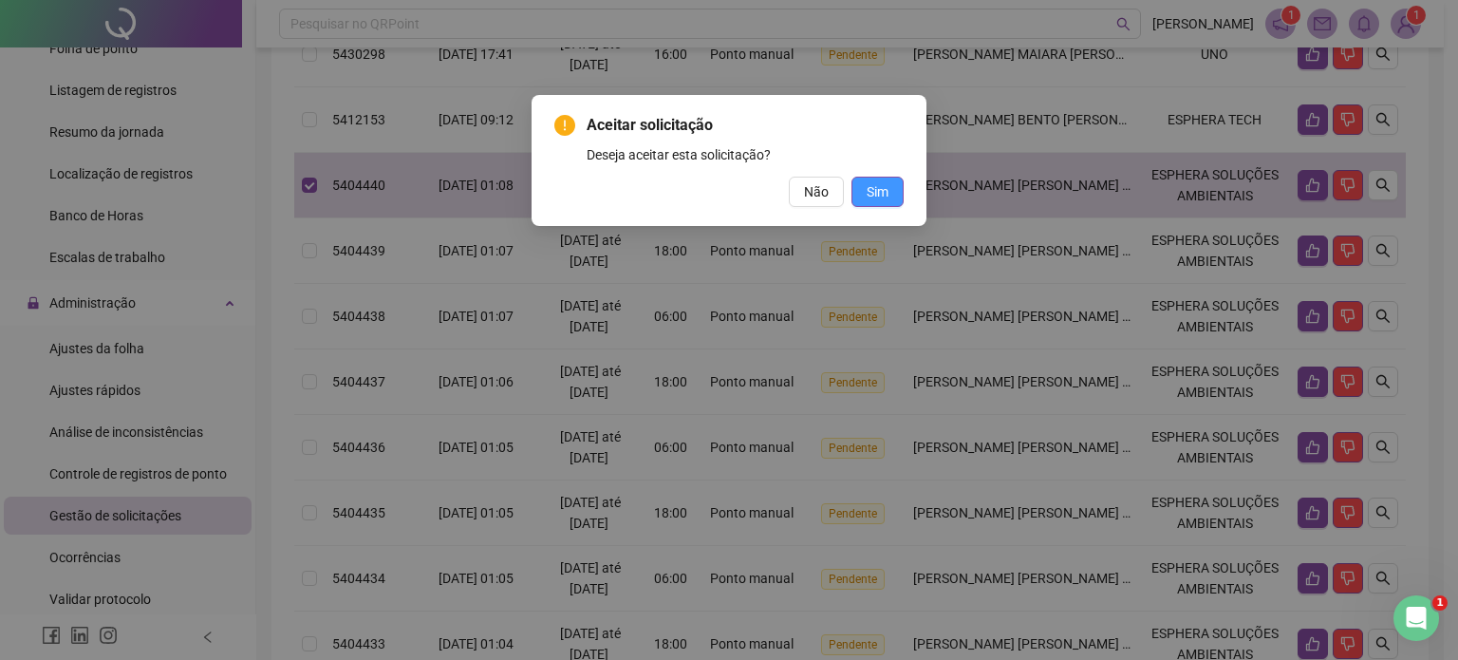
click at [884, 186] on span "Sim" at bounding box center [878, 191] width 22 height 21
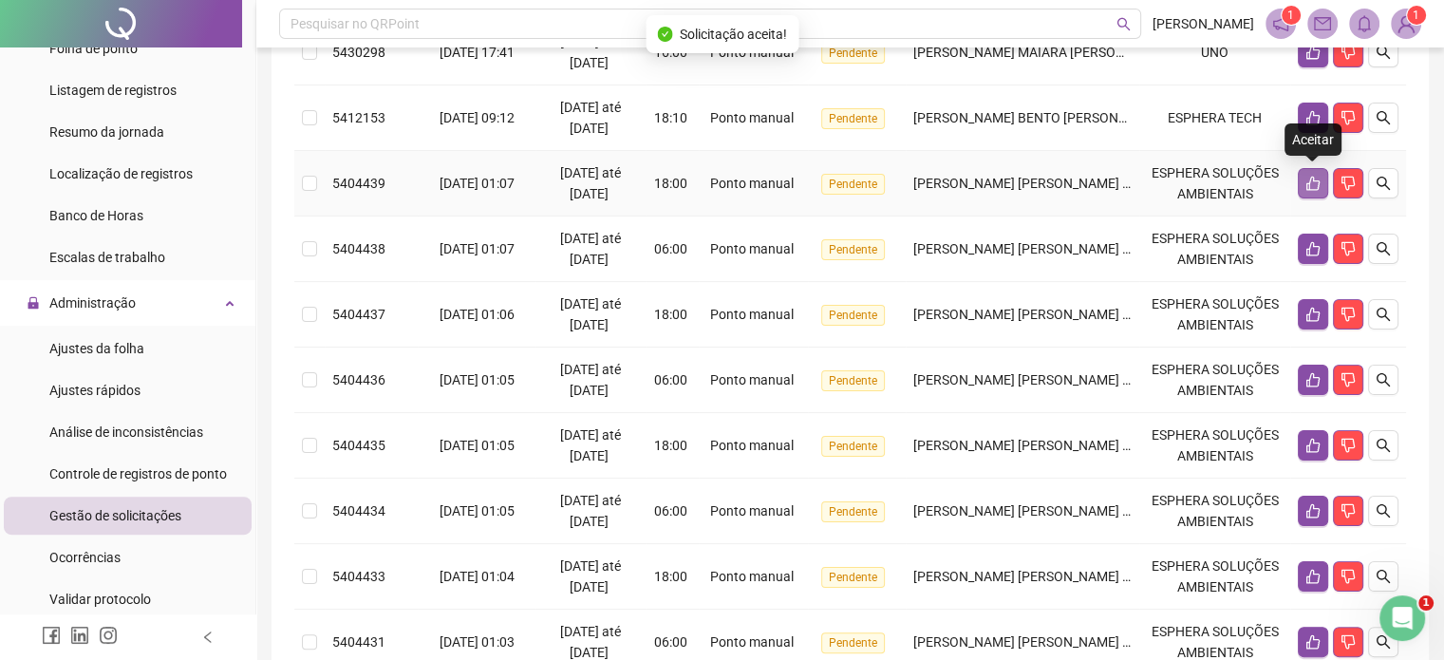
click at [1306, 172] on button "button" at bounding box center [1313, 183] width 30 height 30
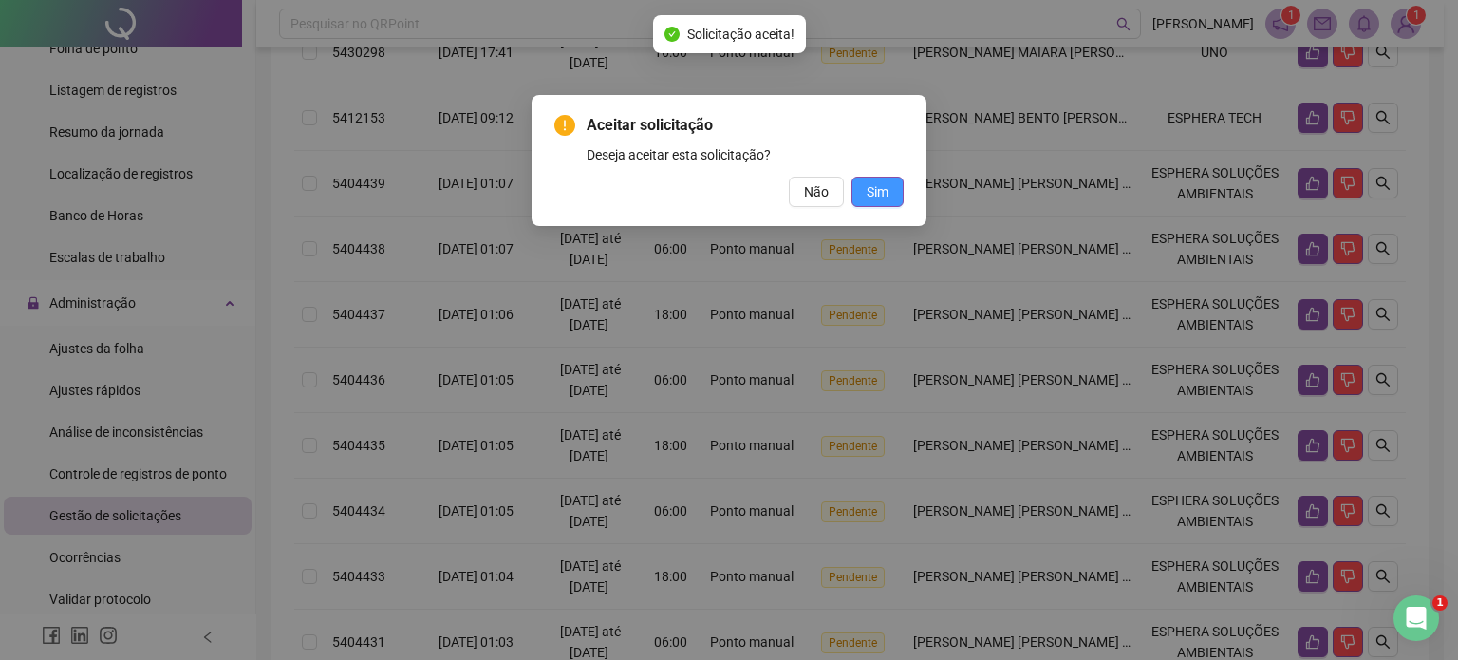
click at [869, 186] on span "Sim" at bounding box center [878, 191] width 22 height 21
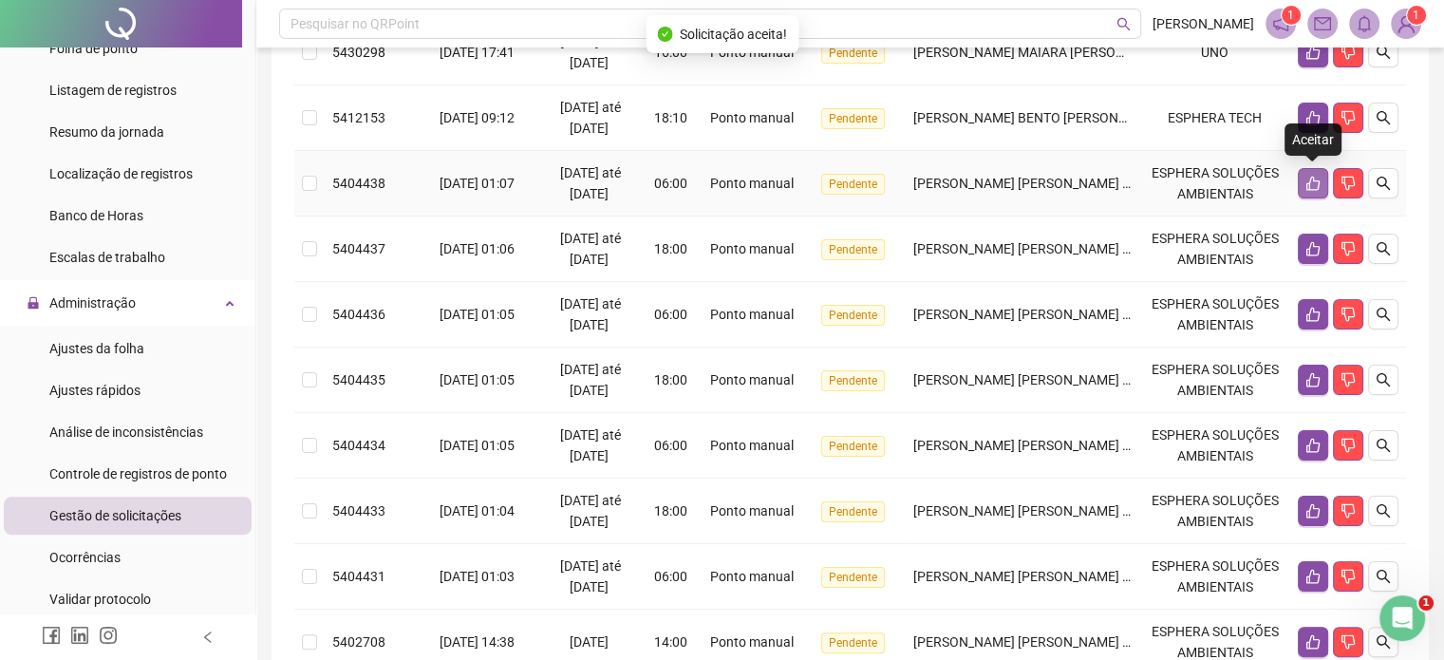
click at [1303, 182] on button "button" at bounding box center [1313, 183] width 30 height 30
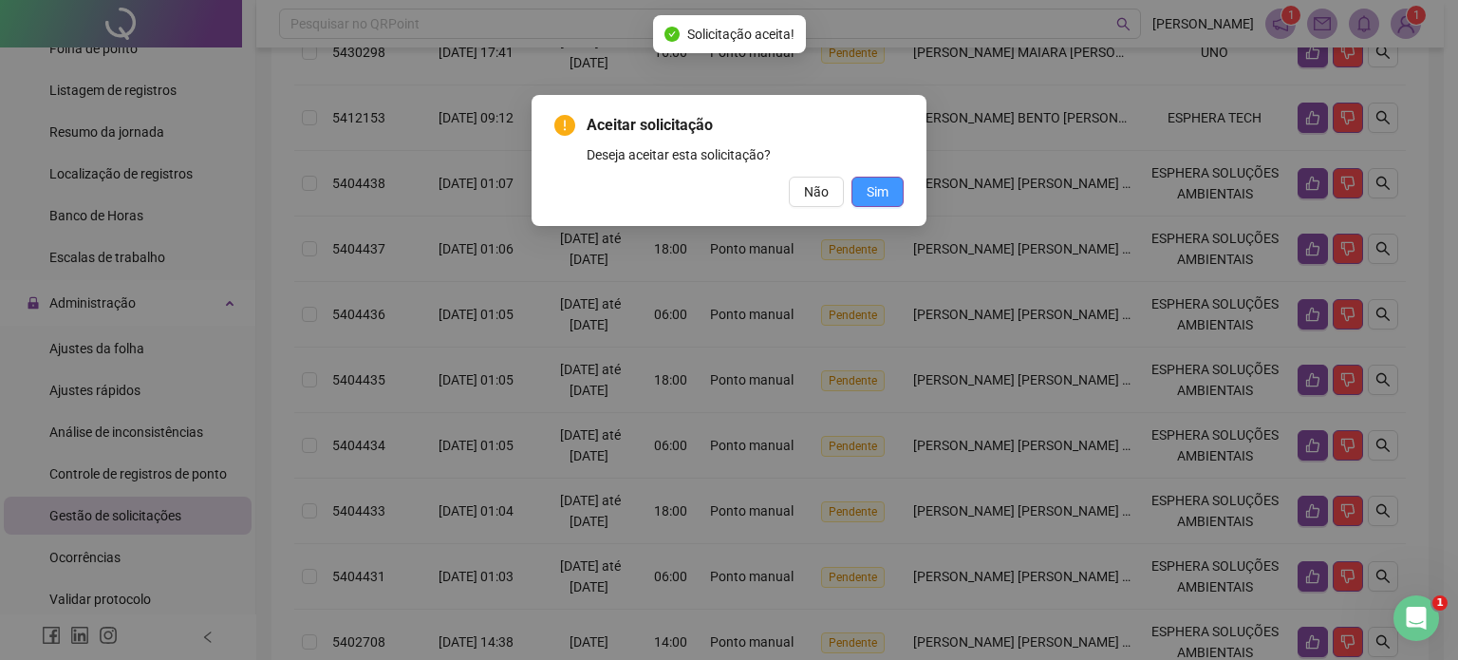
click at [893, 193] on button "Sim" at bounding box center [877, 192] width 52 height 30
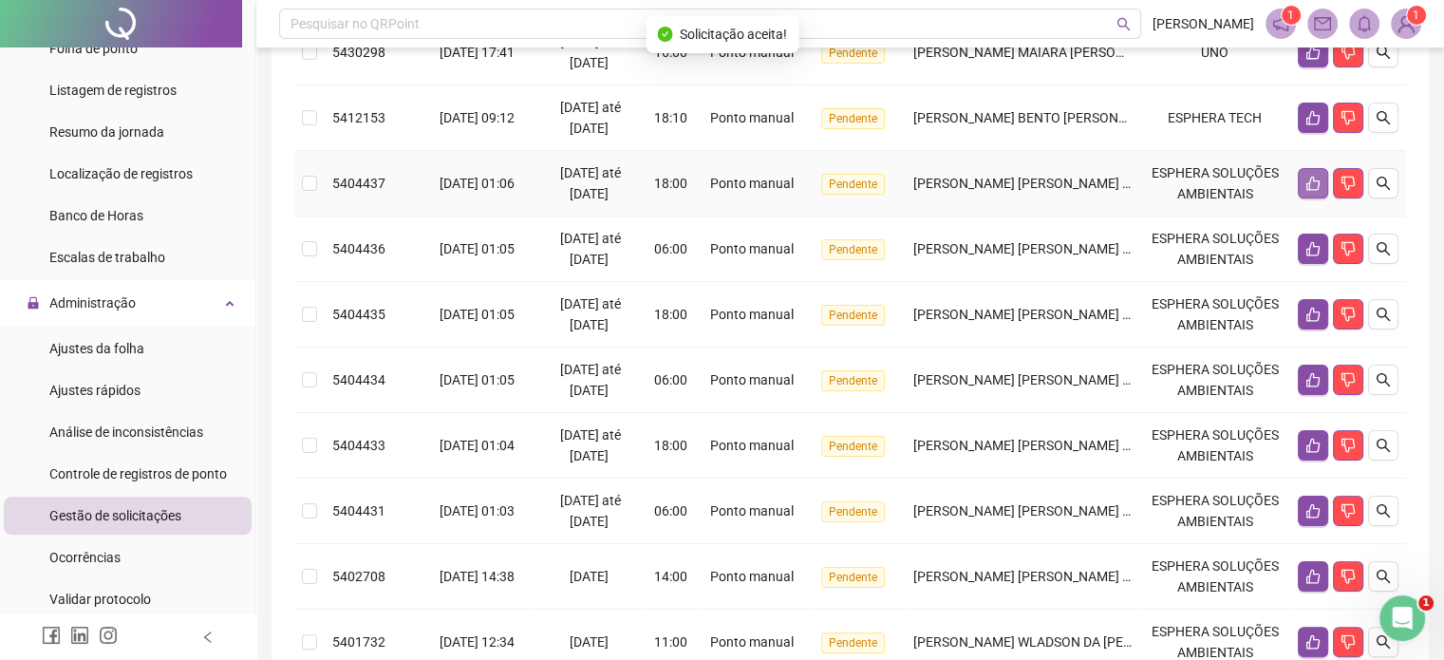
click at [1312, 176] on icon "like" at bounding box center [1312, 183] width 15 height 15
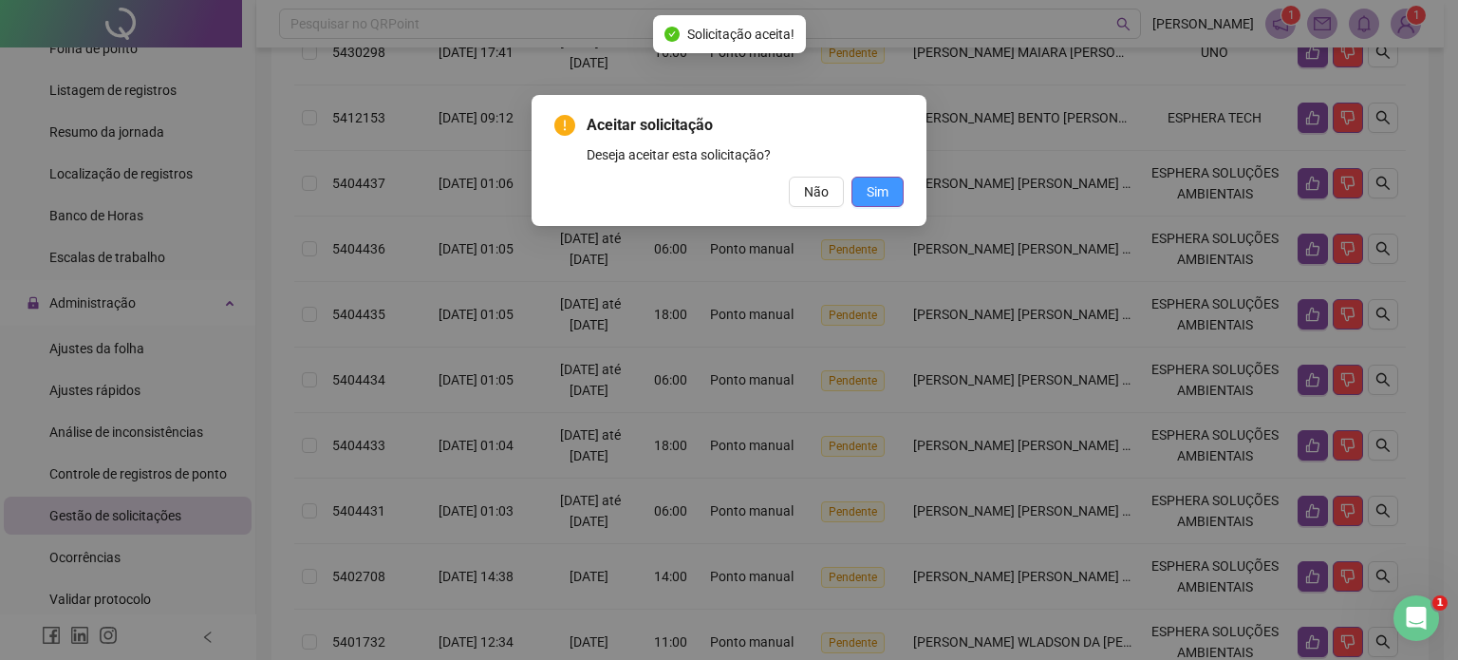
click at [874, 189] on span "Sim" at bounding box center [878, 191] width 22 height 21
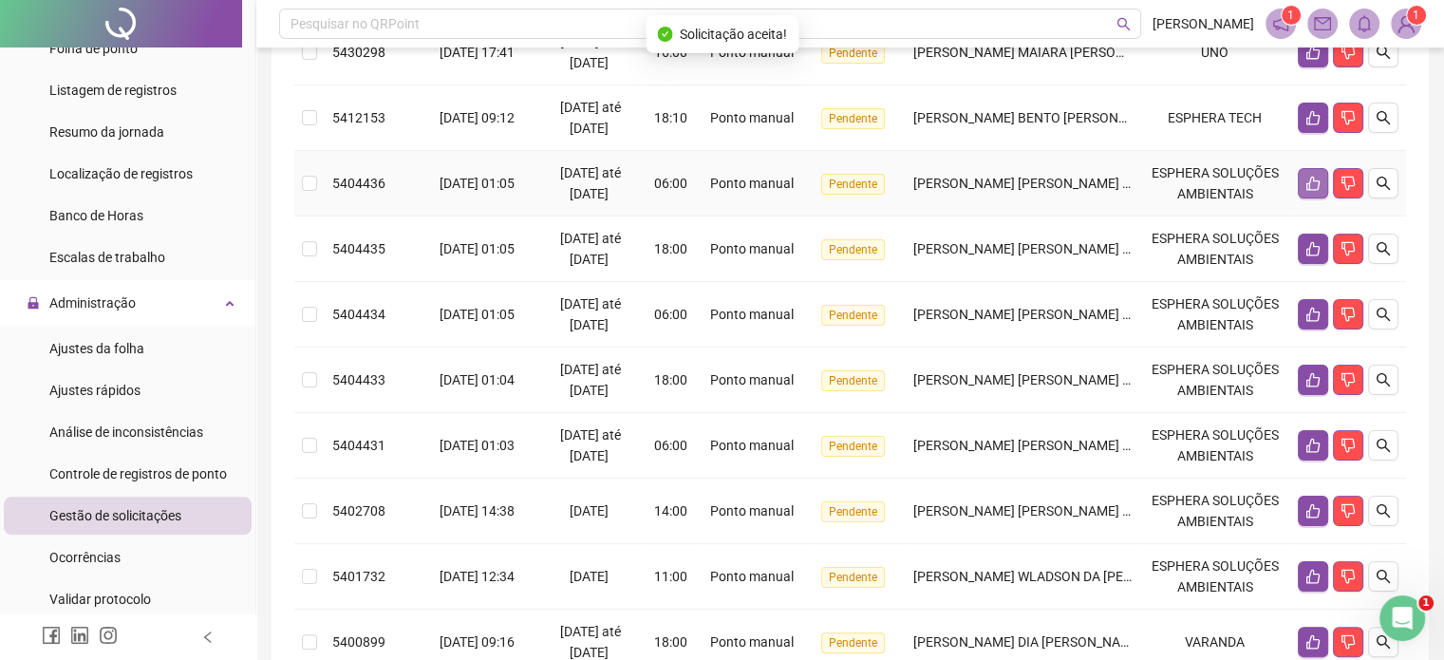
click at [1302, 175] on button "button" at bounding box center [1313, 183] width 30 height 30
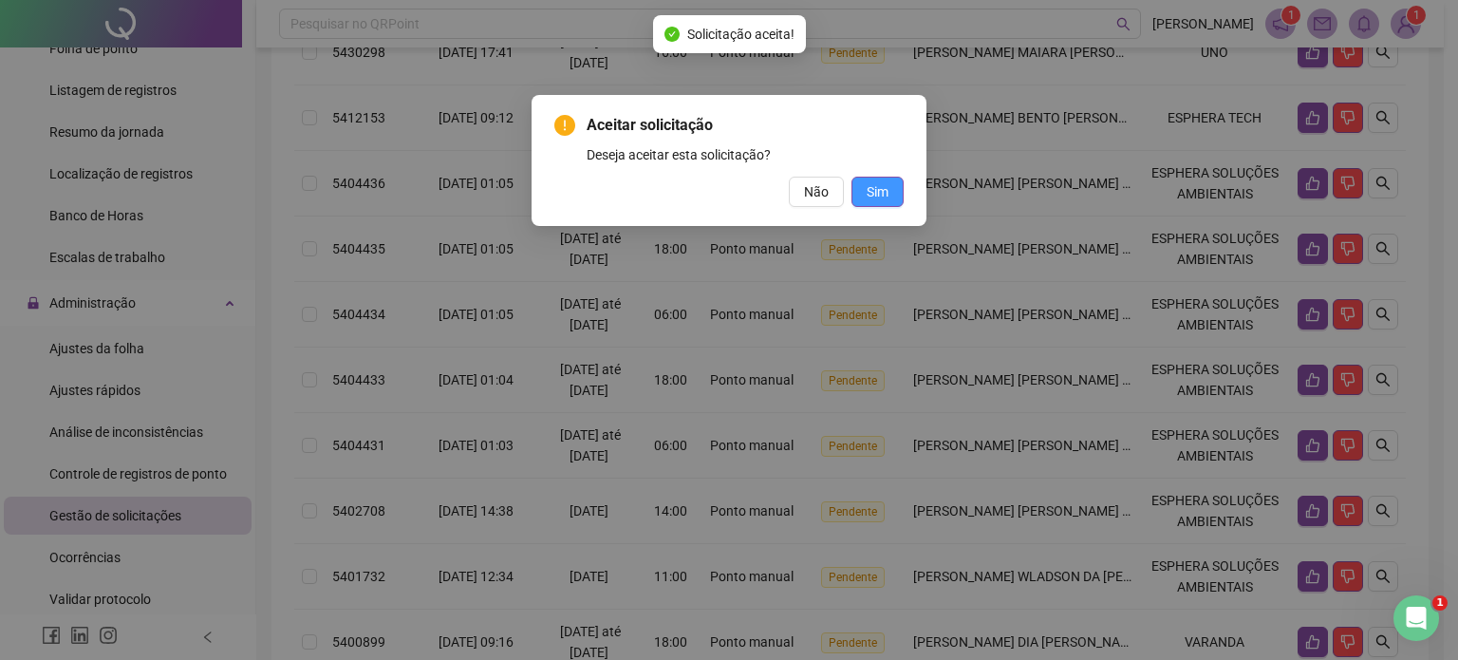
click at [899, 189] on button "Sim" at bounding box center [877, 192] width 52 height 30
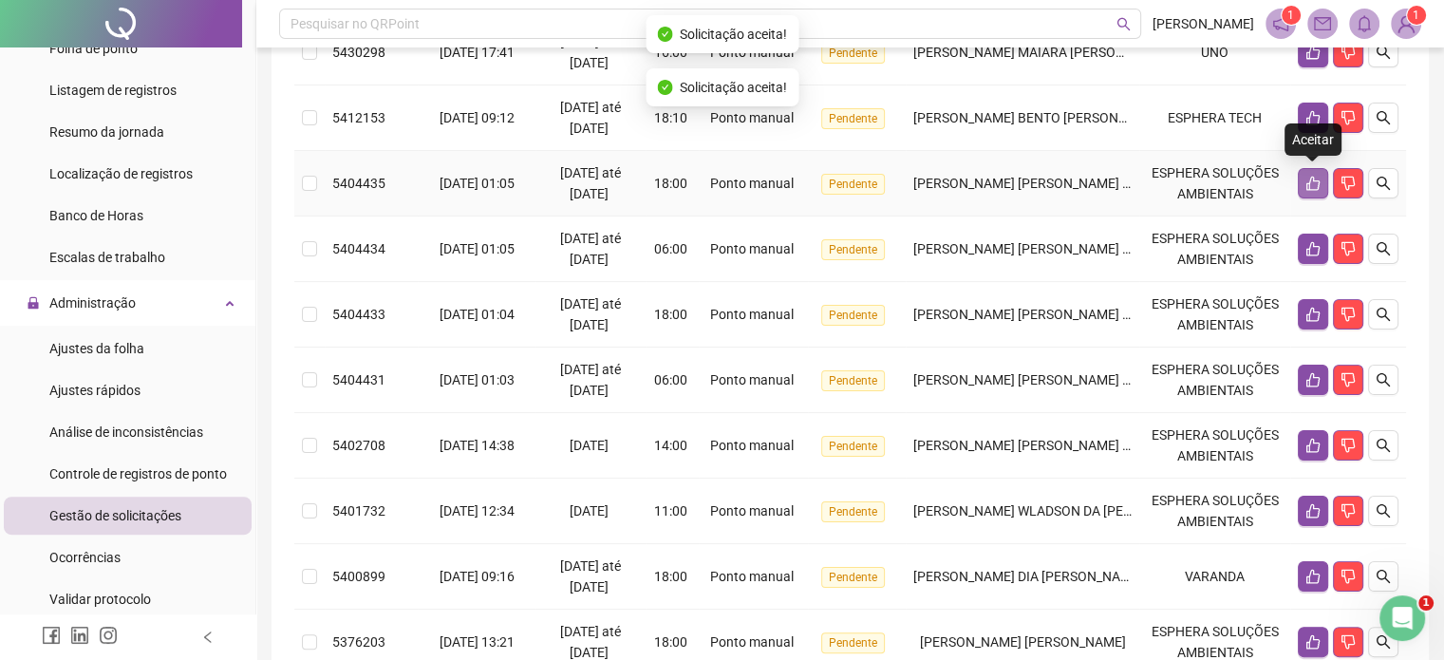
click at [1298, 181] on button "button" at bounding box center [1313, 183] width 30 height 30
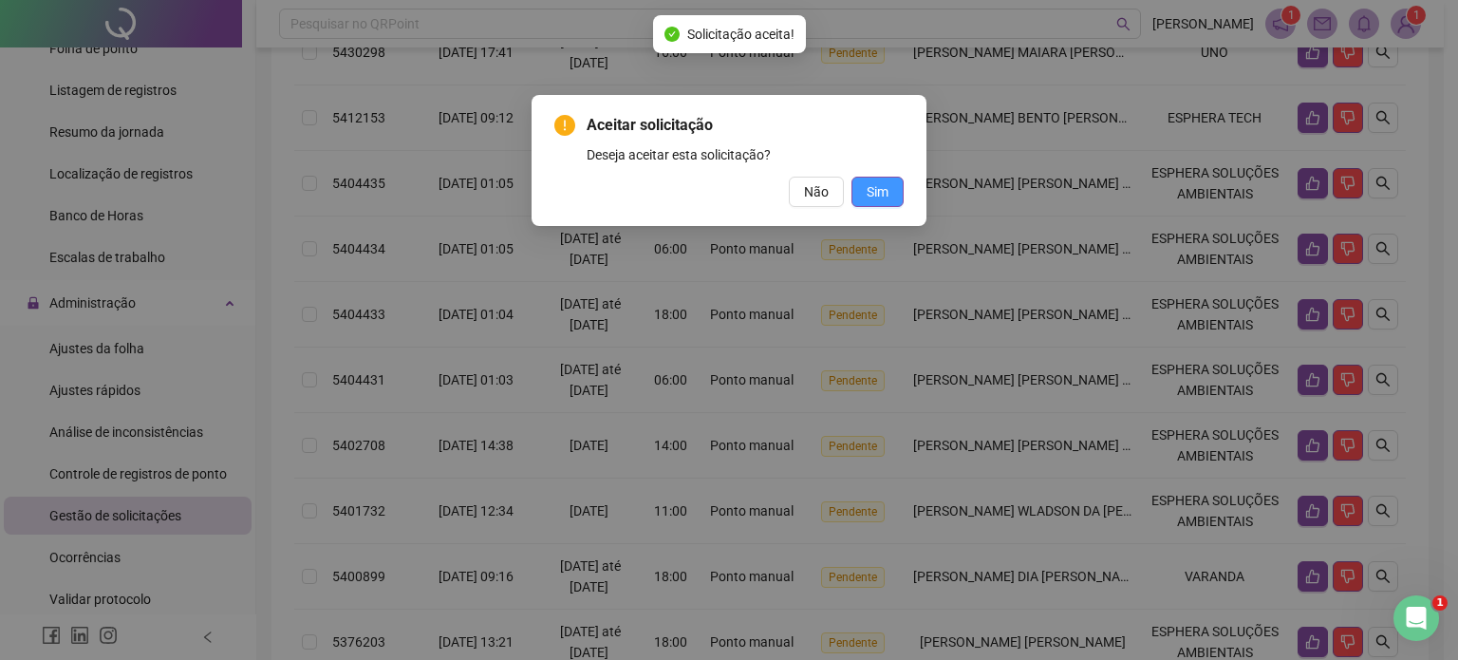
click at [869, 204] on button "Sim" at bounding box center [877, 192] width 52 height 30
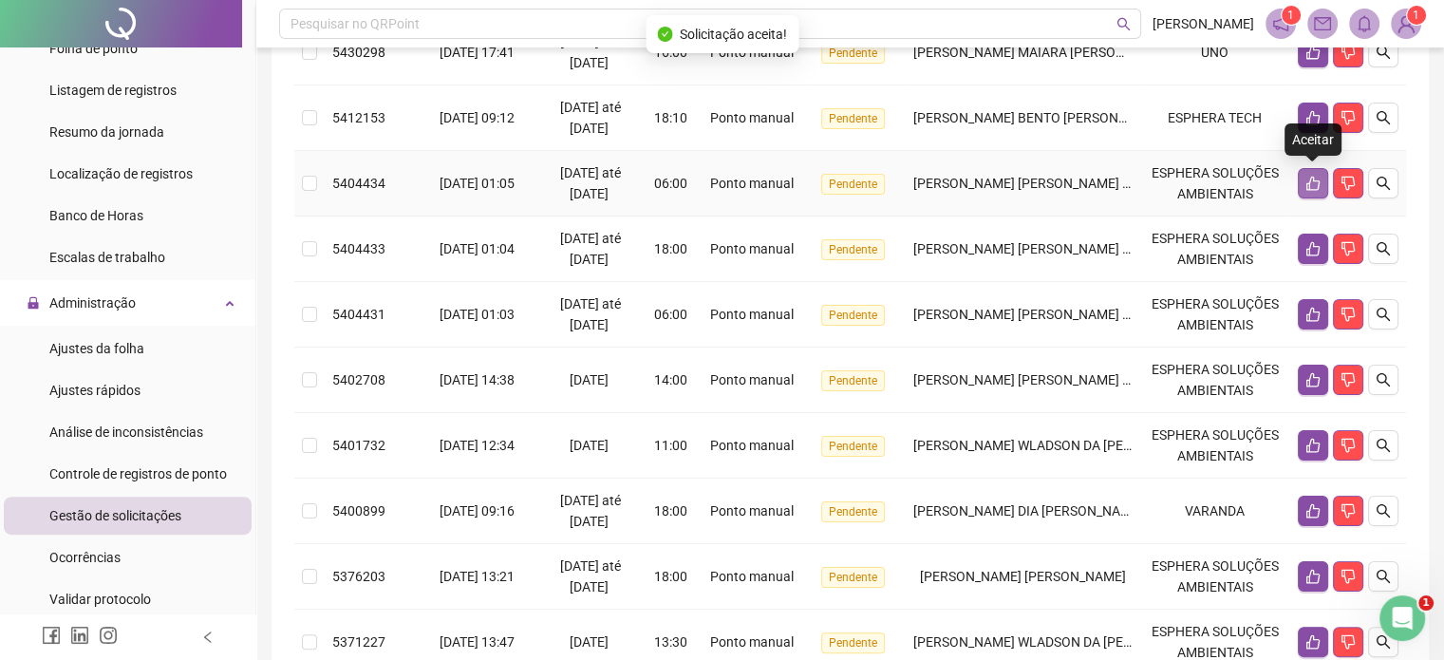
click at [1311, 181] on icon "like" at bounding box center [1312, 183] width 15 height 15
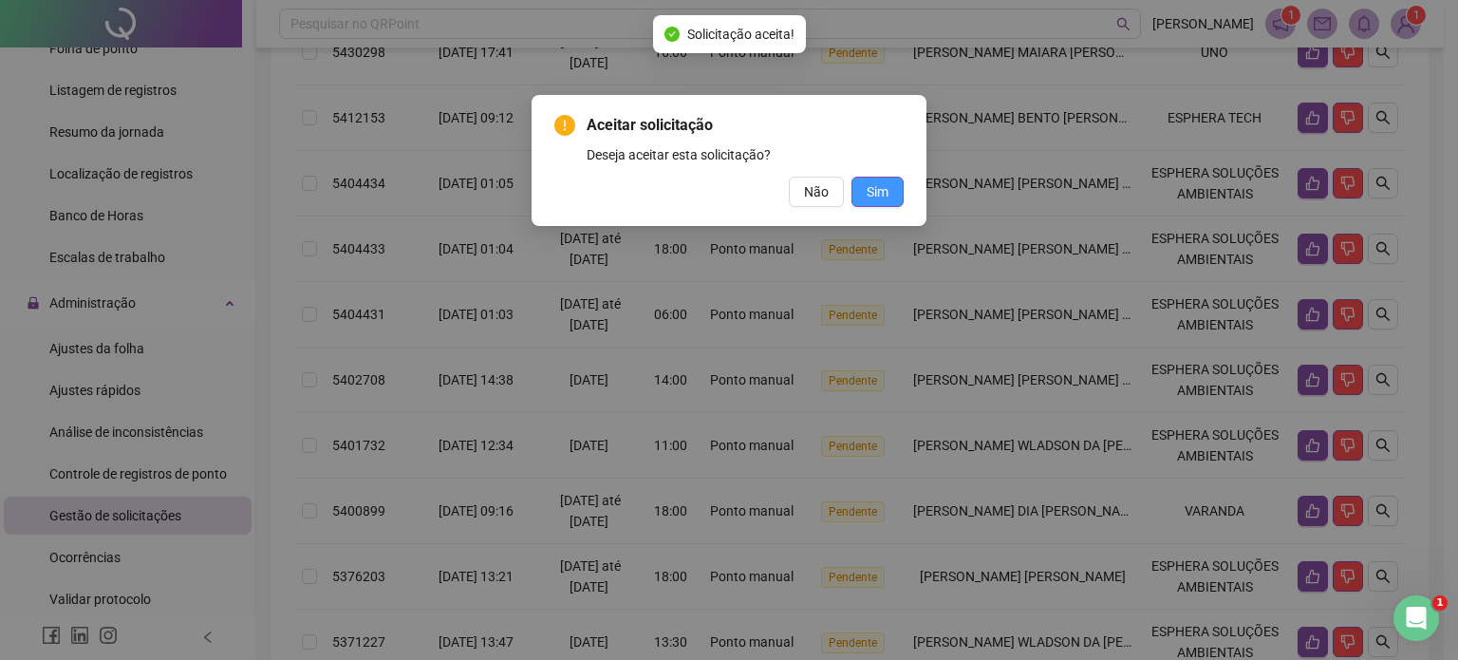
click at [894, 195] on button "Sim" at bounding box center [877, 192] width 52 height 30
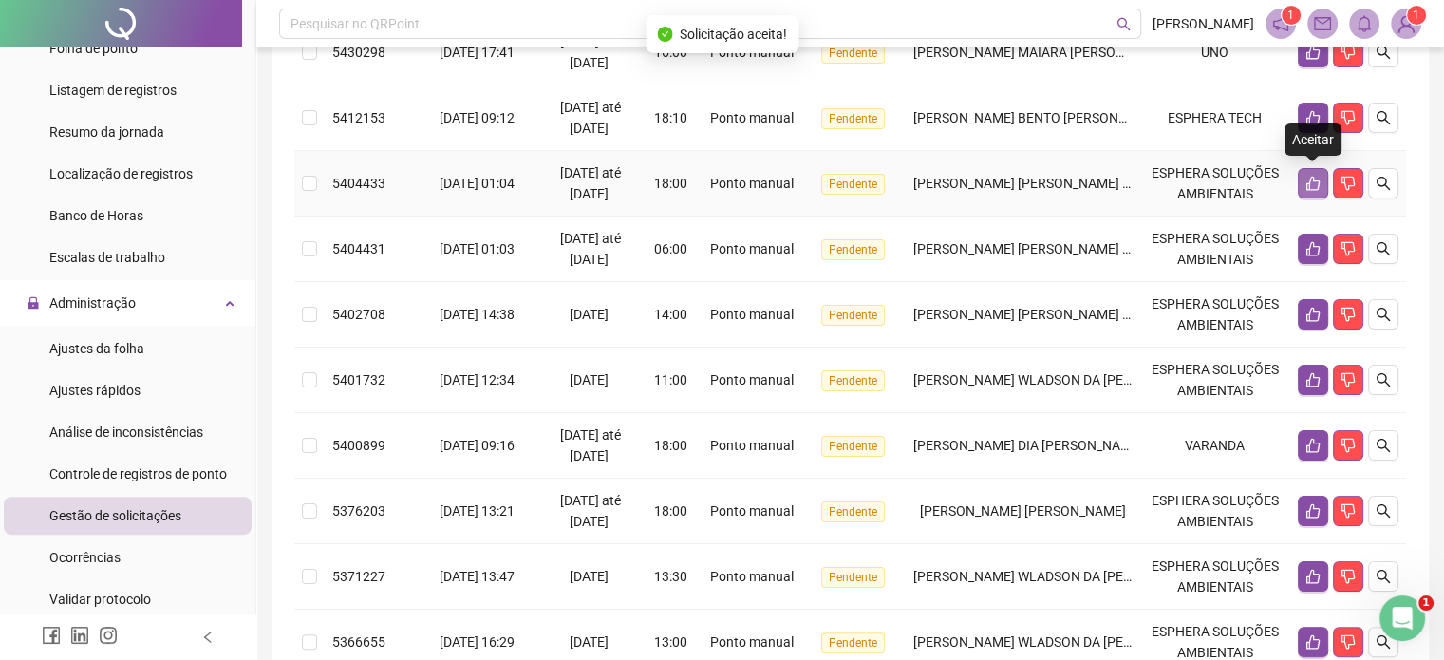
click at [1317, 183] on icon "like" at bounding box center [1312, 183] width 15 height 15
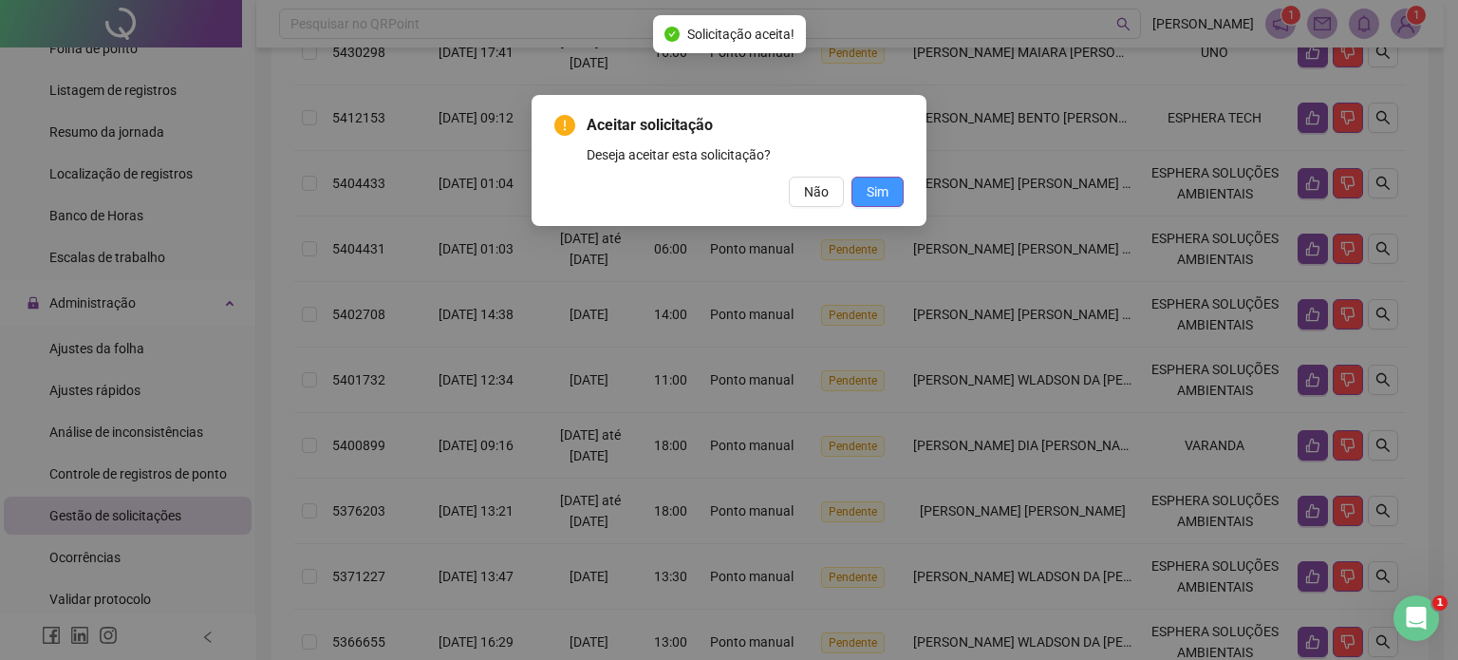
click at [854, 179] on button "Sim" at bounding box center [877, 192] width 52 height 30
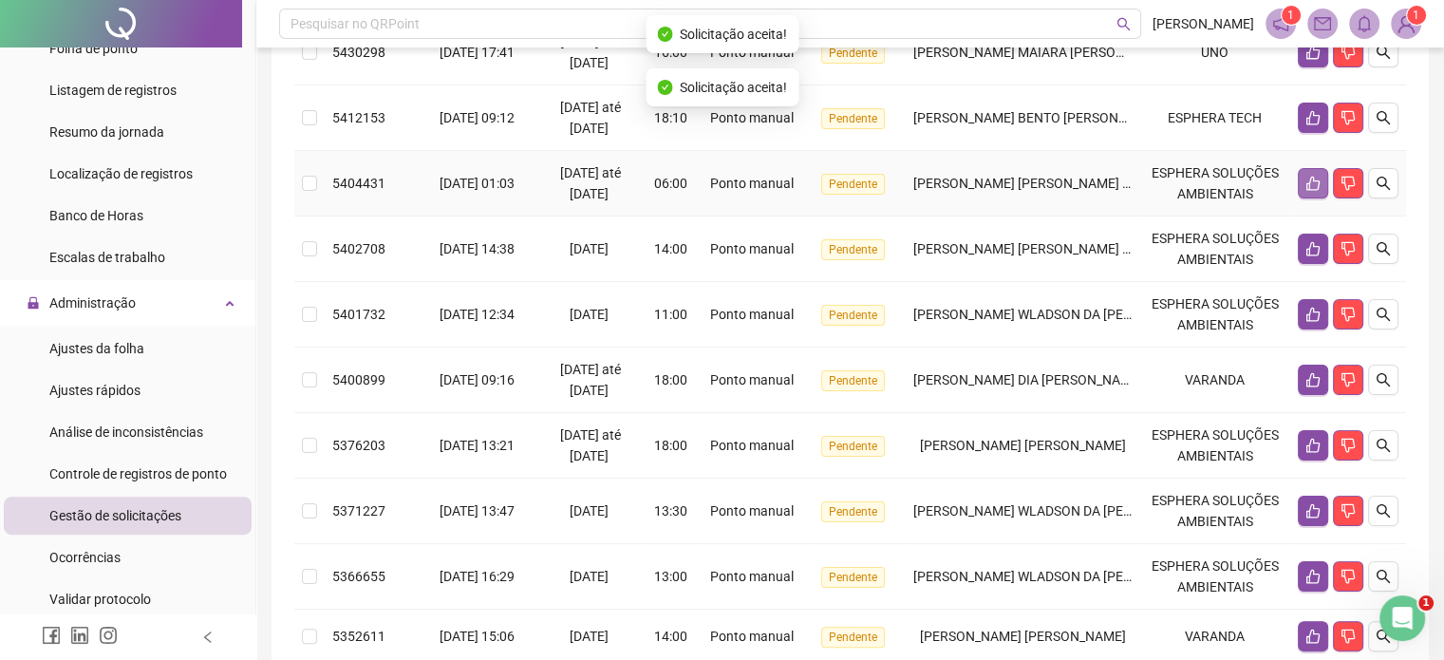
click at [1305, 180] on icon "like" at bounding box center [1312, 183] width 15 height 15
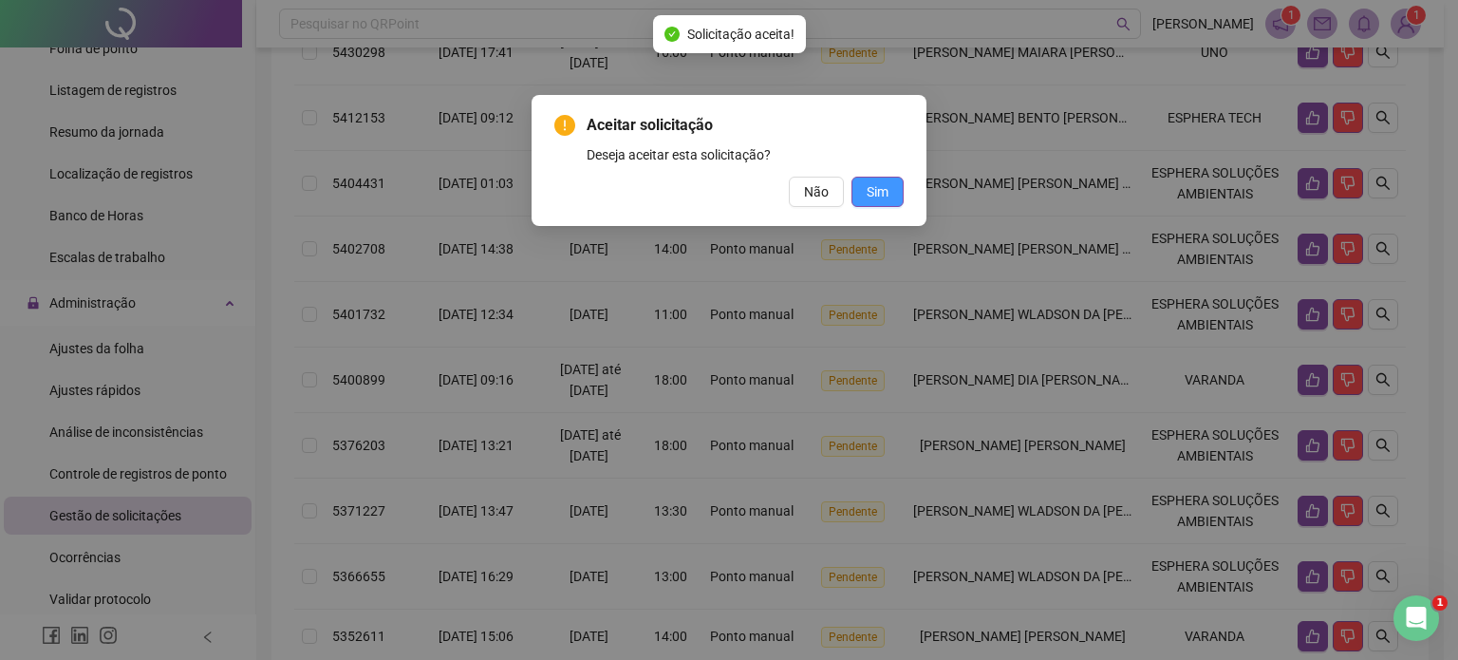
click at [876, 185] on span "Sim" at bounding box center [878, 191] width 22 height 21
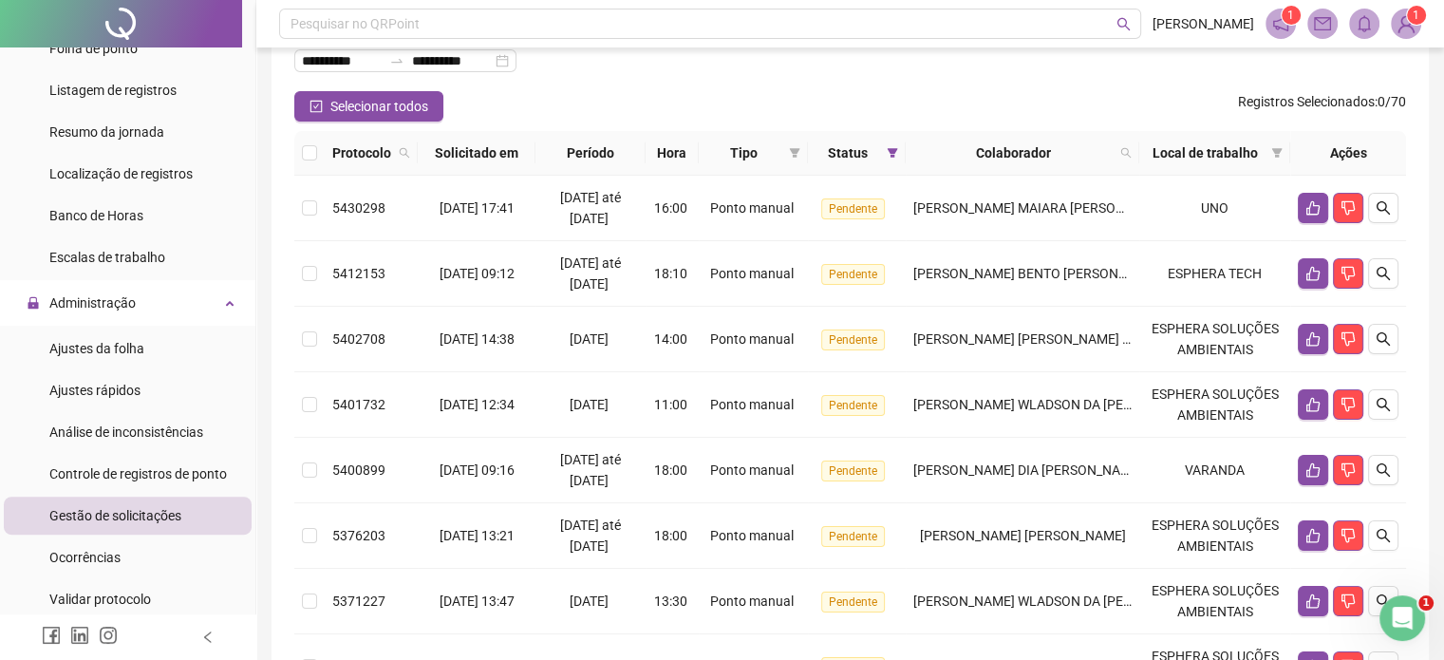
scroll to position [588, 0]
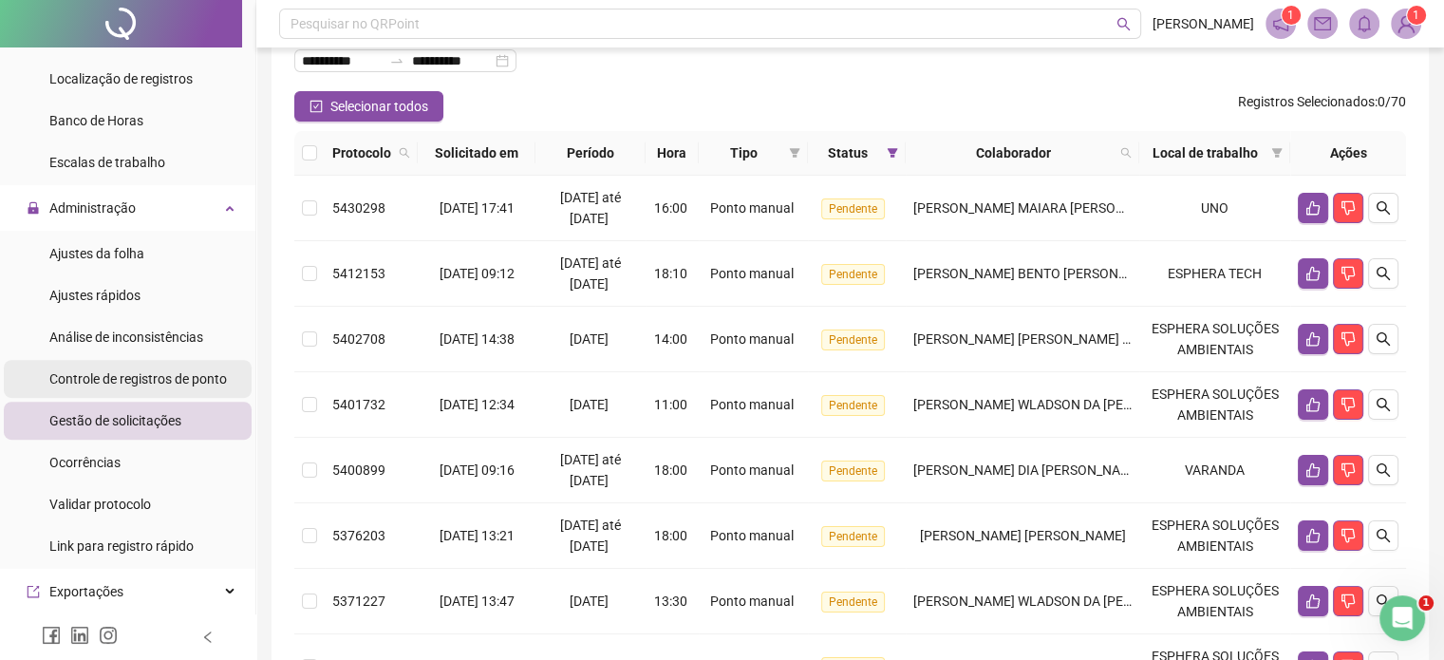
click at [153, 374] on span "Controle de registros de ponto" at bounding box center [137, 378] width 177 height 15
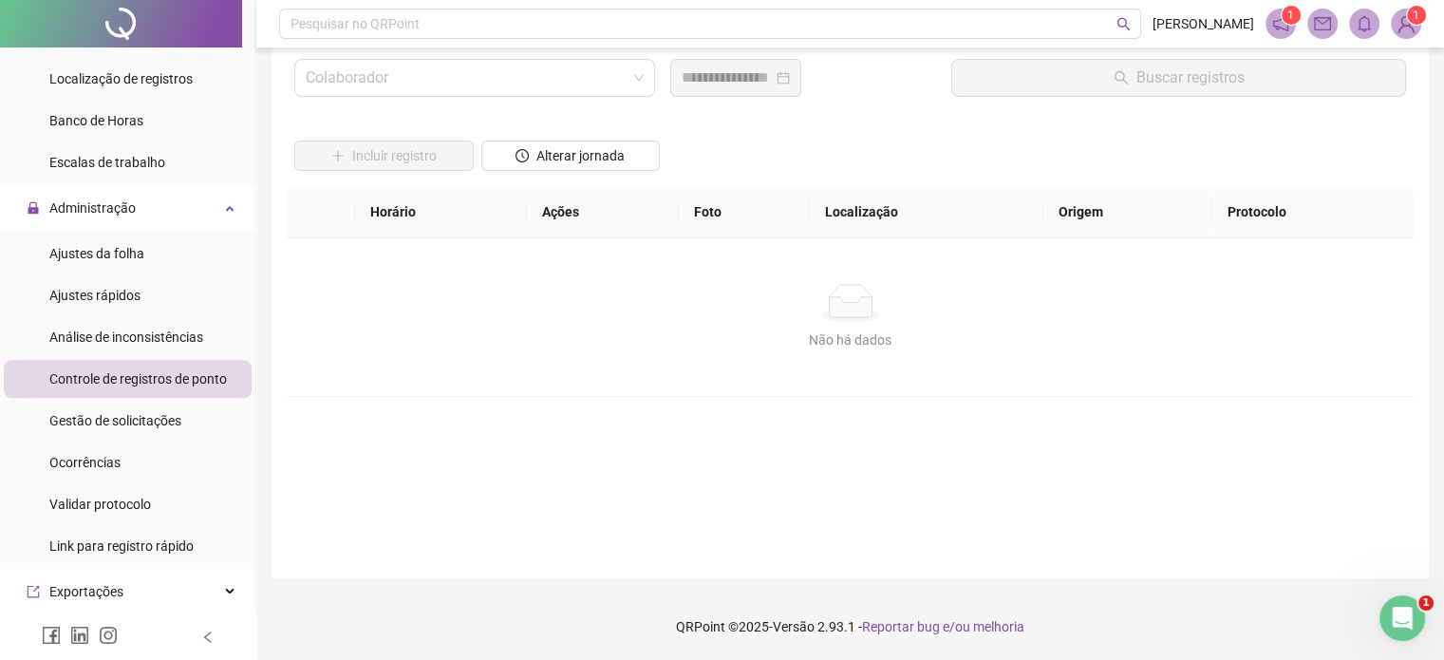
scroll to position [54, 0]
click at [473, 61] on input "search" at bounding box center [466, 79] width 321 height 36
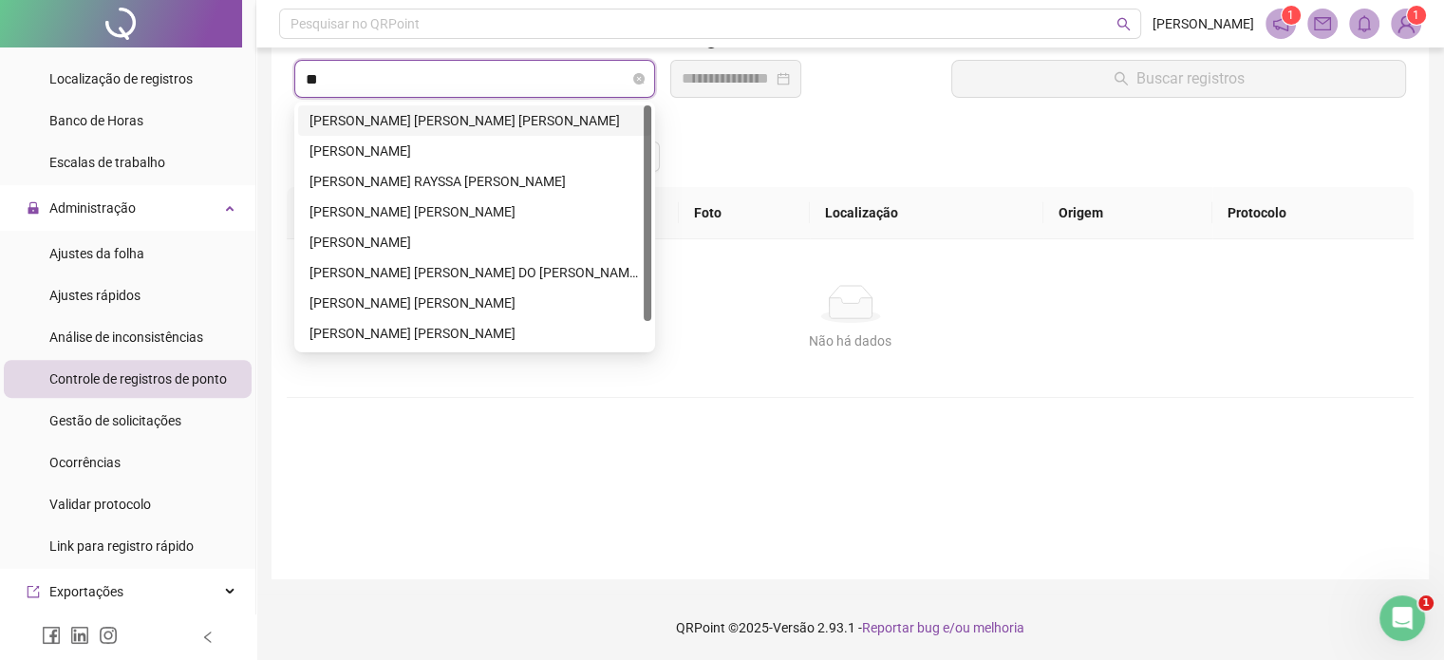
type input "***"
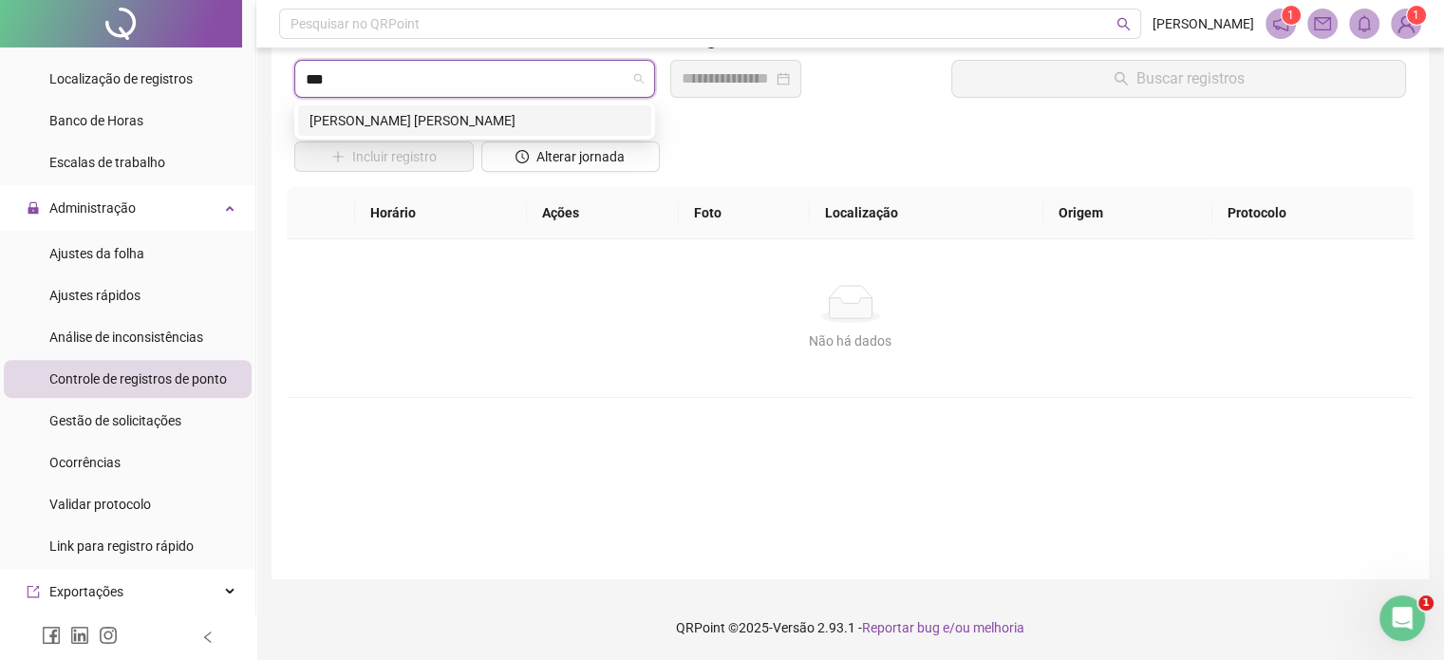
click at [577, 121] on div "[PERSON_NAME]" at bounding box center [474, 120] width 330 height 21
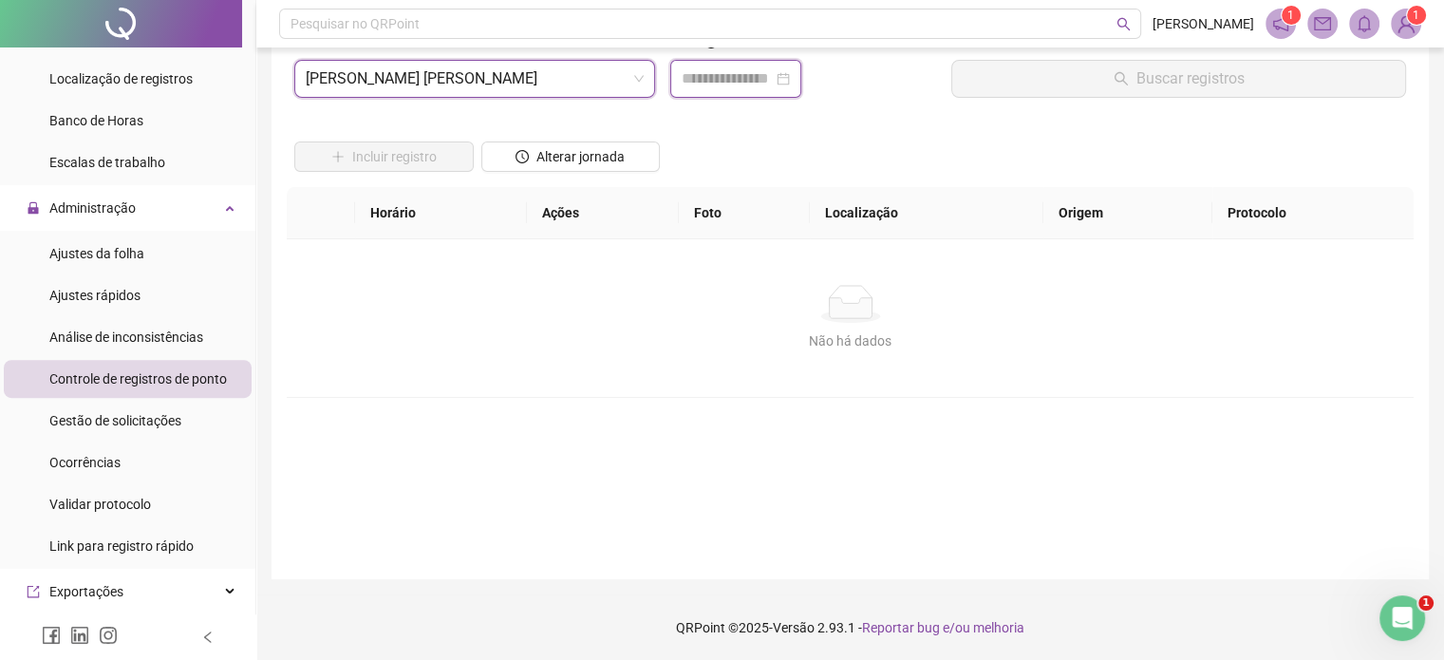
click at [749, 83] on input at bounding box center [727, 78] width 91 height 23
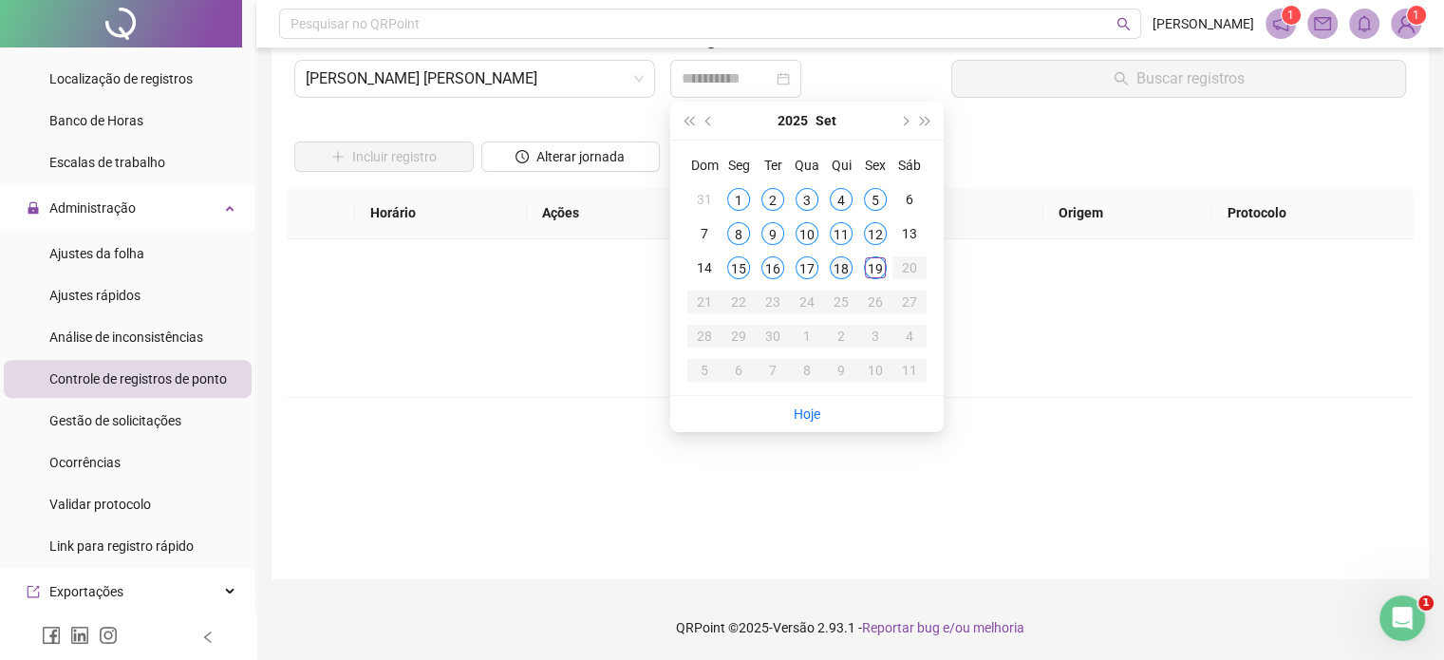
click at [847, 264] on div "18" at bounding box center [841, 267] width 23 height 23
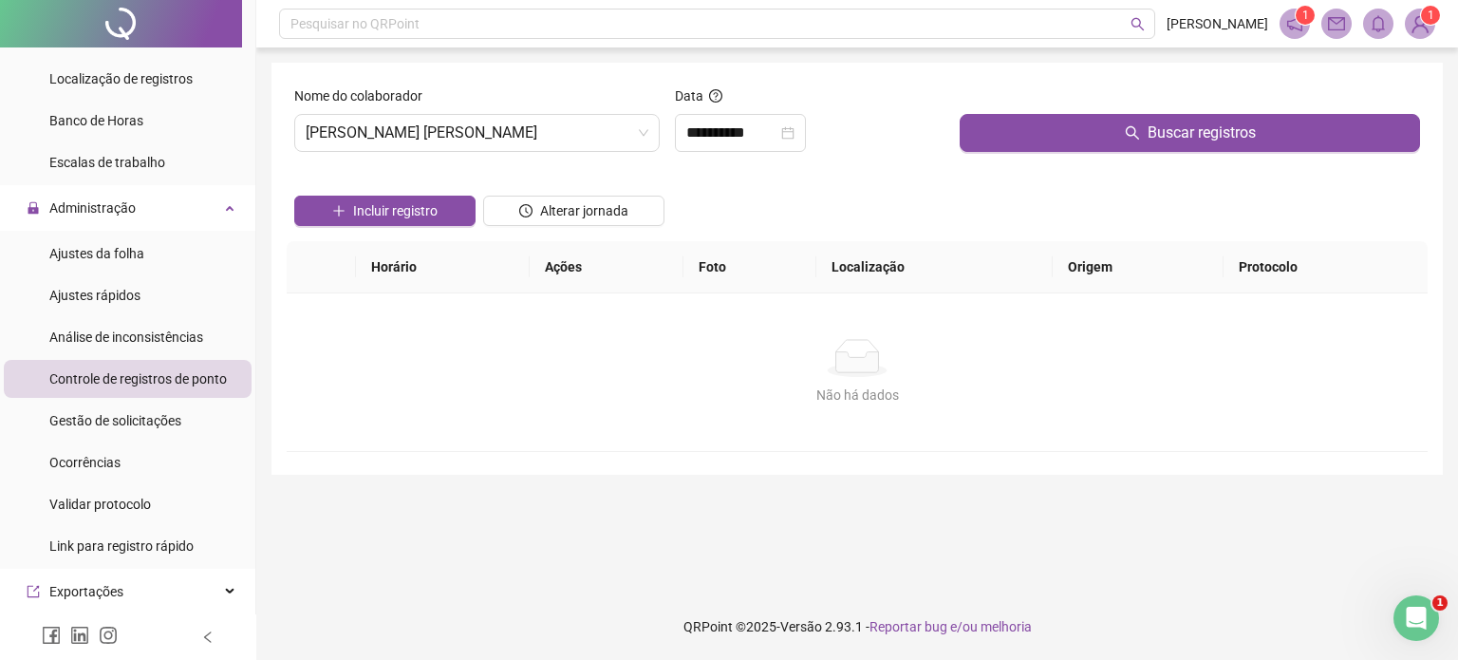
click at [1014, 165] on div "Buscar registros" at bounding box center [1190, 126] width 476 height 82
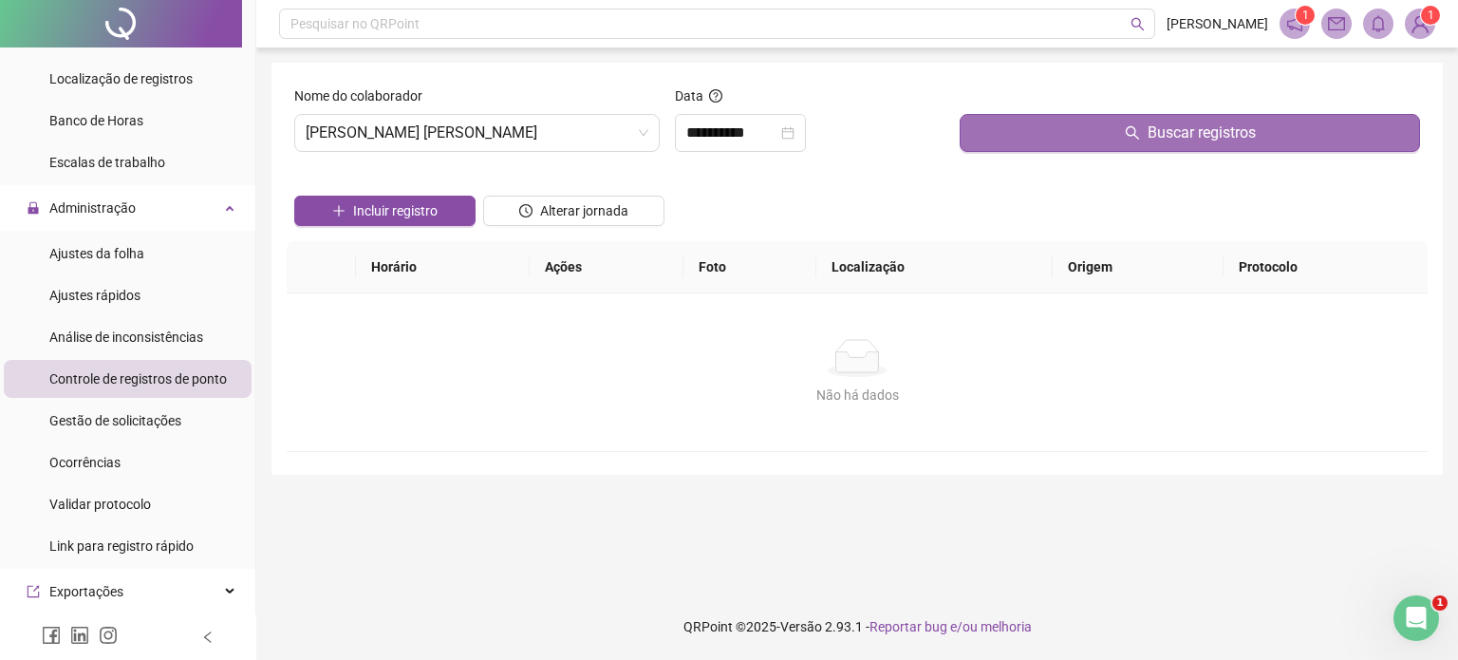
click at [1032, 127] on button "Buscar registros" at bounding box center [1190, 133] width 460 height 38
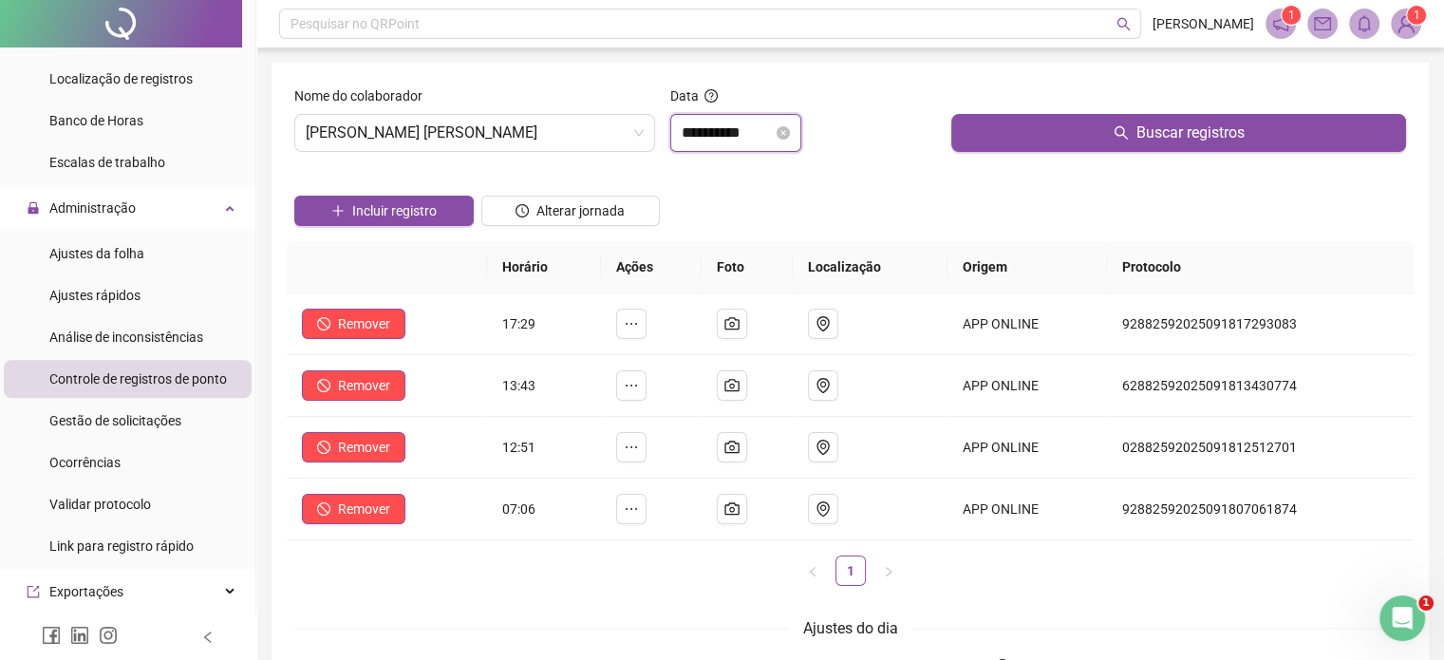
click at [691, 127] on input "**********" at bounding box center [727, 132] width 91 height 23
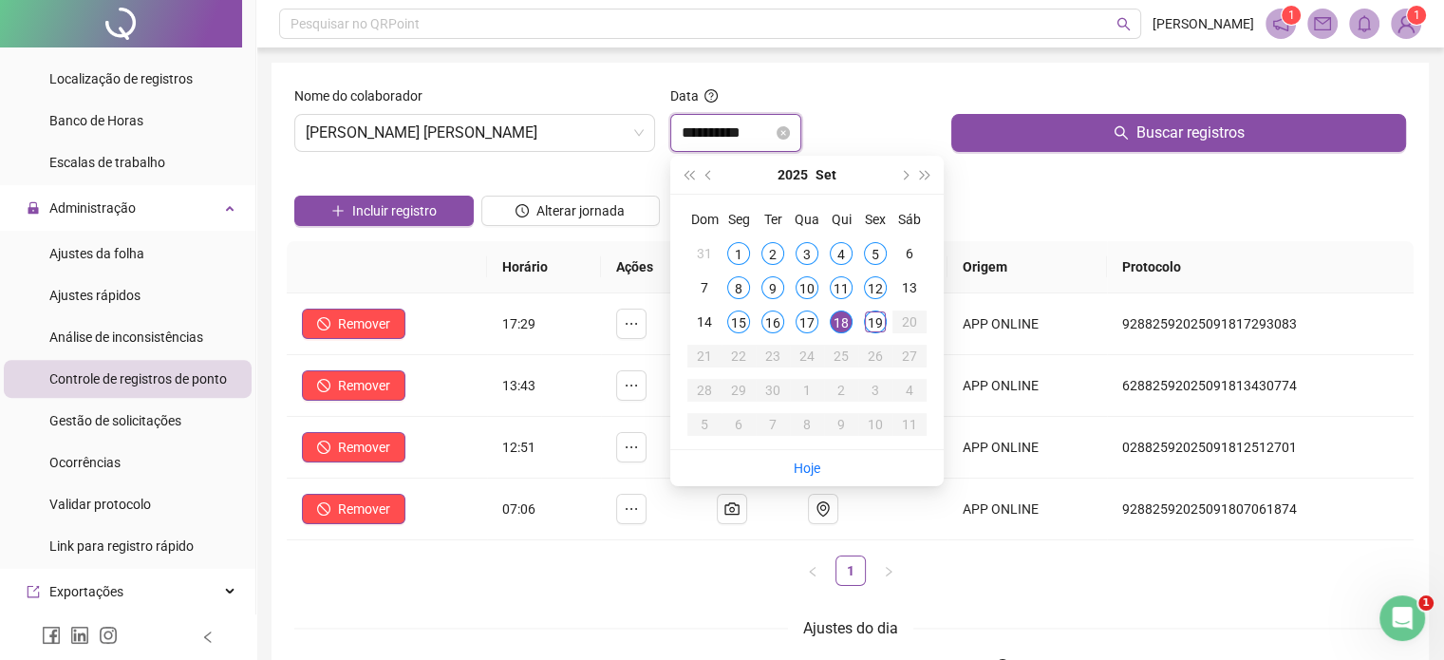
click at [698, 124] on input "**********" at bounding box center [727, 132] width 91 height 23
type input "**********"
click at [813, 313] on div "17" at bounding box center [806, 321] width 23 height 23
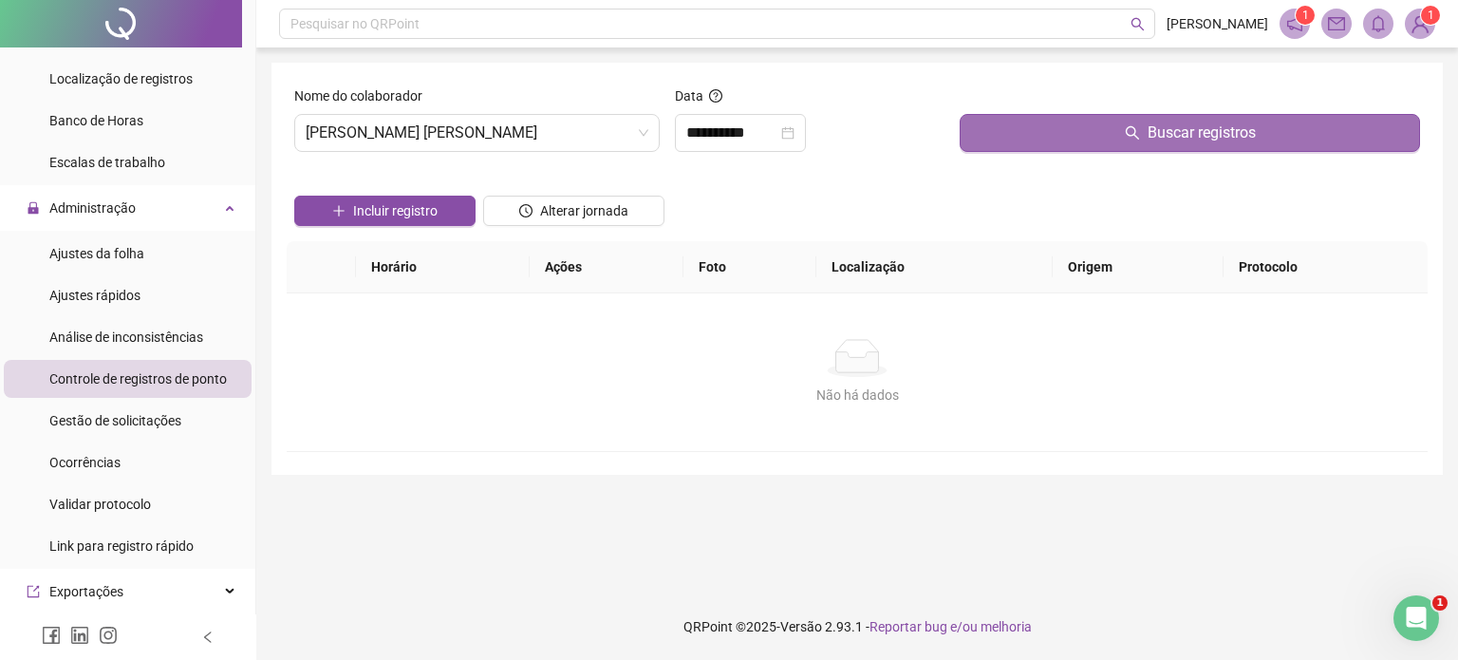
click at [1192, 139] on span "Buscar registros" at bounding box center [1202, 132] width 108 height 23
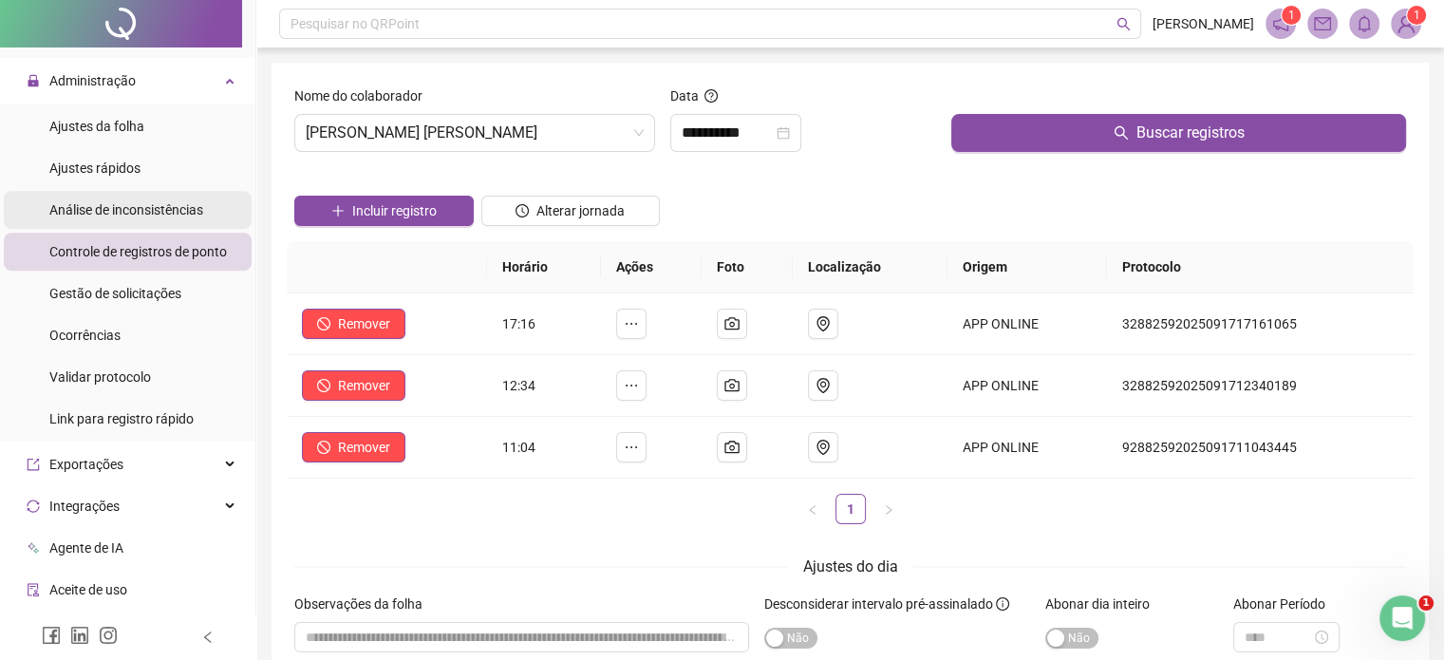
scroll to position [682, 0]
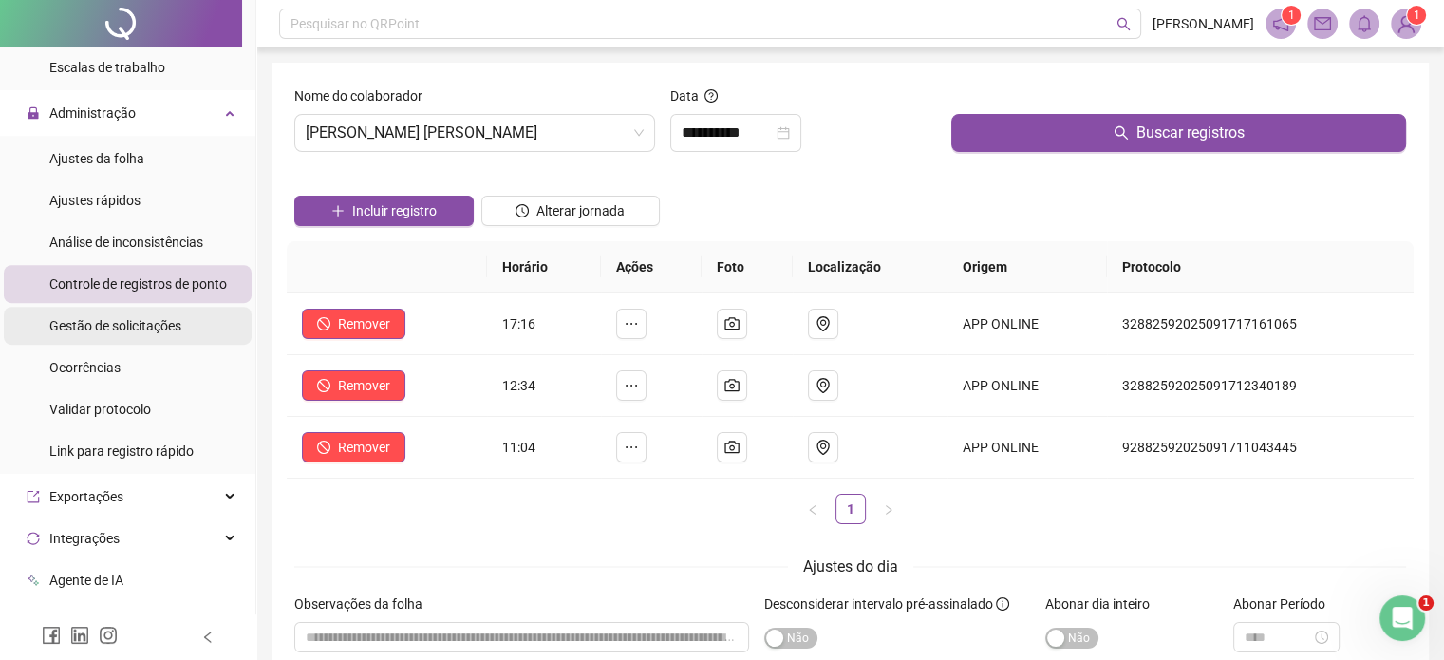
click at [150, 326] on span "Gestão de solicitações" at bounding box center [115, 325] width 132 height 15
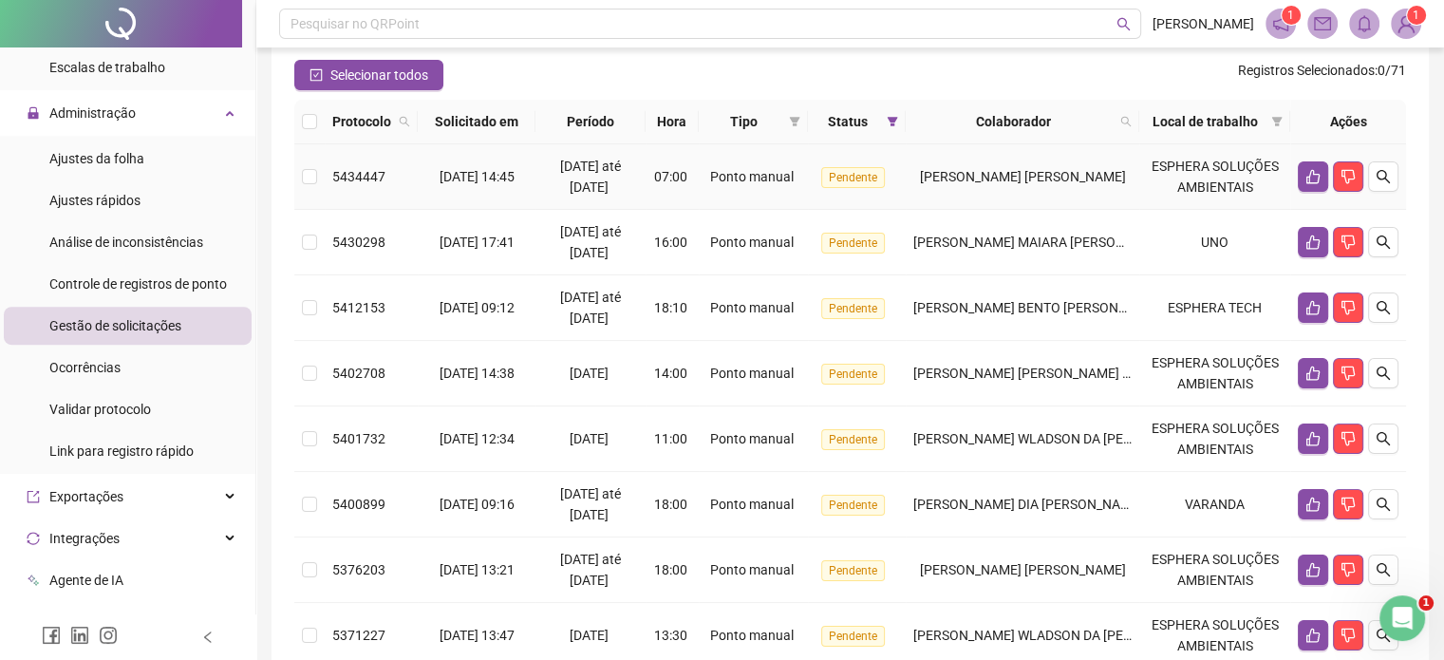
scroll to position [190, 0]
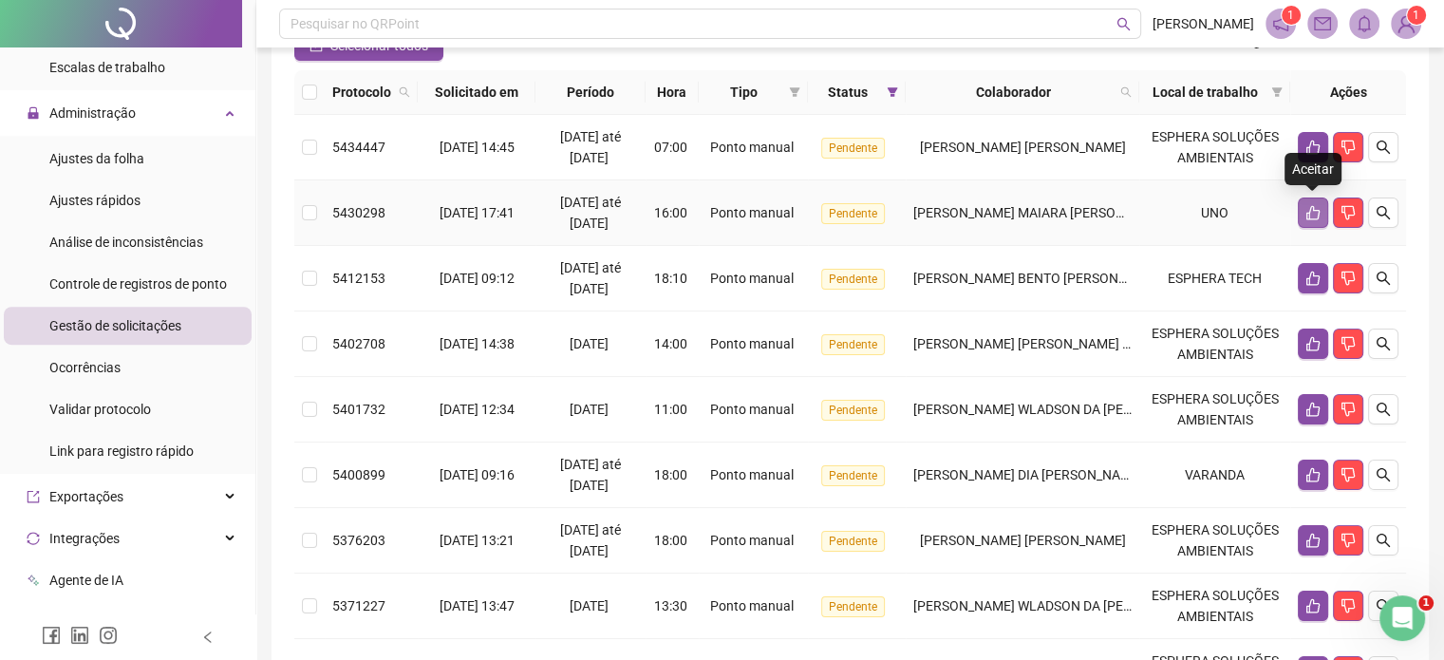
click at [1303, 204] on button "button" at bounding box center [1313, 212] width 30 height 30
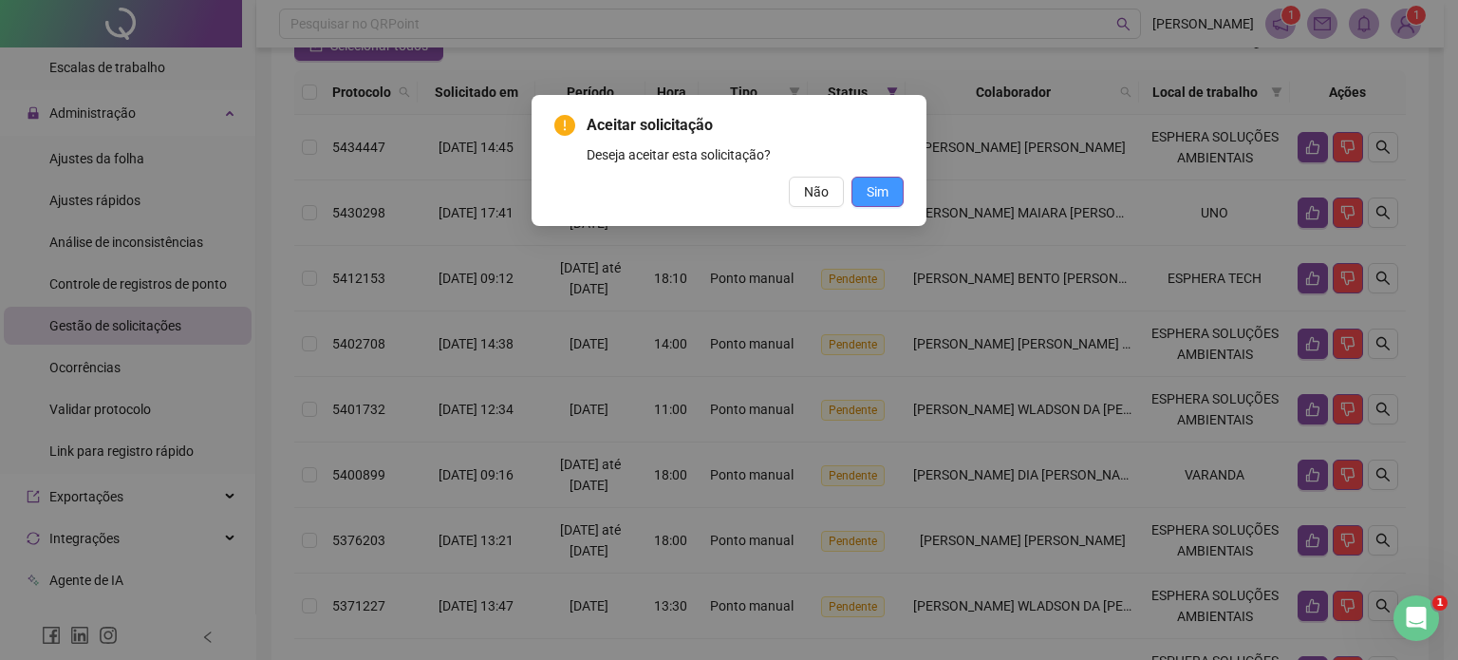
click at [895, 185] on button "Sim" at bounding box center [877, 192] width 52 height 30
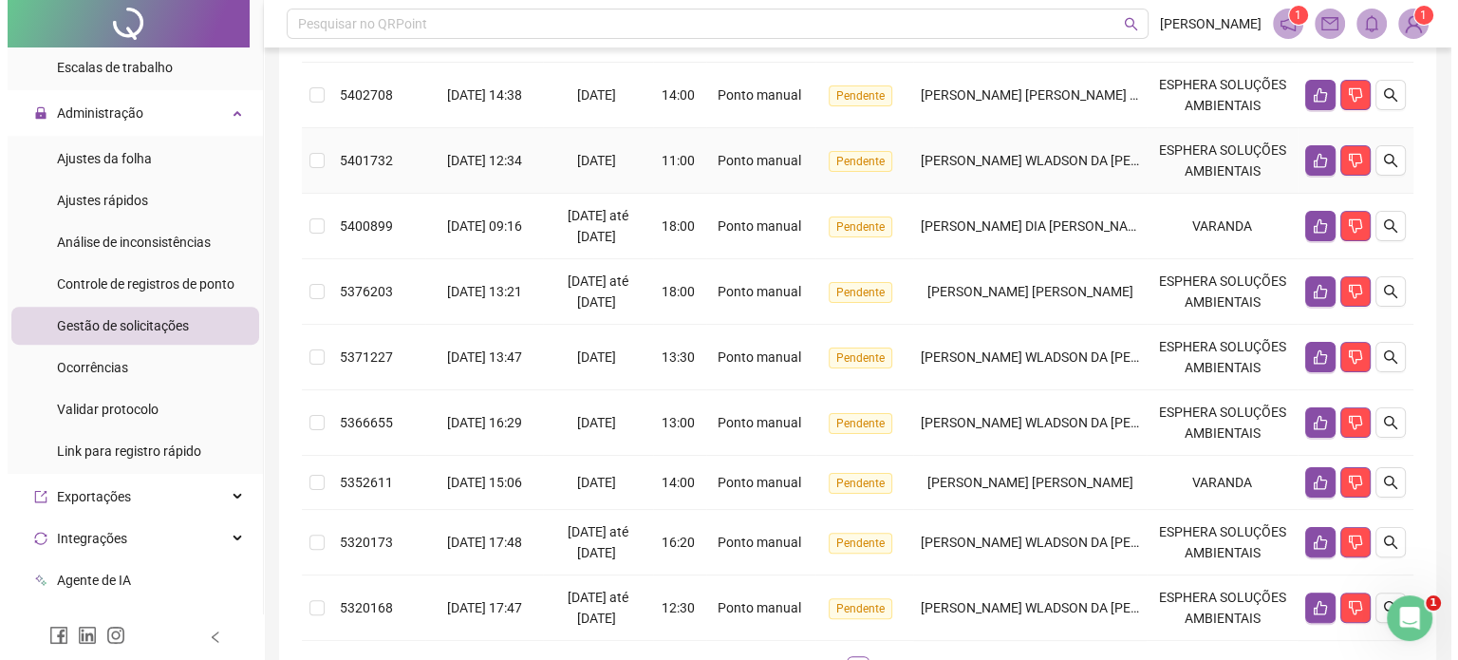
scroll to position [414, 0]
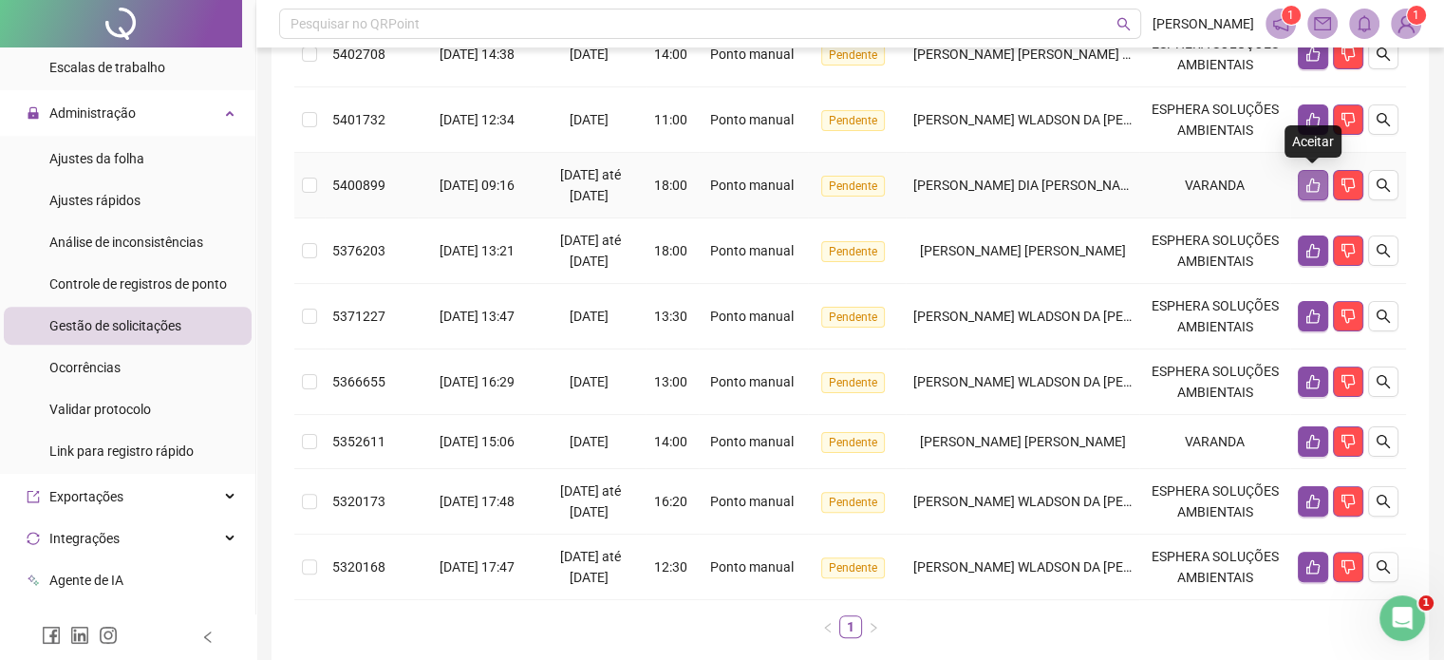
click at [1309, 185] on icon "like" at bounding box center [1312, 185] width 13 height 14
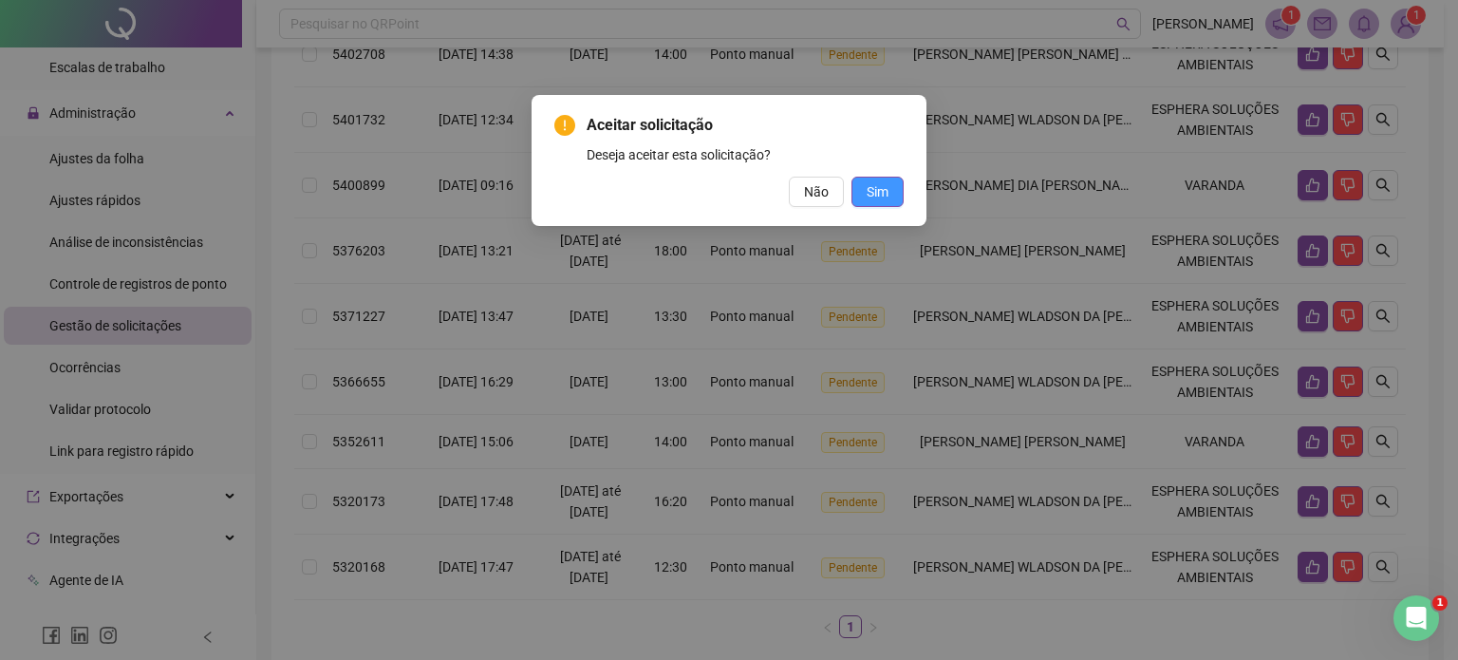
click at [892, 189] on button "Sim" at bounding box center [877, 192] width 52 height 30
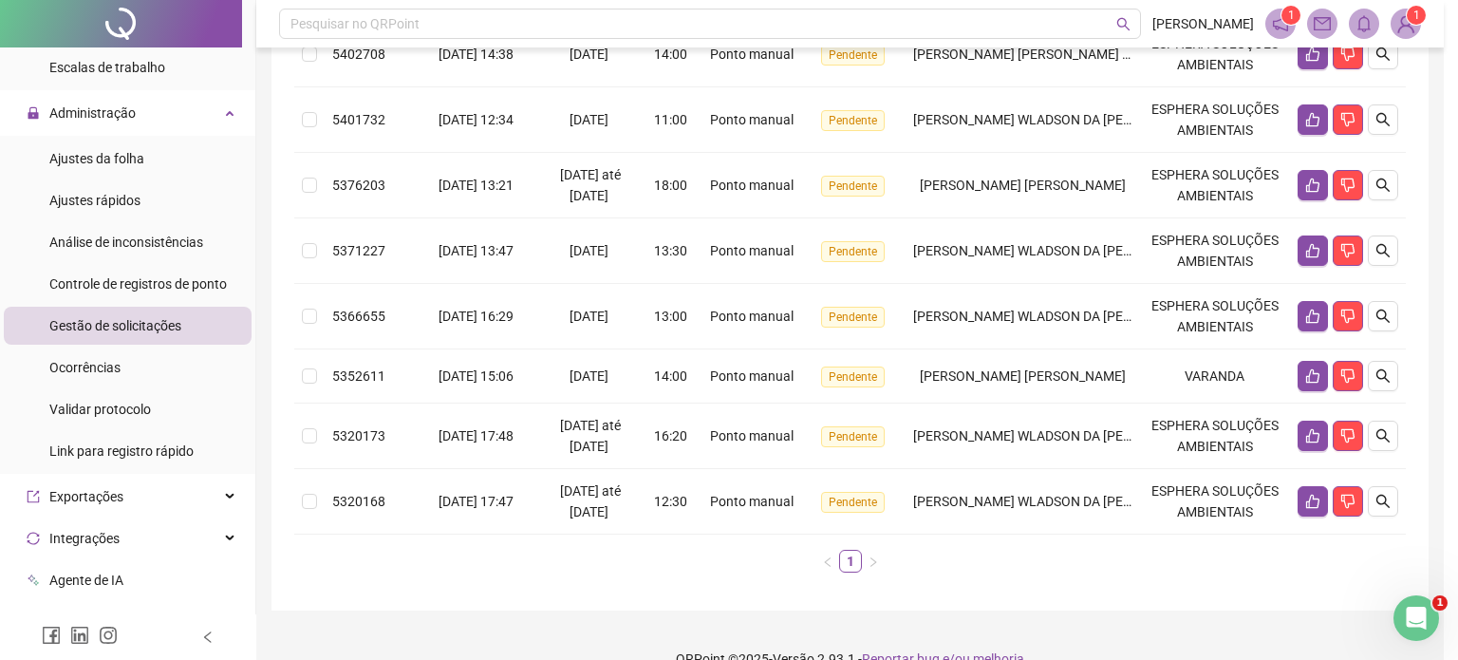
click at [1443, 75] on div "Aceitar solicitação Deseja aceitar esta solicitação? Não Sim" at bounding box center [729, 330] width 1458 height 660
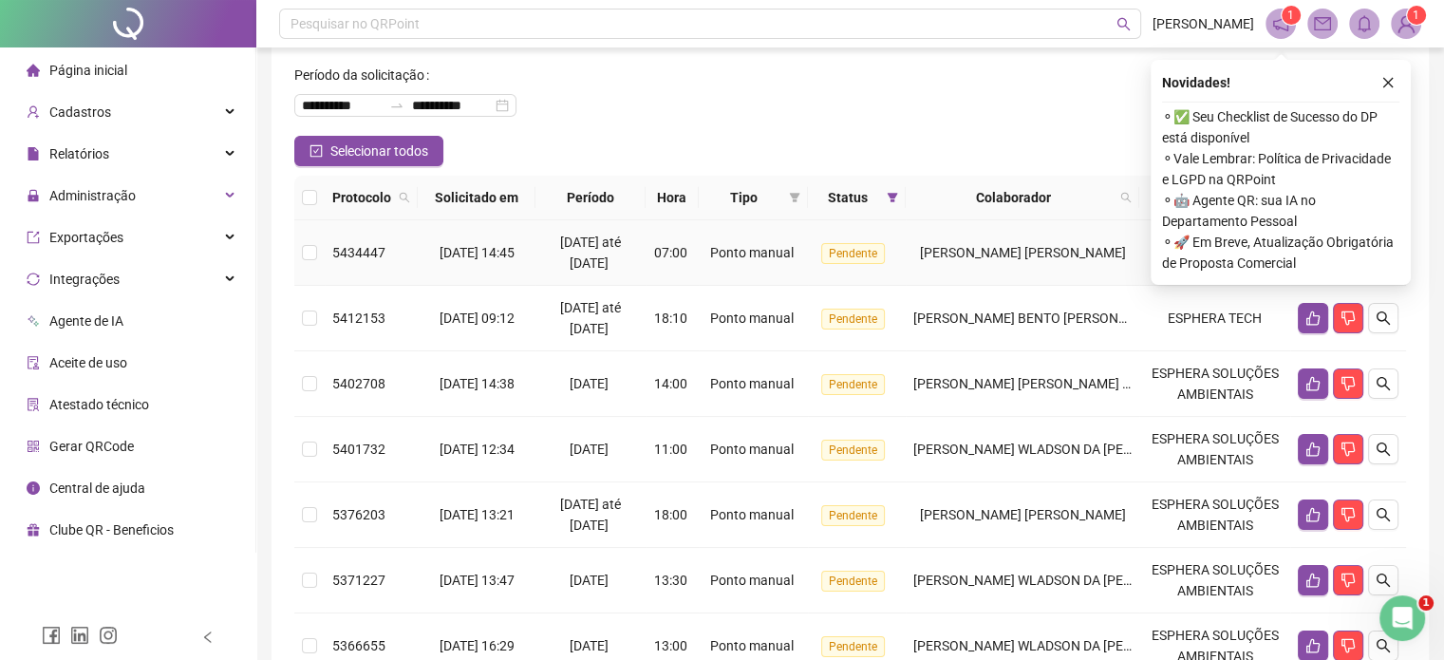
scroll to position [95, 0]
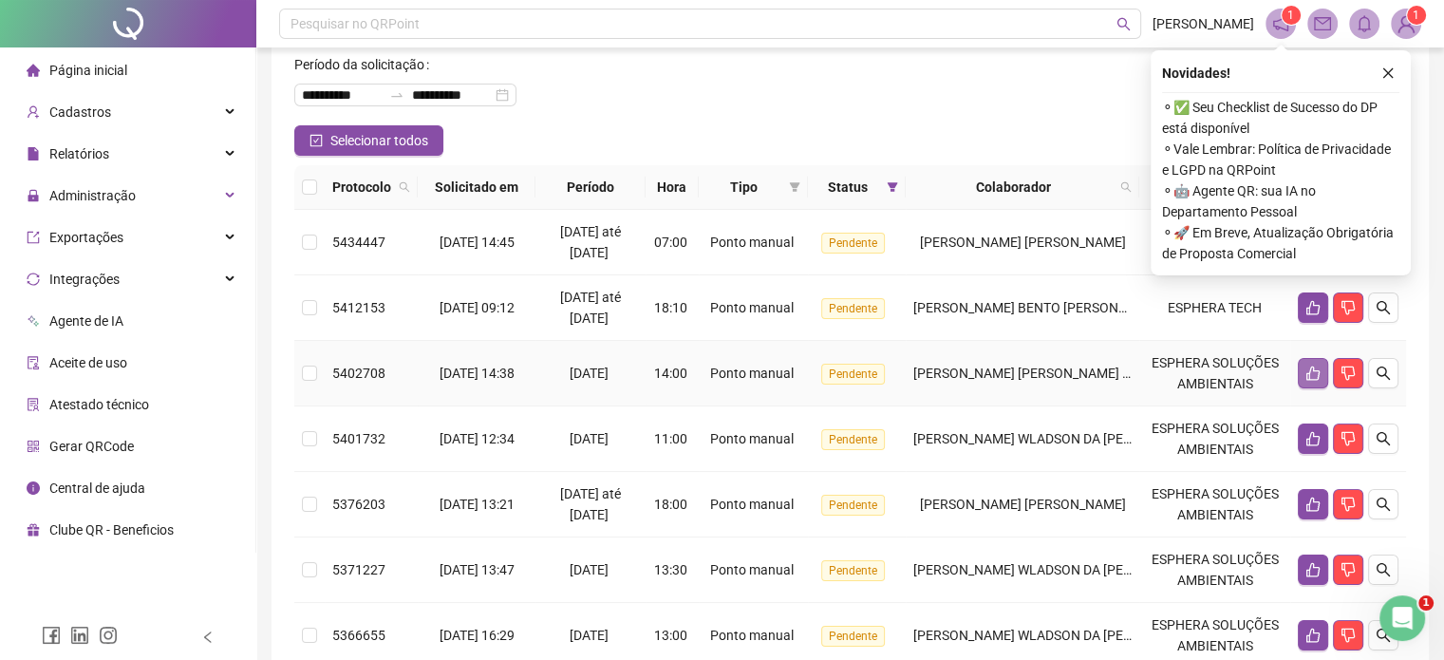
click at [1318, 378] on icon "like" at bounding box center [1312, 372] width 15 height 15
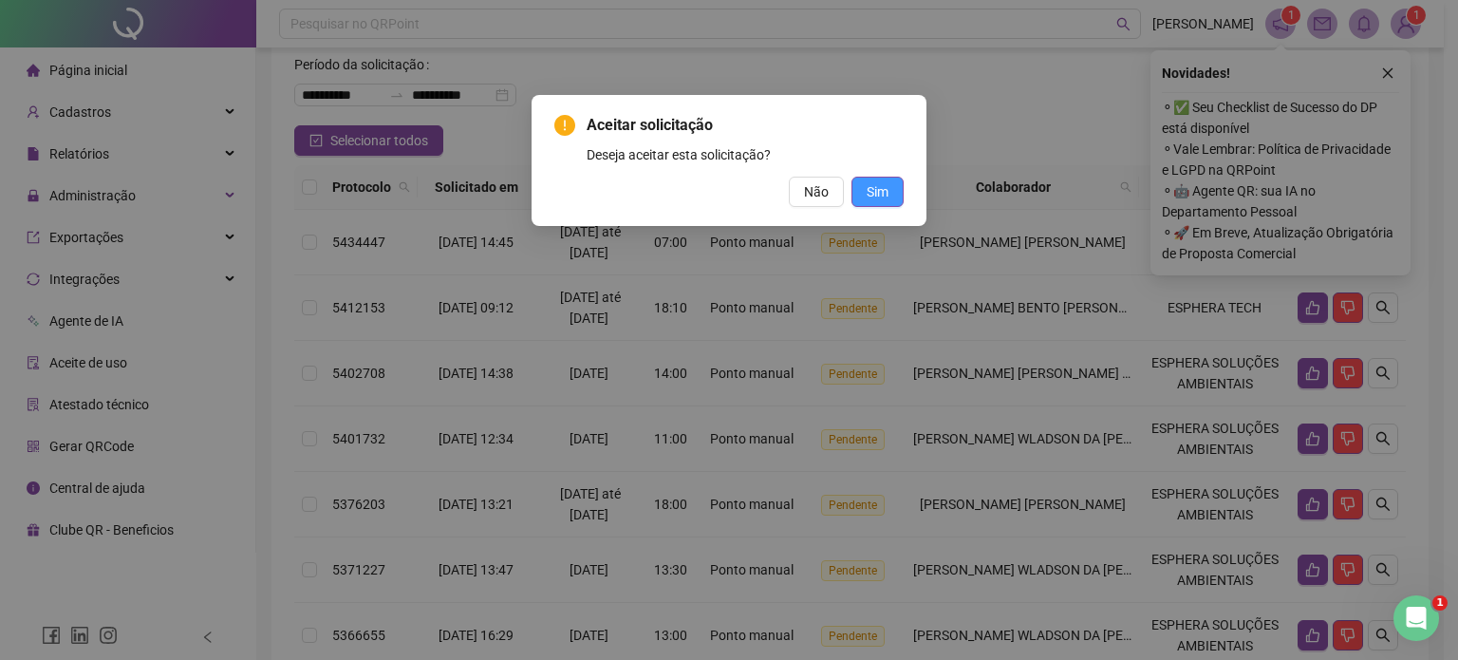
click at [881, 193] on span "Sim" at bounding box center [878, 191] width 22 height 21
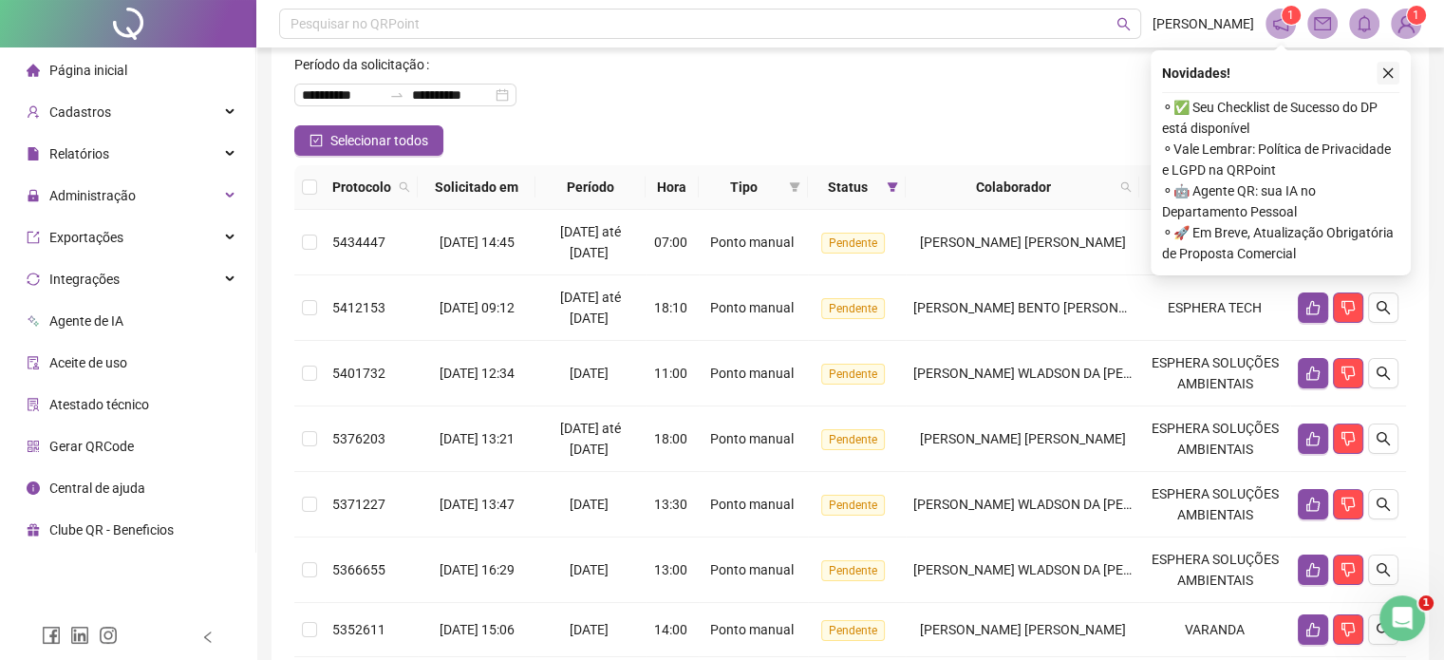
click at [1381, 70] on icon "close" at bounding box center [1387, 72] width 13 height 13
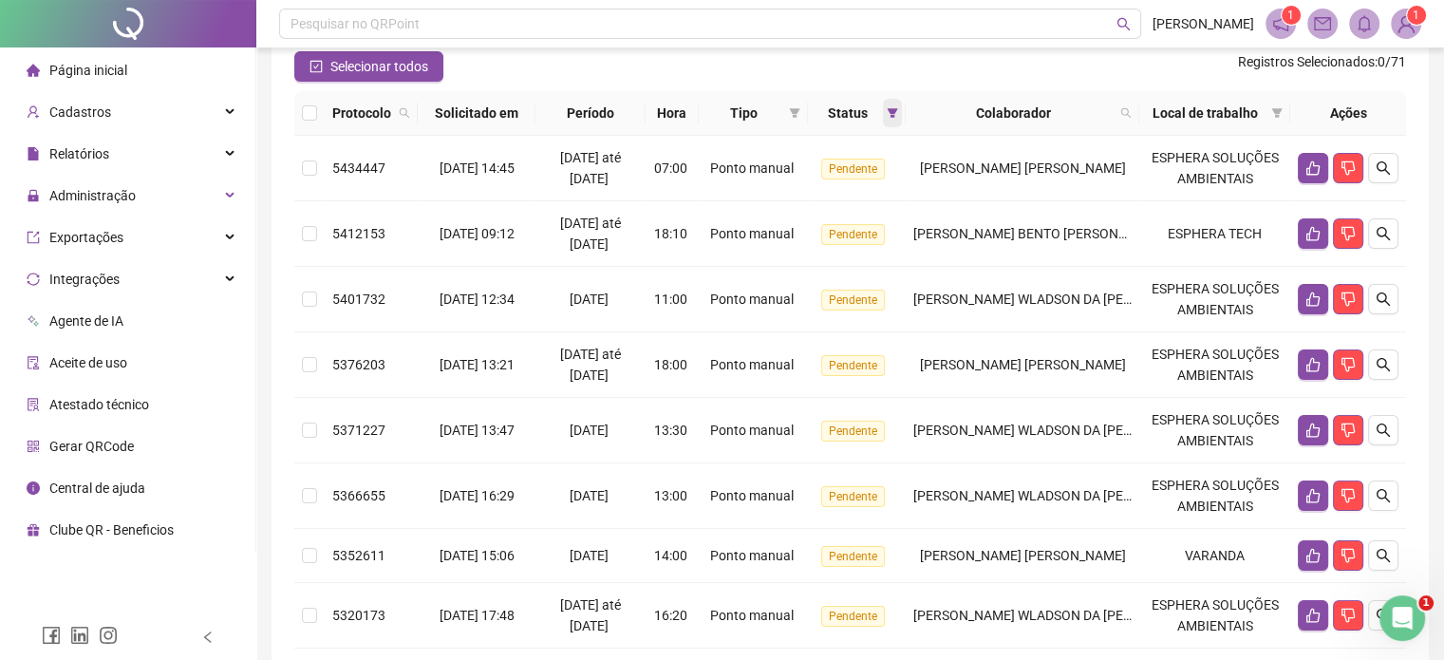
scroll to position [190, 0]
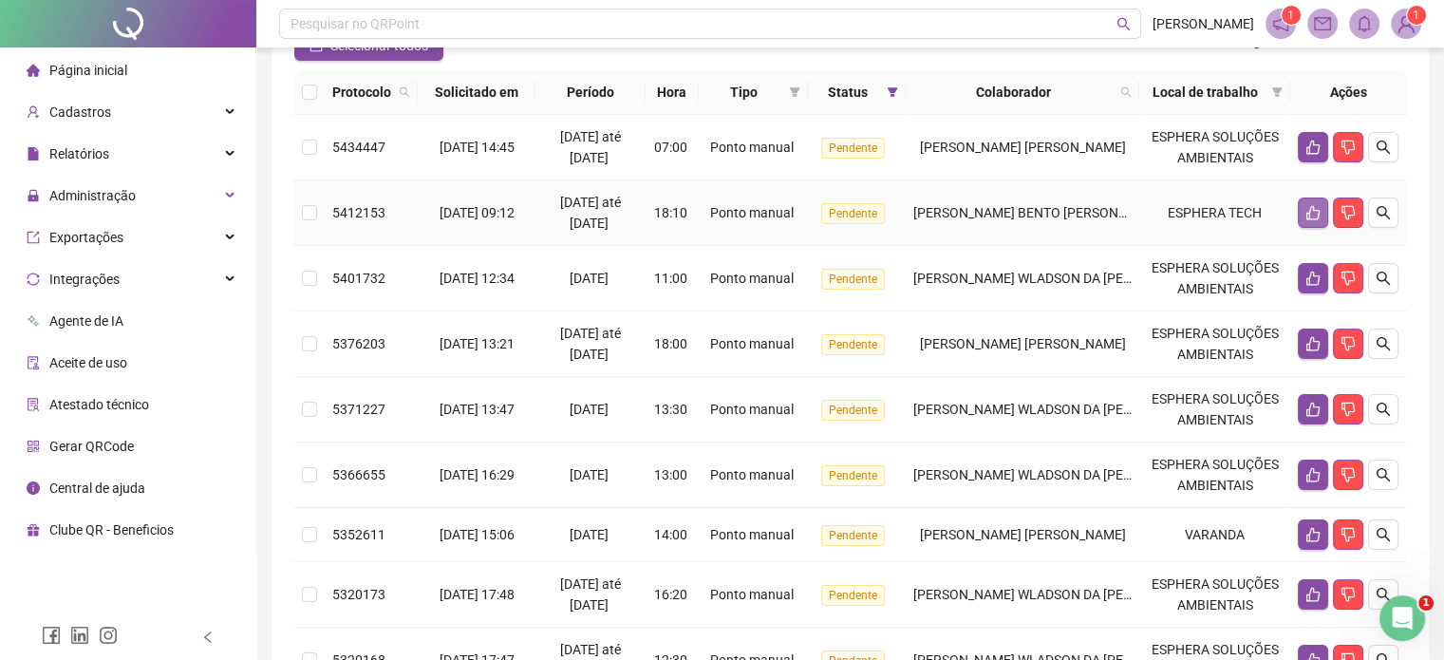
click at [1301, 204] on button "button" at bounding box center [1313, 212] width 30 height 30
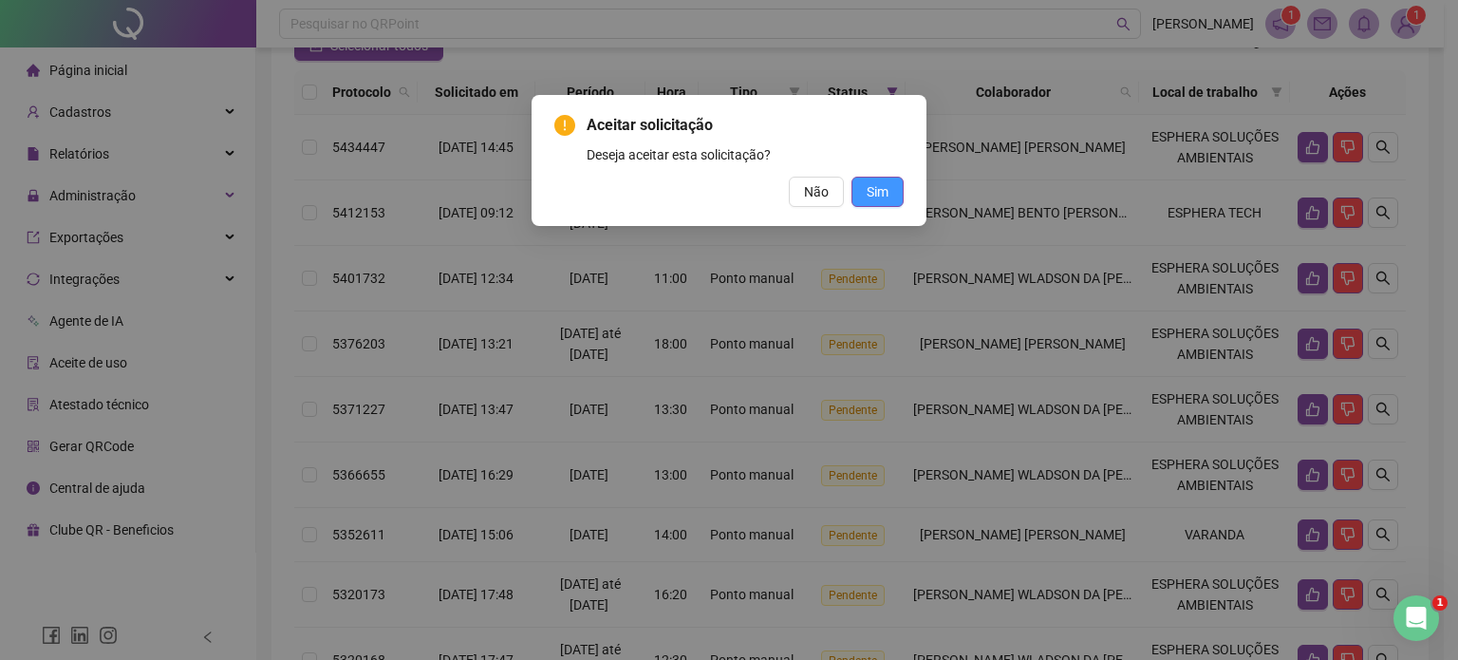
click at [866, 181] on button "Sim" at bounding box center [877, 192] width 52 height 30
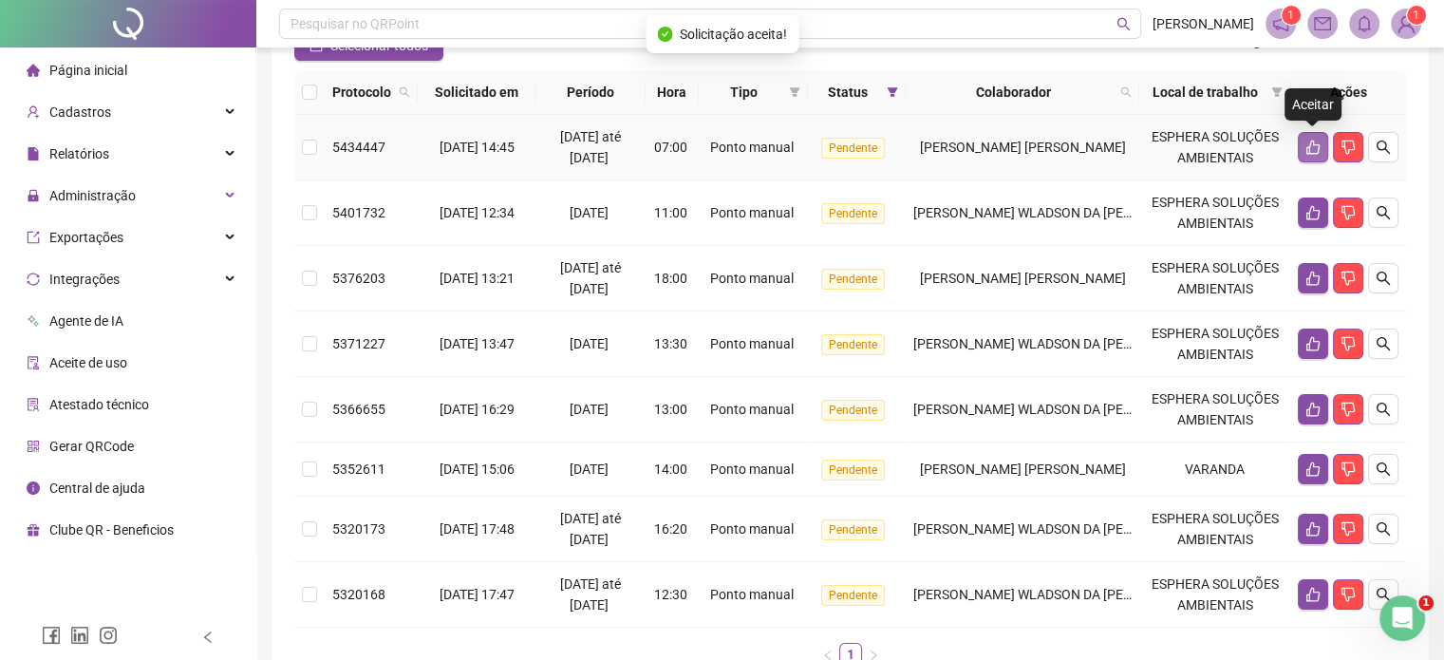
click at [1314, 149] on icon "like" at bounding box center [1312, 147] width 15 height 15
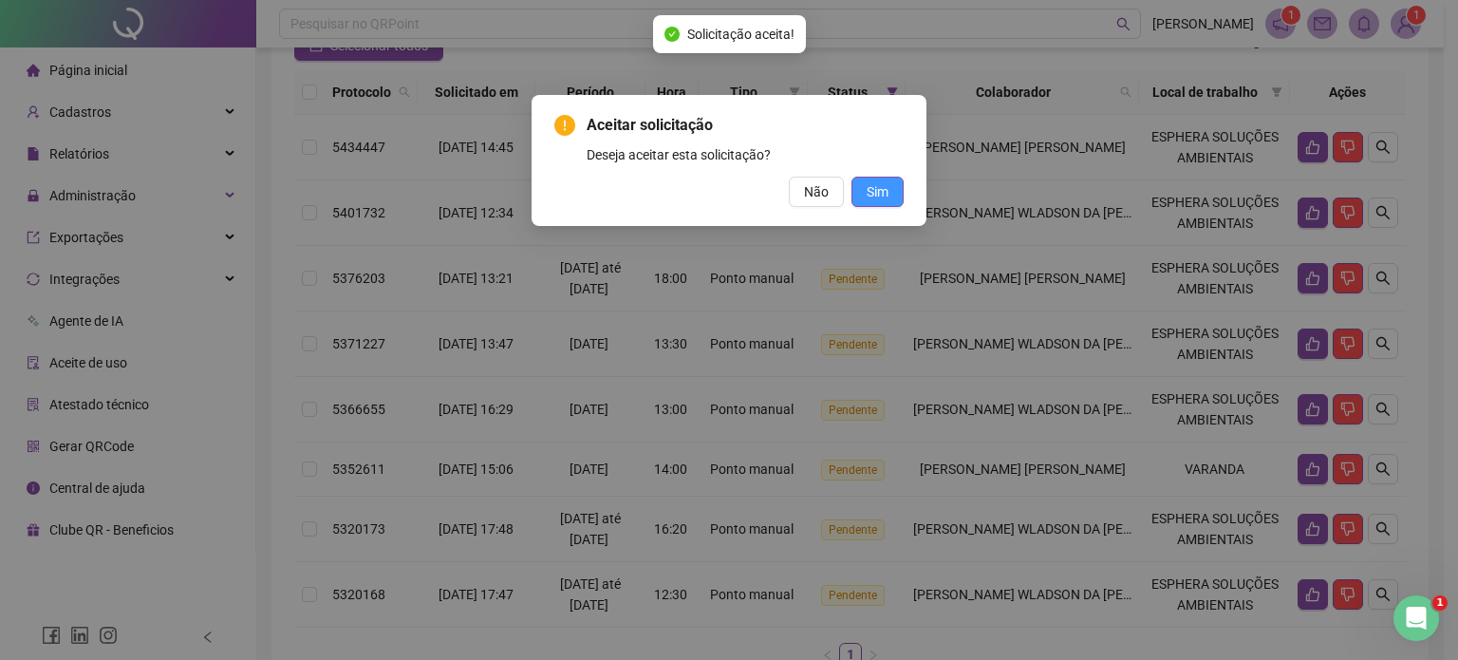
click at [885, 189] on span "Sim" at bounding box center [878, 191] width 22 height 21
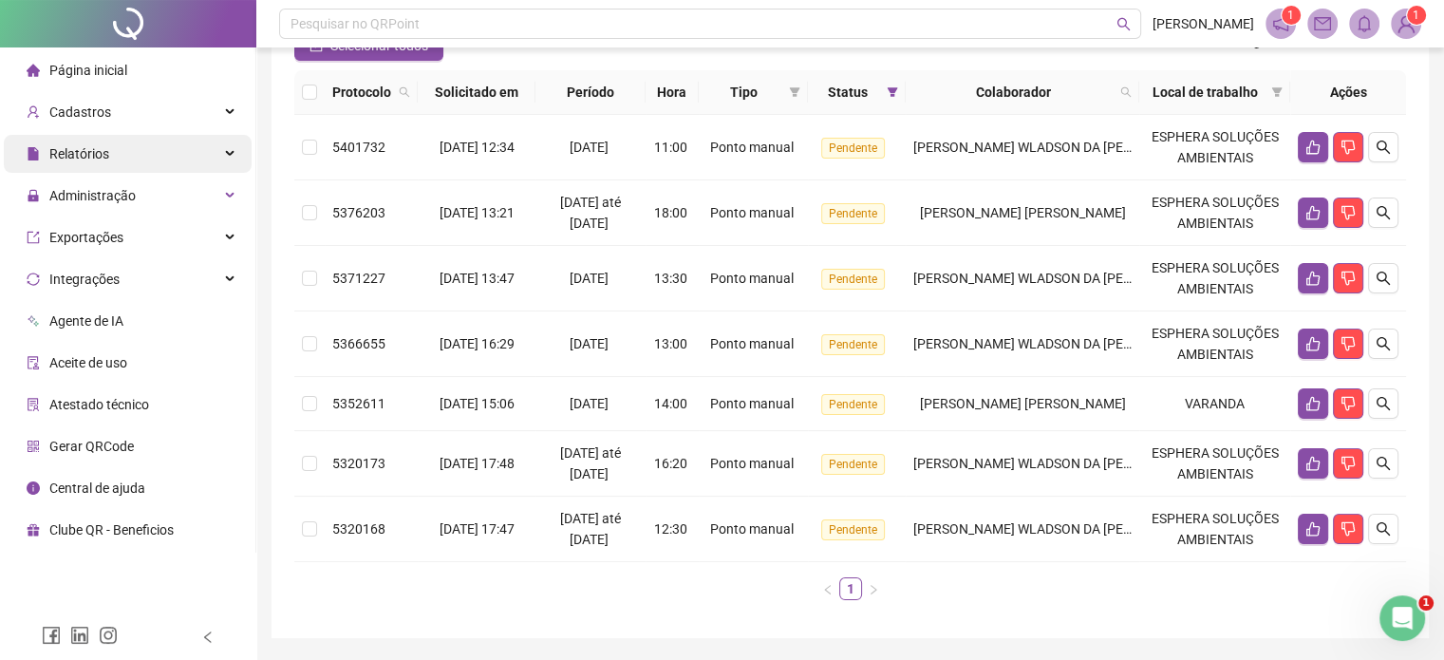
scroll to position [0, 0]
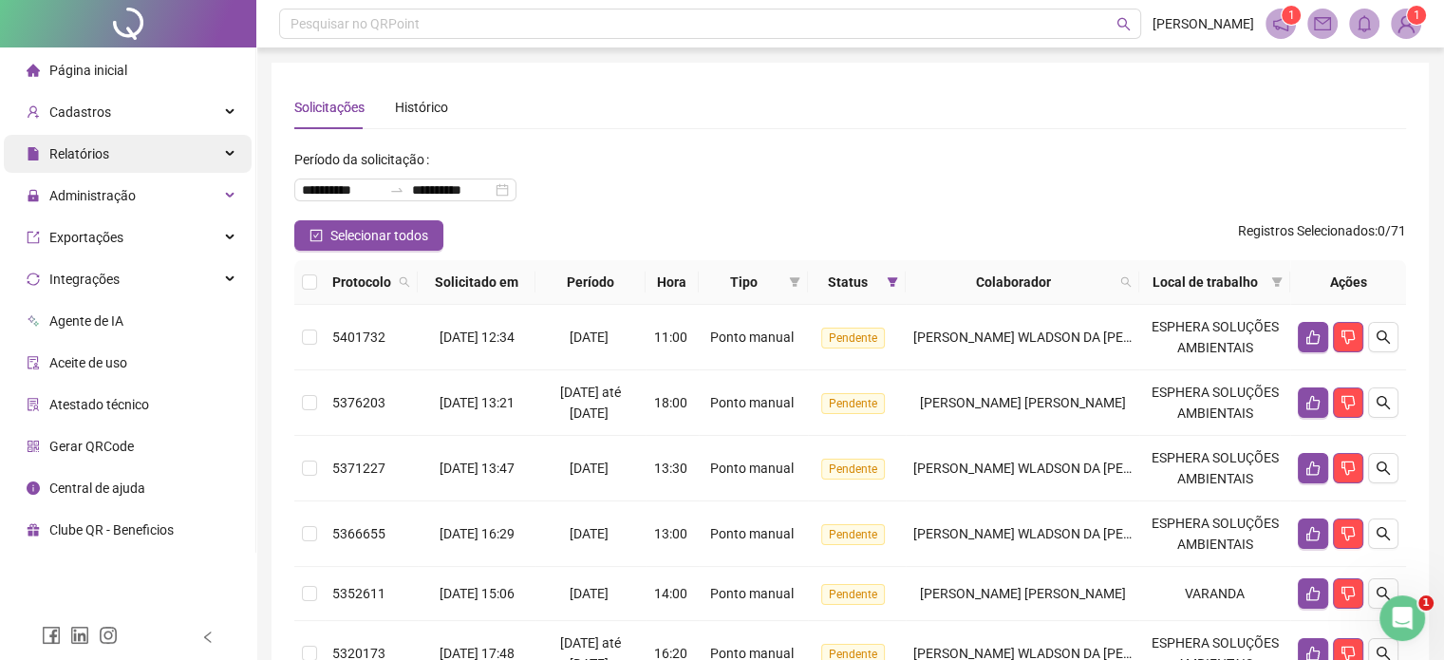
drag, startPoint x: 181, startPoint y: 112, endPoint x: 161, endPoint y: 157, distance: 48.9
click at [181, 112] on div "Cadastros" at bounding box center [128, 112] width 248 height 38
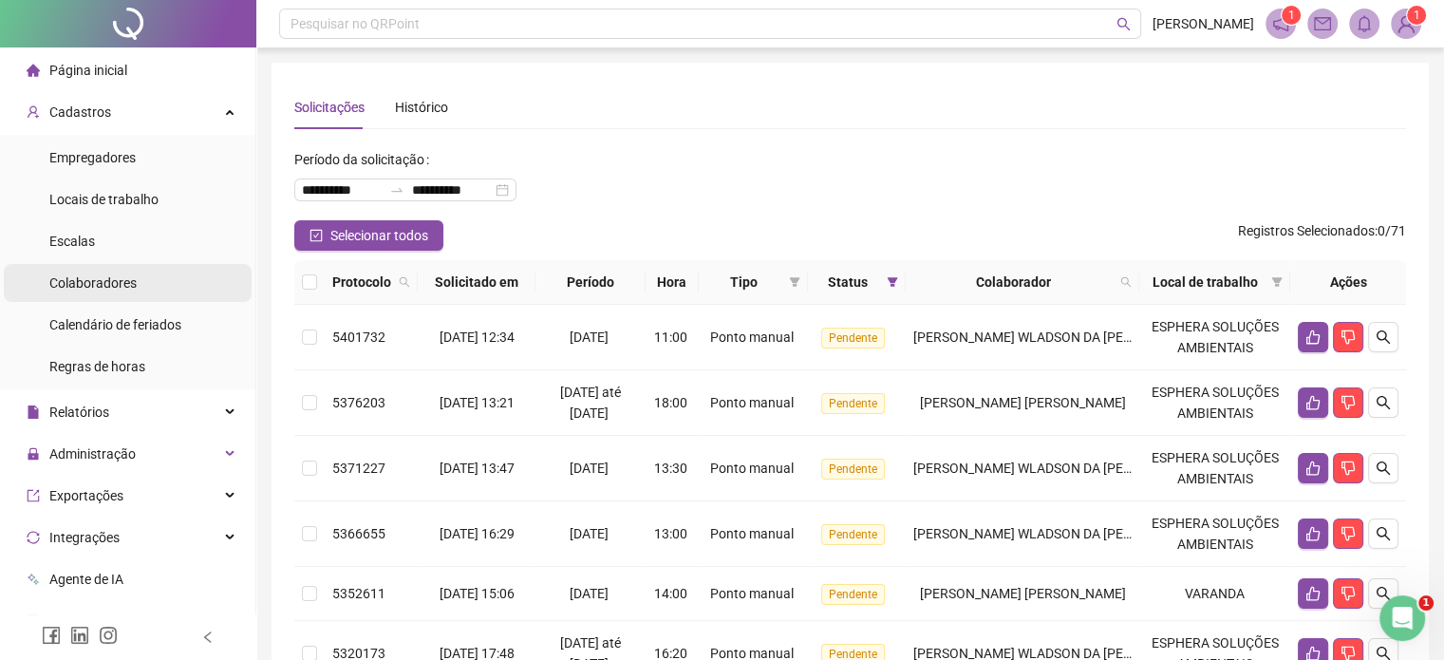
click at [153, 298] on li "Colaboradores" at bounding box center [128, 283] width 248 height 38
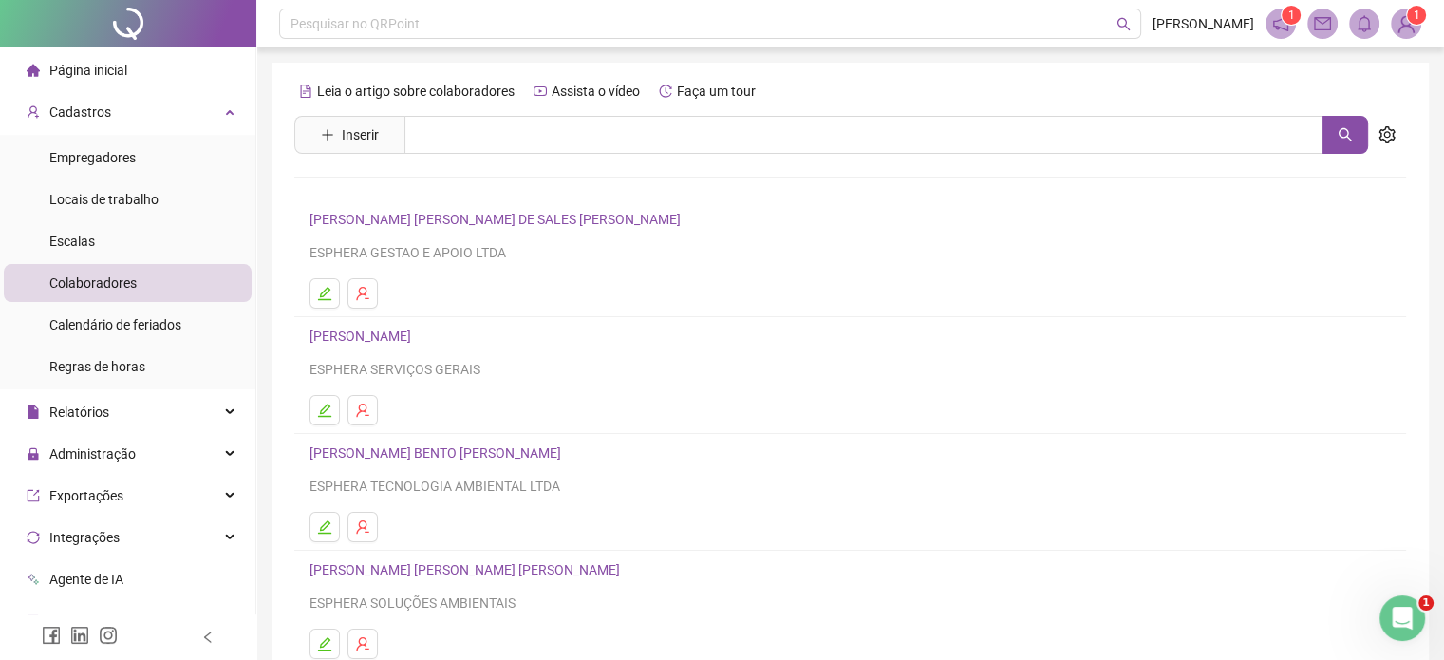
click at [490, 155] on div "Leia o artigo sobre colaboradores Assista o vídeo Faça um tour Inserir Nenhum r…" at bounding box center [850, 445] width 1112 height 738
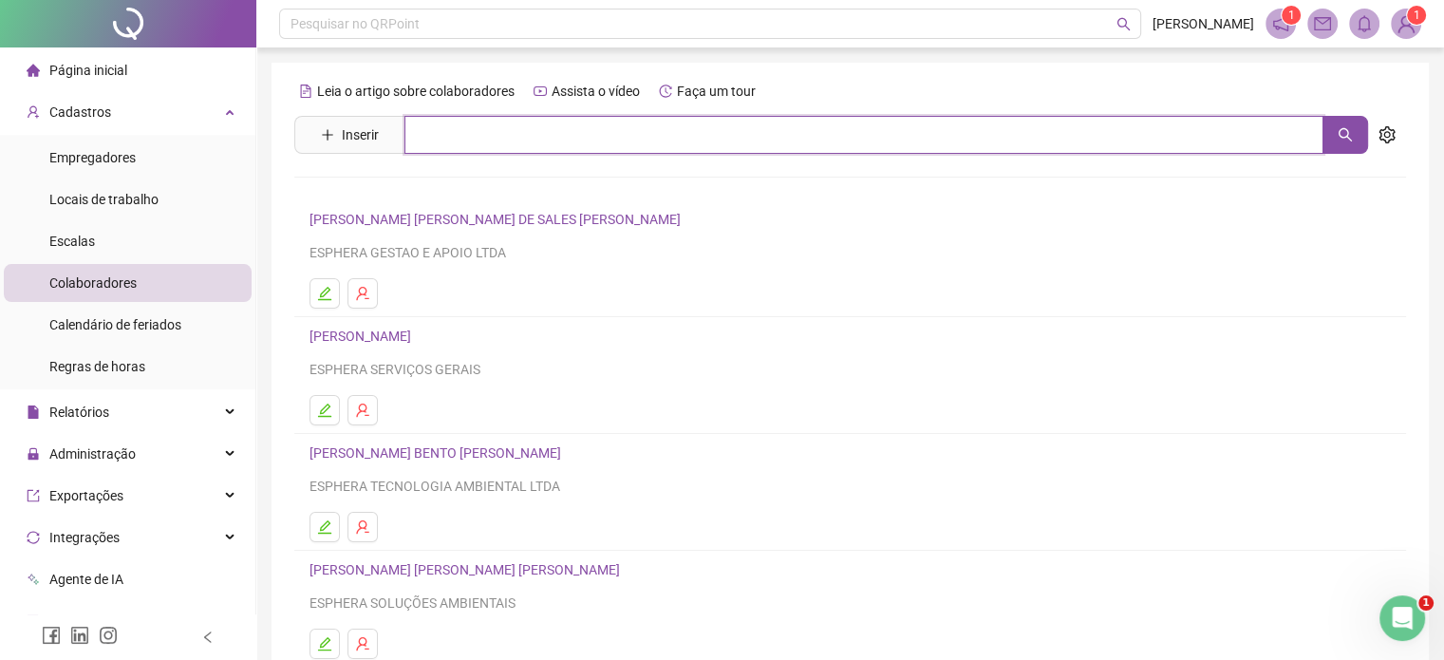
click at [497, 136] on input "text" at bounding box center [863, 135] width 919 height 38
type input "***"
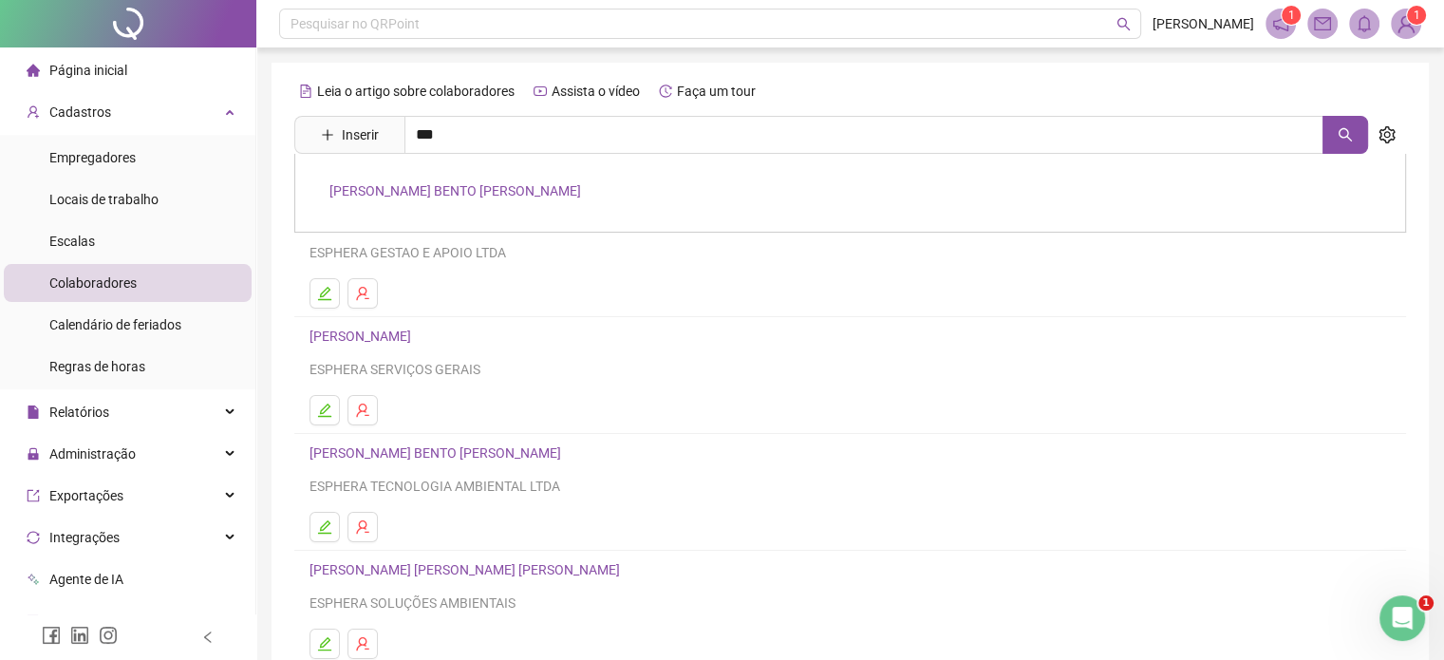
click at [490, 189] on link "[PERSON_NAME] BENTO [PERSON_NAME]" at bounding box center [455, 190] width 252 height 15
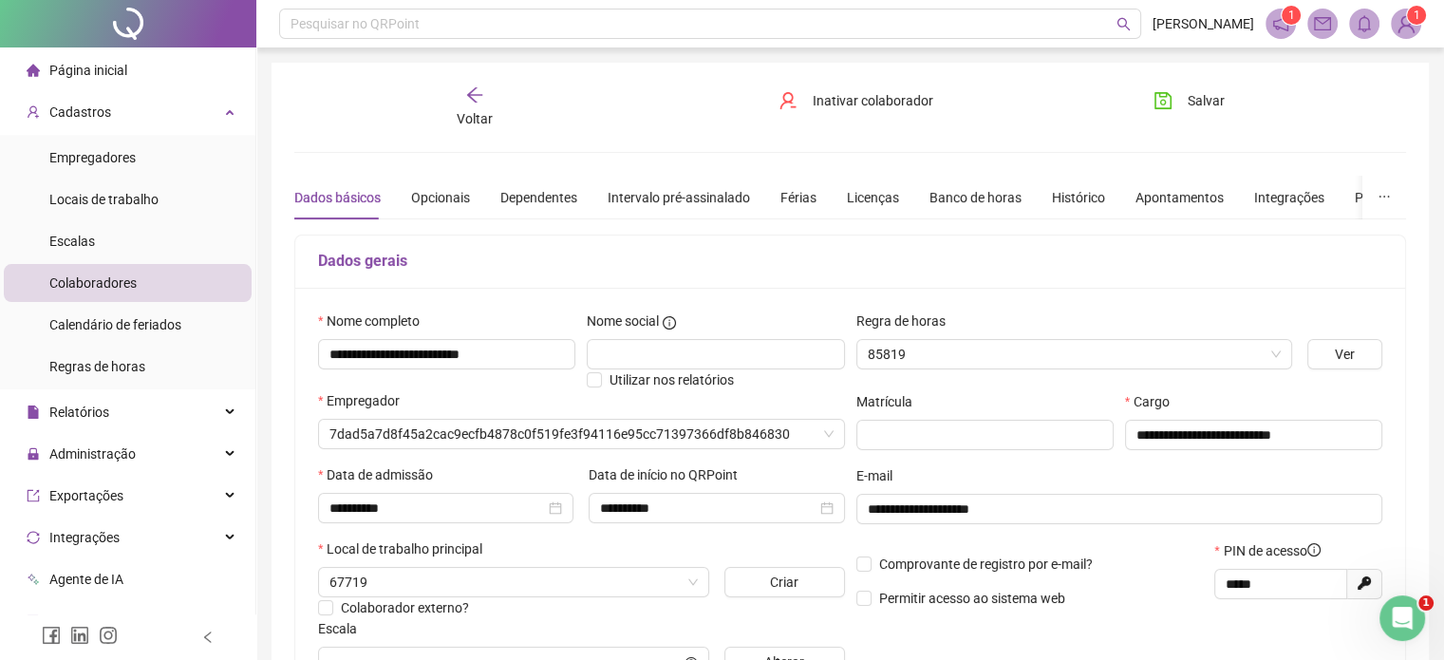
type input "**********"
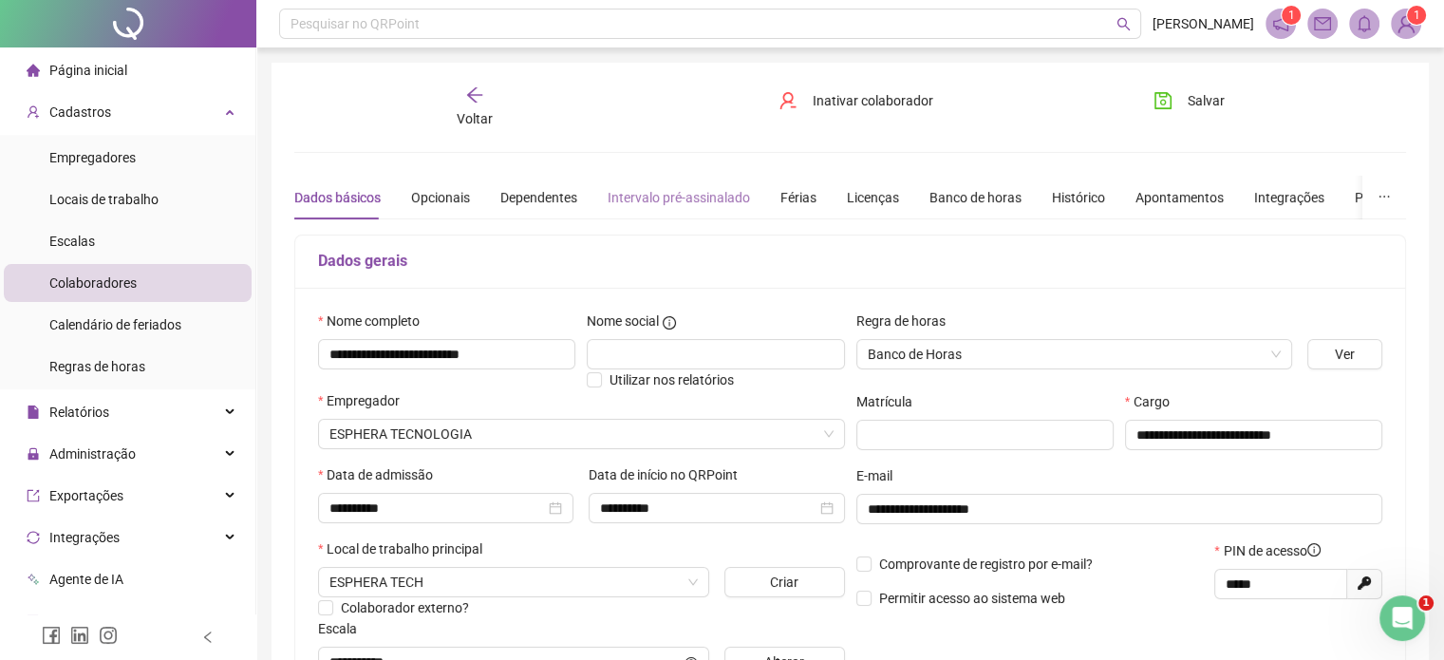
click at [638, 184] on div "Intervalo pré-assinalado" at bounding box center [678, 198] width 142 height 44
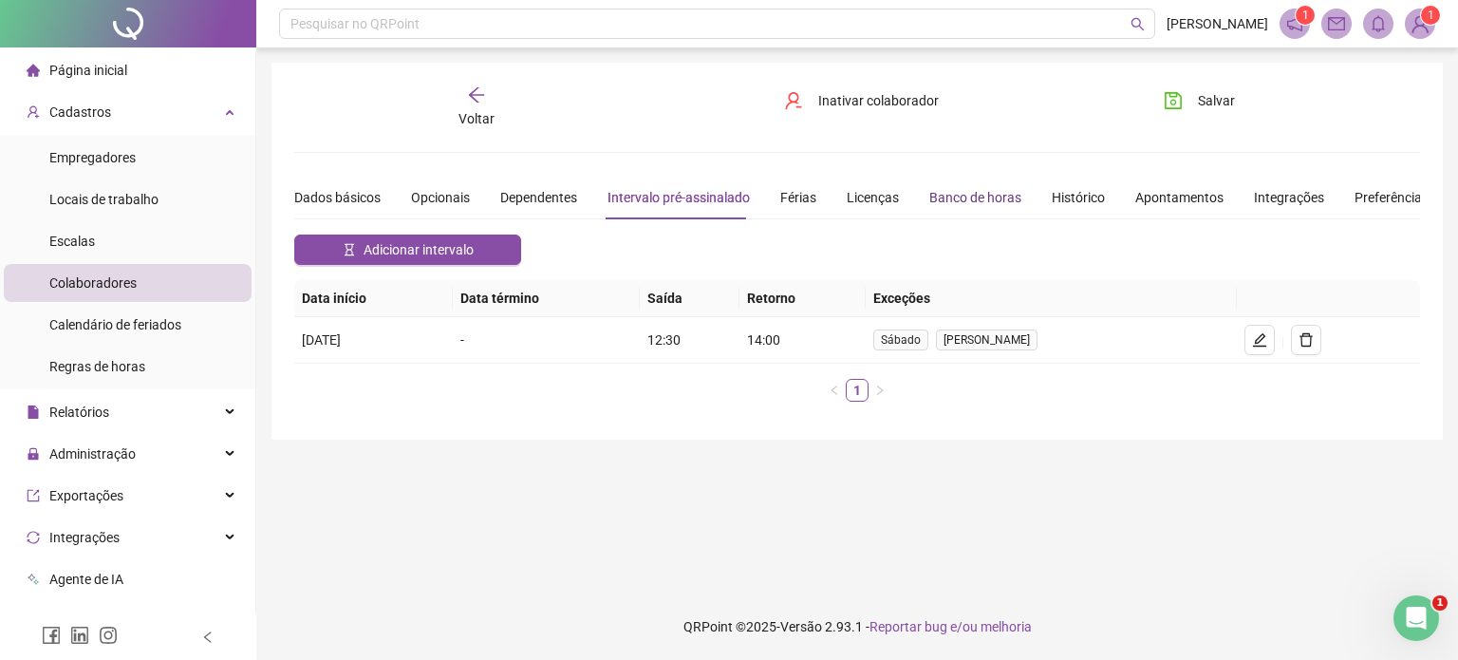
click at [989, 201] on div "Banco de horas" at bounding box center [975, 197] width 92 height 21
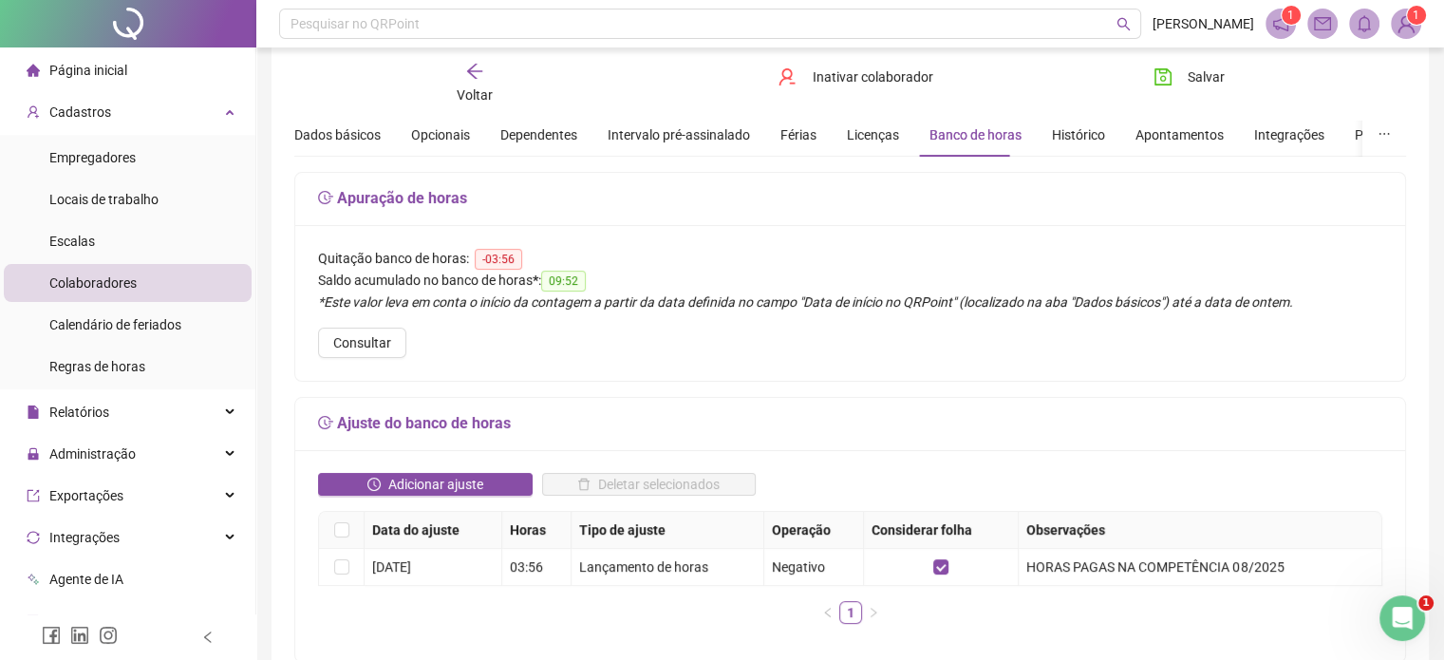
scroll to position [190, 0]
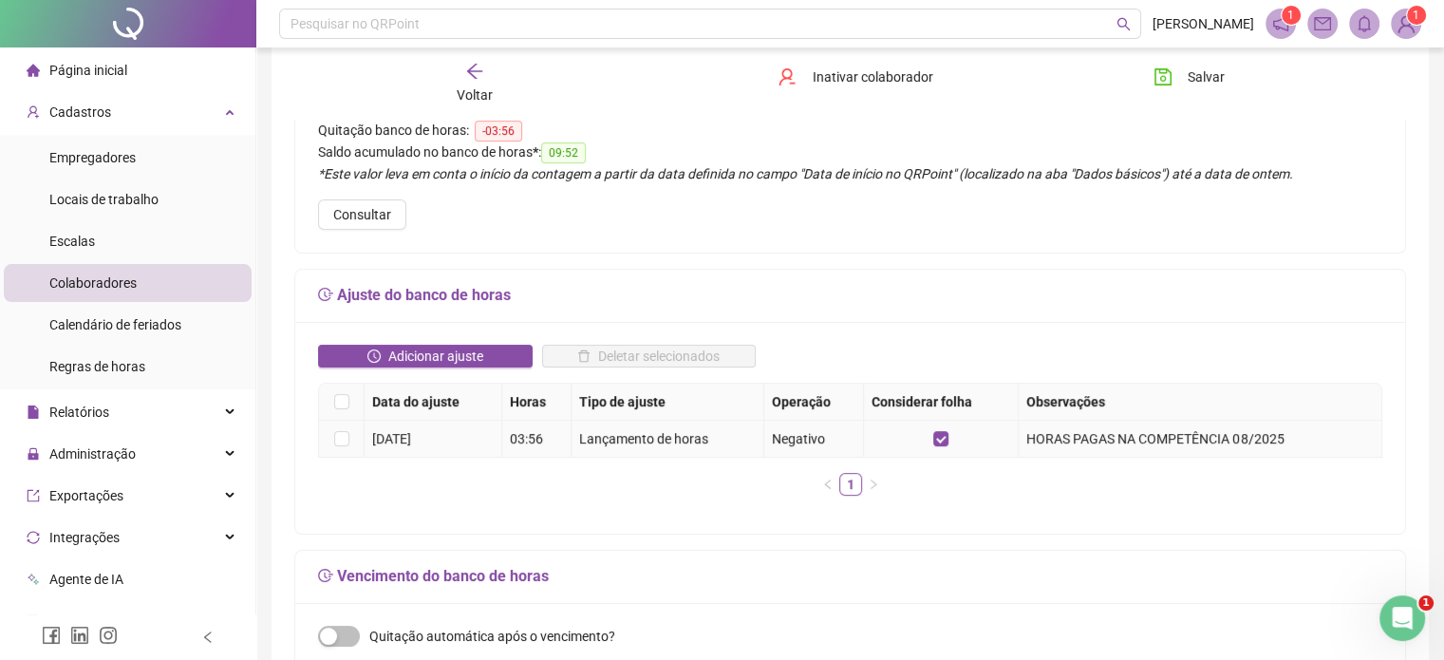
click at [377, 439] on div "[DATE]" at bounding box center [432, 438] width 121 height 21
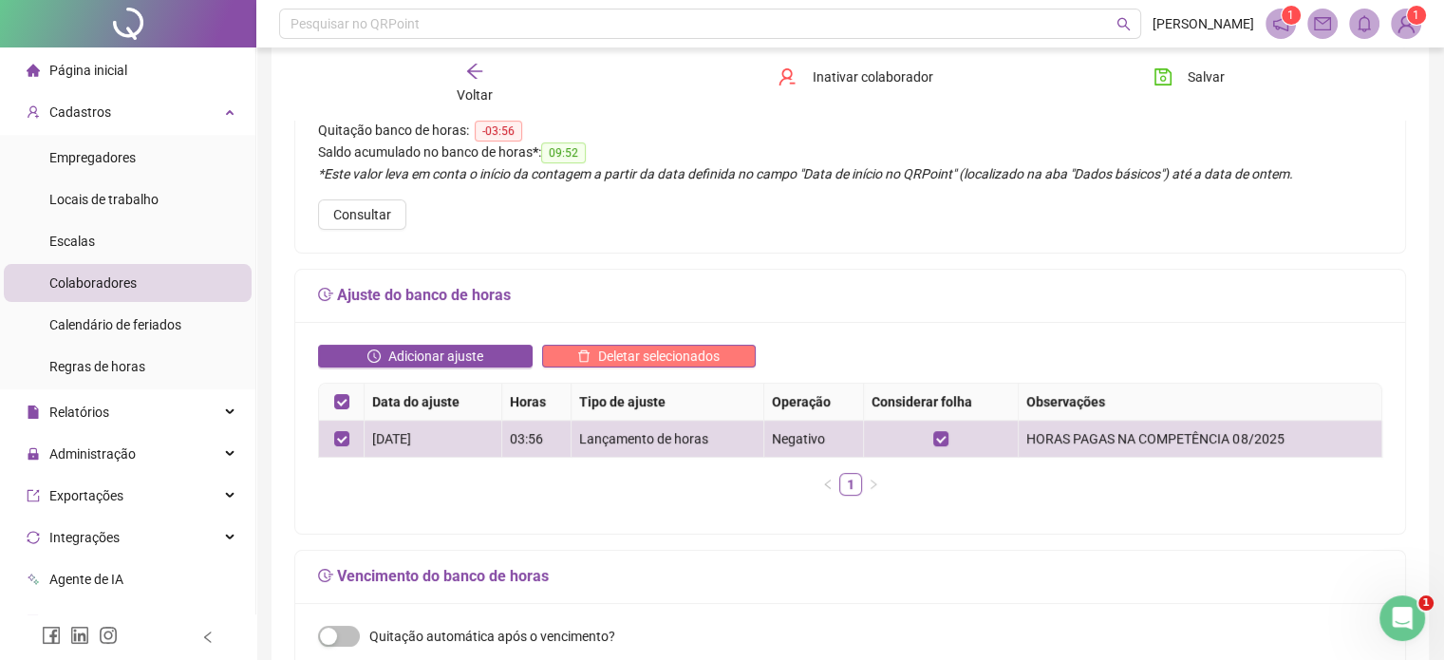
click at [596, 354] on button "Deletar selecionados" at bounding box center [649, 356] width 215 height 23
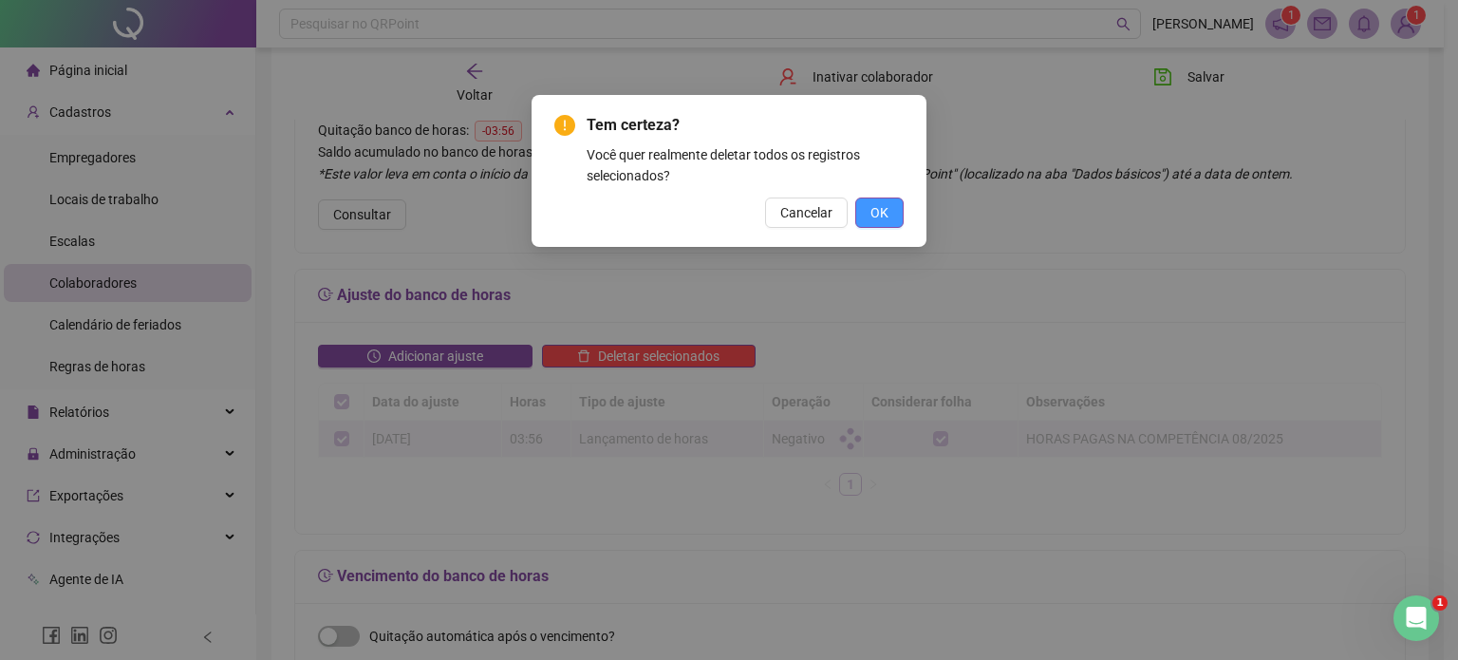
click at [888, 213] on button "OK" at bounding box center [879, 212] width 48 height 30
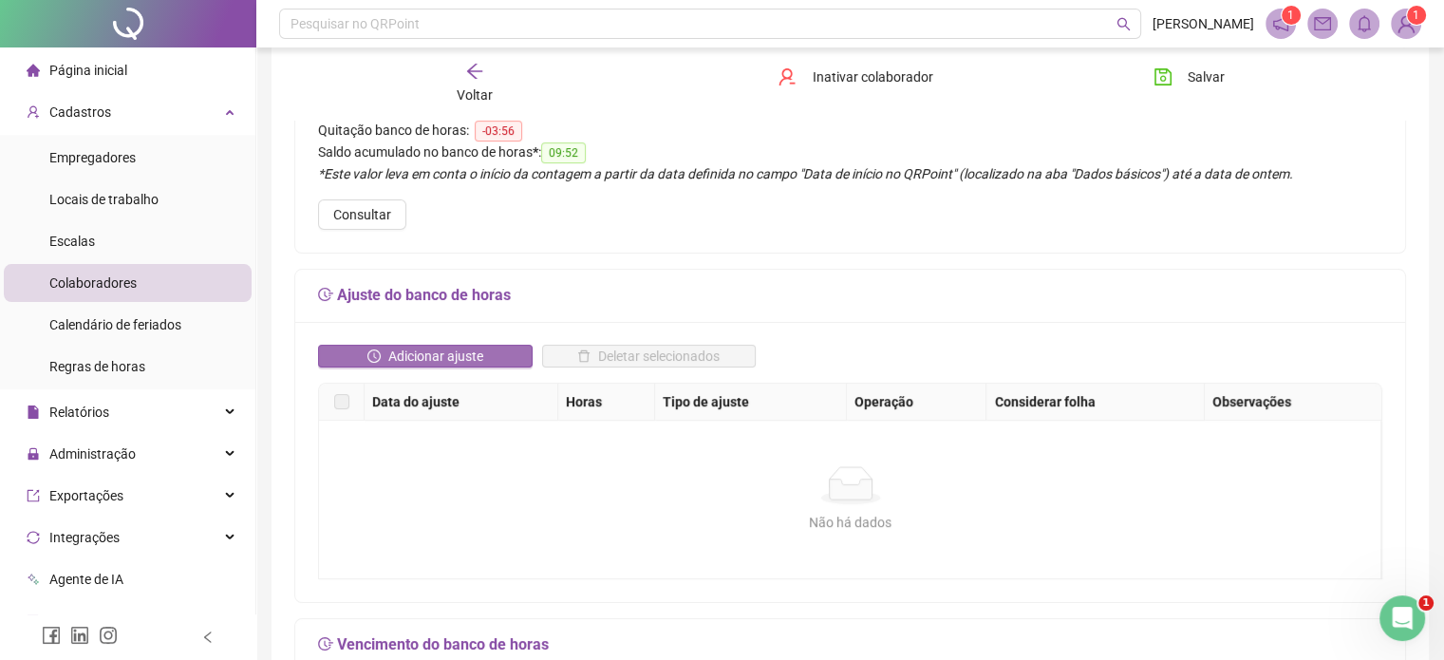
click at [389, 360] on span "Adicionar ajuste" at bounding box center [435, 356] width 95 height 21
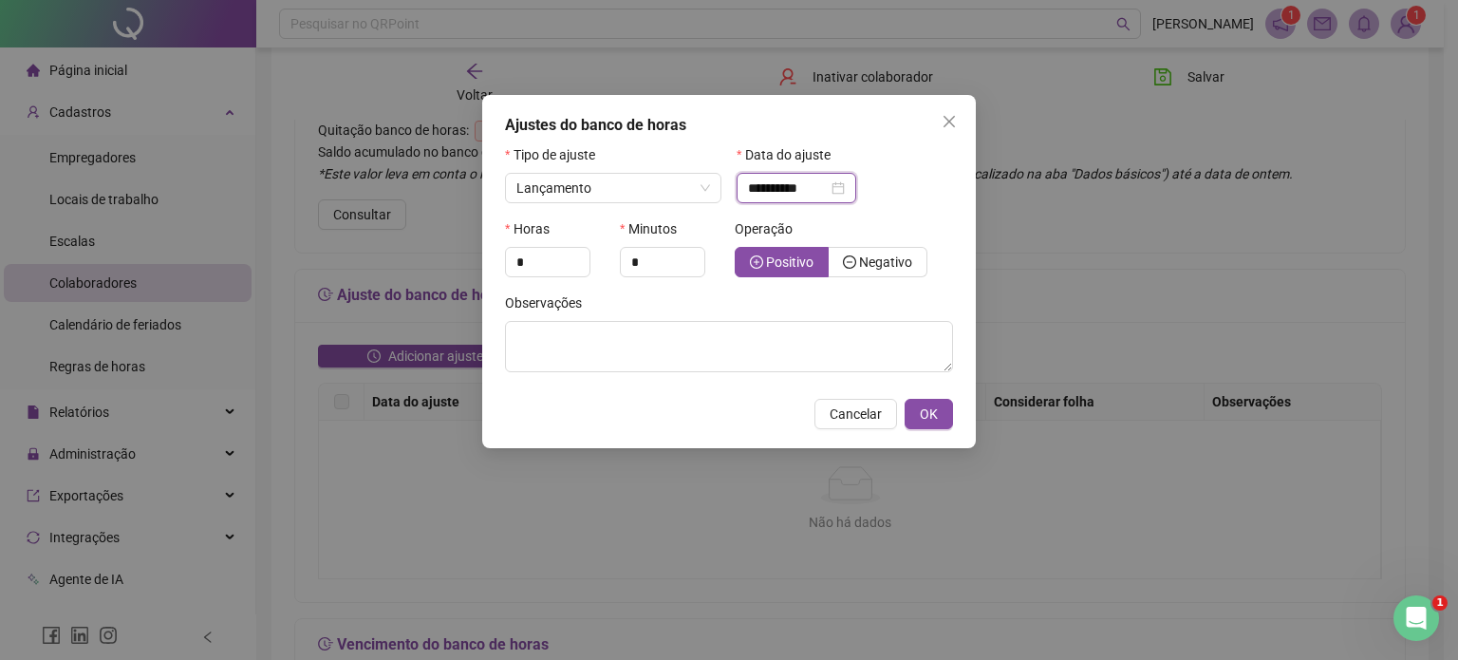
click at [805, 189] on input "**********" at bounding box center [788, 187] width 80 height 21
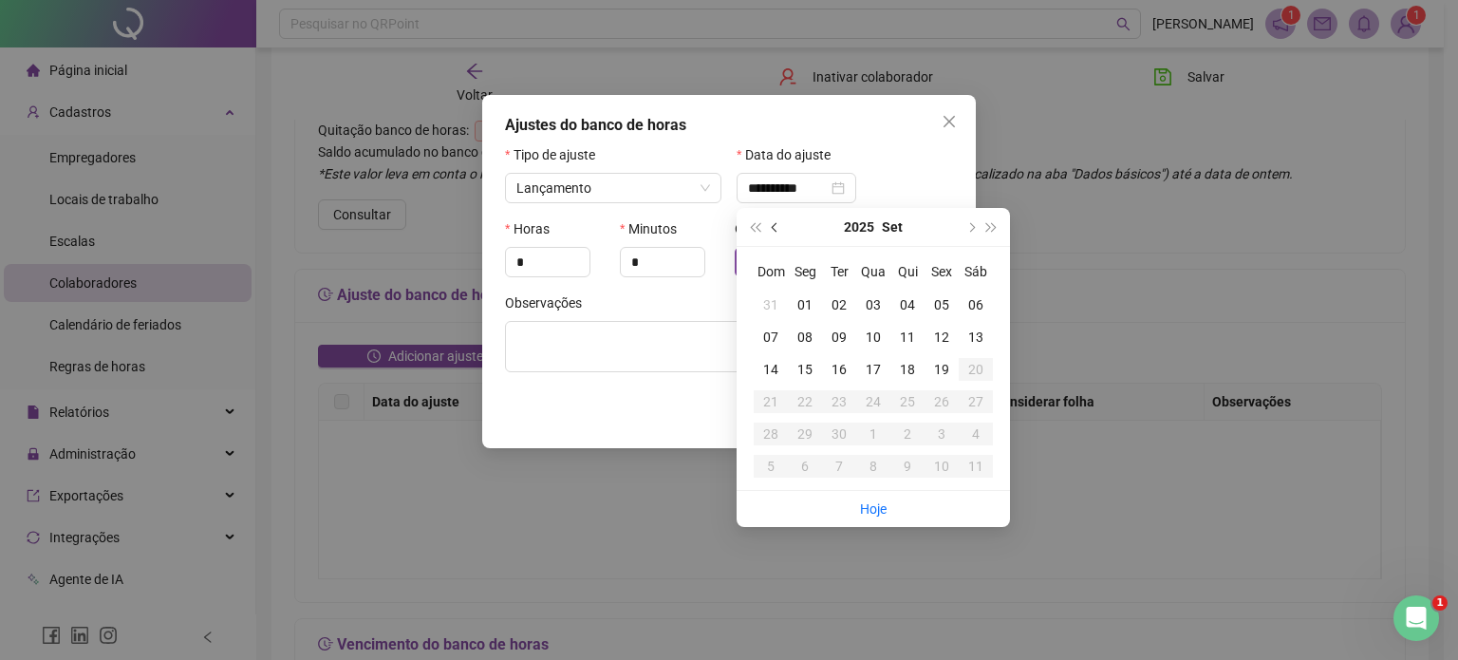
click at [775, 231] on span "prev-year" at bounding box center [776, 226] width 9 height 9
type input "**********"
click at [976, 392] on div "23" at bounding box center [976, 401] width 34 height 21
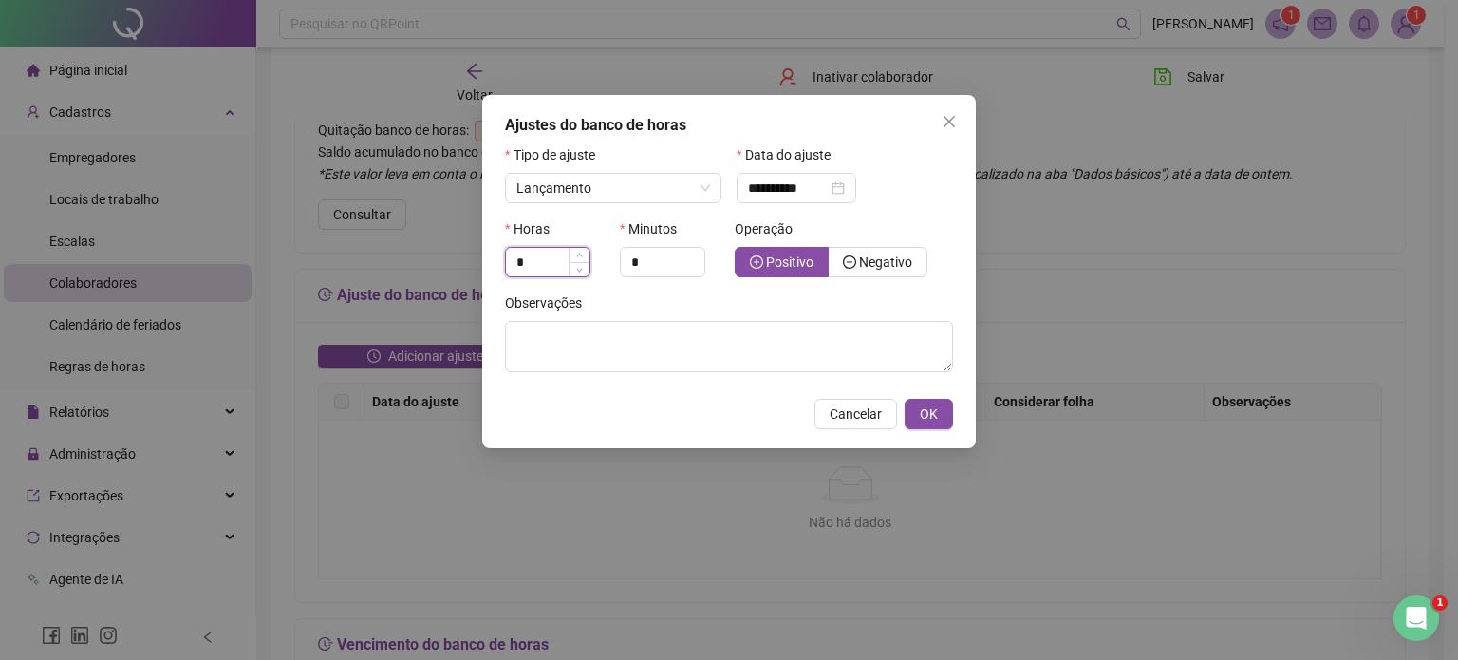
click at [555, 251] on input "*" at bounding box center [548, 262] width 84 height 28
type input "*"
type input "**"
click at [701, 361] on textarea at bounding box center [729, 346] width 448 height 51
type textarea "*"
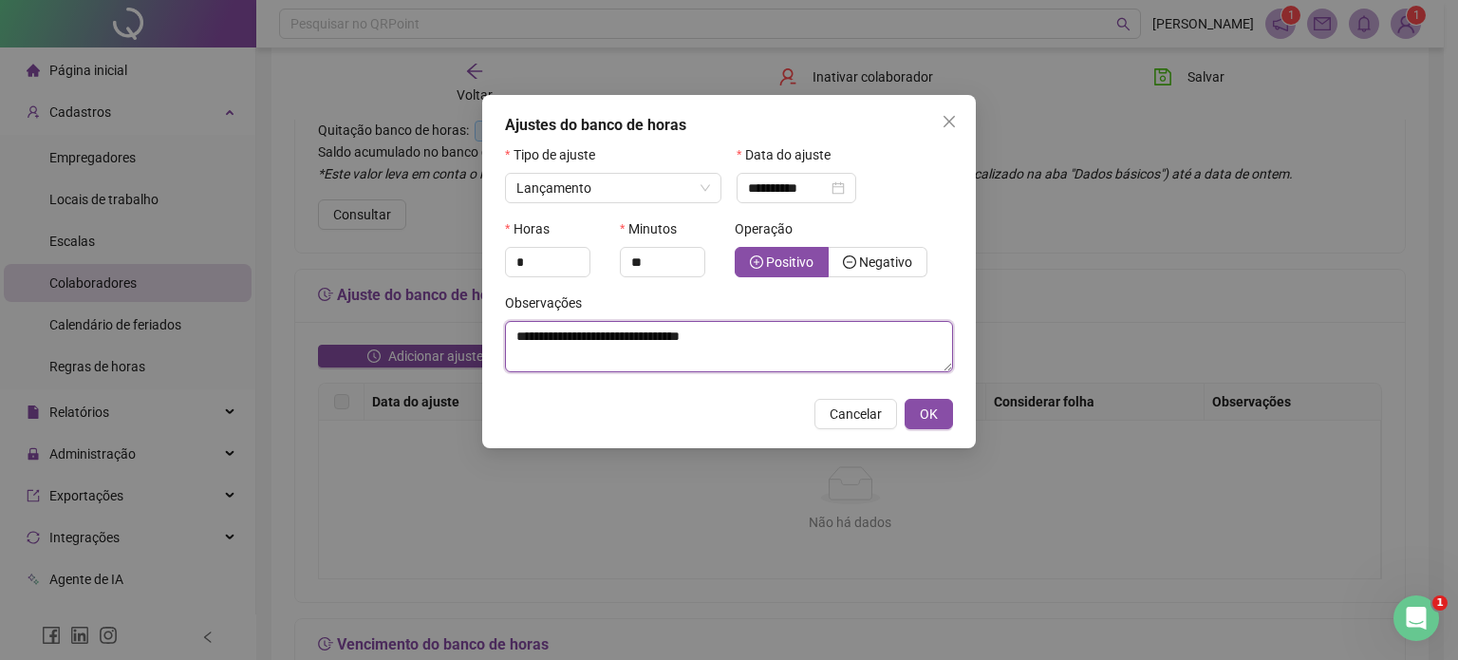
type textarea "**********"
click at [862, 238] on div "Operação" at bounding box center [844, 232] width 218 height 28
click at [861, 255] on span "Negativo" at bounding box center [885, 261] width 53 height 15
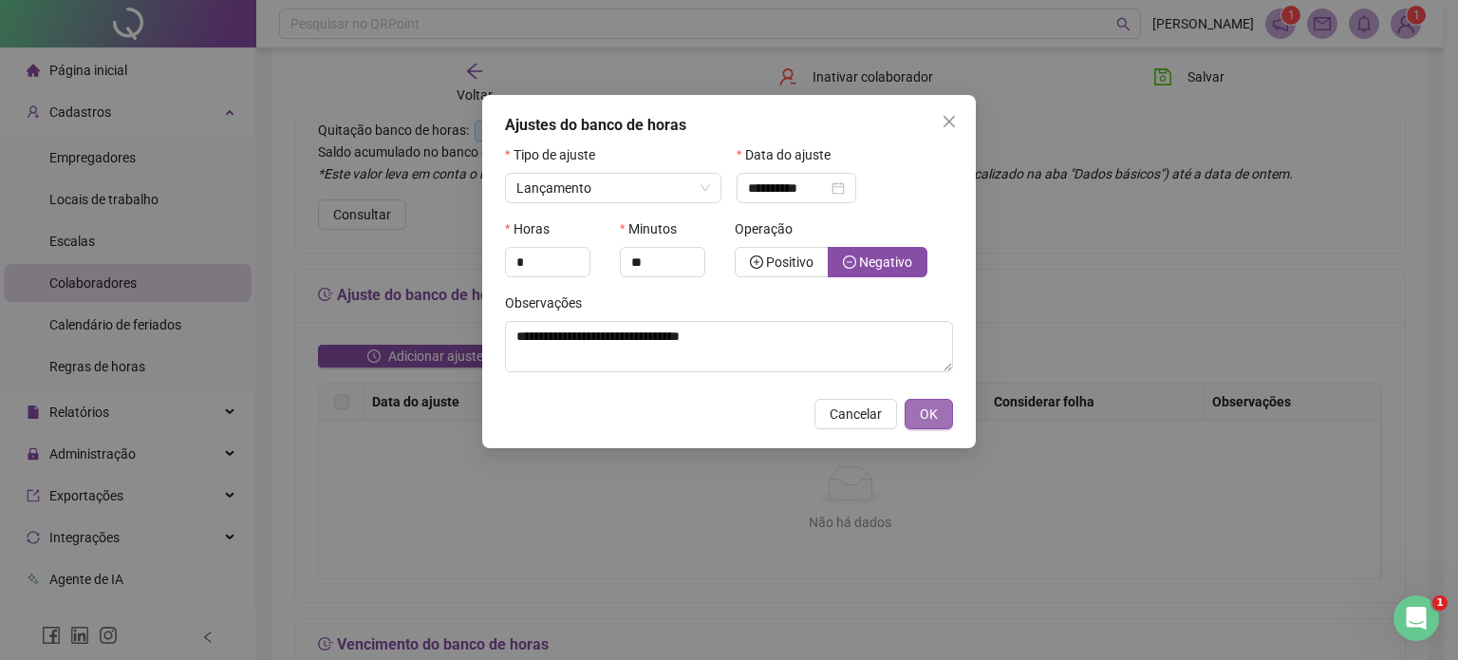
click at [925, 416] on span "OK" at bounding box center [929, 413] width 18 height 21
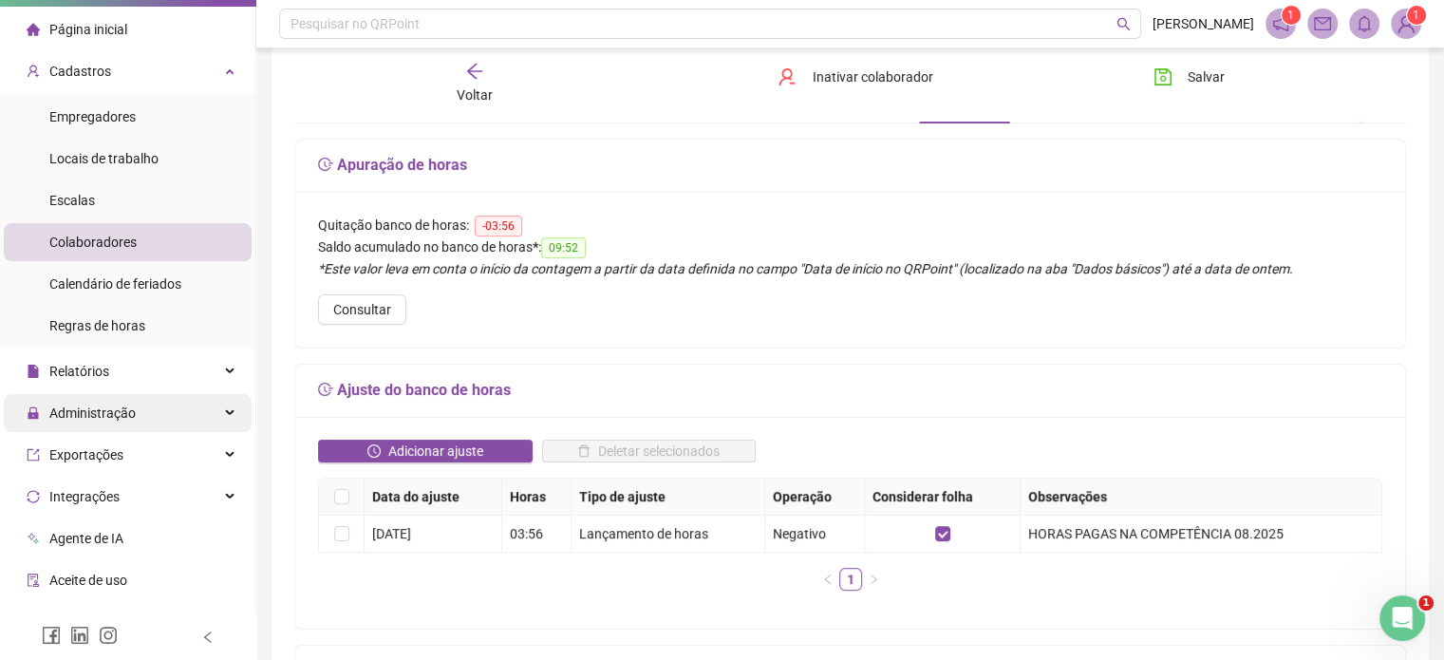
scroll to position [151, 0]
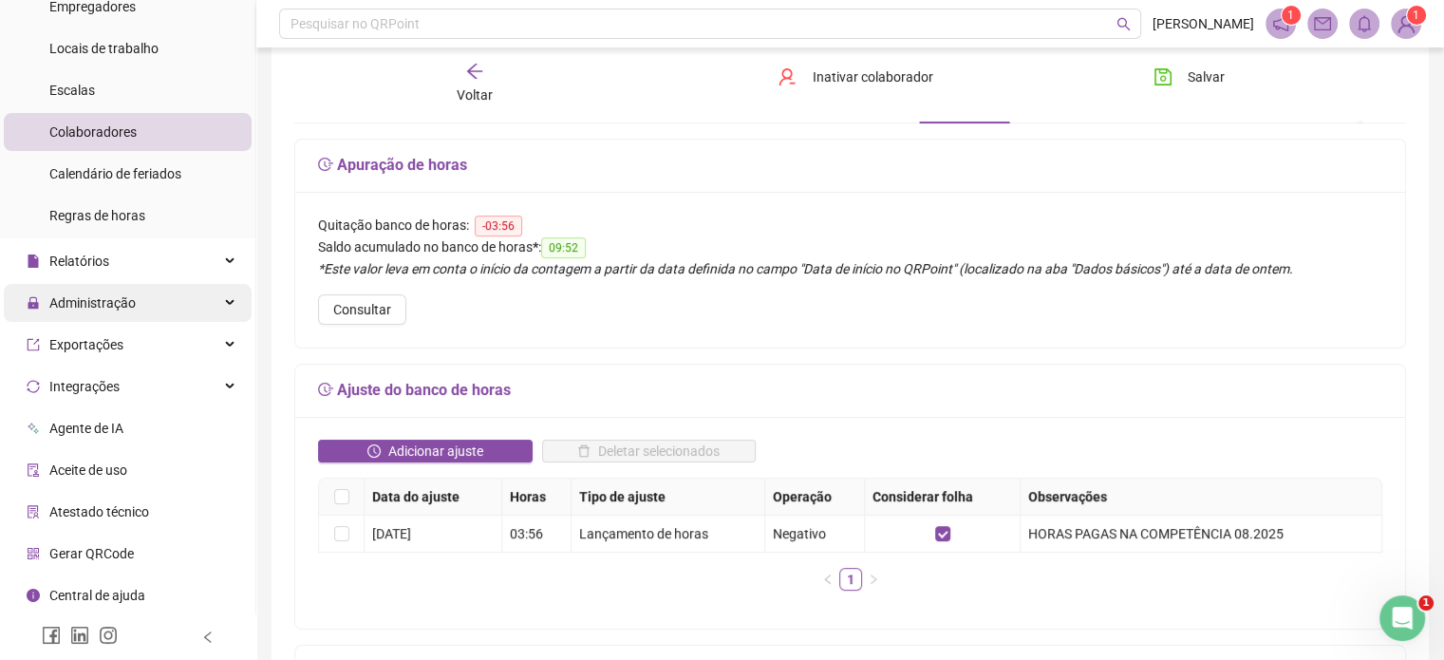
click at [154, 306] on div "Administração" at bounding box center [128, 303] width 248 height 38
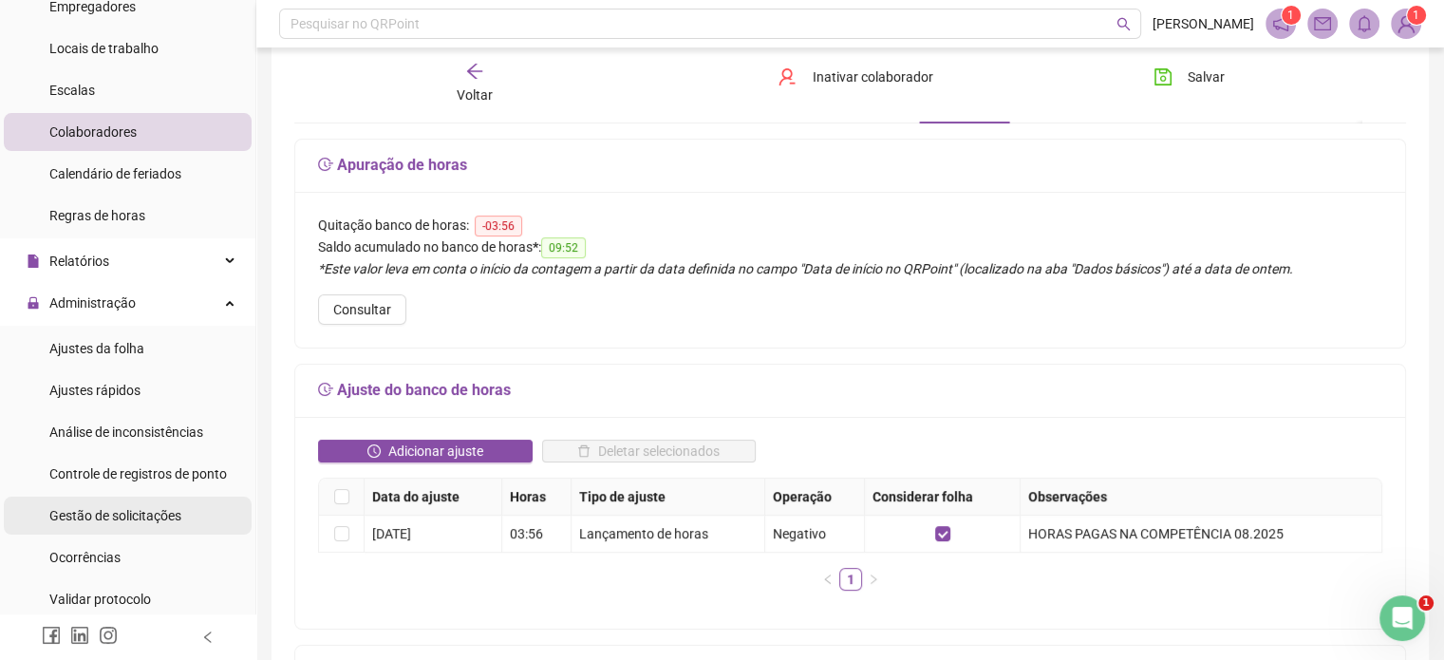
click at [141, 517] on span "Gestão de solicitações" at bounding box center [115, 515] width 132 height 15
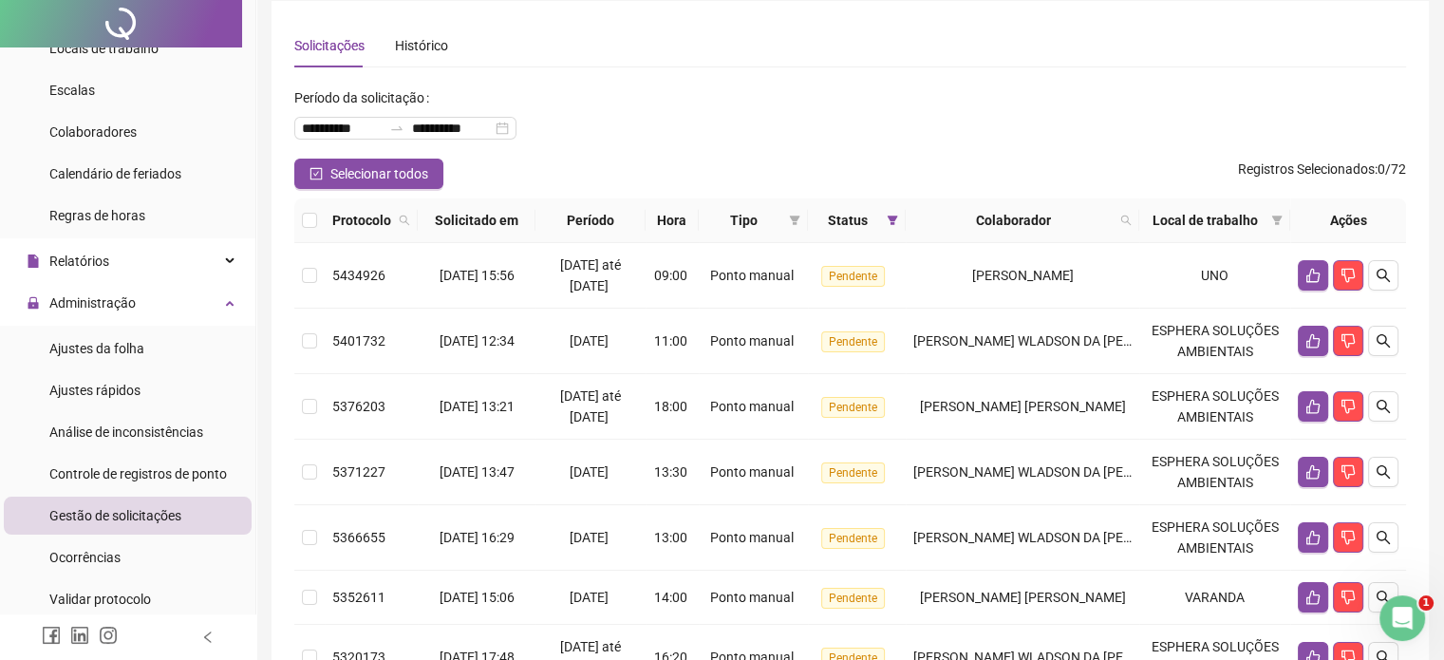
scroll to position [95, 0]
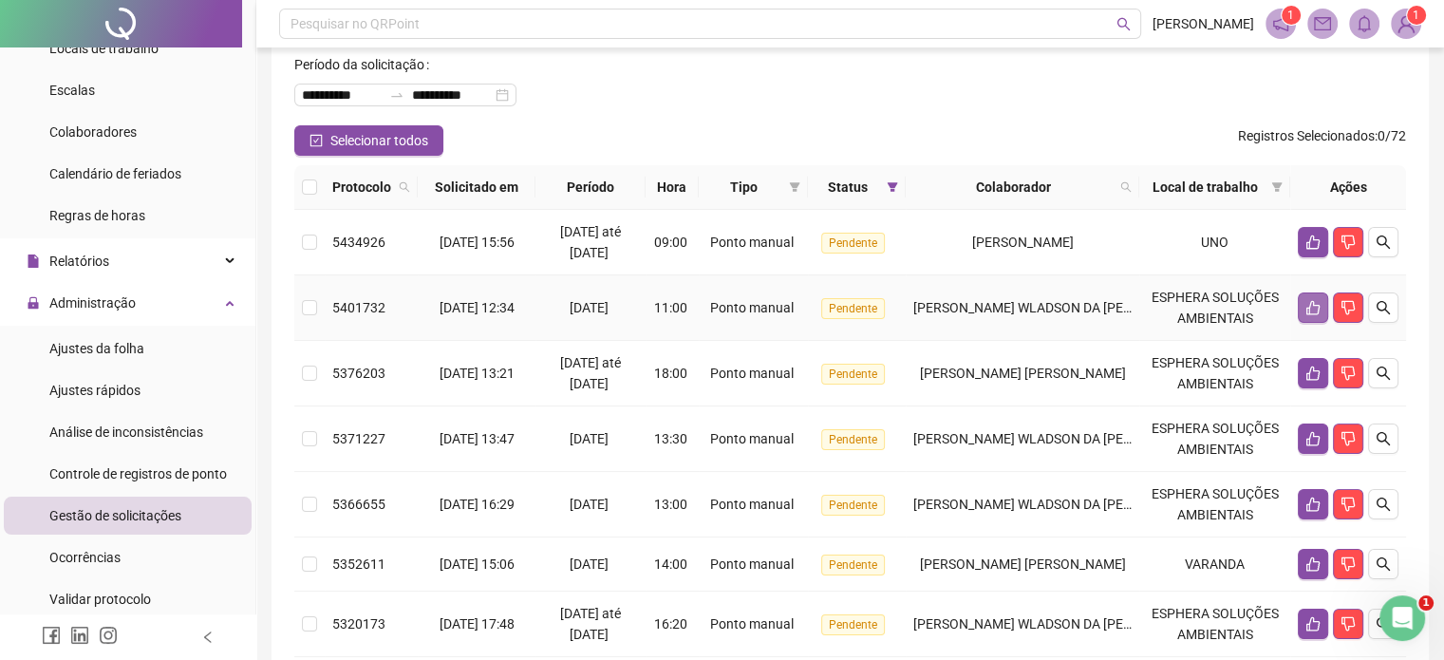
click at [1306, 307] on icon "like" at bounding box center [1312, 307] width 15 height 15
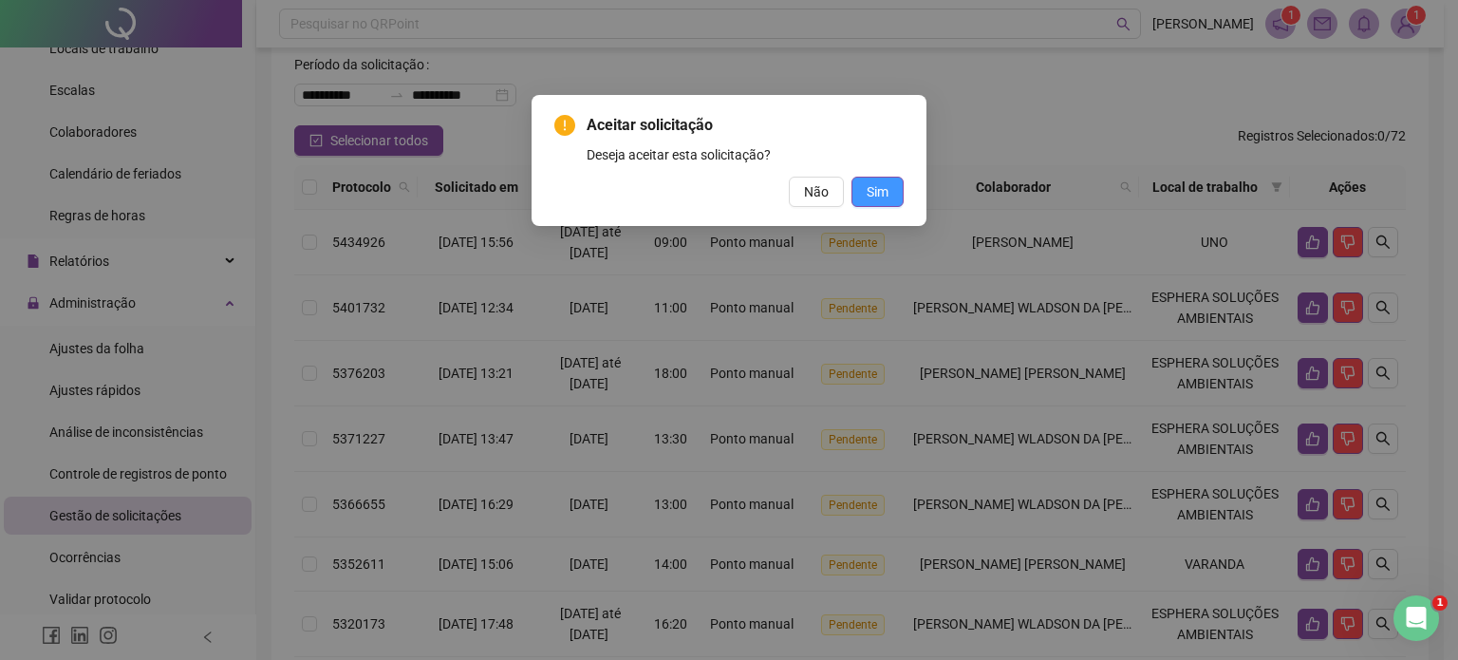
click at [877, 186] on span "Sim" at bounding box center [878, 191] width 22 height 21
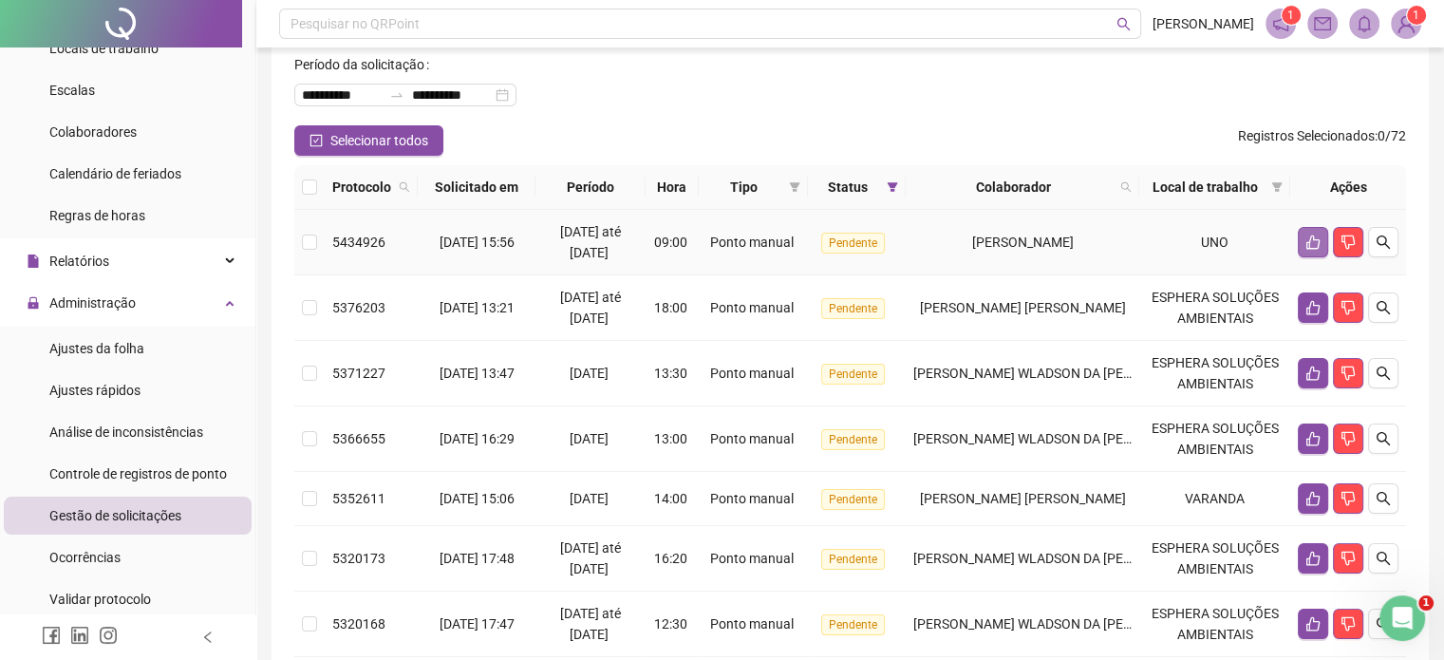
click at [1300, 237] on button "button" at bounding box center [1313, 242] width 30 height 30
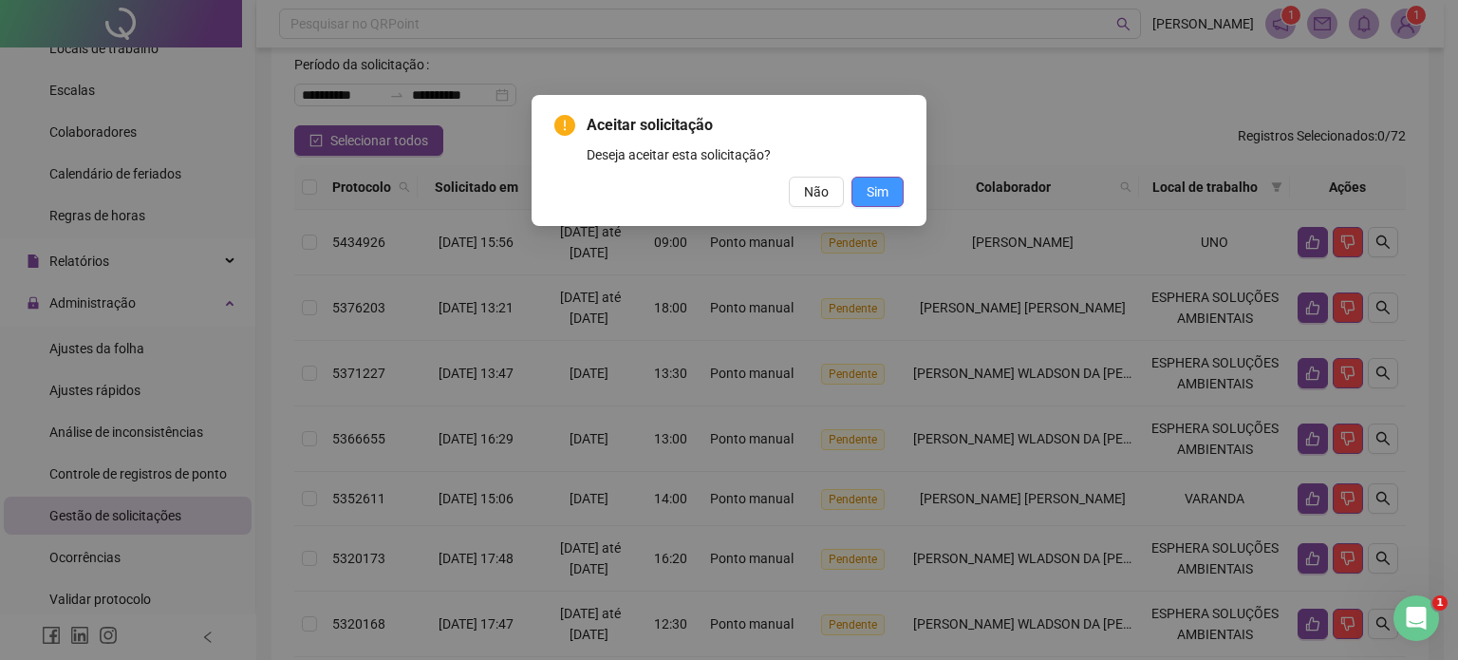
click at [873, 185] on span "Sim" at bounding box center [878, 191] width 22 height 21
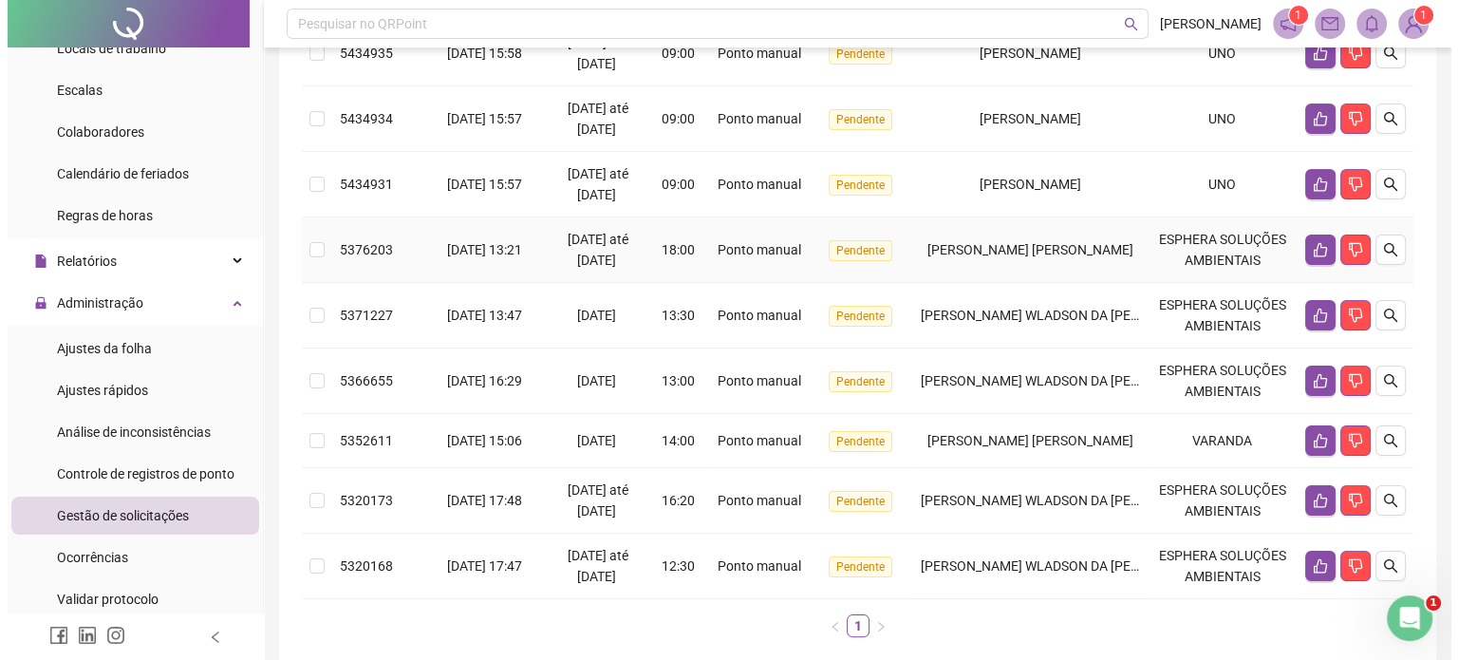
scroll to position [189, 0]
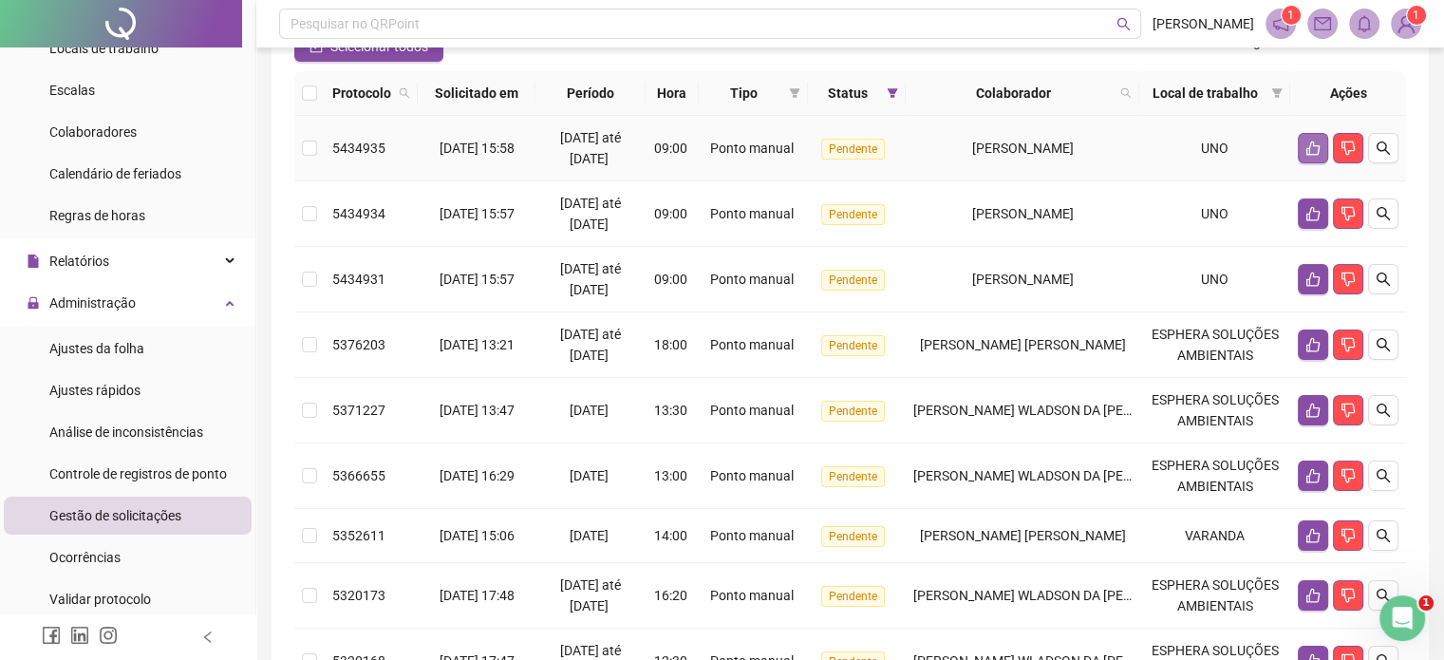
click at [1314, 134] on button "button" at bounding box center [1313, 148] width 30 height 30
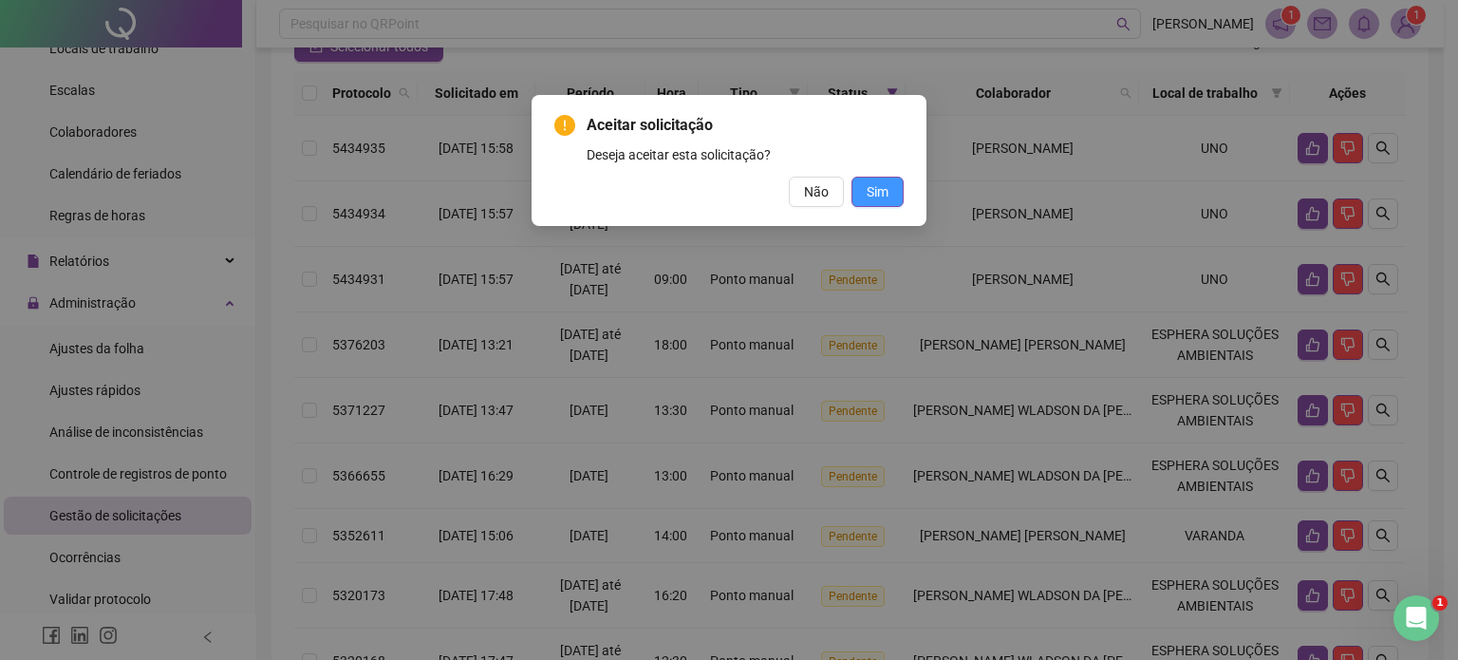
click at [877, 196] on span "Sim" at bounding box center [878, 191] width 22 height 21
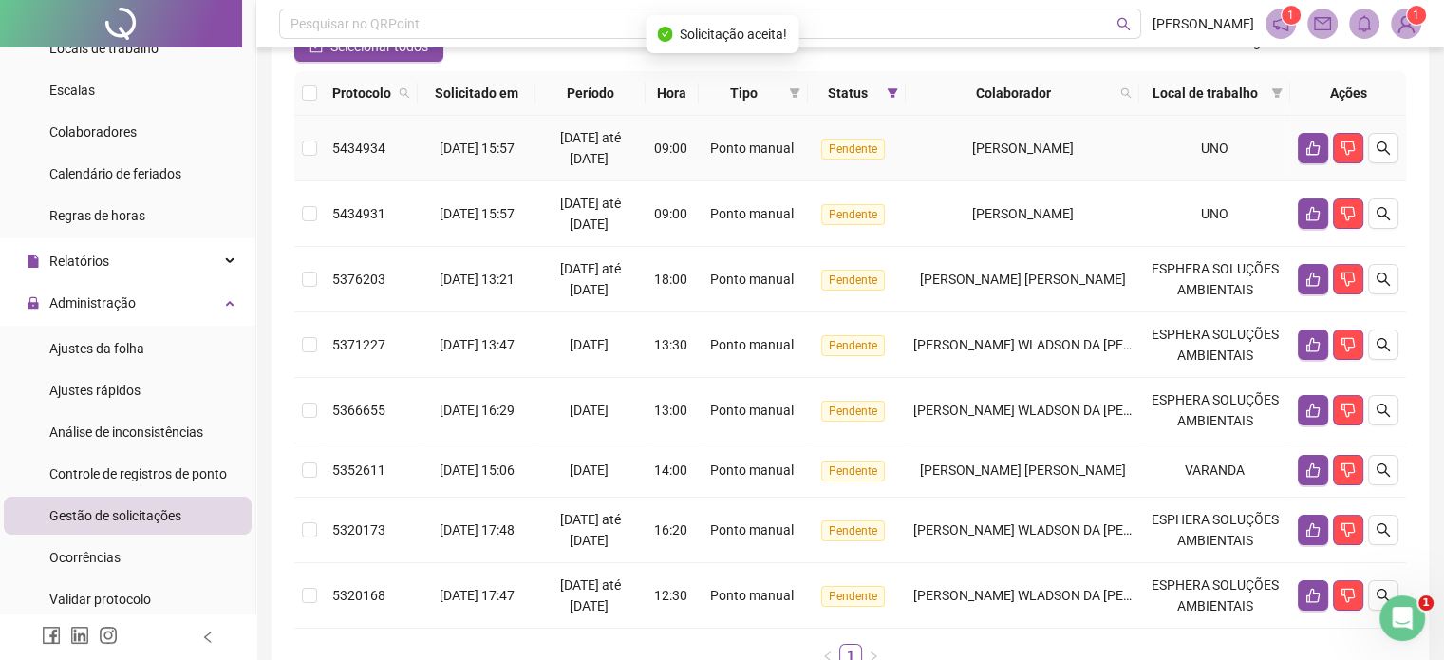
click at [1306, 150] on icon "like" at bounding box center [1312, 148] width 13 height 14
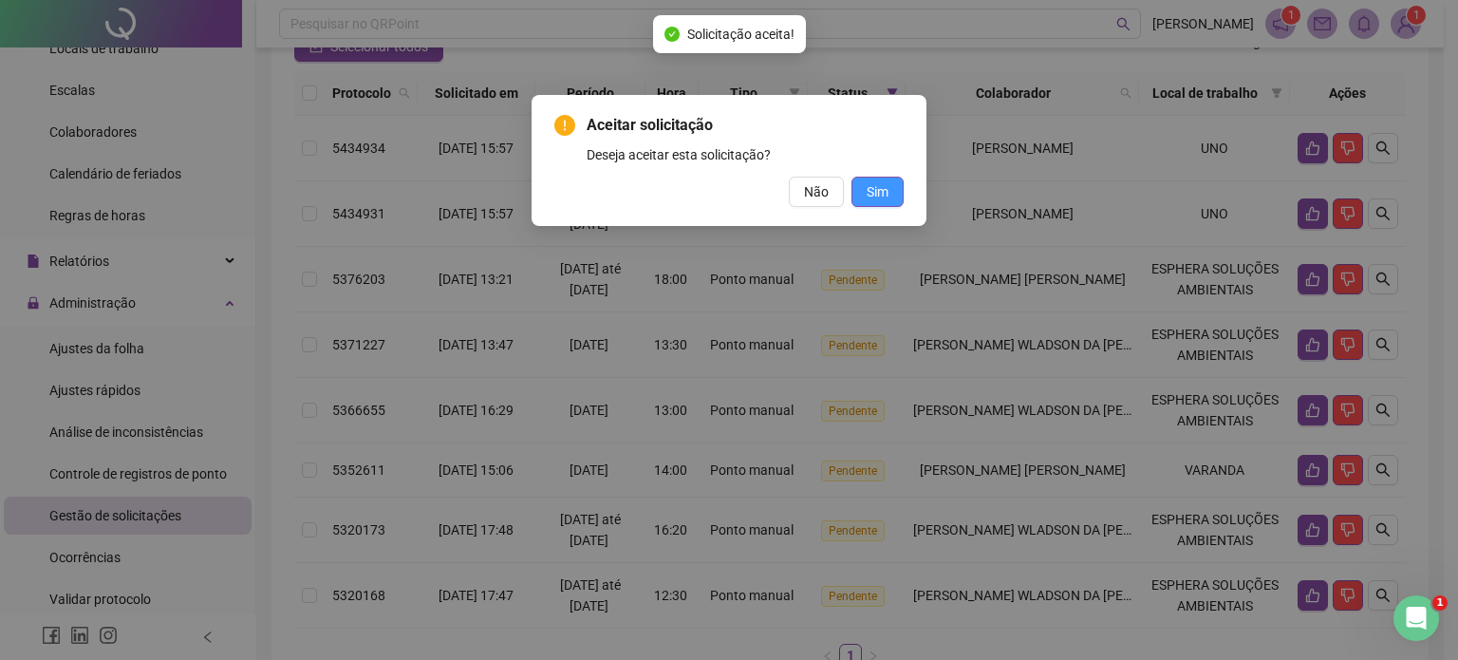
click at [877, 191] on span "Sim" at bounding box center [878, 191] width 22 height 21
click at [884, 193] on div "Aceitar solicitação Deseja aceitar esta solicitação? Não Sim" at bounding box center [729, 330] width 1458 height 660
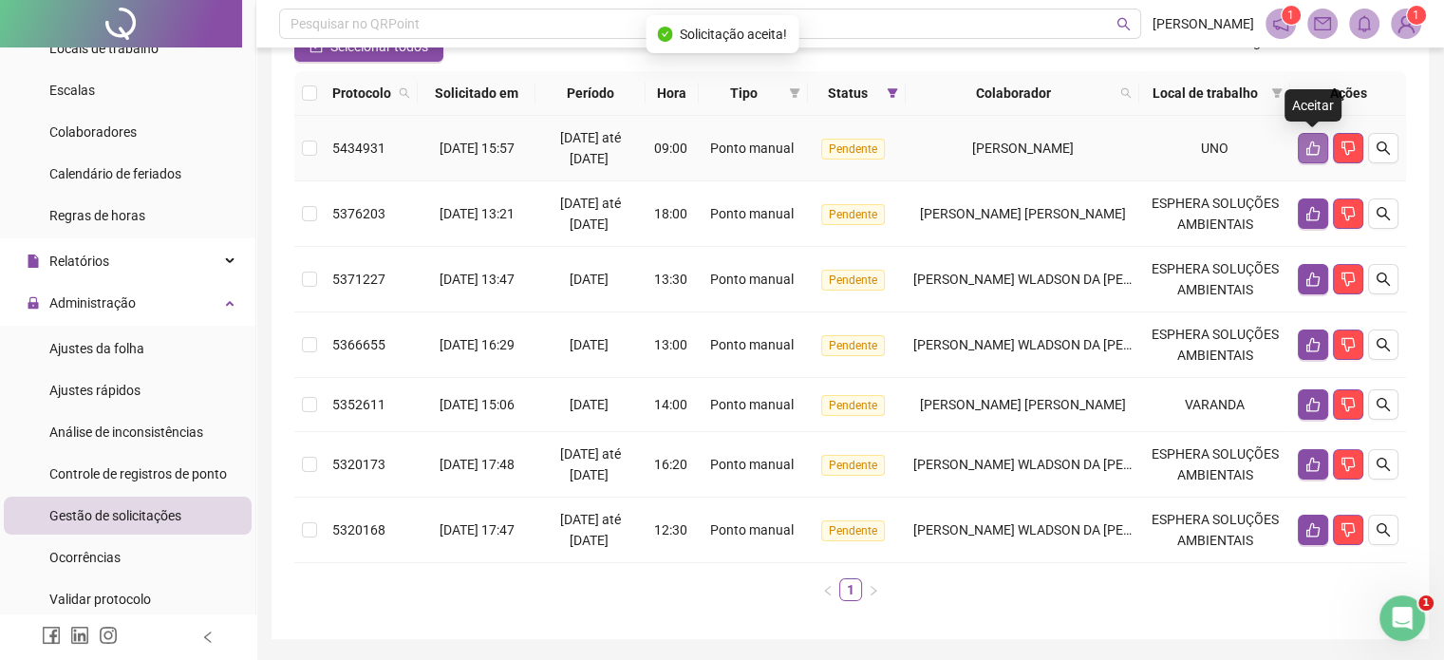
click at [1310, 136] on button "button" at bounding box center [1313, 148] width 30 height 30
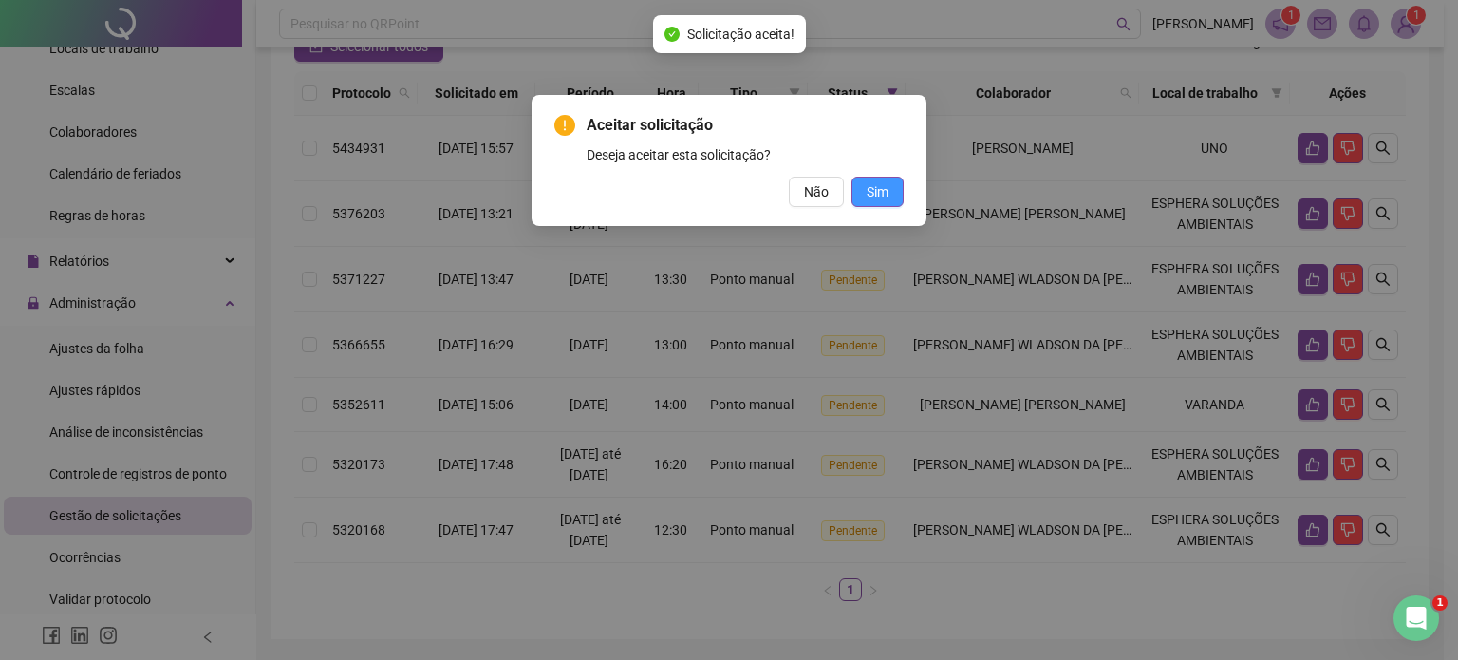
click at [888, 186] on span "Sim" at bounding box center [878, 191] width 22 height 21
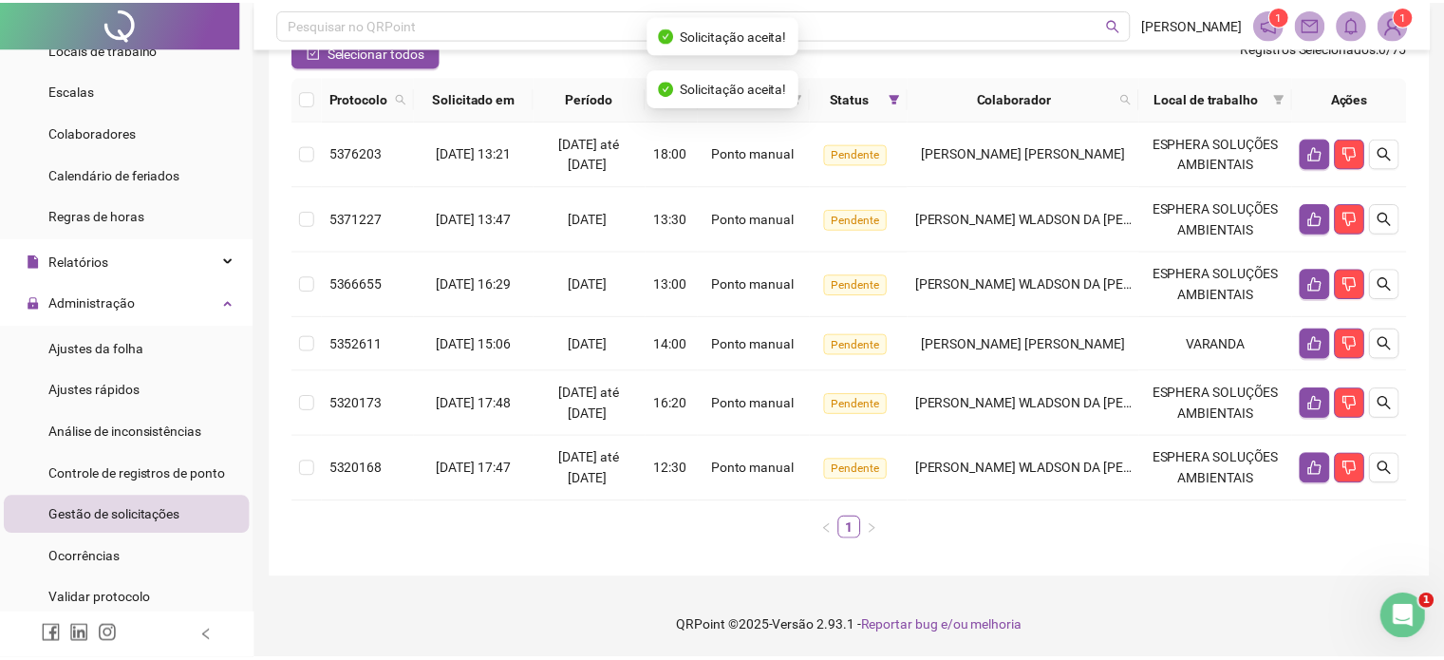
scroll to position [182, 0]
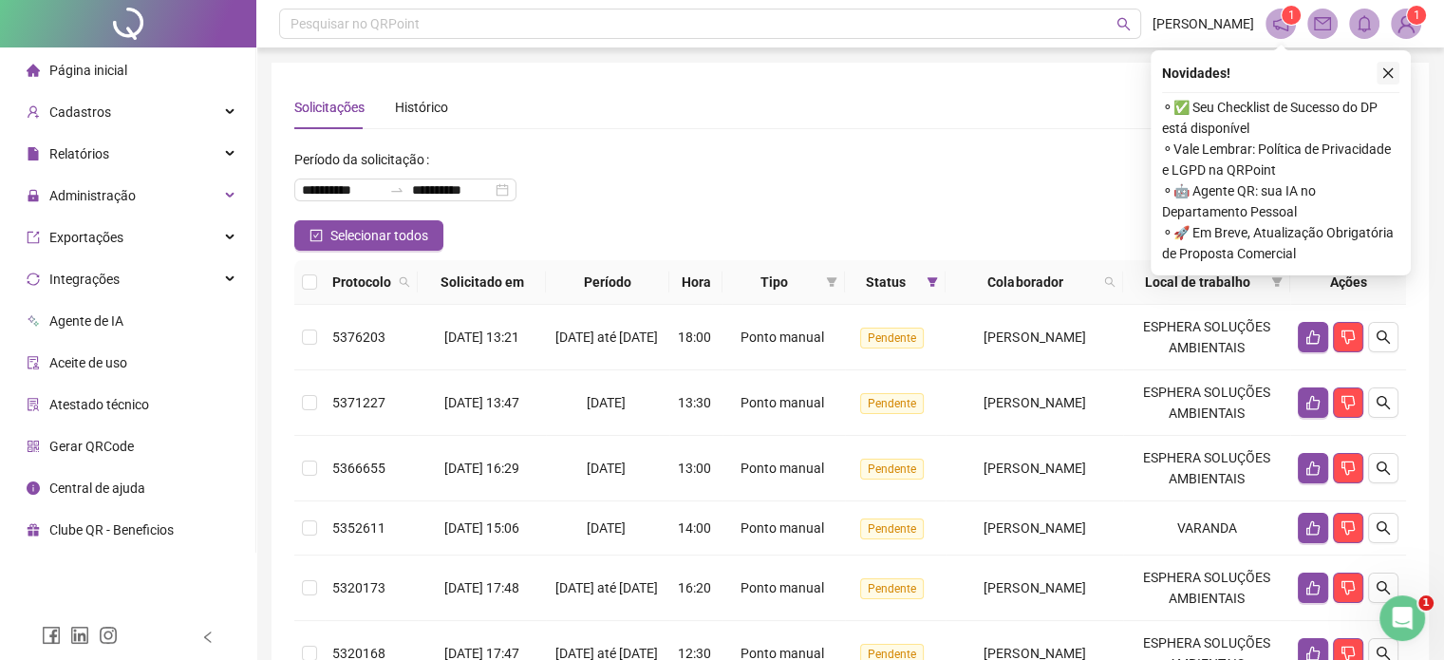
click at [1379, 67] on button "button" at bounding box center [1387, 73] width 23 height 23
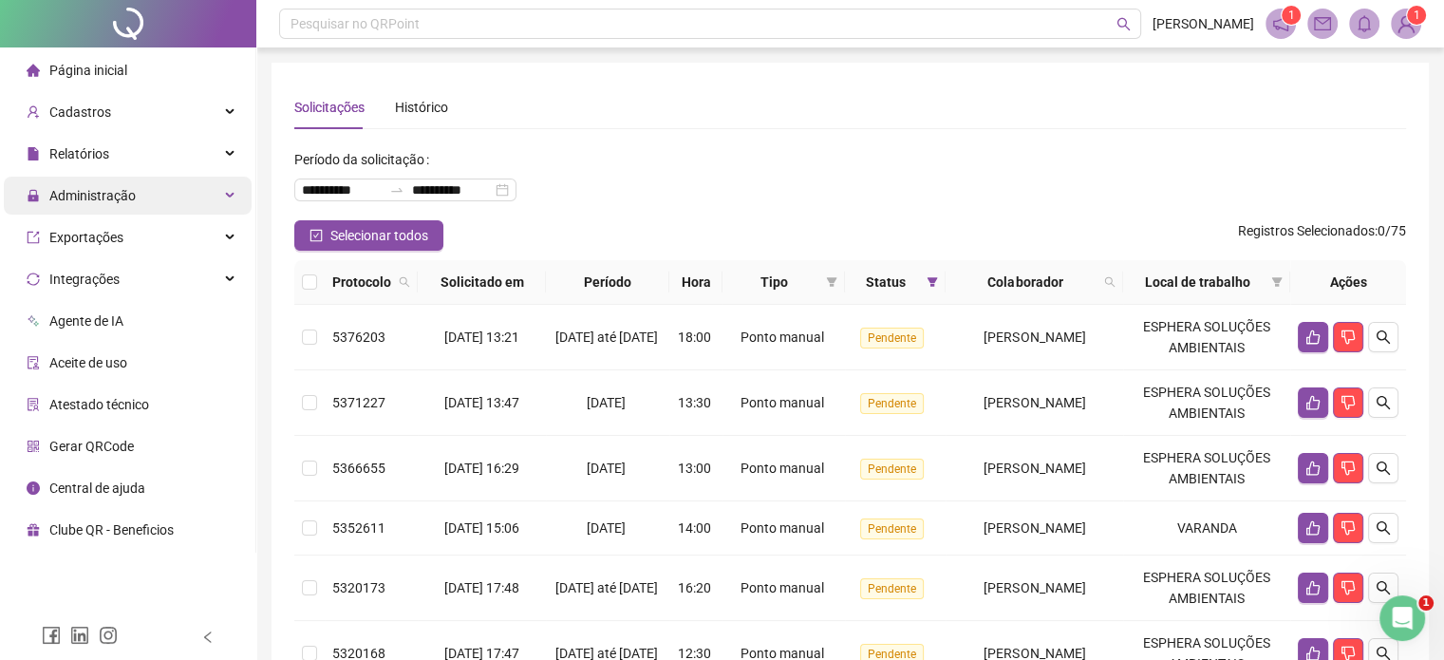
click at [58, 188] on span "Administração" at bounding box center [92, 195] width 86 height 15
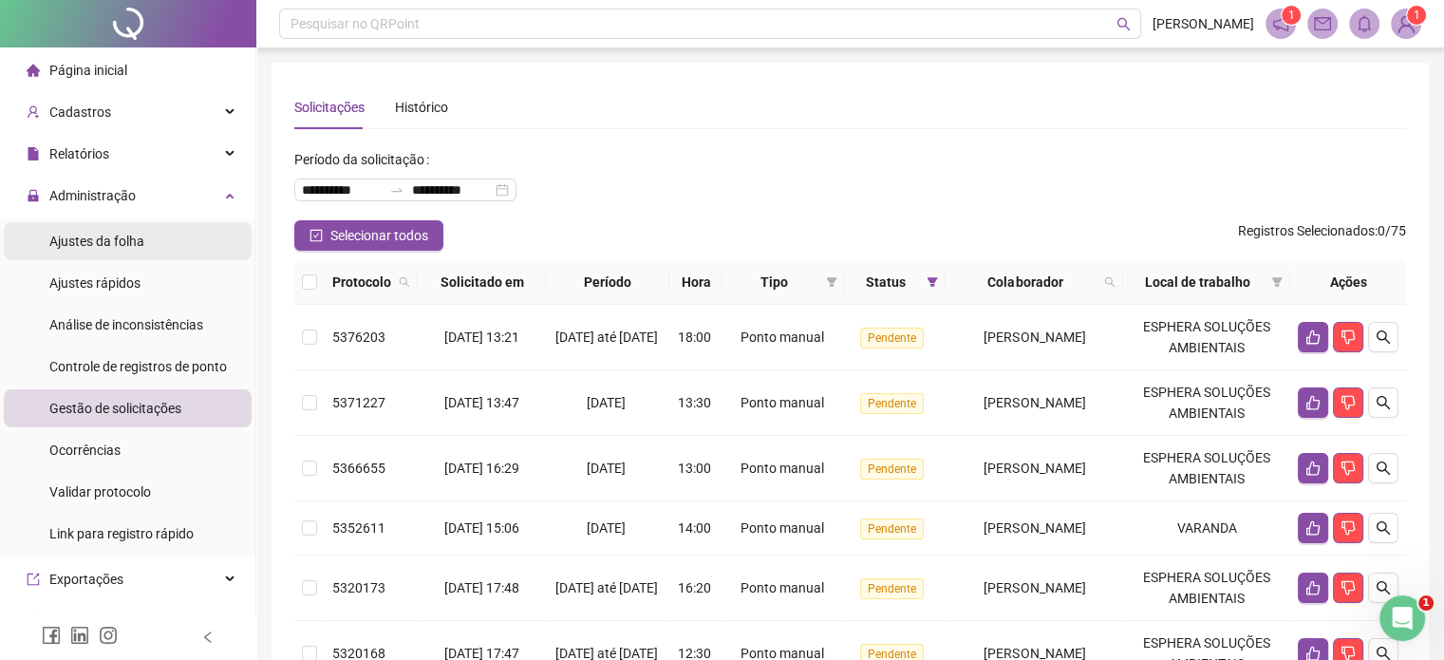
click at [100, 246] on span "Ajustes da folha" at bounding box center [96, 241] width 95 height 15
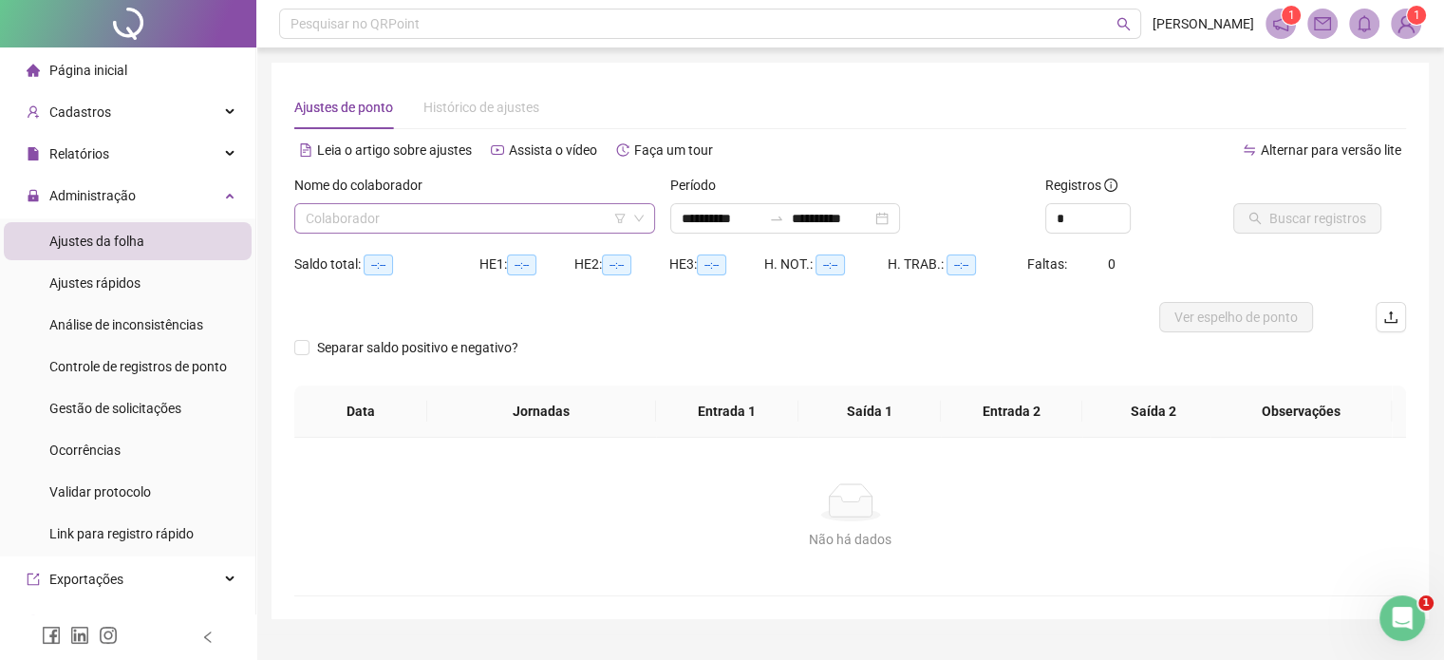
type input "**********"
click at [505, 219] on input "search" at bounding box center [466, 218] width 321 height 28
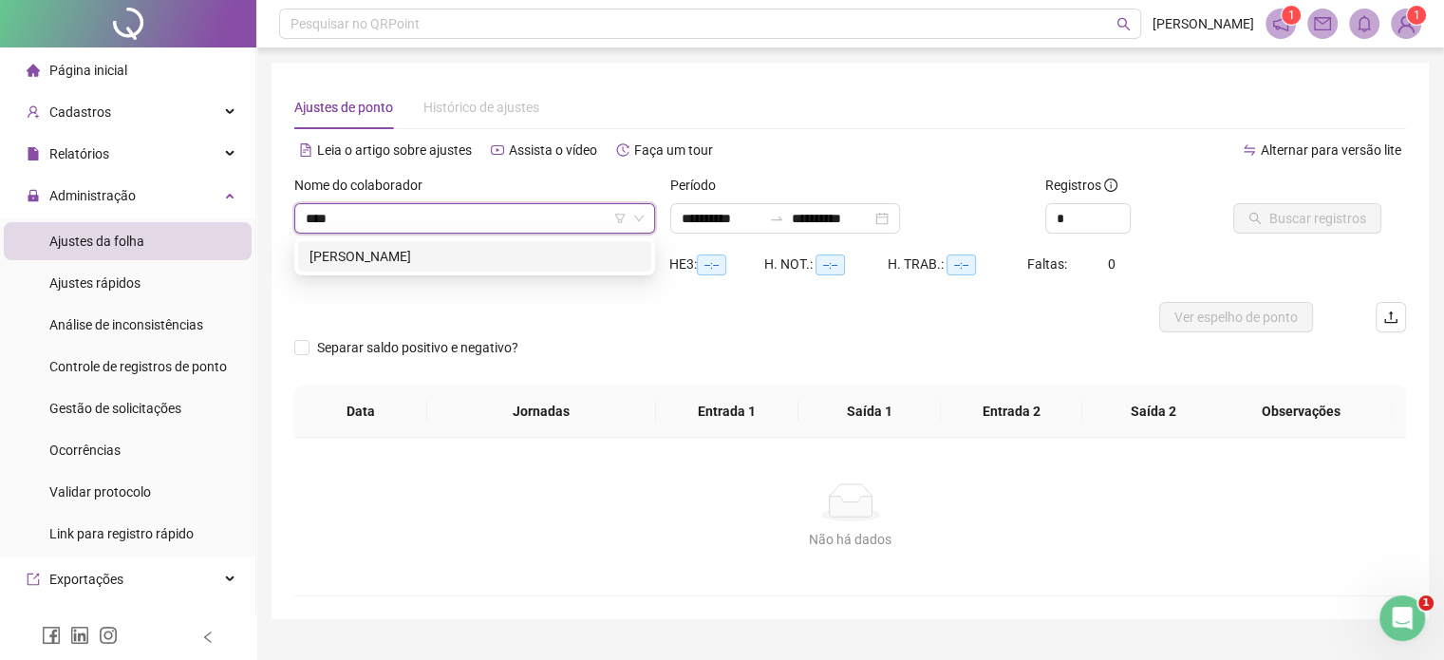
type input "*****"
click at [509, 259] on div "LUCAS COSTA PRADO" at bounding box center [474, 256] width 330 height 21
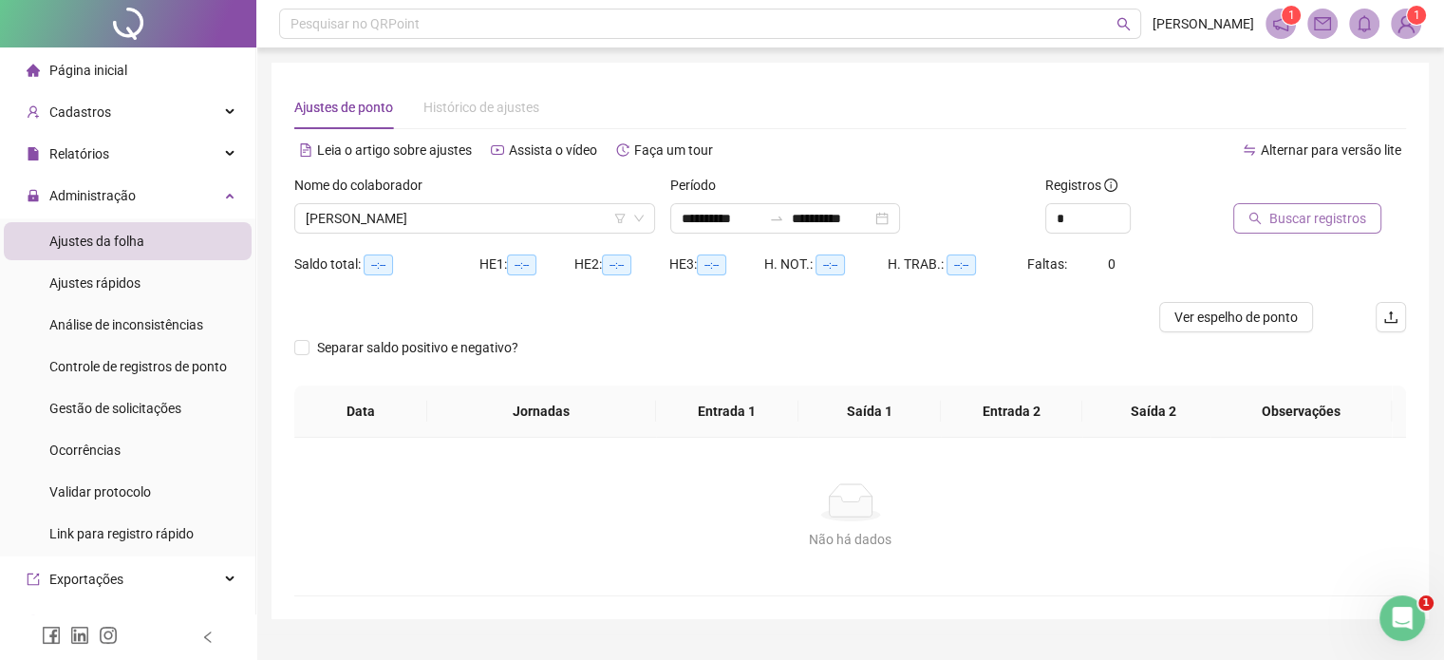
click at [1311, 229] on button "Buscar registros" at bounding box center [1307, 218] width 148 height 30
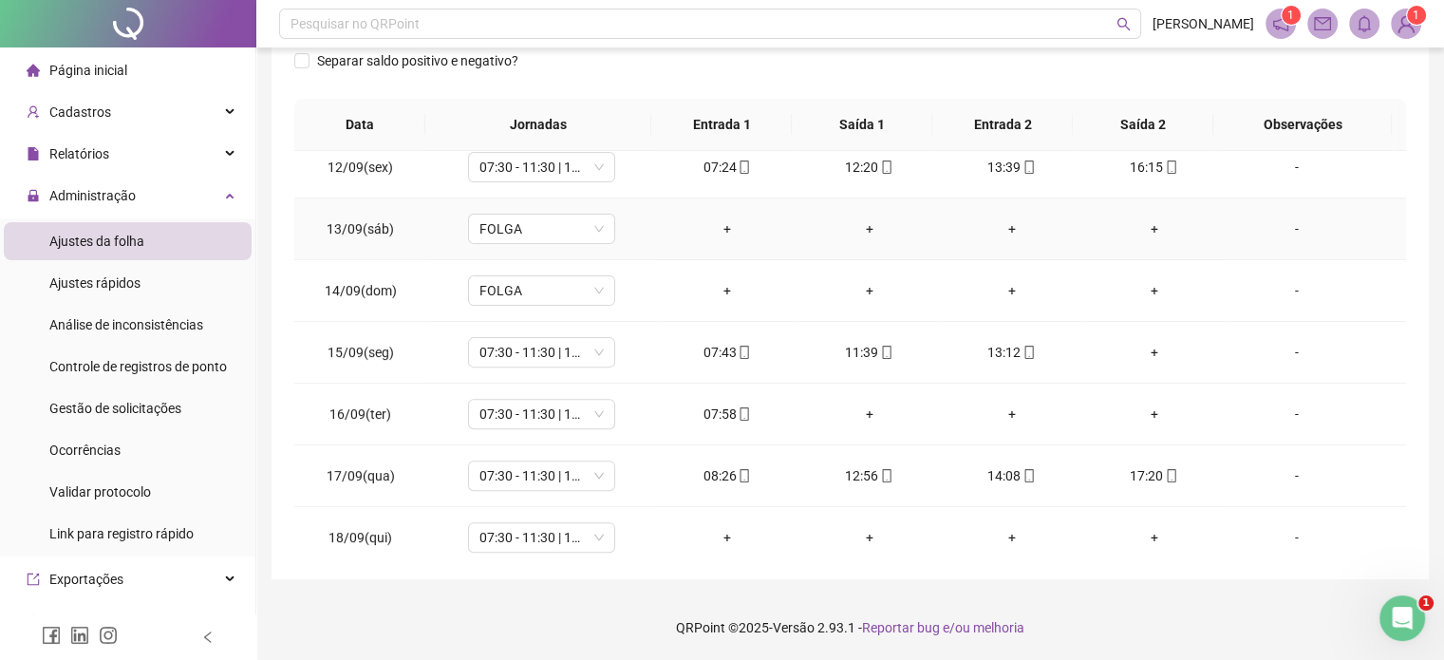
scroll to position [701, 0]
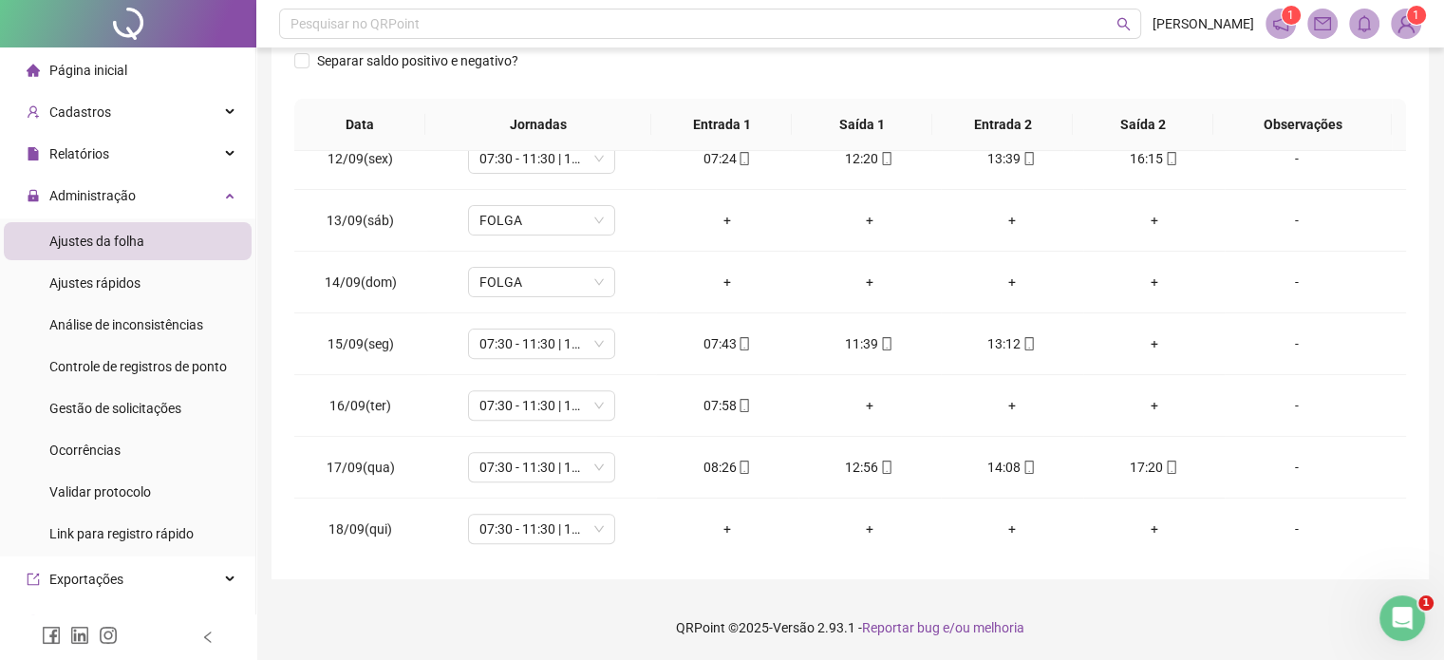
click at [1333, 119] on span "Observações" at bounding box center [1302, 124] width 148 height 21
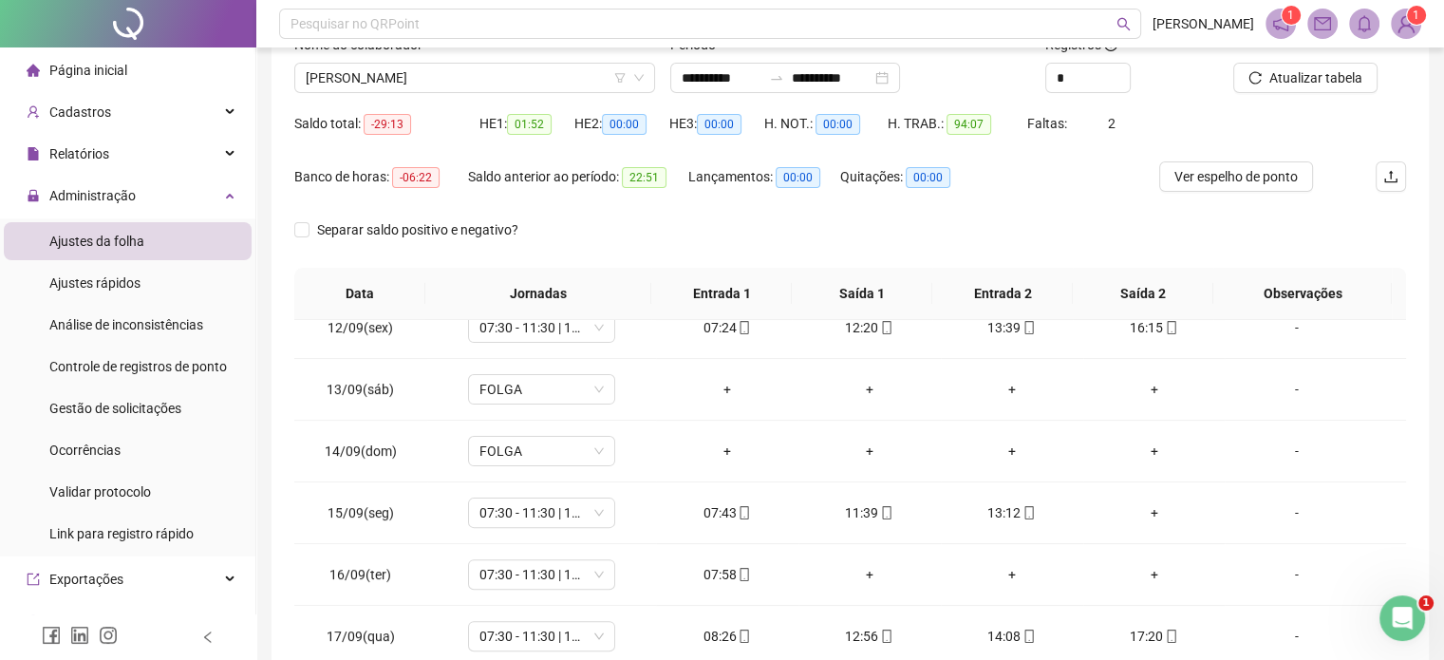
scroll to position [95, 0]
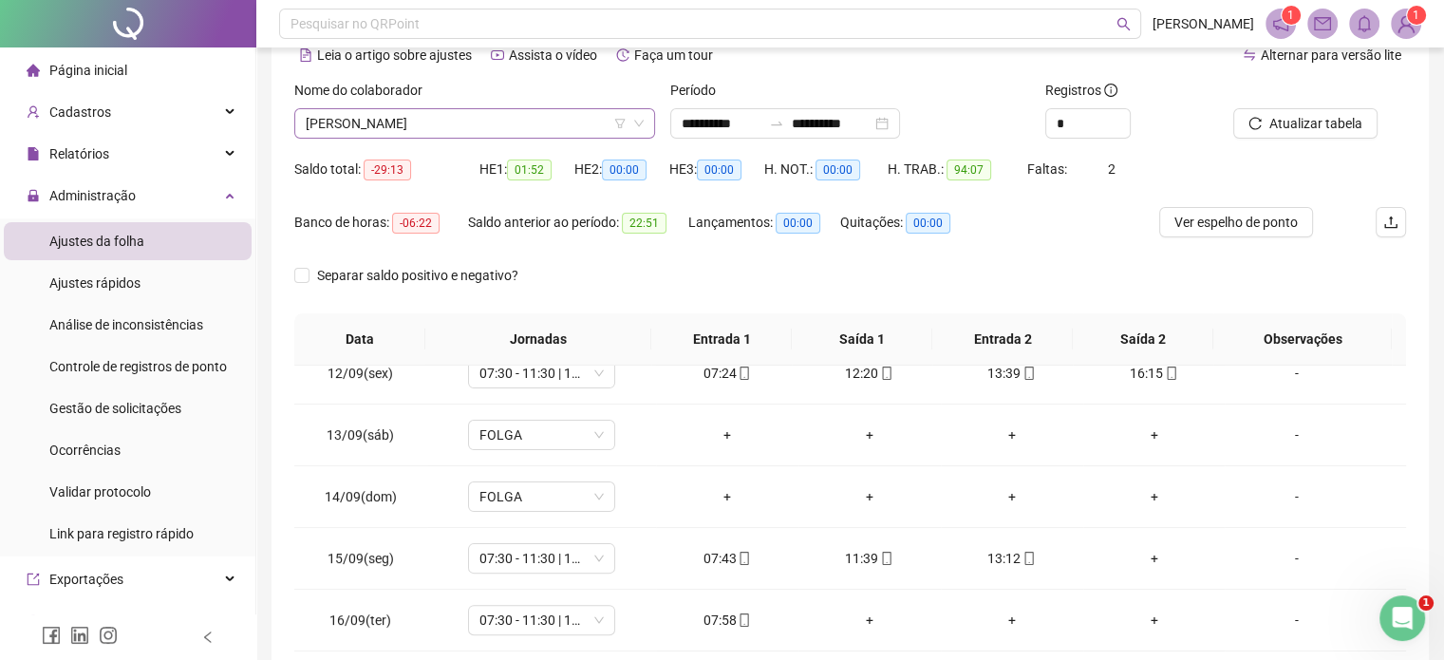
click at [594, 122] on span "LUCAS COSTA PRADO" at bounding box center [475, 123] width 338 height 28
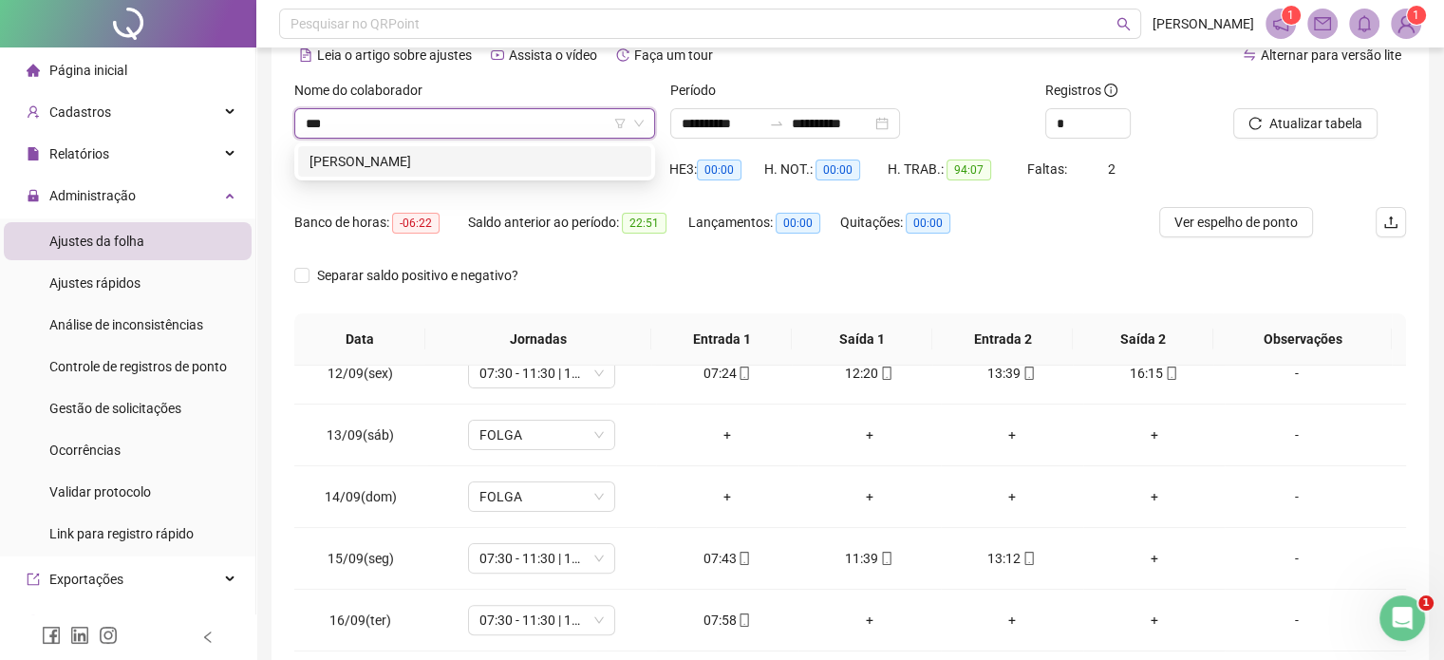
scroll to position [0, 0]
type input "****"
click at [600, 175] on div "[PERSON_NAME]" at bounding box center [474, 161] width 353 height 30
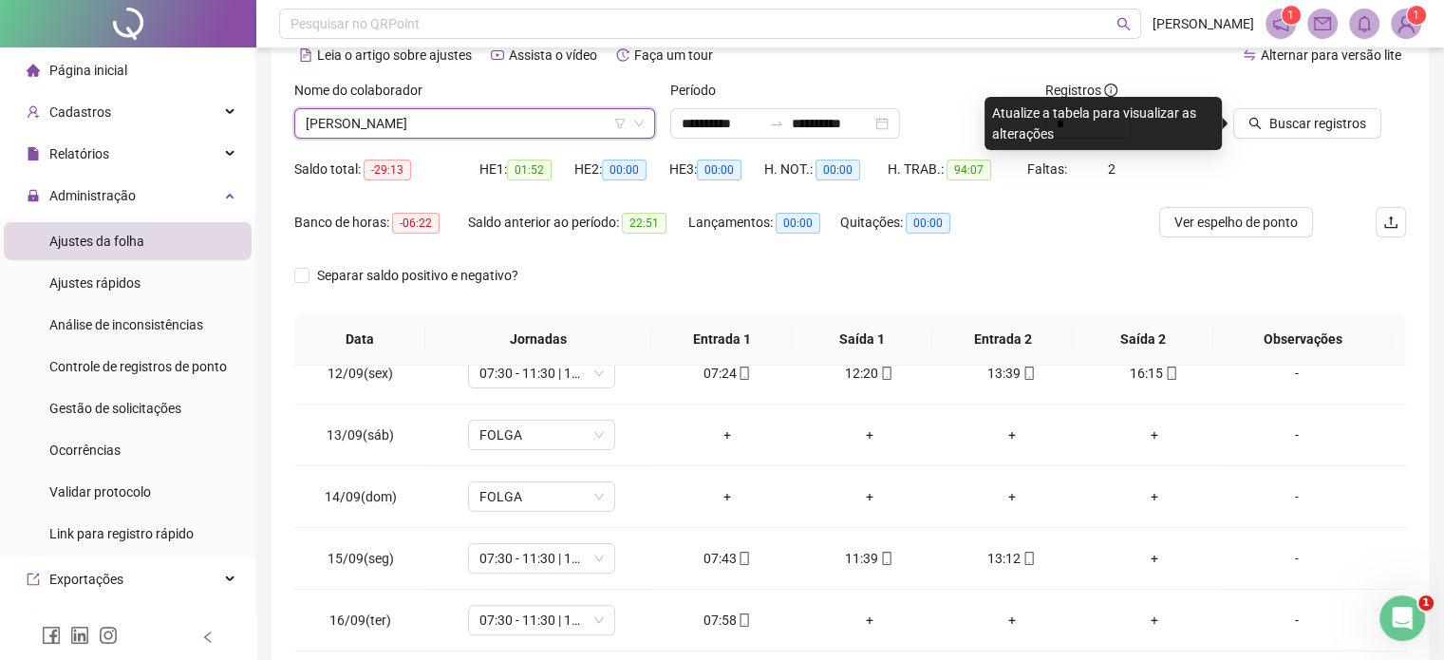
click at [1264, 105] on div at bounding box center [1295, 94] width 125 height 28
click at [1270, 116] on span "Buscar registros" at bounding box center [1317, 123] width 97 height 21
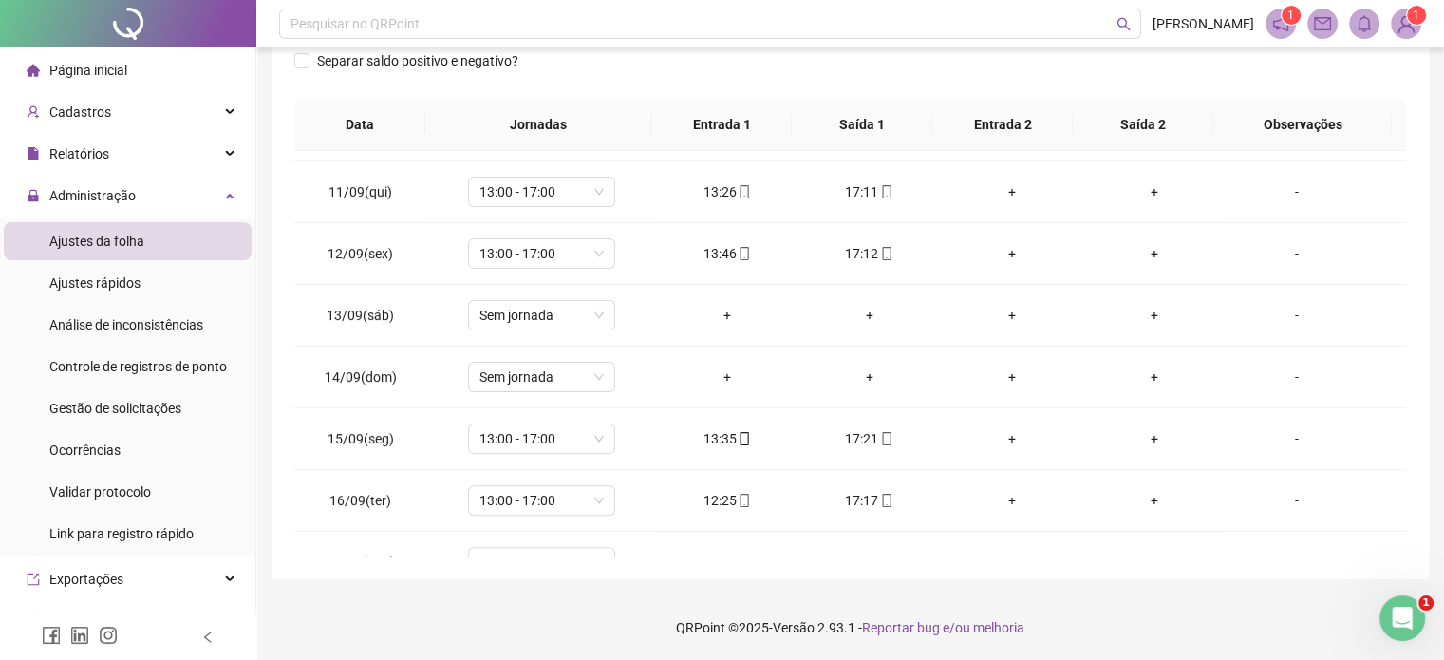
scroll to position [701, 0]
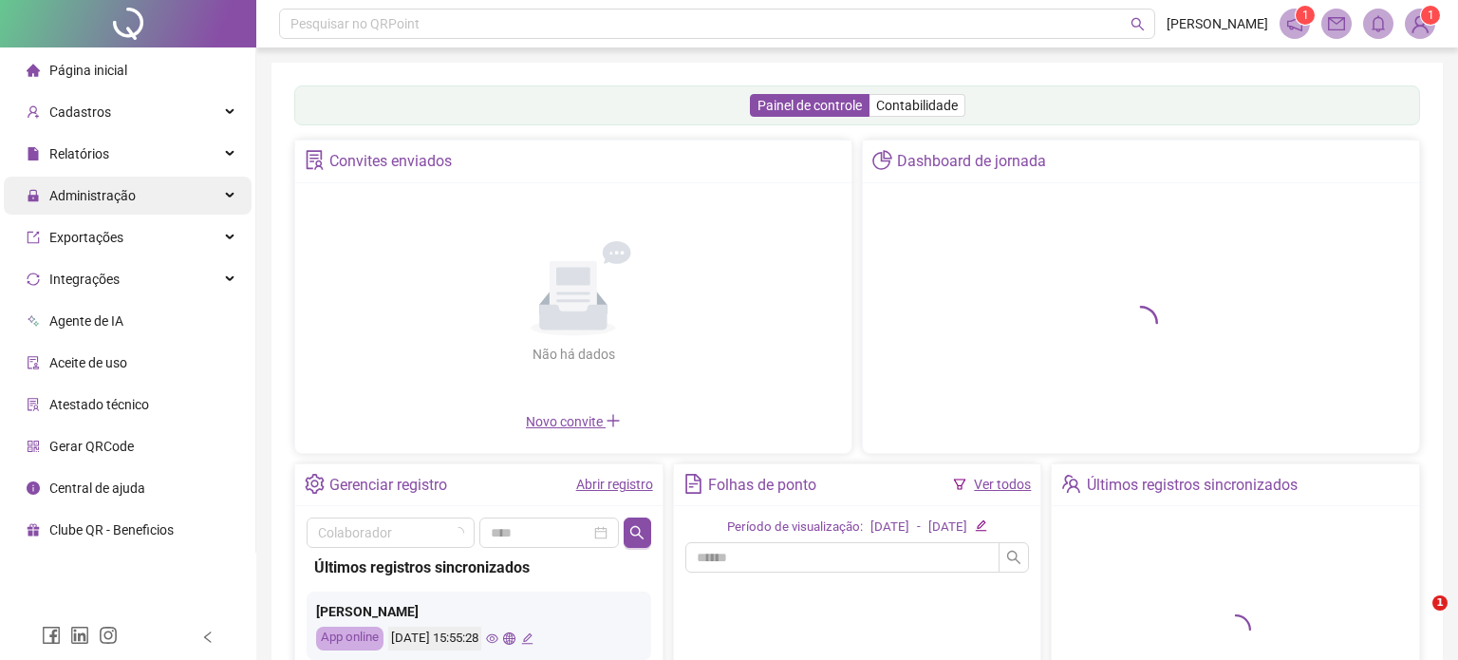
click at [154, 205] on div "Administração" at bounding box center [128, 196] width 248 height 38
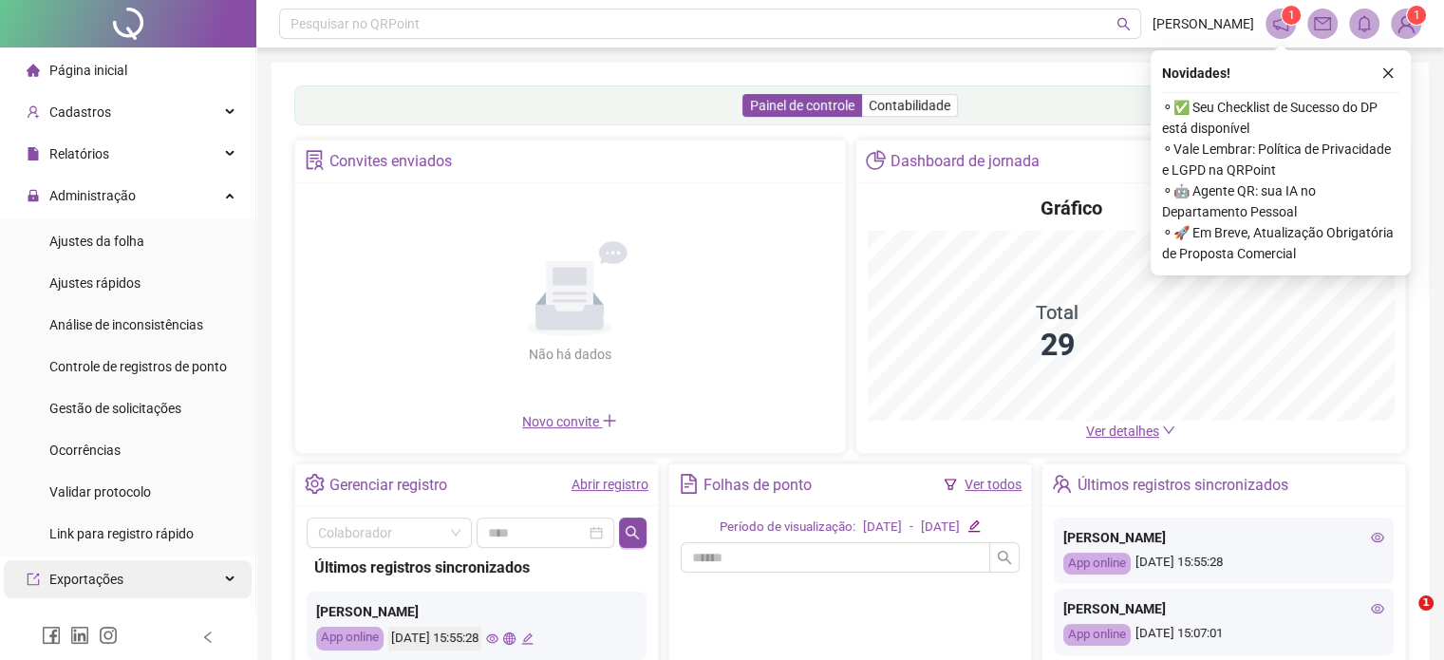
click at [131, 560] on div "Exportações" at bounding box center [128, 579] width 248 height 38
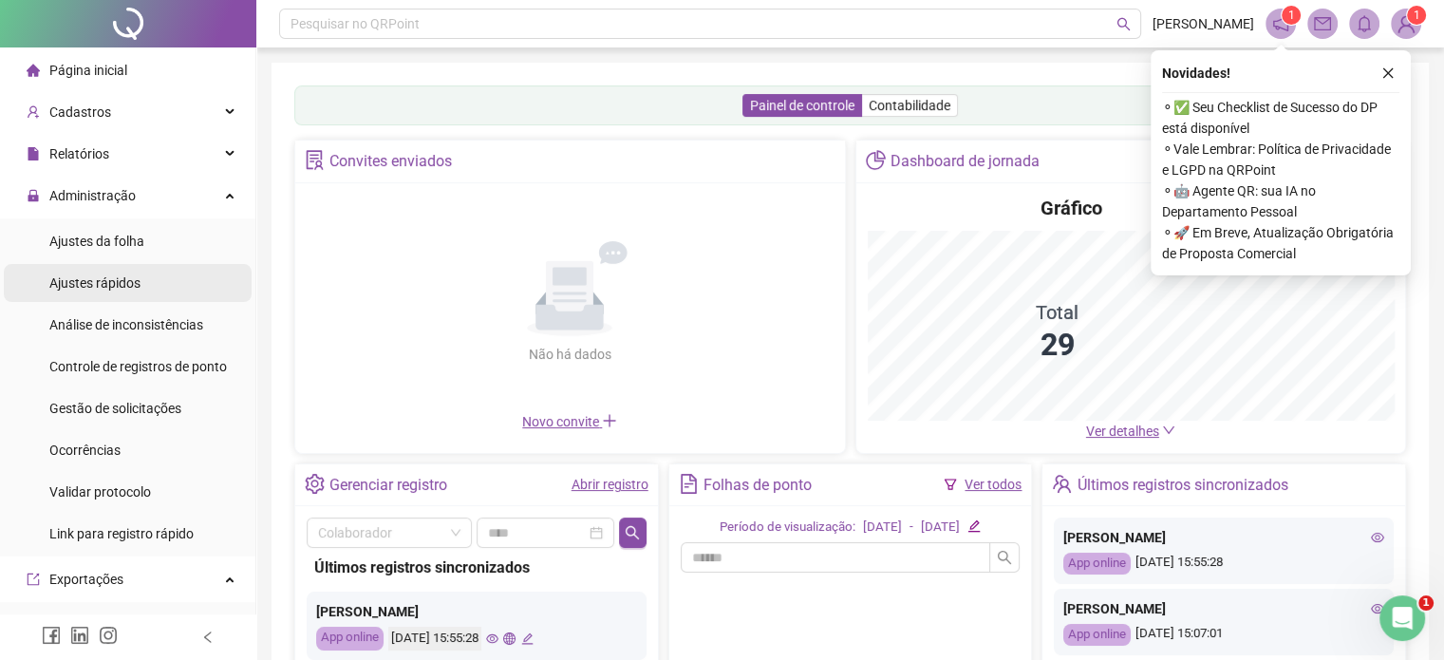
click at [134, 276] on span "Ajustes rápidos" at bounding box center [94, 282] width 91 height 15
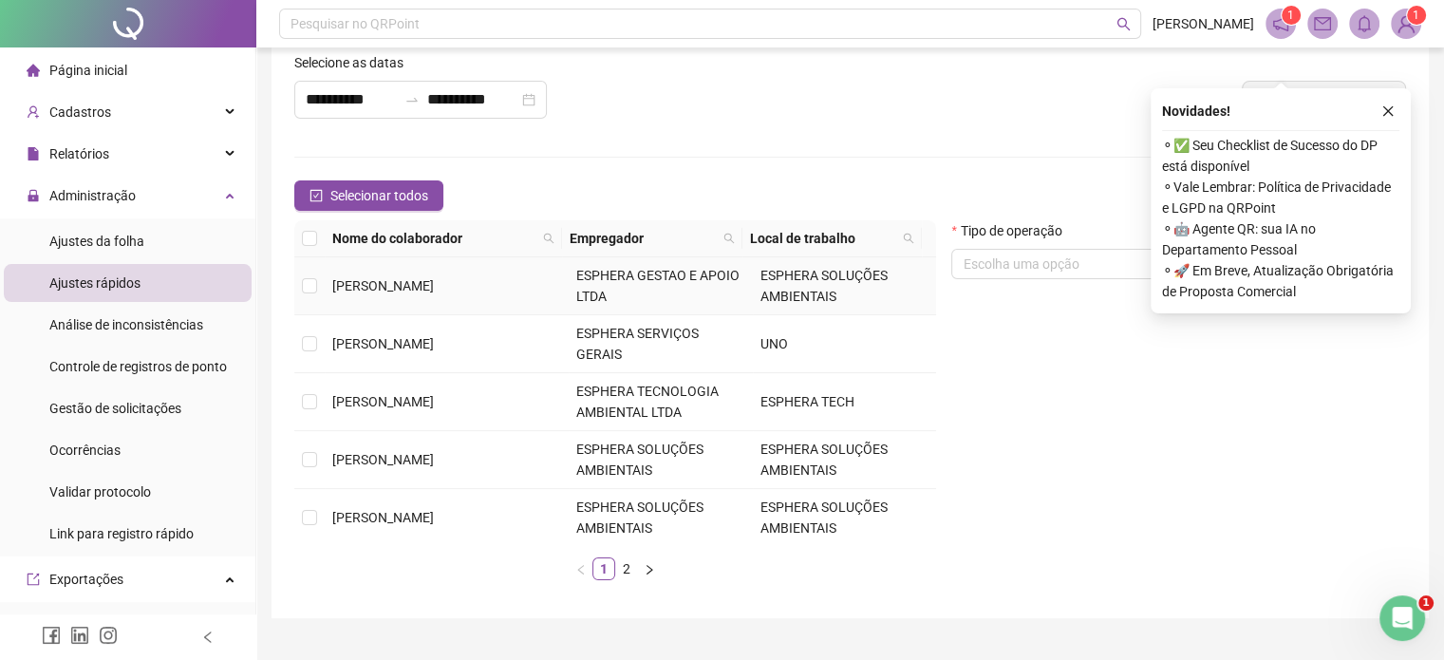
scroll to position [131, 0]
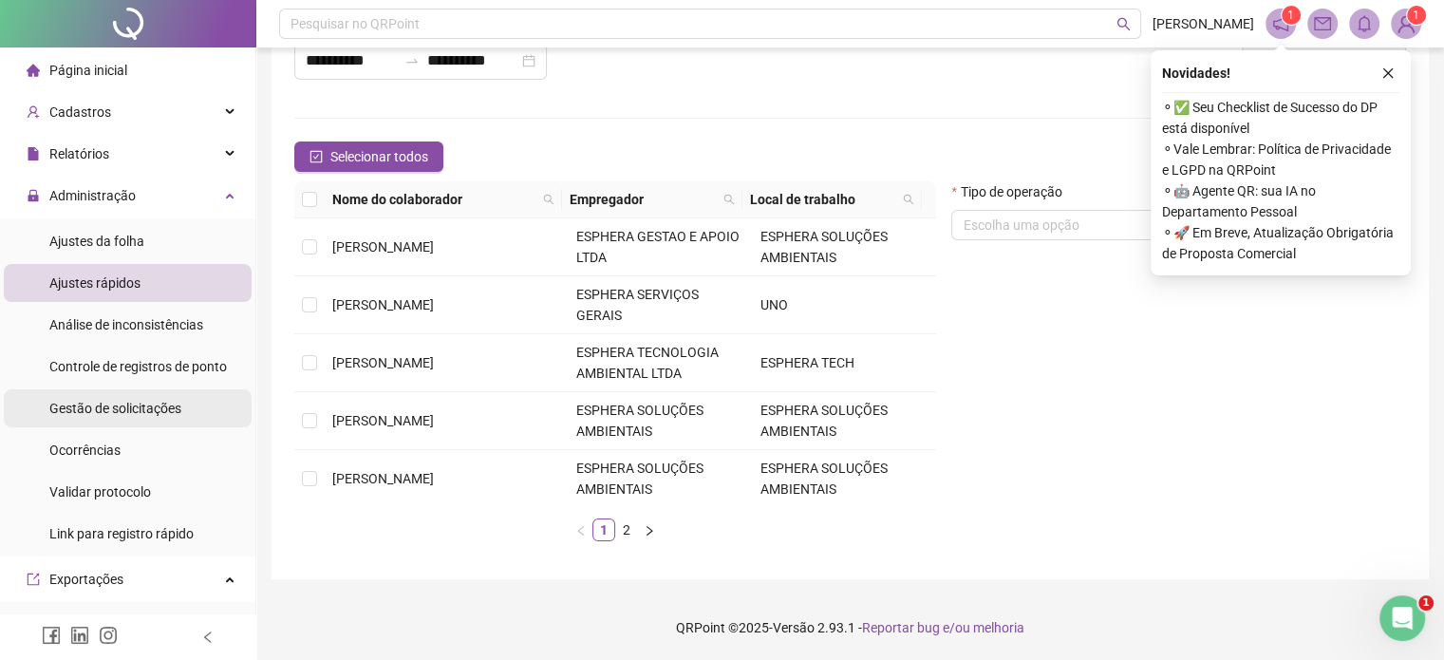
click at [147, 401] on span "Gestão de solicitações" at bounding box center [115, 408] width 132 height 15
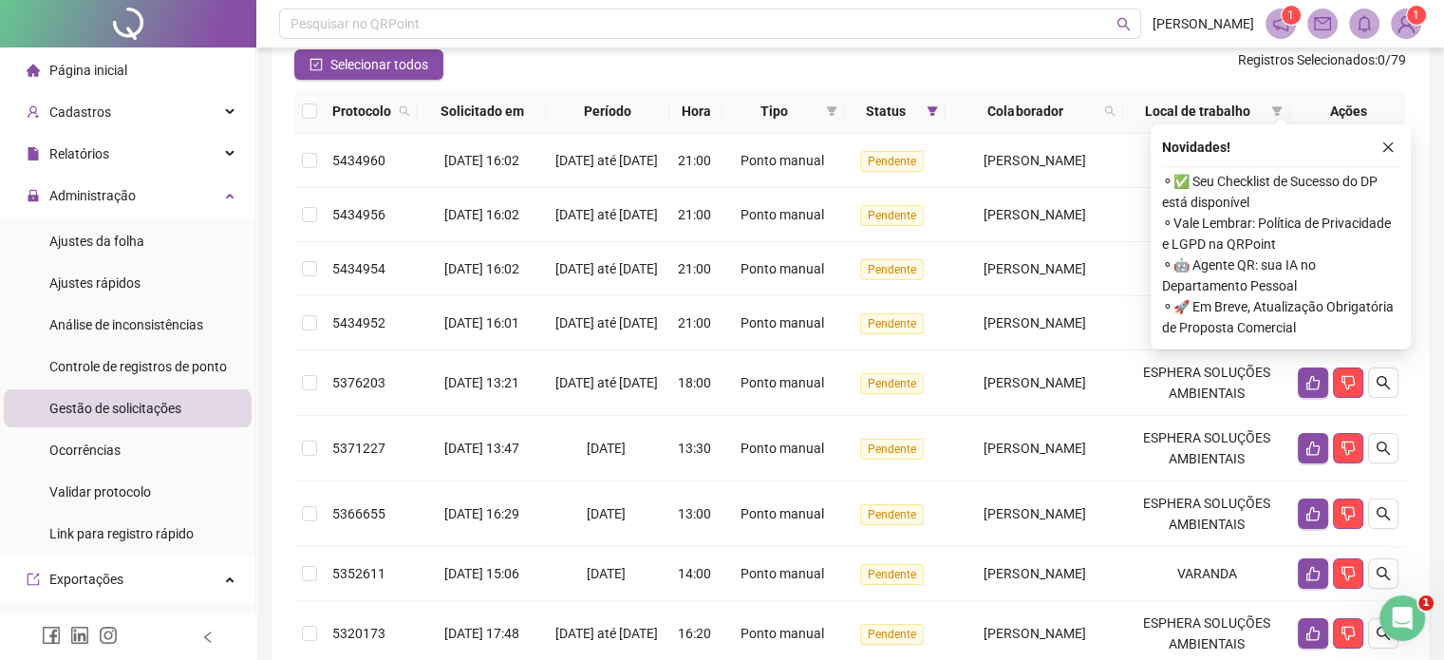
scroll to position [95, 0]
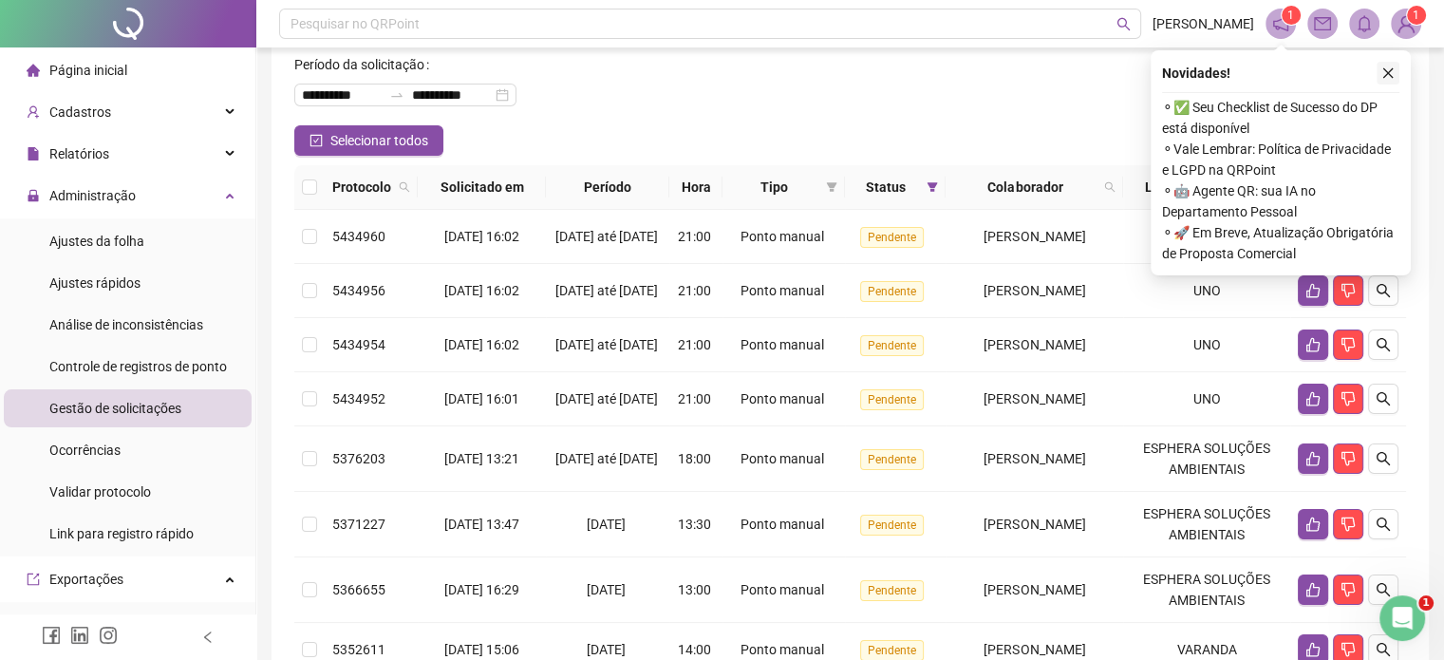
click at [1393, 72] on icon "close" at bounding box center [1387, 72] width 13 height 13
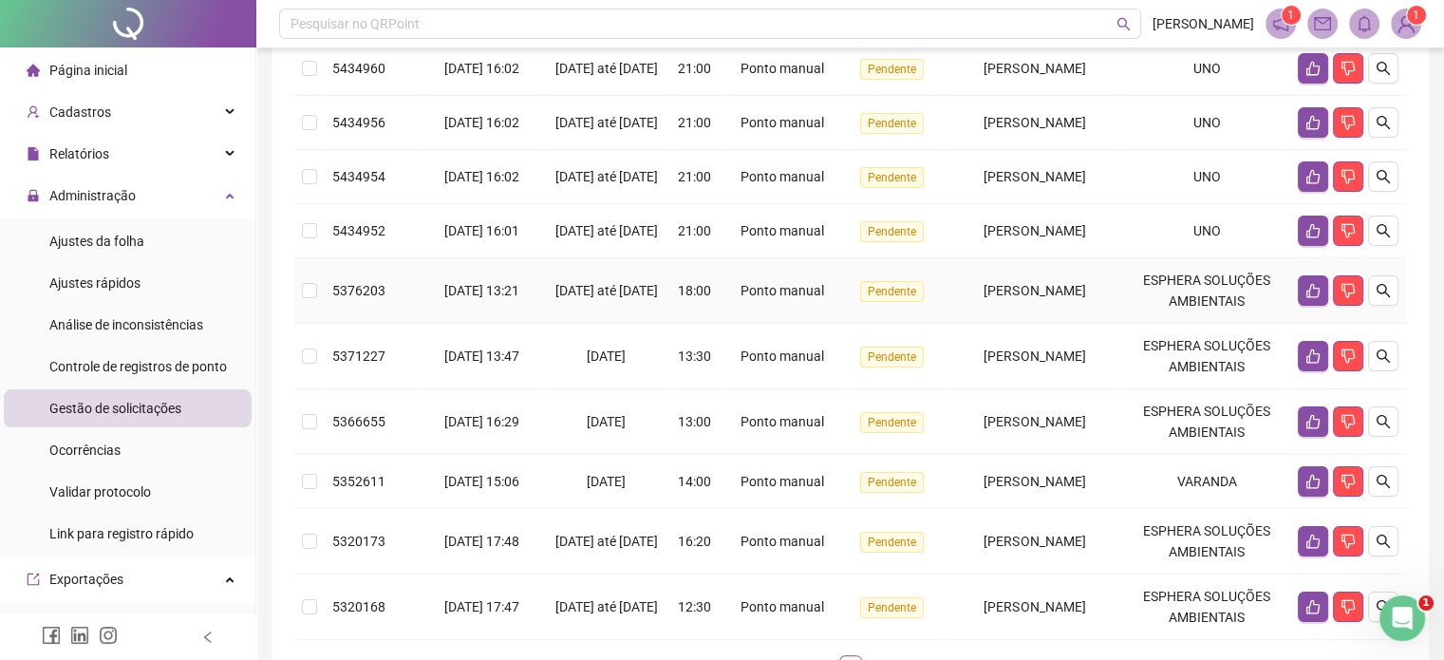
scroll to position [254, 0]
